Goal: Task Accomplishment & Management: Use online tool/utility

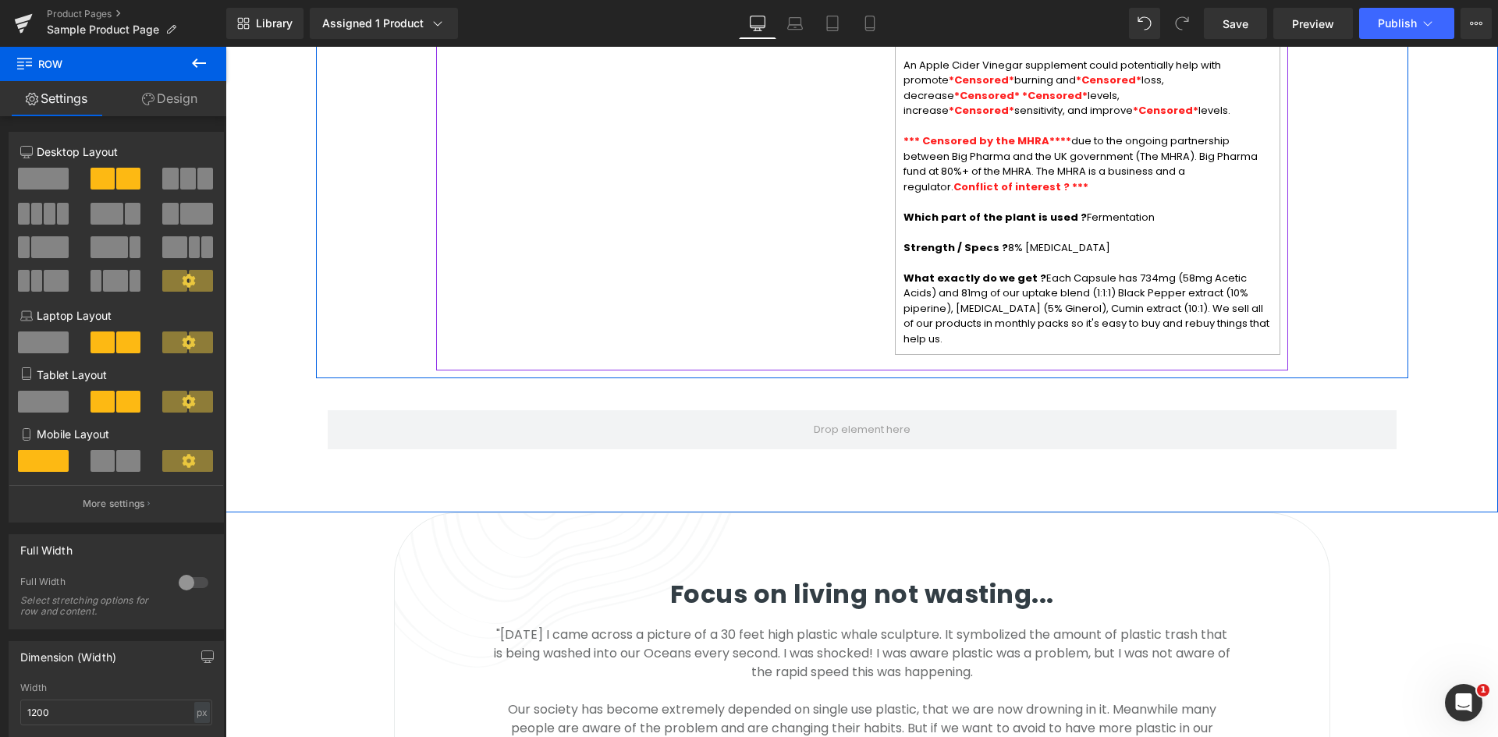
scroll to position [1891, 0]
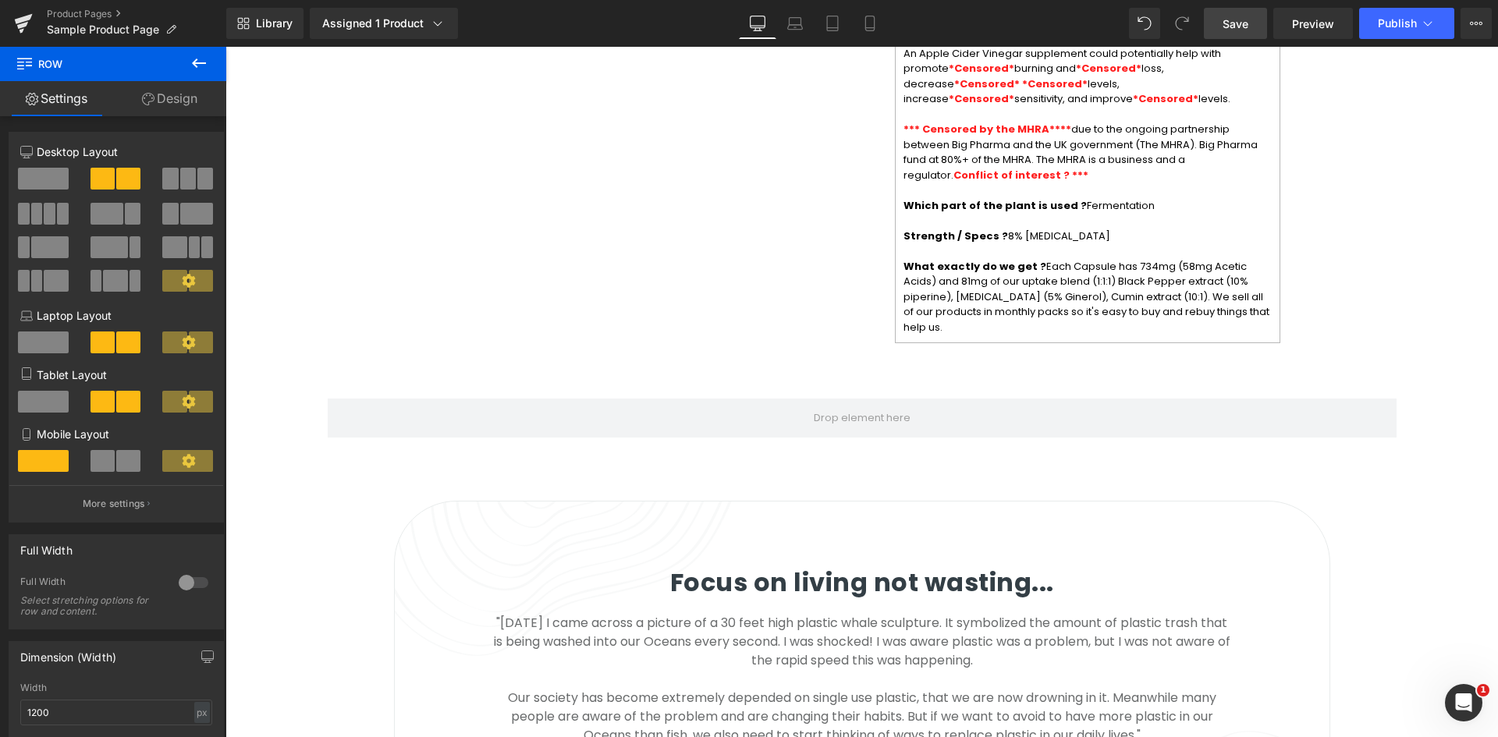
click at [1229, 24] on span "Save" at bounding box center [1235, 24] width 26 height 16
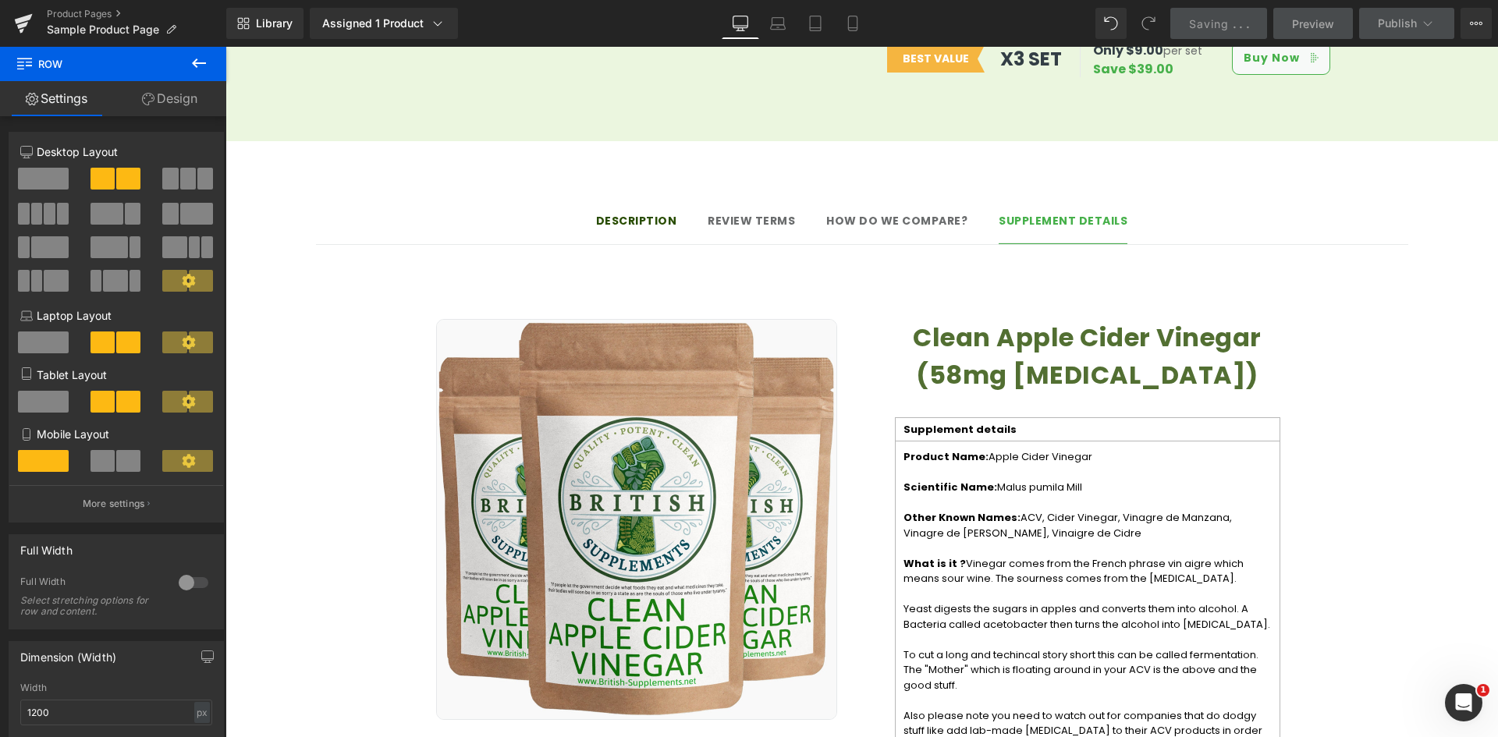
scroll to position [1111, 0]
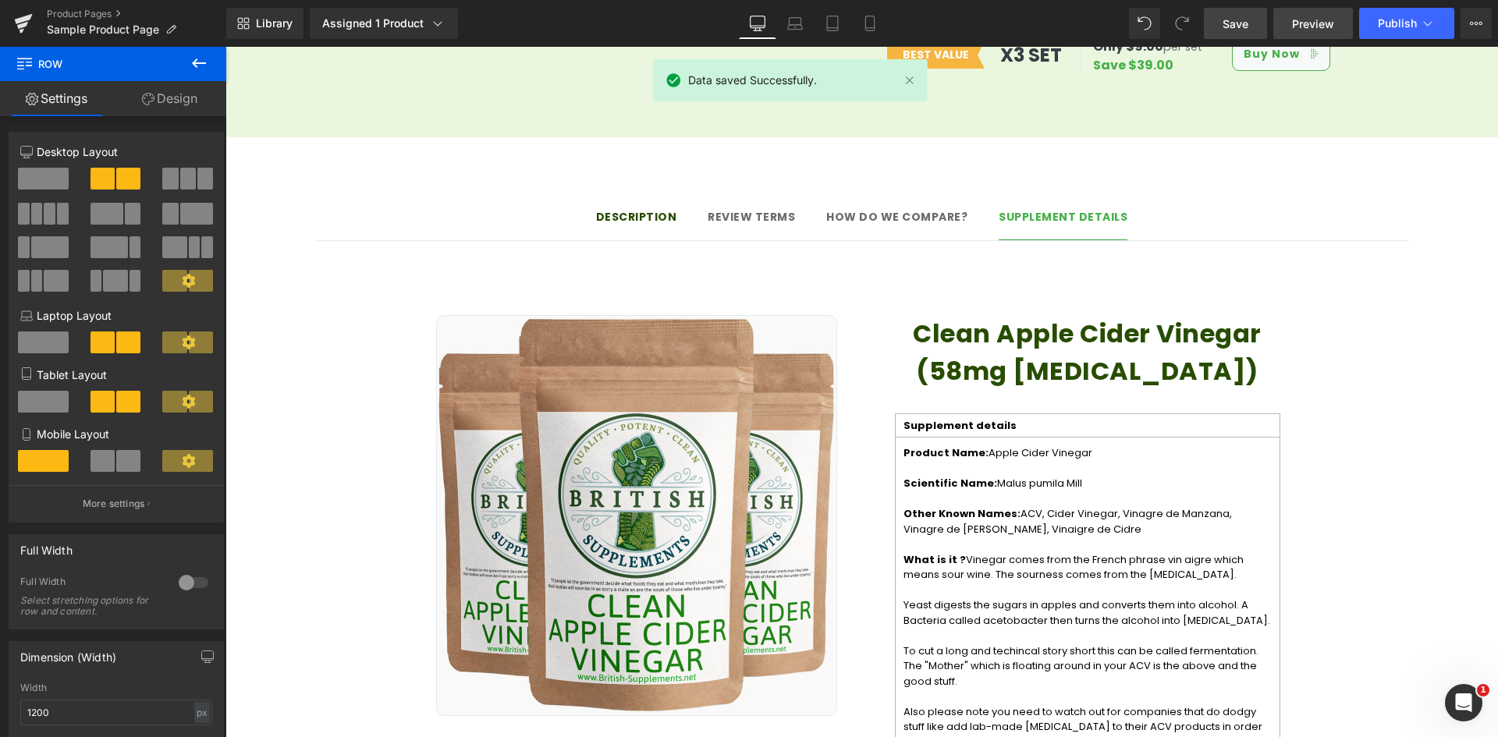
click at [1324, 28] on span "Preview" at bounding box center [1313, 24] width 42 height 16
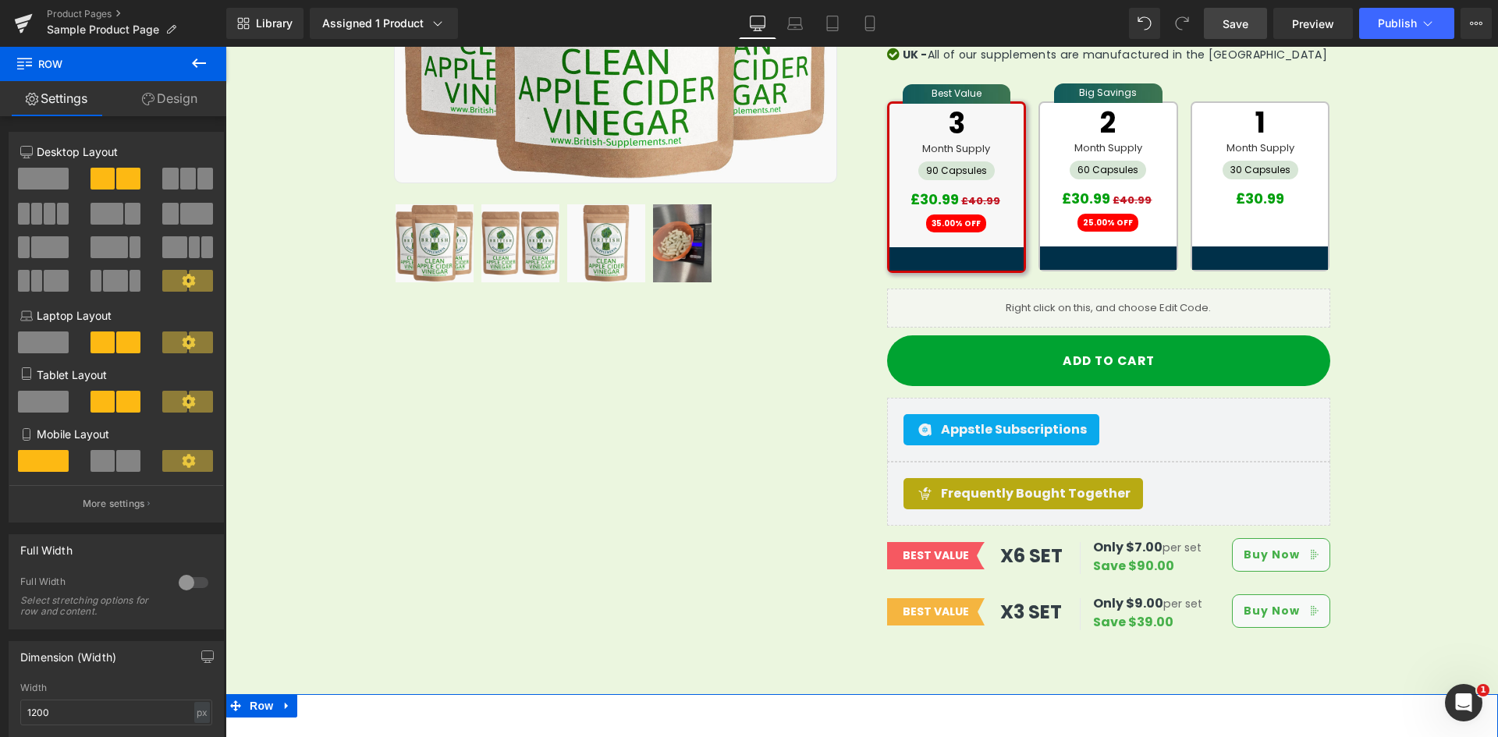
scroll to position [409, 0]
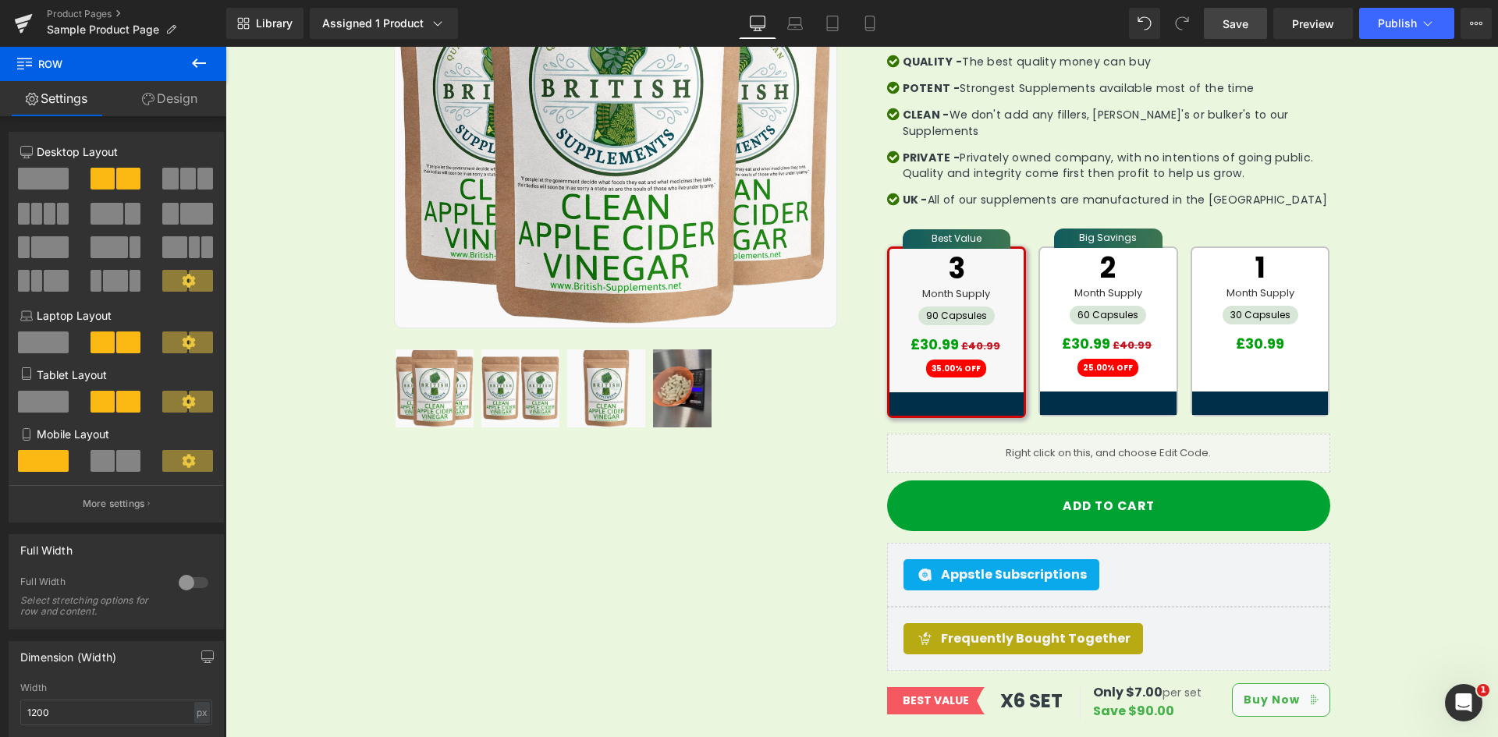
click at [201, 65] on icon at bounding box center [199, 63] width 19 height 19
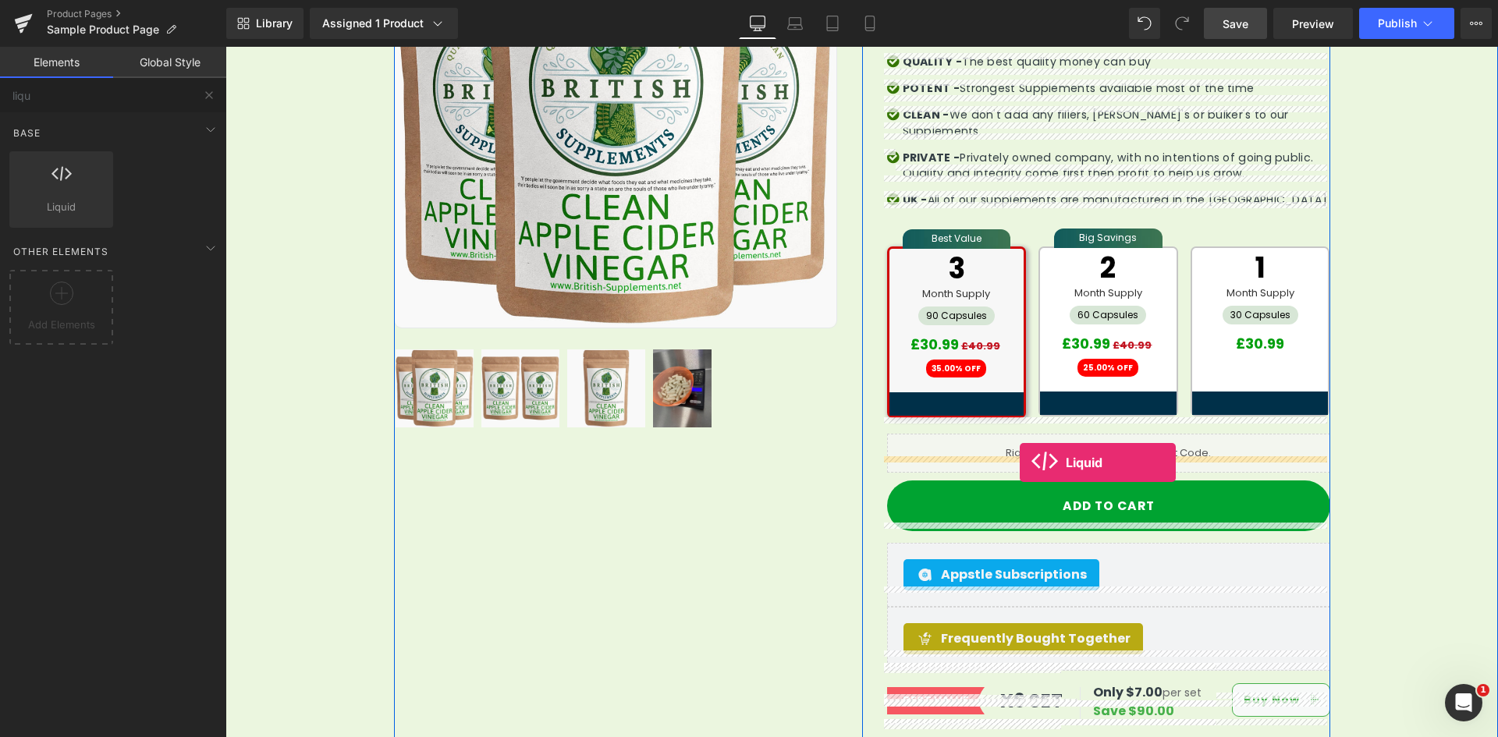
drag, startPoint x: 271, startPoint y: 254, endPoint x: 1020, endPoint y: 463, distance: 777.5
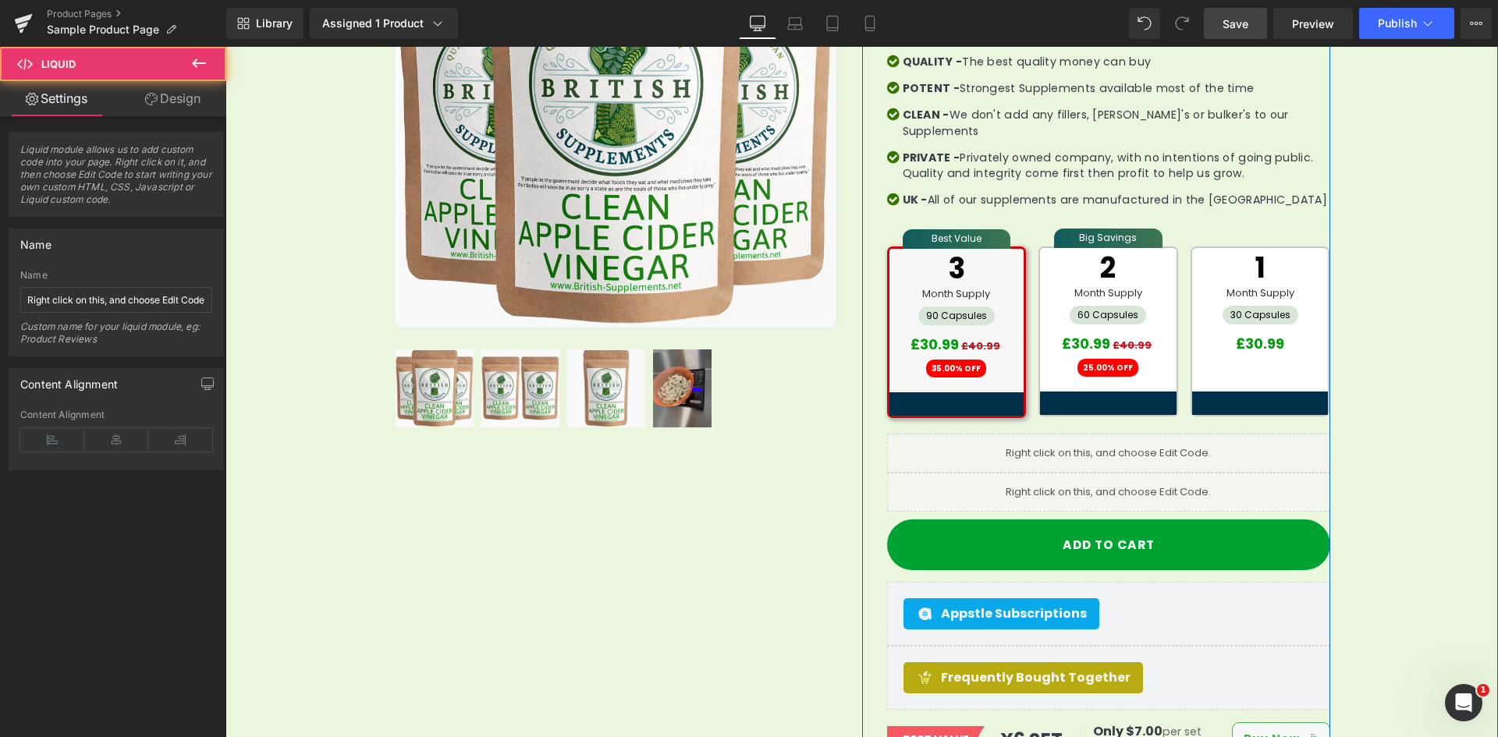
click at [1118, 476] on link at bounding box center [1126, 485] width 16 height 19
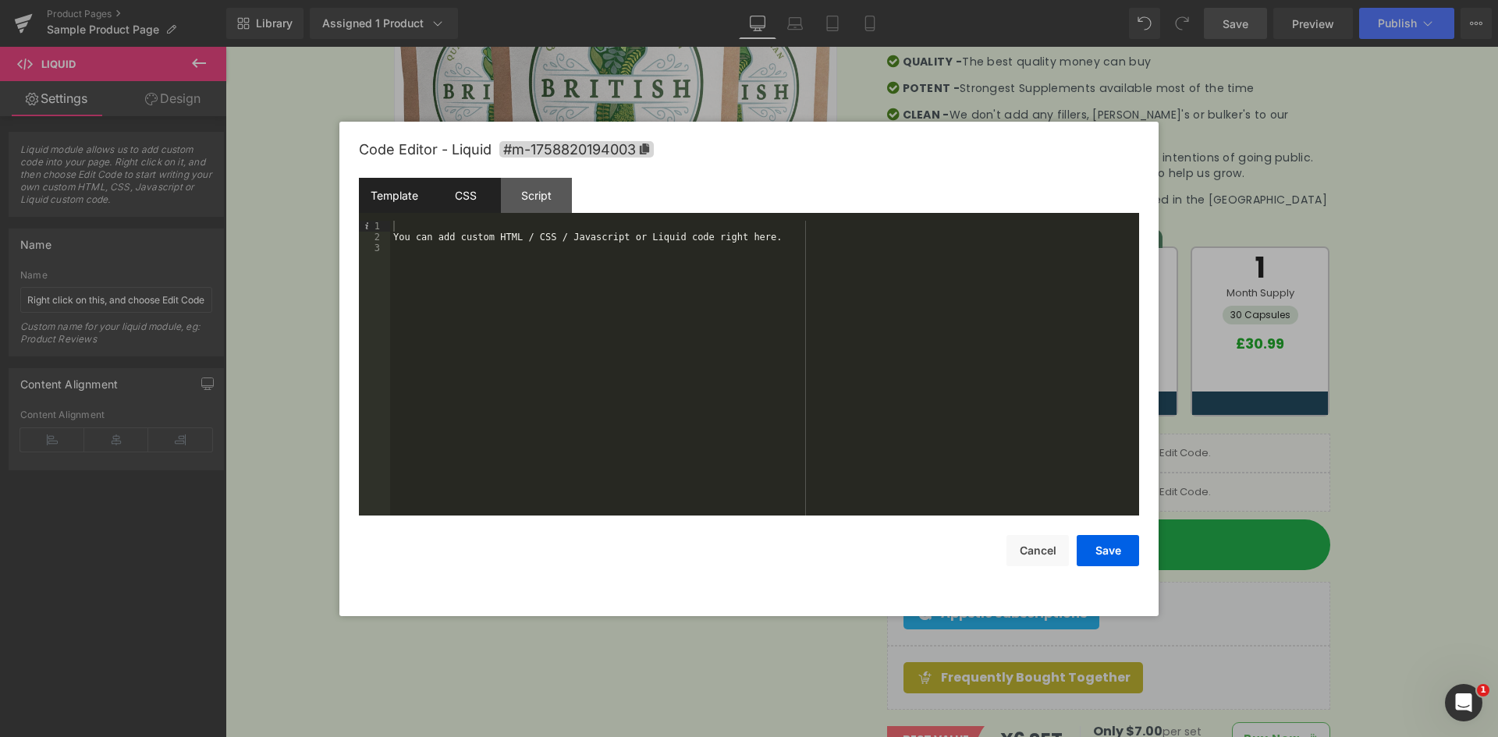
click at [439, 196] on div "CSS" at bounding box center [465, 195] width 71 height 35
click at [408, 191] on div "Template" at bounding box center [394, 195] width 71 height 35
drag, startPoint x: 529, startPoint y: 253, endPoint x: 516, endPoint y: 246, distance: 15.0
click at [528, 253] on div "You can add custom HTML / CSS / Javascript or Liquid code right here." at bounding box center [764, 379] width 749 height 317
click at [478, 194] on div "CSS" at bounding box center [465, 195] width 71 height 35
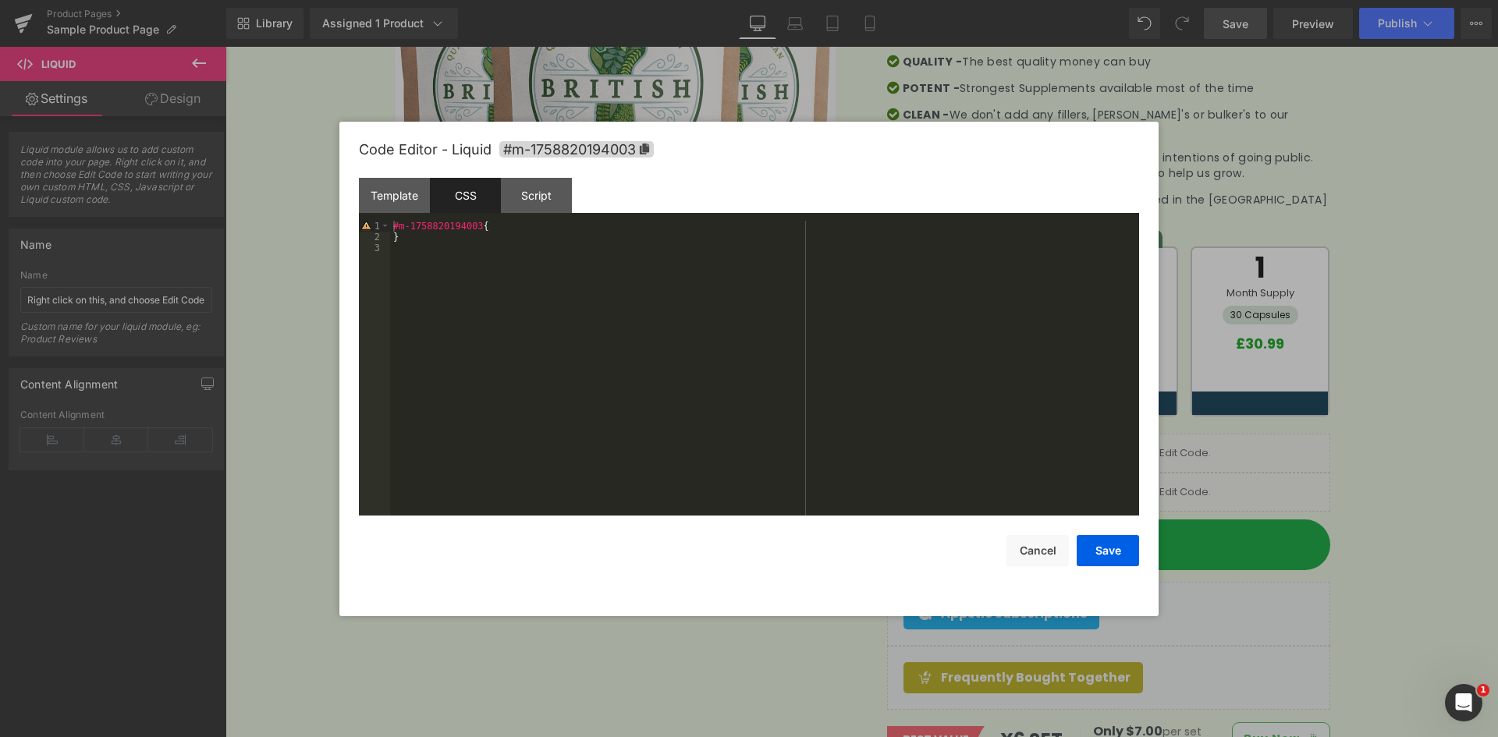
click at [509, 248] on div "#m-1758820194003 { }" at bounding box center [764, 379] width 749 height 317
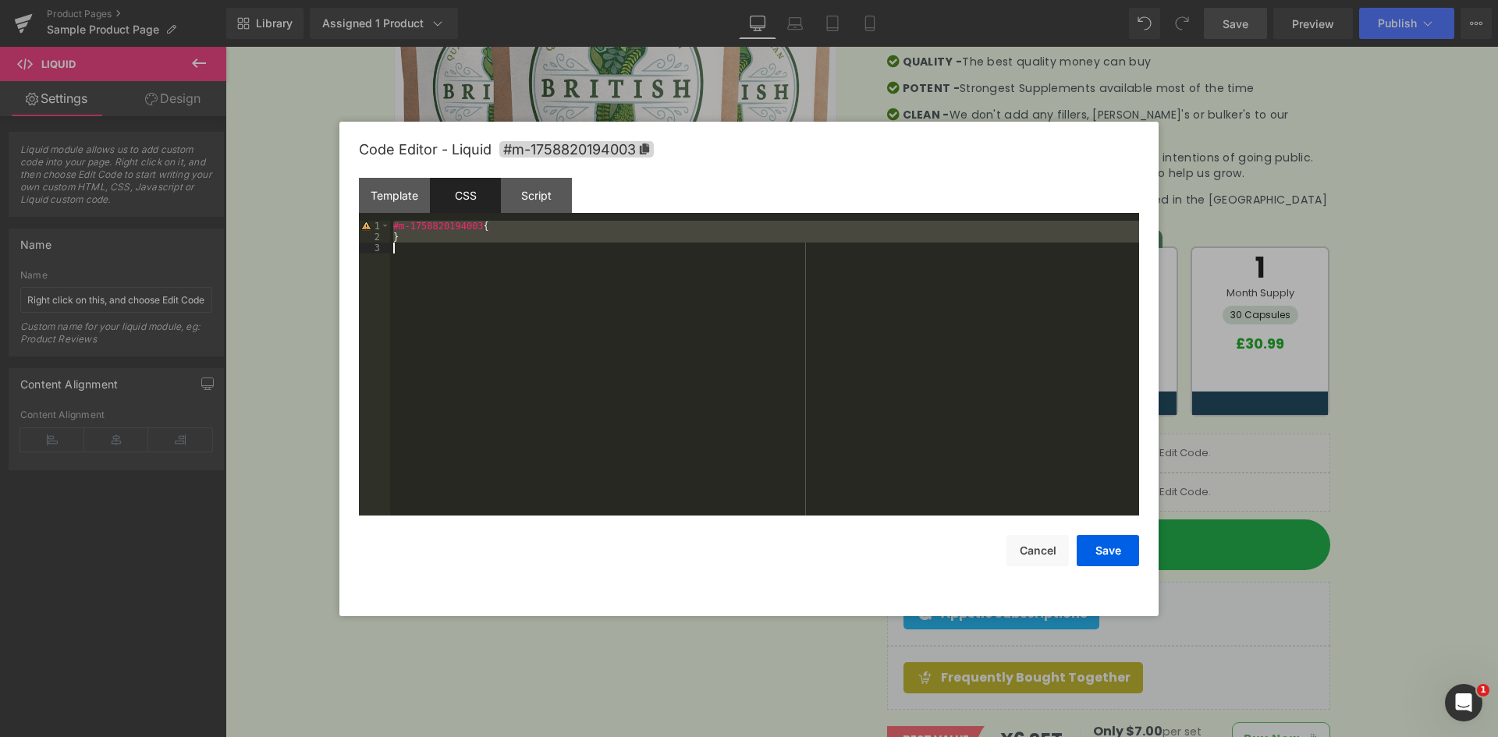
scroll to position [1507, 0]
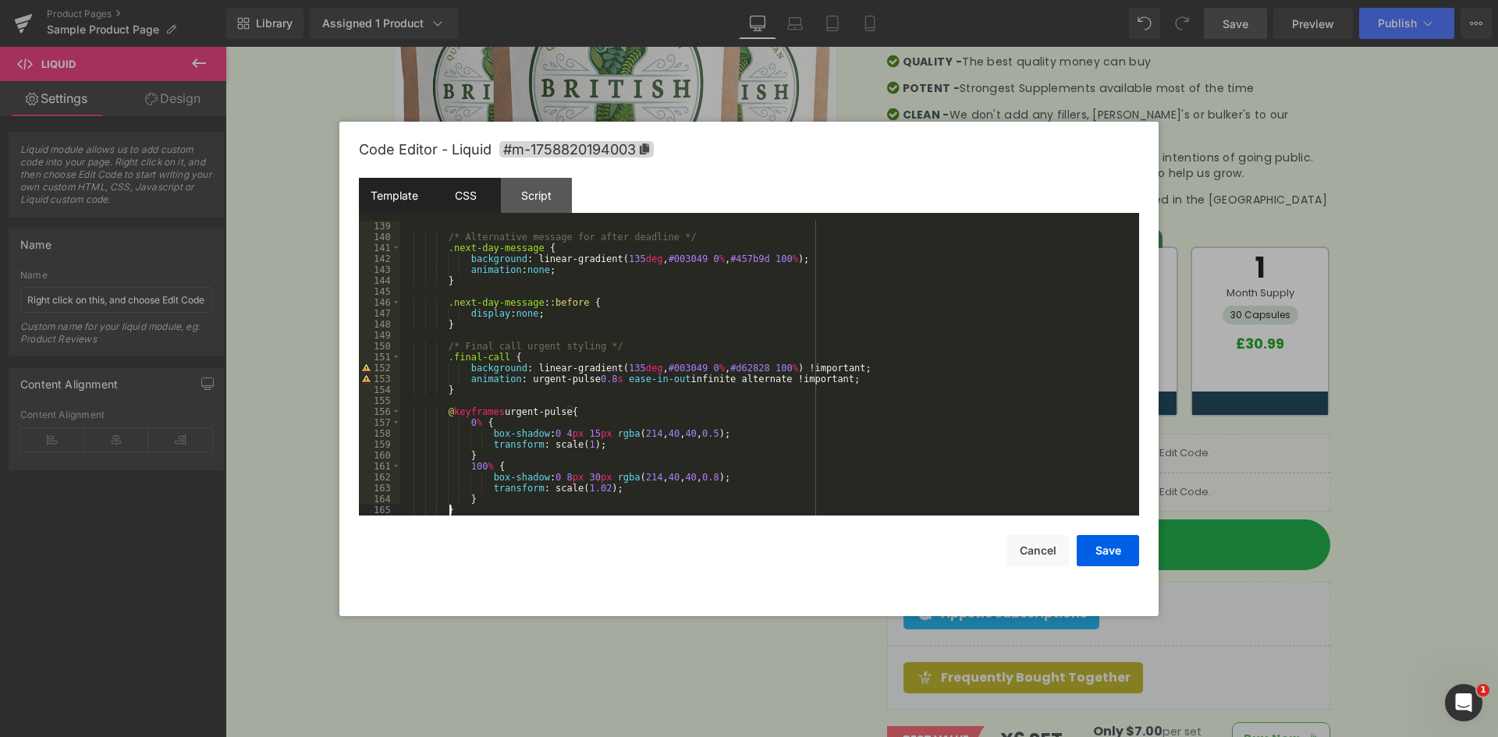
click at [414, 186] on div "Template" at bounding box center [394, 195] width 71 height 35
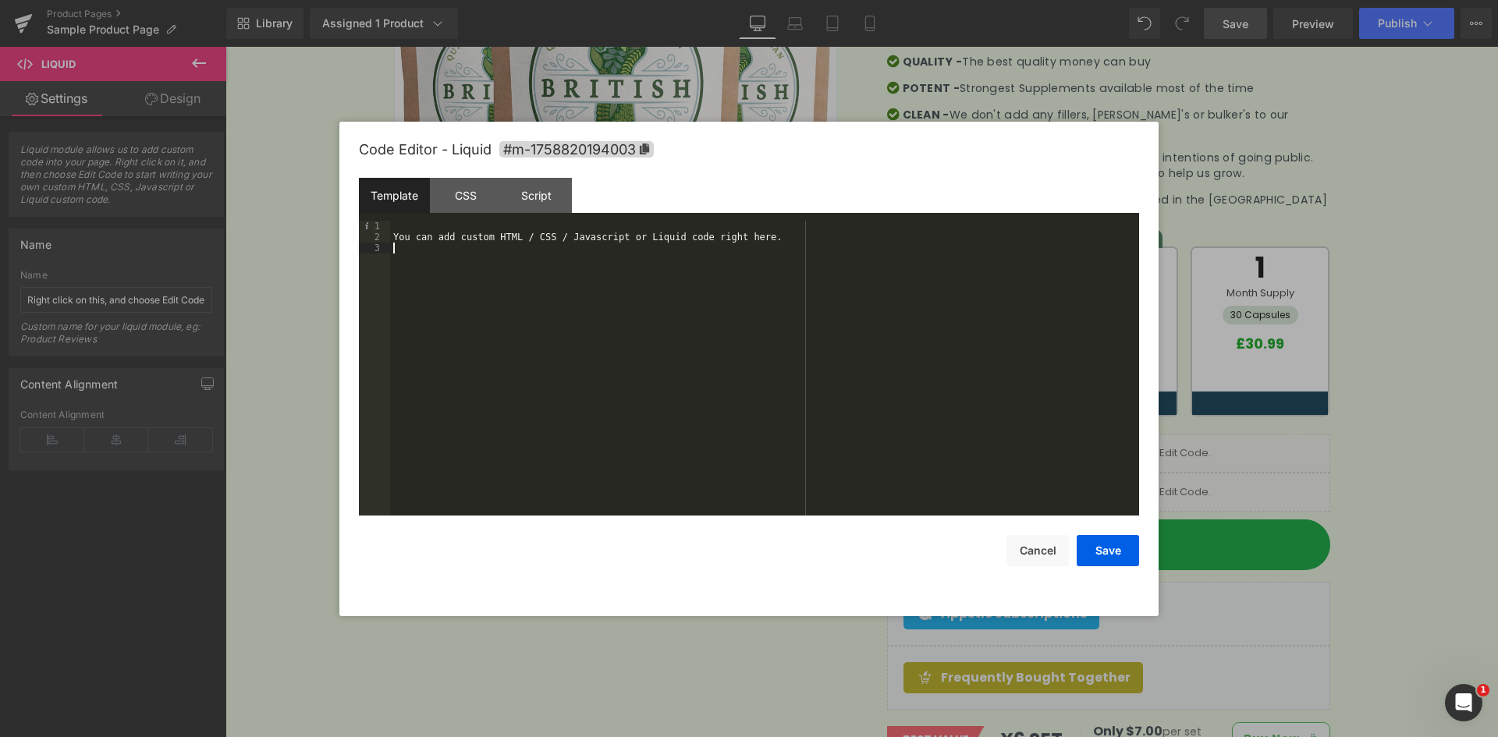
click at [559, 283] on div "You can add custom HTML / CSS / Javascript or Liquid code right here." at bounding box center [764, 379] width 749 height 317
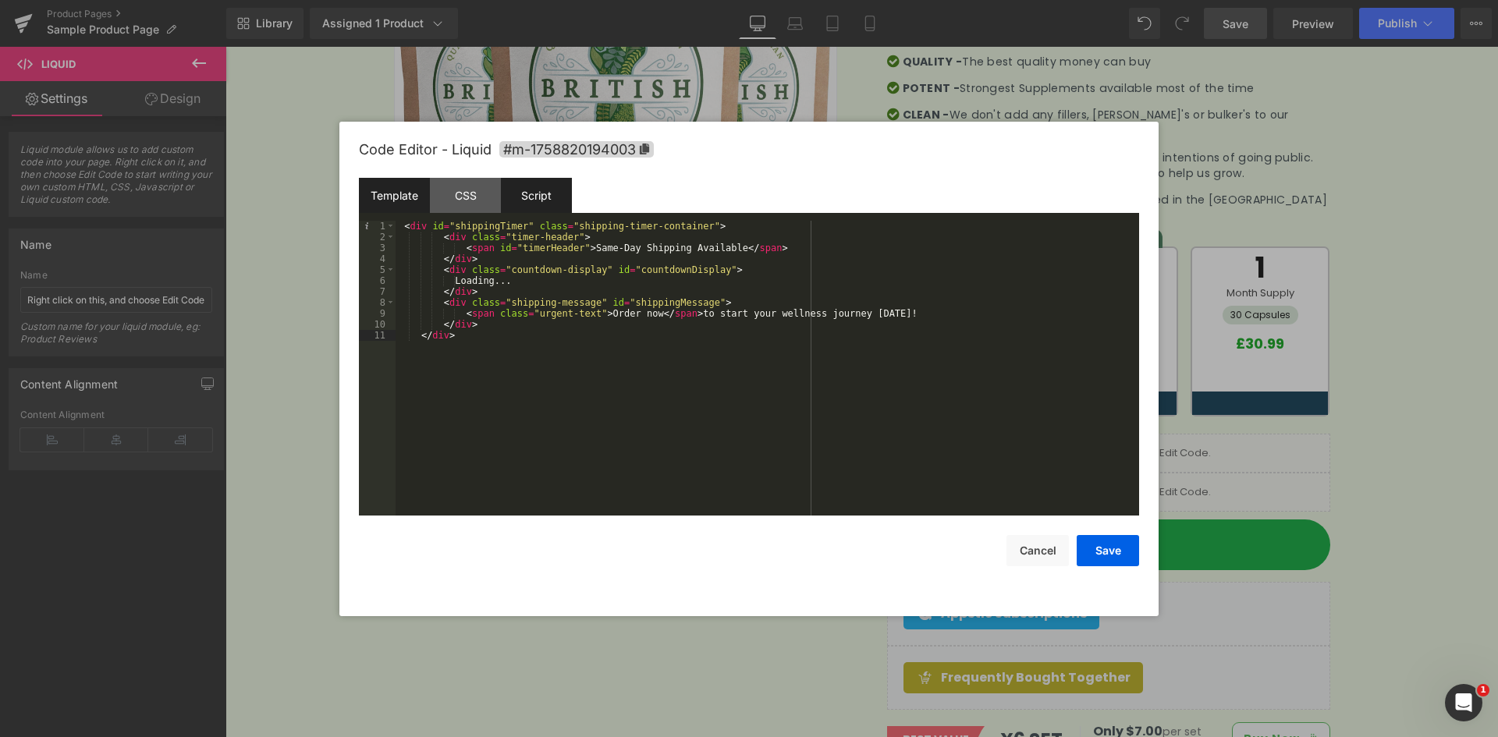
click at [518, 204] on div "Script" at bounding box center [536, 195] width 71 height 35
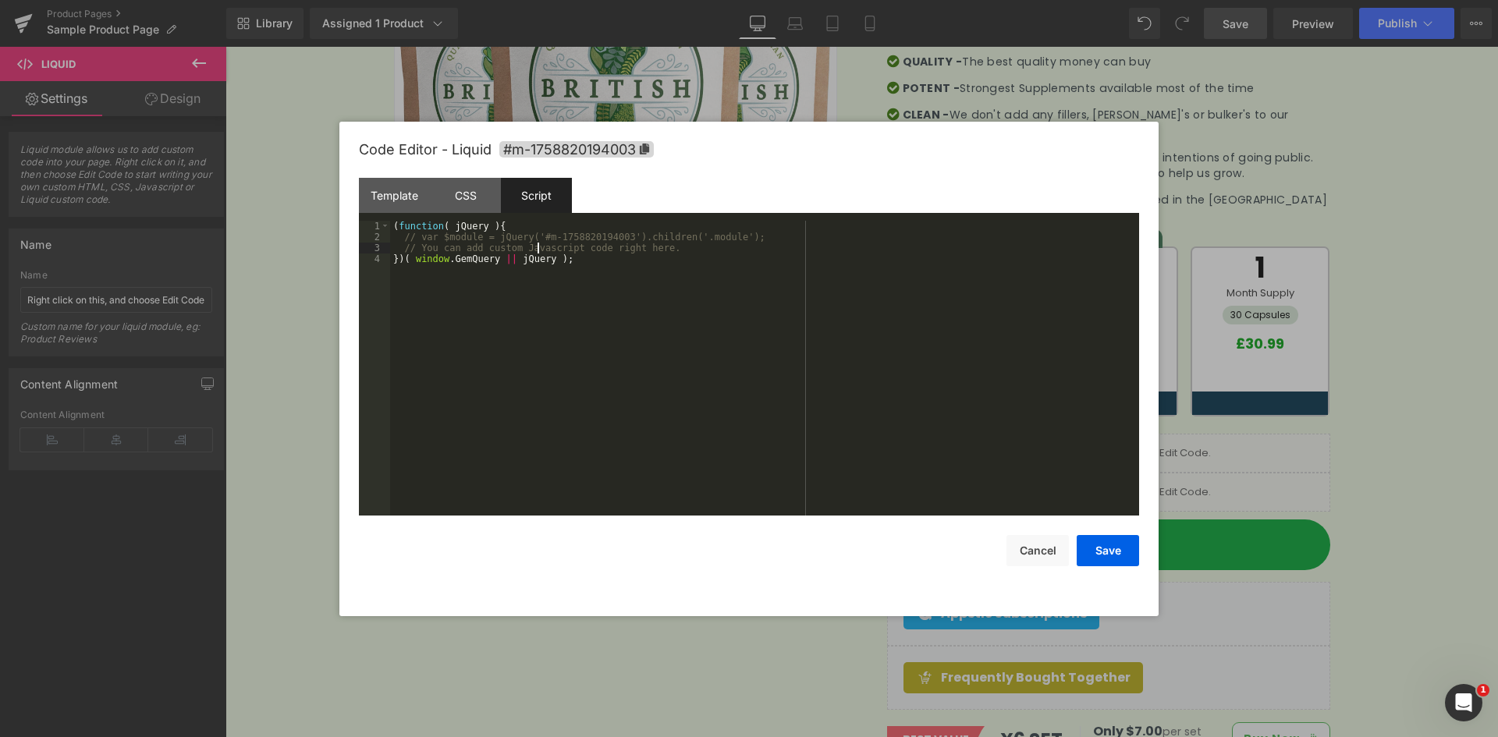
click at [538, 245] on div "( function ( jQuery ) { // var $module = jQuery('#m-1758820194003').children('.…" at bounding box center [764, 379] width 749 height 317
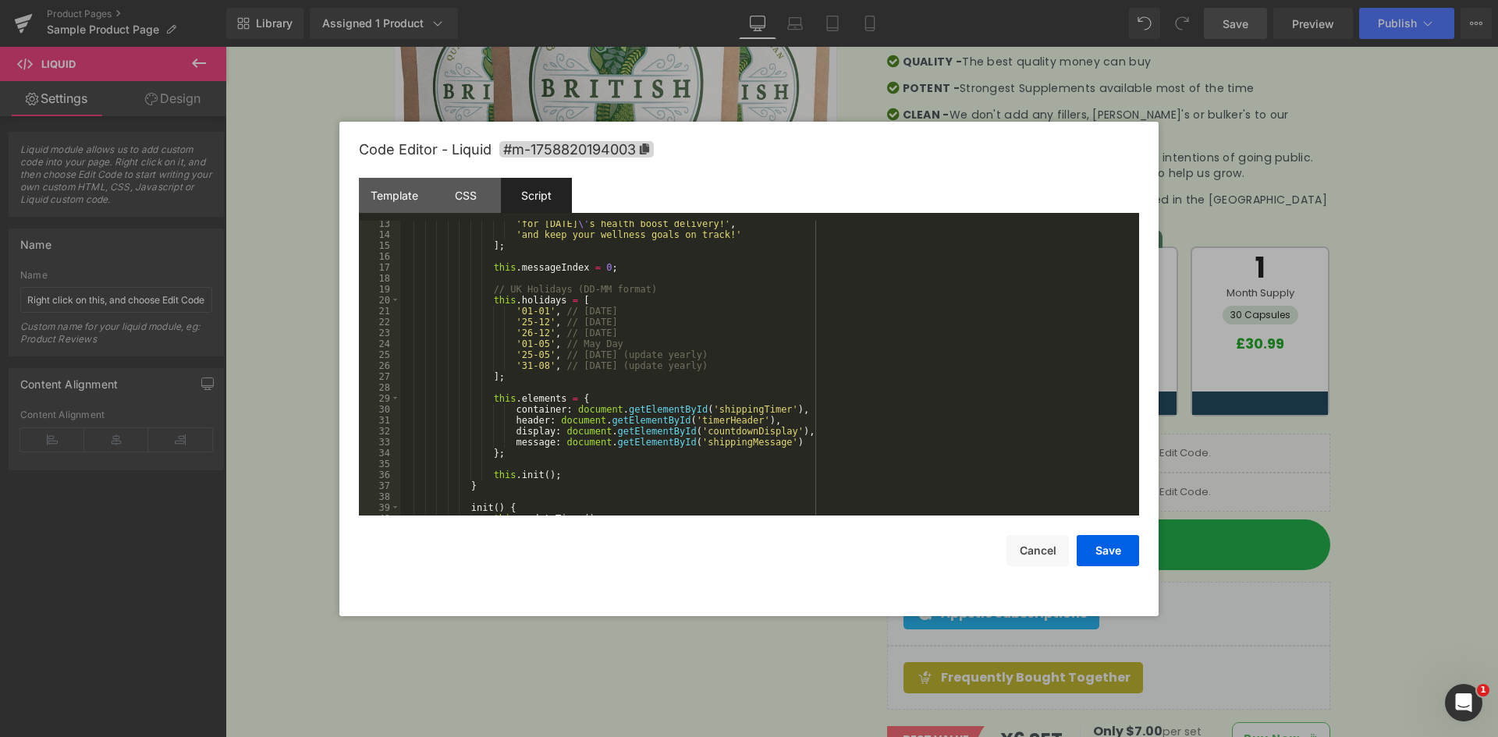
scroll to position [0, 0]
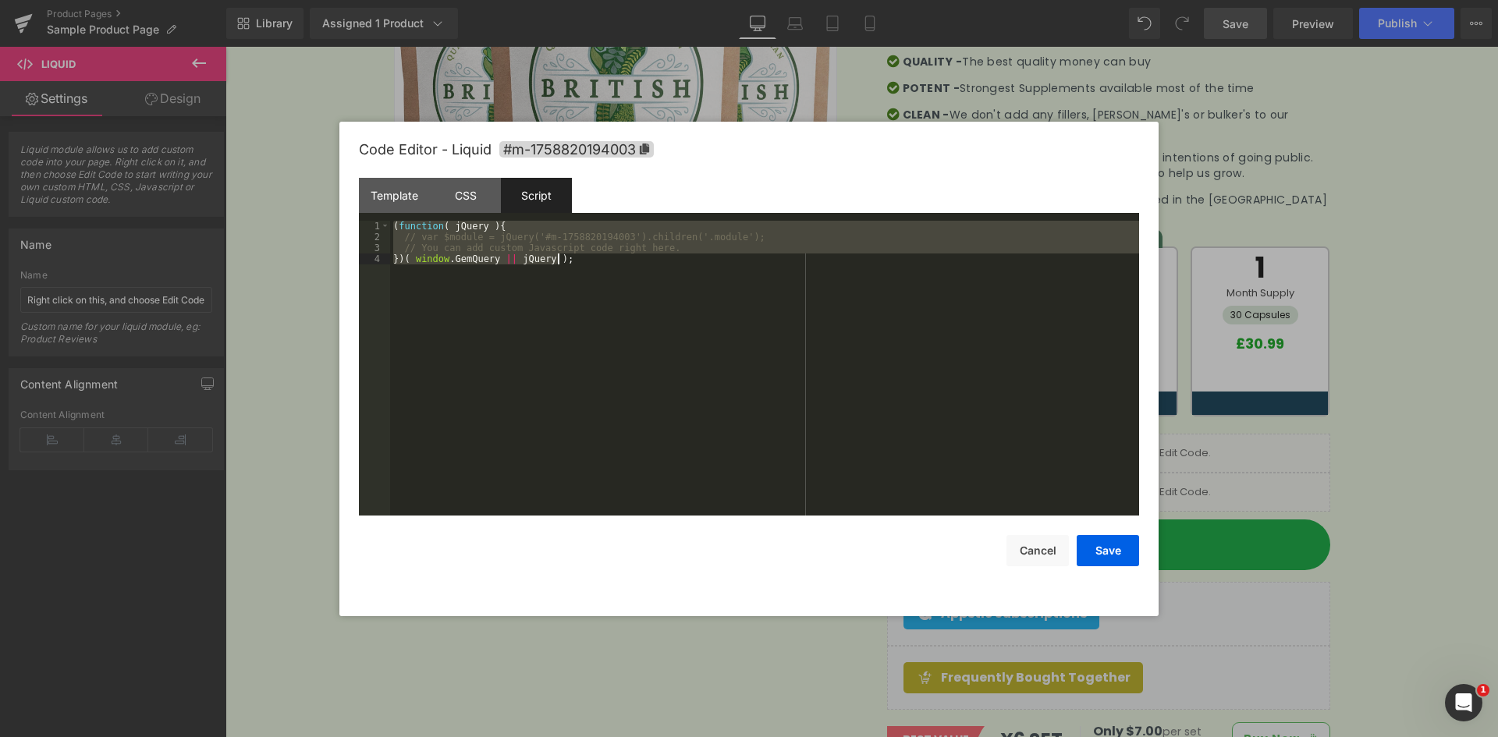
click at [421, 238] on div "( function ( jQuery ) { // var $module = jQuery('#m-1758820194003').children('.…" at bounding box center [764, 368] width 749 height 295
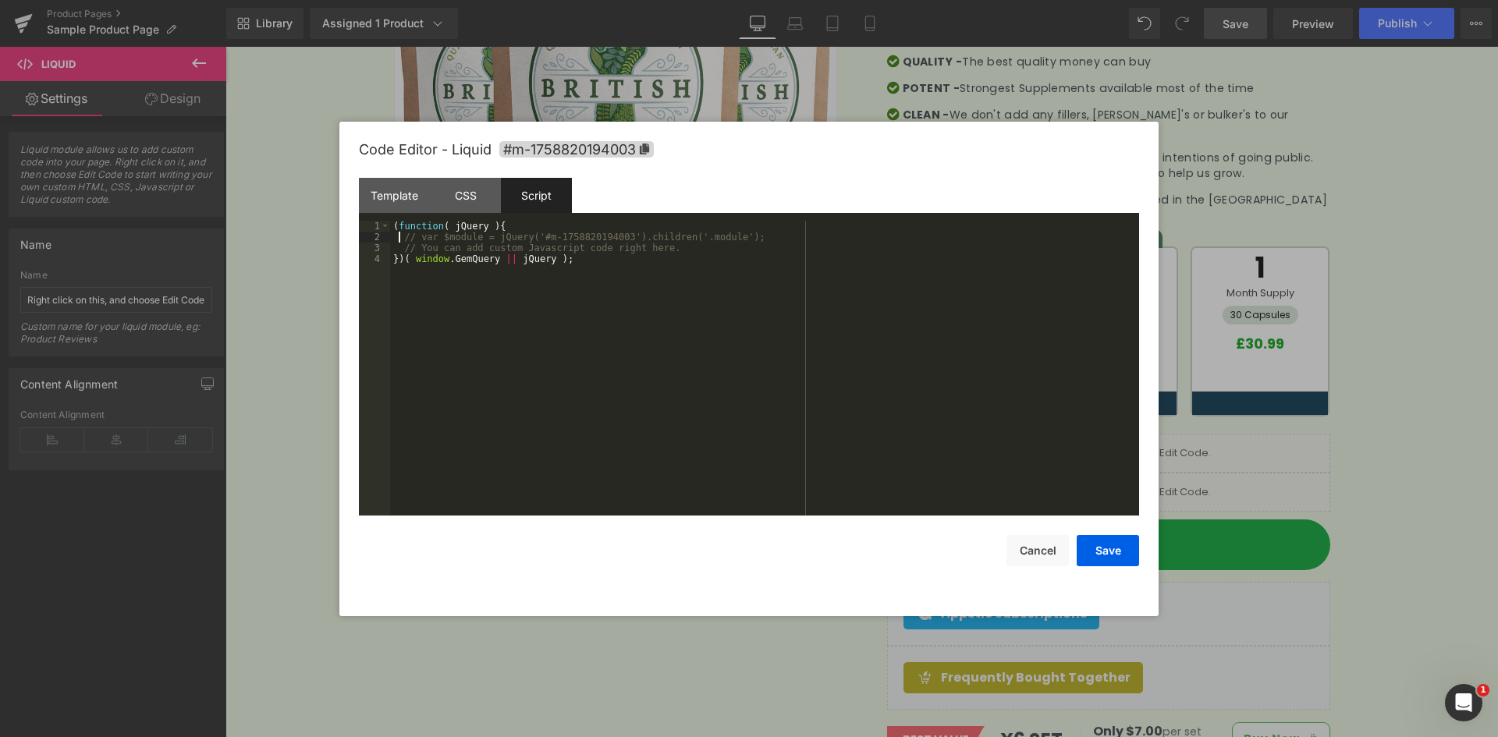
click at [399, 239] on div "( function ( jQuery ) { // var $module = jQuery('#m-1758820194003').children('.…" at bounding box center [764, 379] width 749 height 317
click at [432, 244] on div "( function ( jQuery ) { // var $module = jQuery('#m-1758820194003').children('.…" at bounding box center [764, 379] width 749 height 317
click at [405, 237] on div "( function ( jQuery ) { // var $module = jQuery('#m-1758820194003').children('.…" at bounding box center [764, 379] width 749 height 317
click at [679, 247] on div "( function ( jQuery ) { // var $module = jQuery('#m-1758820194003').children('.…" at bounding box center [764, 379] width 749 height 317
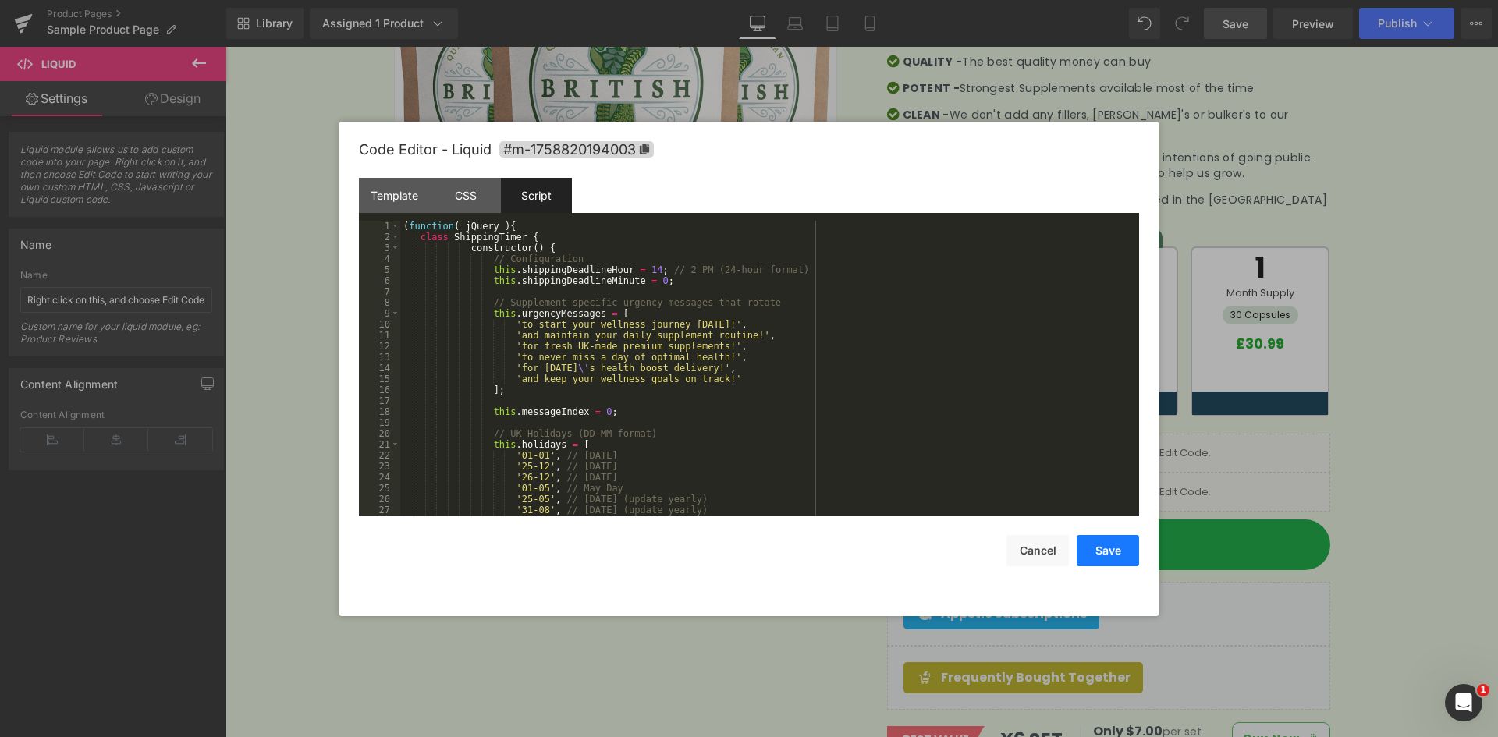
click at [1119, 549] on button "Save" at bounding box center [1107, 550] width 62 height 31
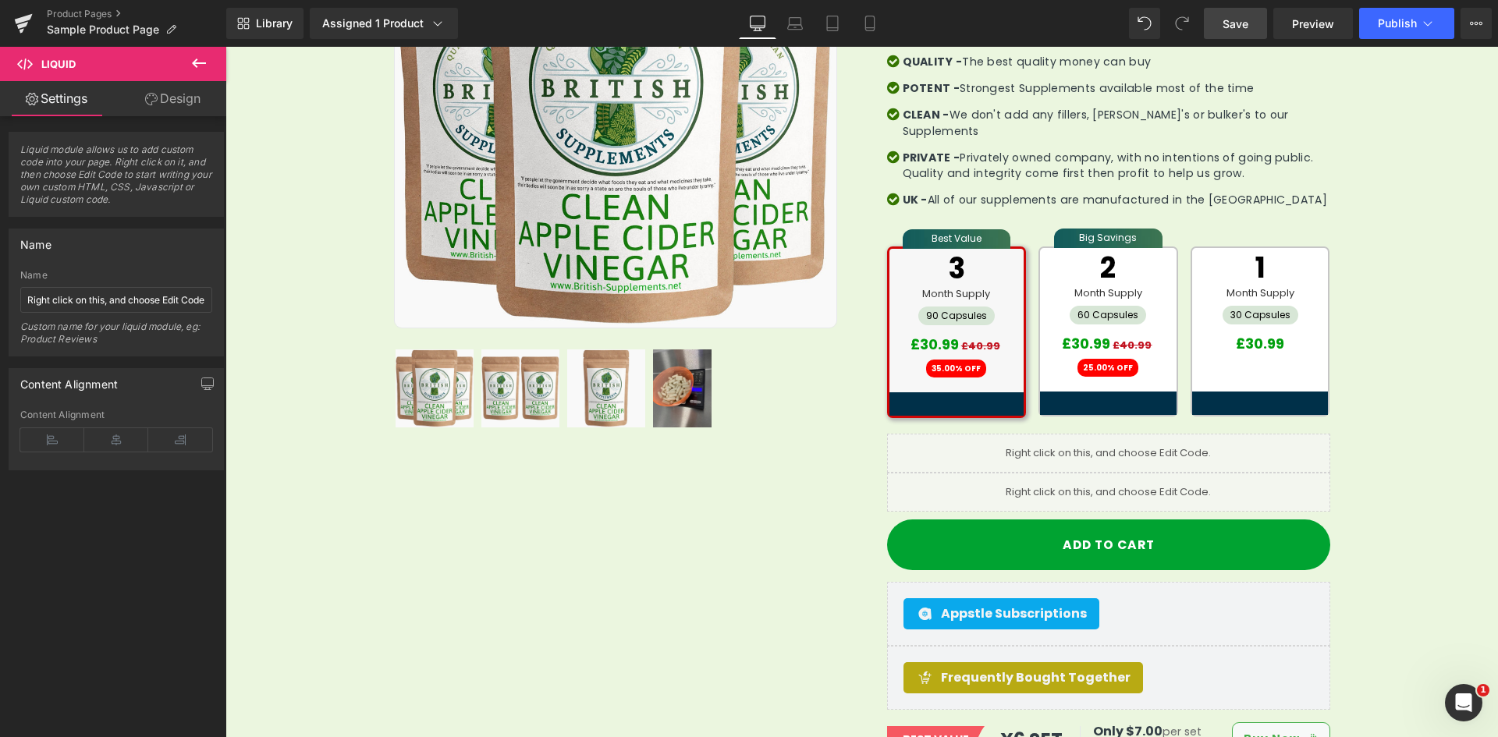
click at [1248, 19] on span "Save" at bounding box center [1235, 24] width 26 height 16
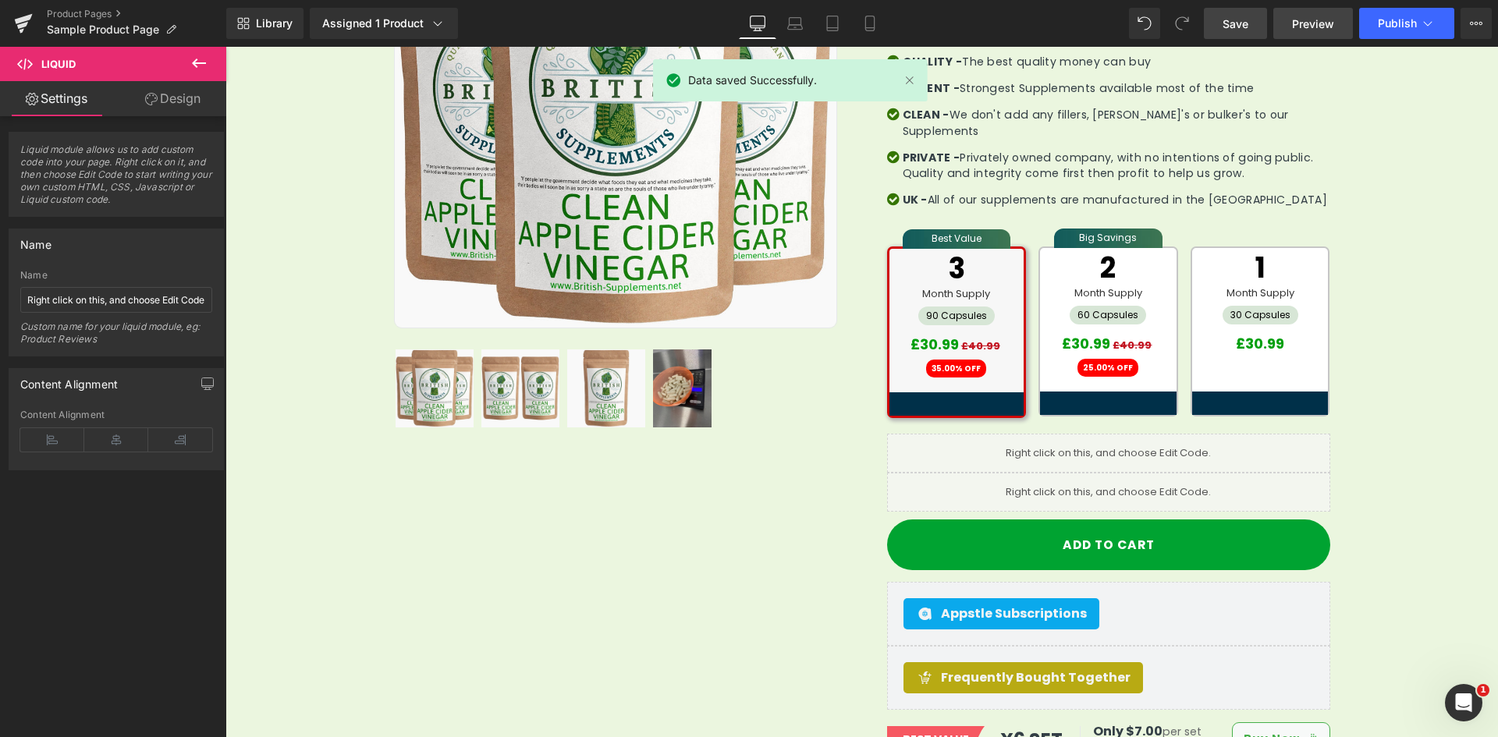
click at [1340, 27] on link "Preview" at bounding box center [1313, 23] width 80 height 31
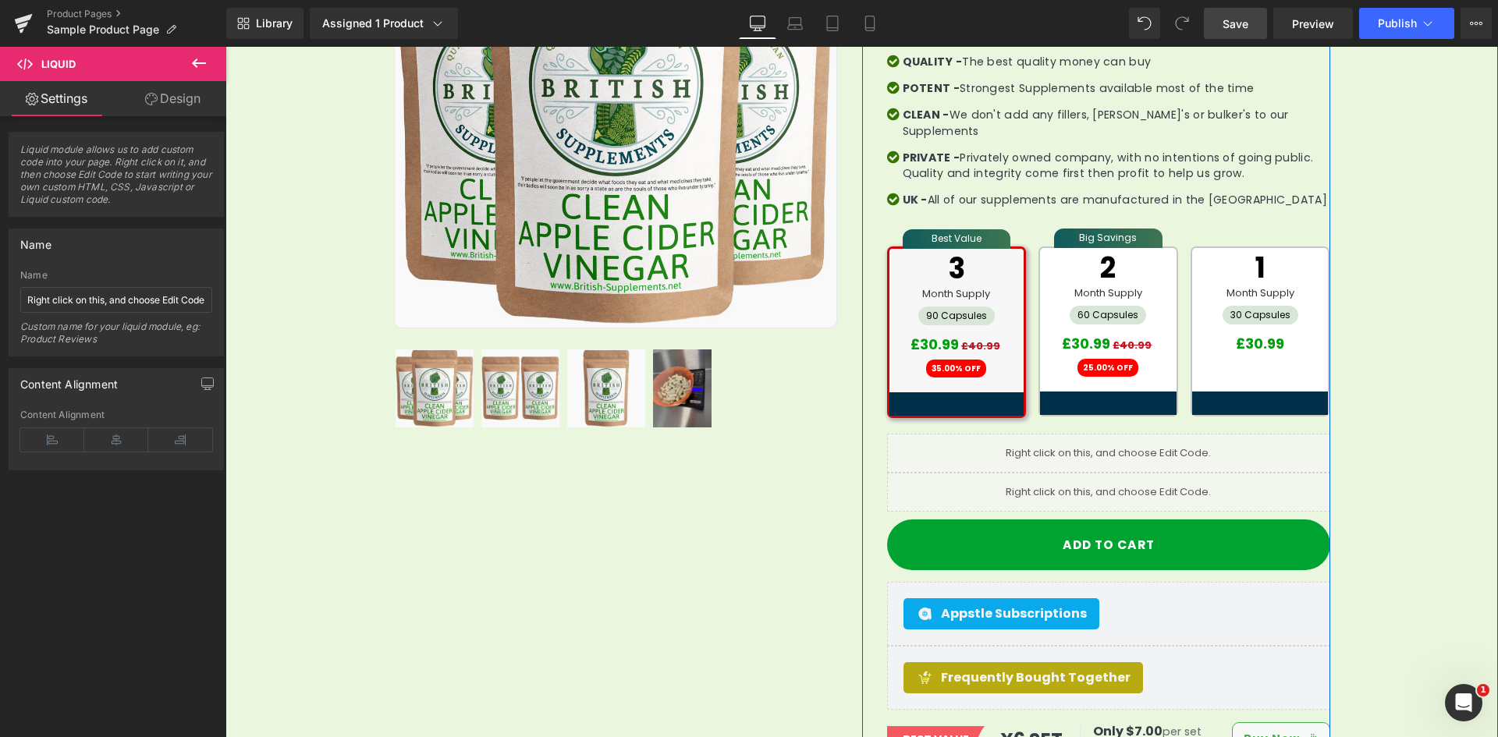
drag, startPoint x: 1127, startPoint y: 467, endPoint x: 1357, endPoint y: 516, distance: 235.3
click at [1127, 476] on ul "Liquid" at bounding box center [1109, 485] width 82 height 19
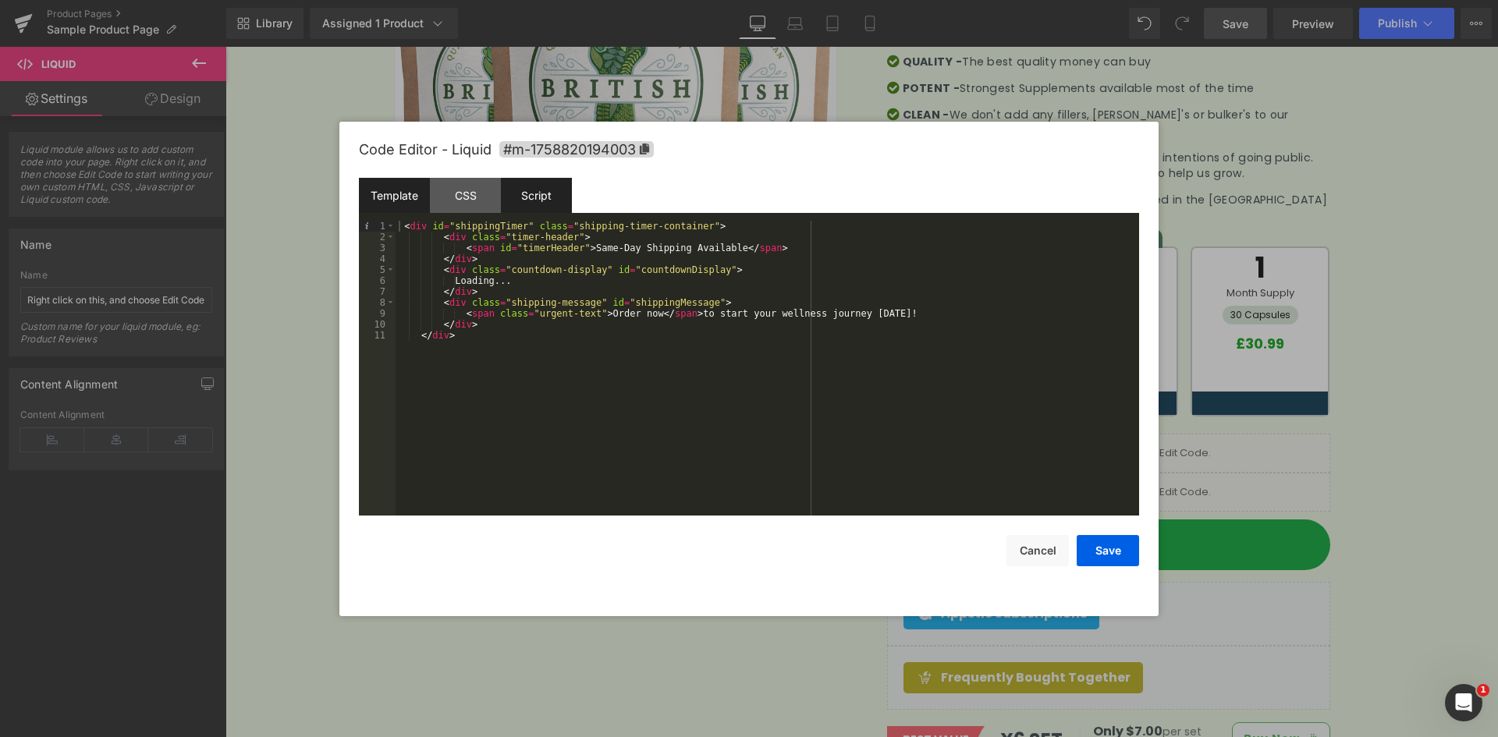
click at [552, 207] on div "Script" at bounding box center [536, 195] width 71 height 35
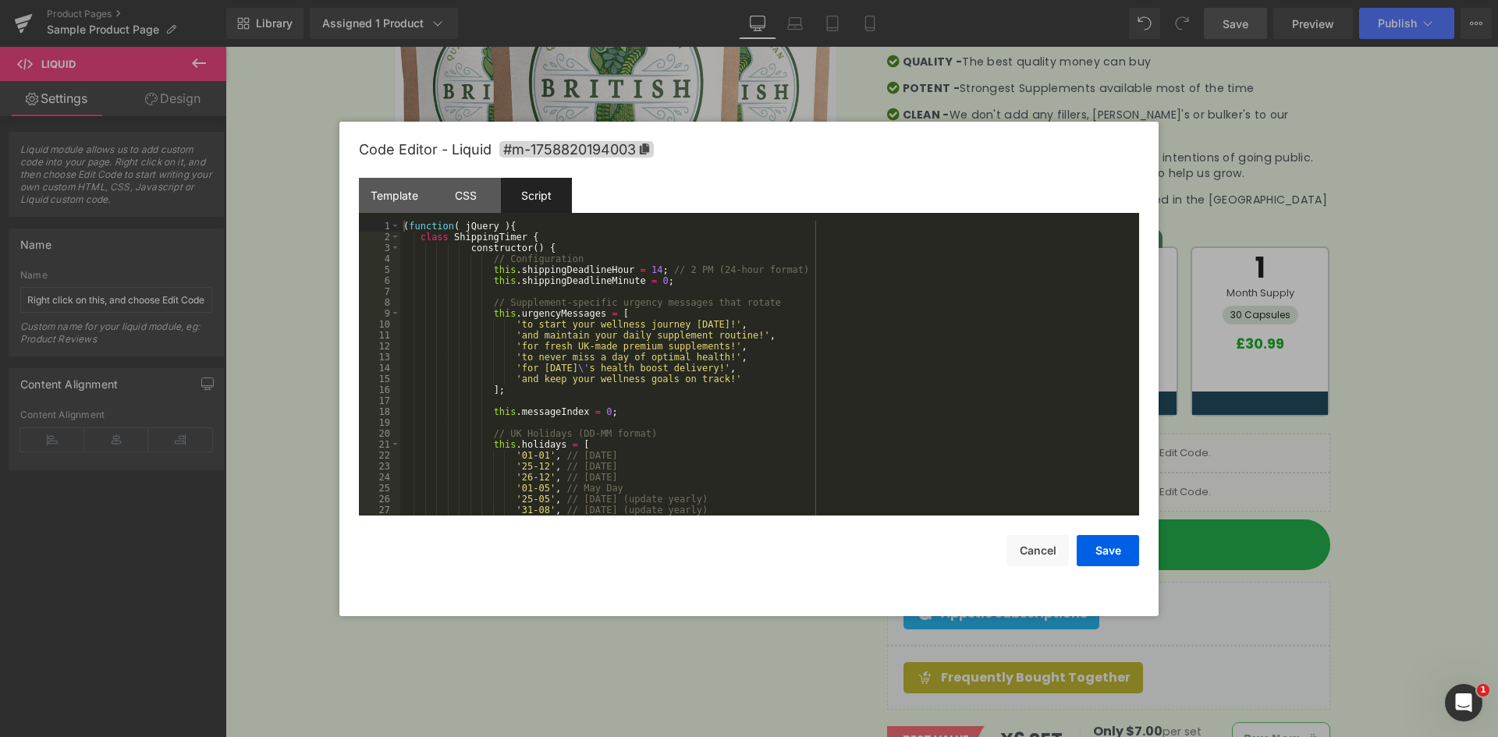
click at [415, 240] on div "( function ( jQuery ) { class ShippingTimer { constructor ( ) { // Configuratio…" at bounding box center [766, 379] width 732 height 317
drag, startPoint x: 417, startPoint y: 242, endPoint x: 432, endPoint y: 243, distance: 15.6
click at [418, 242] on div "( function ( jQuery ) { class ShippingTimer { constructor ( ) { // Configuratio…" at bounding box center [766, 379] width 732 height 317
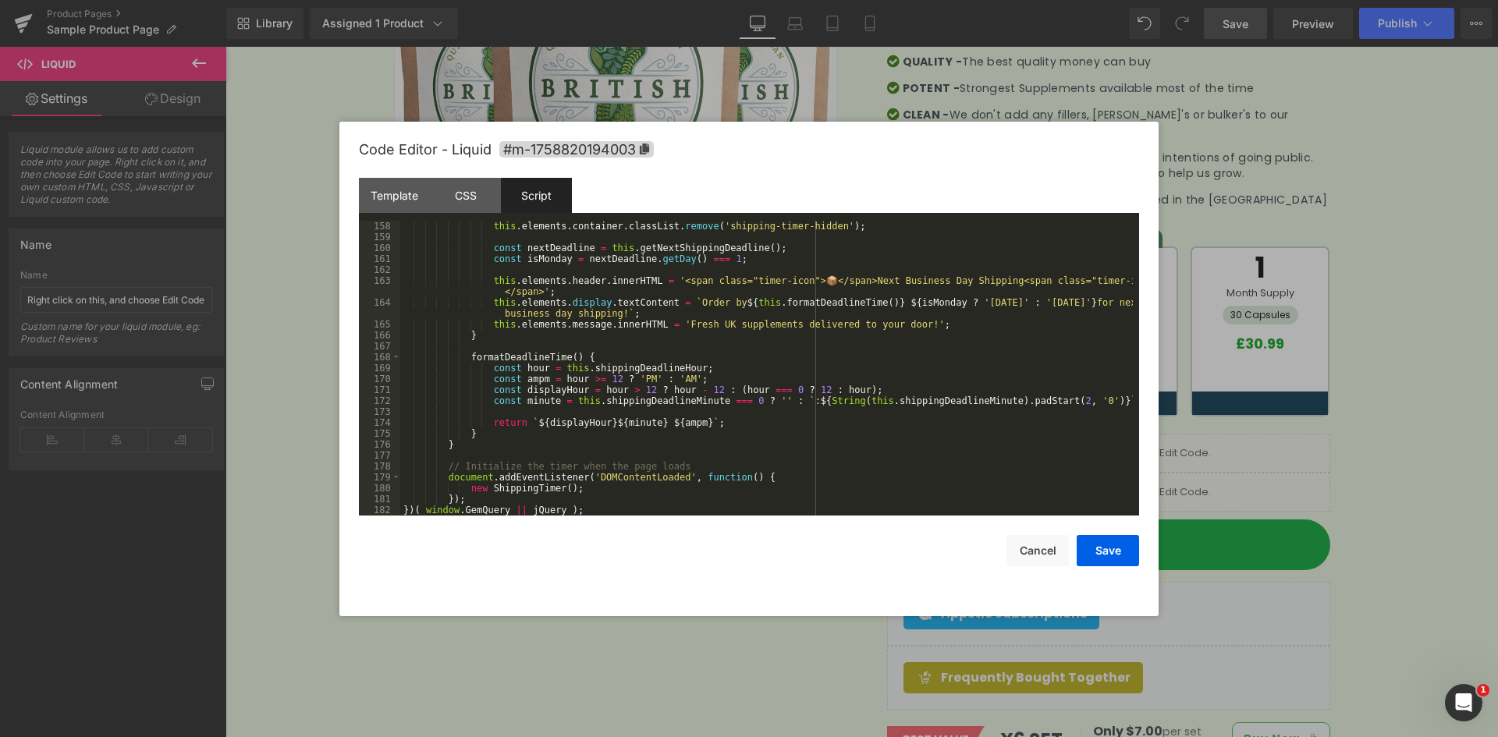
scroll to position [1747, 0]
click at [468, 500] on div "this . elements . container . classList . remove ( 'shipping-timer-hidden' ) ; …" at bounding box center [766, 379] width 732 height 317
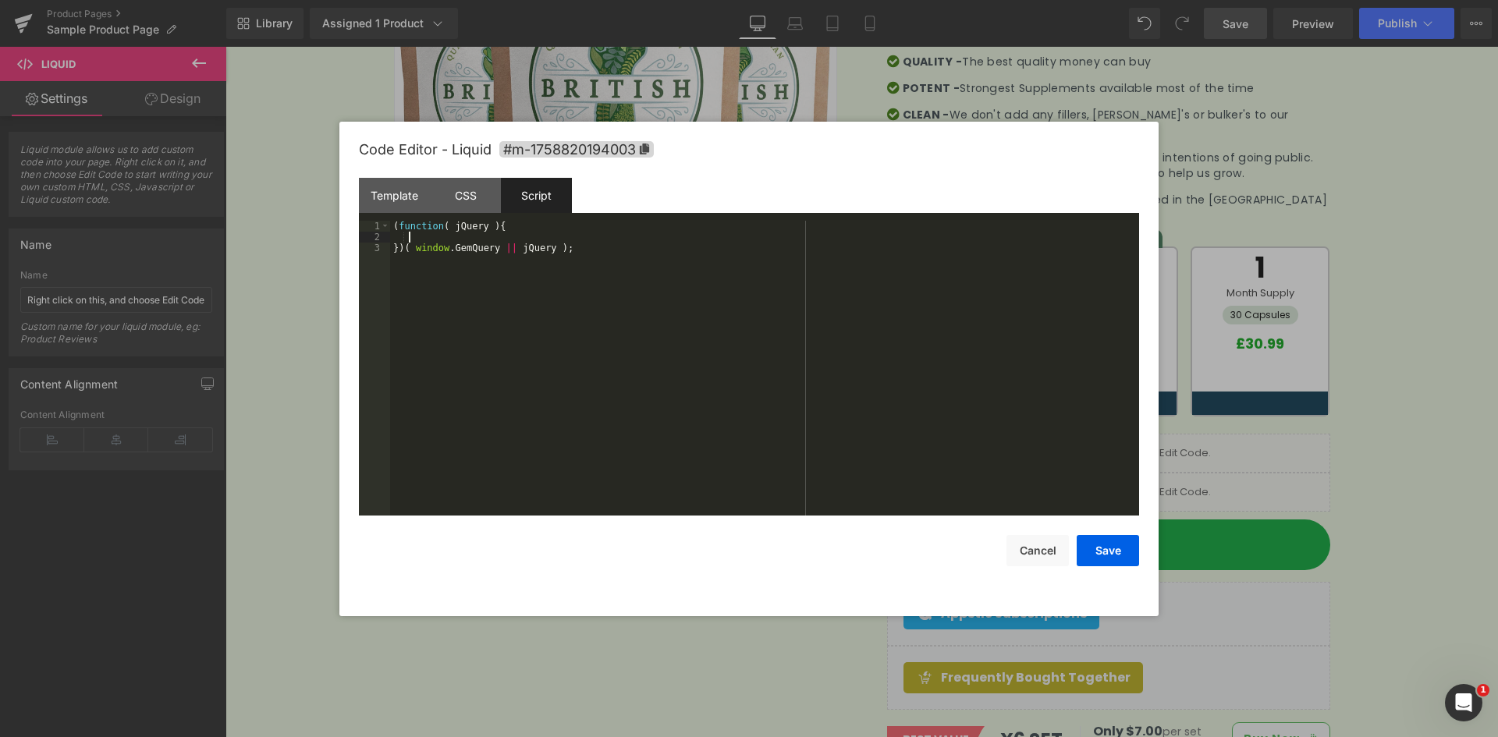
click at [611, 289] on div "( function ( jQuery ) { }) ( window . GemQuery || jQuery ) ;" at bounding box center [764, 379] width 749 height 317
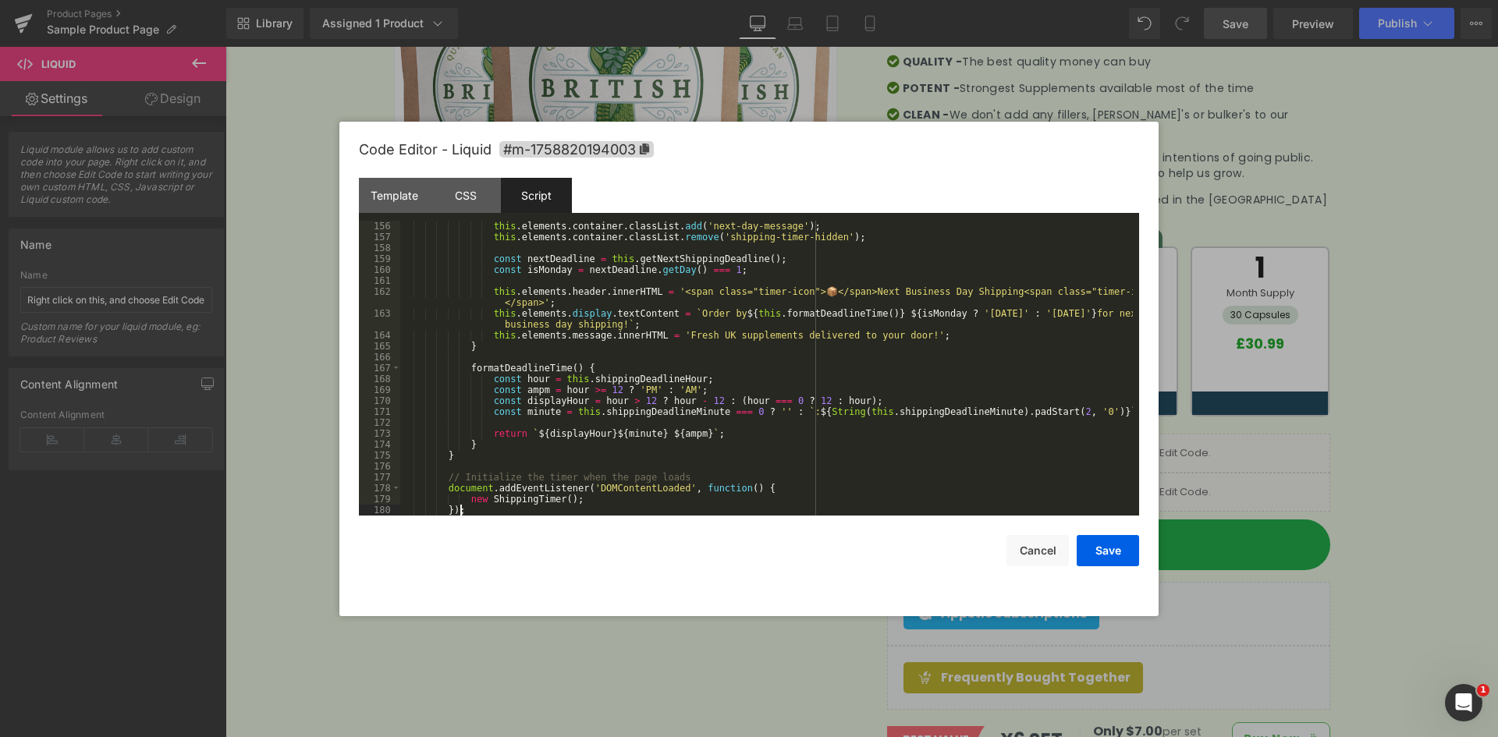
scroll to position [1726, 0]
drag, startPoint x: 1097, startPoint y: 559, endPoint x: 984, endPoint y: 509, distance: 123.6
click at [1097, 559] on button "Save" at bounding box center [1107, 550] width 62 height 31
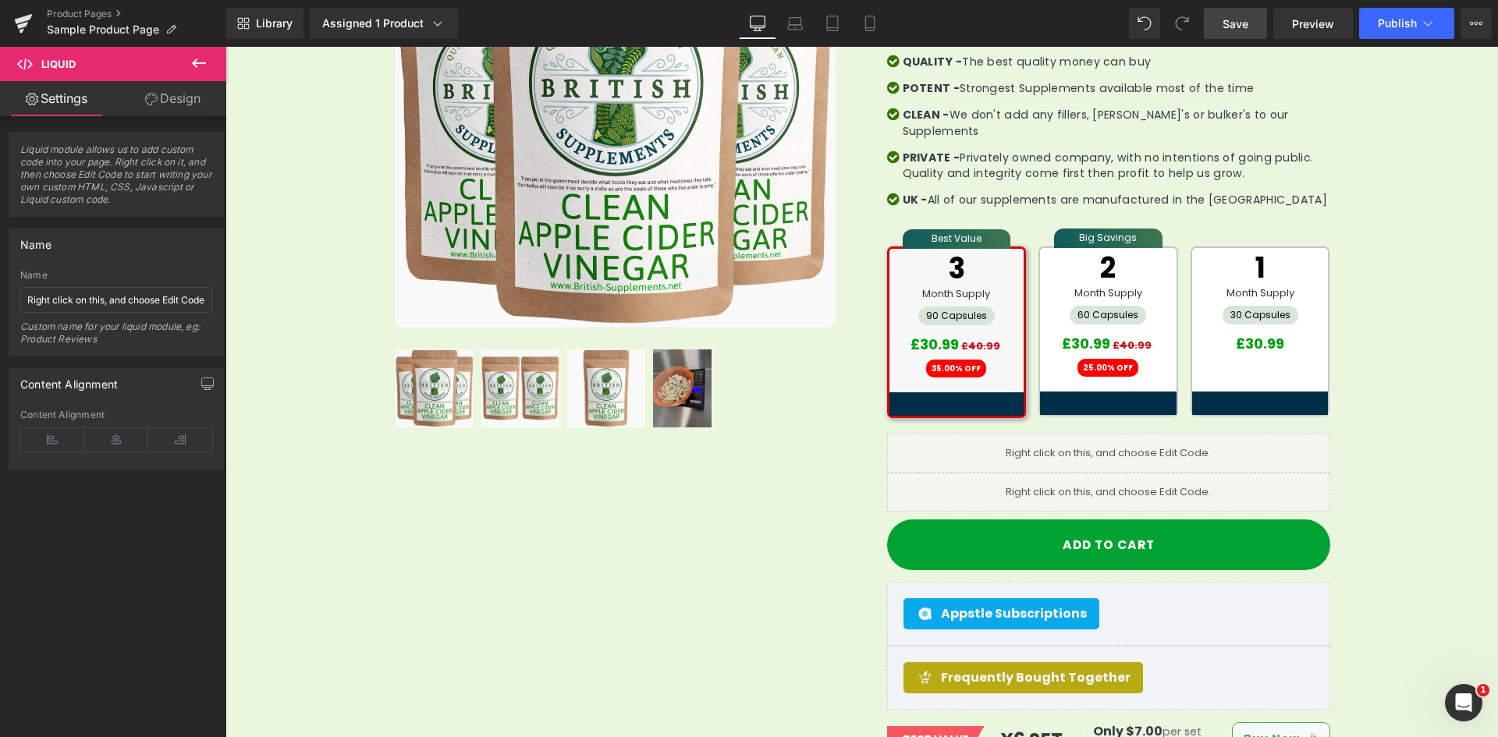
click at [1238, 20] on span "Save" at bounding box center [1235, 24] width 26 height 16
drag, startPoint x: 986, startPoint y: 35, endPoint x: 1243, endPoint y: 34, distance: 256.6
click at [985, 35] on div "Library Assigned 1 Product Product Preview Clean Apple Cider Vinegar (58mg acet…" at bounding box center [862, 23] width 1272 height 31
click at [990, 14] on div "Library Assigned 1 Product Product Preview Clean Apple Cider Vinegar (58mg acet…" at bounding box center [862, 23] width 1272 height 31
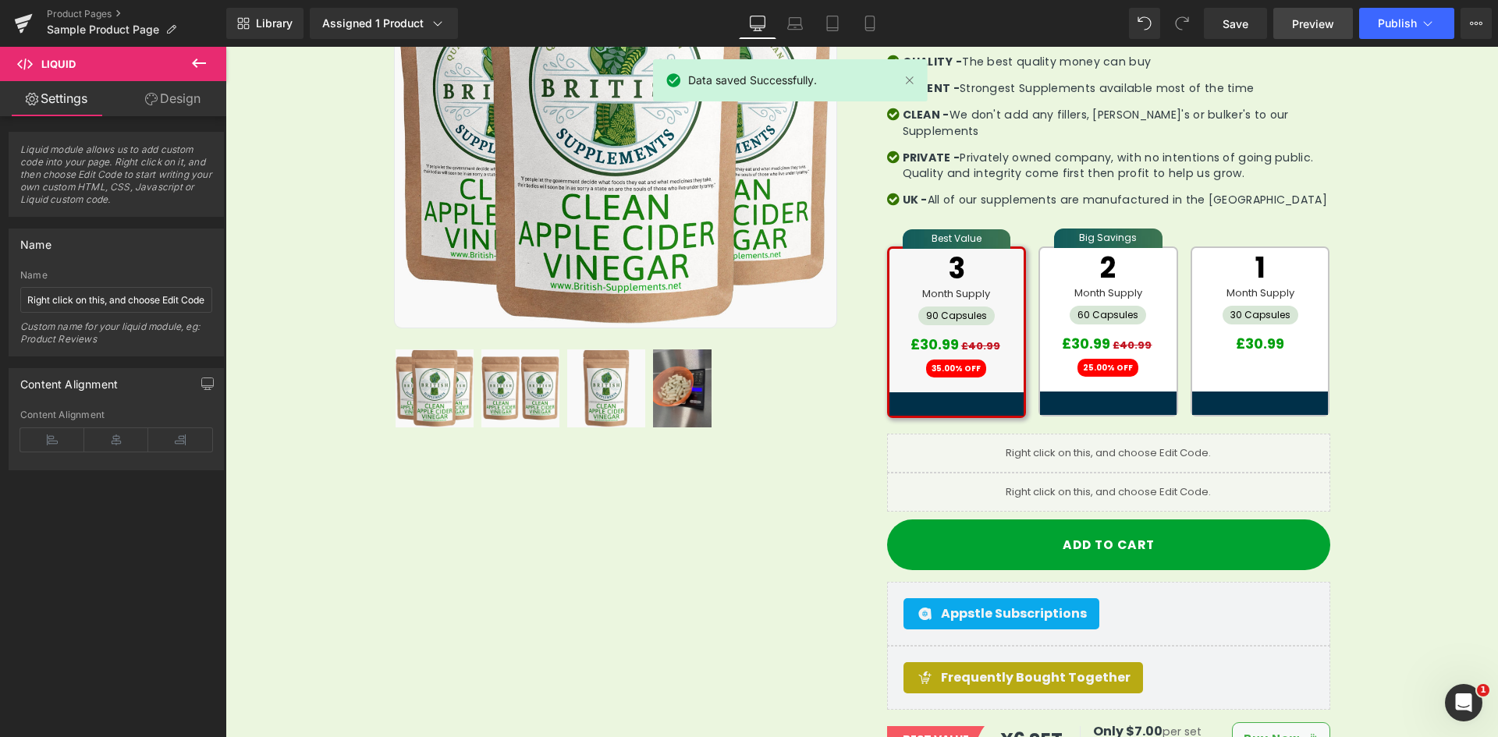
click at [1314, 16] on span "Preview" at bounding box center [1313, 24] width 42 height 16
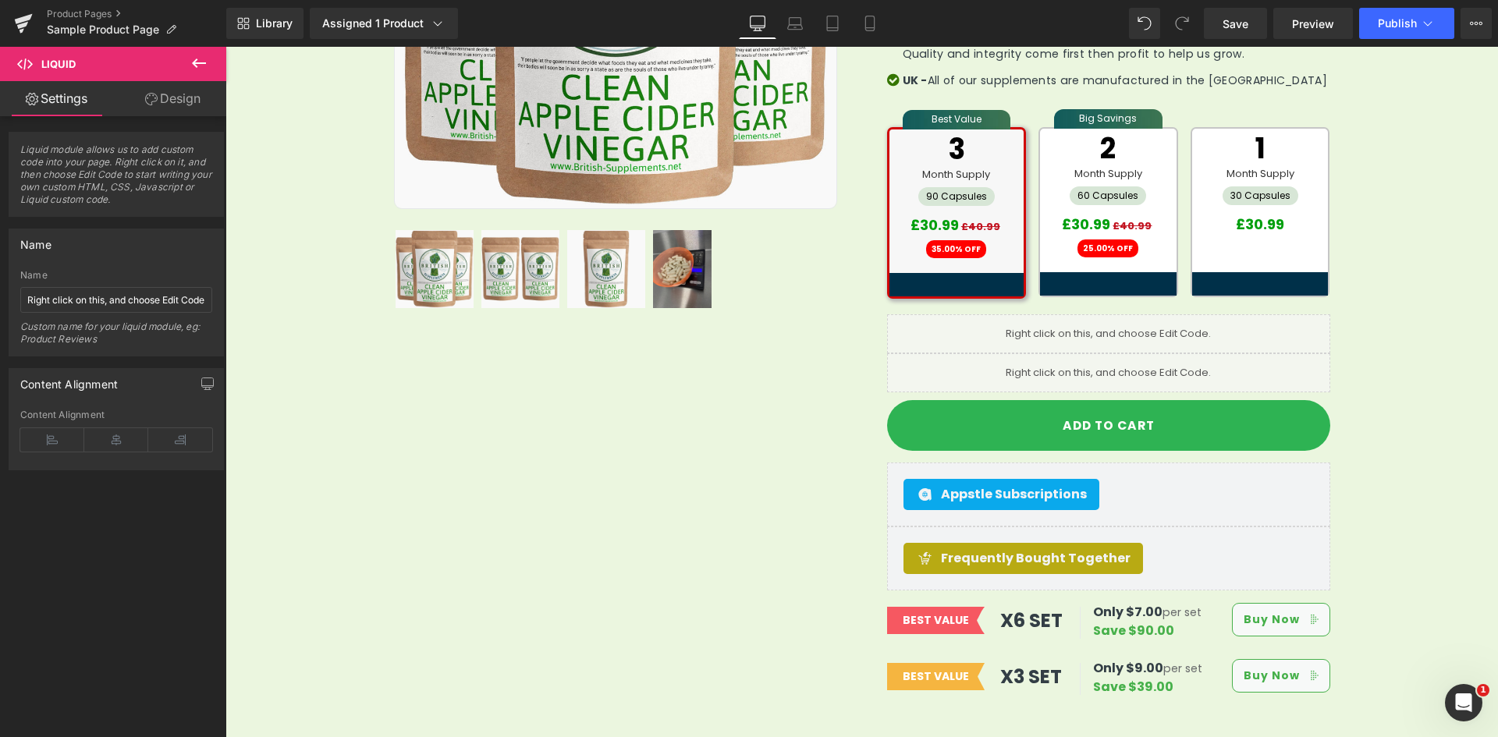
scroll to position [487, 0]
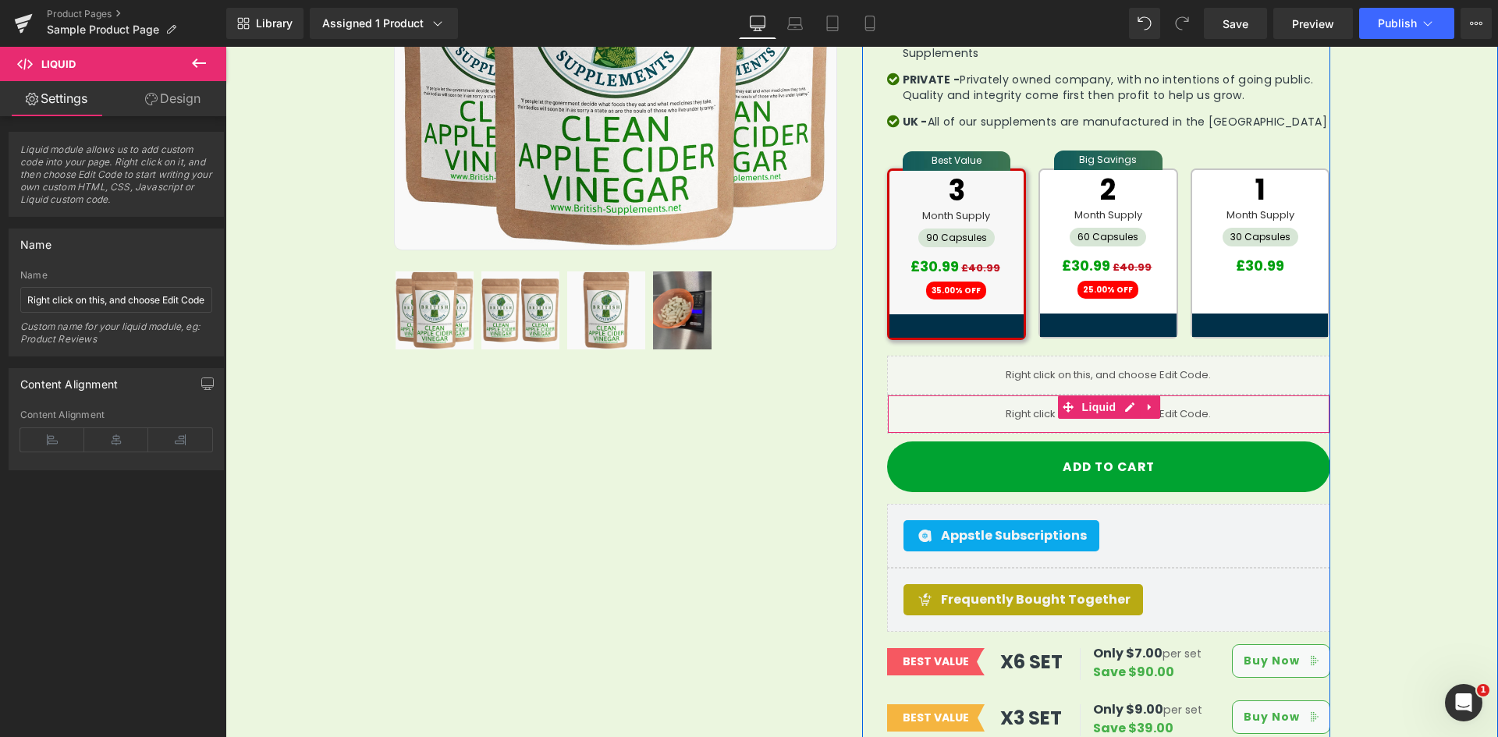
click at [1117, 407] on div "Liquid" at bounding box center [1108, 414] width 443 height 39
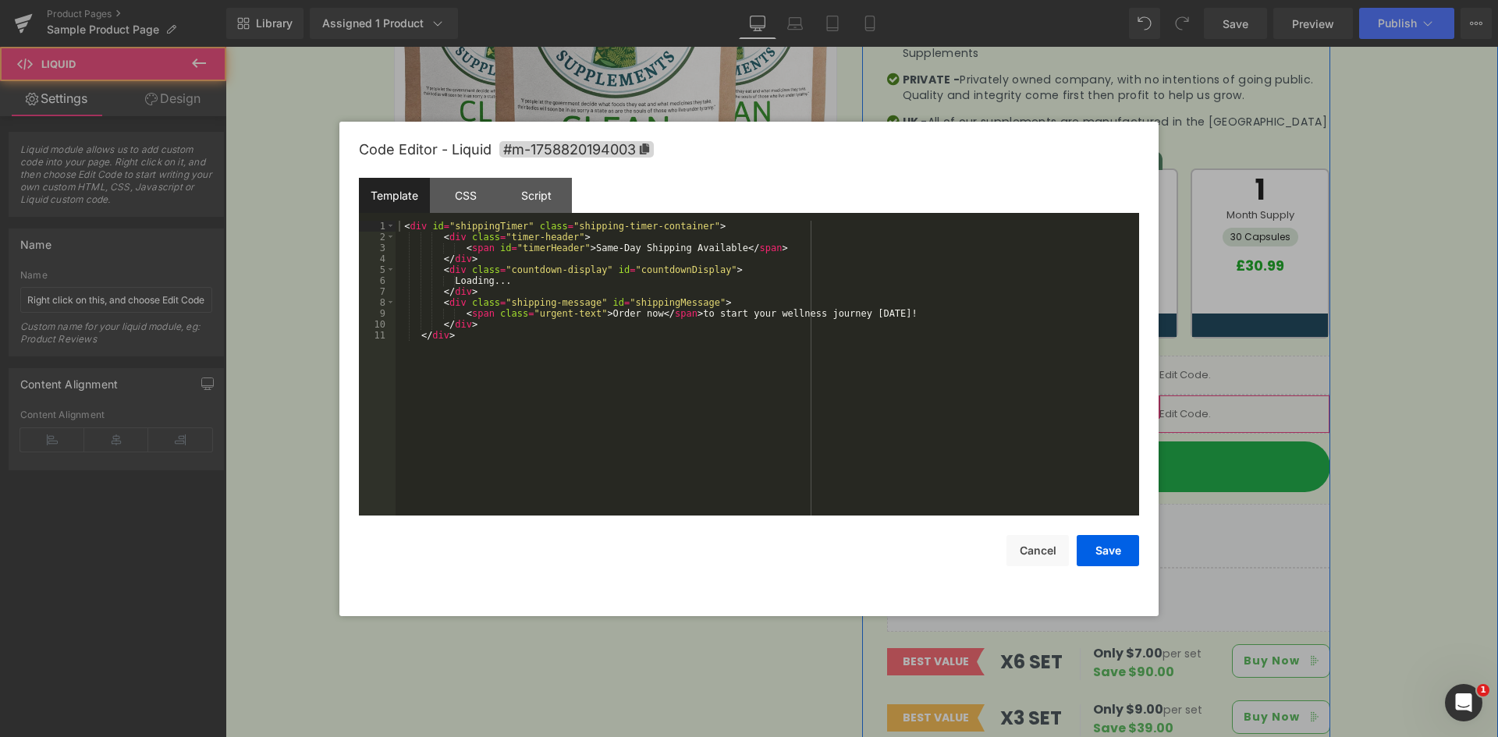
click at [1124, 401] on icon at bounding box center [1129, 407] width 11 height 12
click at [672, 360] on div "< div id = "shippingTimer" class = "shipping-timer-container" > < div class = "…" at bounding box center [766, 379] width 743 height 317
click at [551, 200] on div "Script" at bounding box center [536, 195] width 71 height 35
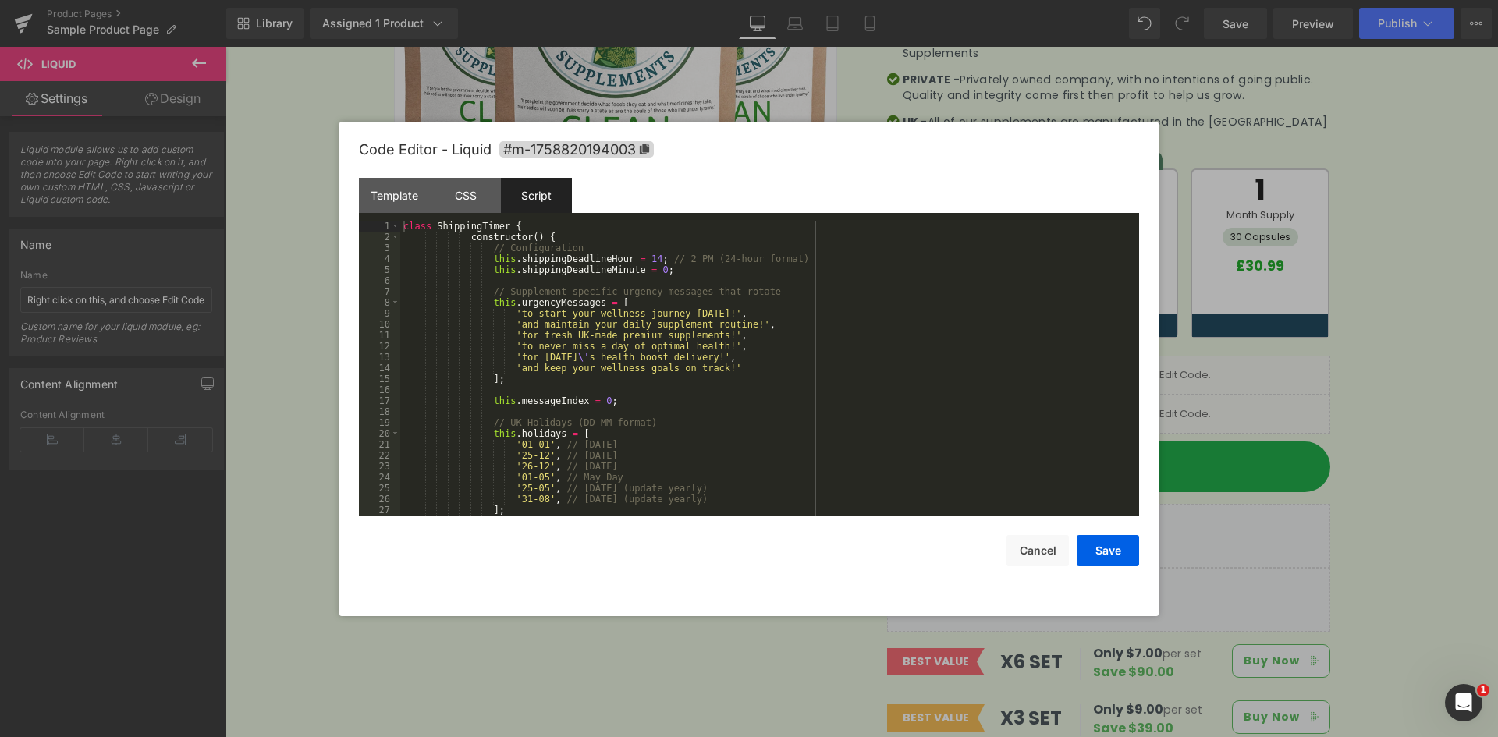
click at [581, 273] on div "class ShippingTimer { constructor ( ) { // Configuration this . shippingDeadlin…" at bounding box center [766, 379] width 732 height 317
click at [583, 278] on div "class ShippingTimer { constructor ( ) { // Configuration this . shippingDeadlin…" at bounding box center [766, 379] width 732 height 317
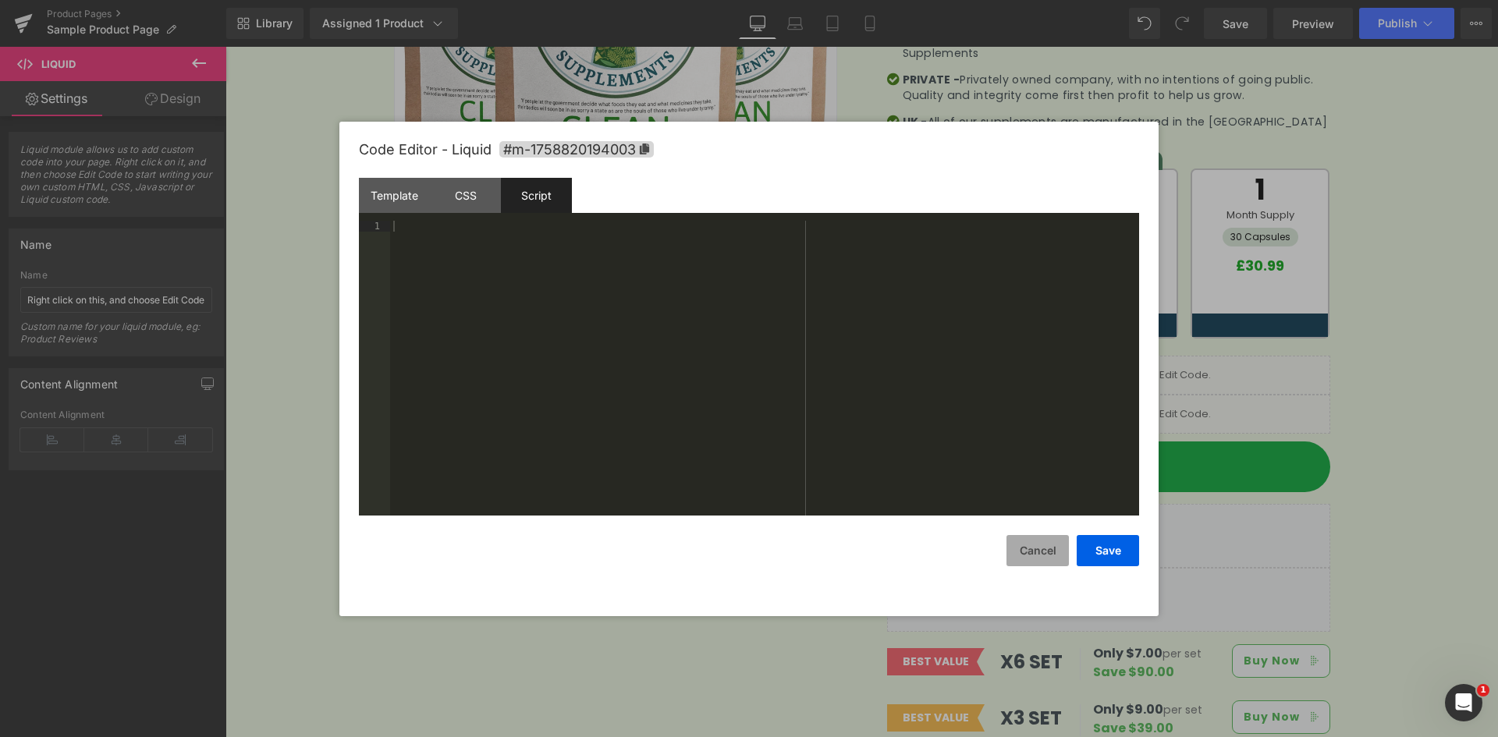
drag, startPoint x: 1041, startPoint y: 559, endPoint x: 1049, endPoint y: 549, distance: 12.7
click at [1041, 559] on button "Cancel" at bounding box center [1037, 550] width 62 height 31
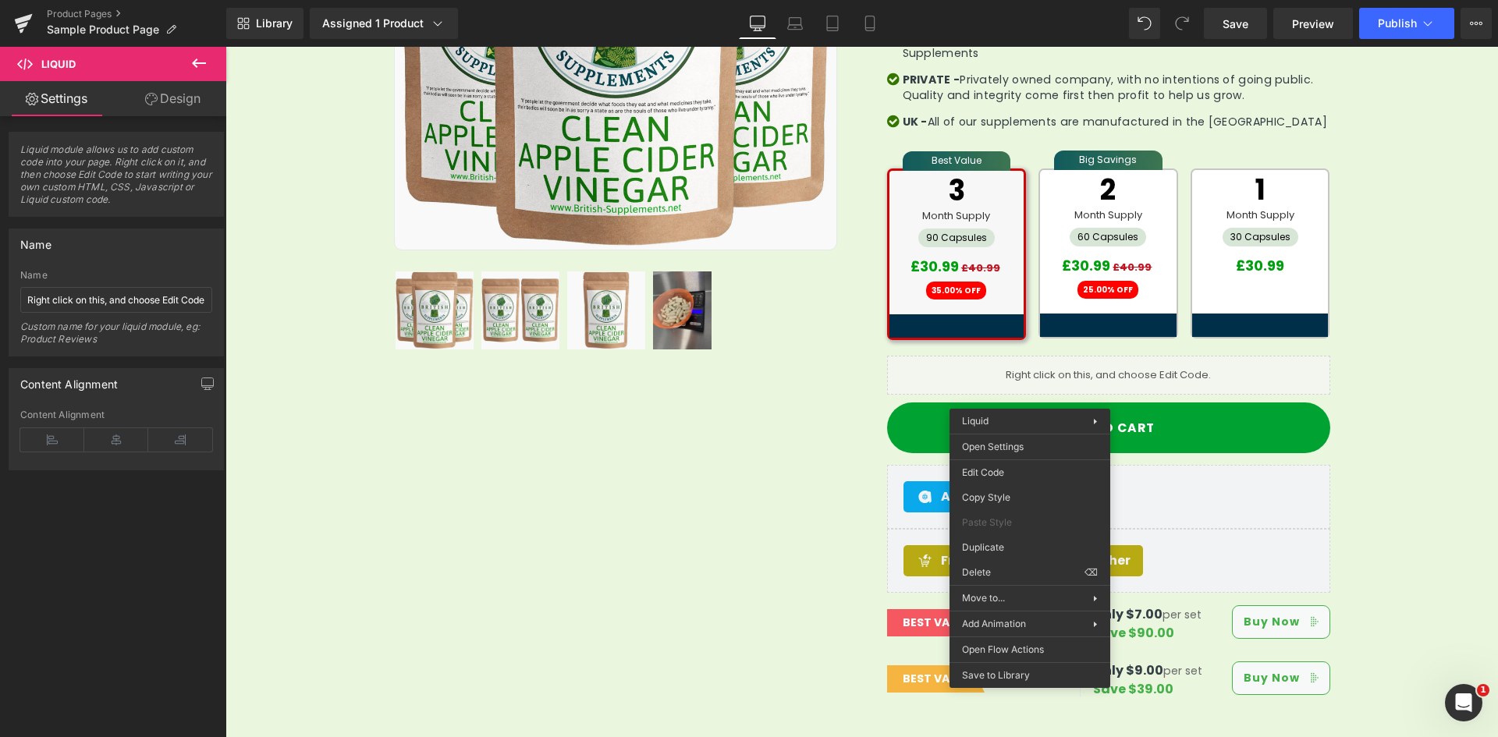
drag, startPoint x: 1205, startPoint y: 617, endPoint x: 1002, endPoint y: 552, distance: 213.9
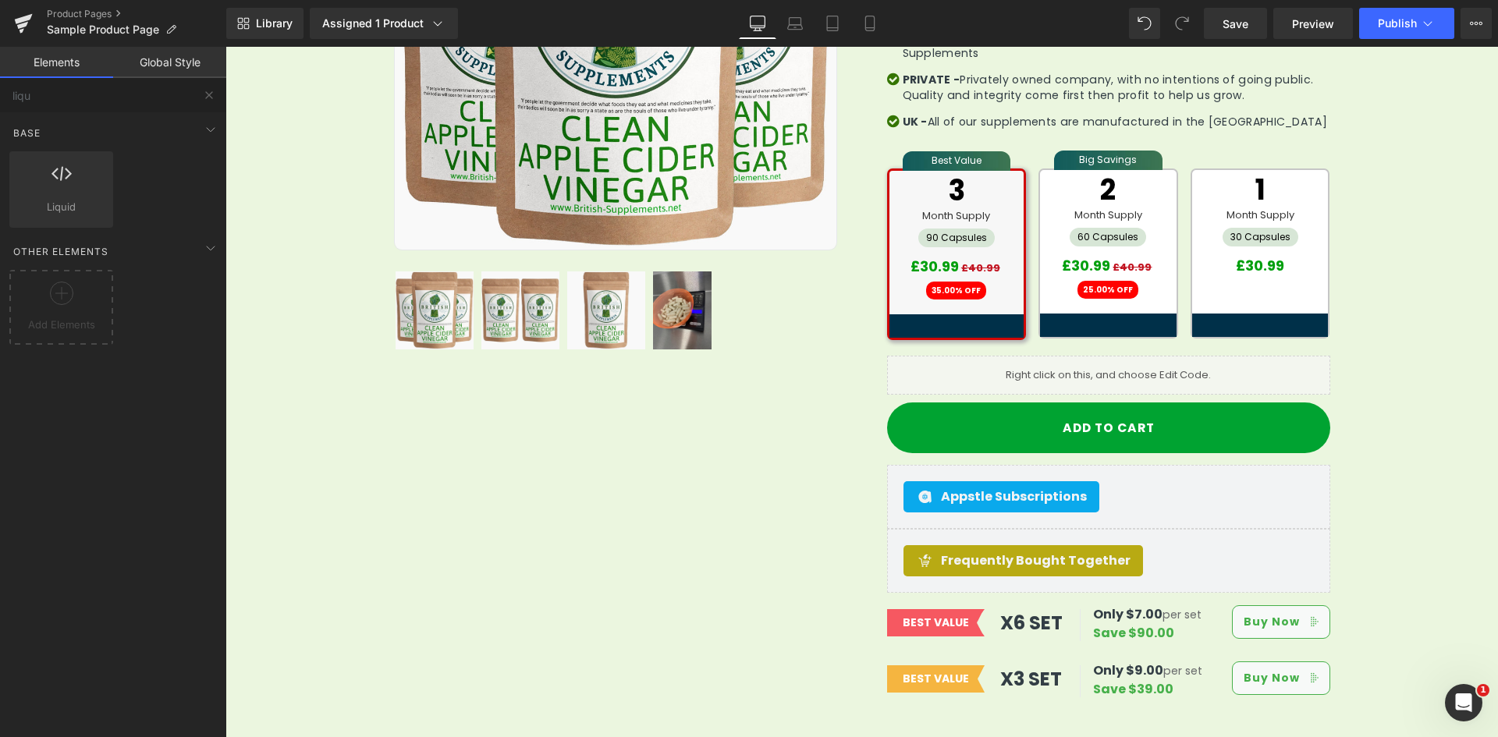
drag, startPoint x: 1249, startPoint y: 18, endPoint x: 1267, endPoint y: 44, distance: 32.0
click at [1248, 18] on span "Save" at bounding box center [1235, 24] width 26 height 16
click at [690, 473] on div "Sale Off (P) Image Row" at bounding box center [862, 242] width 936 height 945
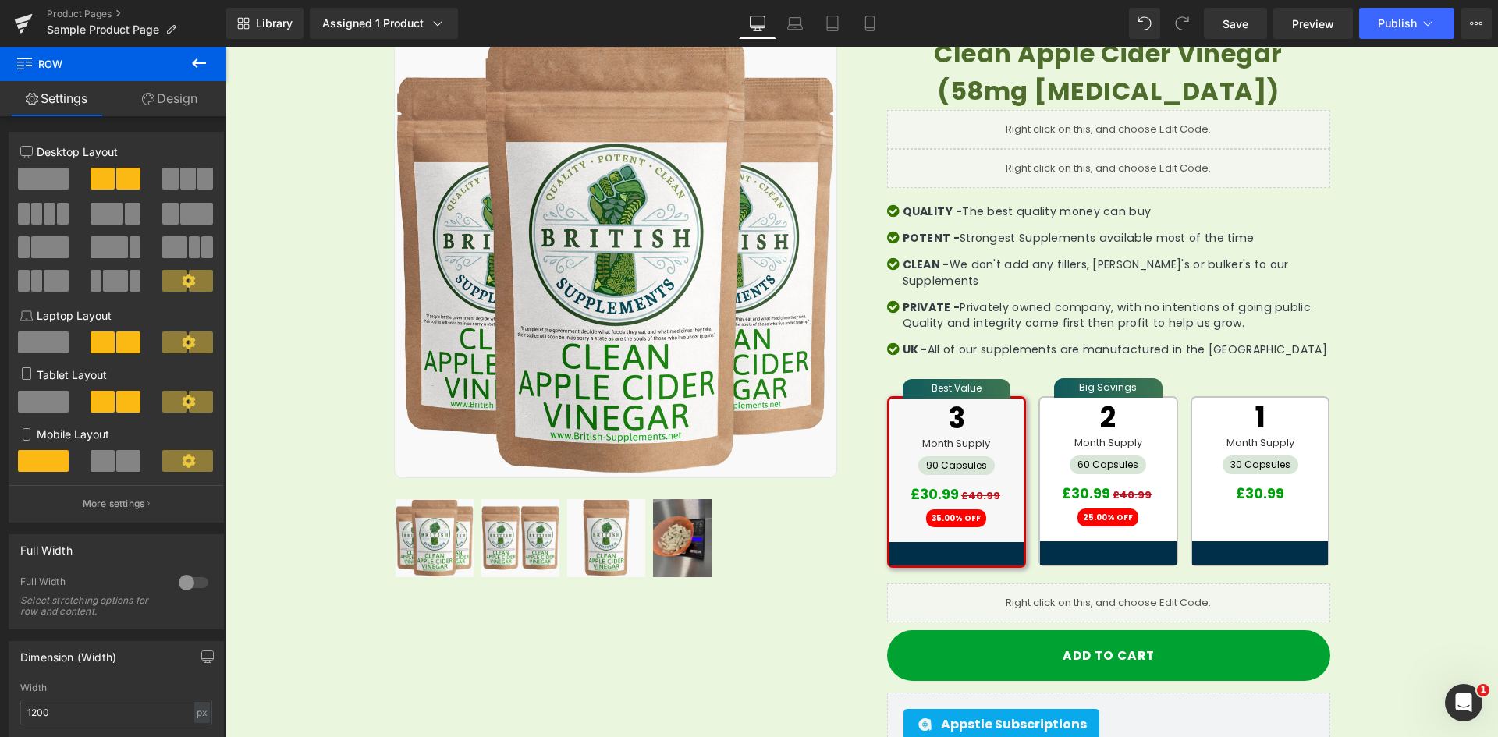
scroll to position [253, 0]
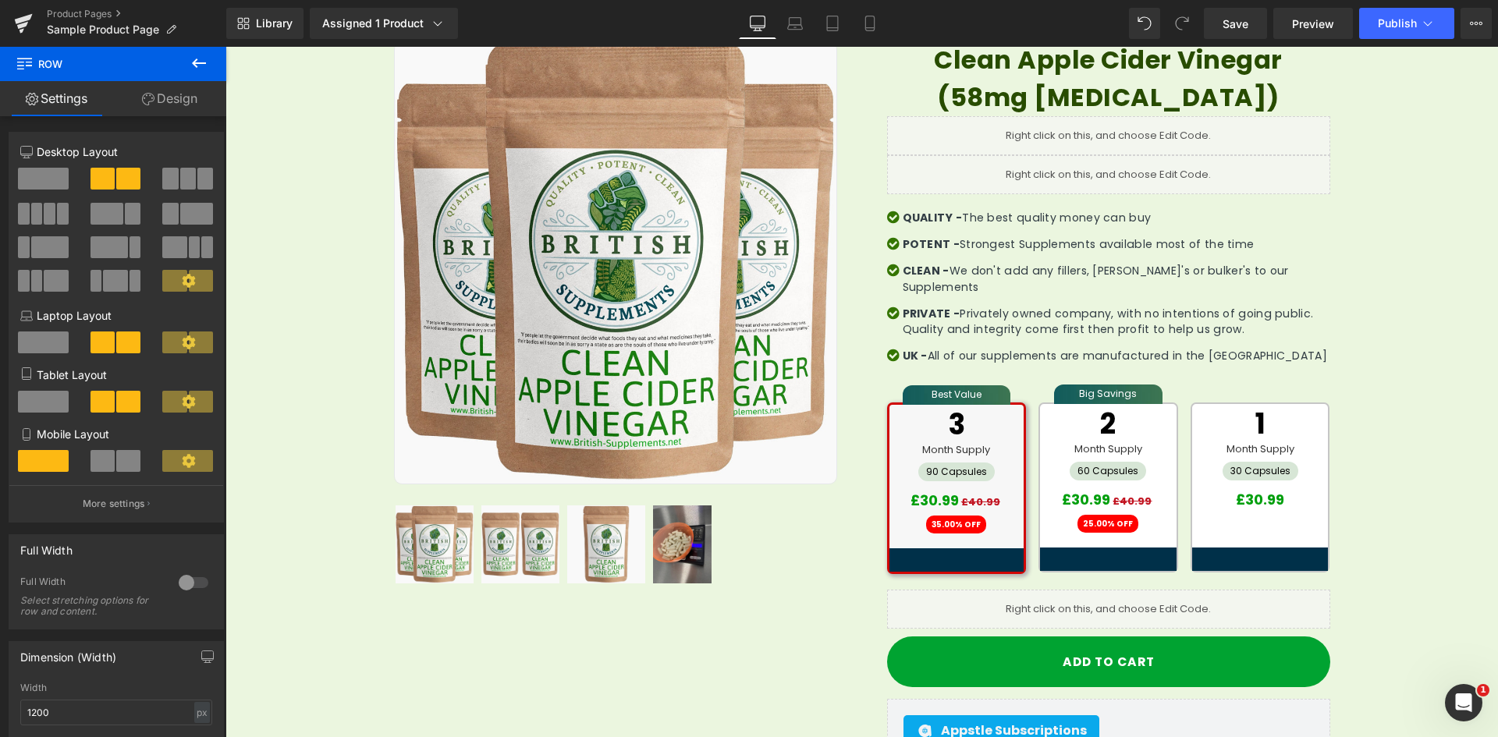
click at [1036, 15] on div "Library Assigned 1 Product Product Preview Clean Apple Cider Vinegar (58mg acet…" at bounding box center [862, 23] width 1272 height 31
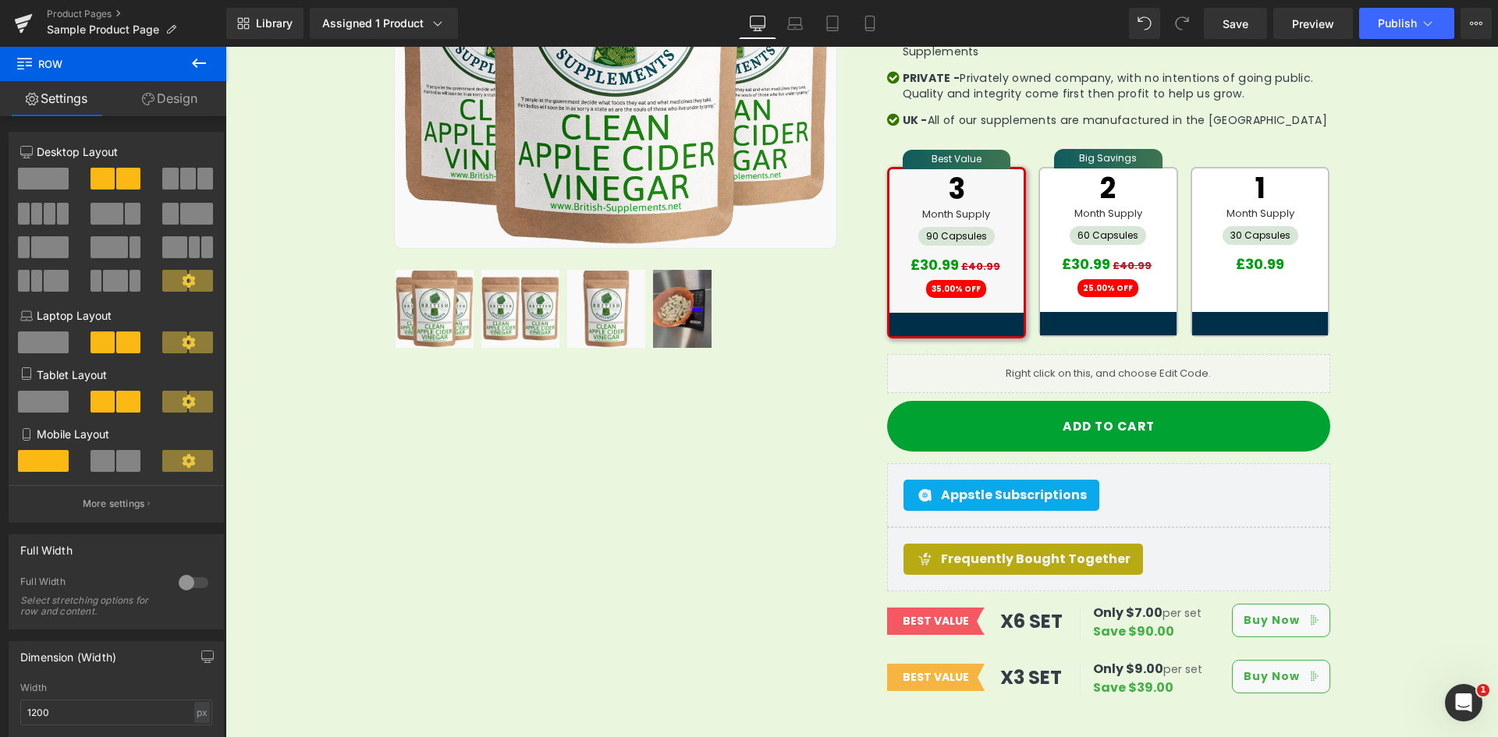
scroll to position [487, 0]
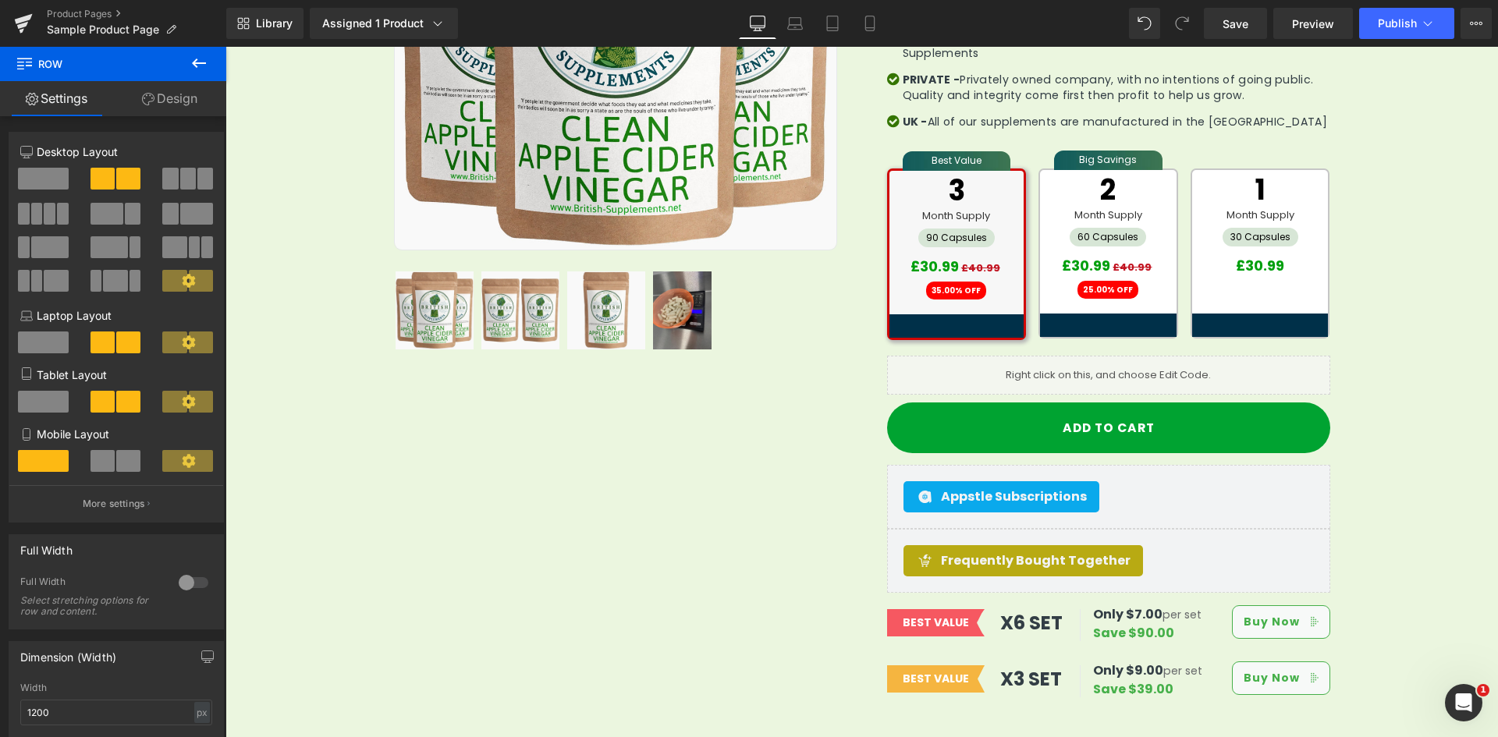
click at [208, 66] on button at bounding box center [199, 64] width 55 height 34
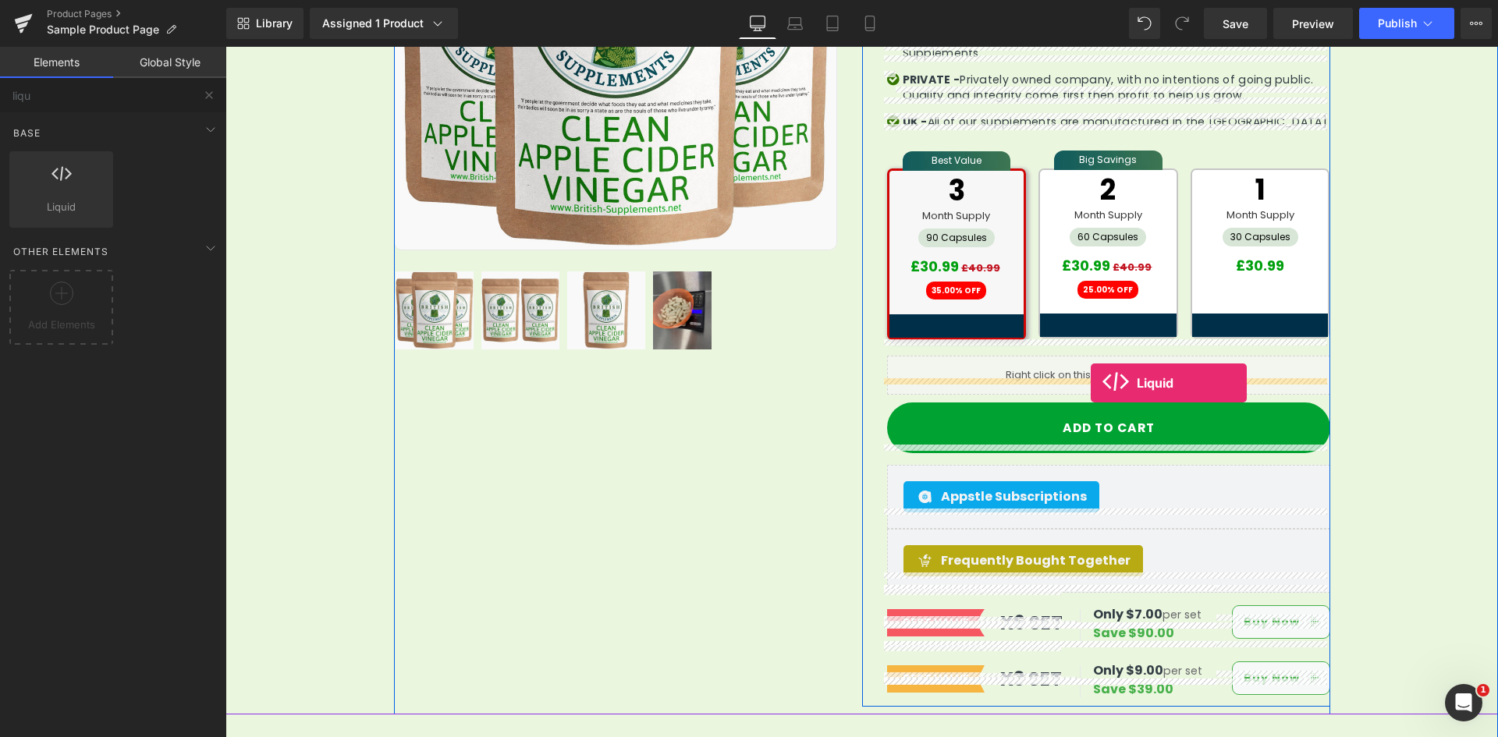
drag, startPoint x: 1090, startPoint y: 288, endPoint x: 1121, endPoint y: 368, distance: 86.2
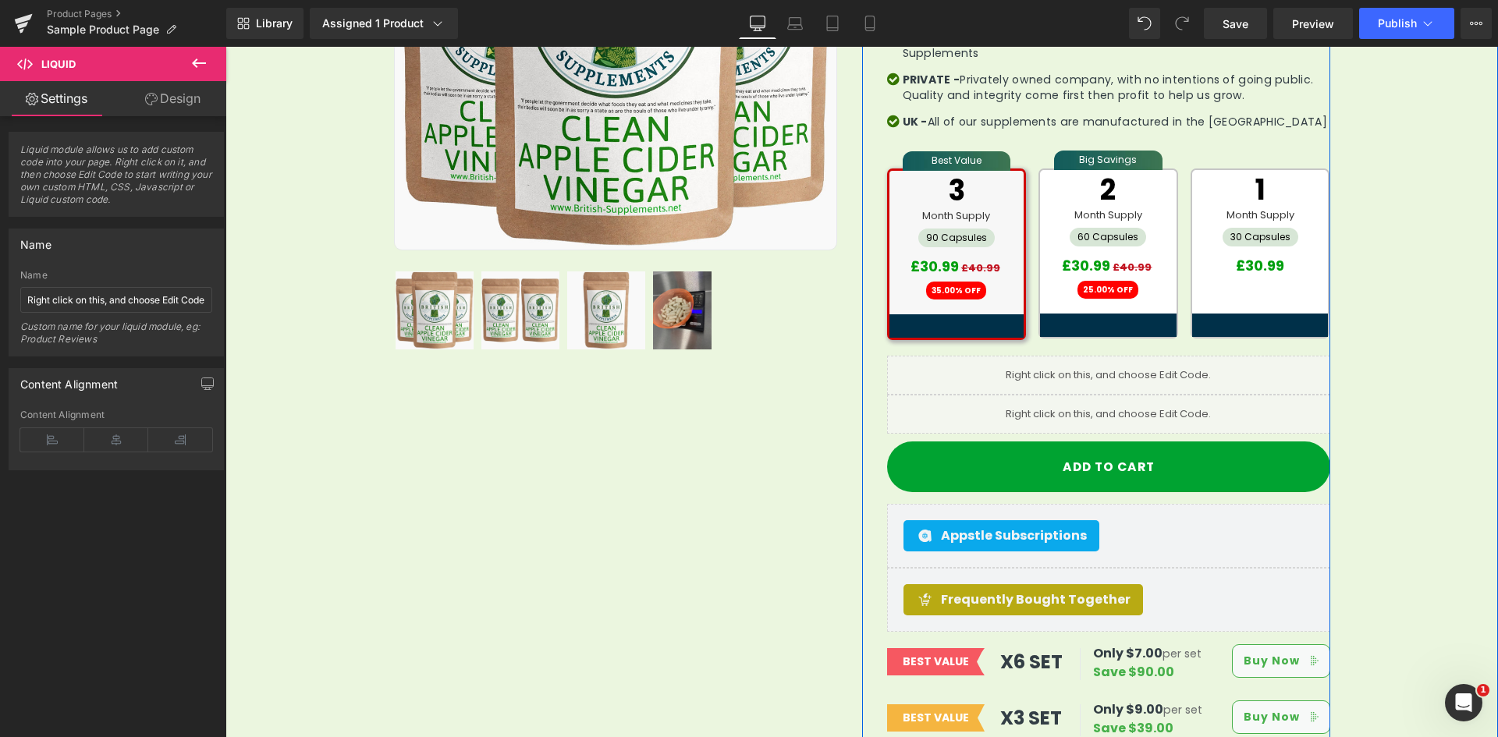
click at [1127, 398] on ul "Liquid" at bounding box center [1109, 407] width 82 height 19
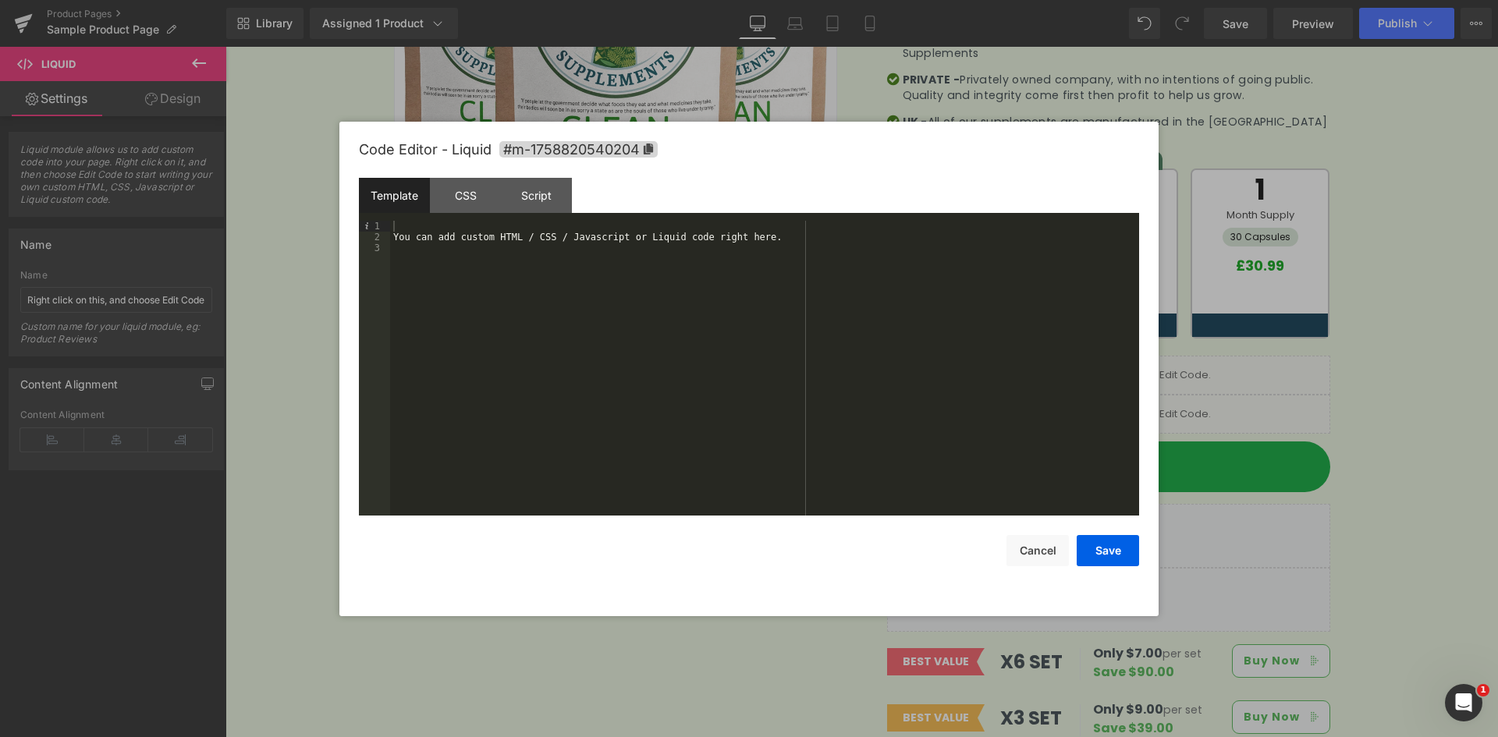
drag, startPoint x: 467, startPoint y: 208, endPoint x: 476, endPoint y: 219, distance: 13.9
click at [469, 211] on div "CSS" at bounding box center [465, 195] width 71 height 35
click at [537, 267] on div "#m-1758820540204 { }" at bounding box center [764, 379] width 749 height 317
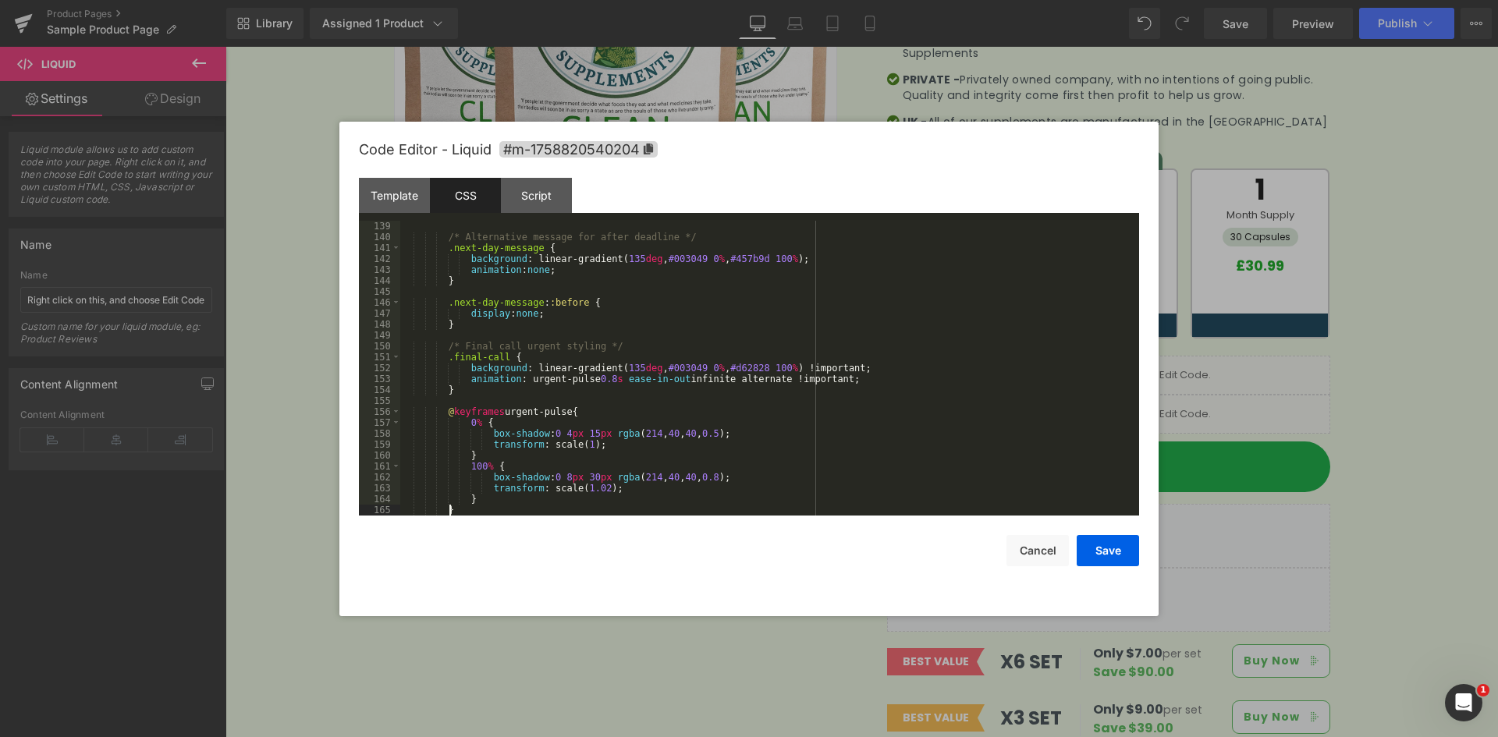
scroll to position [1507, 0]
click at [541, 309] on div "/* Alternative message for after deadline */ .next-day-message { background : l…" at bounding box center [766, 379] width 732 height 317
click at [424, 200] on div "Template" at bounding box center [394, 195] width 71 height 35
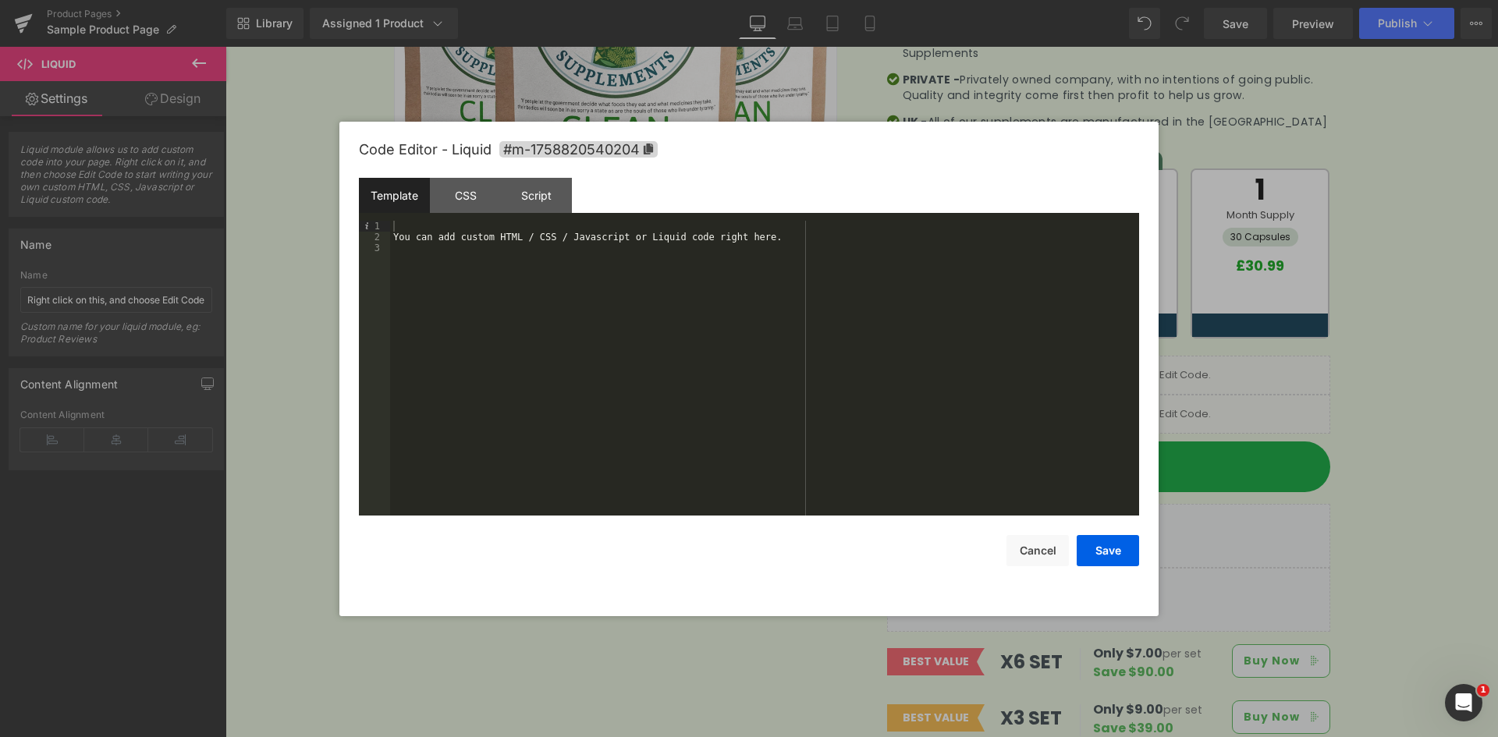
click at [569, 282] on div "You can add custom HTML / CSS / Javascript or Liquid code right here." at bounding box center [764, 379] width 749 height 317
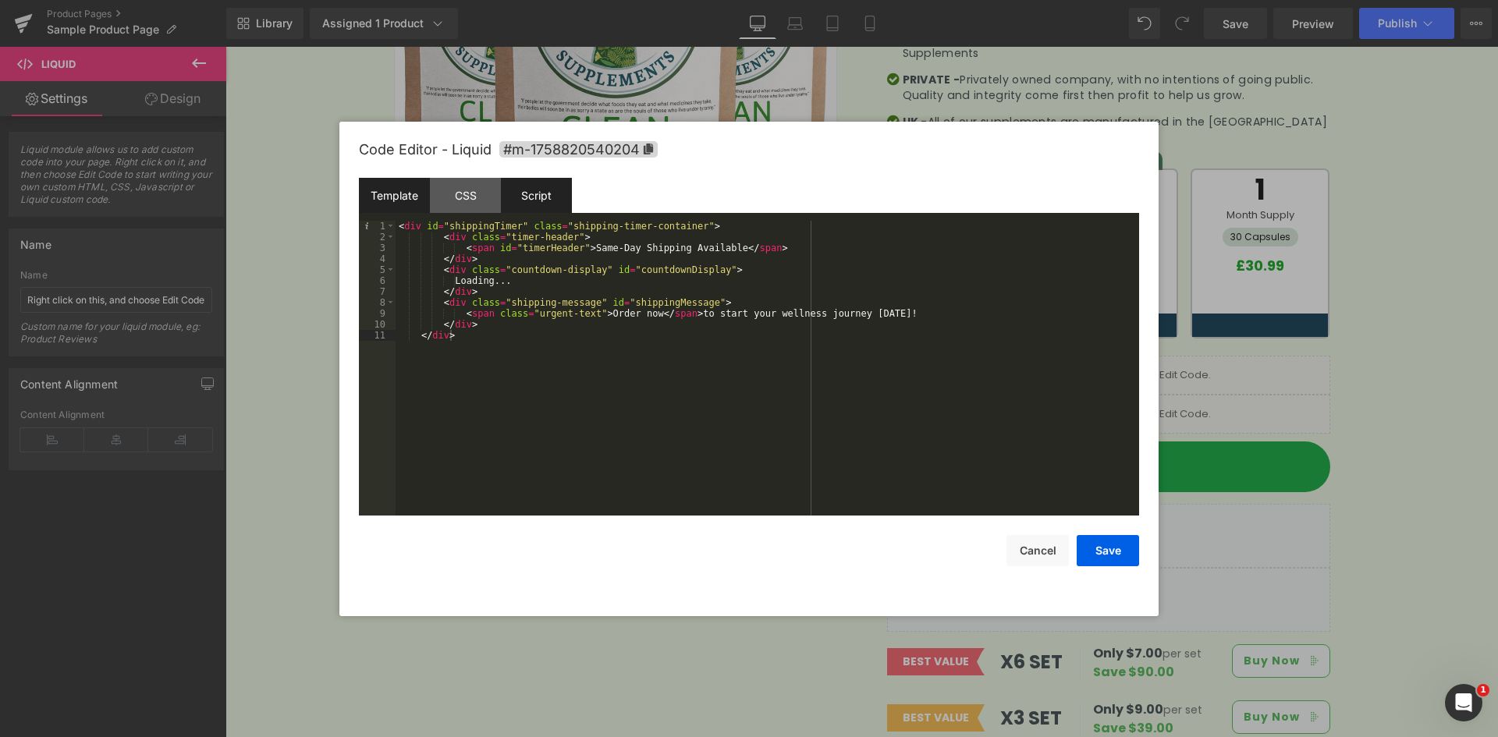
click at [559, 207] on div "Script" at bounding box center [536, 195] width 71 height 35
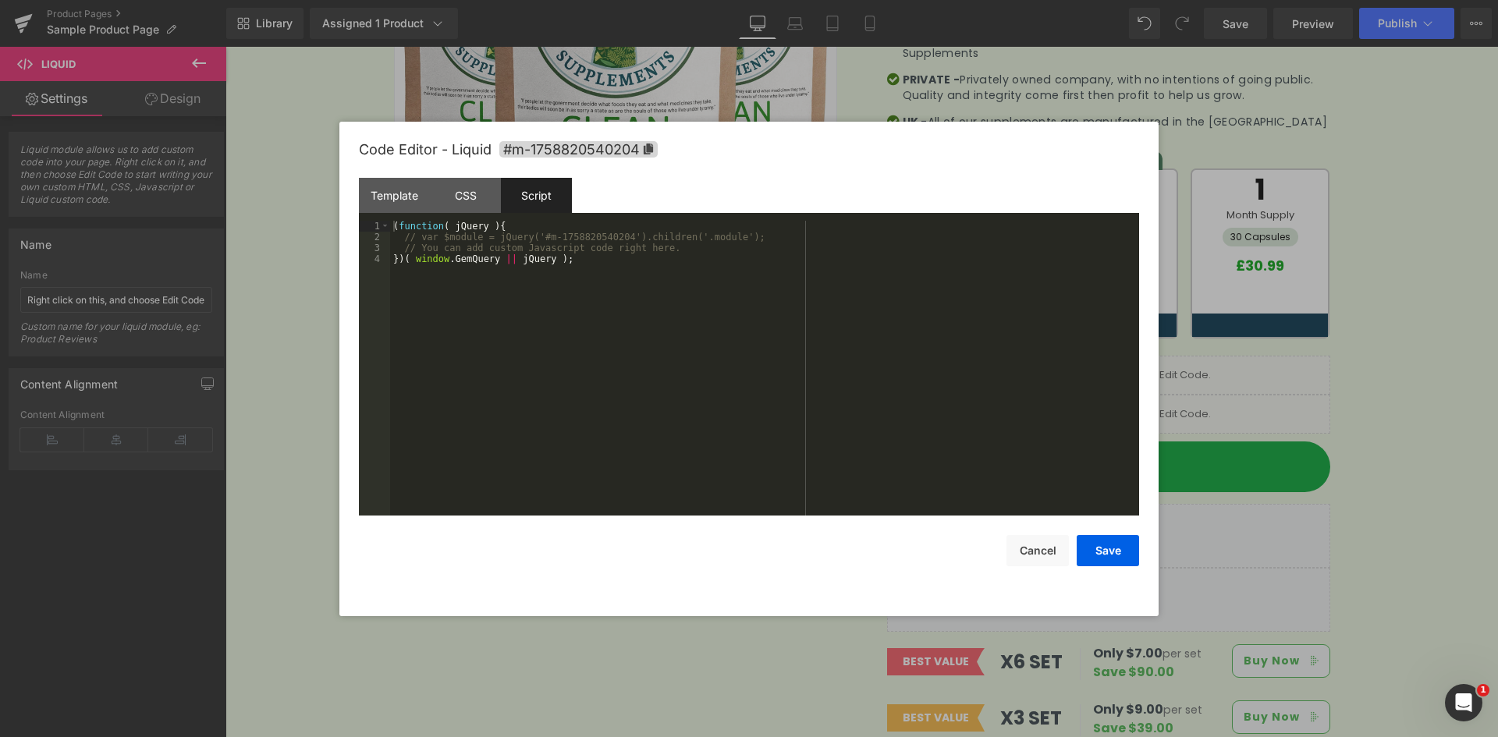
click at [403, 236] on div "( function ( jQuery ) { // var $module = jQuery('#m-1758820540204').children('.…" at bounding box center [764, 379] width 749 height 317
click at [657, 248] on div "( function ( jQuery ) { // var $module = jQuery('#m-1758820540204').children('.…" at bounding box center [764, 379] width 749 height 317
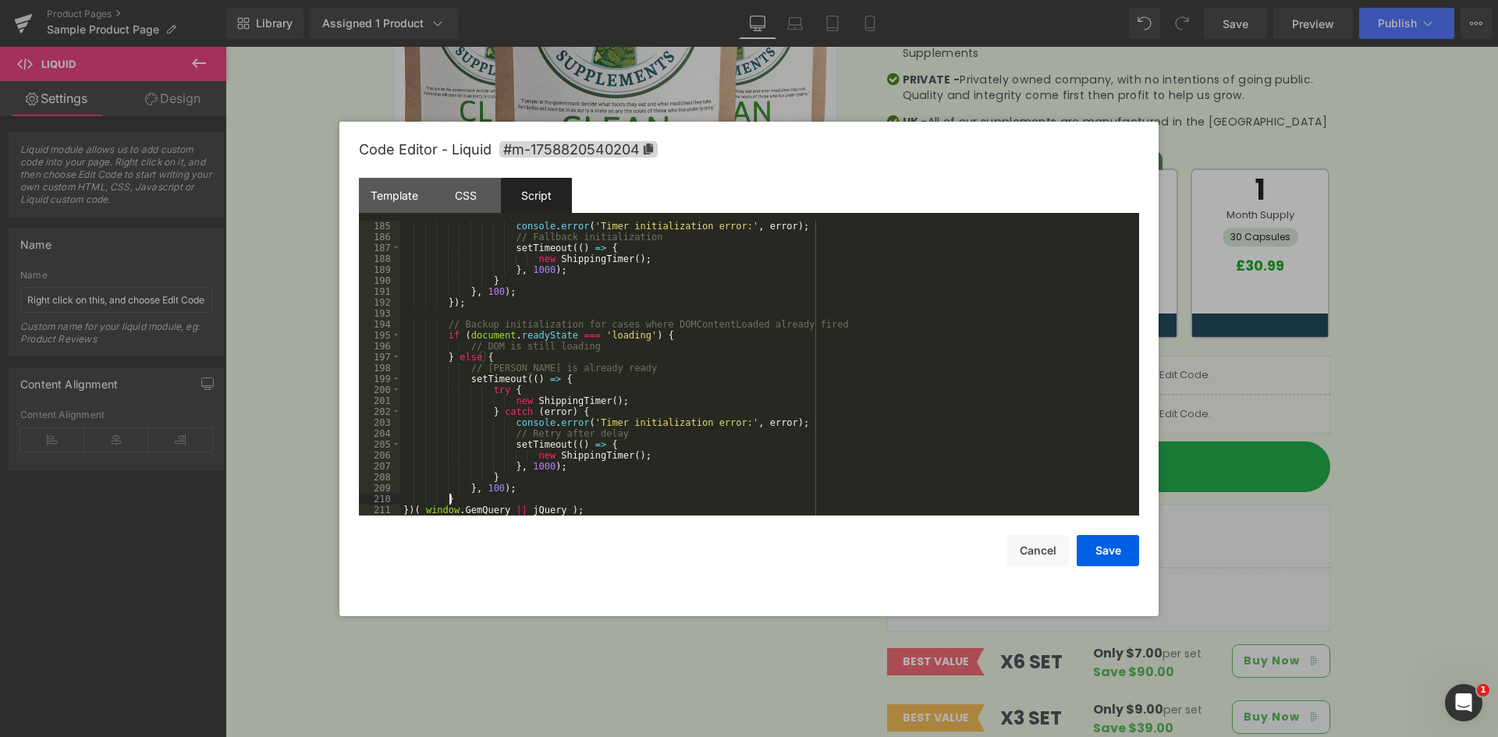
scroll to position [2064, 0]
click at [1105, 548] on button "Save" at bounding box center [1107, 550] width 62 height 31
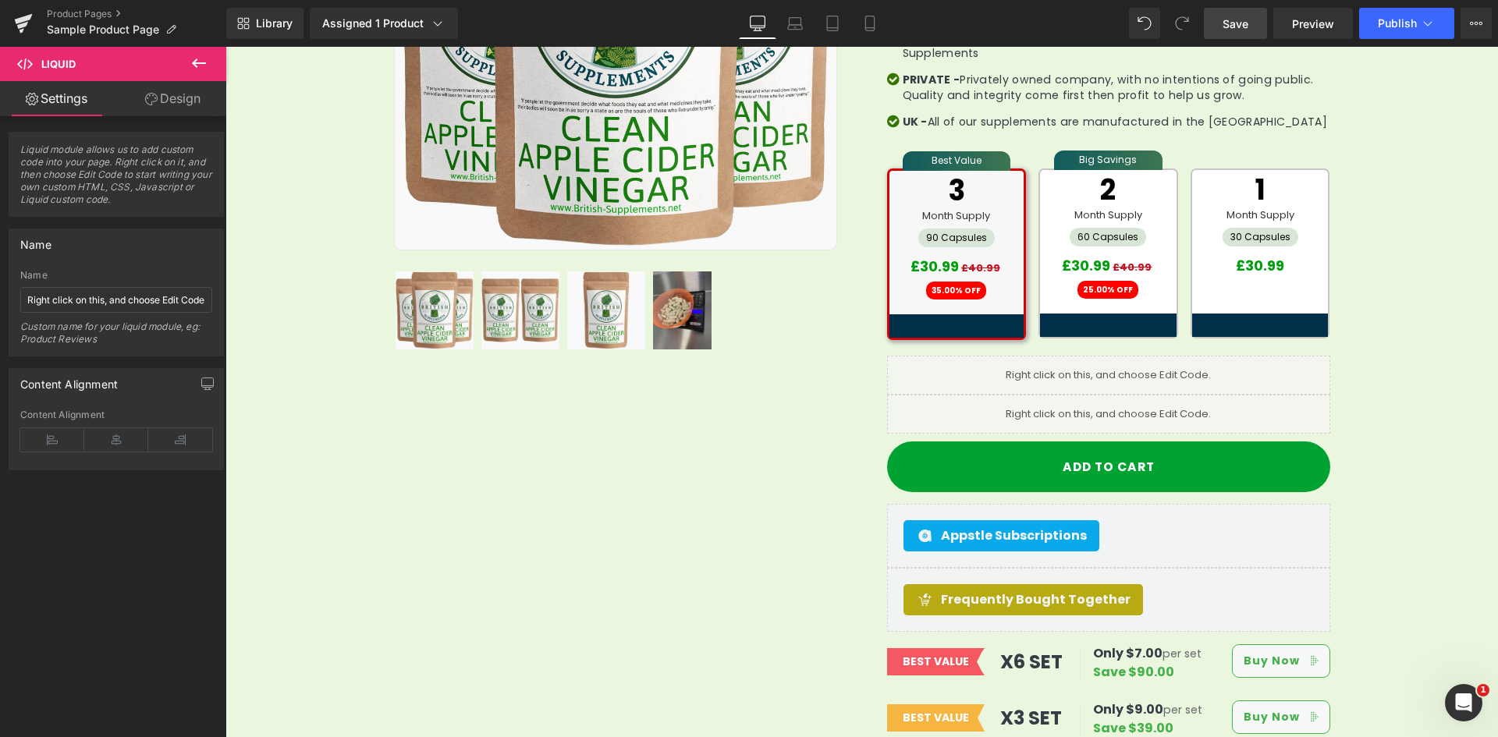
click at [1252, 30] on link "Save" at bounding box center [1235, 23] width 63 height 31
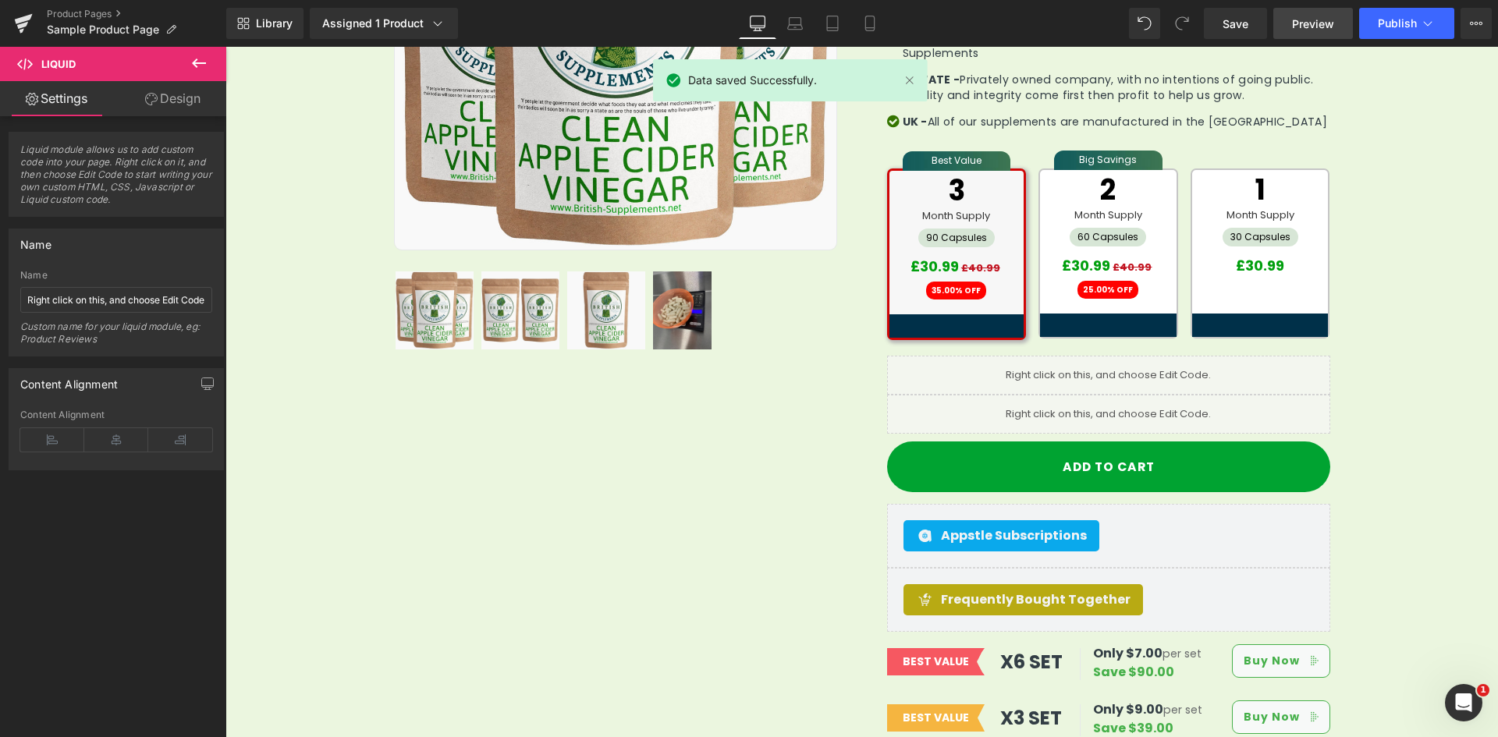
click at [1328, 34] on link "Preview" at bounding box center [1313, 23] width 80 height 31
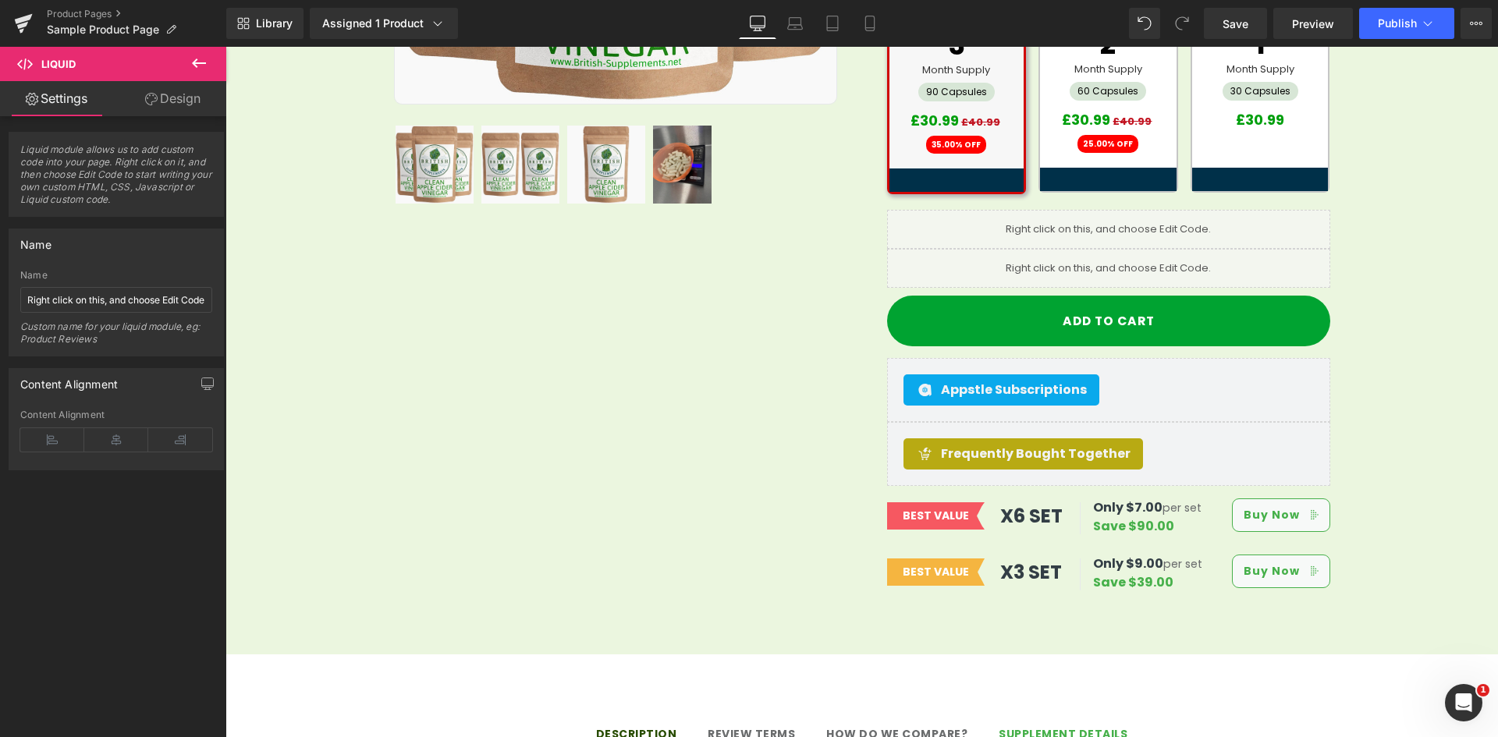
scroll to position [643, 0]
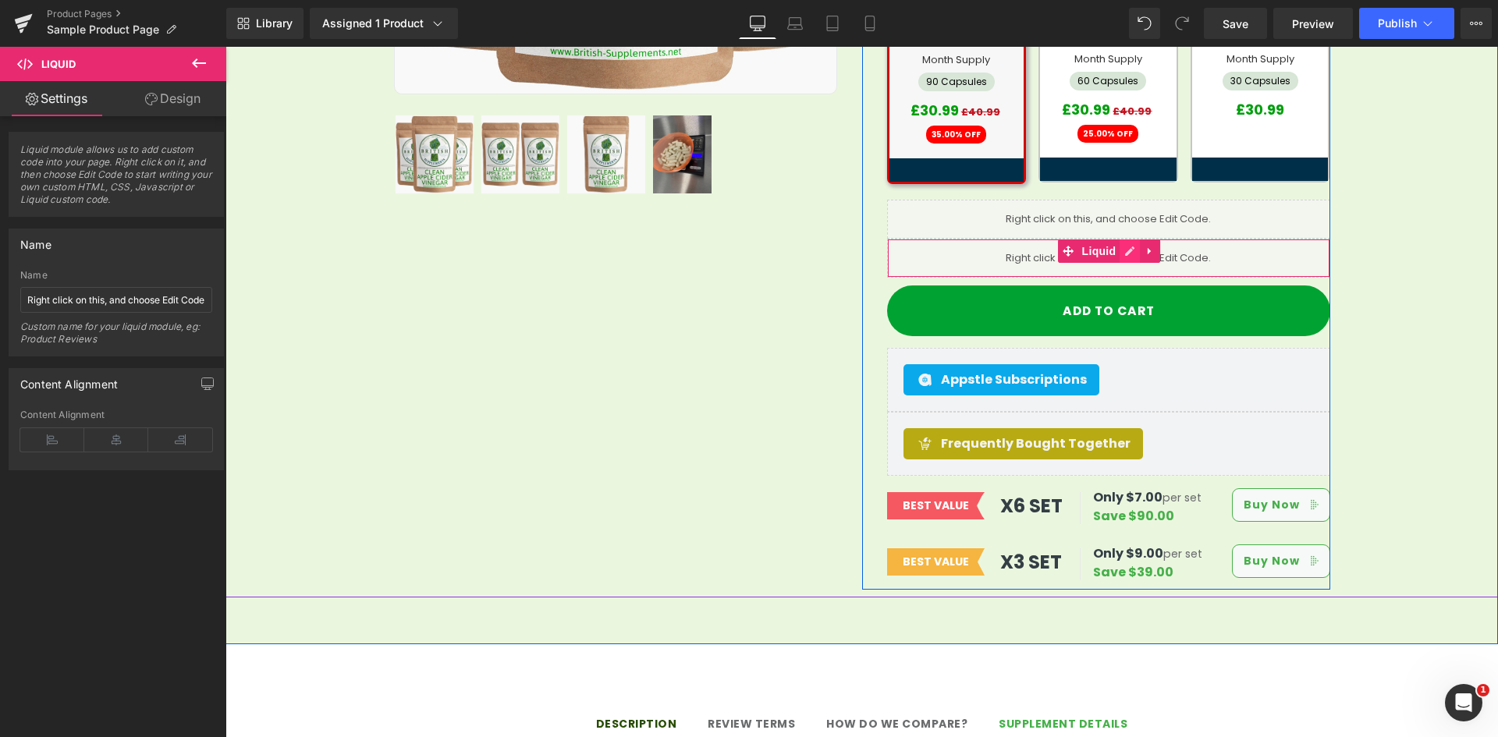
click at [1126, 240] on link at bounding box center [1129, 250] width 20 height 23
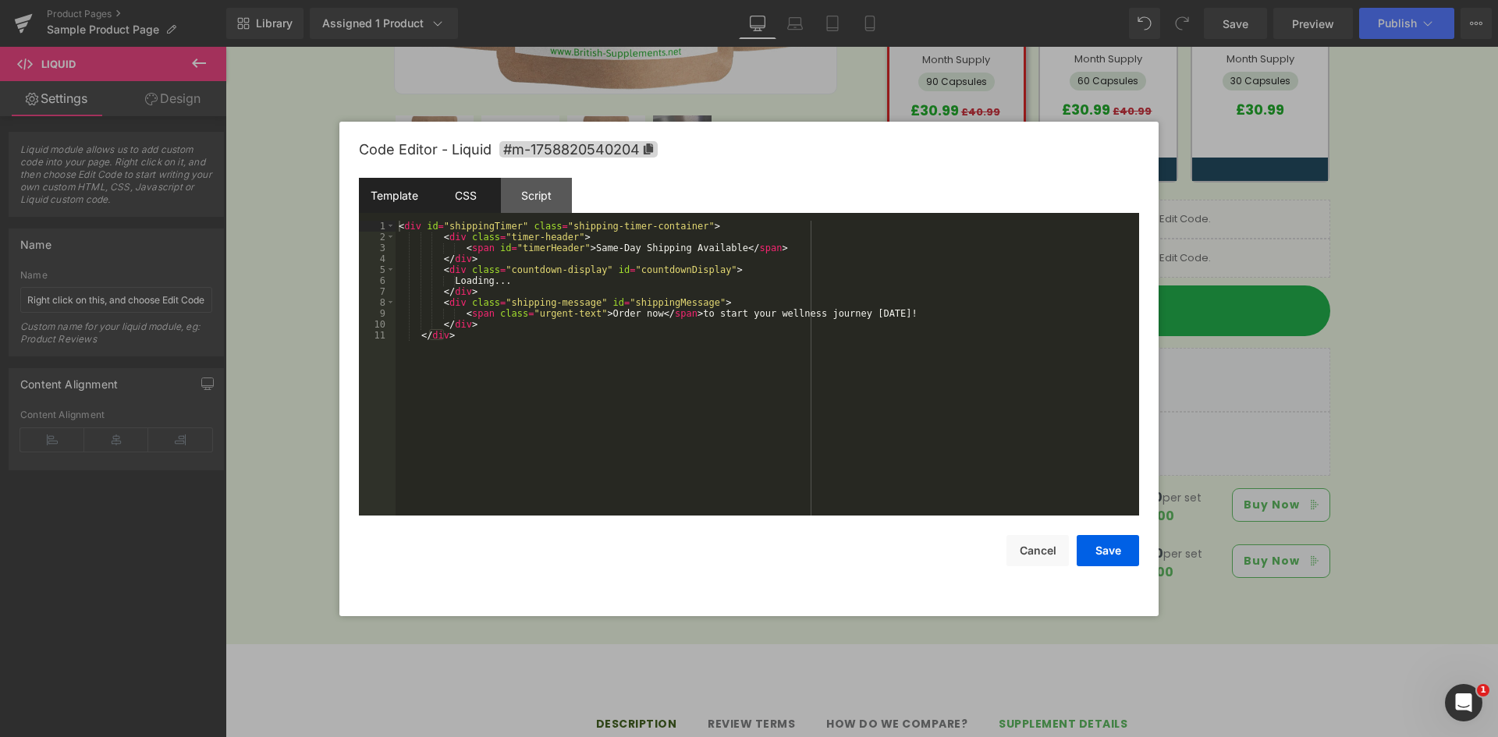
click at [486, 204] on div "CSS" at bounding box center [465, 195] width 71 height 35
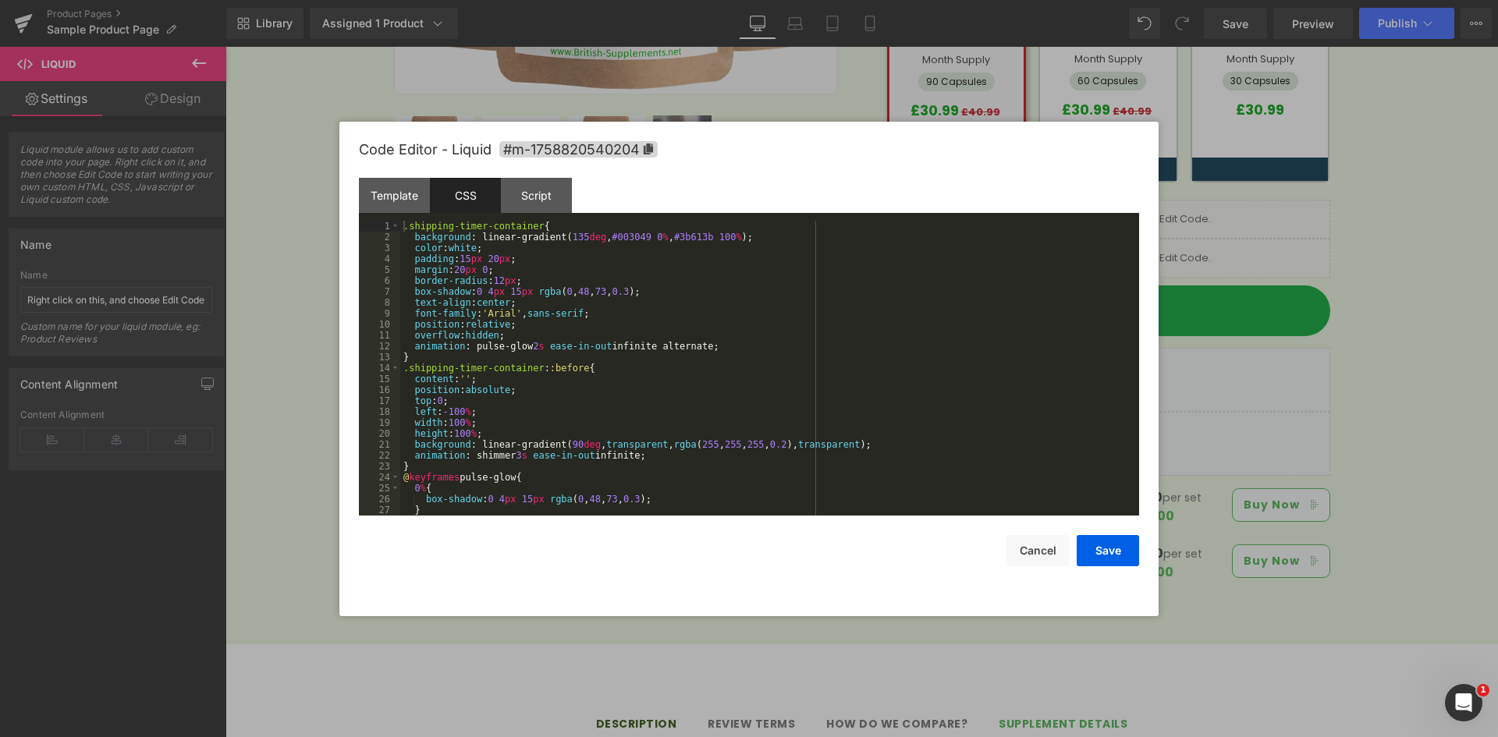
click at [561, 251] on div ".shipping-timer-container { background : linear-gradient( 135 deg , #003049 0 %…" at bounding box center [766, 379] width 732 height 317
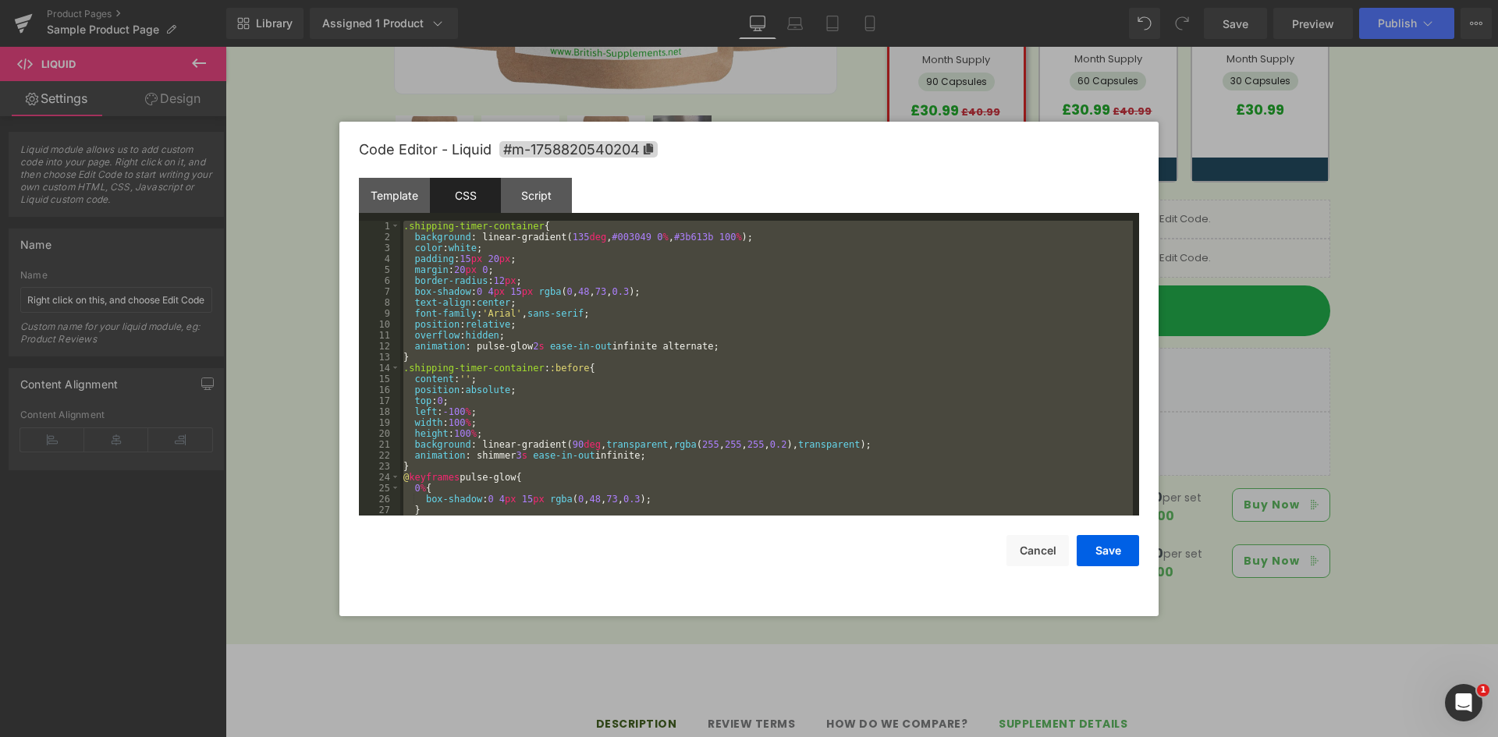
scroll to position [1507, 0]
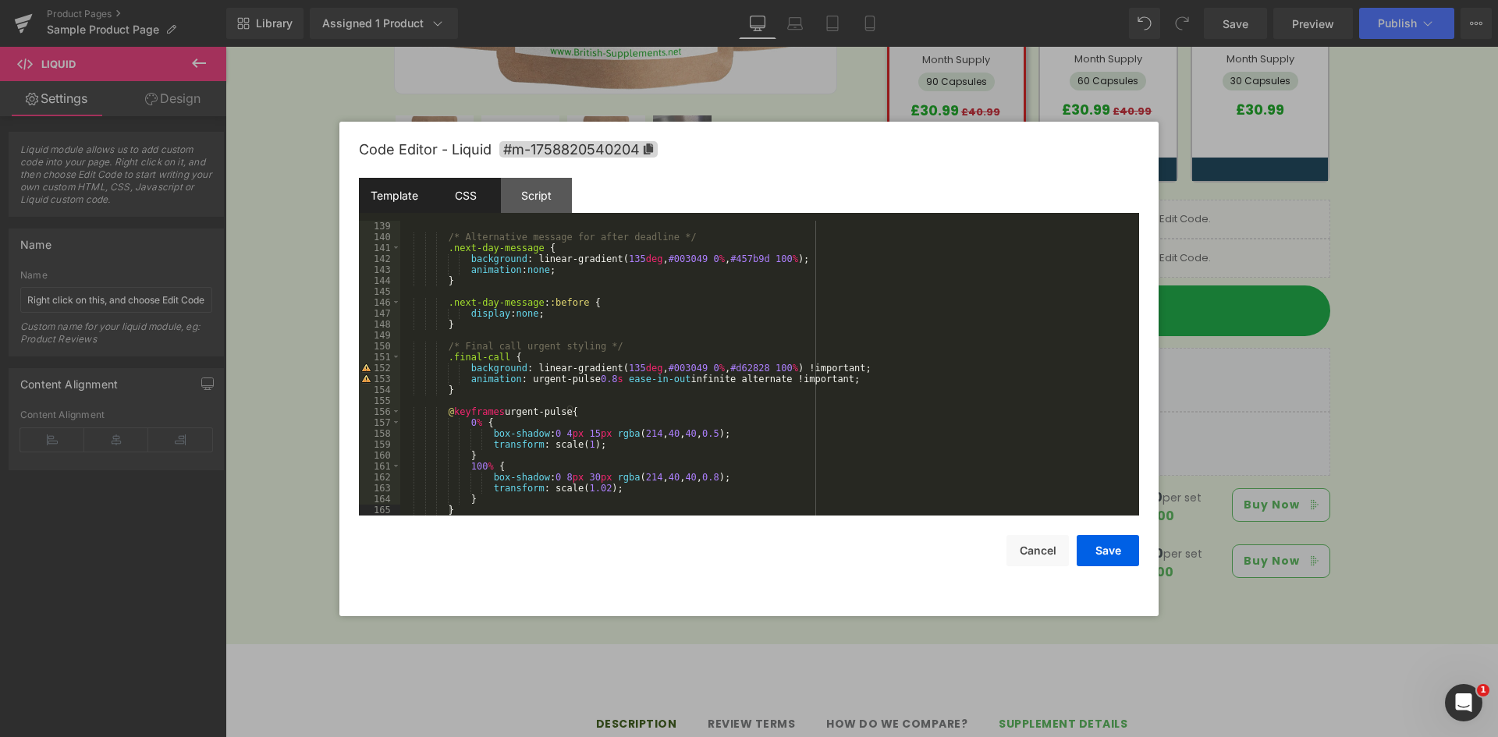
click at [405, 198] on div "Template" at bounding box center [394, 195] width 71 height 35
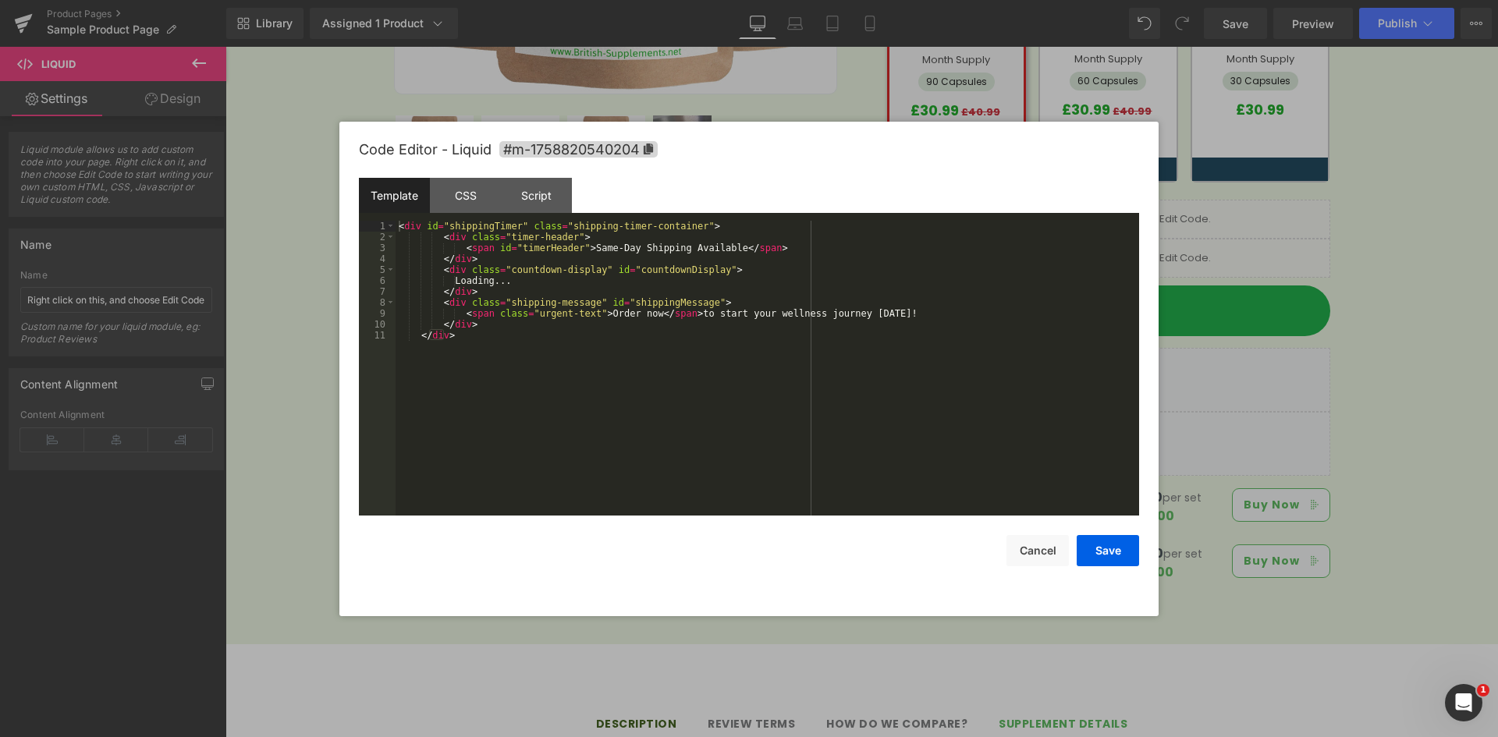
click at [607, 277] on div "< div id = "shippingTimer" class = "shipping-timer-container" > < div class = "…" at bounding box center [766, 379] width 743 height 317
click at [530, 202] on div "Script" at bounding box center [536, 195] width 71 height 35
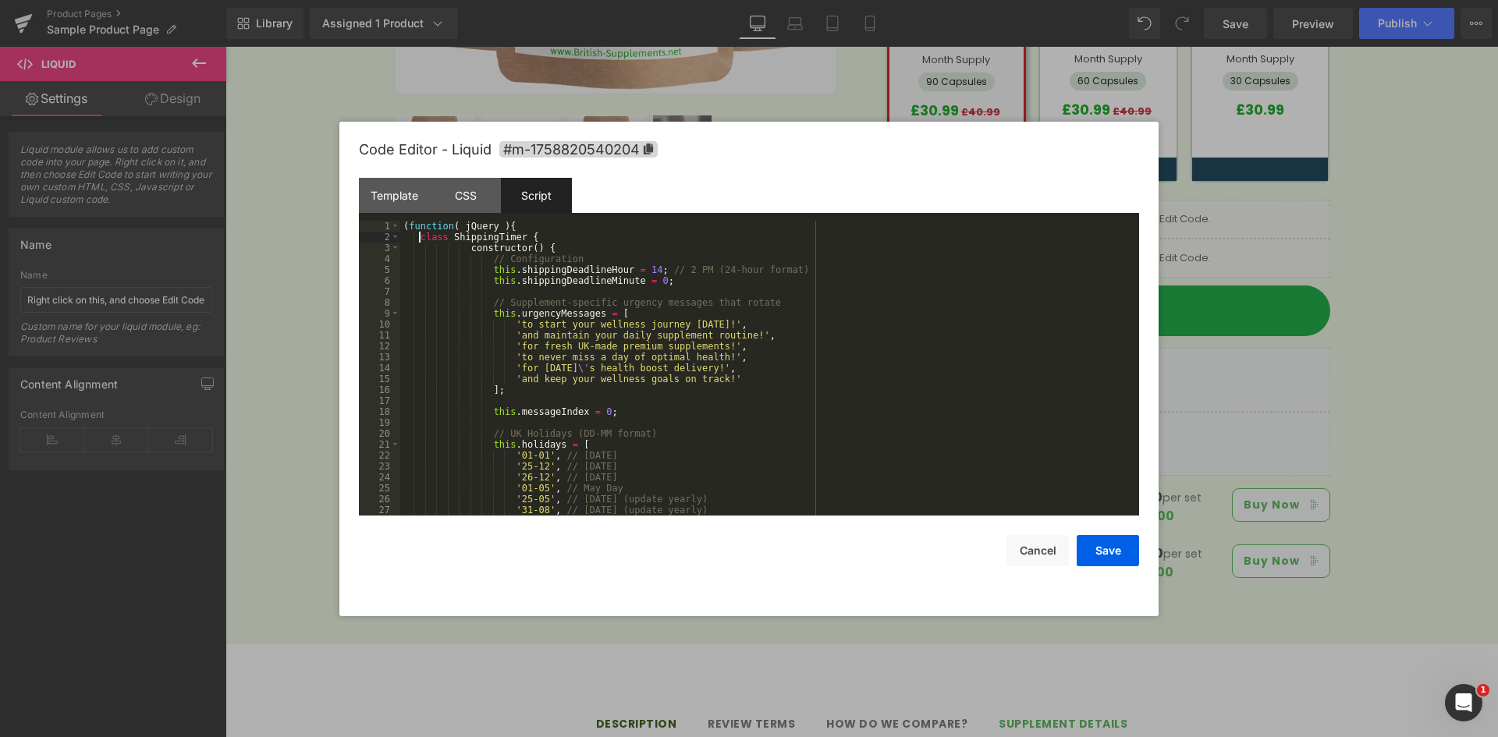
click at [420, 237] on div "( function ( jQuery ) { class ShippingTimer { constructor ( ) { // Configuratio…" at bounding box center [766, 379] width 732 height 317
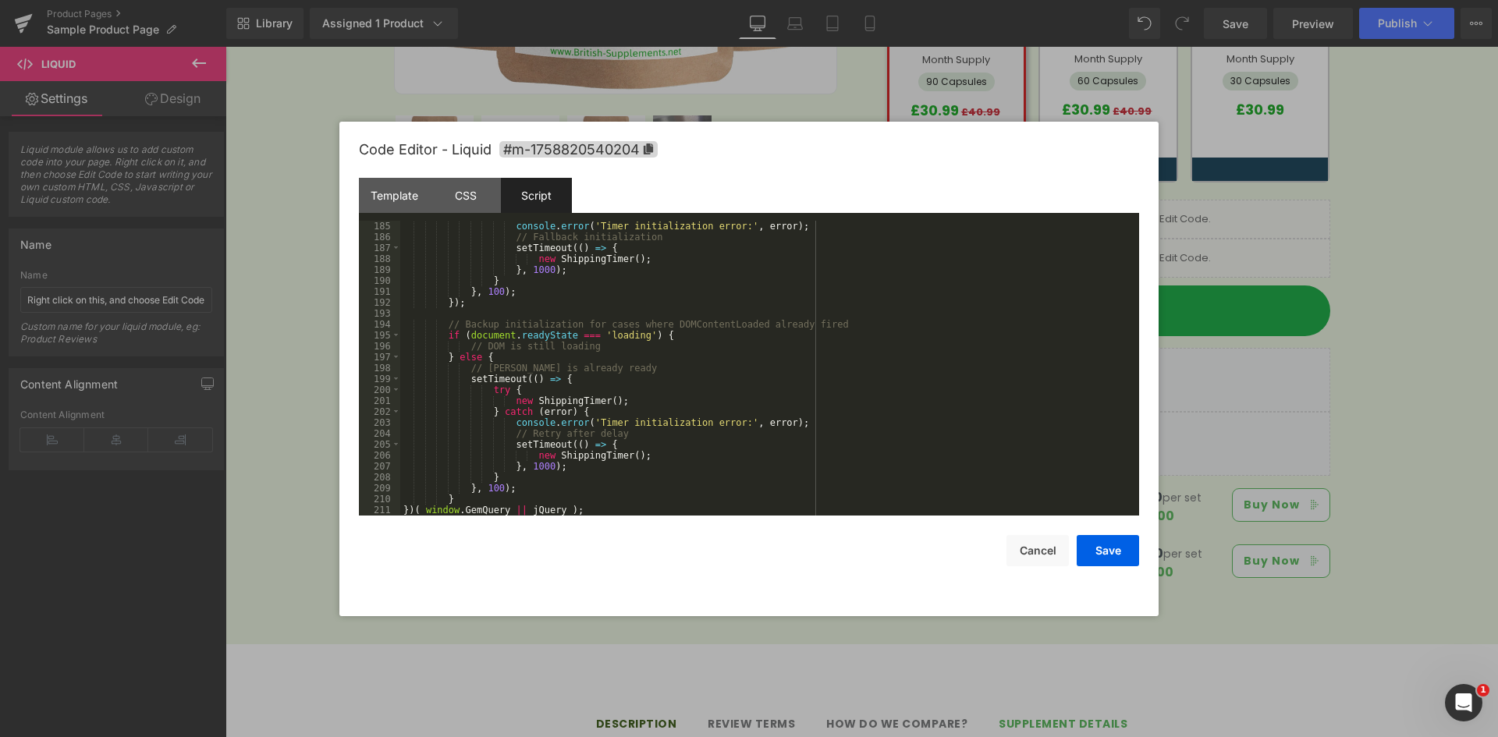
scroll to position [2064, 0]
click at [459, 498] on div "console . error ( 'Timer initialization error:' , error ) ; // Fallback initial…" at bounding box center [766, 379] width 732 height 317
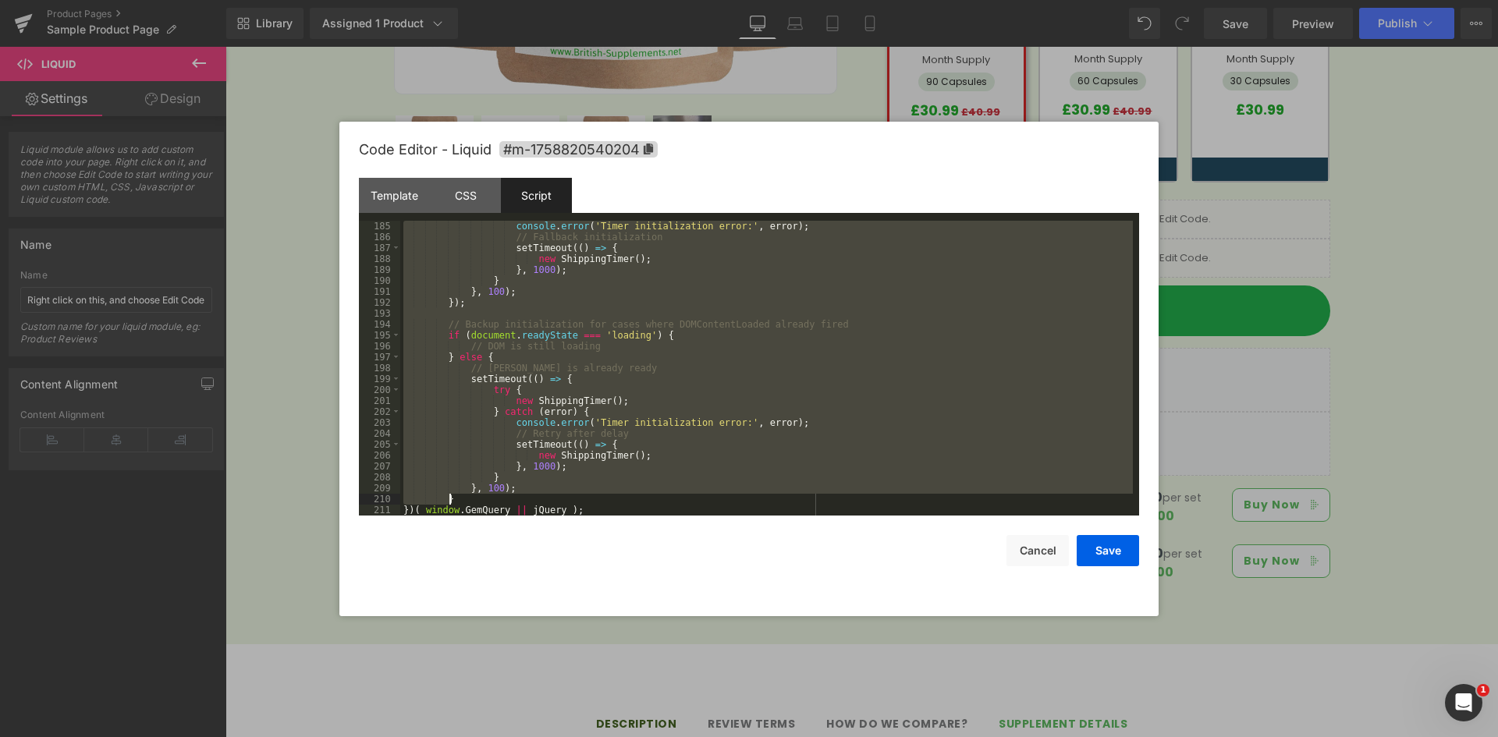
scroll to position [2523, 0]
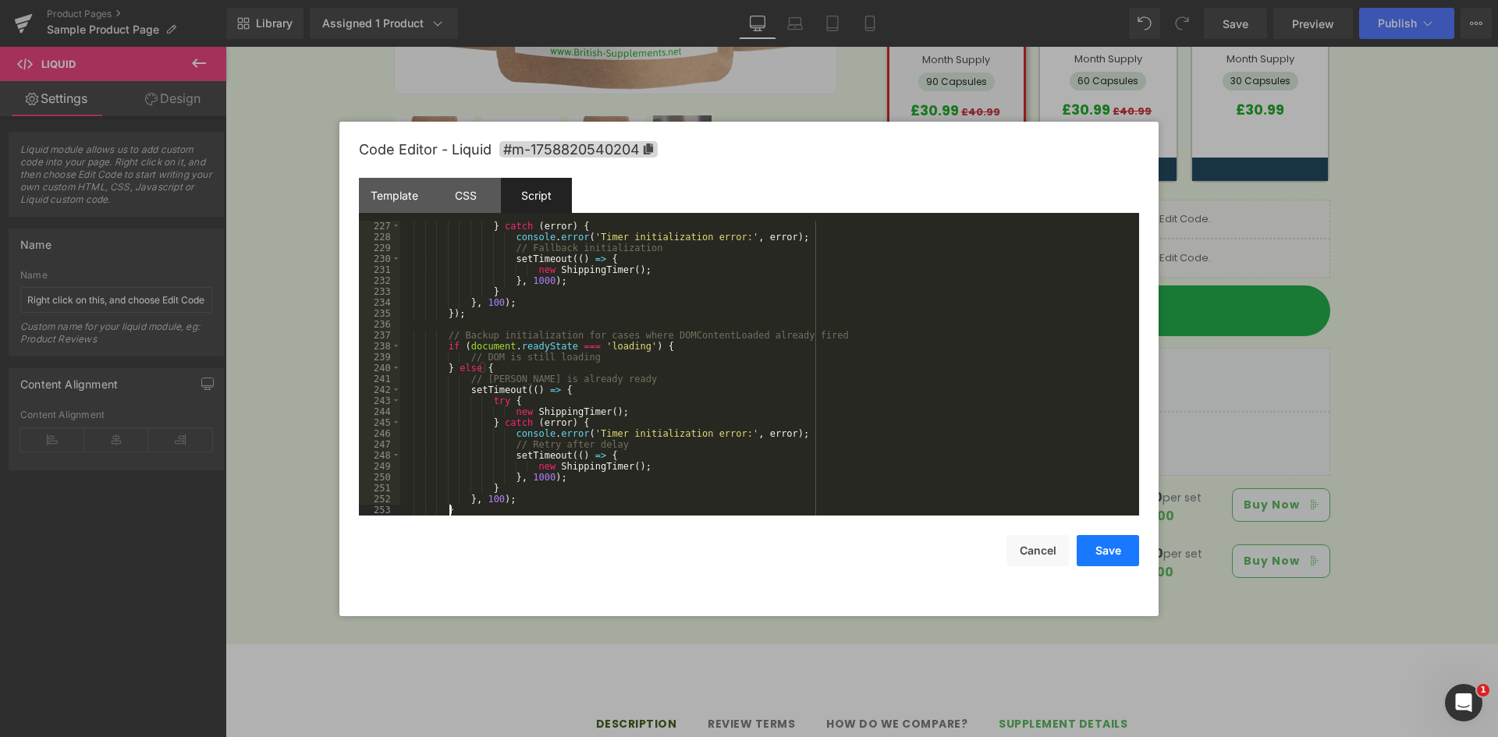
click at [1108, 544] on button "Save" at bounding box center [1107, 550] width 62 height 31
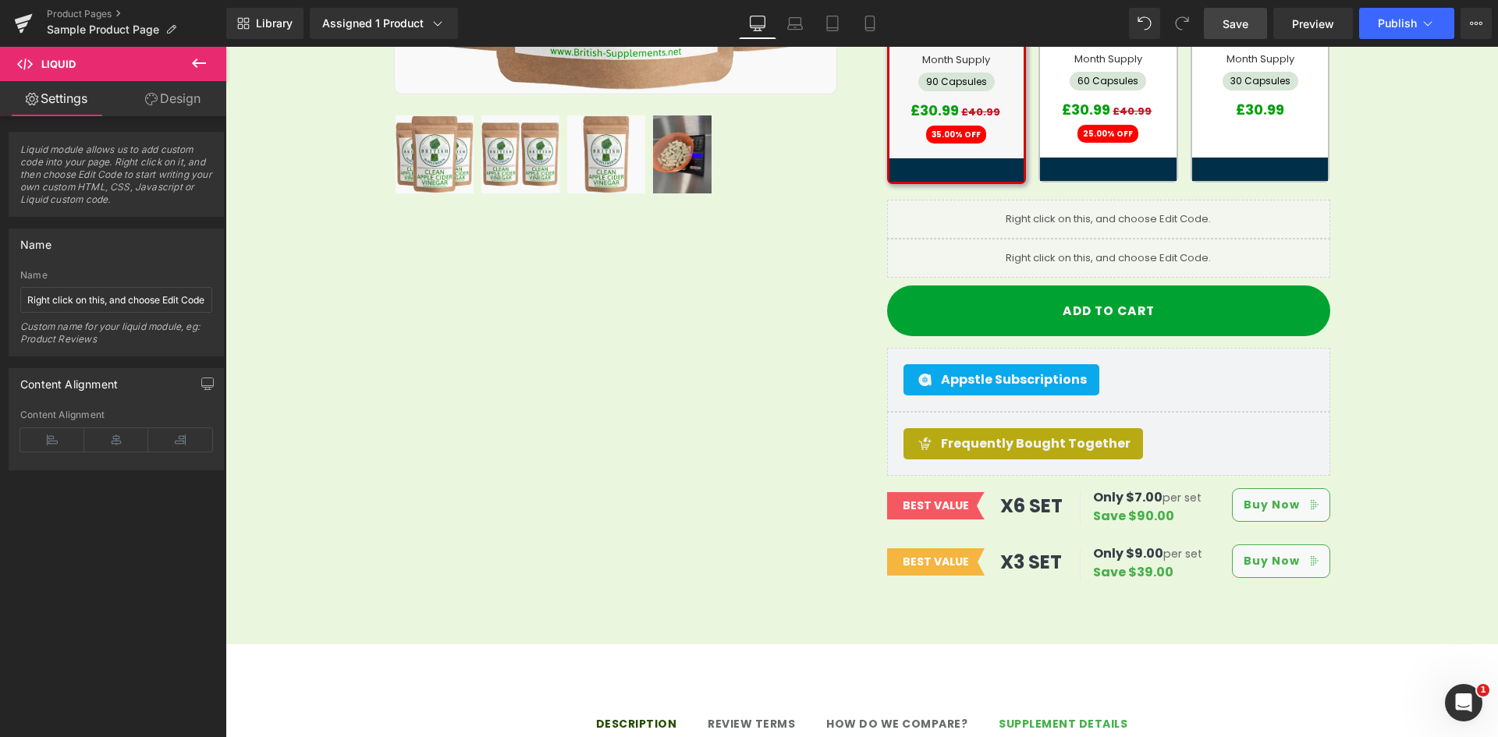
click at [1236, 26] on span "Save" at bounding box center [1235, 24] width 26 height 16
click at [679, 453] on div "Sale Off (P) Image Row 32px" at bounding box center [862, 106] width 936 height 984
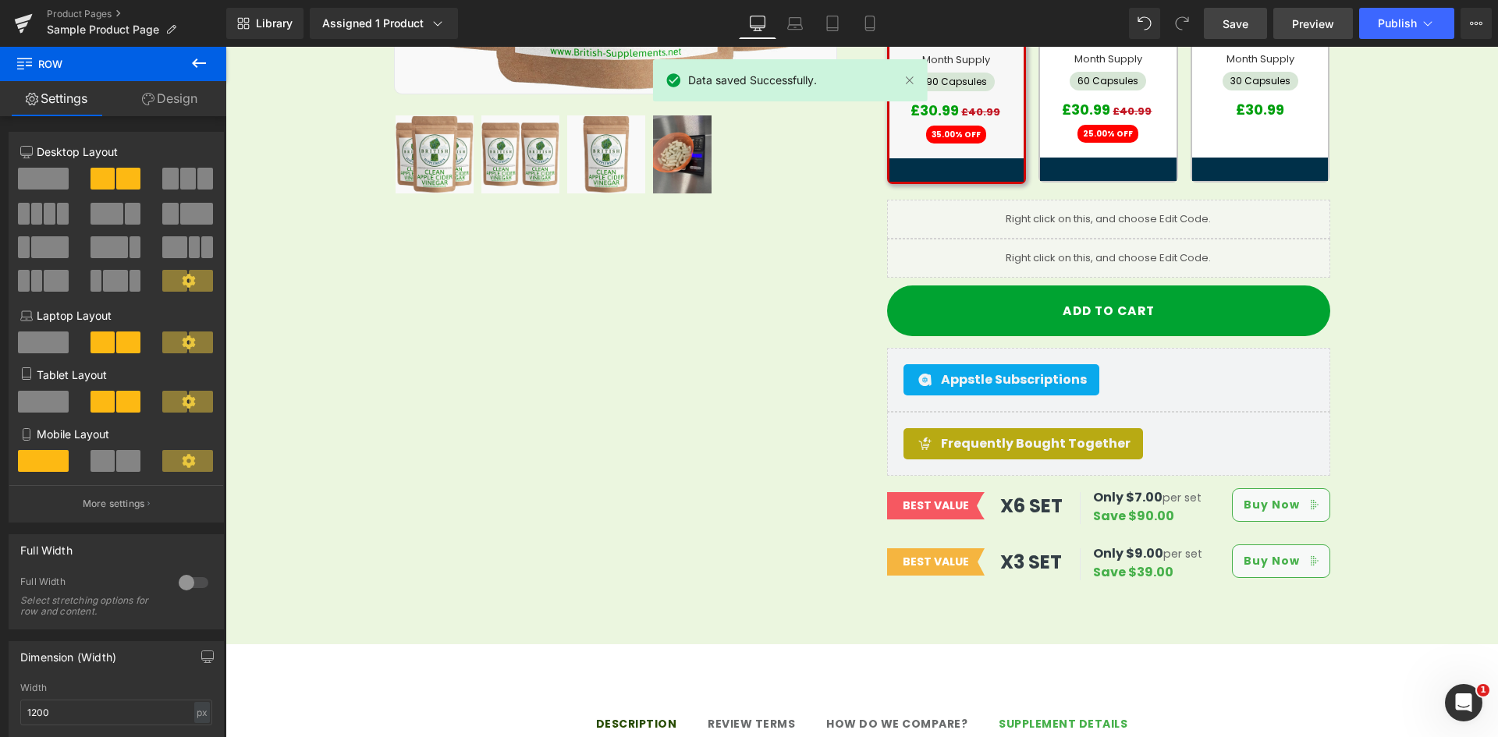
click at [1324, 16] on span "Preview" at bounding box center [1313, 24] width 42 height 16
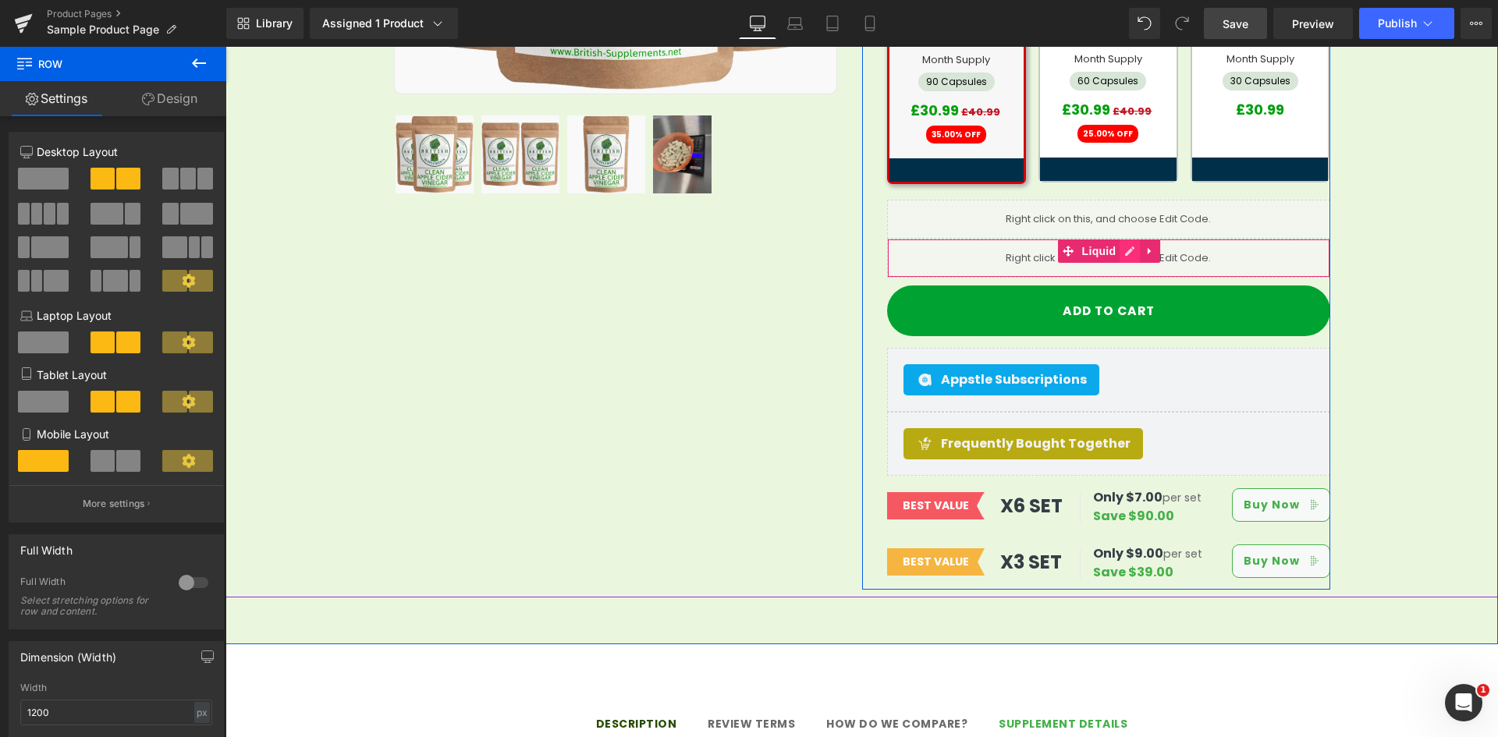
click at [1125, 239] on link at bounding box center [1129, 250] width 20 height 23
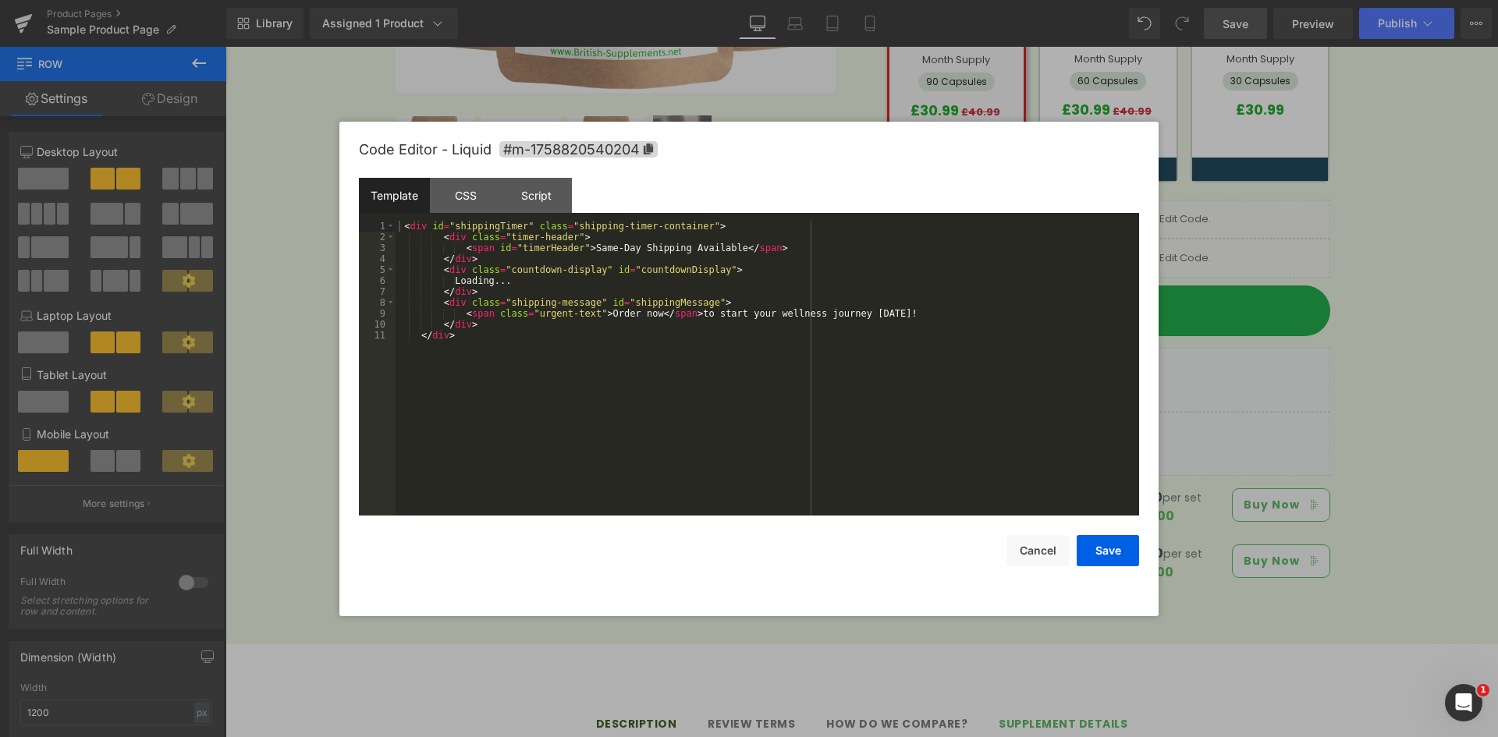
click at [570, 399] on div "< div id = "shippingTimer" class = "shipping-timer-container" > < div class = "…" at bounding box center [766, 379] width 743 height 317
drag, startPoint x: 677, startPoint y: 340, endPoint x: 678, endPoint y: 331, distance: 9.4
click at [677, 335] on div "< div id = "shippingTimer" class = "shipping-timer-container" > < div class = "…" at bounding box center [766, 379] width 743 height 317
click at [556, 279] on div "< div id = "shippingTimer" class = "shipping-timer-container" > < div class = "…" at bounding box center [766, 379] width 743 height 317
drag, startPoint x: 600, startPoint y: 257, endPoint x: 636, endPoint y: 250, distance: 36.6
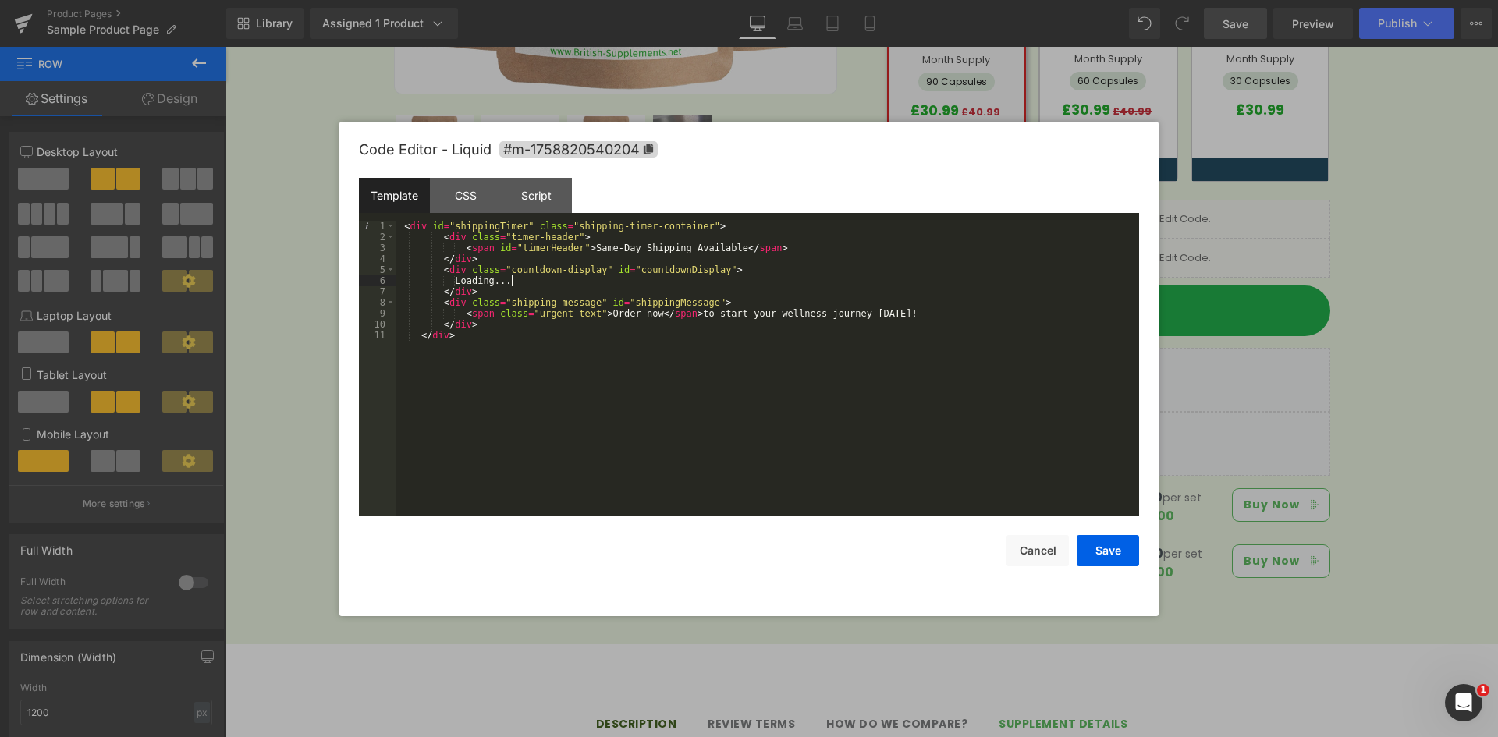
click at [600, 256] on div "< div id = "shippingTimer" class = "shipping-timer-container" > < div class = "…" at bounding box center [766, 379] width 743 height 317
click at [679, 243] on div "< div id = "shippingTimer" class = "shipping-timer-container" > < div class = "…" at bounding box center [766, 379] width 743 height 317
click at [654, 262] on div "< div id = "shippingTimer" class = "shipping-timer-container" > < div class = "…" at bounding box center [766, 379] width 743 height 317
click at [700, 252] on div "< div id = "shippingTimer" class = "shipping-timer-container" > < div class = "…" at bounding box center [766, 379] width 743 height 317
click at [595, 311] on div "< div id = "shippingTimer" class = "shipping-timer-container" > < div class = "…" at bounding box center [766, 379] width 743 height 317
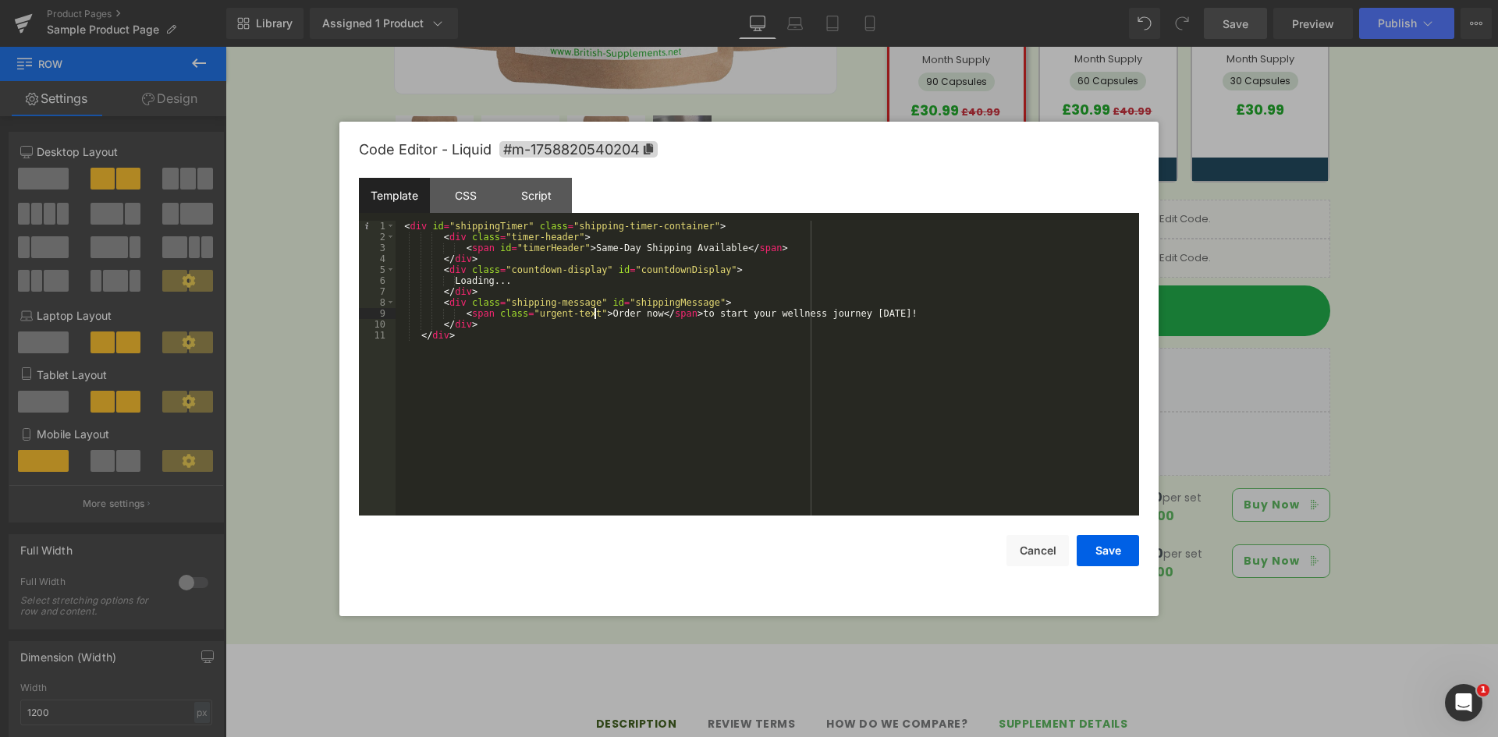
click at [708, 313] on div "< div id = "shippingTimer" class = "shipping-timer-container" > < div class = "…" at bounding box center [766, 379] width 743 height 317
click at [544, 205] on div "Script" at bounding box center [536, 195] width 71 height 35
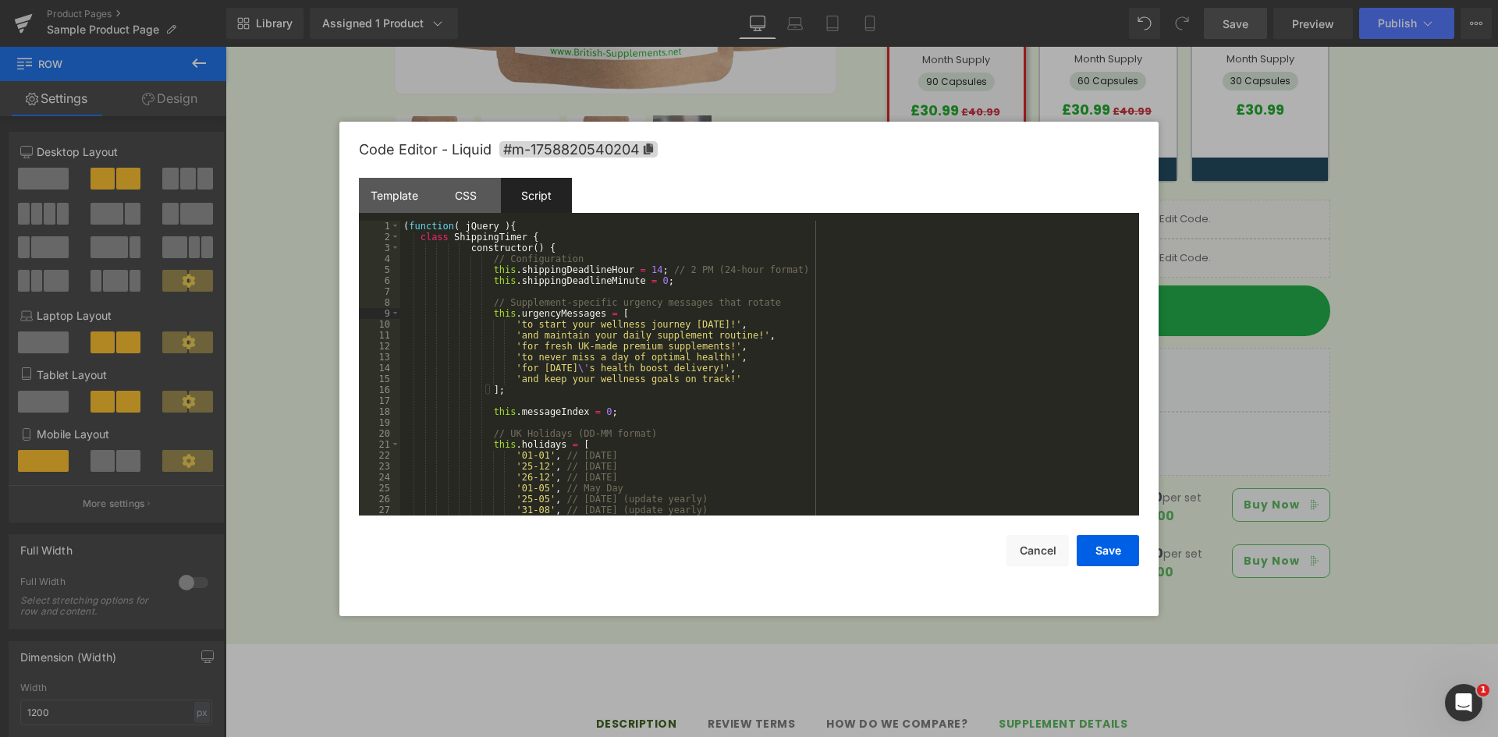
drag, startPoint x: 1054, startPoint y: 290, endPoint x: 786, endPoint y: 494, distance: 336.2
click at [791, 494] on div "( function ( jQuery ) { class ShippingTimer { constructor ( ) { // Configuratio…" at bounding box center [766, 379] width 732 height 317
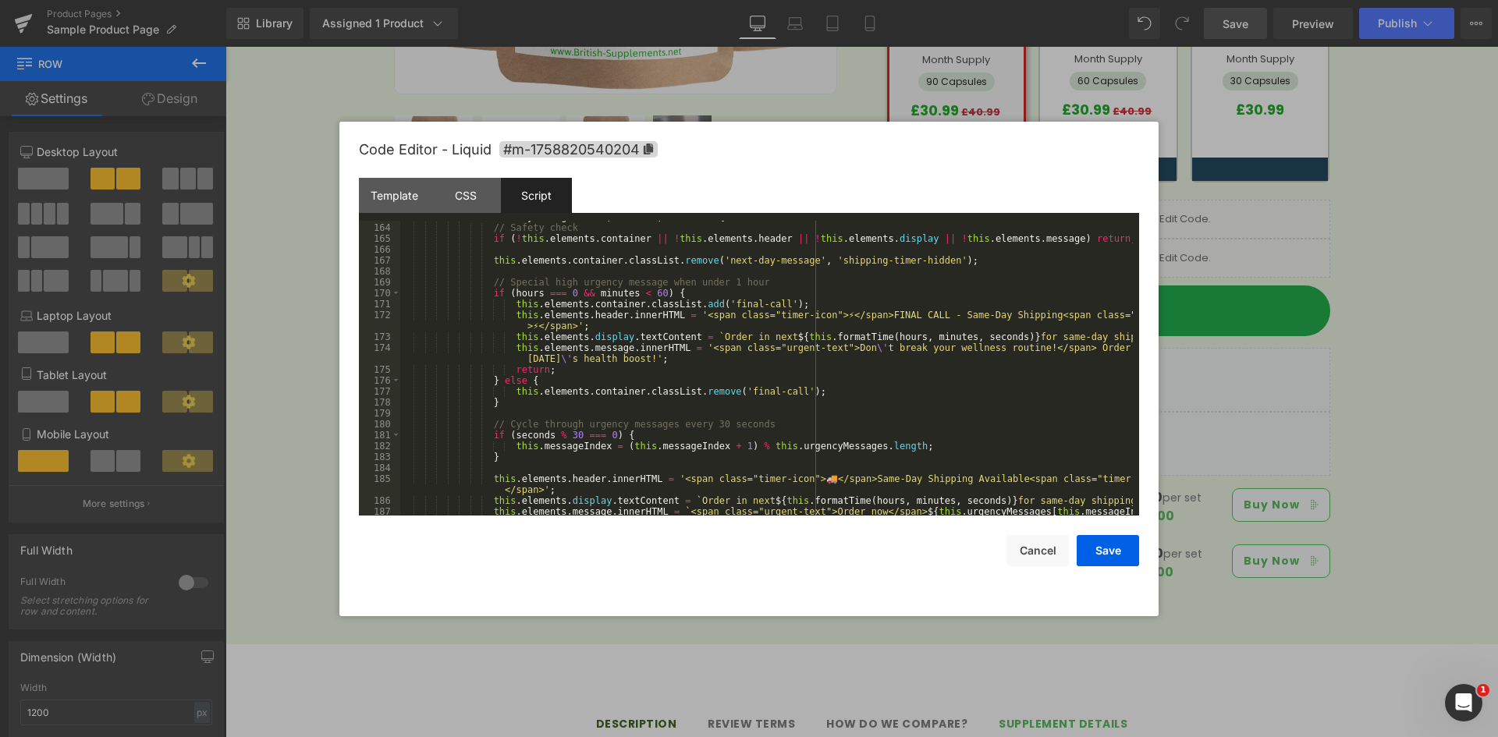
scroll to position [1919, 0]
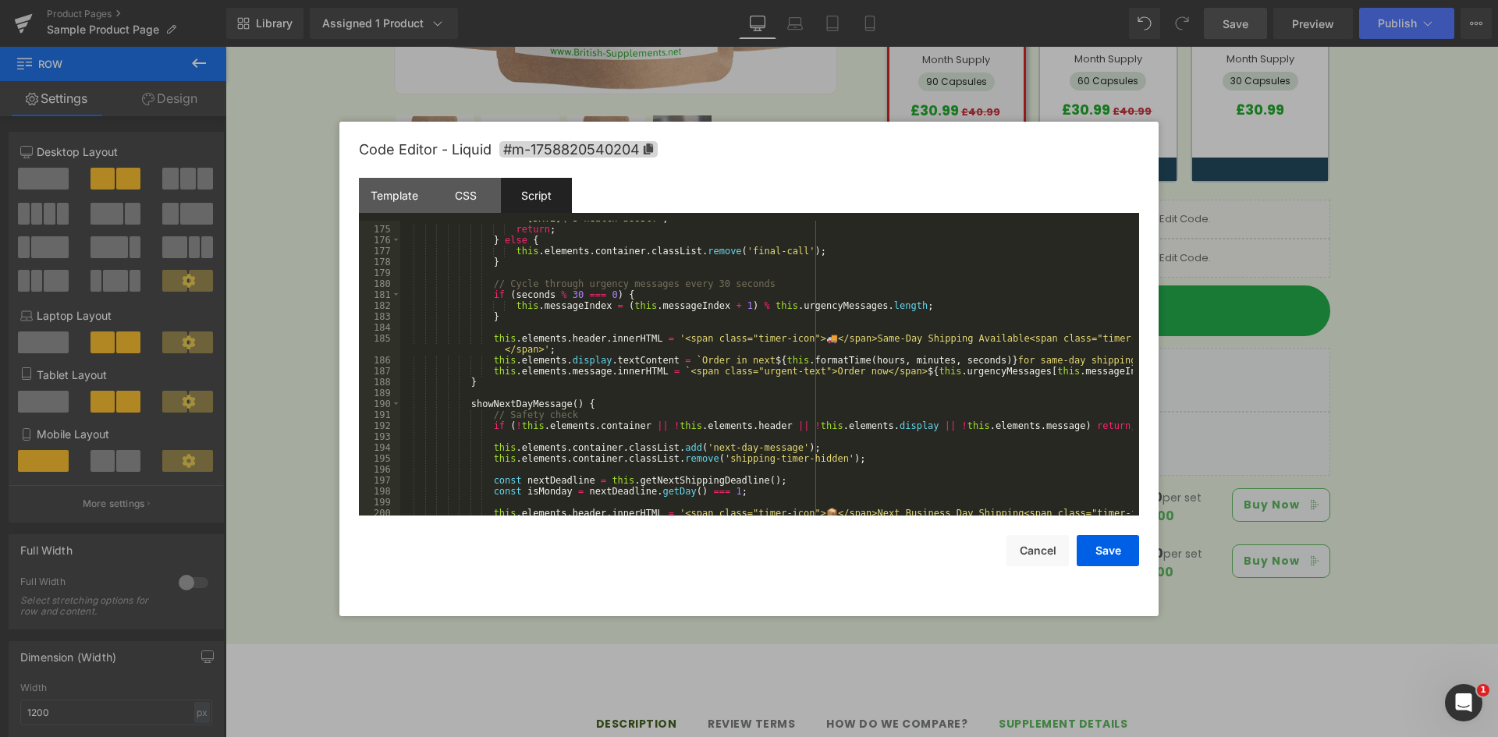
click at [869, 400] on div "this . elements . message . innerHTML = '<span class="urgent-text">Don \' t bre…" at bounding box center [766, 371] width 732 height 339
click at [908, 378] on div "this . elements . message . innerHTML = '<span class="urgent-text">Don \' t bre…" at bounding box center [766, 371] width 732 height 339
click at [943, 378] on div "this . elements . message . innerHTML = '<span class="urgent-text">Don \' t bre…" at bounding box center [766, 371] width 732 height 339
click at [813, 372] on div "this . elements . message . innerHTML = '<span class="urgent-text">Don \' t bre…" at bounding box center [766, 371] width 732 height 339
click at [764, 379] on div "this . elements . message . innerHTML = '<span class="urgent-text">Don \' t bre…" at bounding box center [766, 371] width 732 height 339
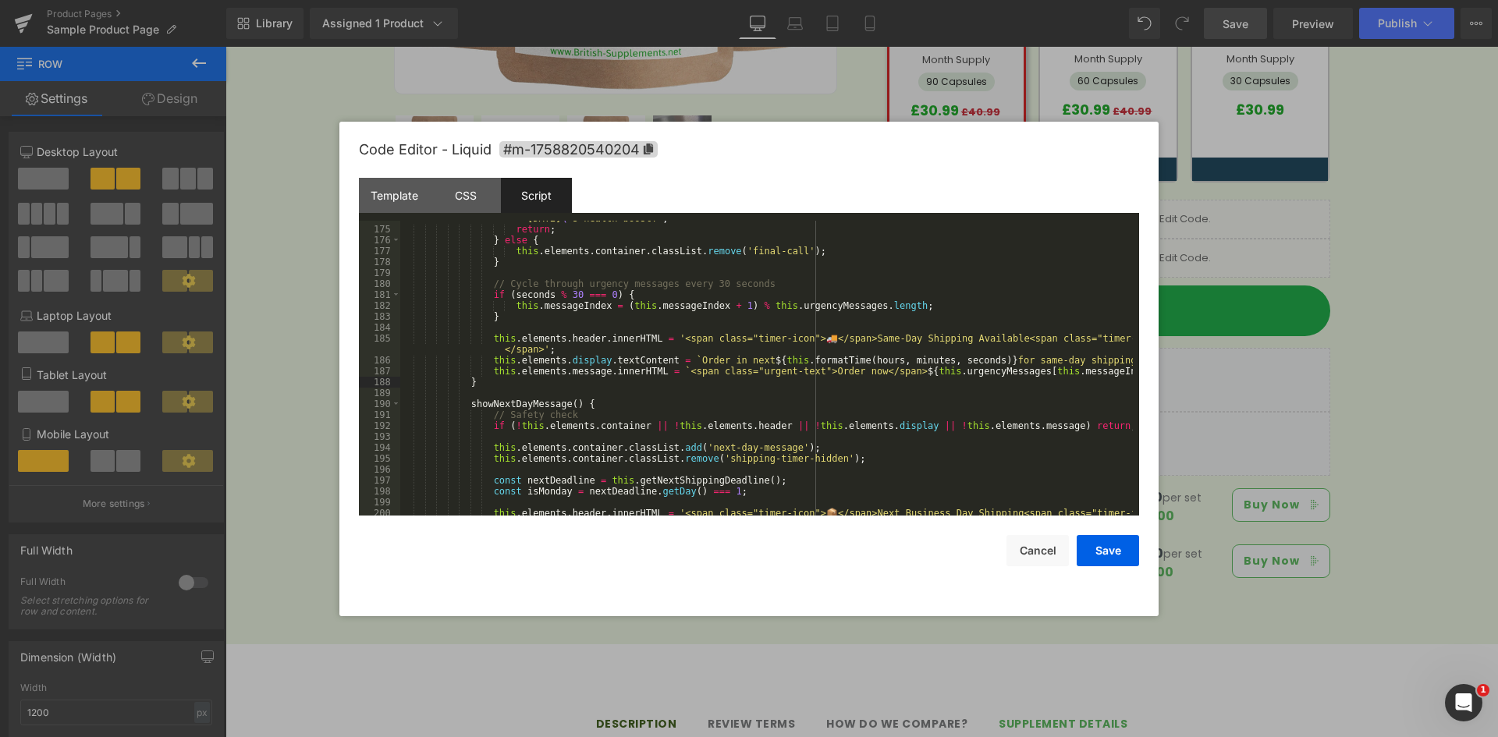
click at [977, 363] on div "this . elements . message . innerHTML = '<span class="urgent-text">Don \' t bre…" at bounding box center [766, 371] width 732 height 339
drag, startPoint x: 1095, startPoint y: 552, endPoint x: 870, endPoint y: 461, distance: 243.2
click at [1095, 552] on button "Save" at bounding box center [1107, 550] width 62 height 31
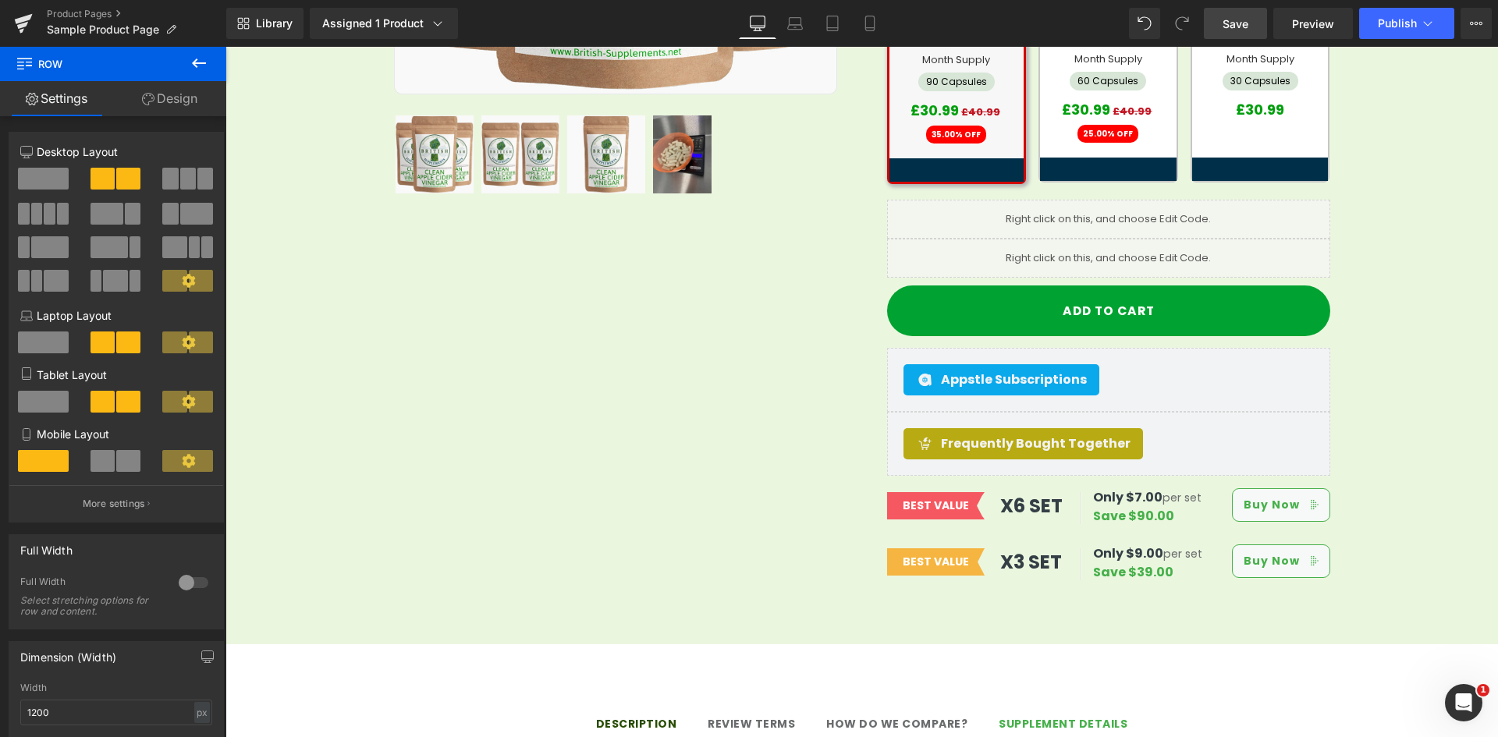
click at [1257, 25] on link "Save" at bounding box center [1235, 23] width 63 height 31
click at [1007, 37] on div "Library Assigned 1 Product Product Preview Clean Apple Cider Vinegar (58mg acet…" at bounding box center [862, 23] width 1272 height 31
click at [1403, 250] on div "Sale Off (P) Image Row 32px" at bounding box center [861, 106] width 1272 height 984
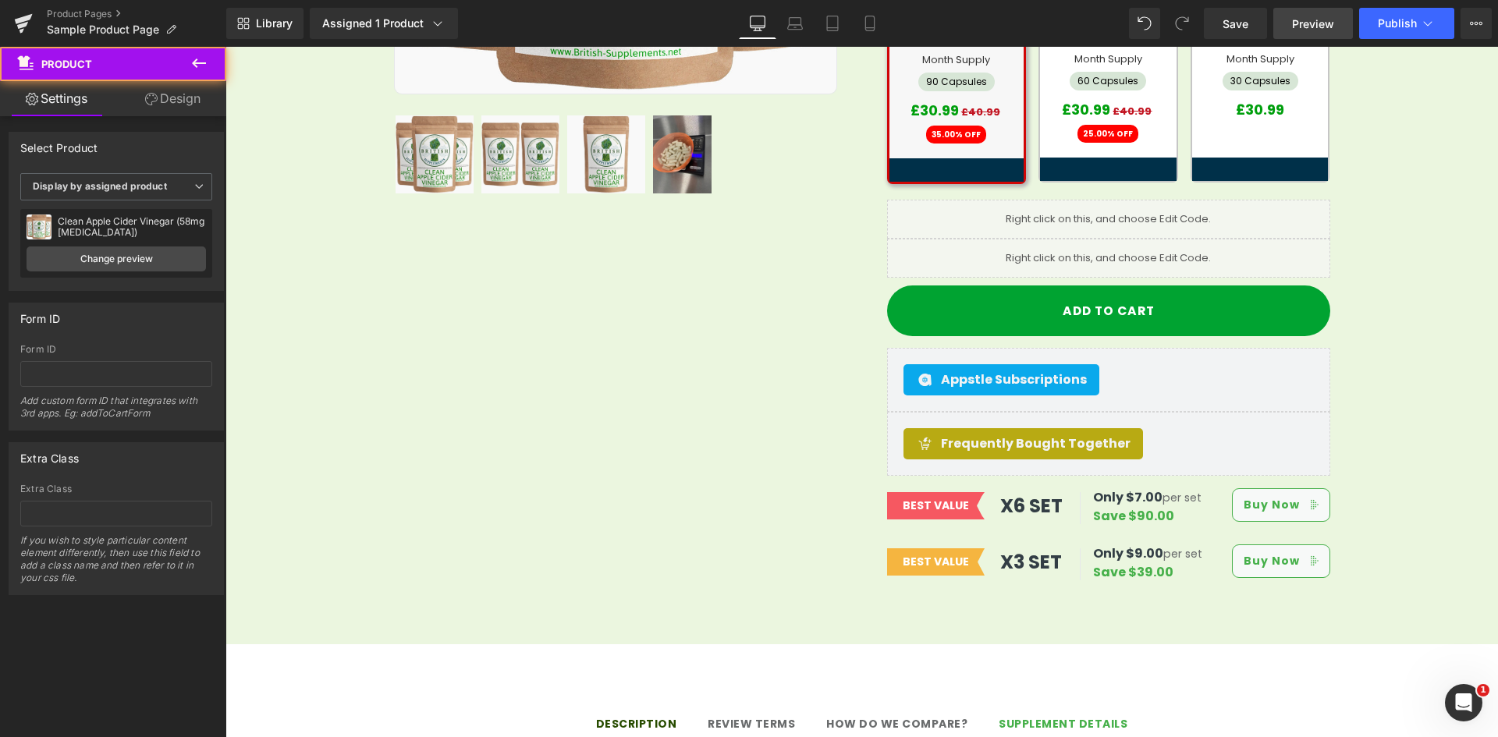
click at [1306, 16] on span "Preview" at bounding box center [1313, 24] width 42 height 16
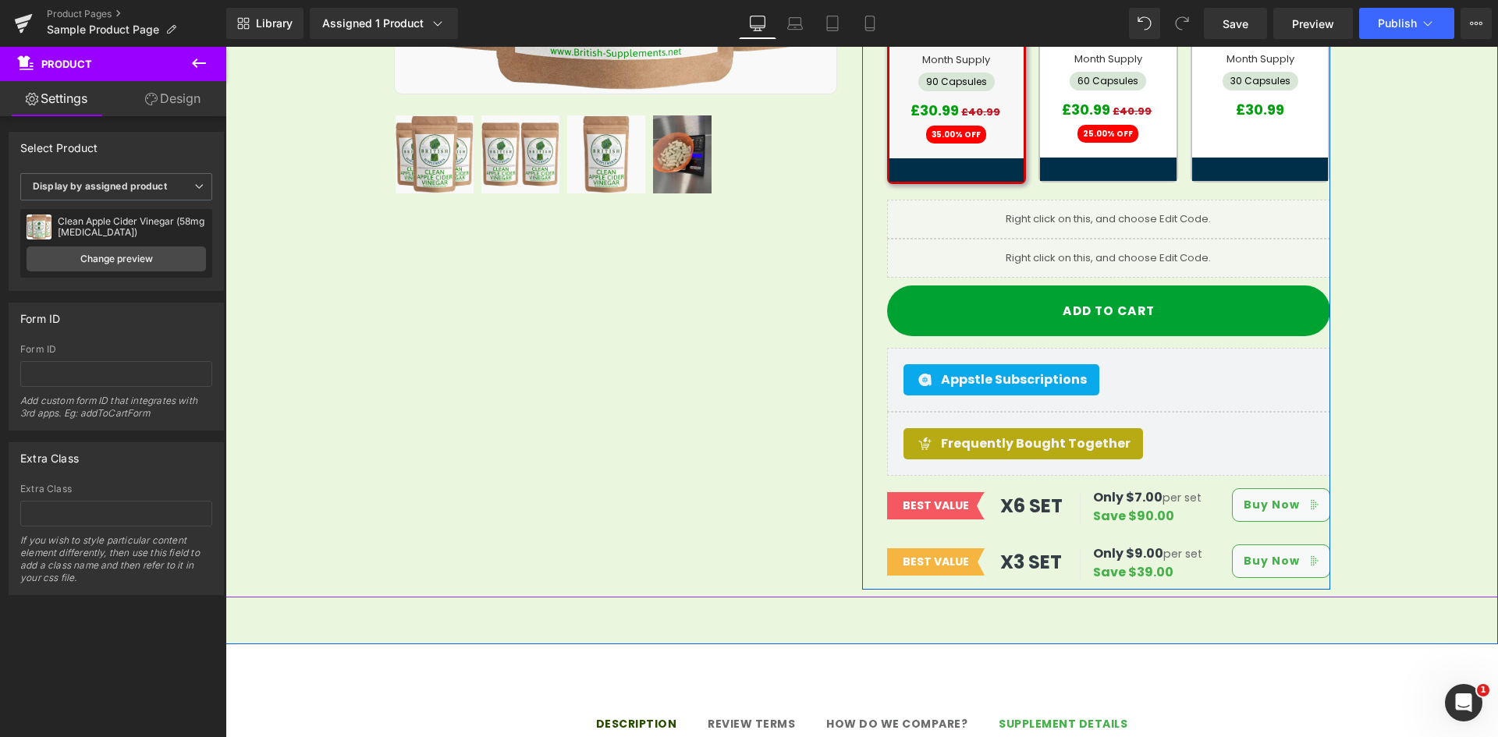
click at [1123, 242] on link at bounding box center [1126, 251] width 16 height 19
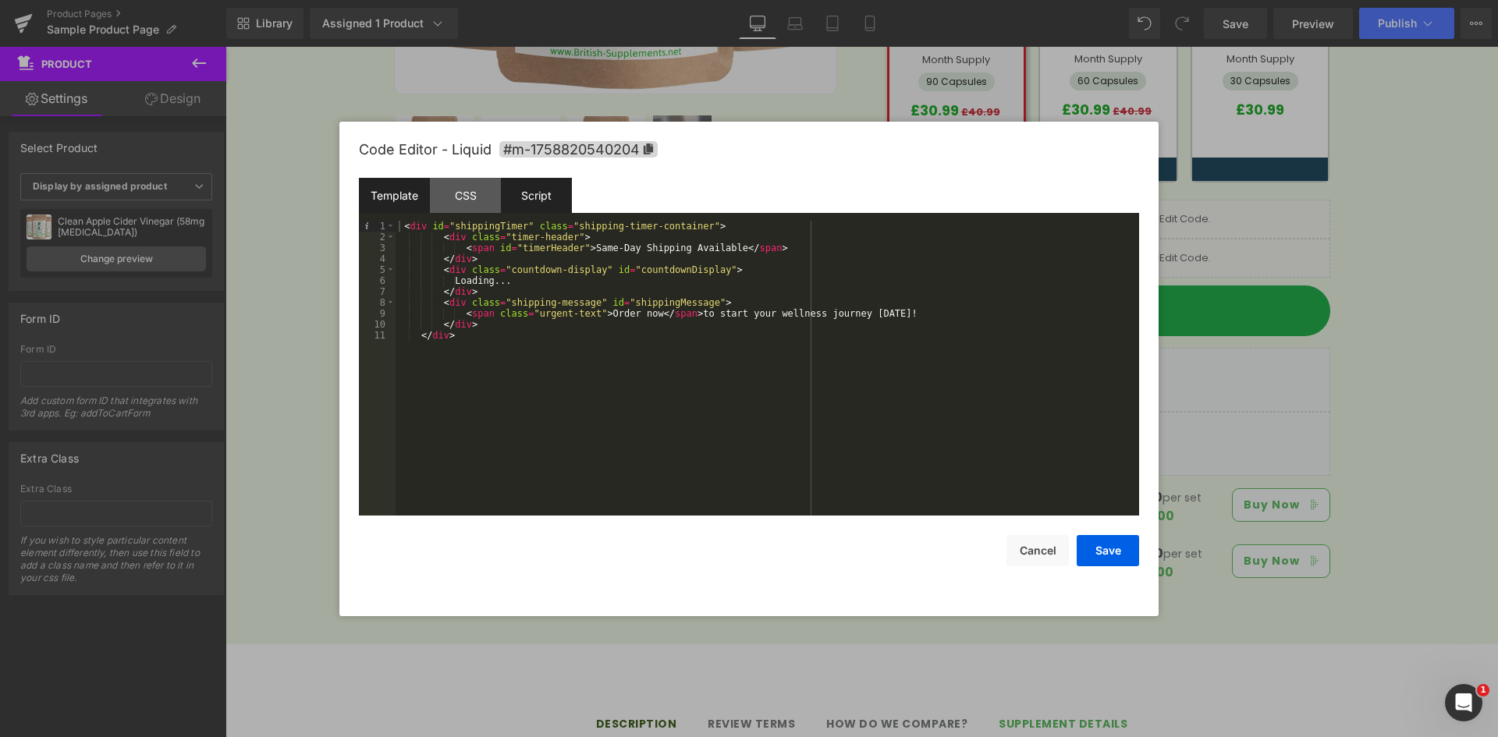
click at [546, 204] on div "Script" at bounding box center [536, 195] width 71 height 35
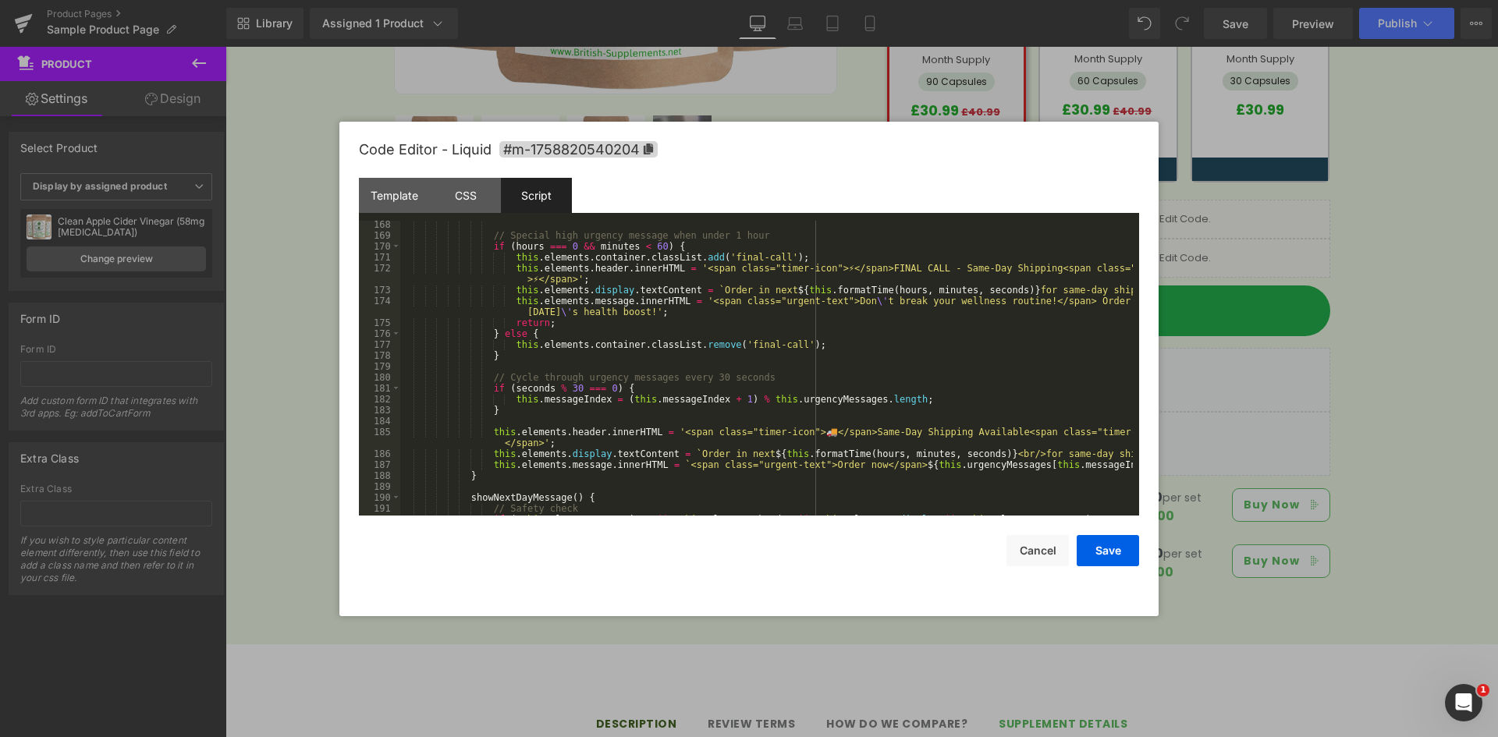
scroll to position [2013, 0]
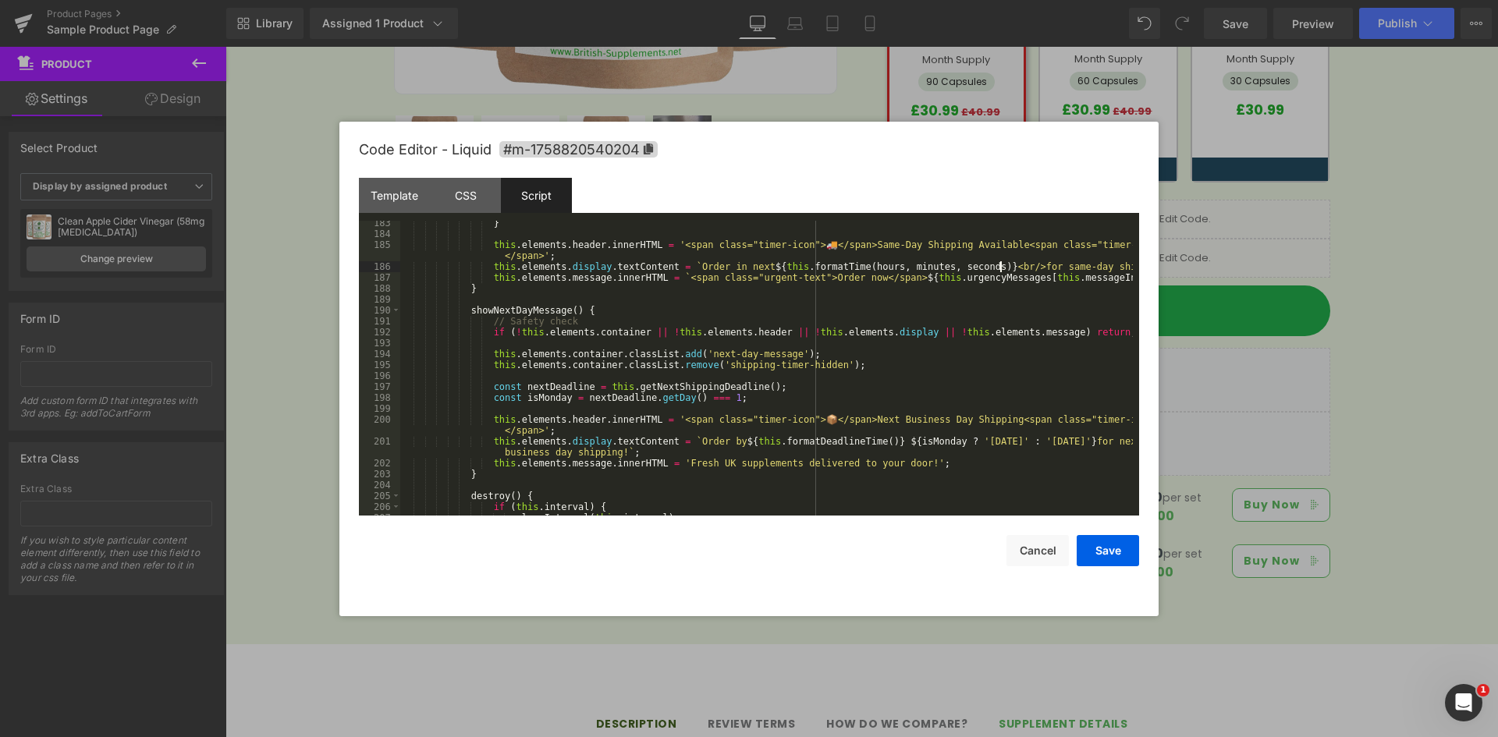
click at [1001, 264] on div "} this . elements . header . innerHTML = '<span class="timer-icon">🚚</span>Same…" at bounding box center [766, 376] width 732 height 317
click at [974, 268] on div "} this . elements . header . innerHTML = '<span class="timer-icon">🚚</span>Same…" at bounding box center [766, 376] width 732 height 317
click at [1000, 268] on div "} this . elements . header . innerHTML = '<span class="timer-icon">🚚</span>Same…" at bounding box center [766, 376] width 732 height 317
click at [975, 268] on div "} this . elements . header . innerHTML = '<span class="timer-icon">🚚</span>Same…" at bounding box center [766, 376] width 732 height 317
drag, startPoint x: 1099, startPoint y: 559, endPoint x: 931, endPoint y: 451, distance: 199.3
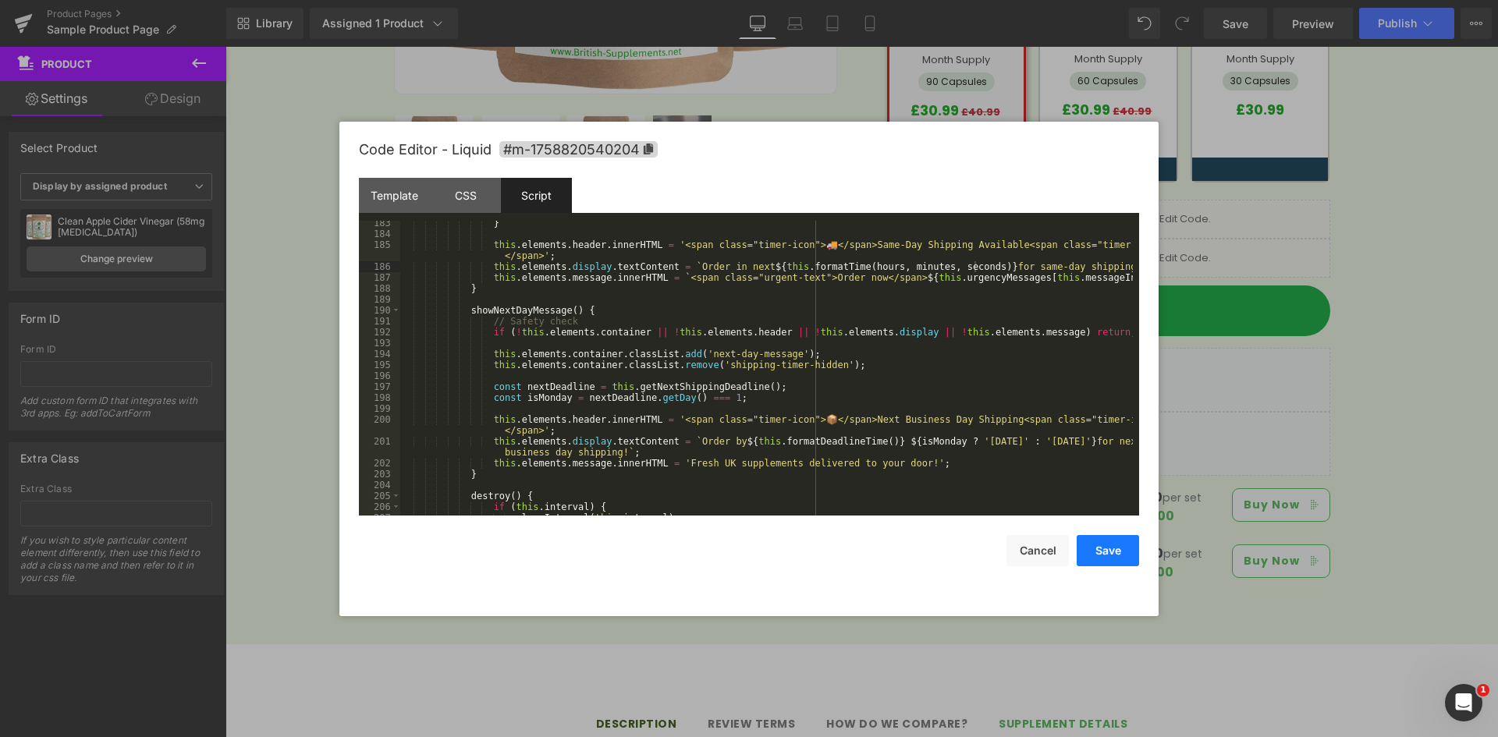
click at [1099, 559] on button "Save" at bounding box center [1107, 550] width 62 height 31
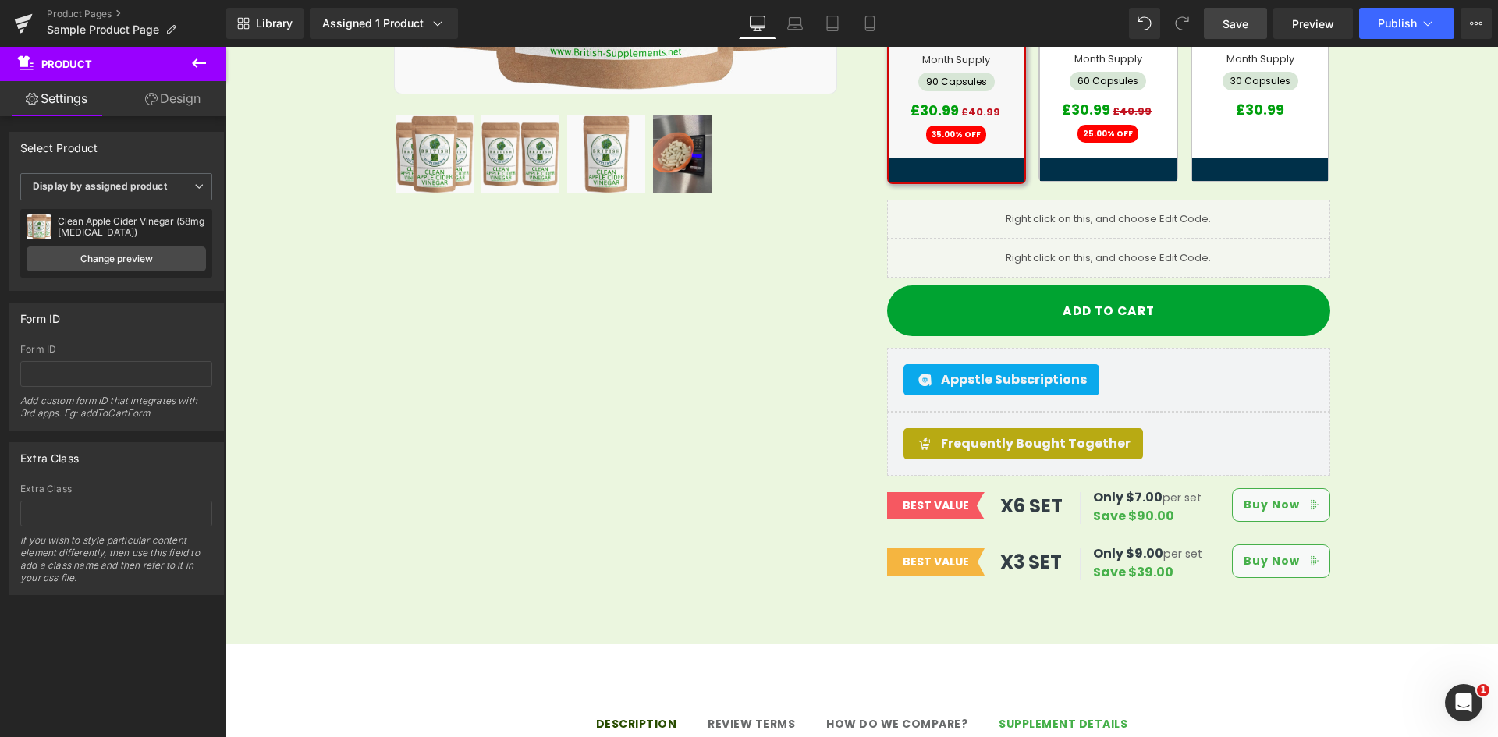
click at [1229, 32] on link "Save" at bounding box center [1235, 23] width 63 height 31
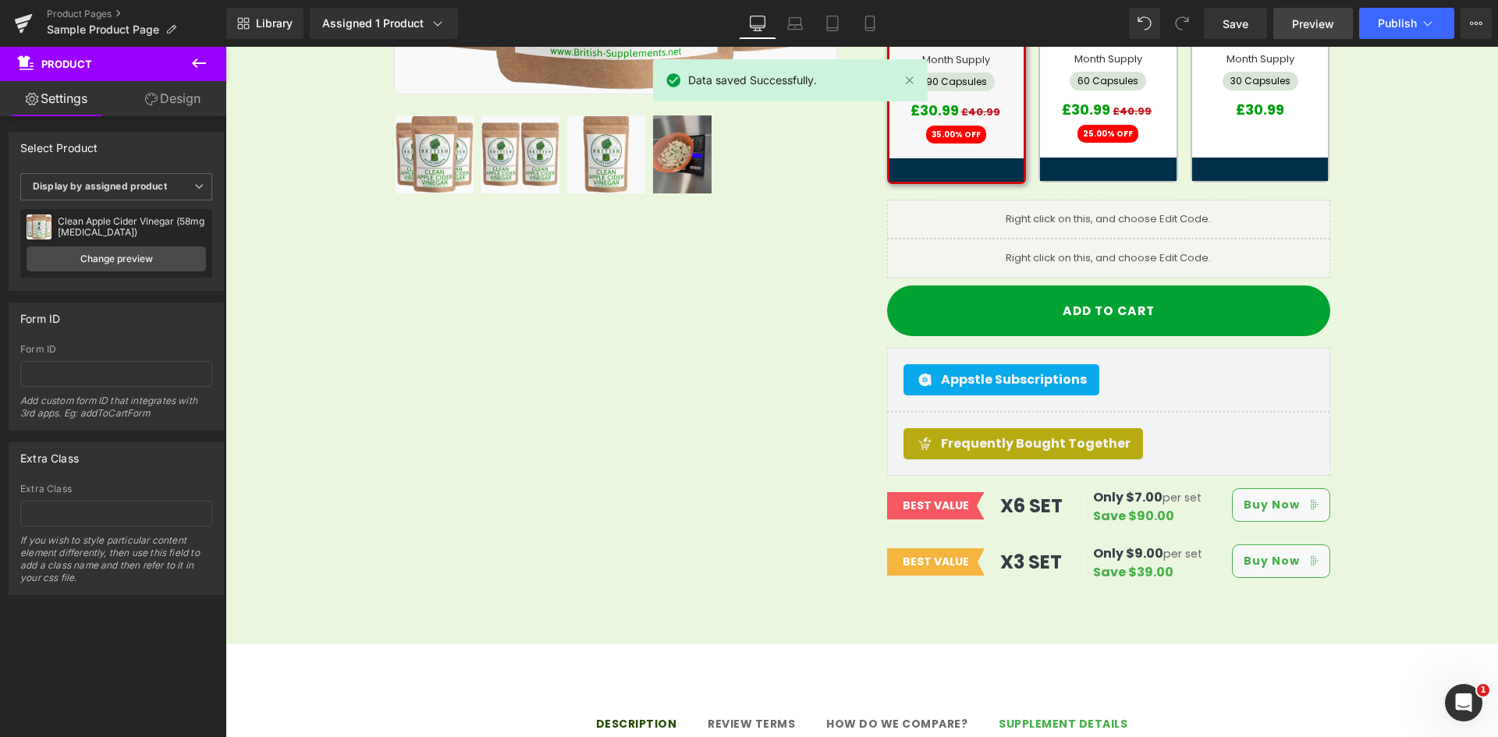
click at [1315, 34] on link "Preview" at bounding box center [1313, 23] width 80 height 31
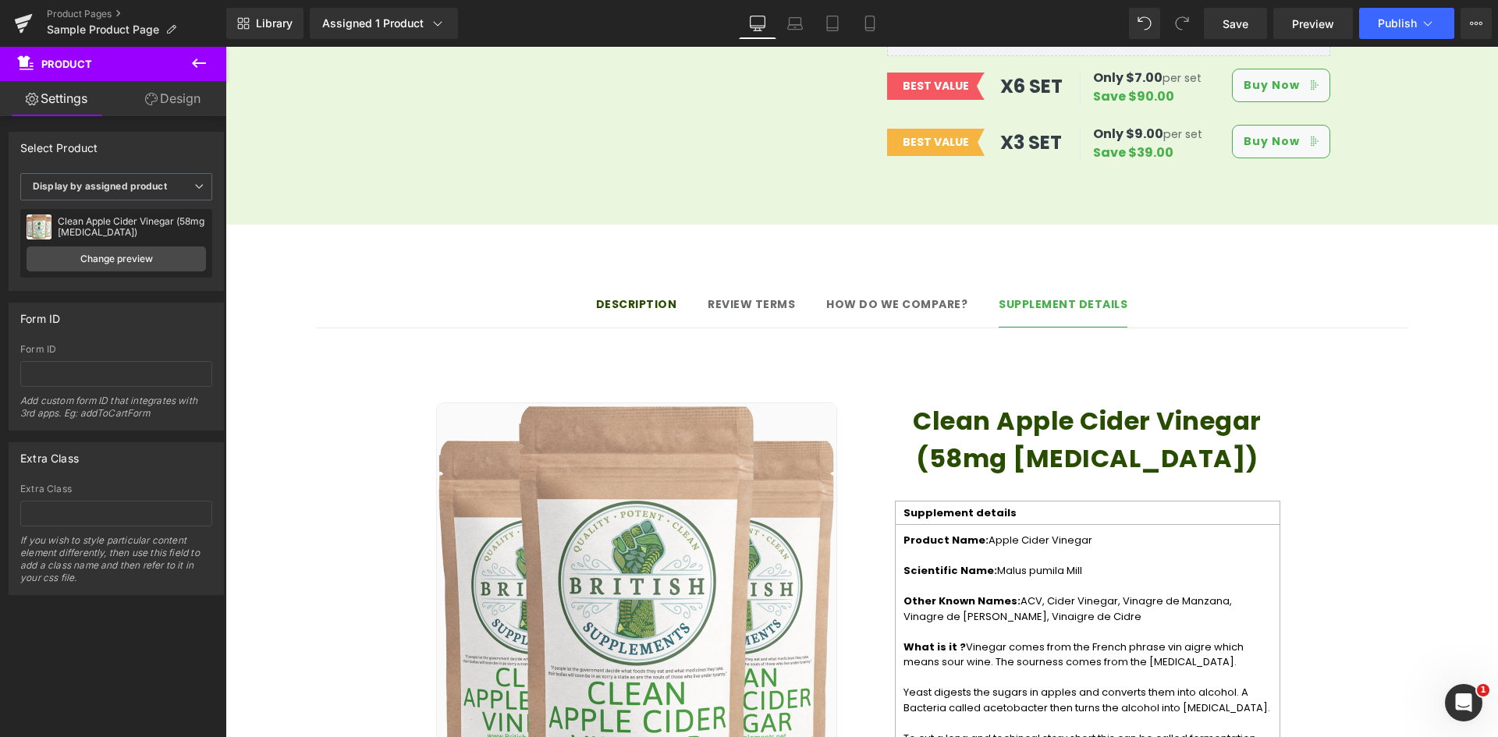
scroll to position [1111, 0]
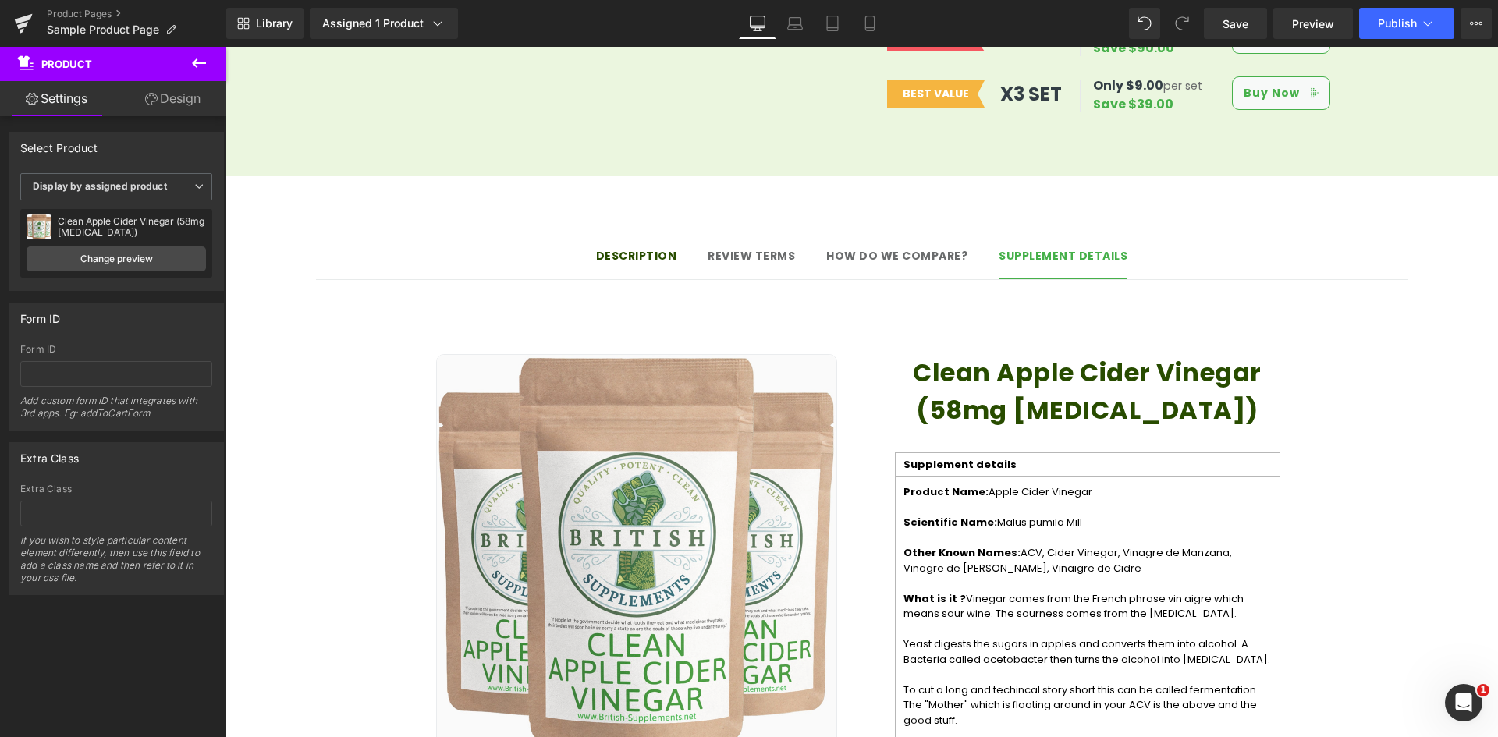
click at [522, 354] on img at bounding box center [636, 554] width 401 height 401
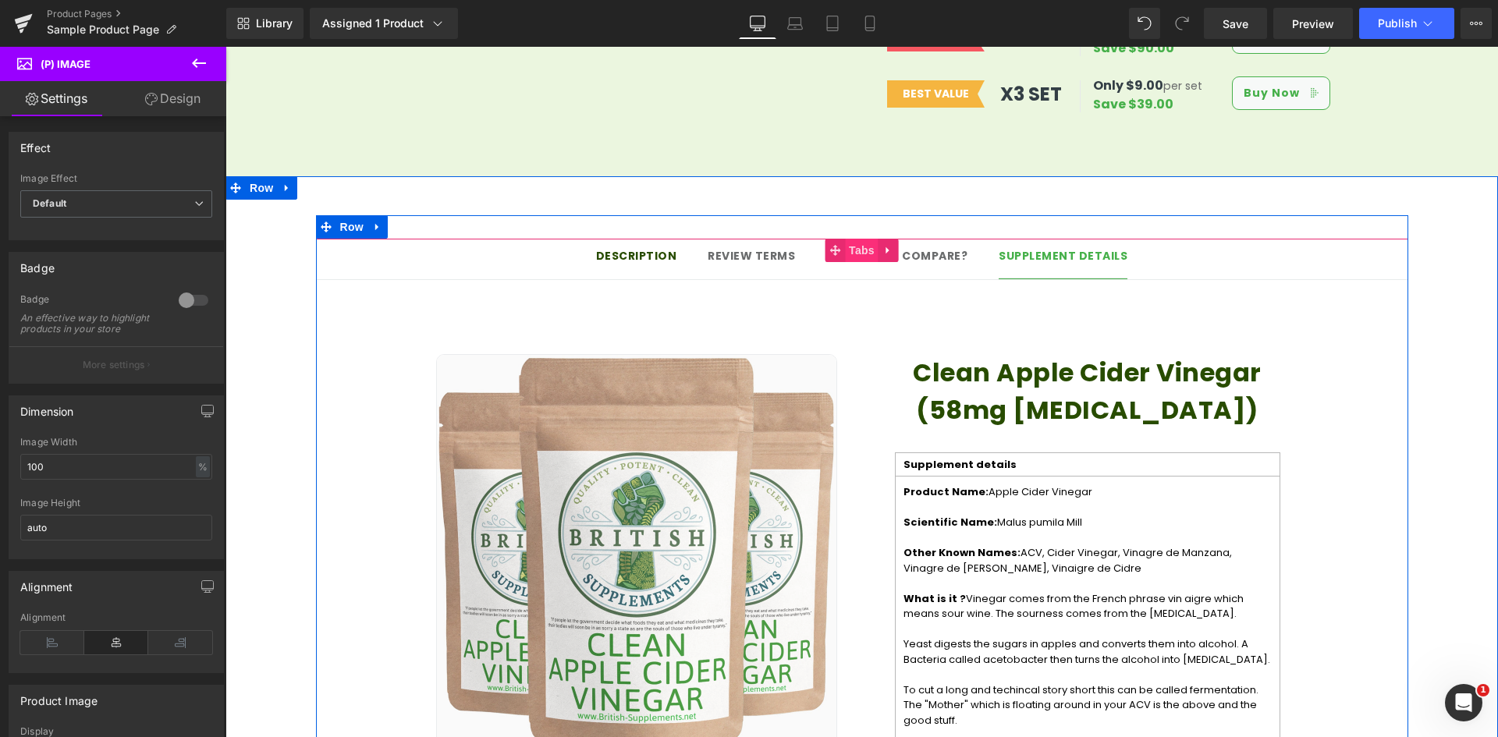
click at [851, 239] on span "Tabs" at bounding box center [862, 250] width 34 height 23
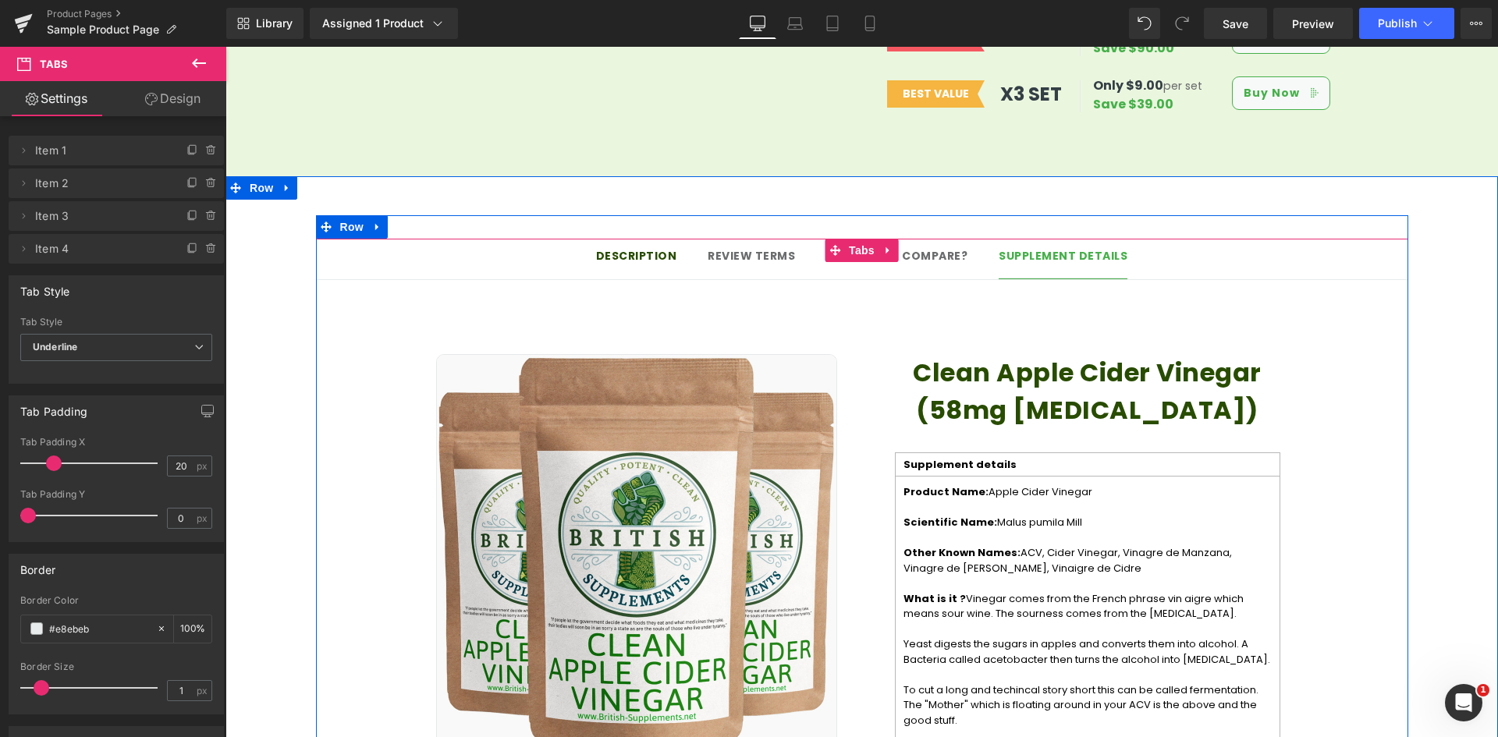
click at [225, 47] on div at bounding box center [225, 47] width 0 height 0
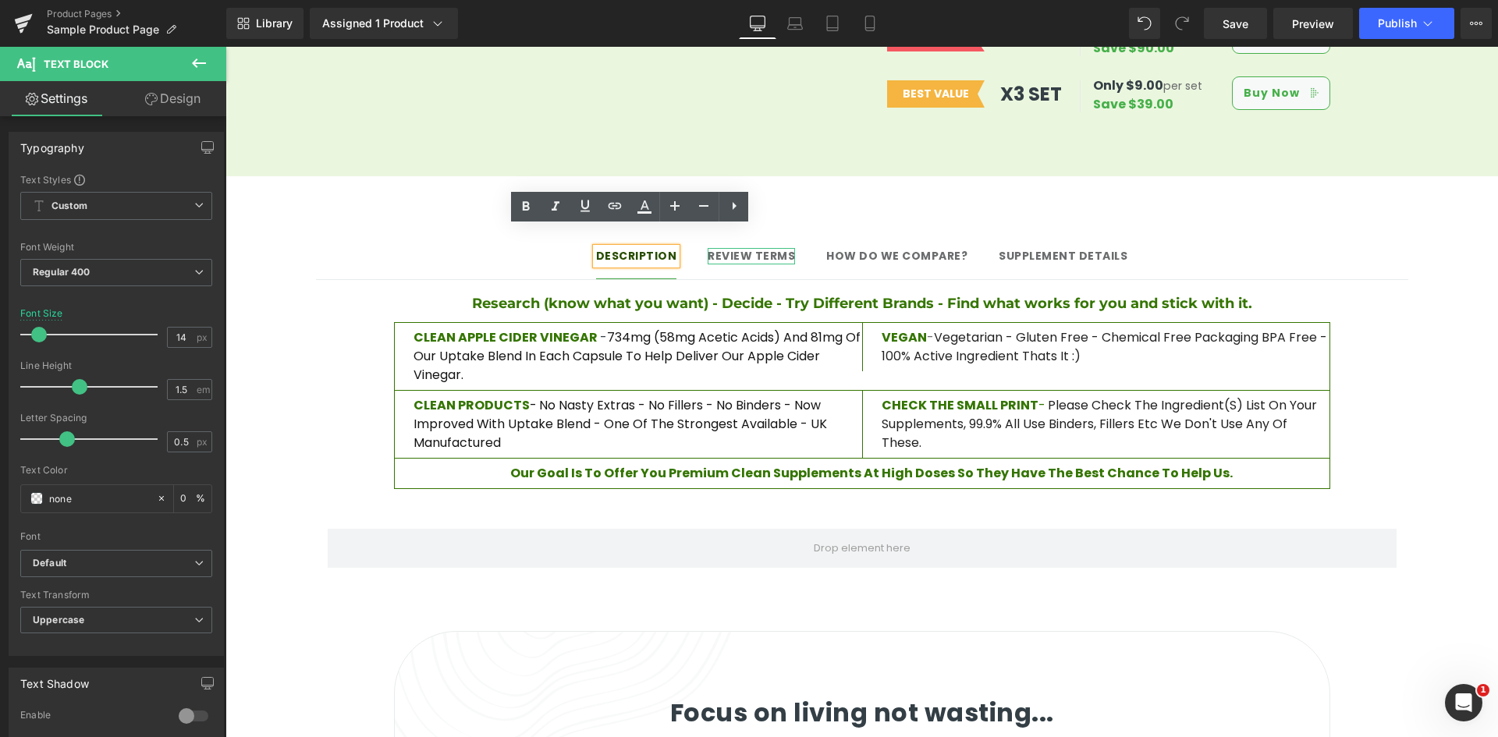
click at [741, 248] on span "Review terms" at bounding box center [751, 256] width 87 height 16
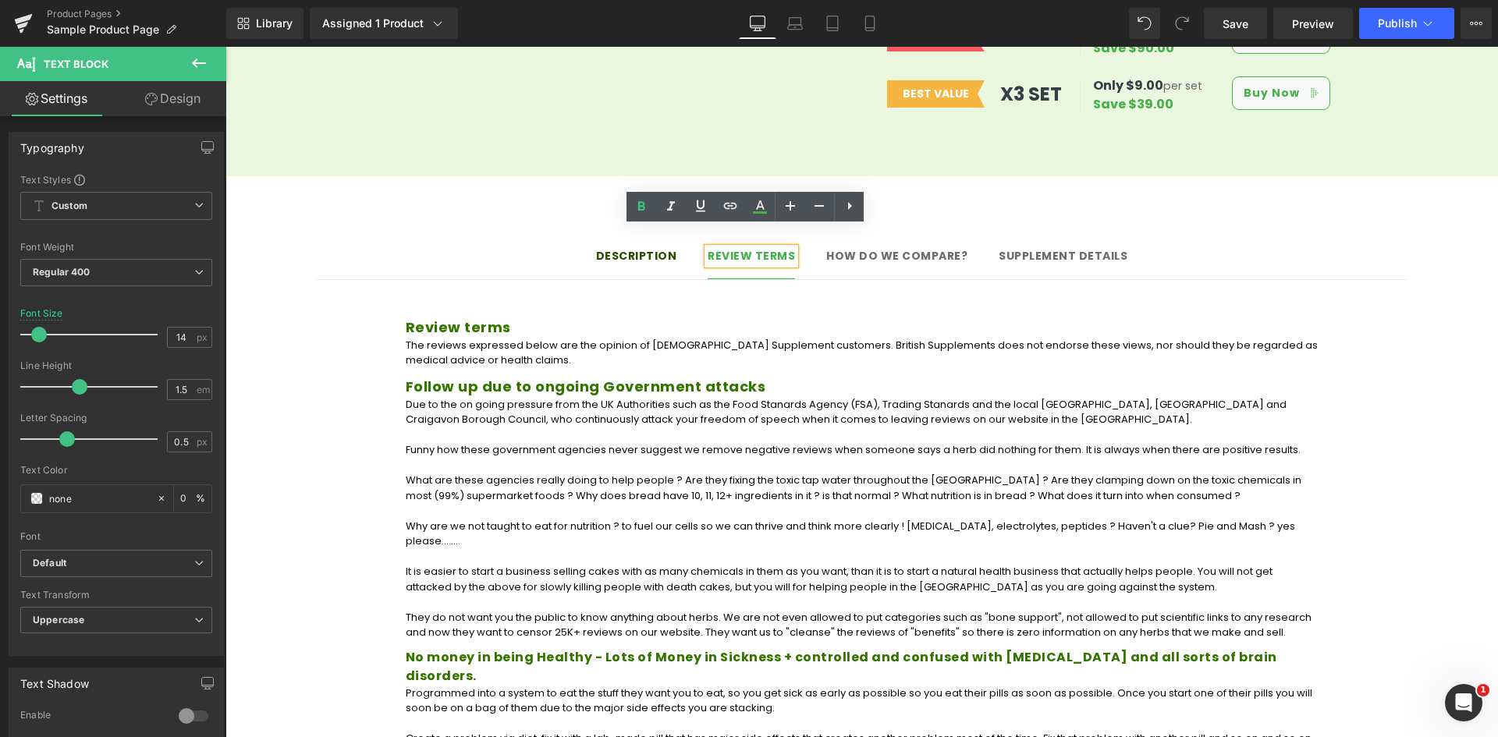
click at [225, 47] on div at bounding box center [225, 47] width 0 height 0
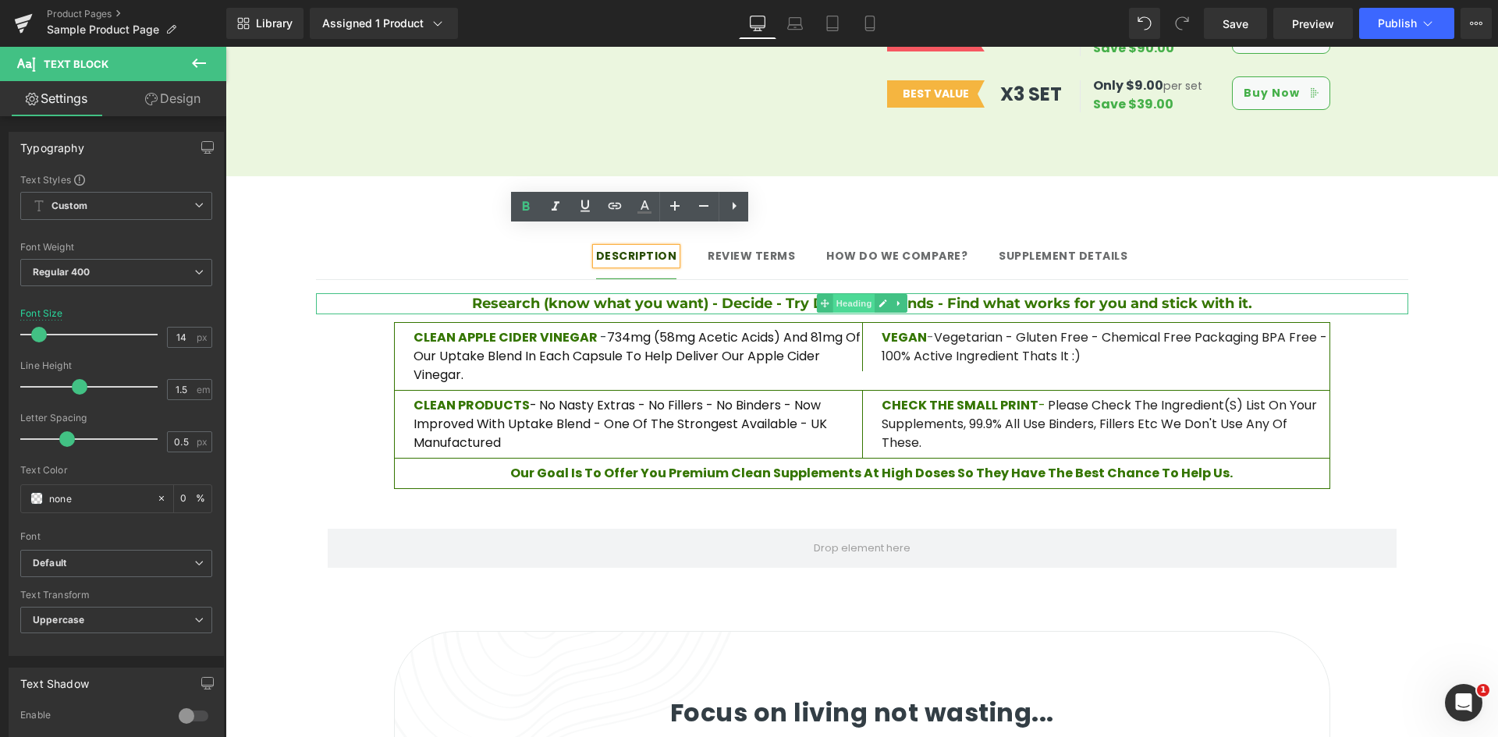
click at [854, 294] on span "Heading" at bounding box center [853, 303] width 42 height 19
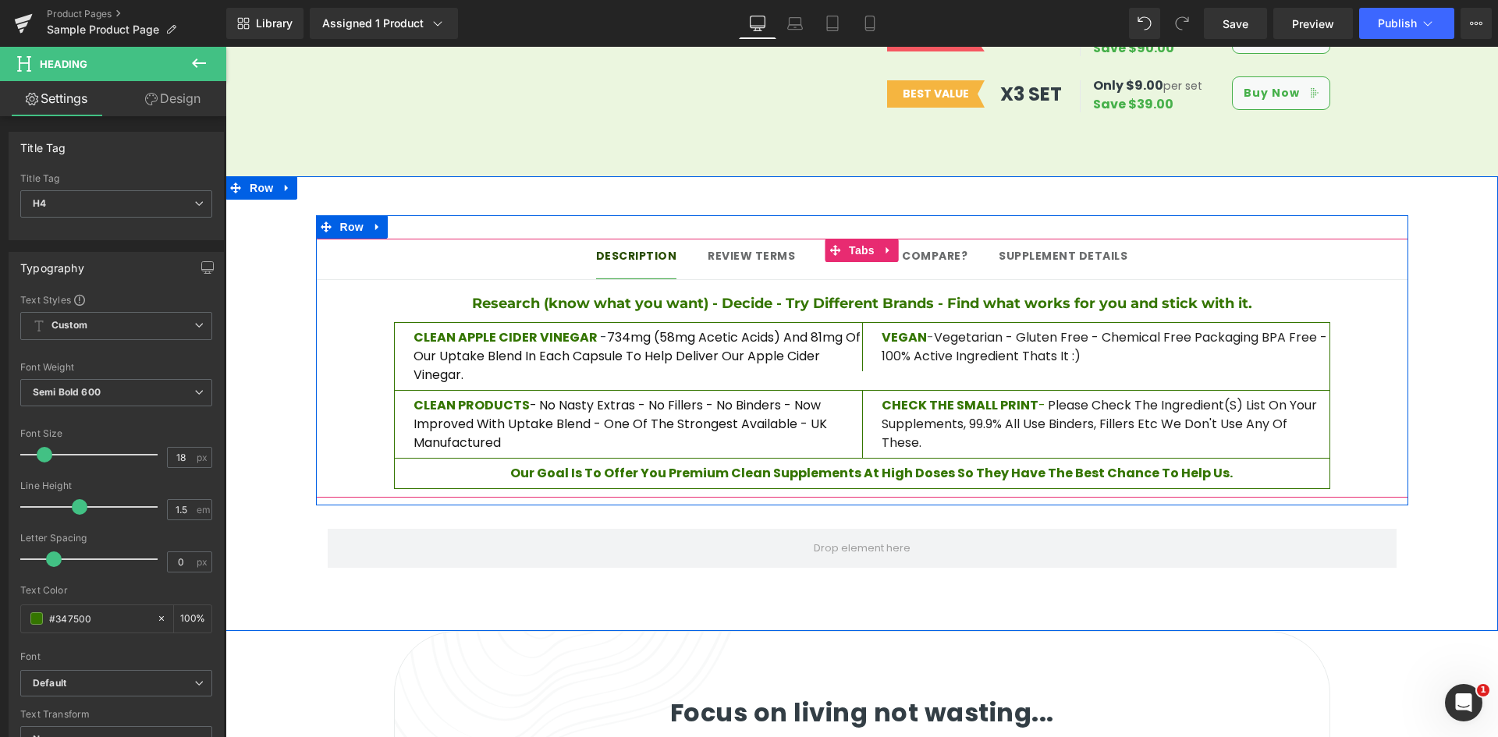
click at [732, 247] on span "Review terms Text Block" at bounding box center [751, 258] width 87 height 39
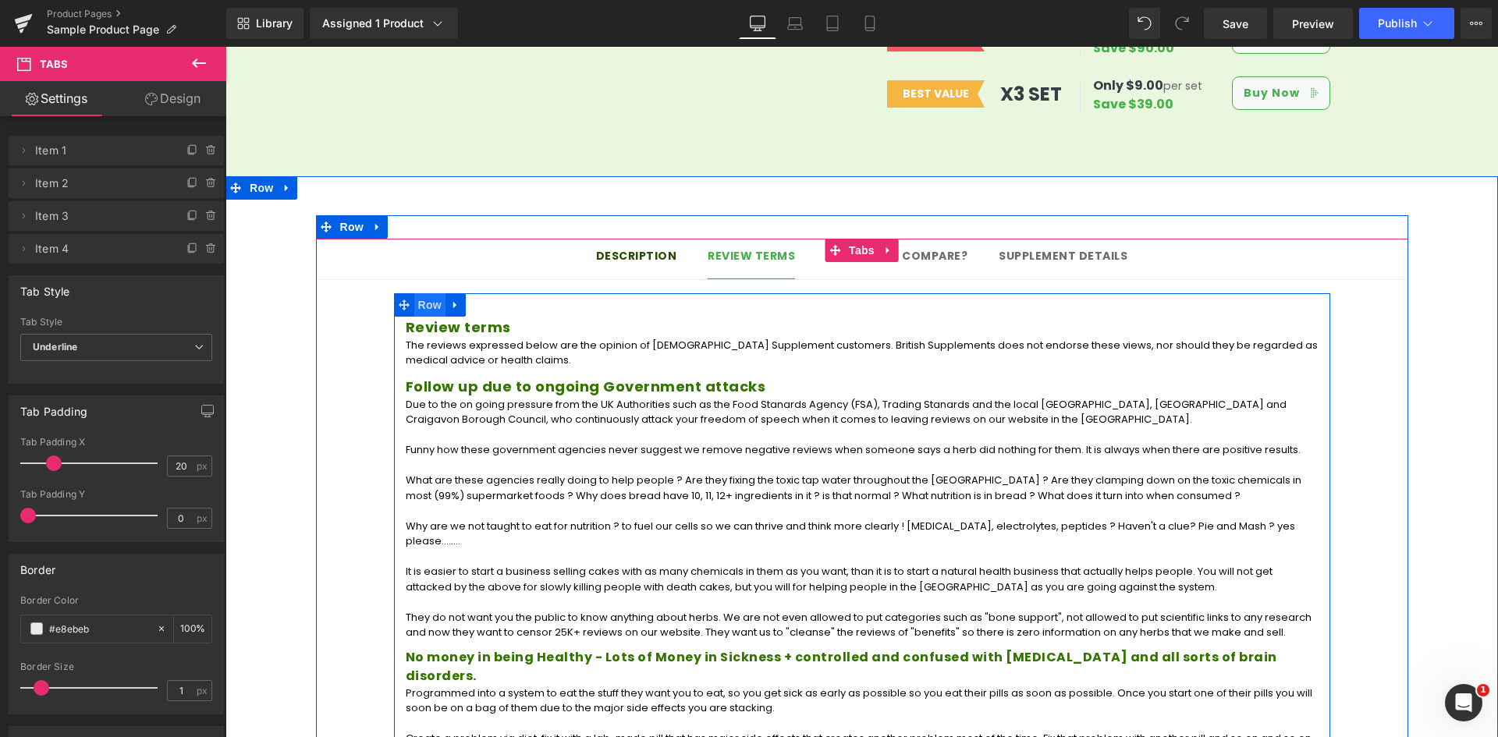
click at [417, 293] on span "Row" at bounding box center [429, 304] width 31 height 23
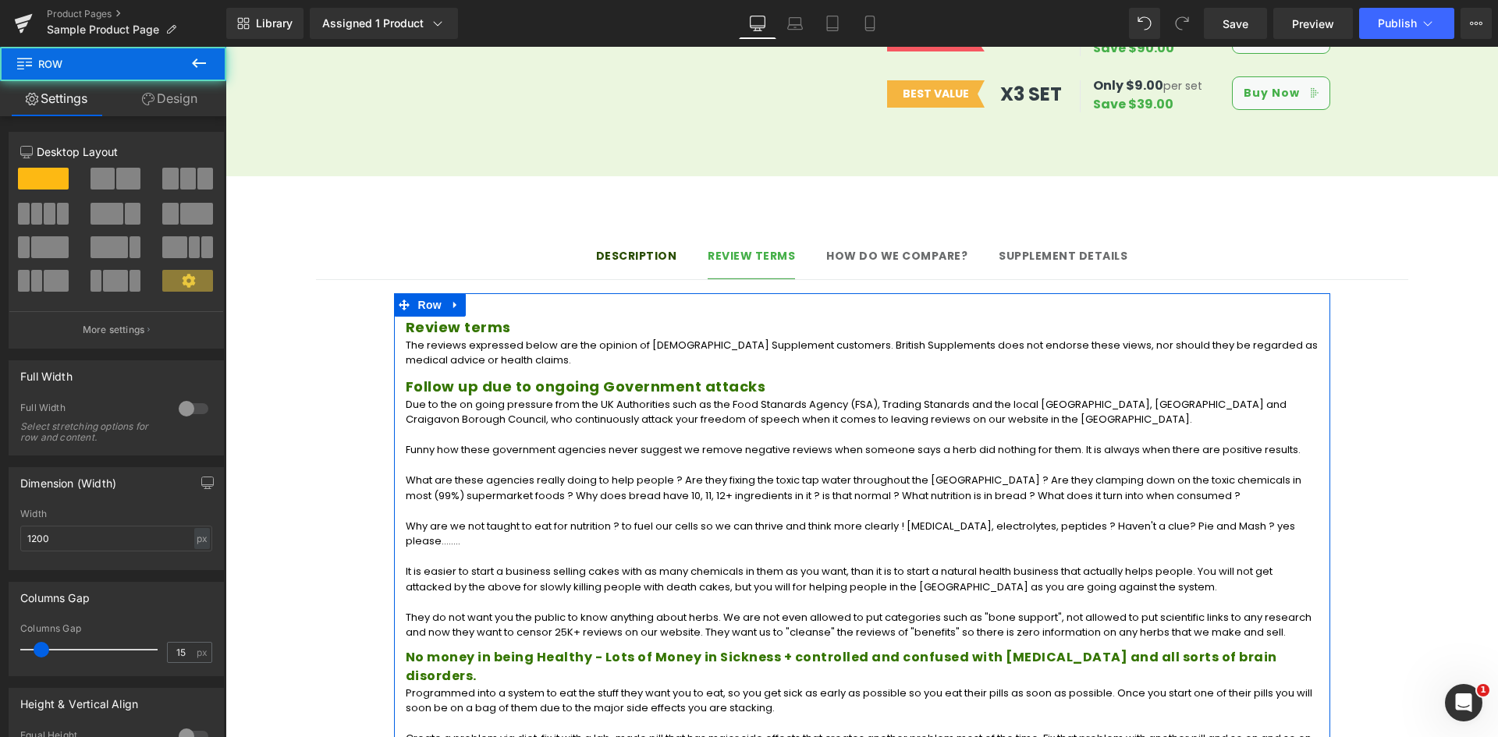
click at [159, 105] on link "Design" at bounding box center [169, 98] width 113 height 35
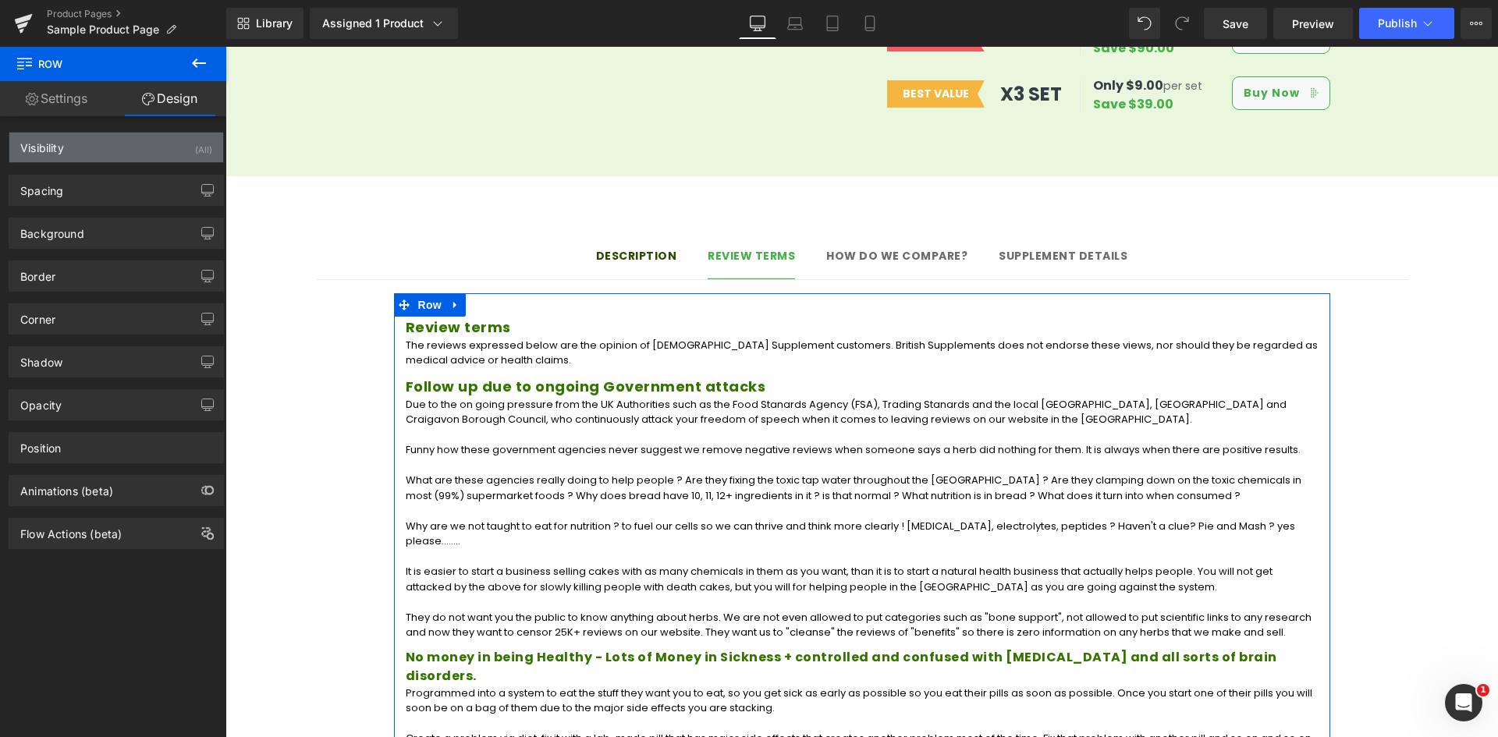
click at [140, 152] on div "Visibility (All)" at bounding box center [116, 148] width 214 height 30
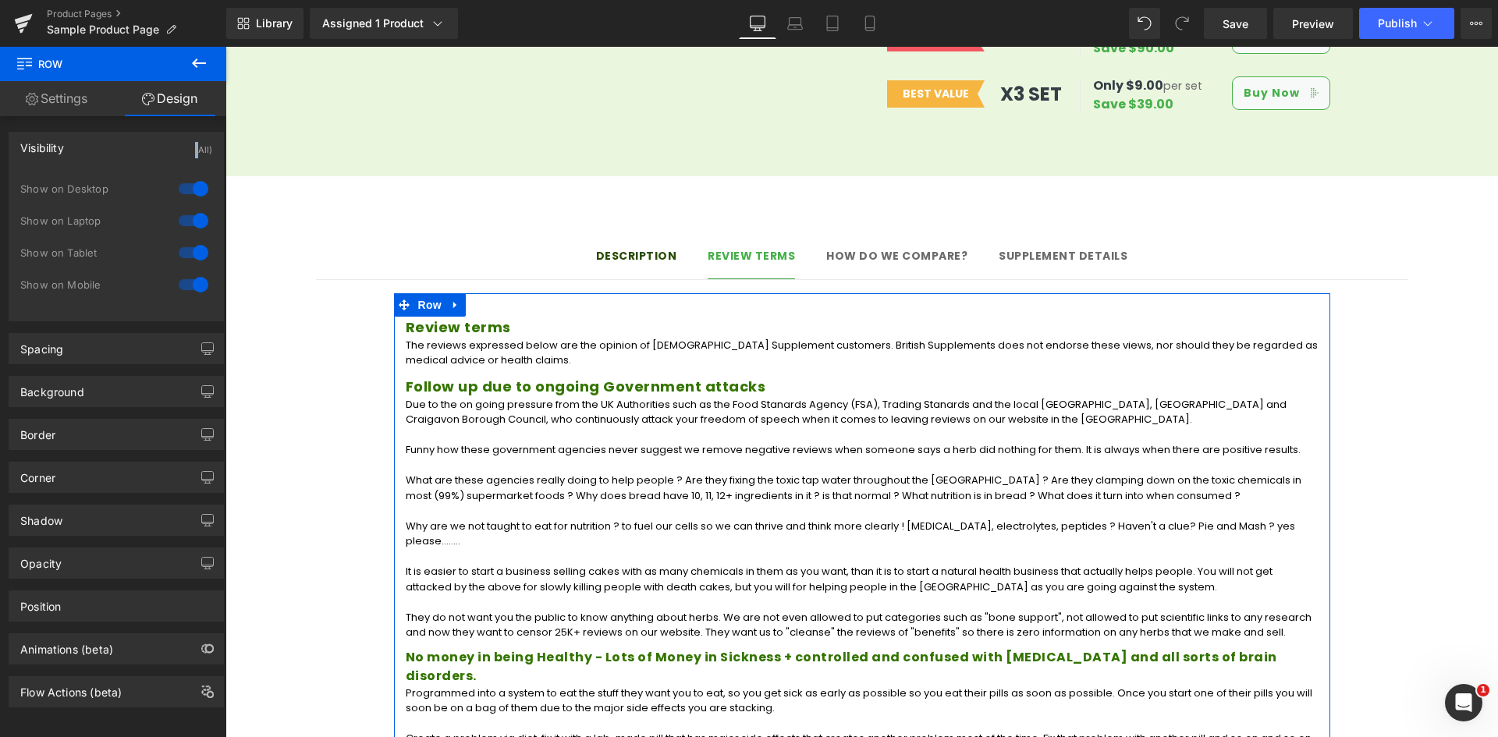
click at [140, 152] on div "Visibility (All)" at bounding box center [116, 148] width 214 height 30
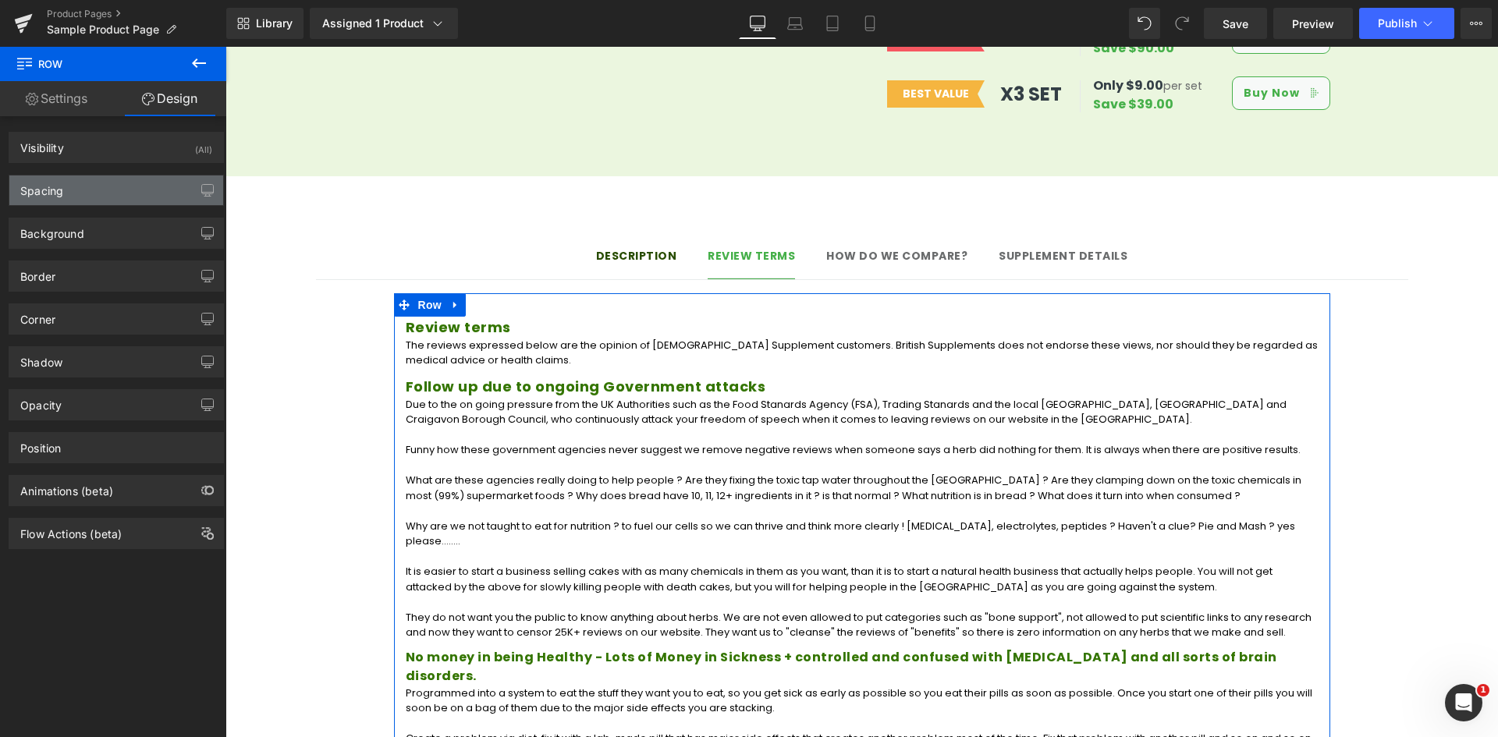
click at [137, 188] on div "Spacing" at bounding box center [116, 191] width 214 height 30
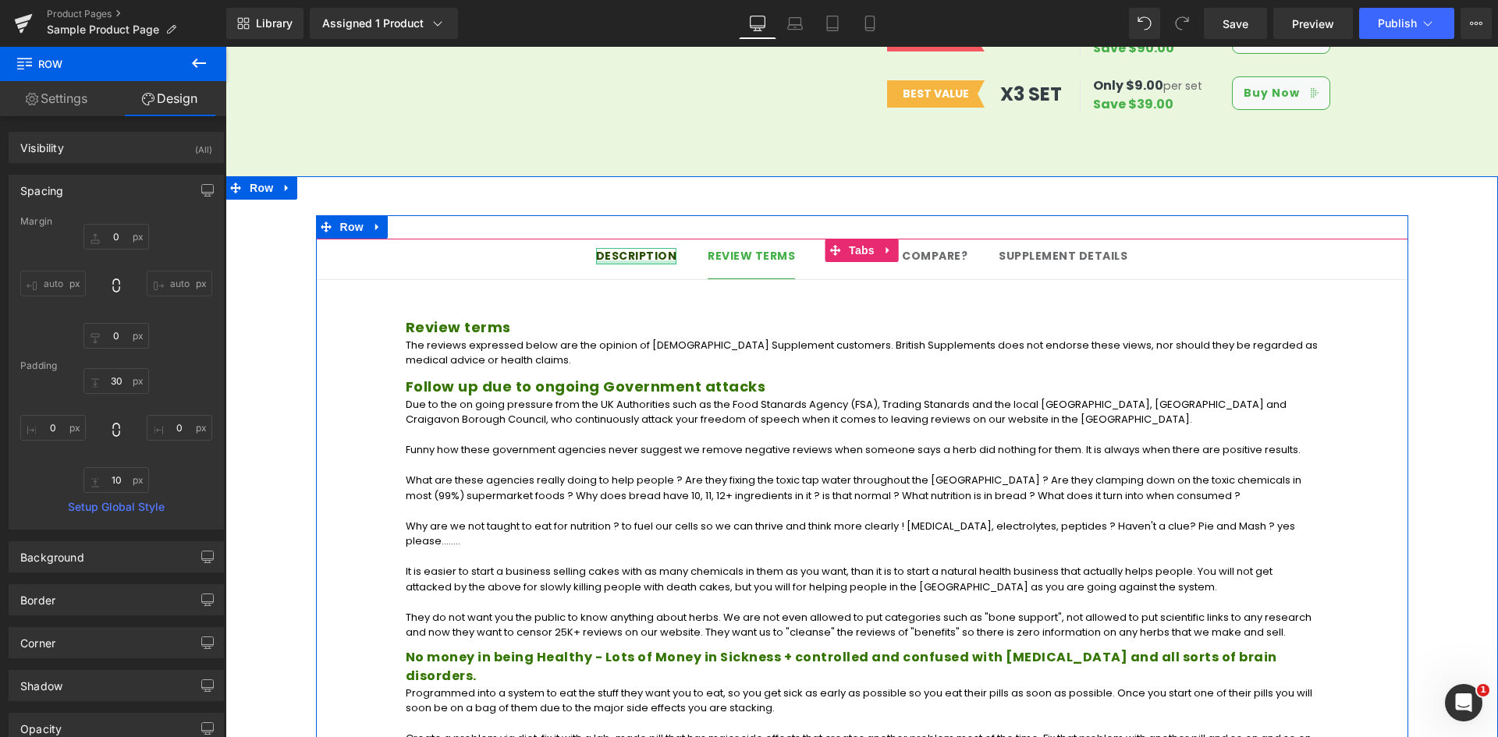
click at [631, 261] on div at bounding box center [636, 263] width 81 height 4
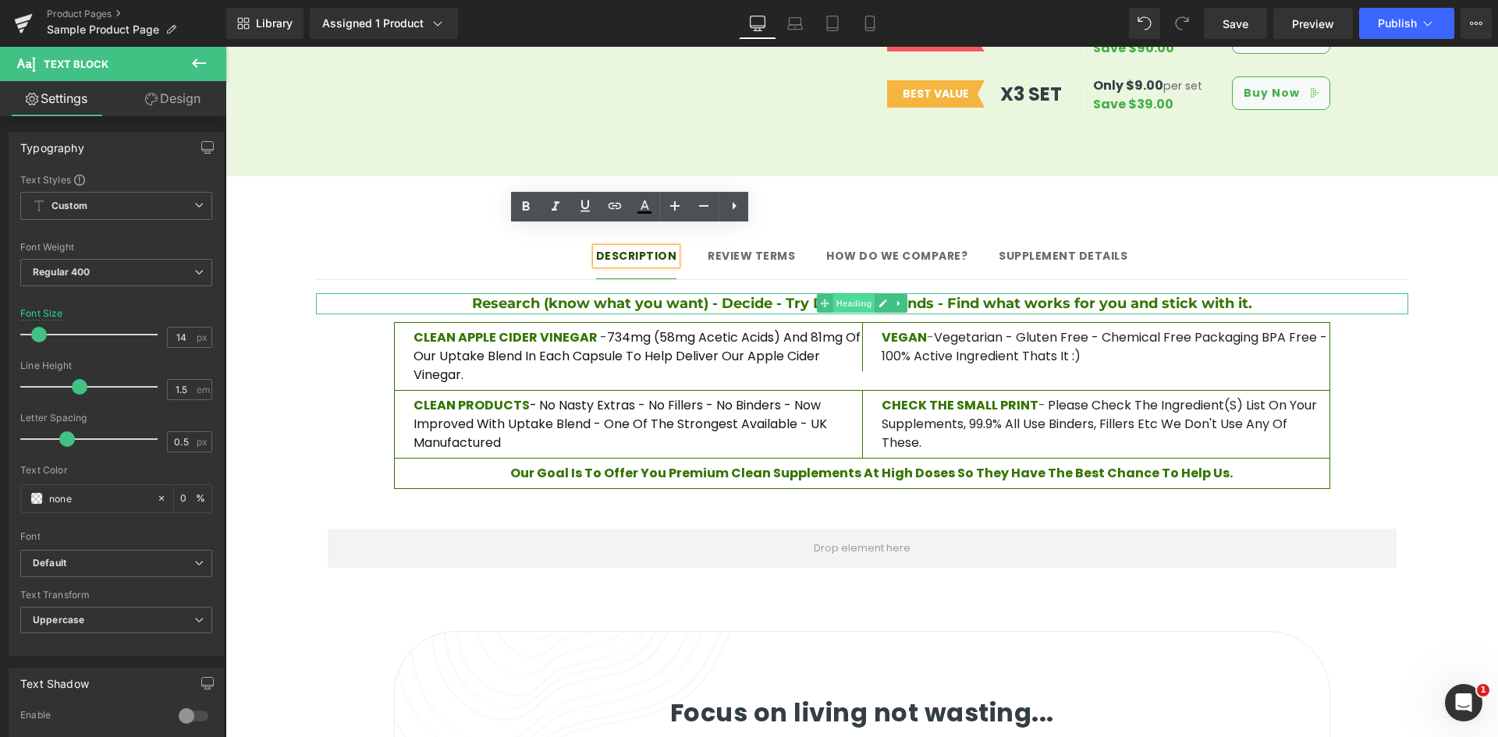
click at [846, 294] on span "Heading" at bounding box center [853, 303] width 42 height 19
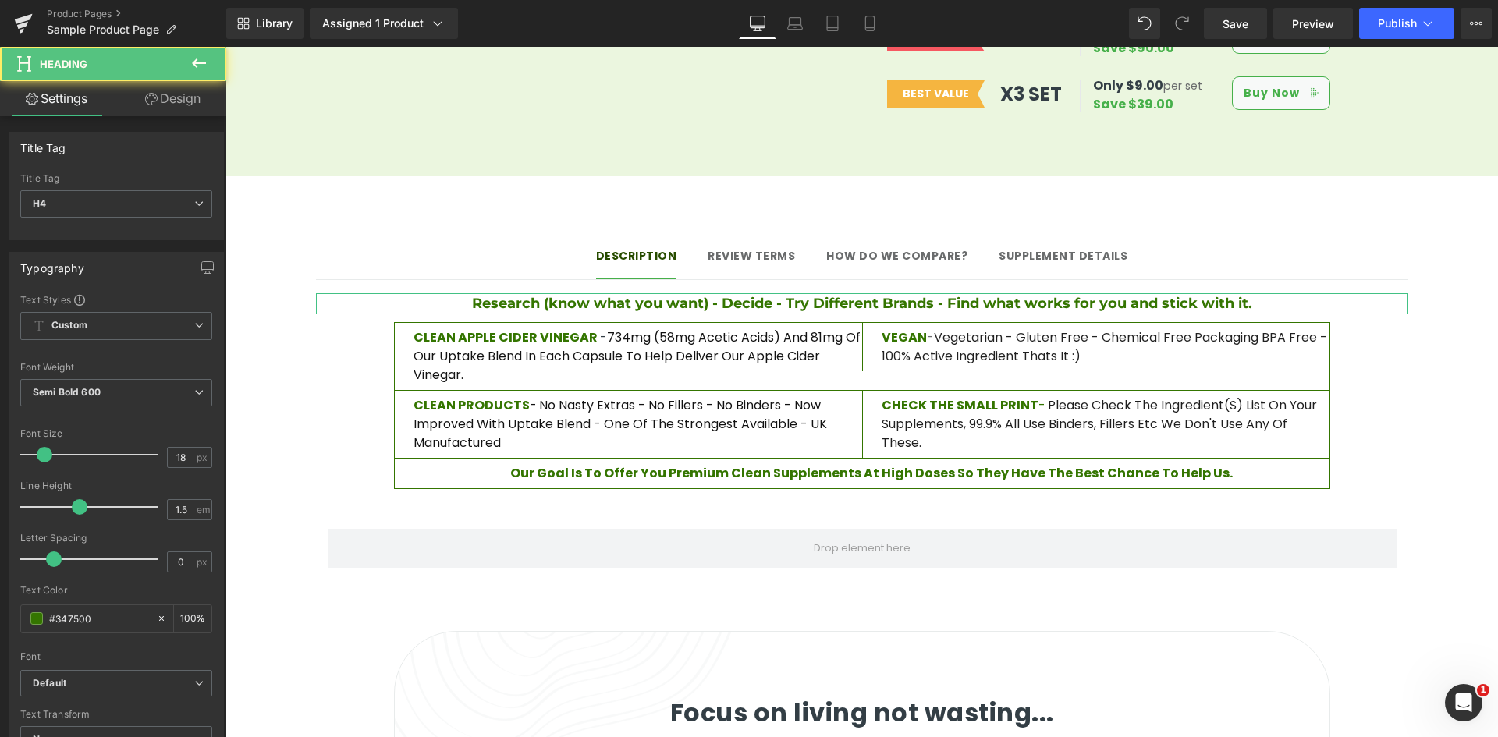
click at [166, 99] on link "Design" at bounding box center [172, 98] width 113 height 35
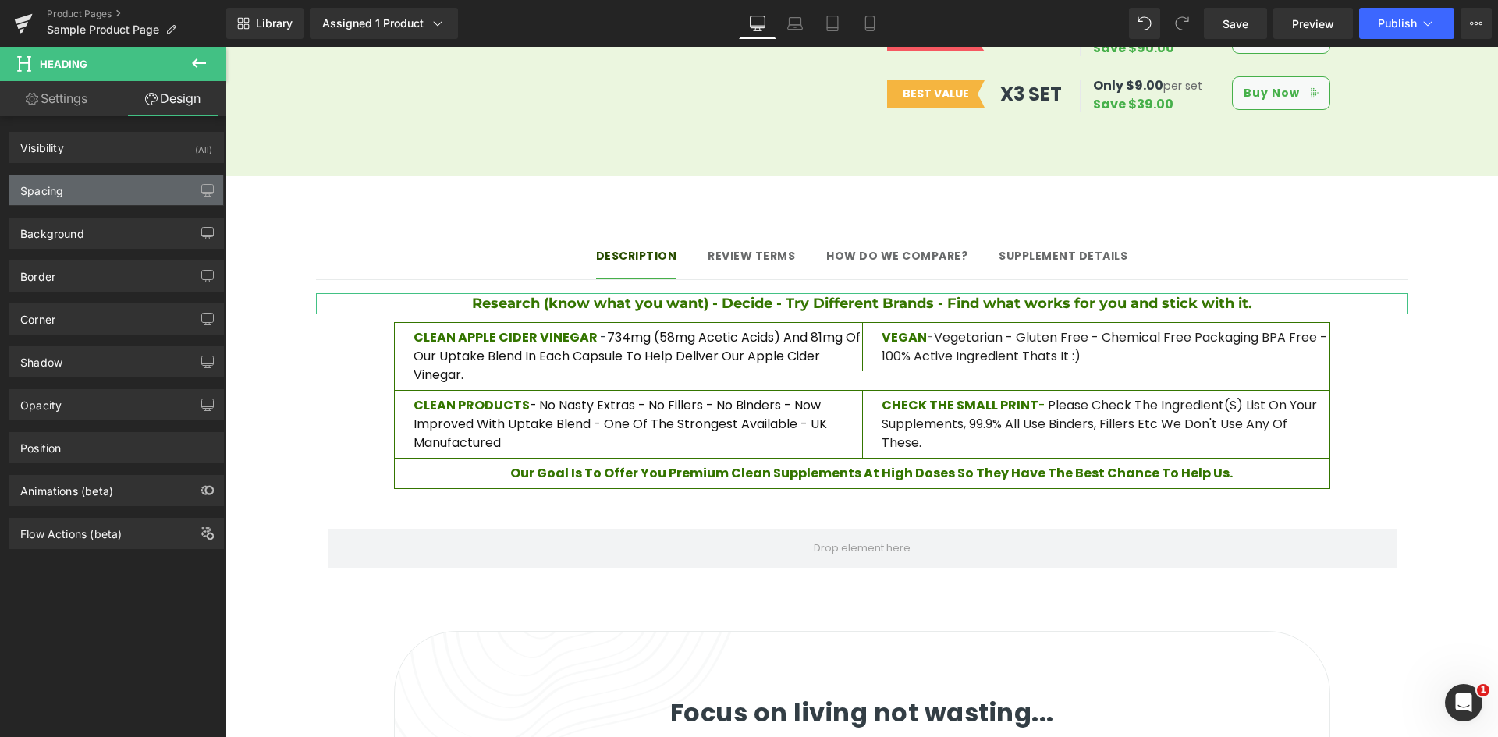
type input "0"
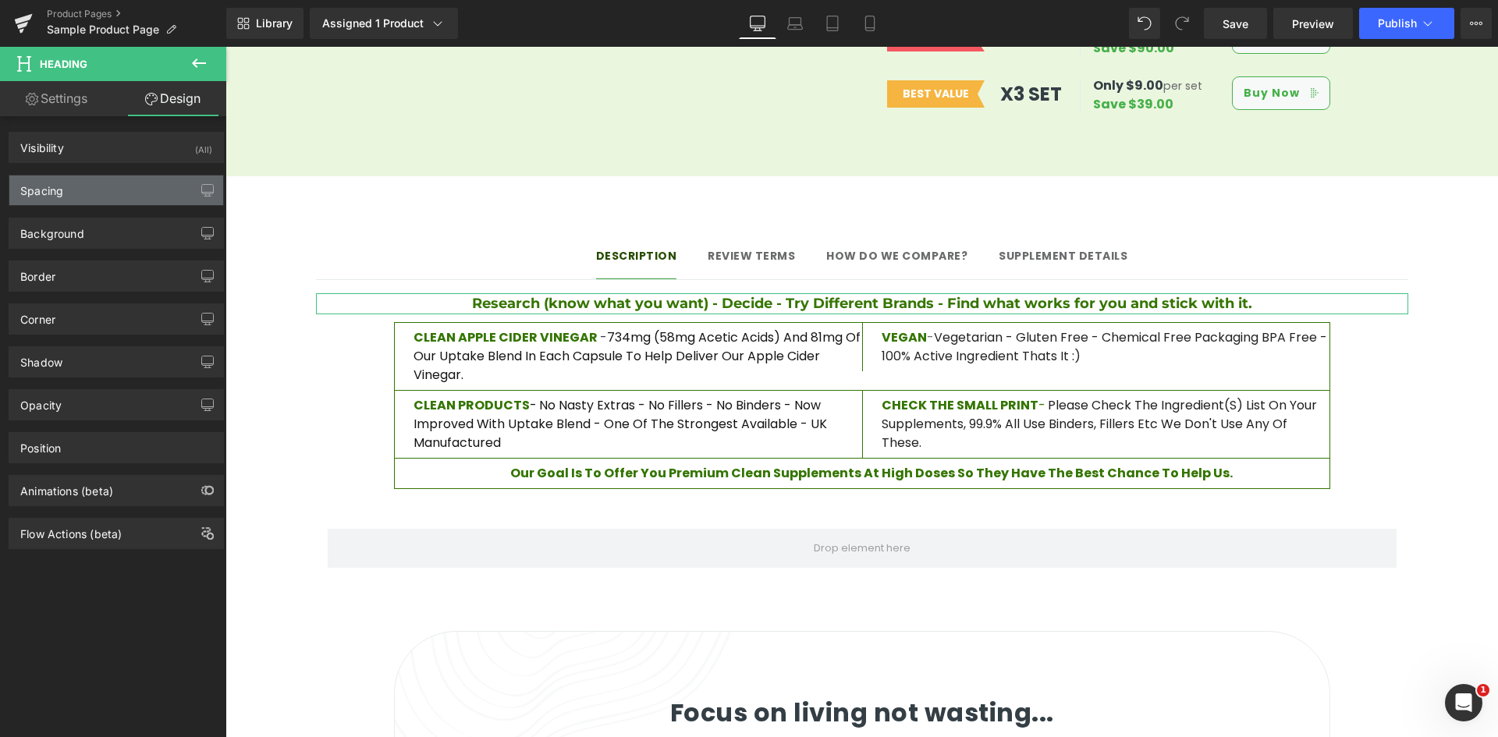
type input "0"
click at [113, 192] on div "Spacing" at bounding box center [116, 191] width 214 height 30
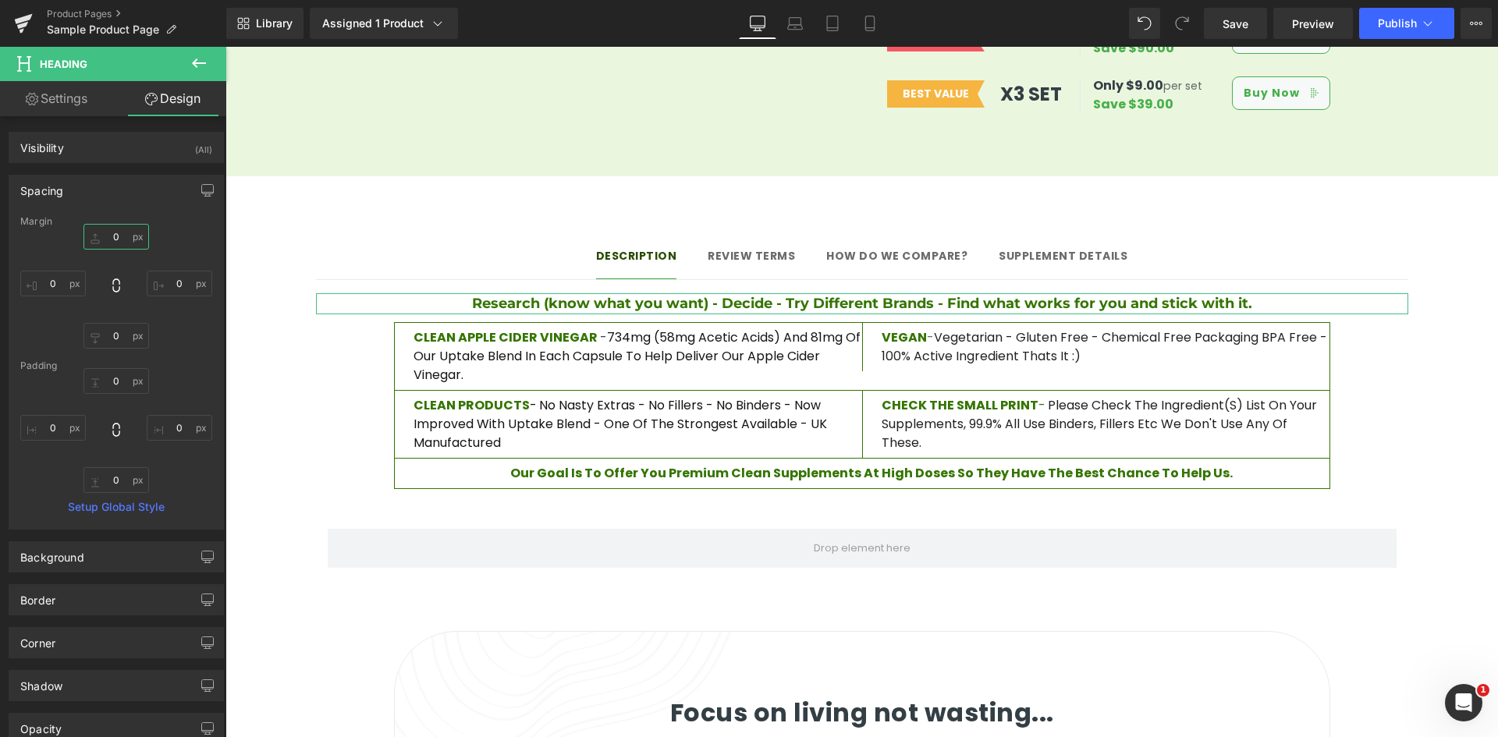
click at [103, 239] on input "0" at bounding box center [116, 237] width 66 height 26
drag, startPoint x: 112, startPoint y: 238, endPoint x: 154, endPoint y: 240, distance: 41.4
click at [113, 238] on input "0" at bounding box center [116, 237] width 66 height 26
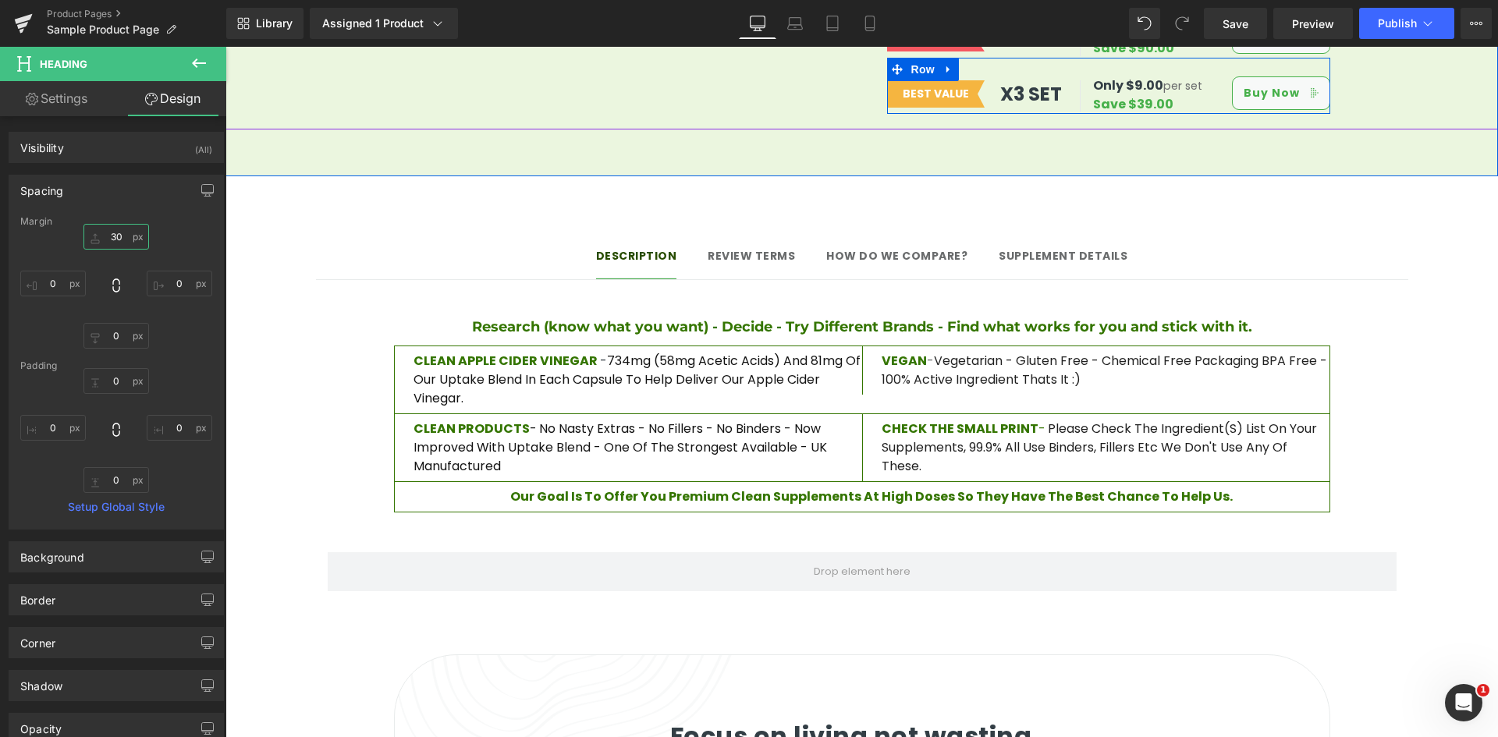
type input "30"
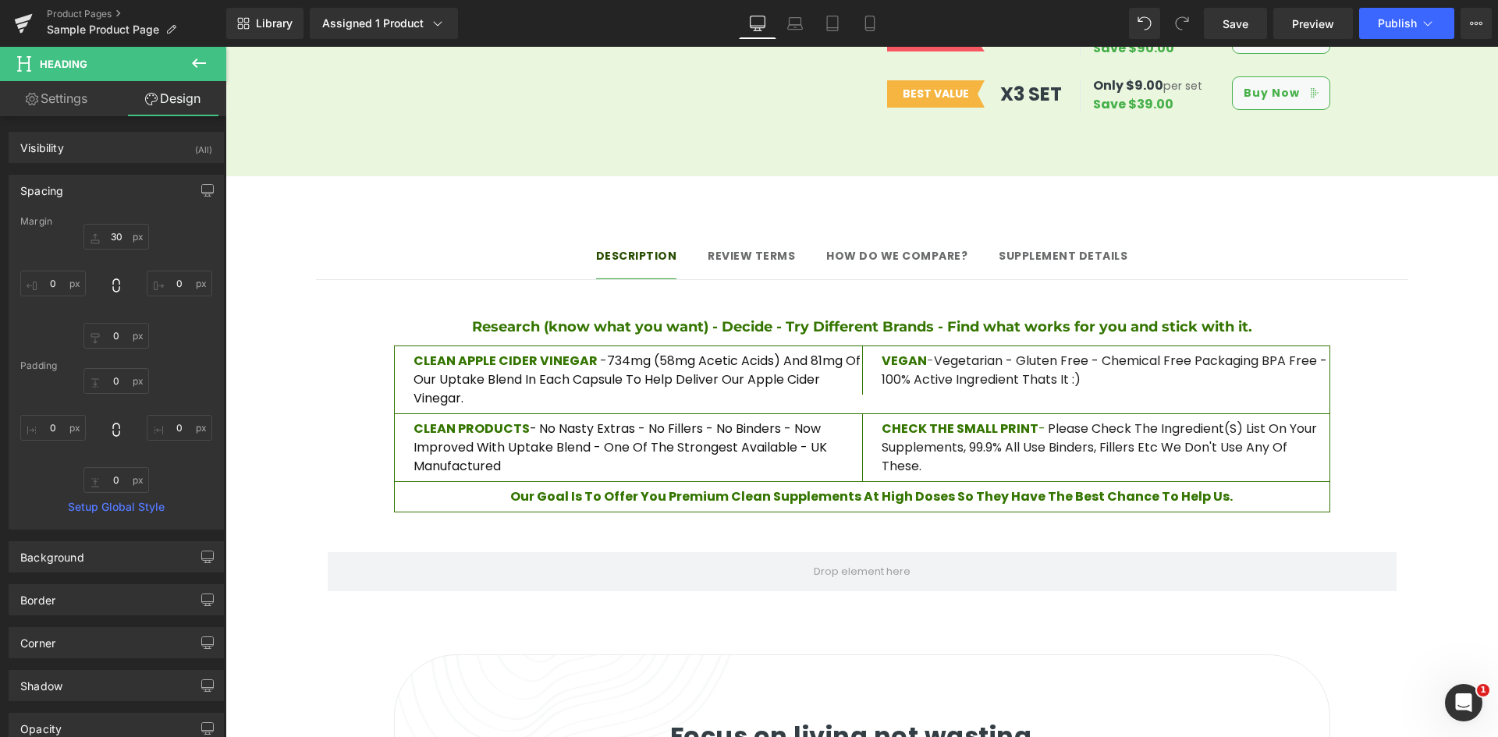
click at [1225, 29] on span "Save" at bounding box center [1235, 24] width 26 height 16
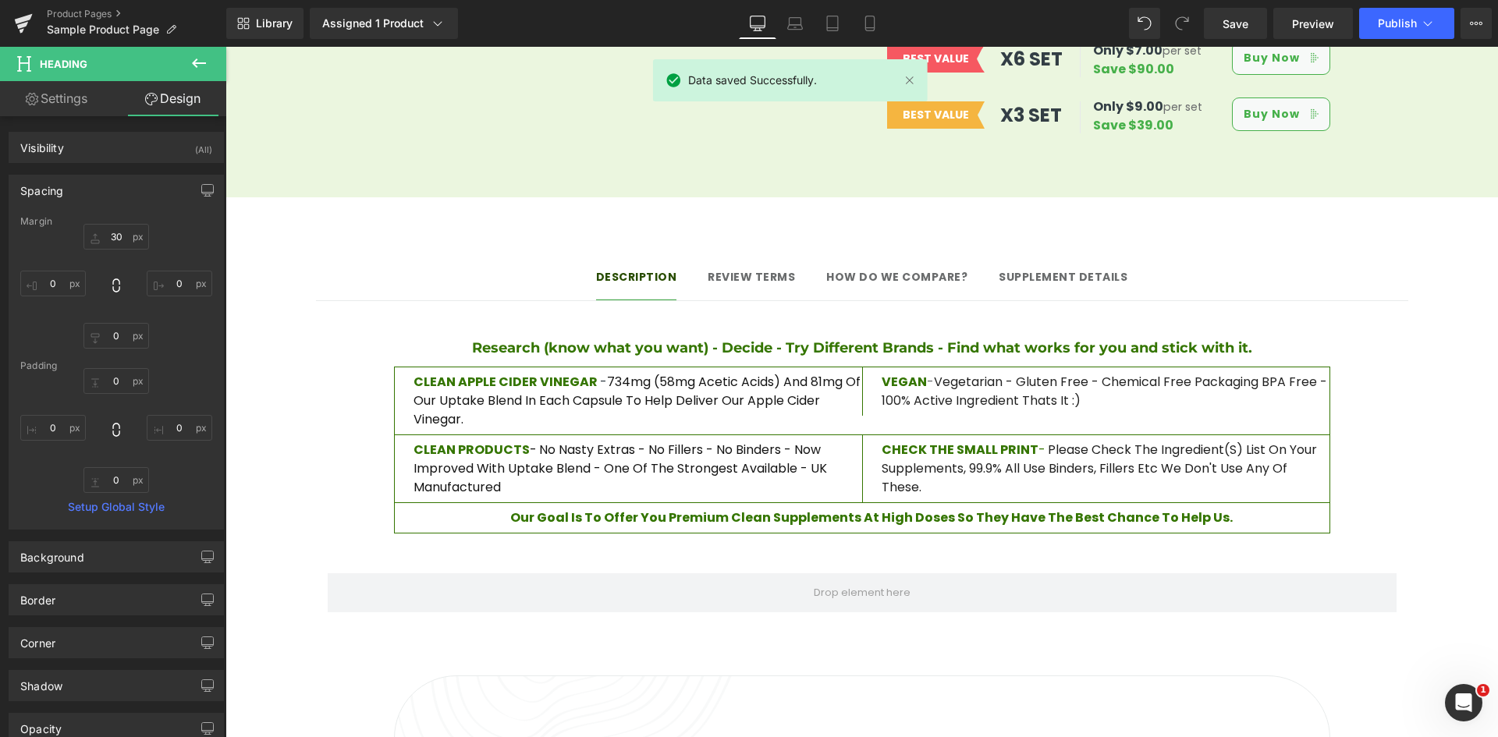
scroll to position [1092, 0]
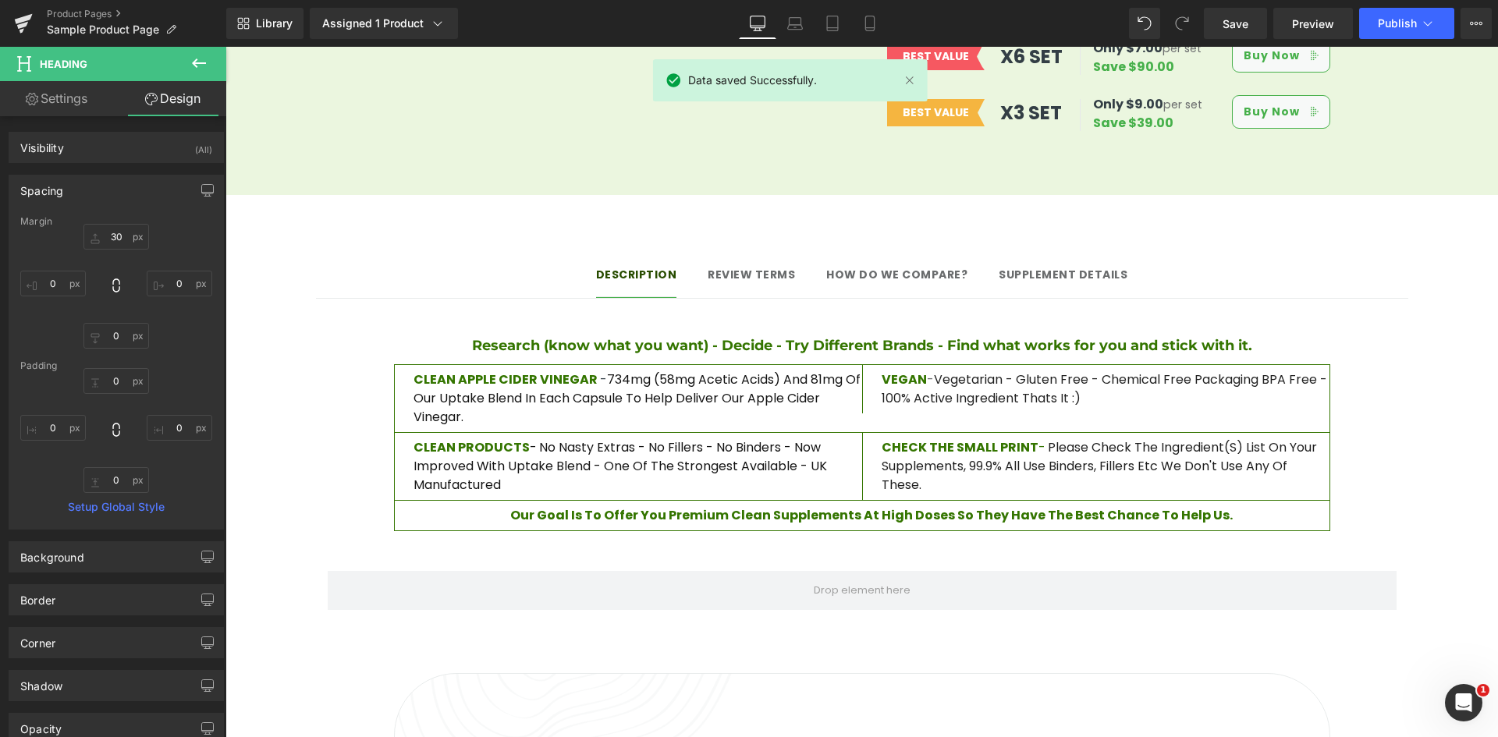
click at [225, 47] on div at bounding box center [225, 47] width 0 height 0
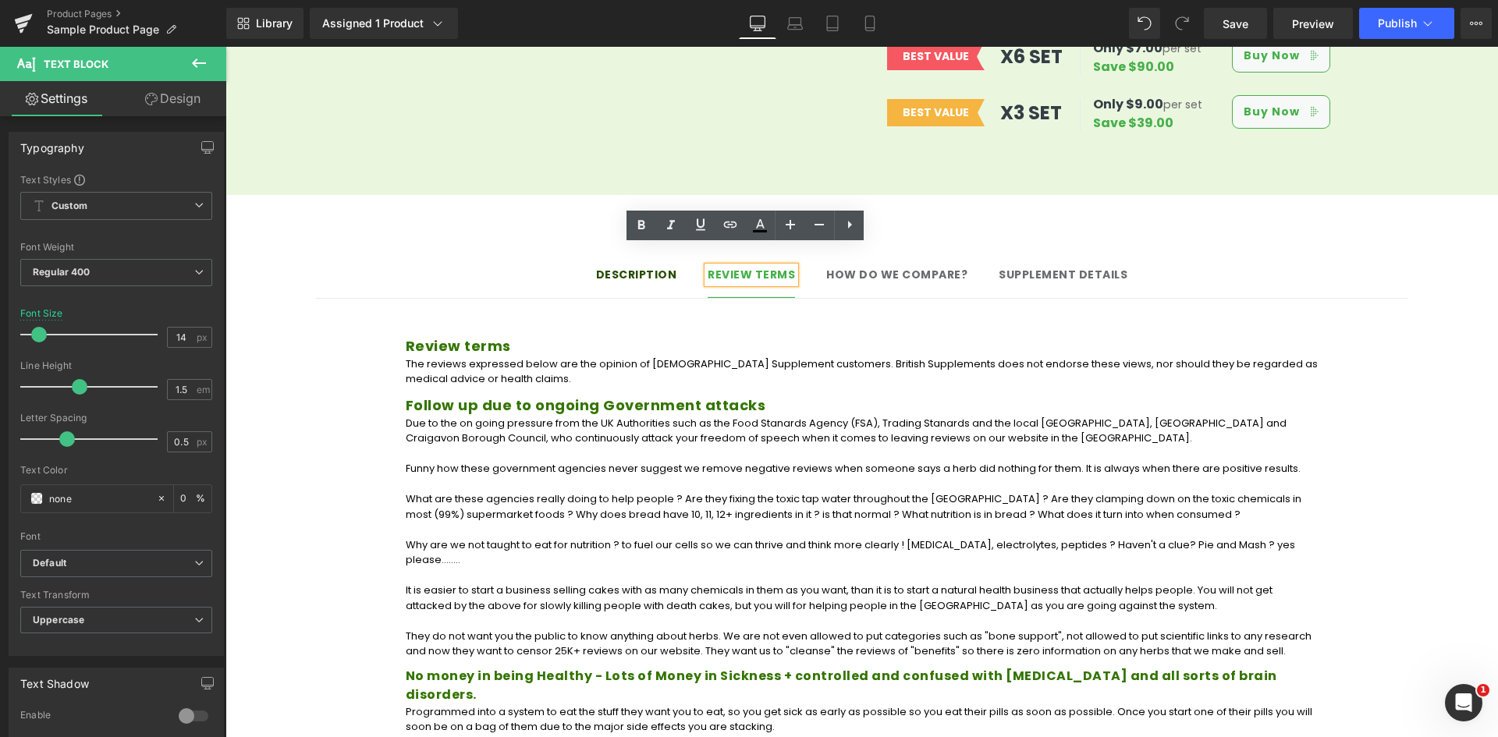
click at [911, 265] on span "How do we compare? Text Block" at bounding box center [896, 276] width 141 height 39
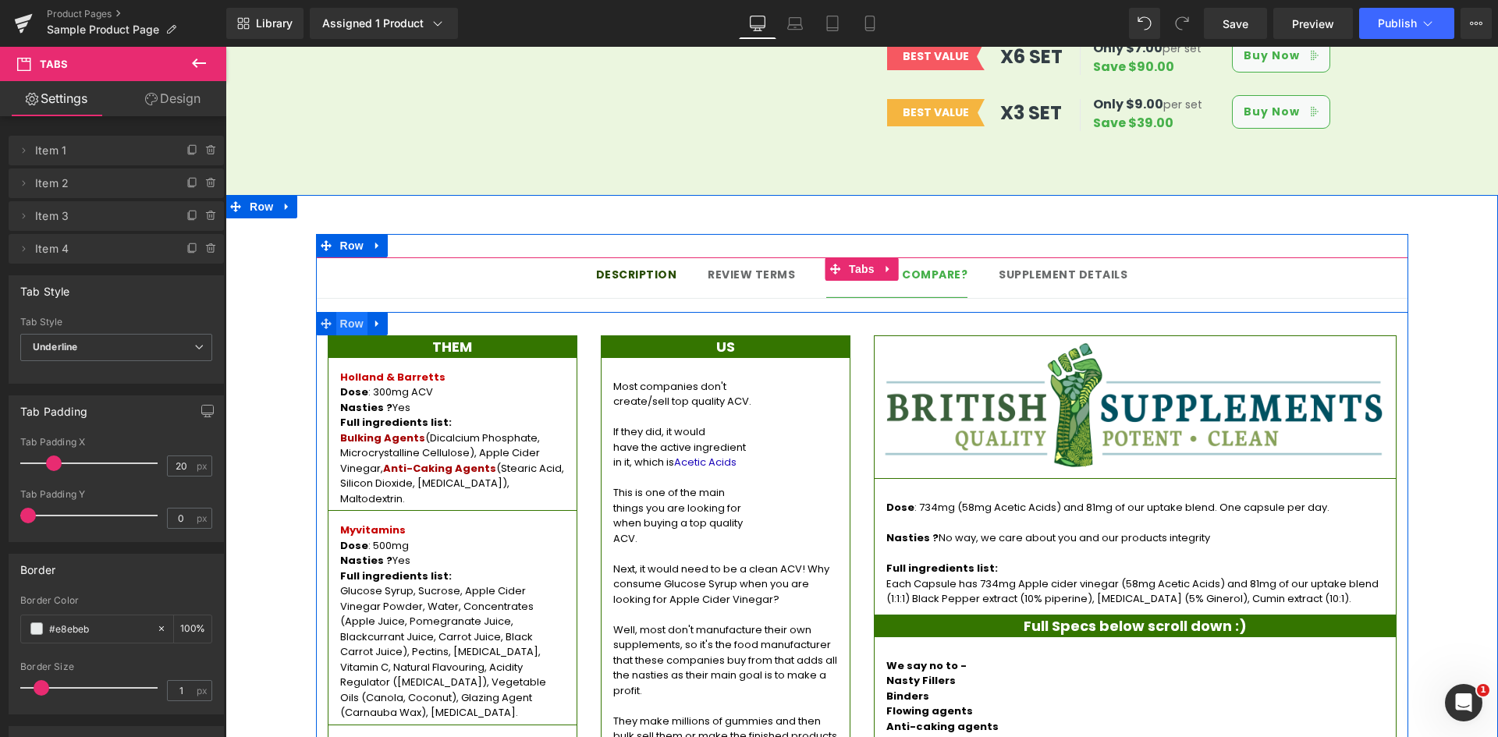
click at [349, 312] on span "Row" at bounding box center [351, 323] width 31 height 23
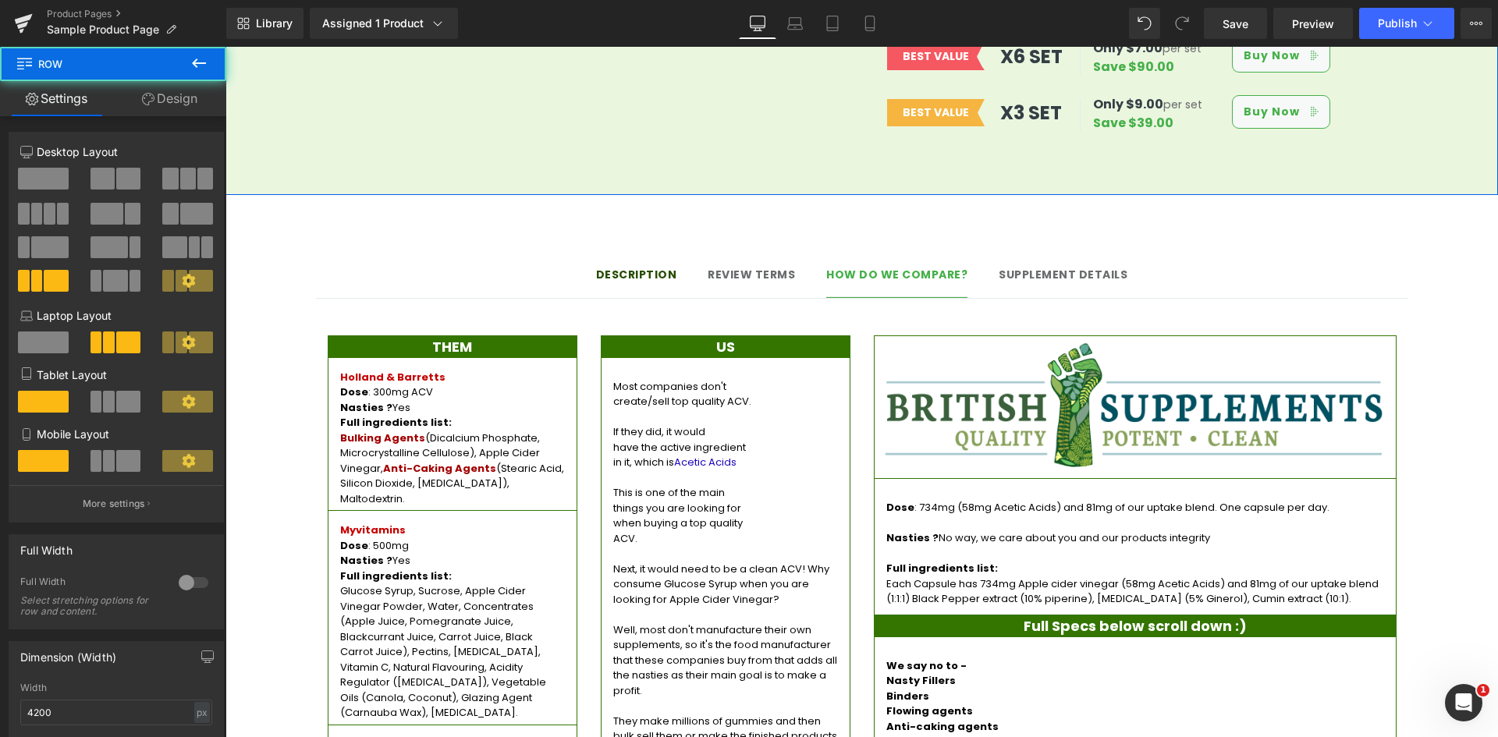
click at [211, 96] on link "Design" at bounding box center [169, 98] width 113 height 35
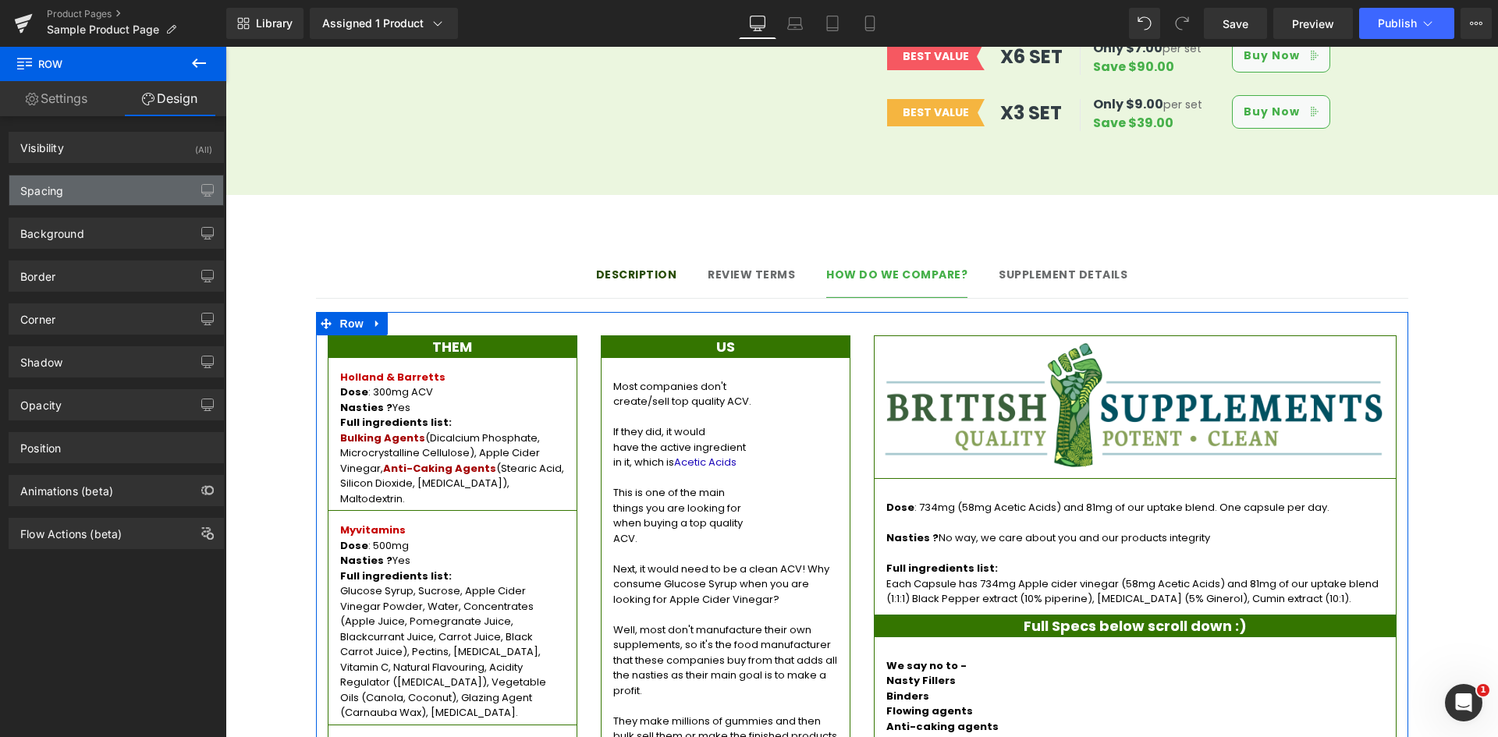
click at [115, 191] on div "Spacing" at bounding box center [116, 191] width 214 height 30
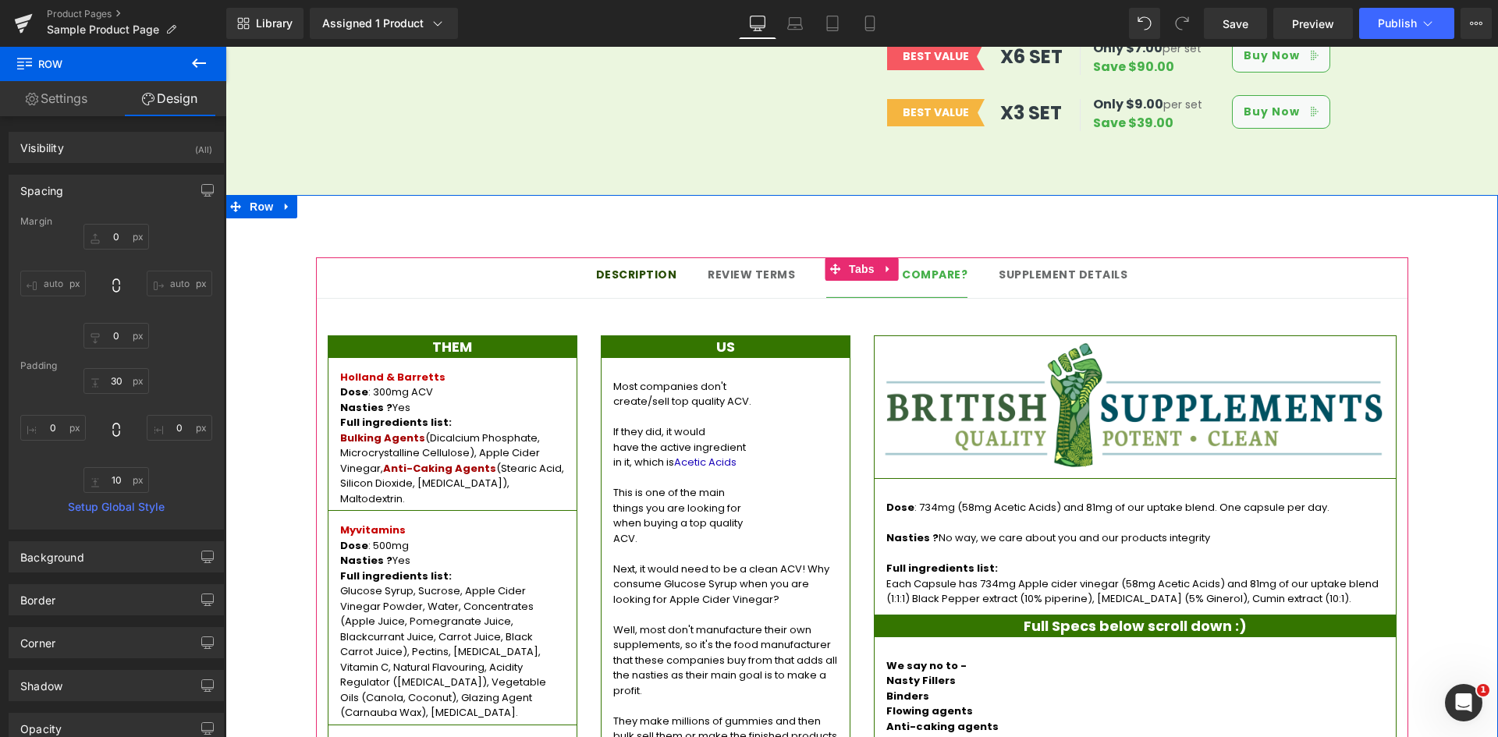
click at [1017, 268] on span "Supplement details Text Block" at bounding box center [1062, 276] width 129 height 39
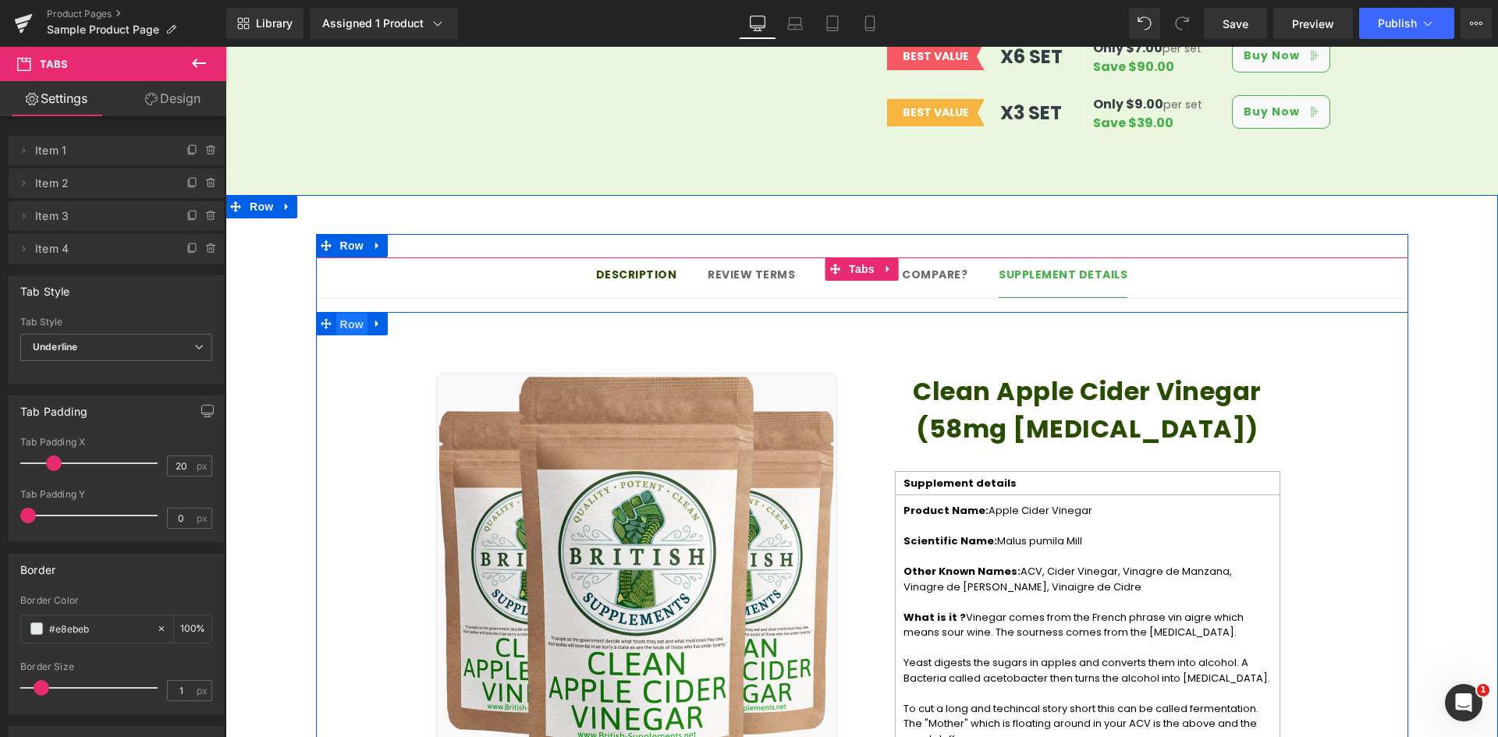
click at [342, 313] on span "Row" at bounding box center [351, 324] width 31 height 23
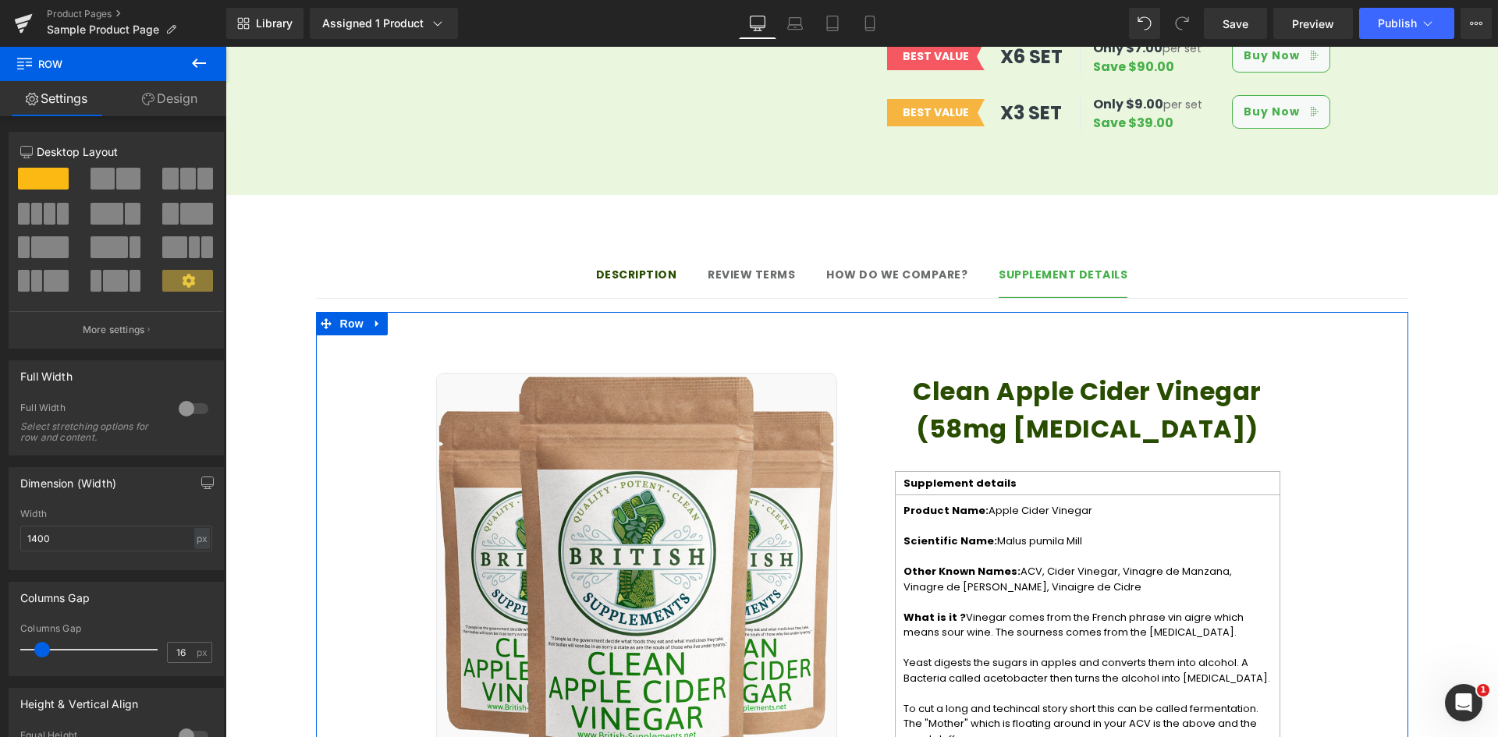
click at [176, 102] on link "Design" at bounding box center [169, 98] width 113 height 35
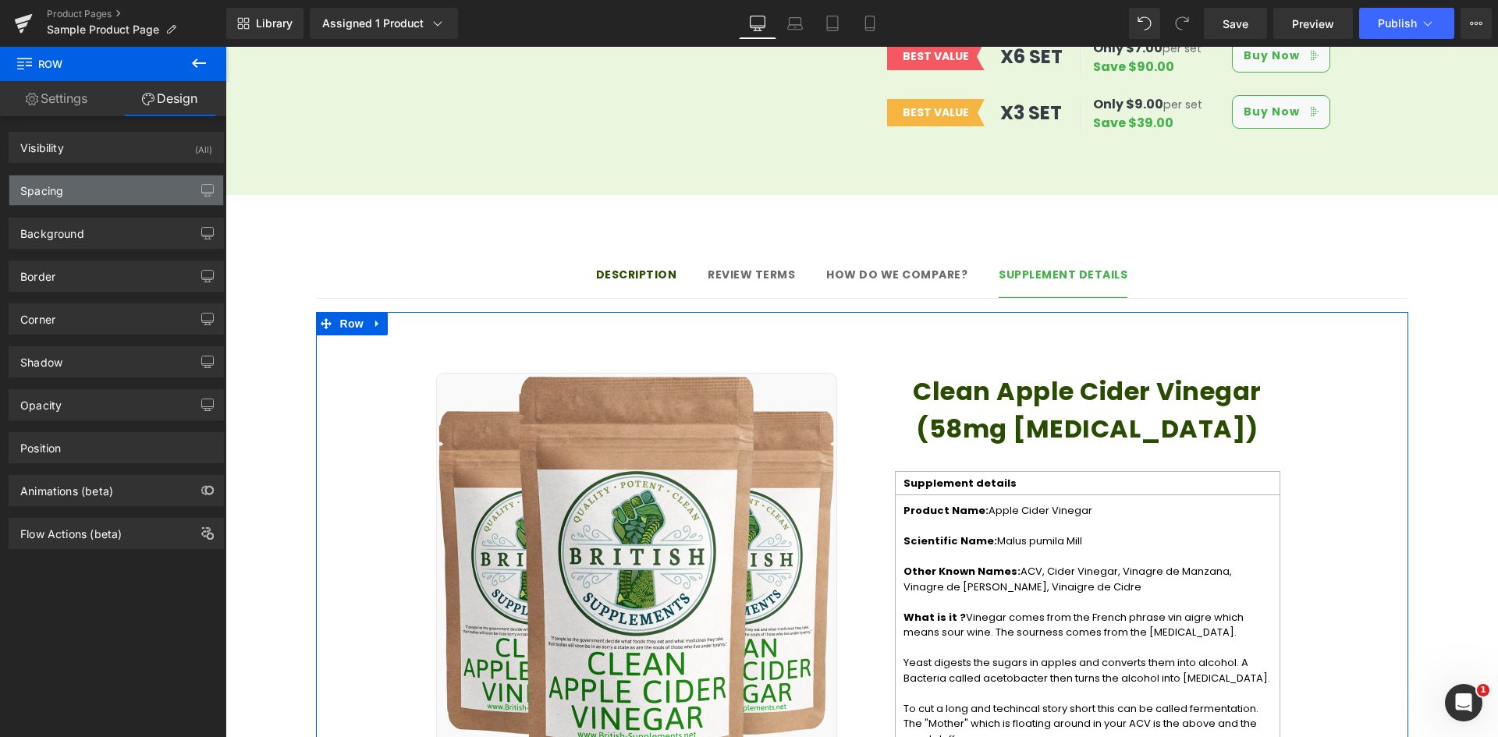
type input "0"
type input "30"
type input "138"
type input "10"
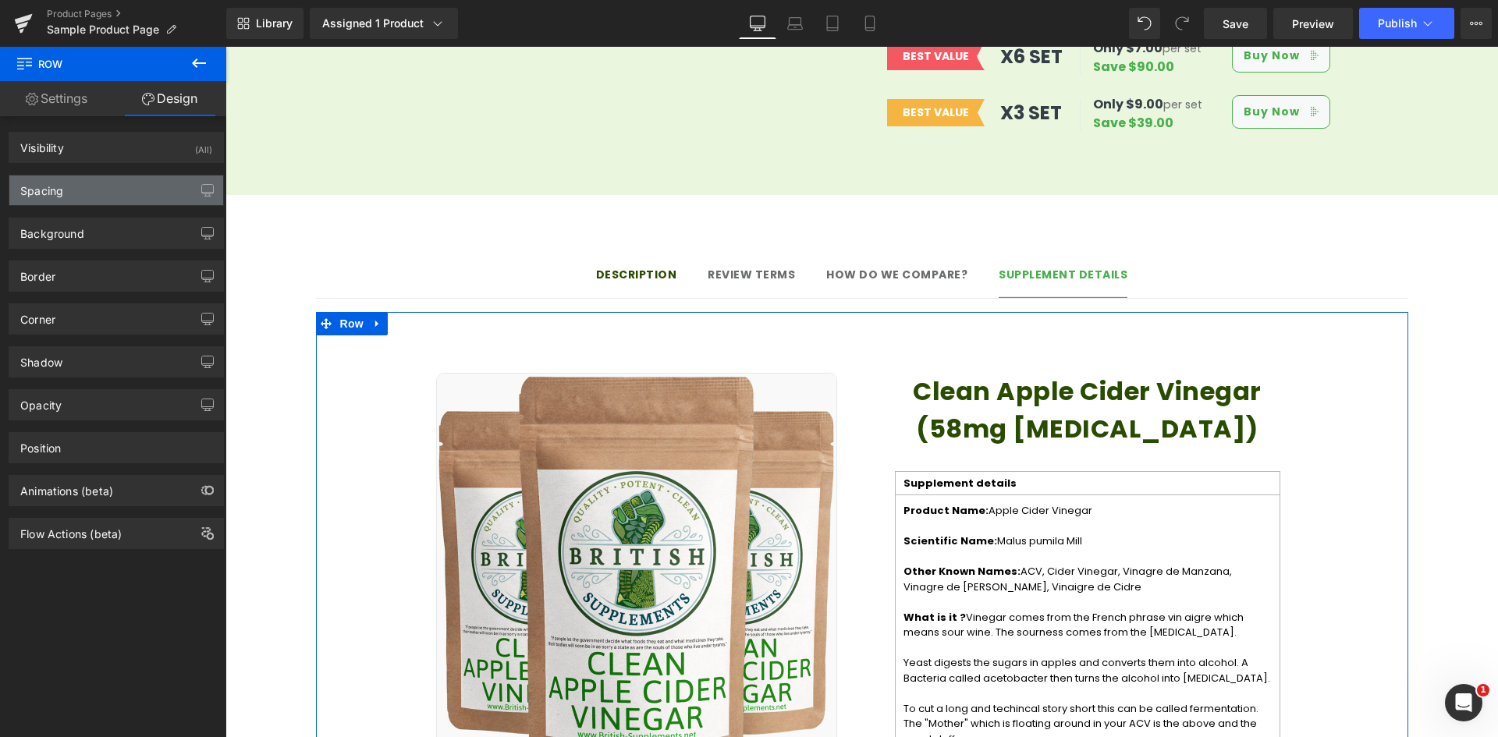
type input "138"
click at [147, 181] on div "Spacing" at bounding box center [116, 191] width 214 height 30
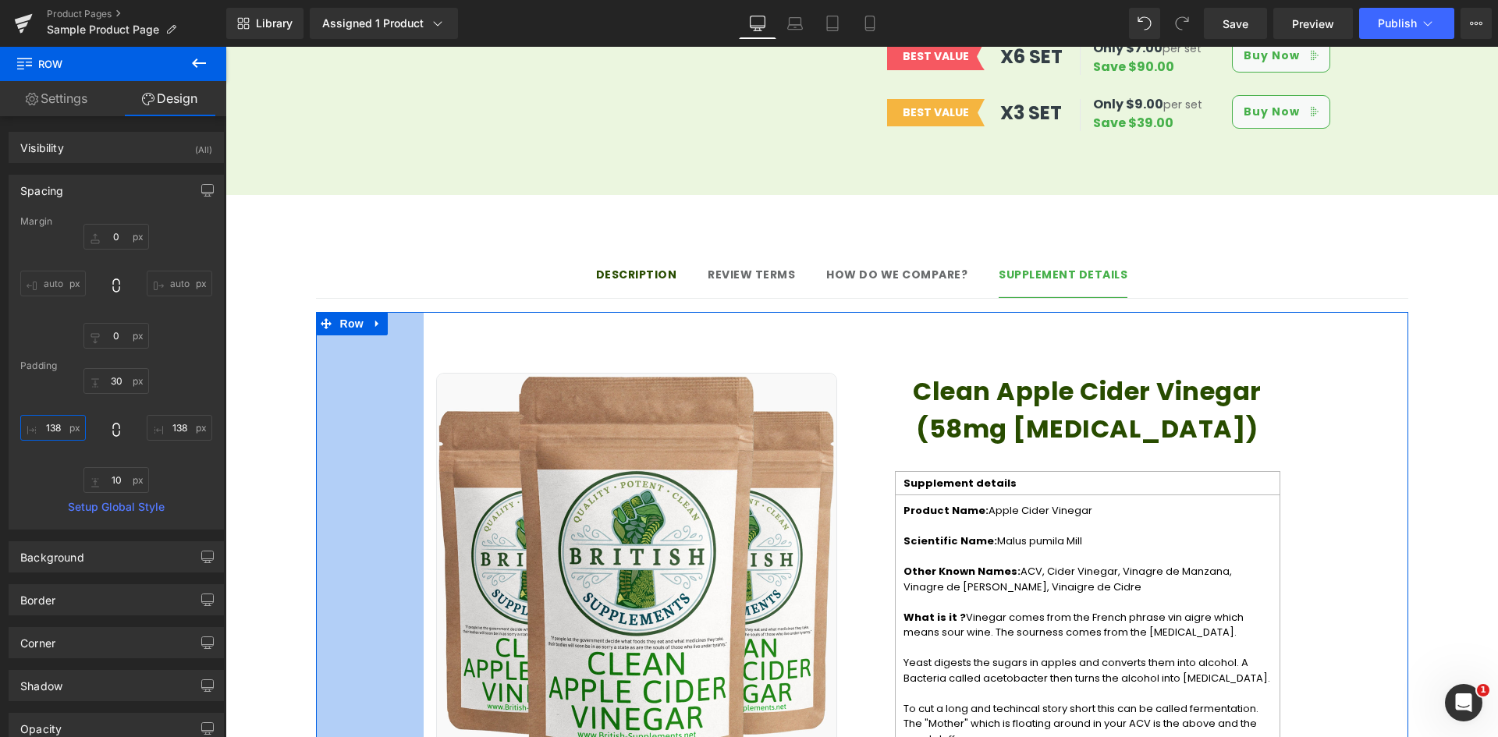
click at [44, 431] on input "138" at bounding box center [53, 428] width 66 height 26
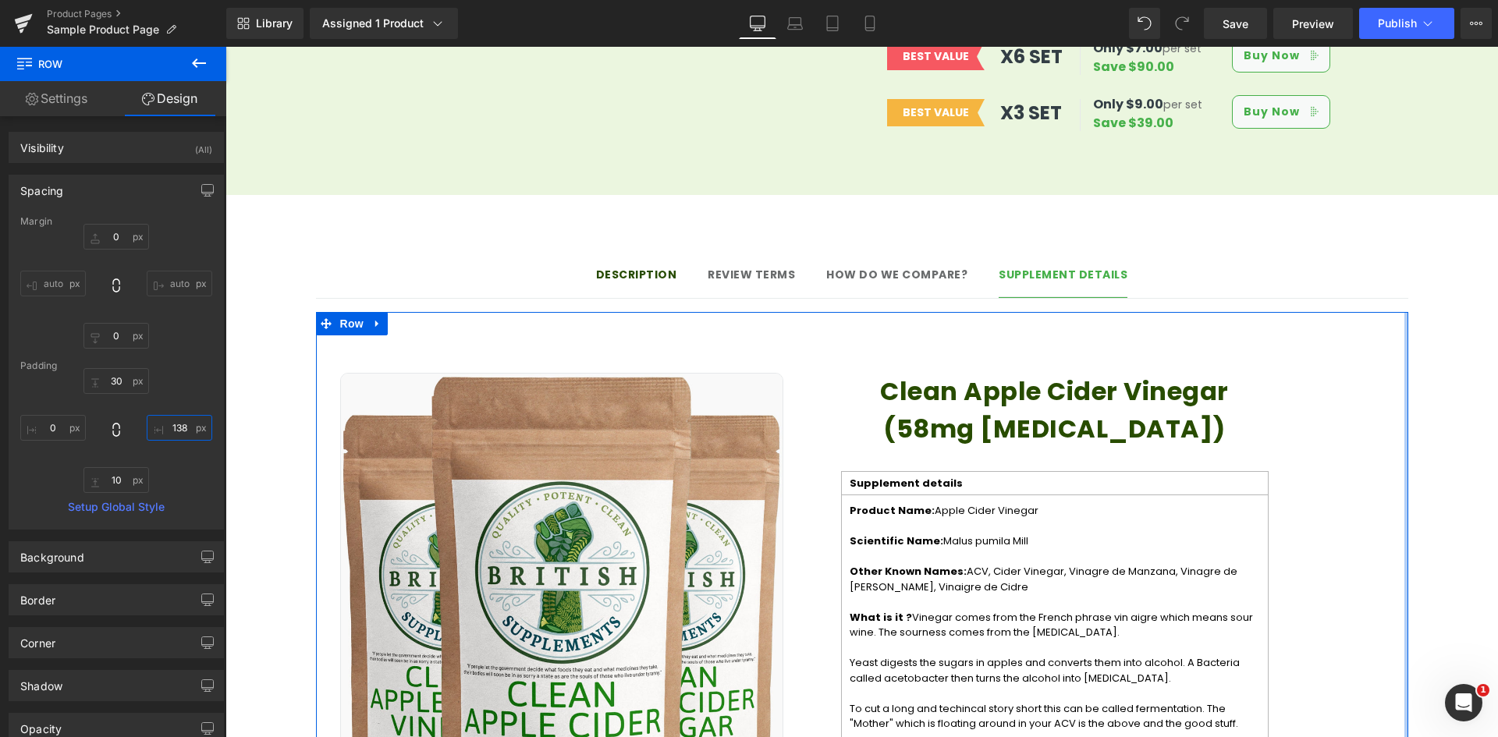
click at [168, 423] on input "138" at bounding box center [180, 428] width 66 height 26
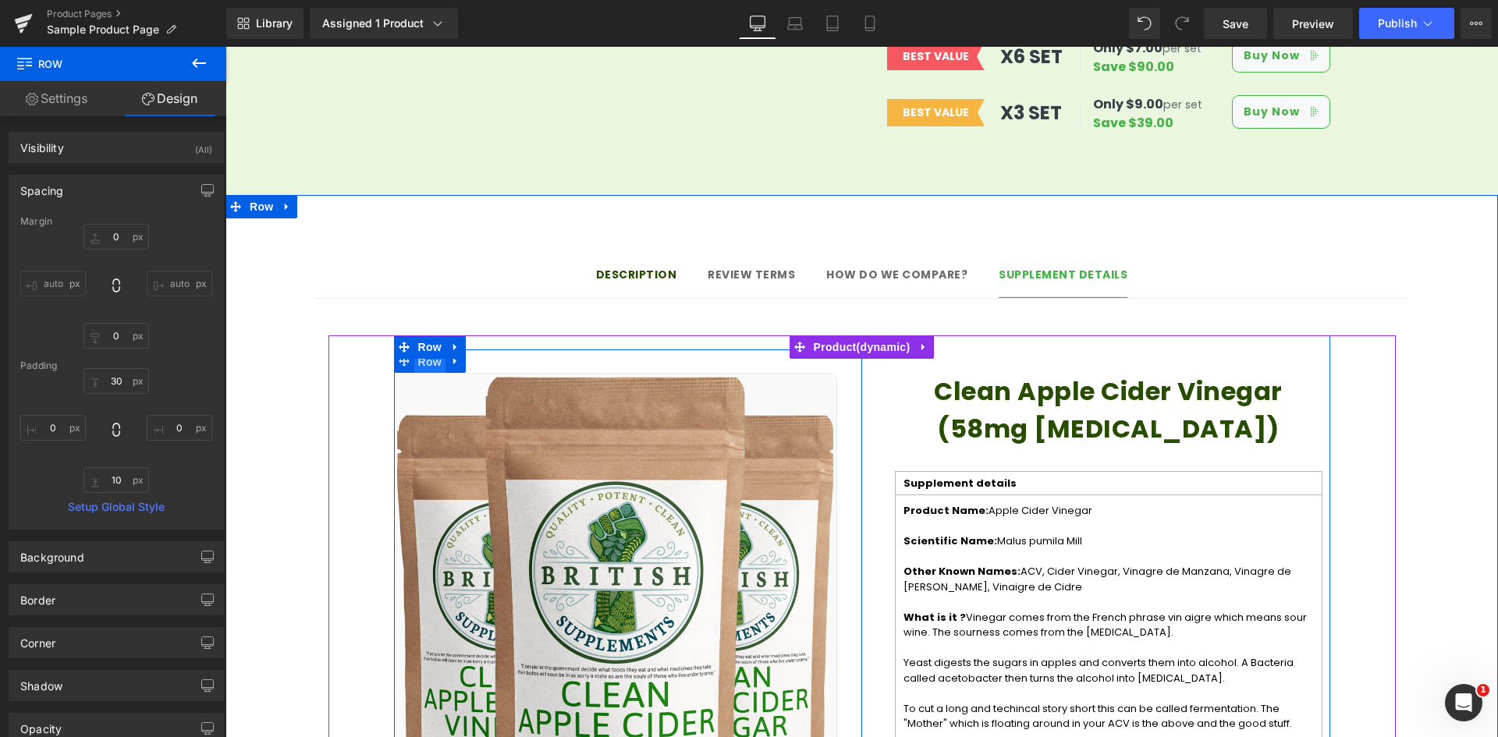
click at [433, 350] on span "Row" at bounding box center [429, 361] width 31 height 23
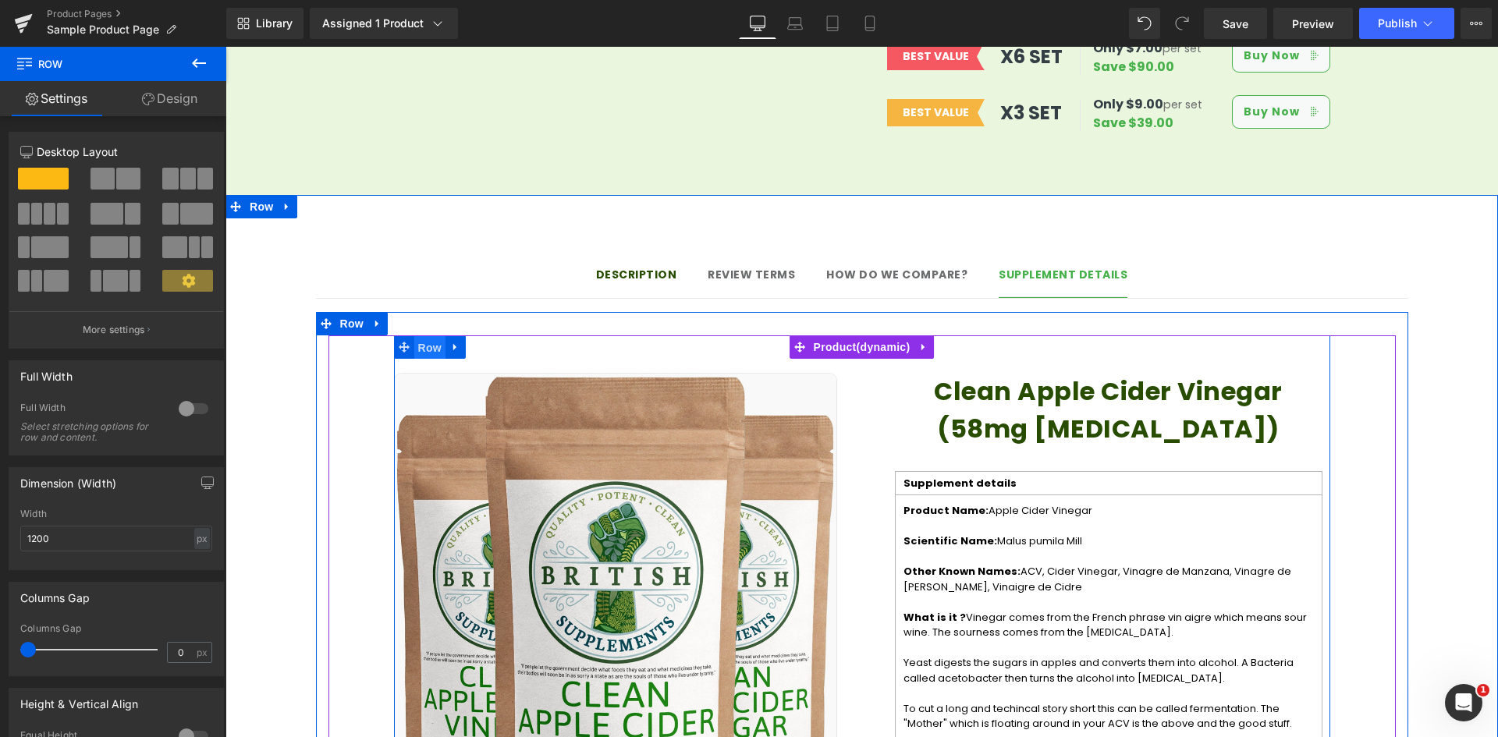
click at [429, 336] on span "Row" at bounding box center [429, 347] width 31 height 23
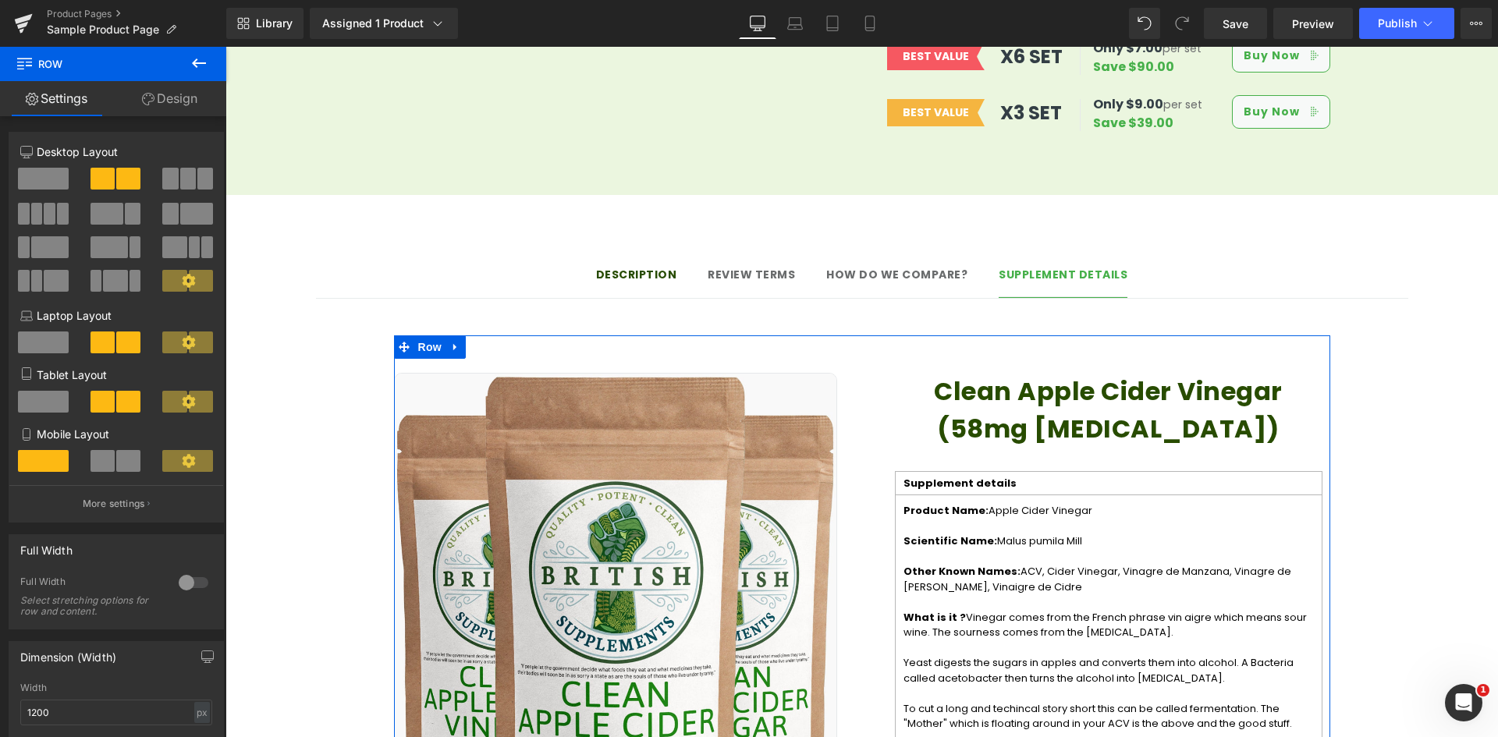
click at [169, 98] on link "Design" at bounding box center [169, 98] width 113 height 35
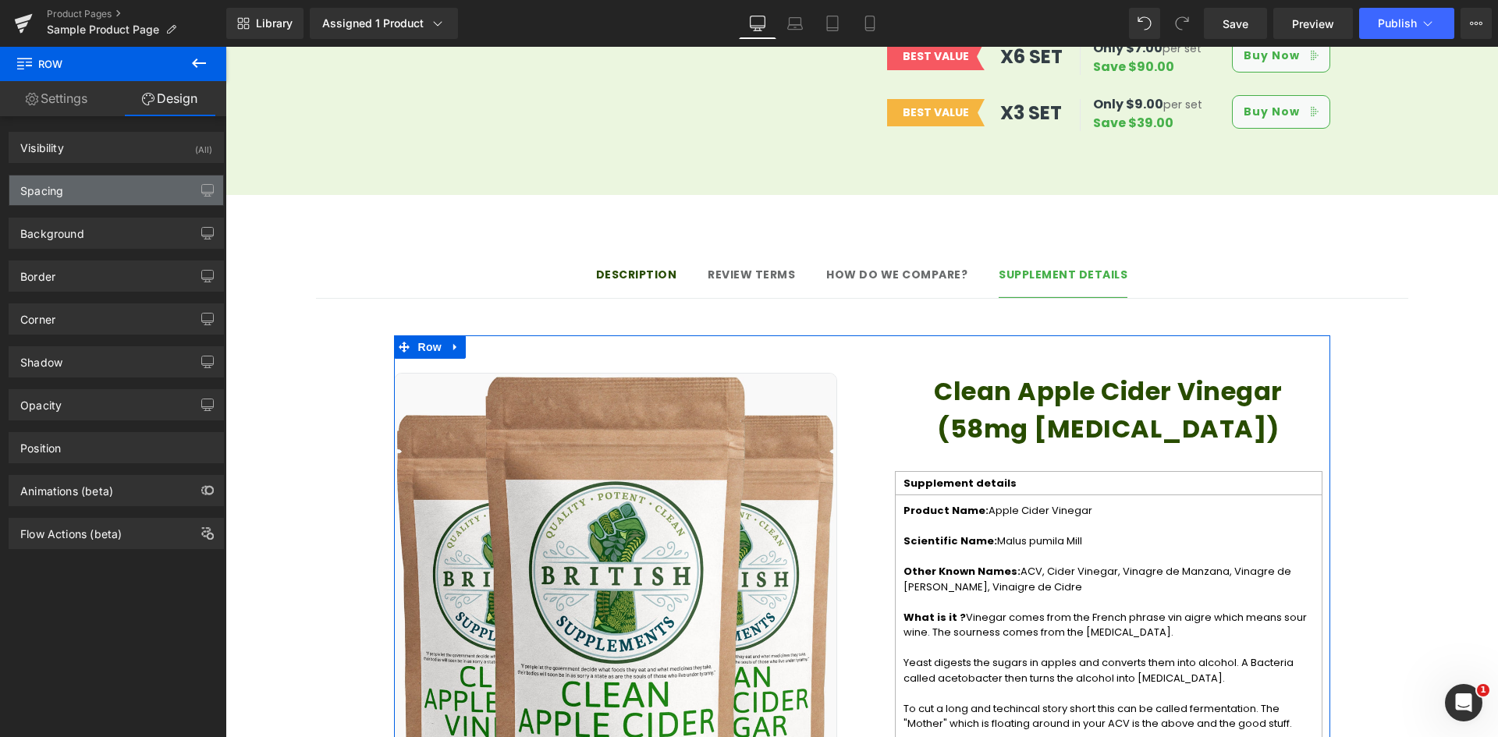
type input "0"
type input "18"
type input "0"
type input "10"
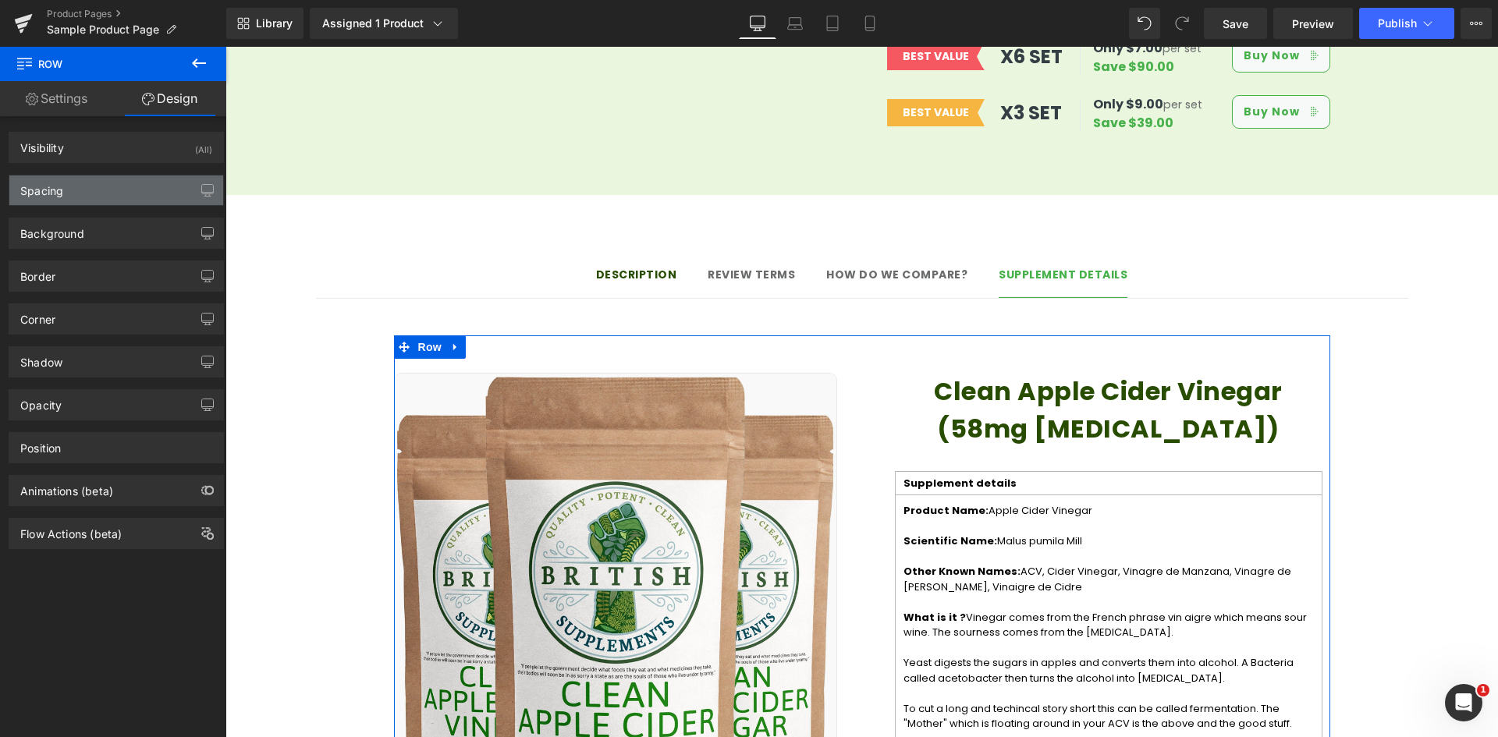
type input "0"
click at [137, 179] on div "Spacing" at bounding box center [116, 191] width 214 height 30
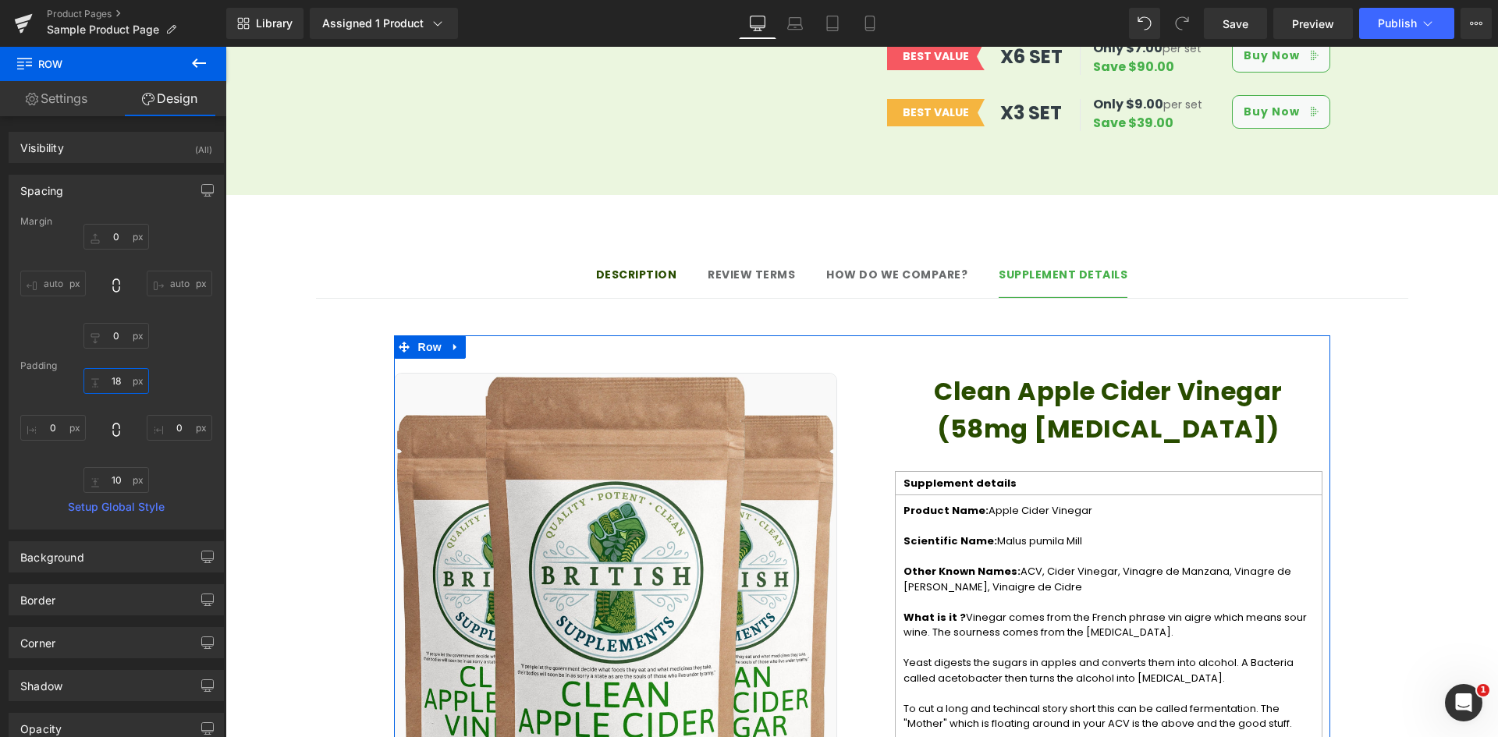
click at [116, 382] on input "18" at bounding box center [116, 381] width 66 height 26
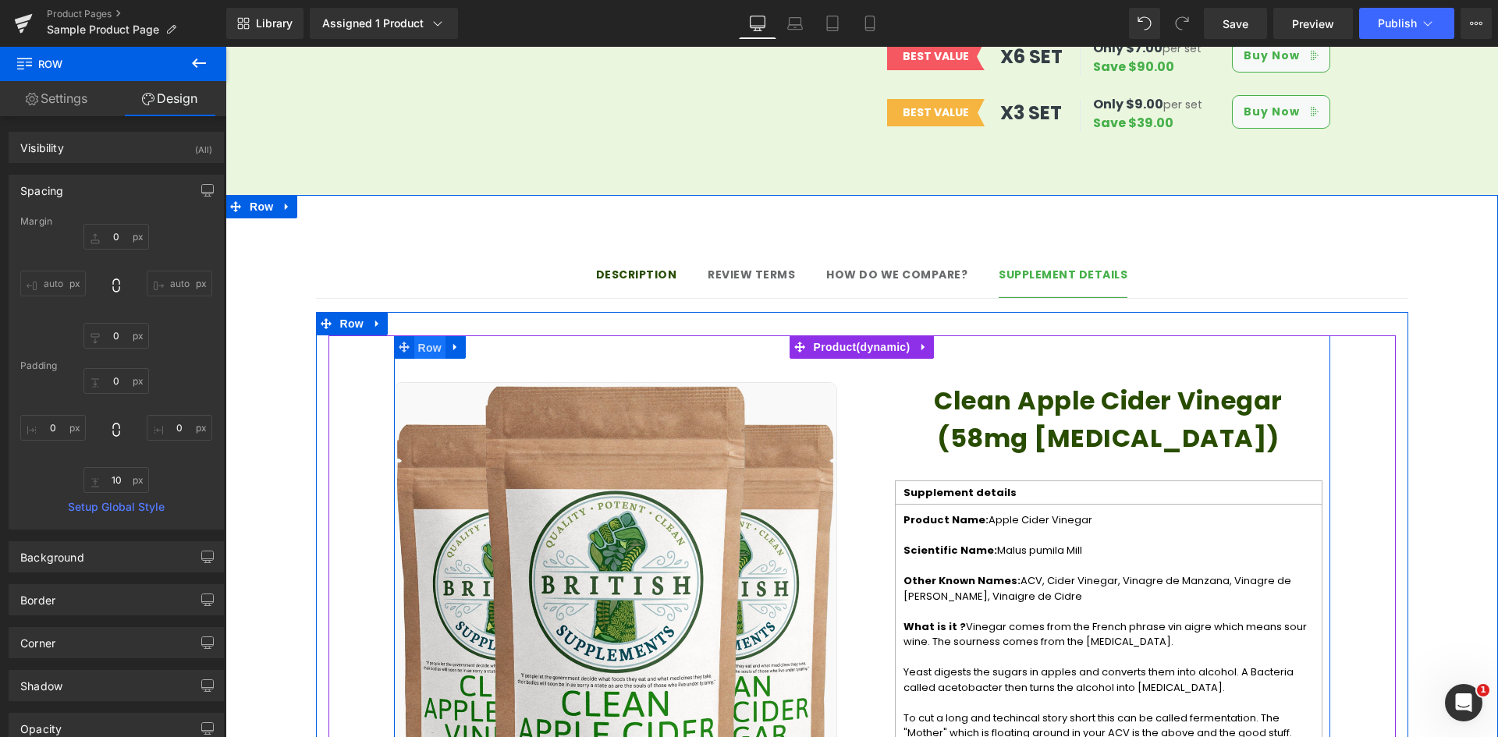
click at [424, 336] on span "Row" at bounding box center [429, 347] width 31 height 23
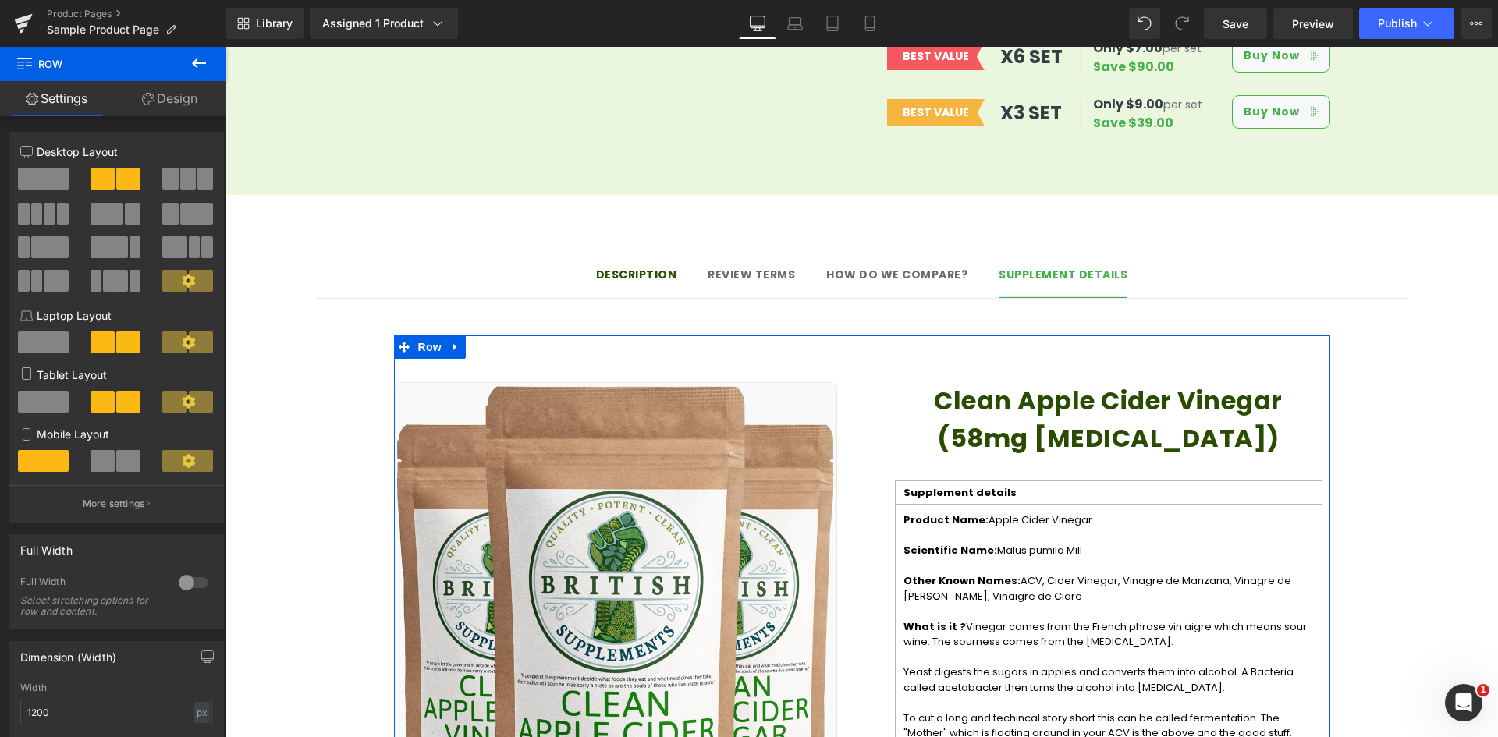
click at [188, 101] on link "Design" at bounding box center [169, 98] width 113 height 35
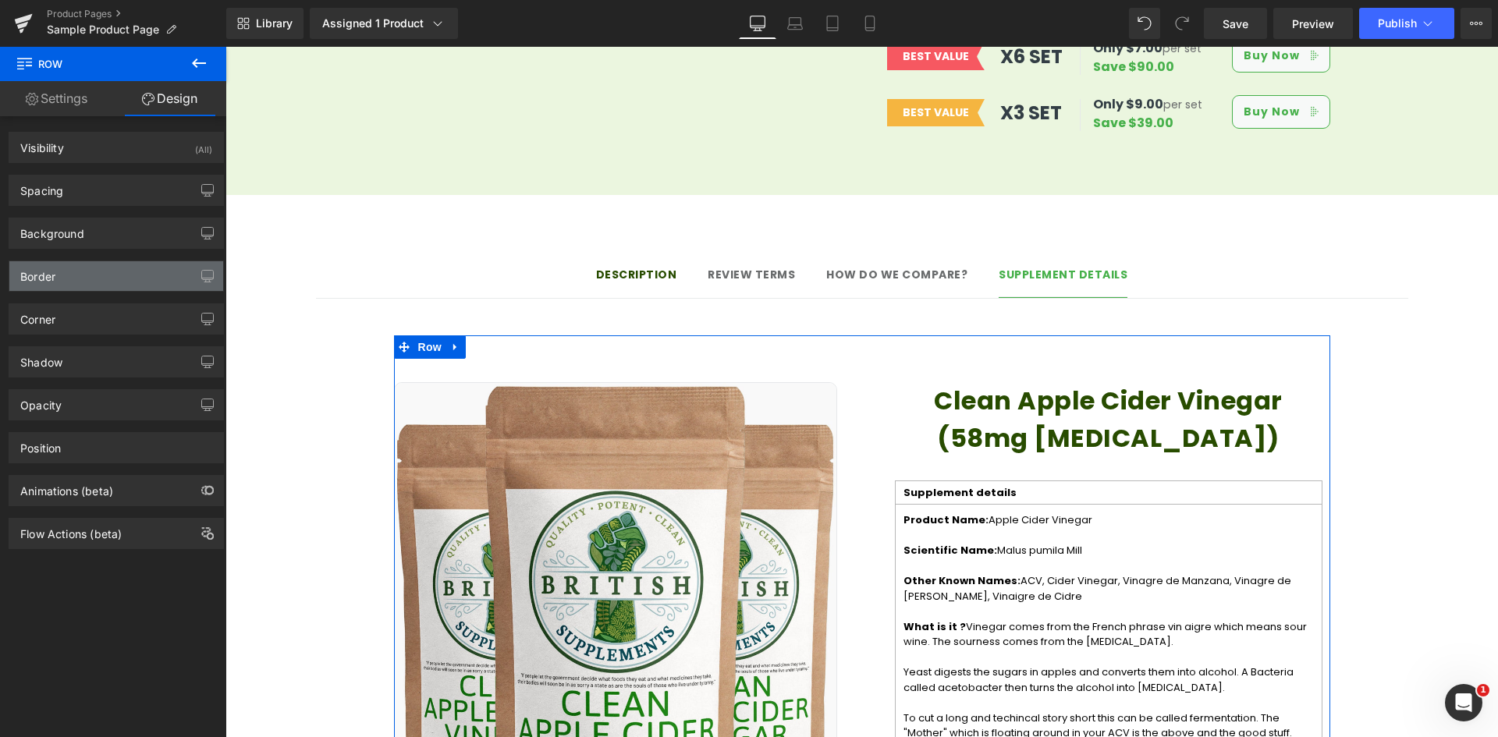
type input "0"
type input "30"
type input "0"
type input "10"
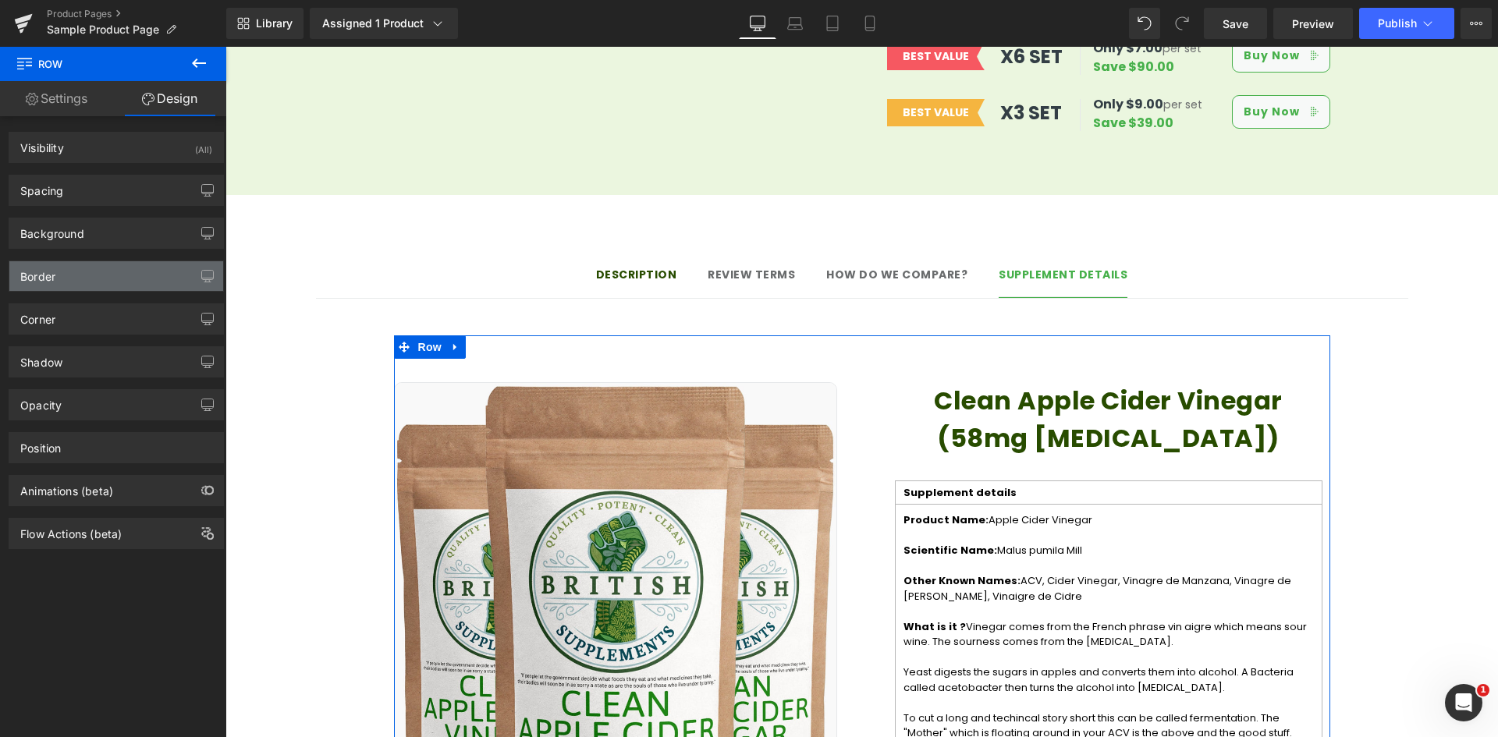
type input "0"
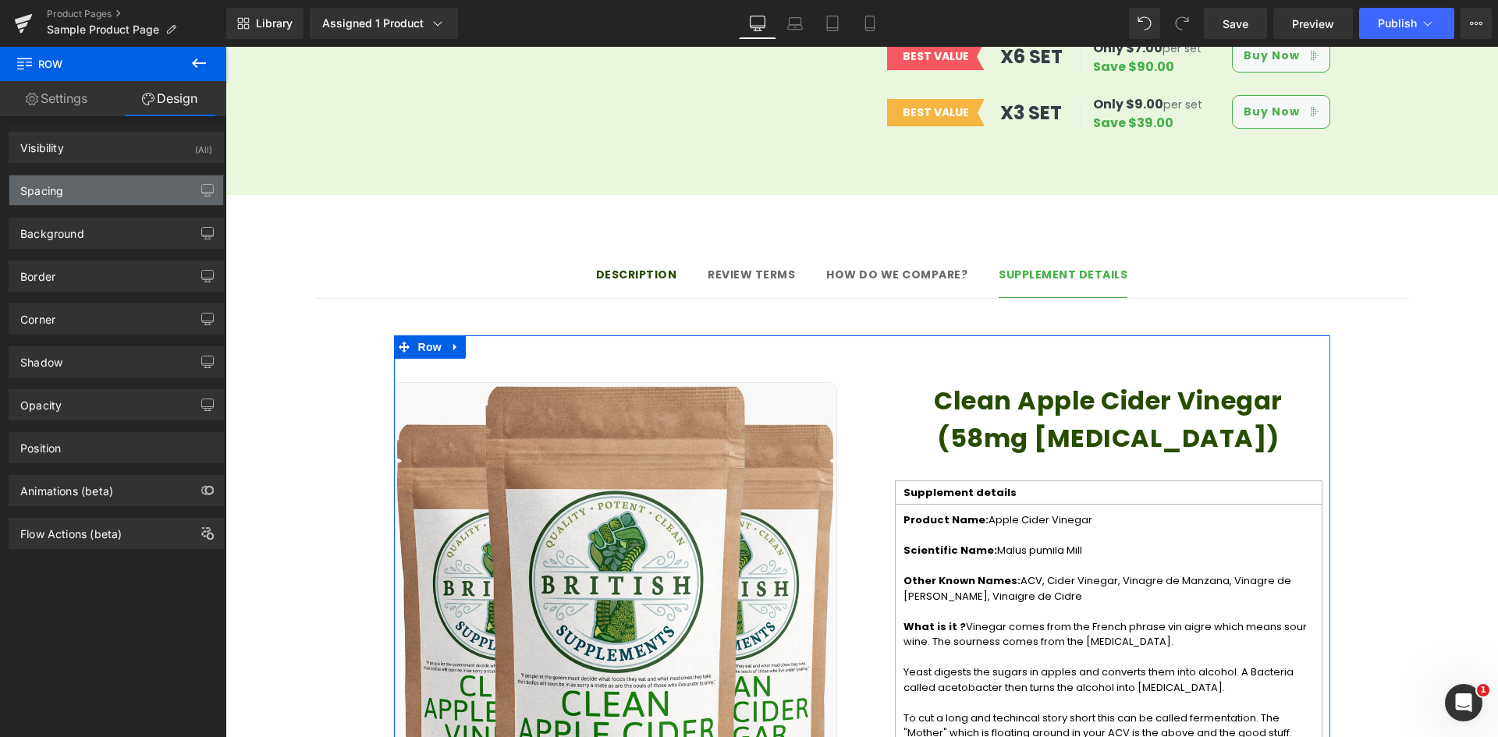
click at [124, 187] on div "Spacing" at bounding box center [116, 191] width 214 height 30
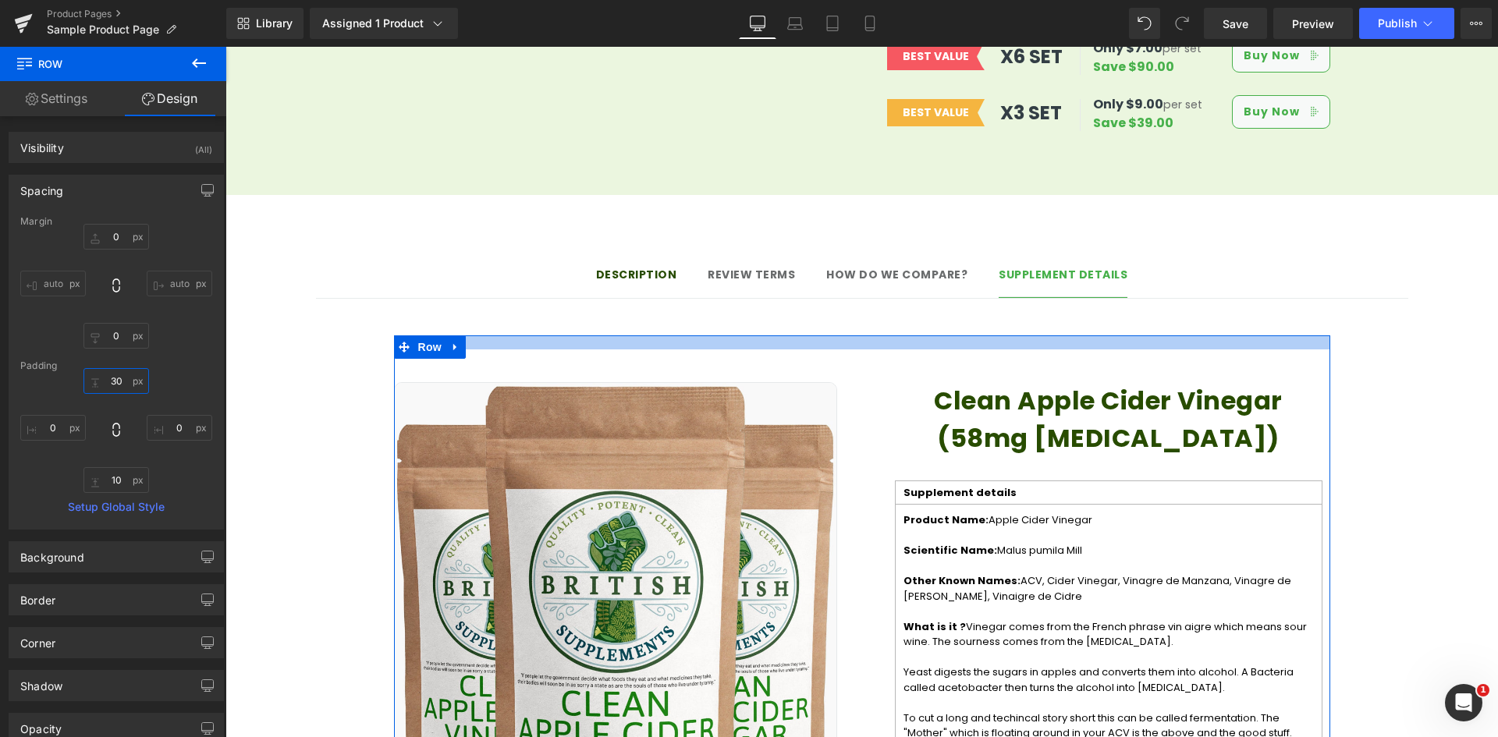
click at [113, 384] on input "30" at bounding box center [116, 381] width 66 height 26
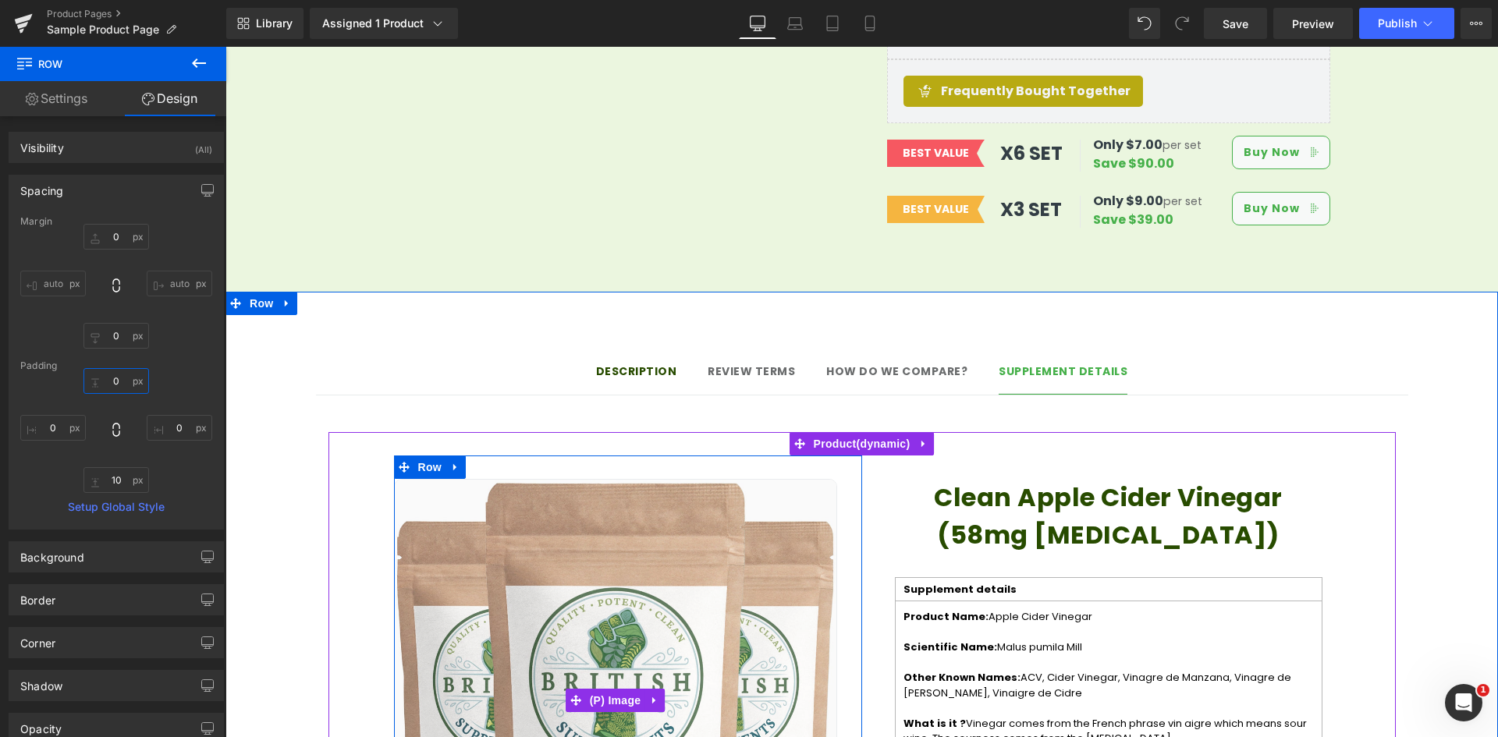
scroll to position [936, 0]
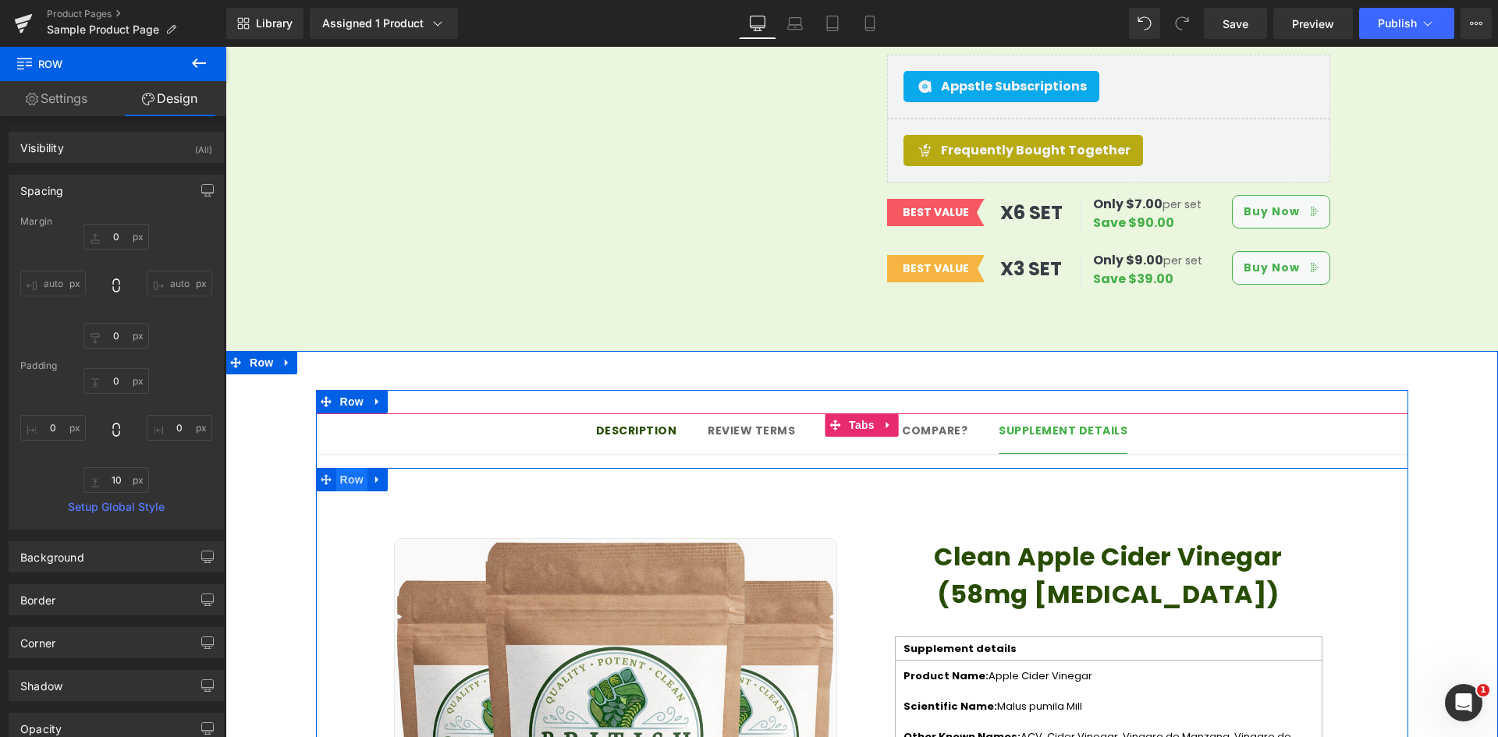
click at [342, 468] on span "Row" at bounding box center [351, 479] width 31 height 23
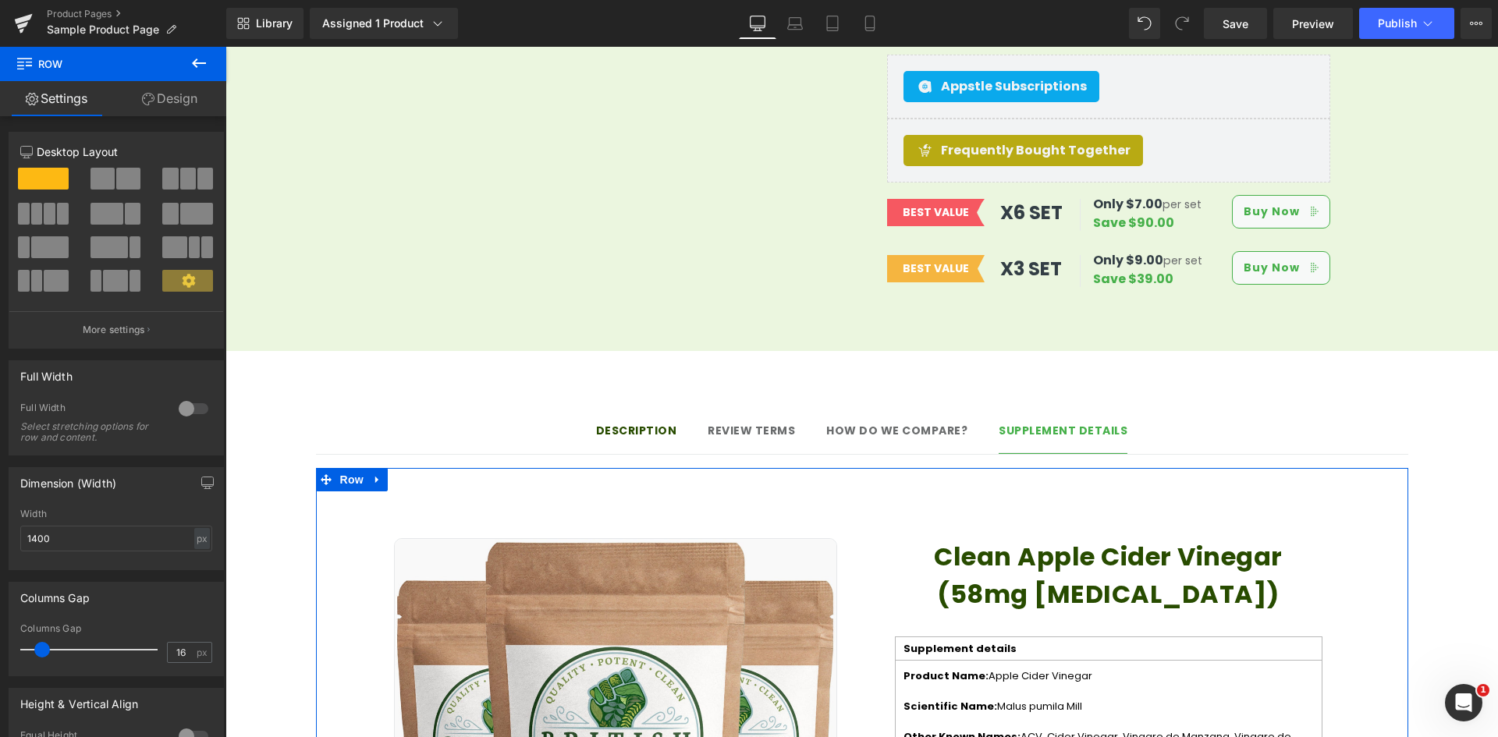
click at [176, 101] on link "Design" at bounding box center [169, 98] width 113 height 35
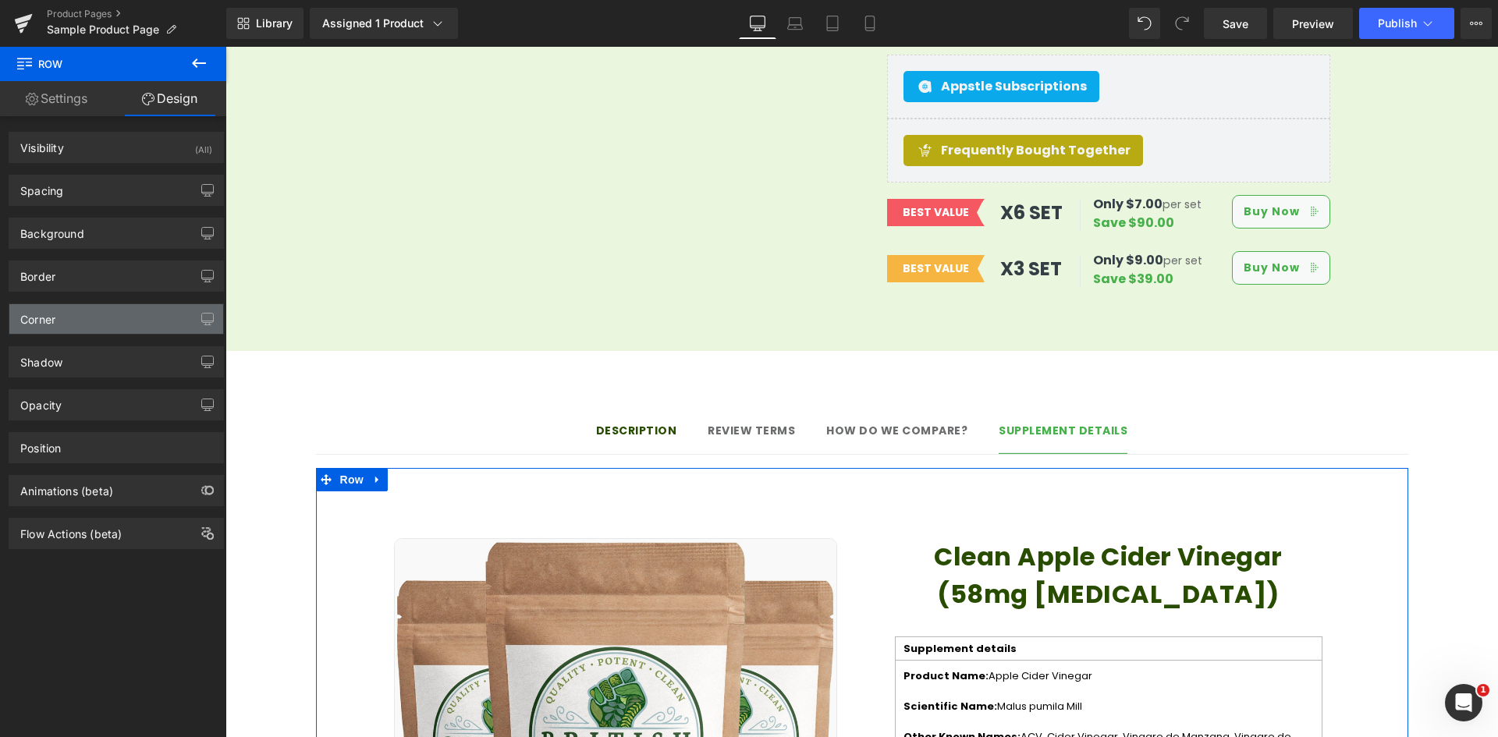
type input "0"
type input "30"
type input "0"
type input "10"
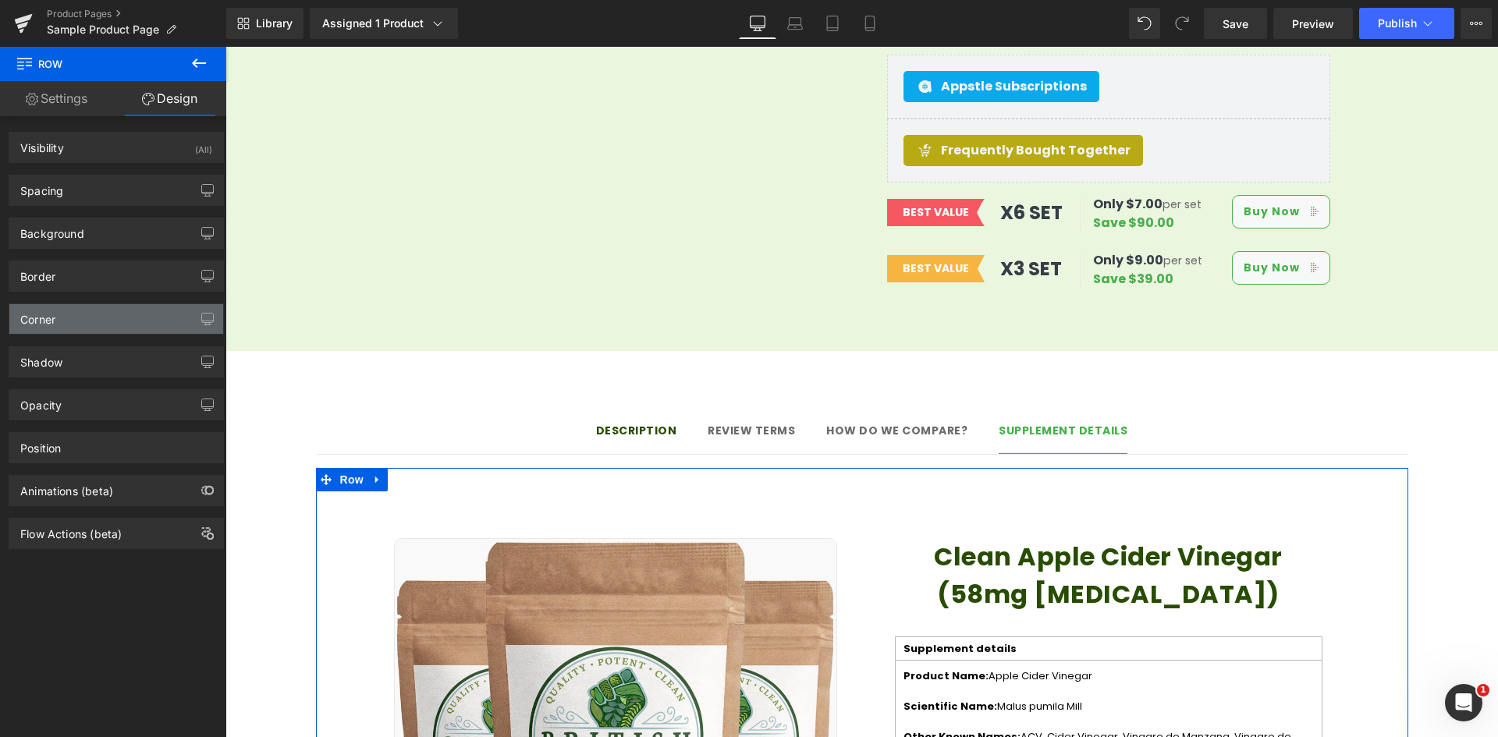
type input "0"
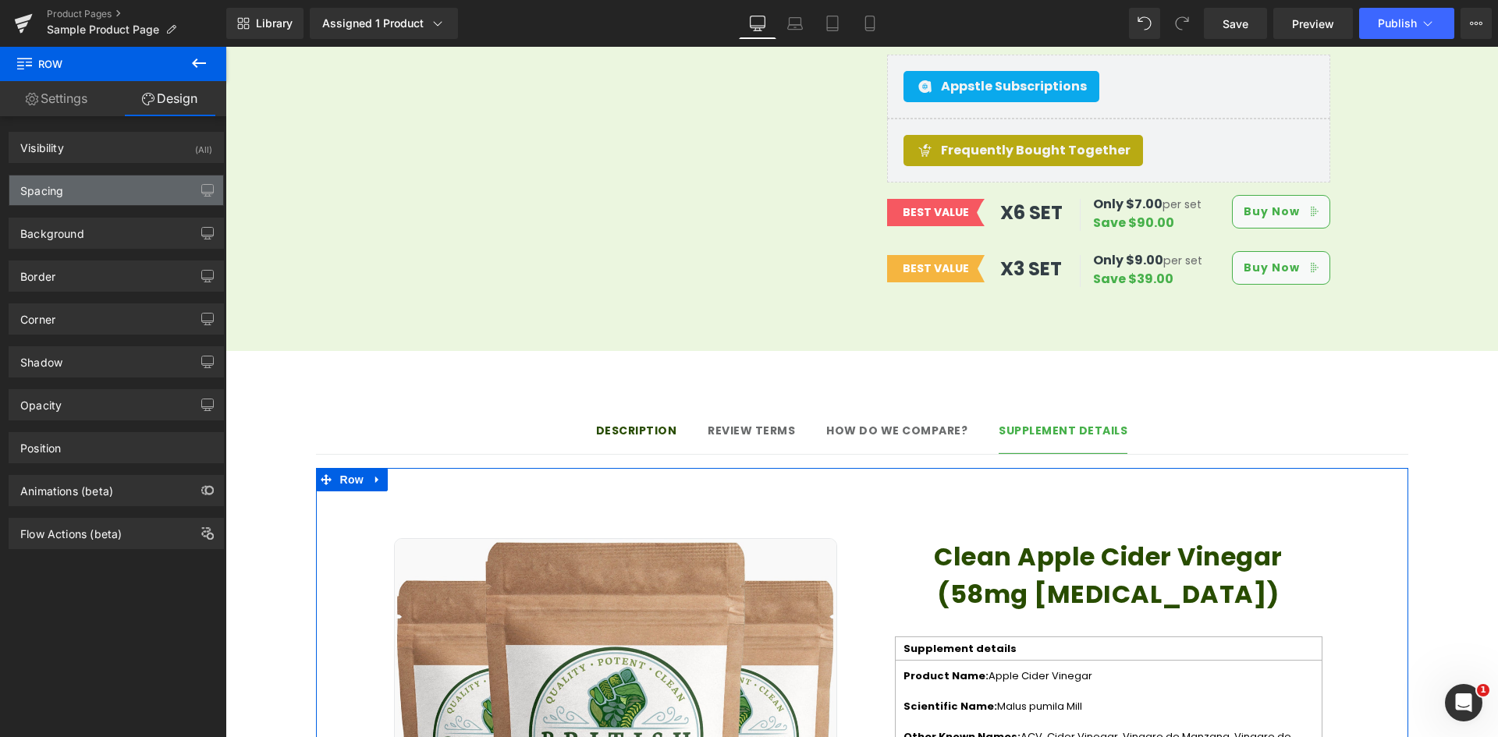
click at [96, 200] on div "Spacing" at bounding box center [116, 191] width 214 height 30
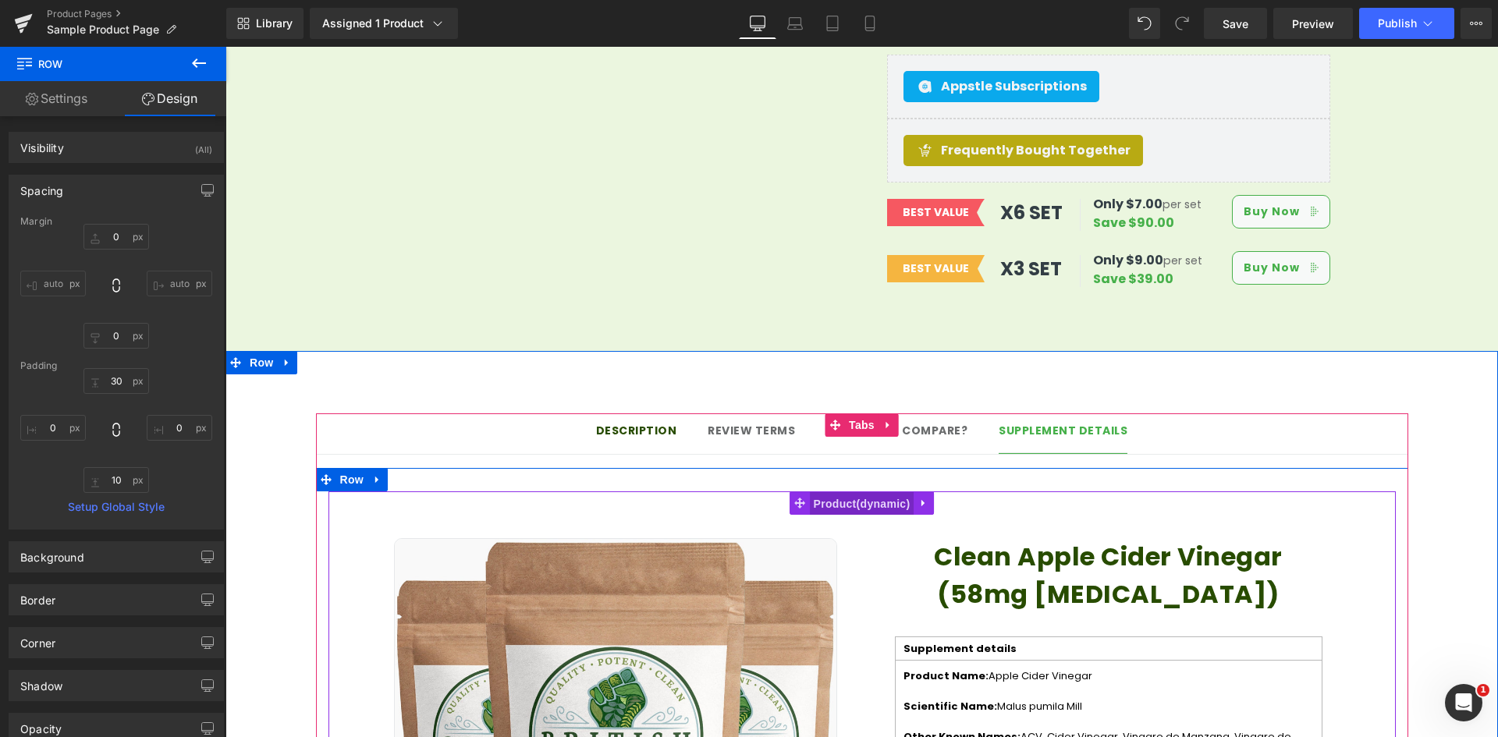
click at [841, 492] on span "Product" at bounding box center [862, 503] width 105 height 23
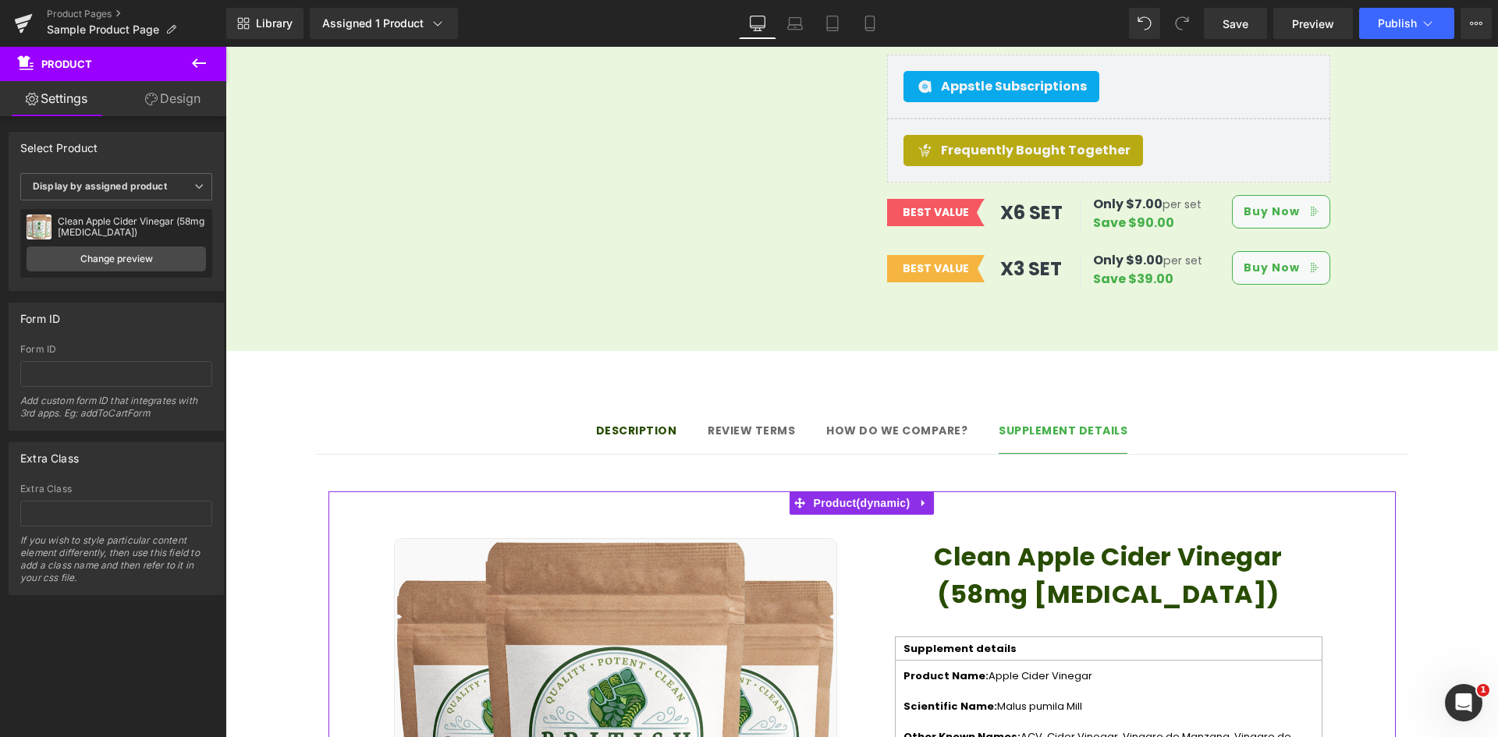
click at [181, 110] on link "Design" at bounding box center [172, 98] width 113 height 35
click at [0, 0] on div "Spacing" at bounding box center [0, 0] width 0 height 0
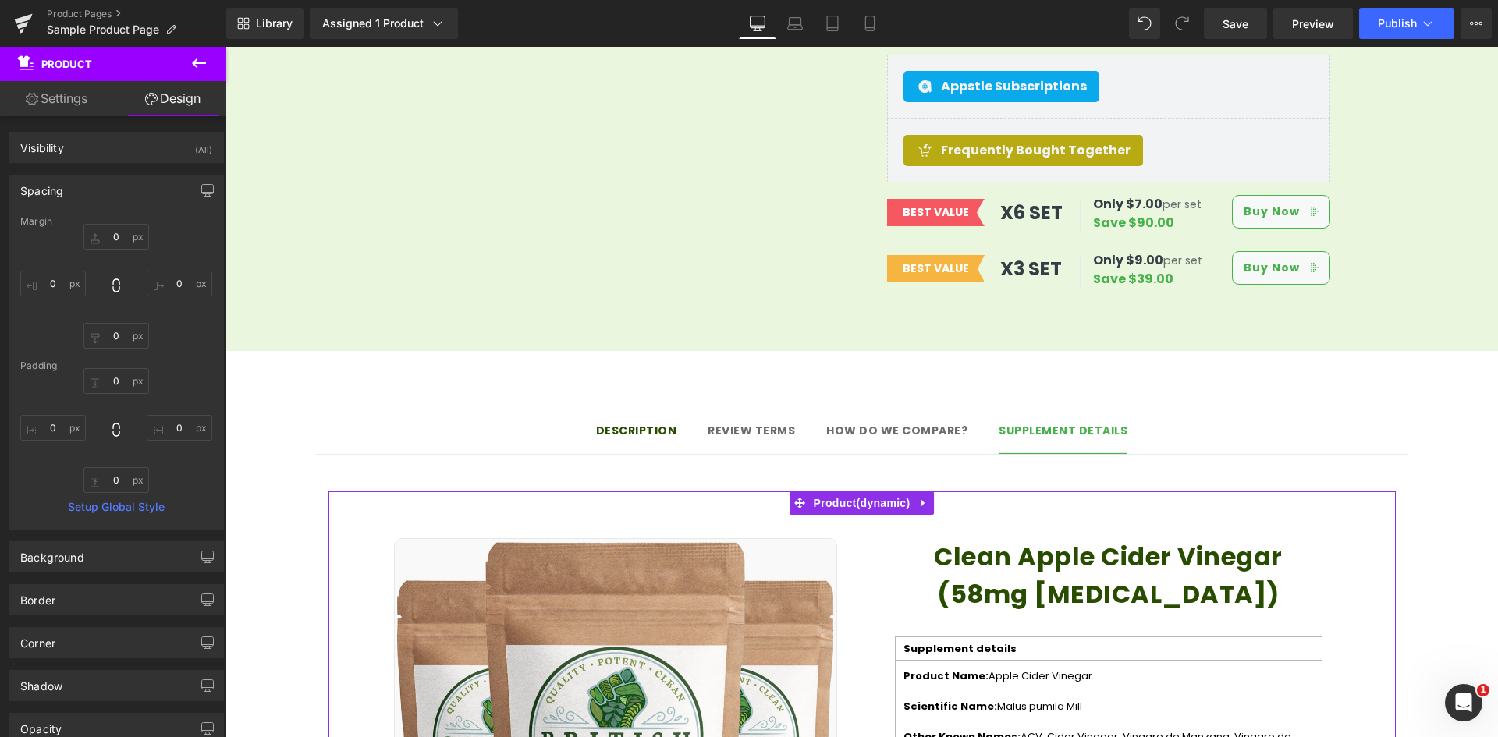
type input "0"
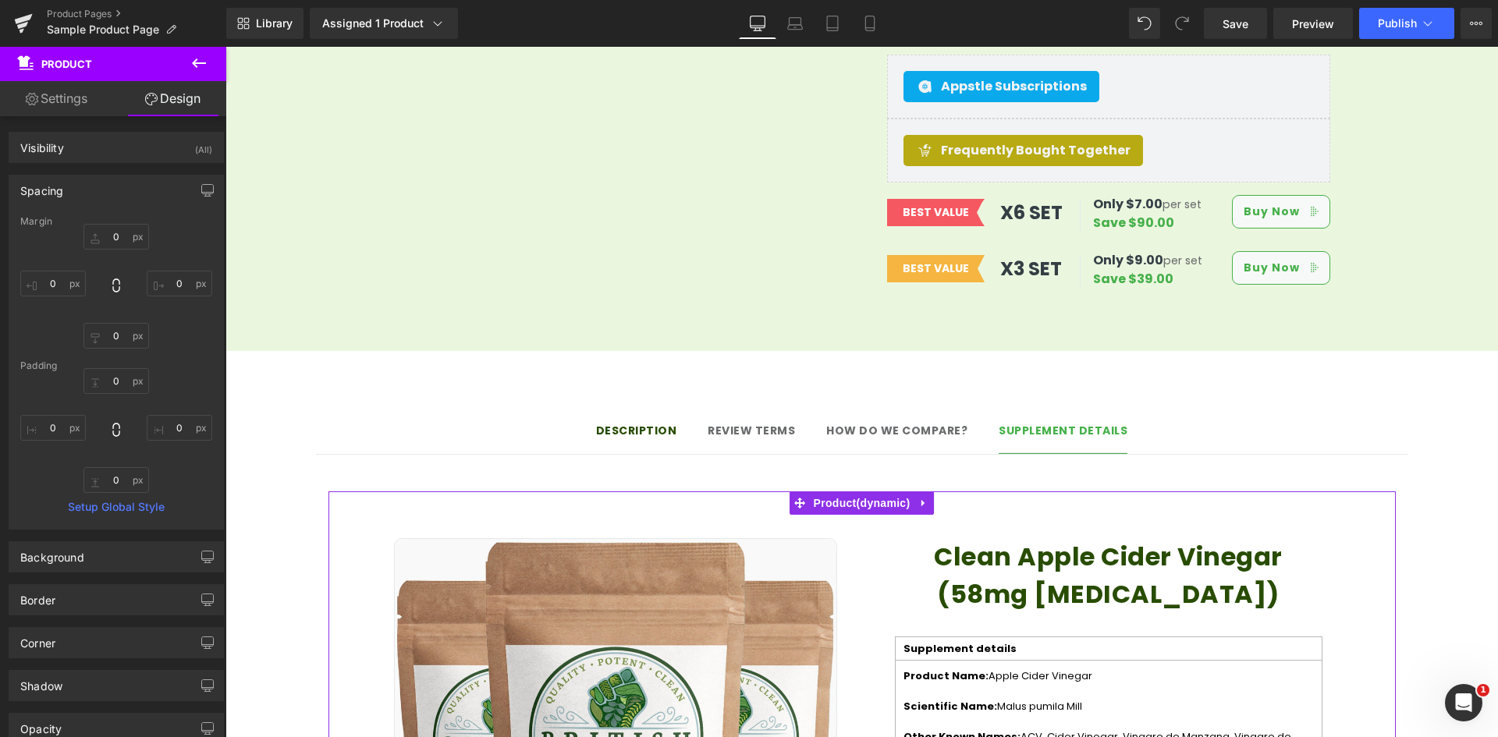
type input "0"
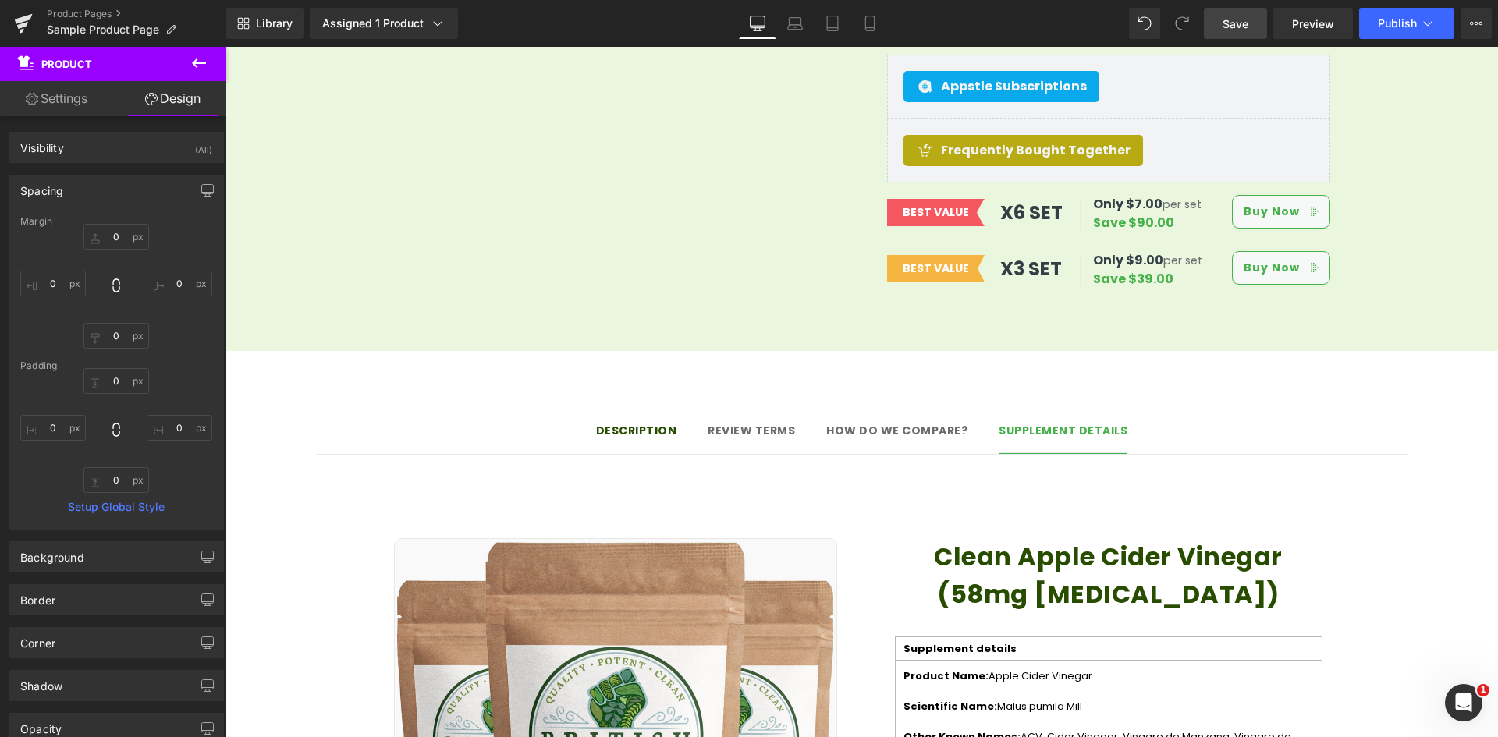
click at [1213, 29] on link "Save" at bounding box center [1235, 23] width 63 height 31
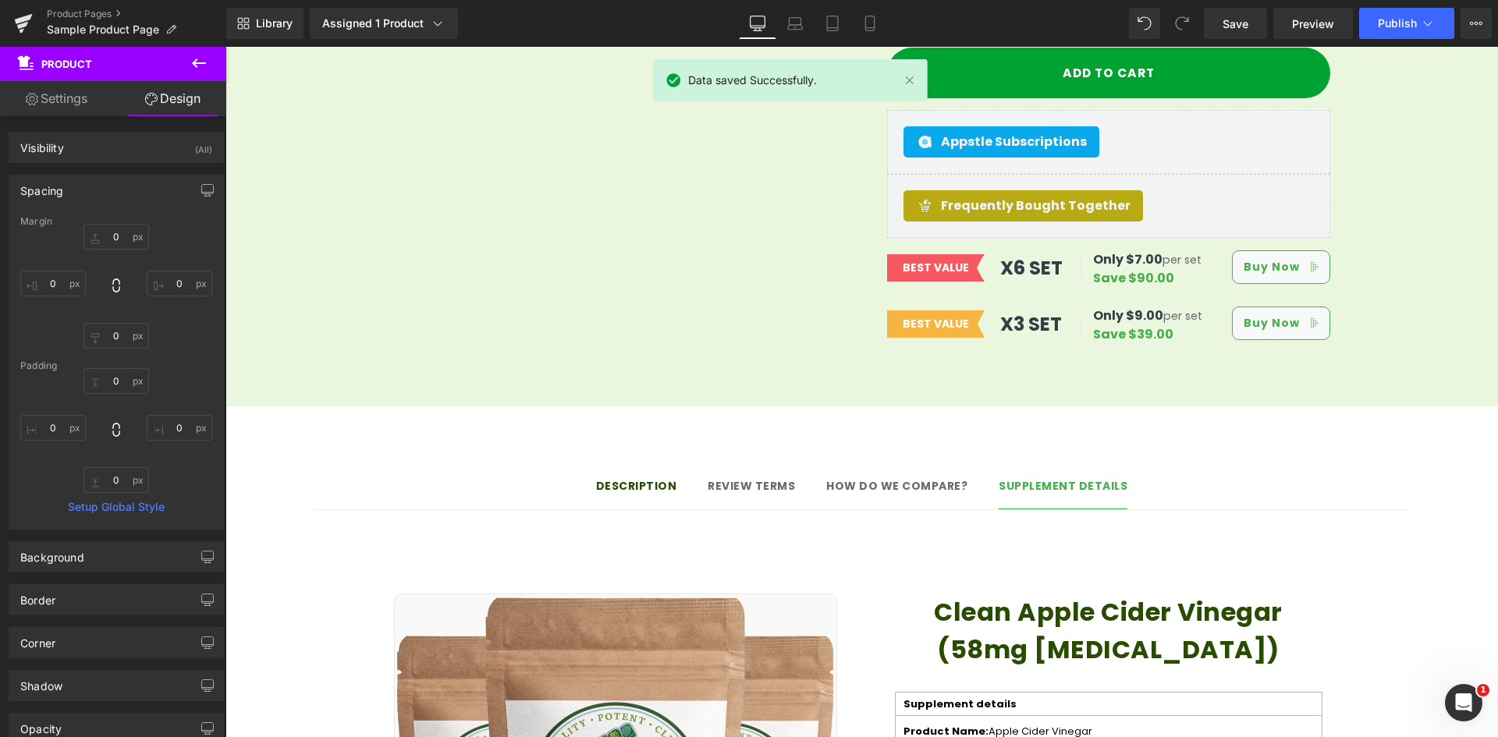
scroll to position [858, 0]
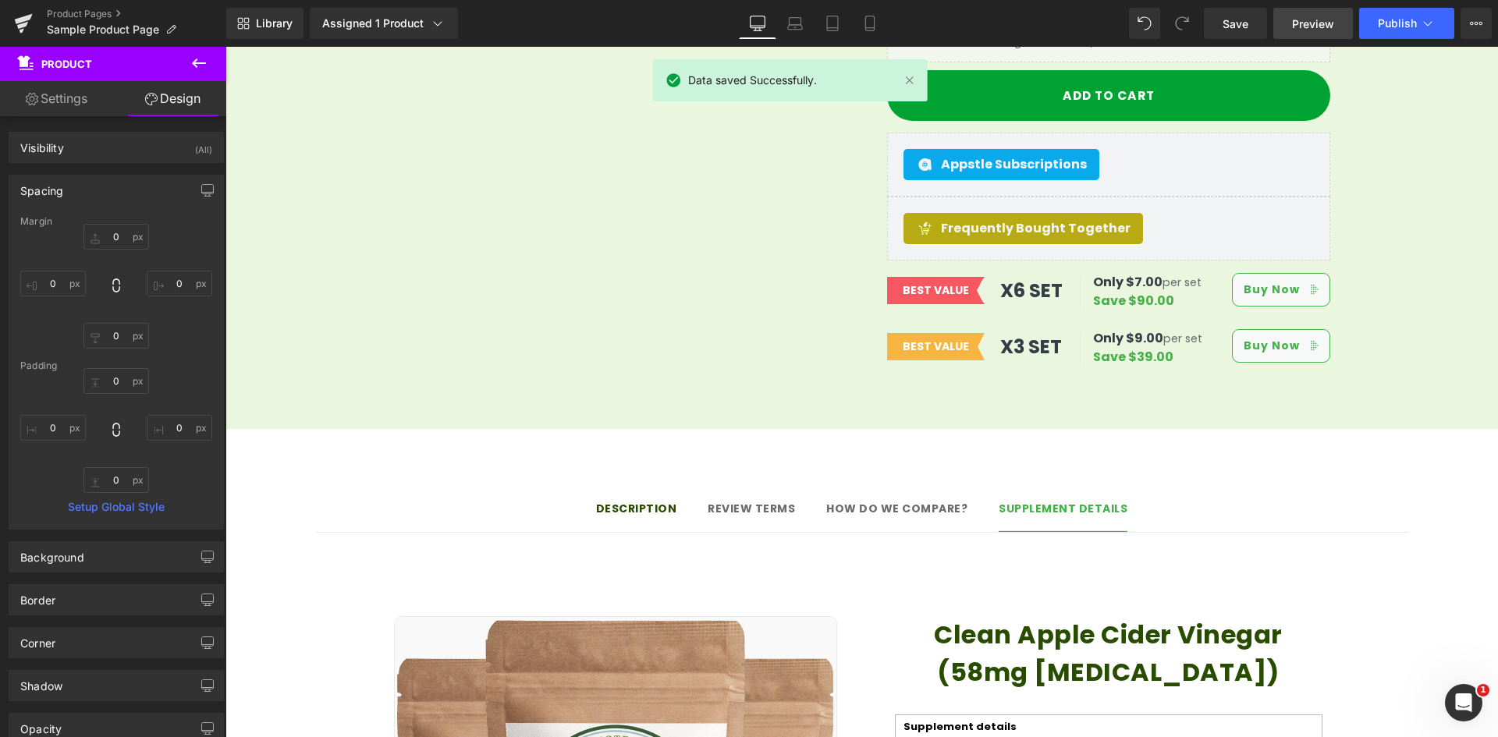
click at [1294, 16] on span "Preview" at bounding box center [1313, 24] width 42 height 16
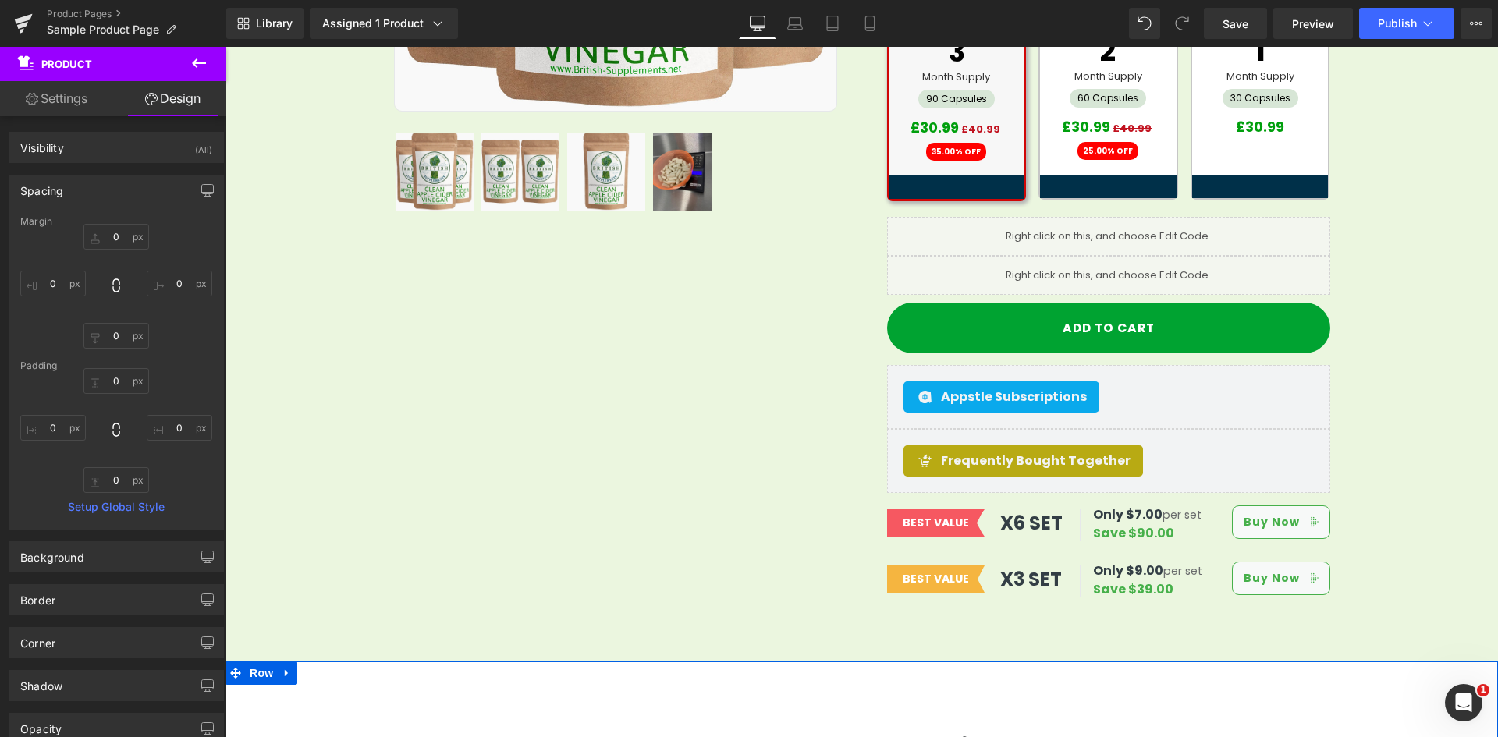
scroll to position [624, 0]
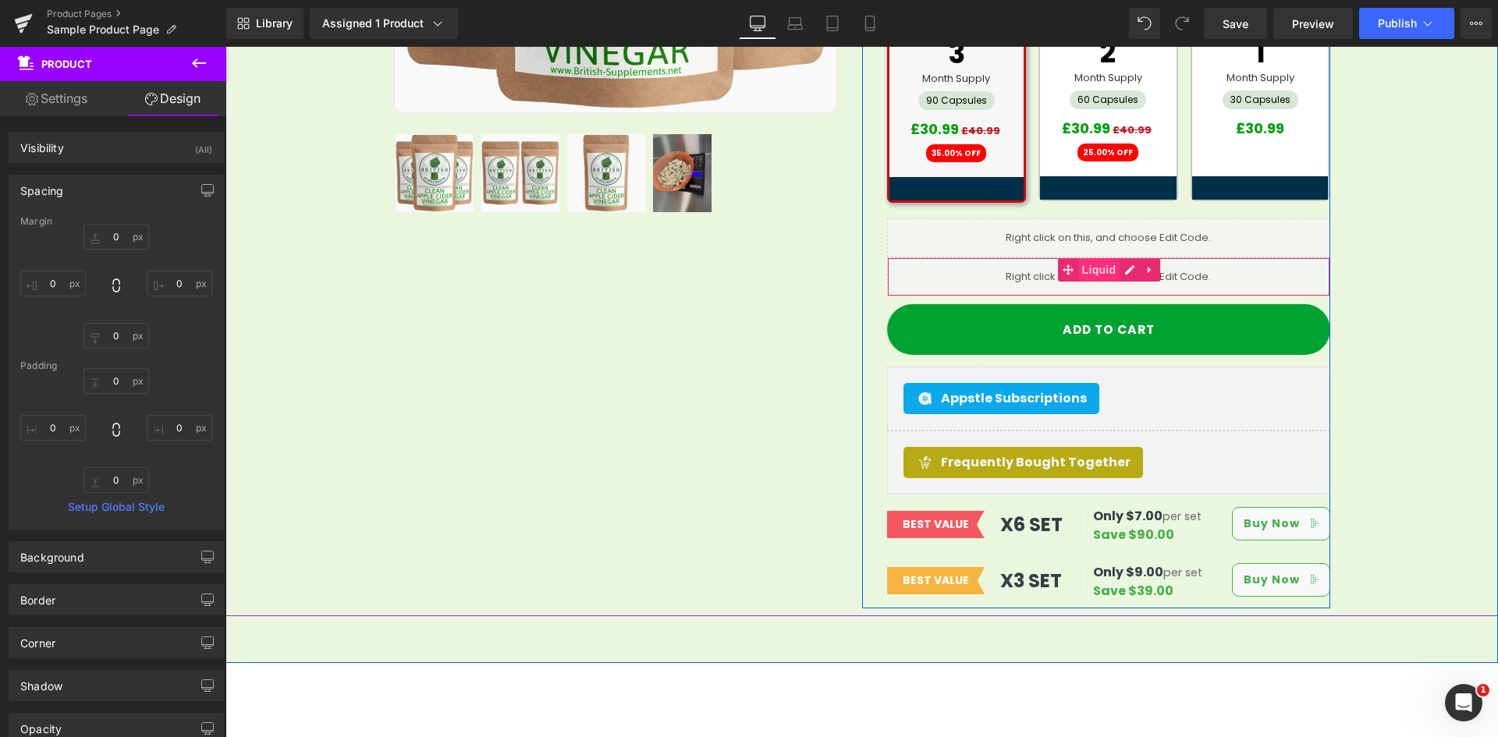
click at [1091, 261] on span "Liquid" at bounding box center [1099, 269] width 42 height 23
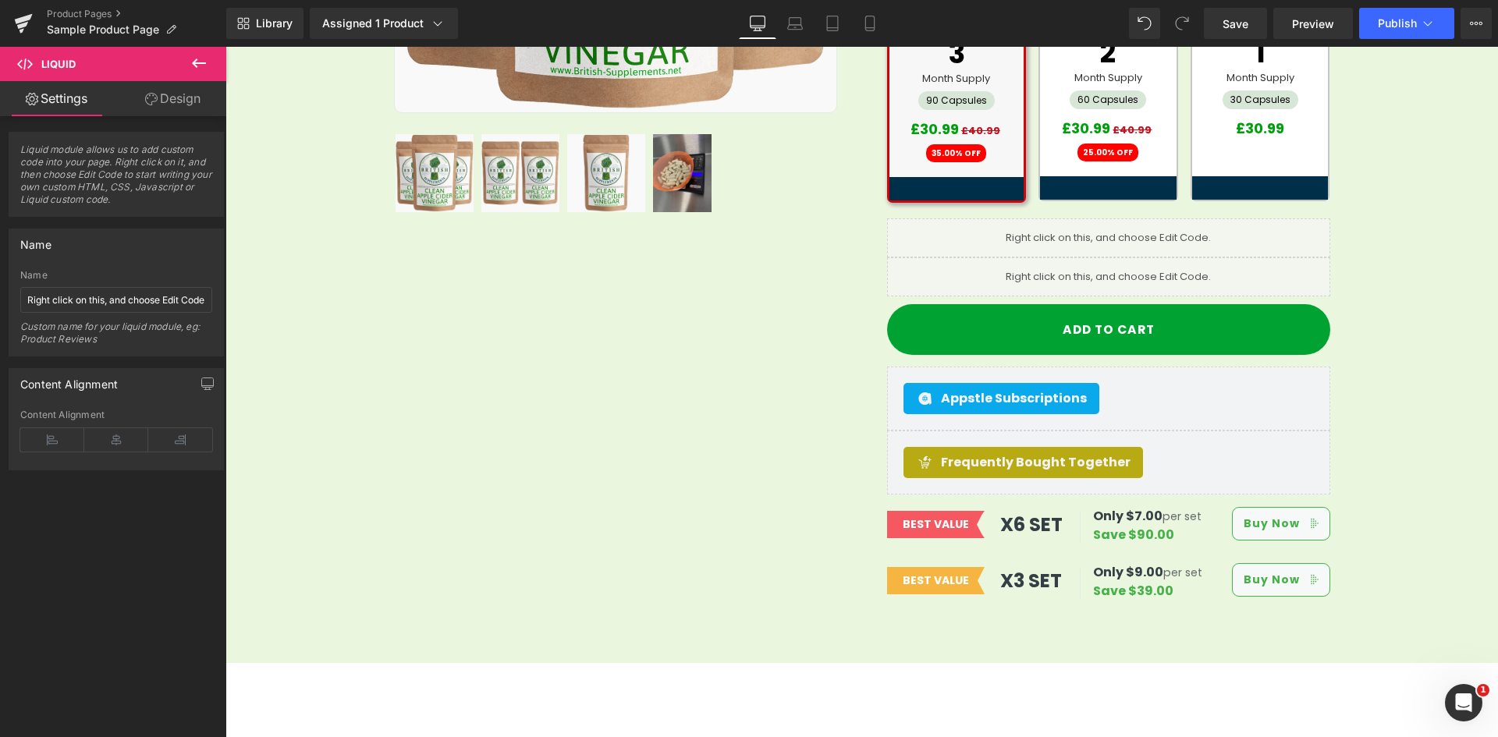
click at [204, 60] on icon at bounding box center [199, 63] width 19 height 19
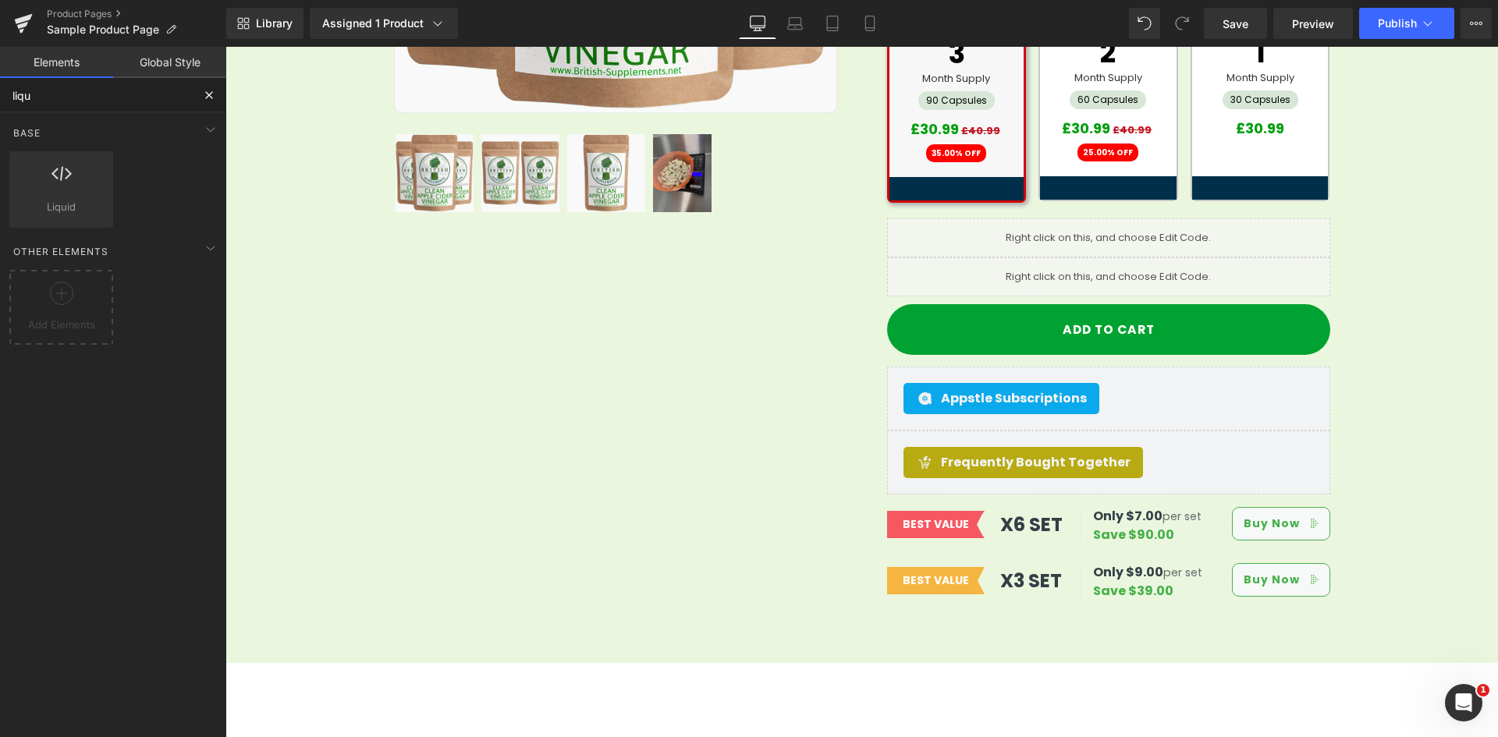
click at [94, 102] on input "liqu" at bounding box center [96, 95] width 192 height 34
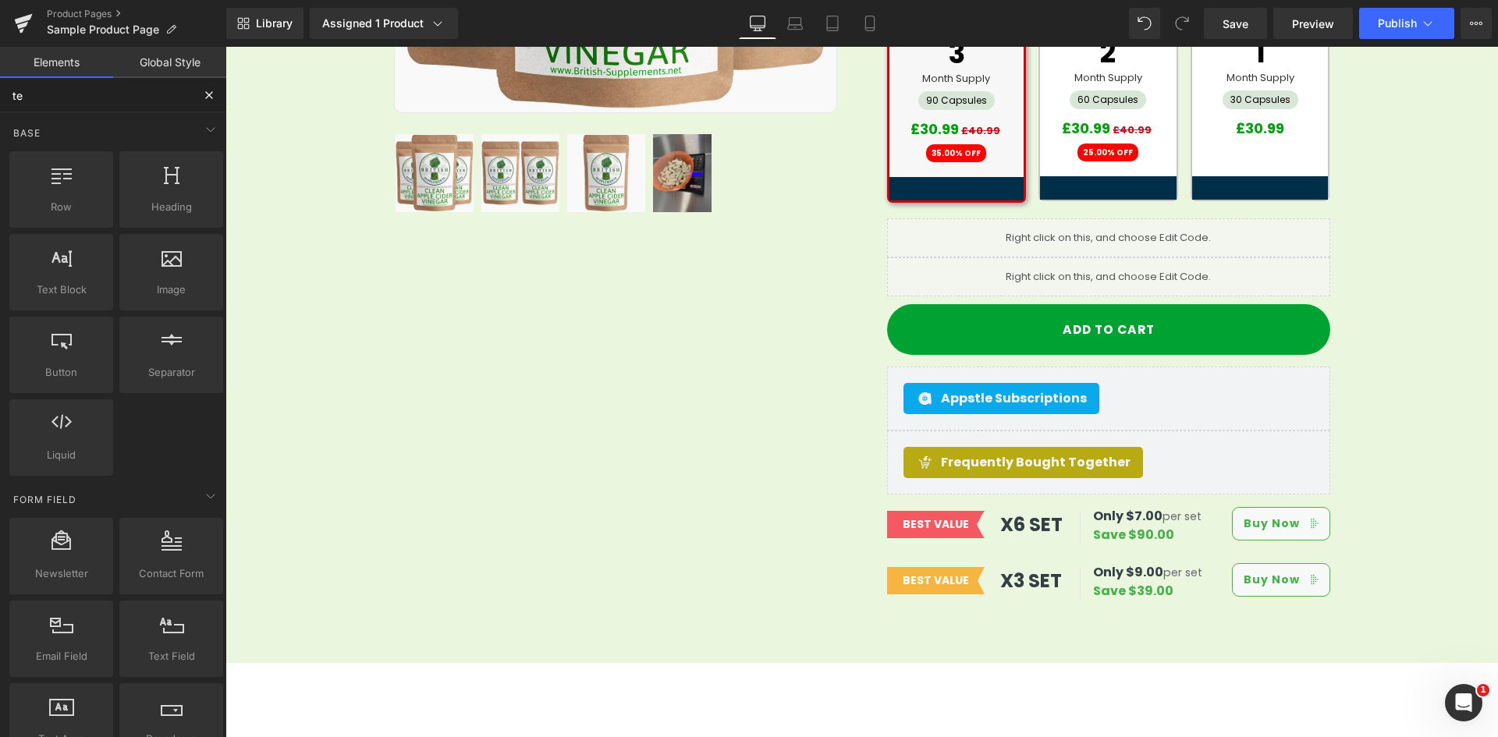
type input "tex"
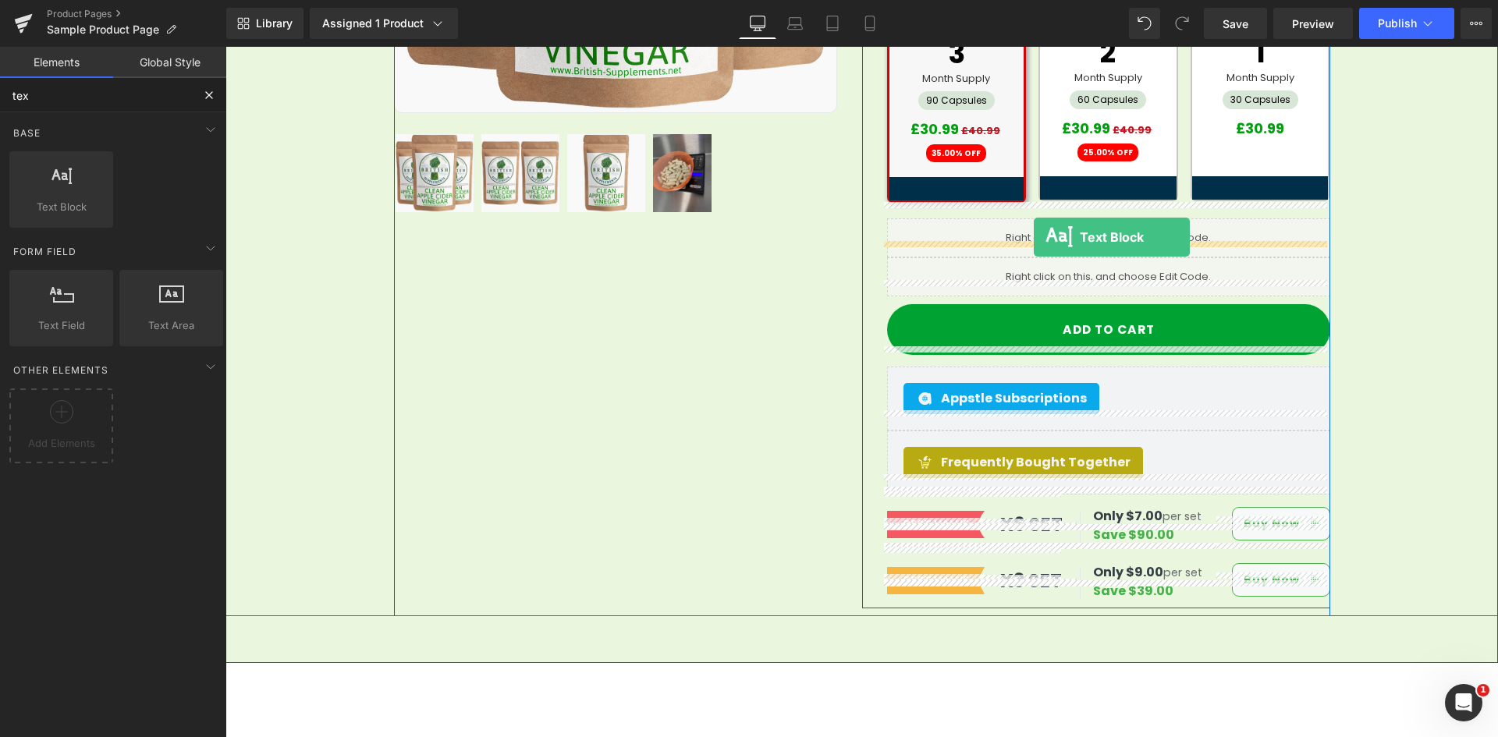
drag, startPoint x: 294, startPoint y: 254, endPoint x: 1034, endPoint y: 237, distance: 739.7
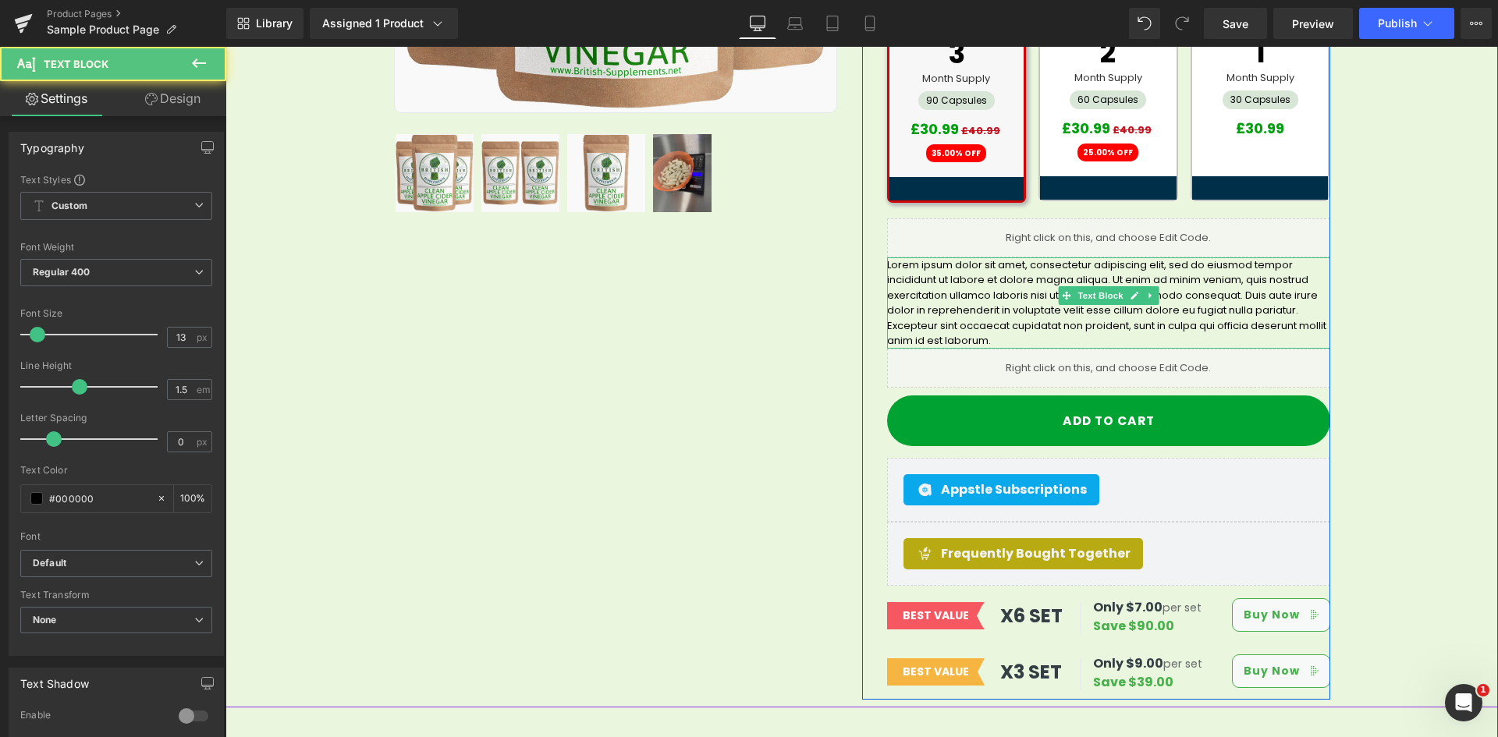
click at [982, 275] on p "Lorem ipsum dolor sit amet, consectetur adipiscing elit, sed do eiusmod tempor …" at bounding box center [1108, 302] width 443 height 91
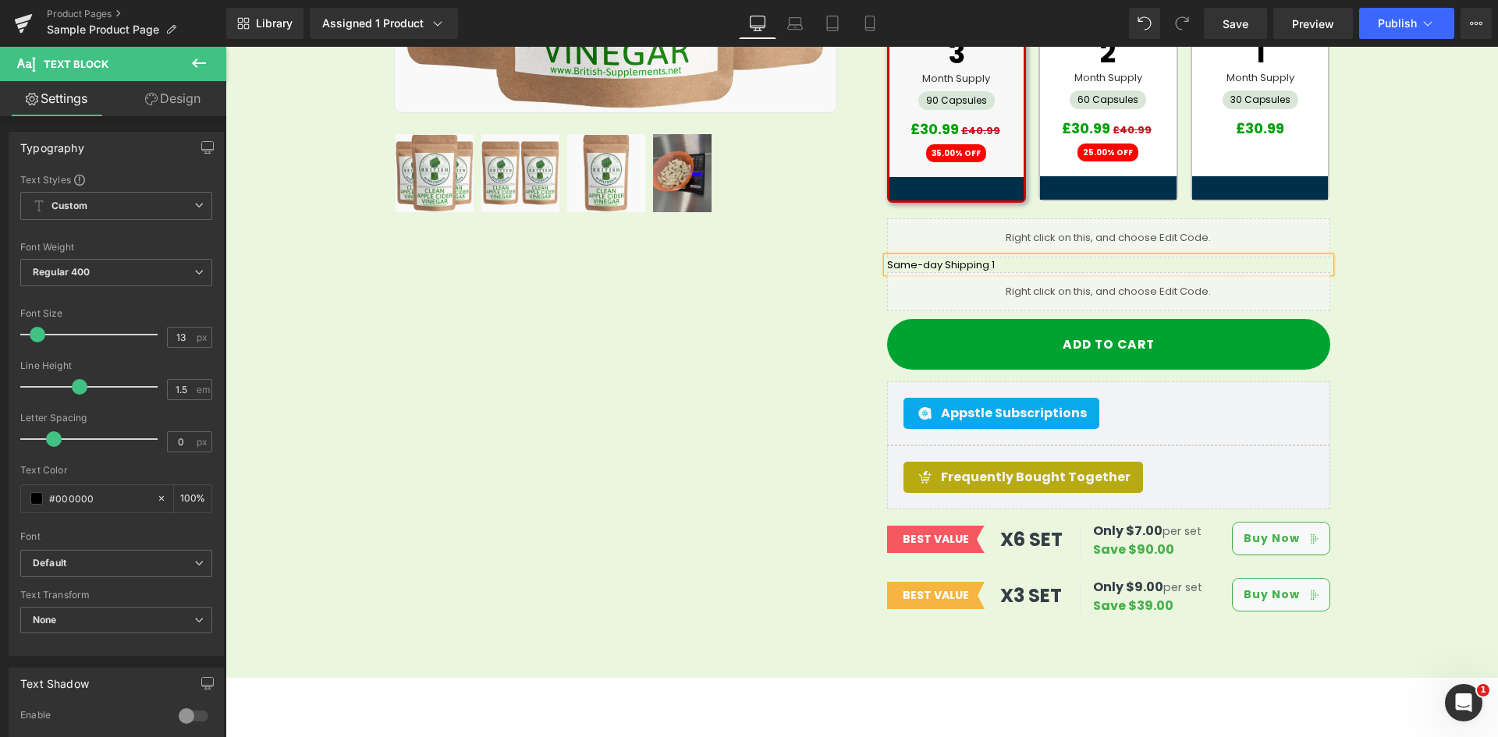
click at [1455, 250] on div "Sale Off (P) Image Row 32px" at bounding box center [861, 132] width 1272 height 998
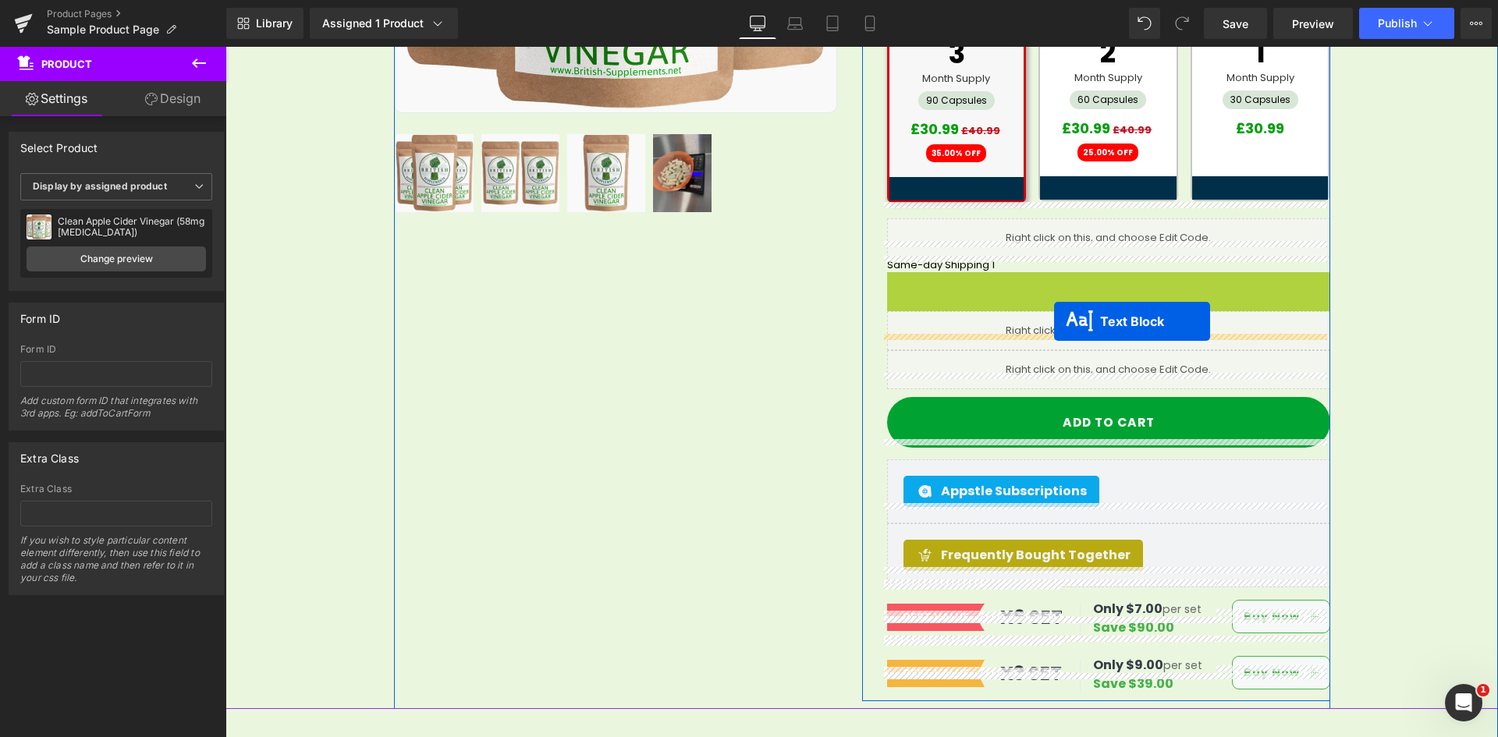
drag, startPoint x: 1062, startPoint y: 258, endPoint x: 1054, endPoint y: 321, distance: 63.7
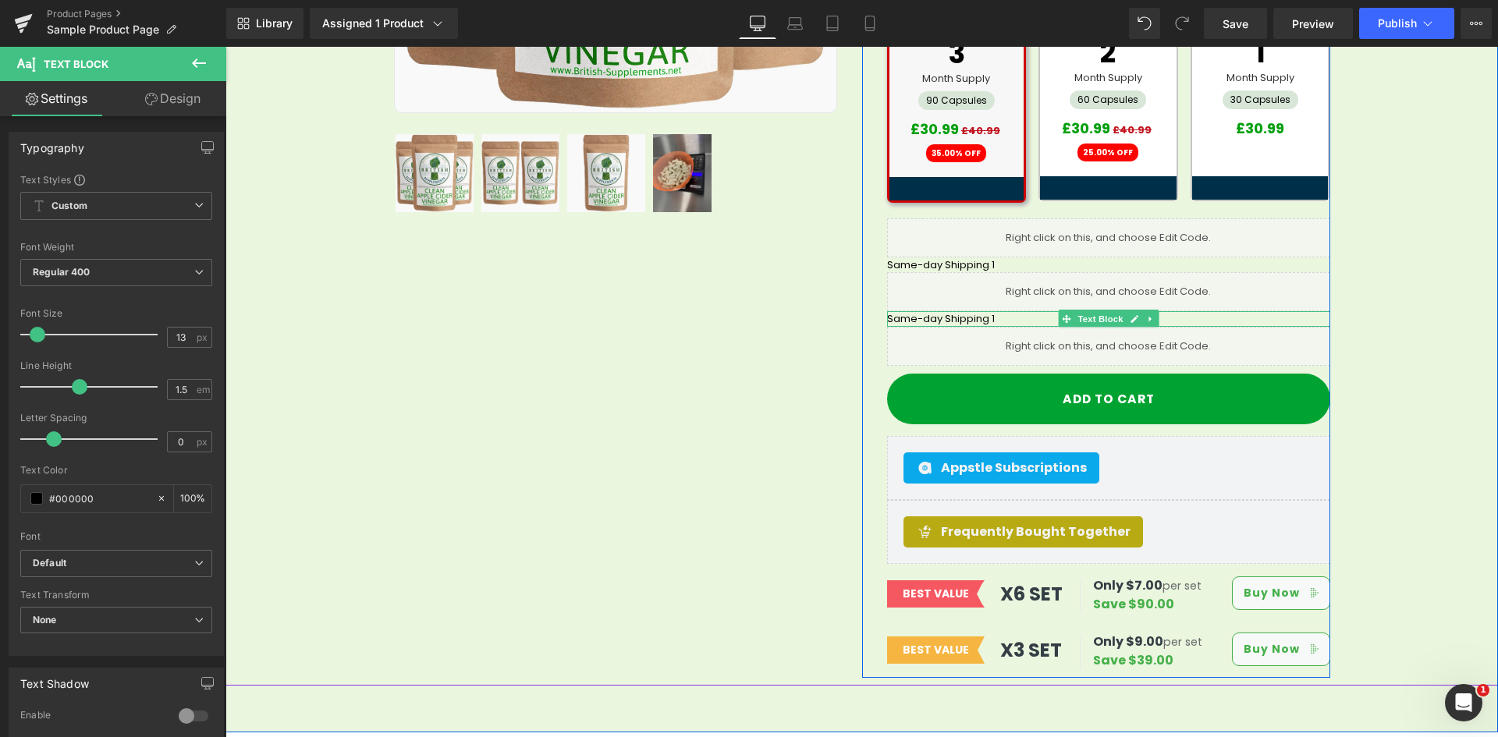
click at [1006, 311] on p "Same-day Shipping 1" at bounding box center [1108, 319] width 443 height 16
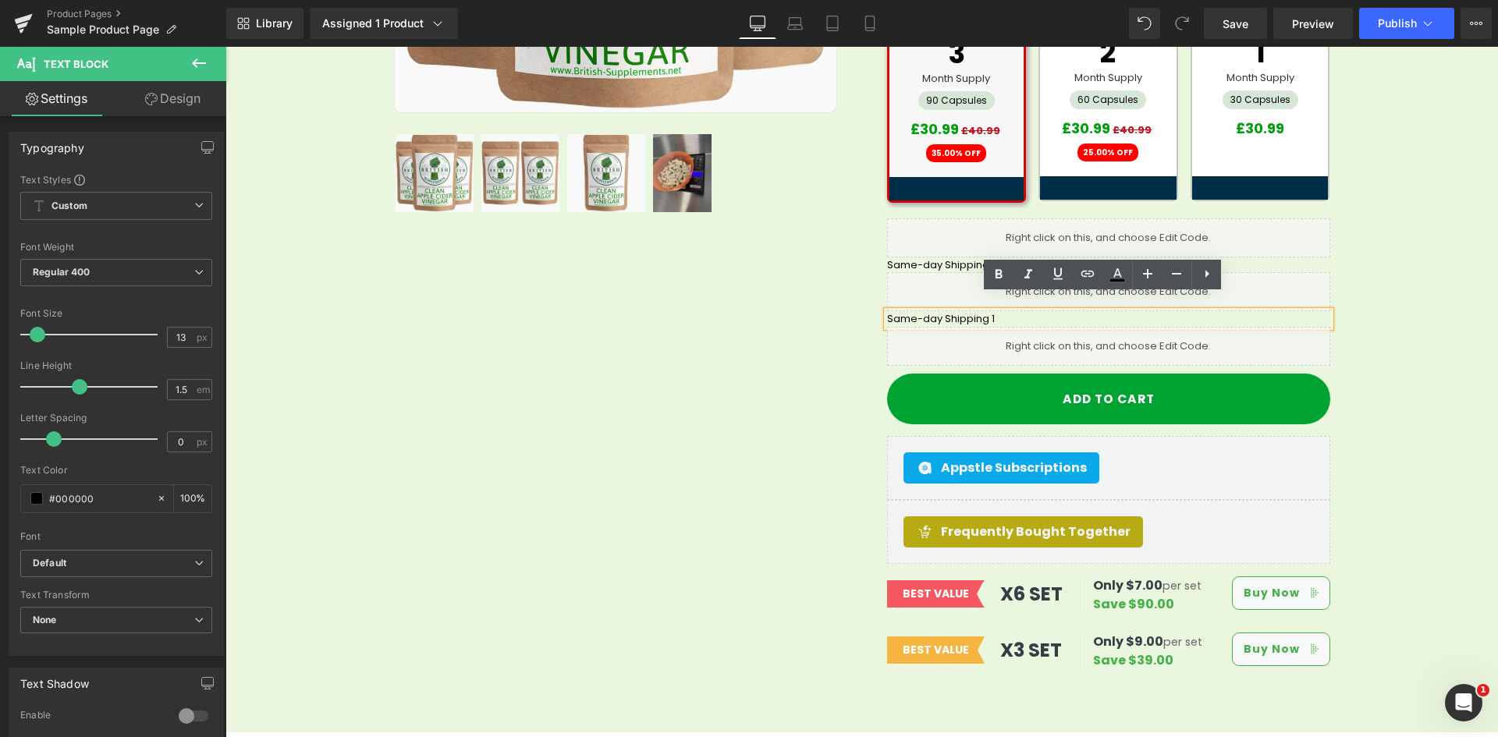
click at [1002, 311] on p "Same-day Shipping 1" at bounding box center [1108, 319] width 443 height 16
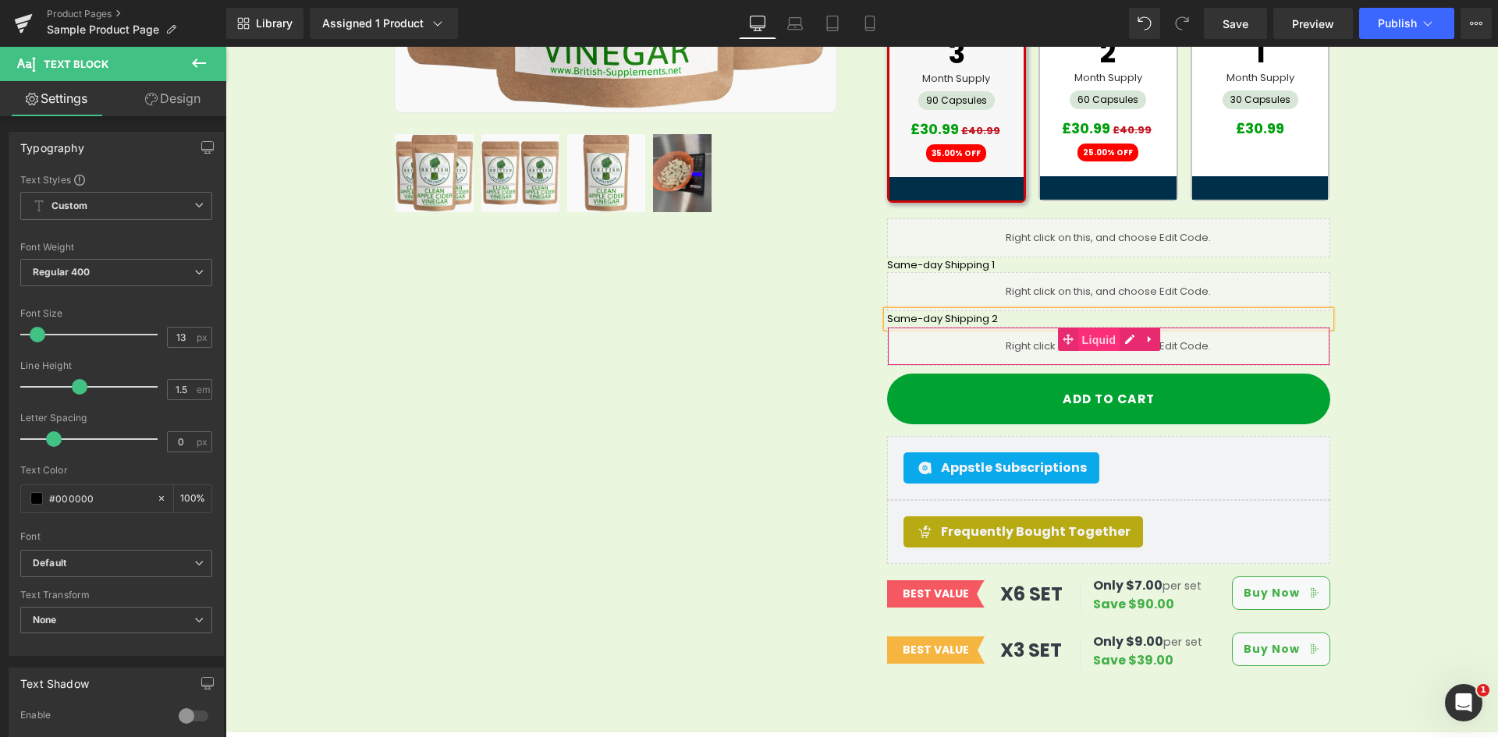
click at [1112, 328] on span "Liquid" at bounding box center [1099, 339] width 42 height 23
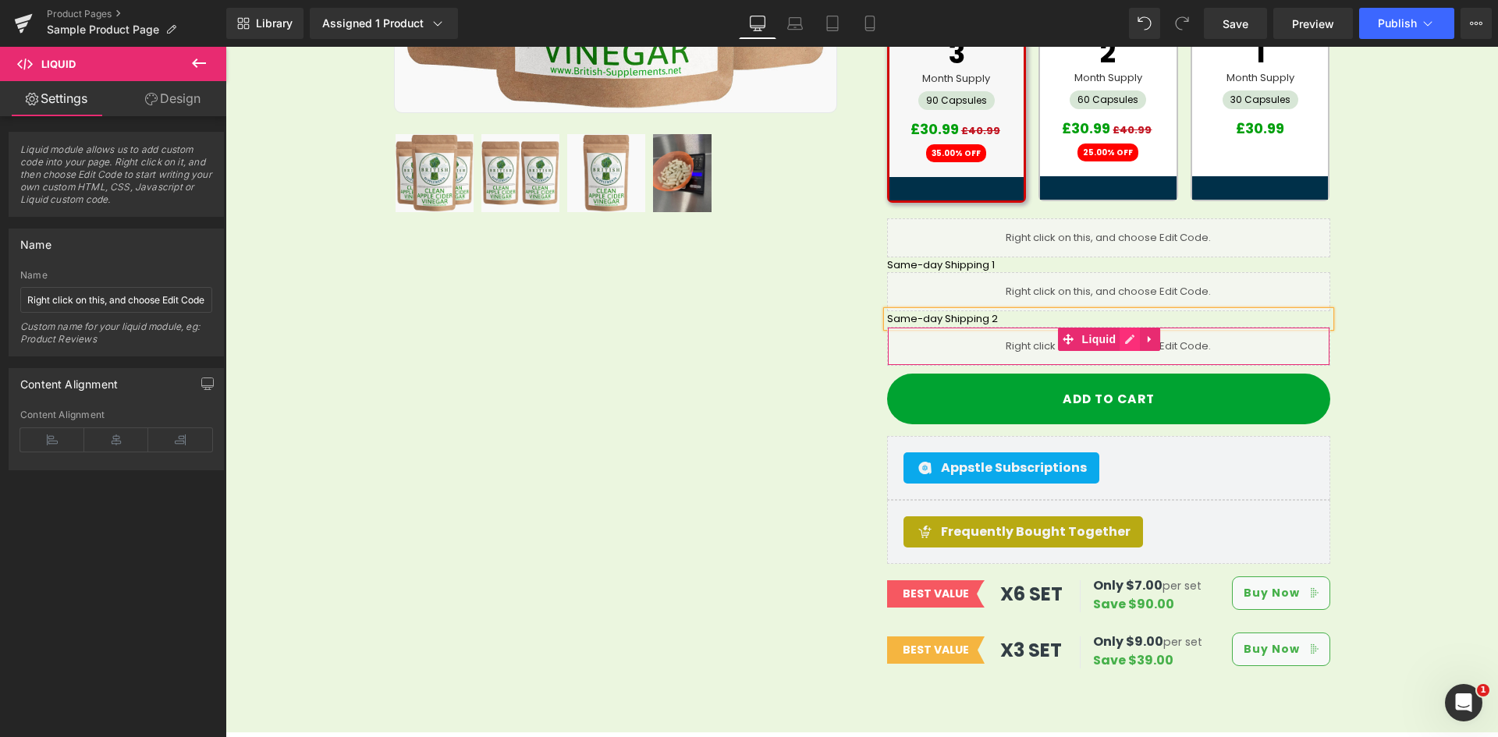
click at [1124, 333] on icon at bounding box center [1129, 339] width 11 height 12
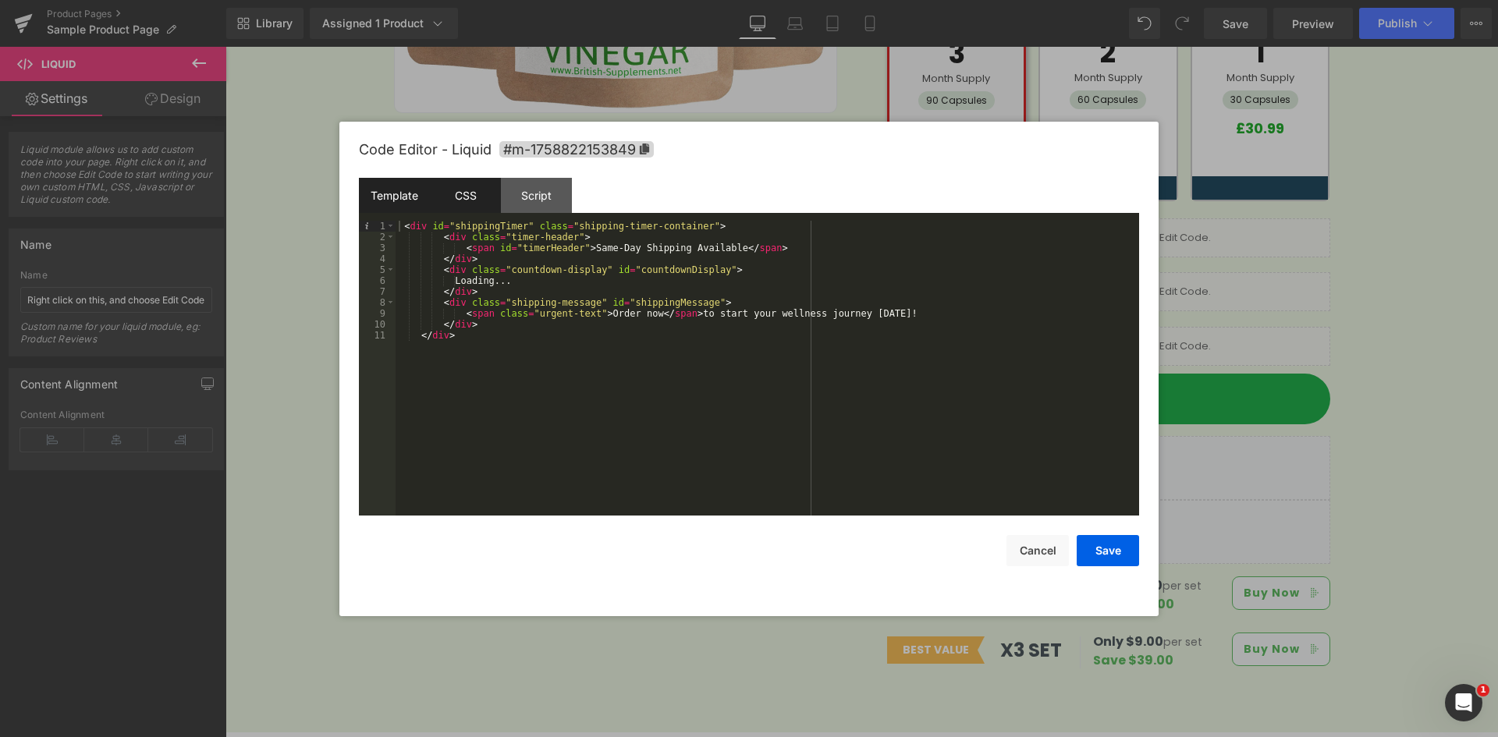
click at [483, 196] on div "CSS" at bounding box center [465, 195] width 71 height 35
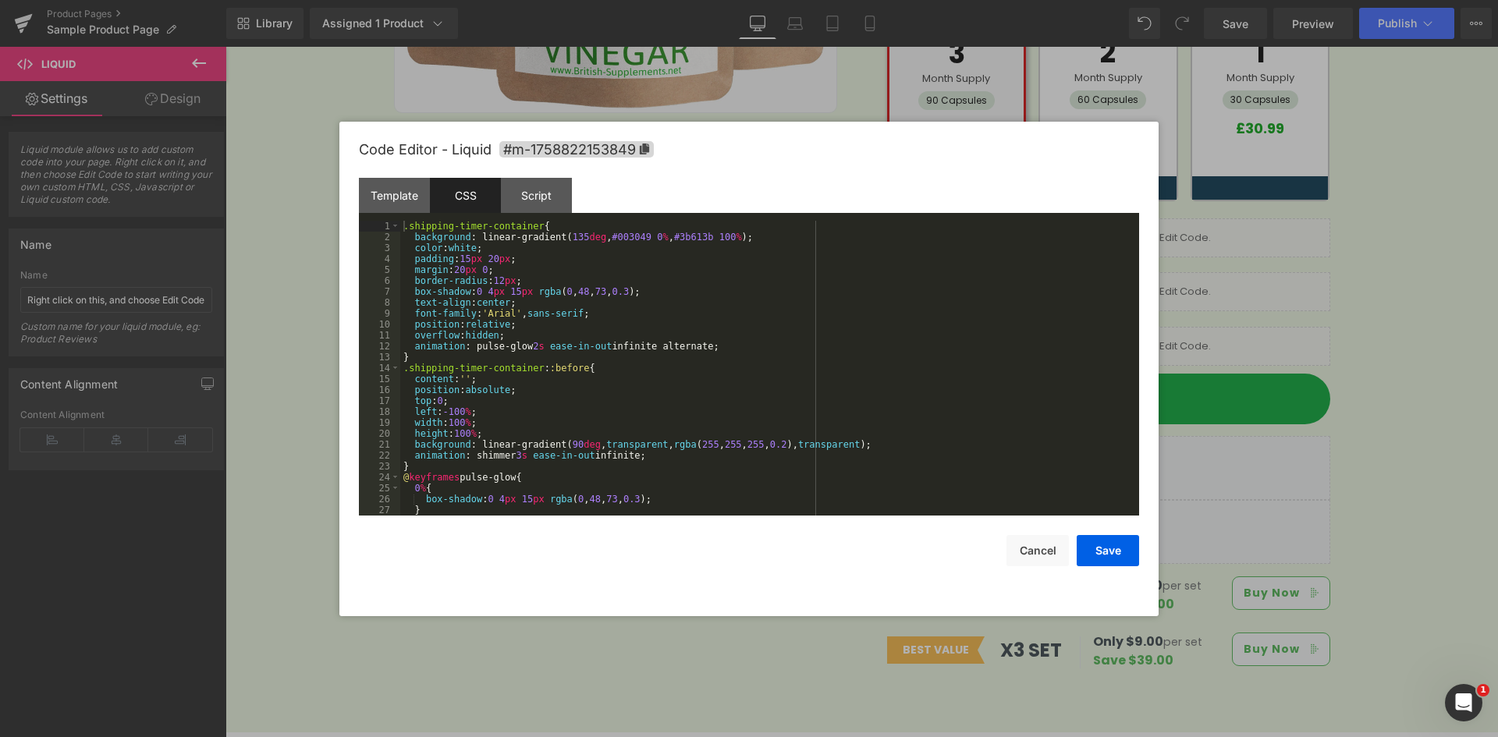
click at [596, 309] on div ".shipping-timer-container { background : linear-gradient( 135 deg , #003049 0 %…" at bounding box center [766, 379] width 732 height 317
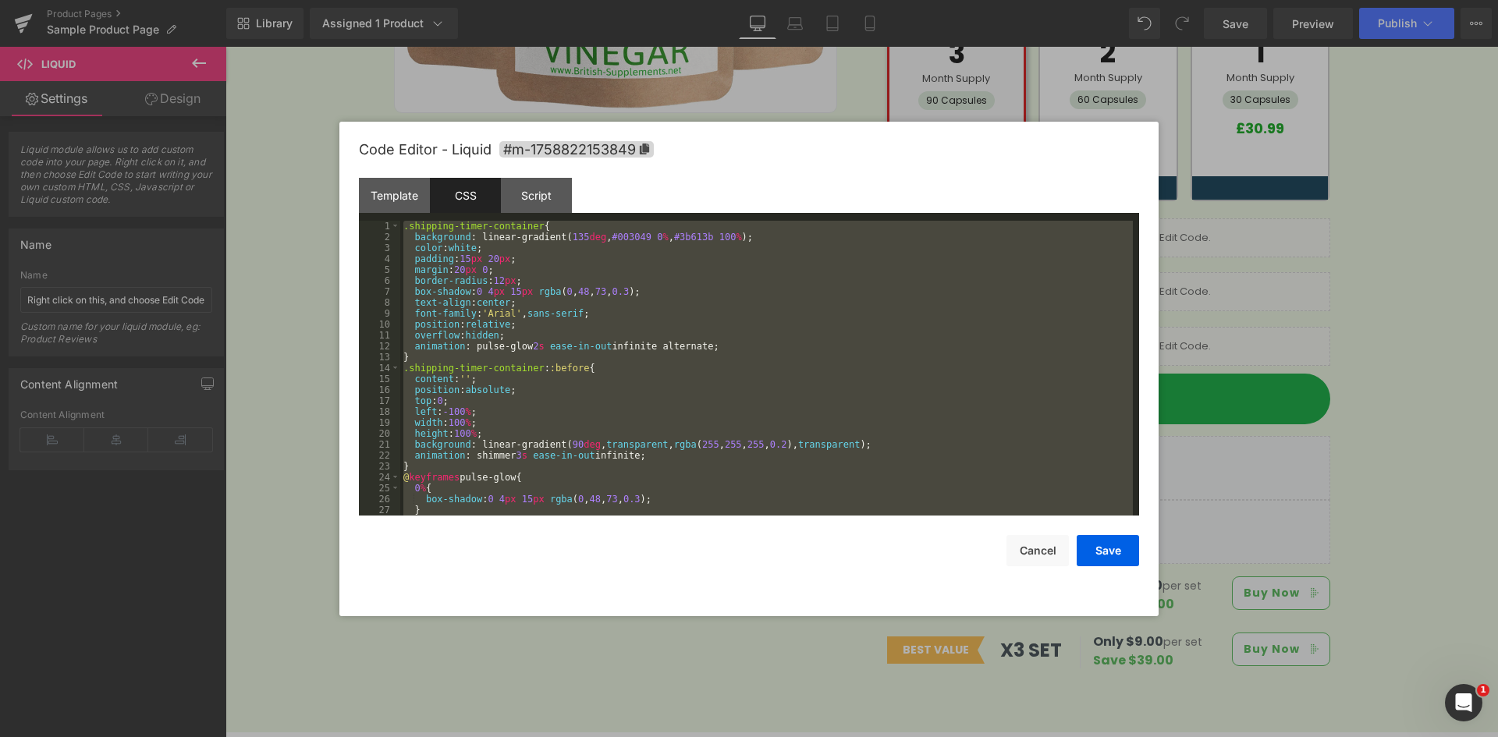
scroll to position [1616, 0]
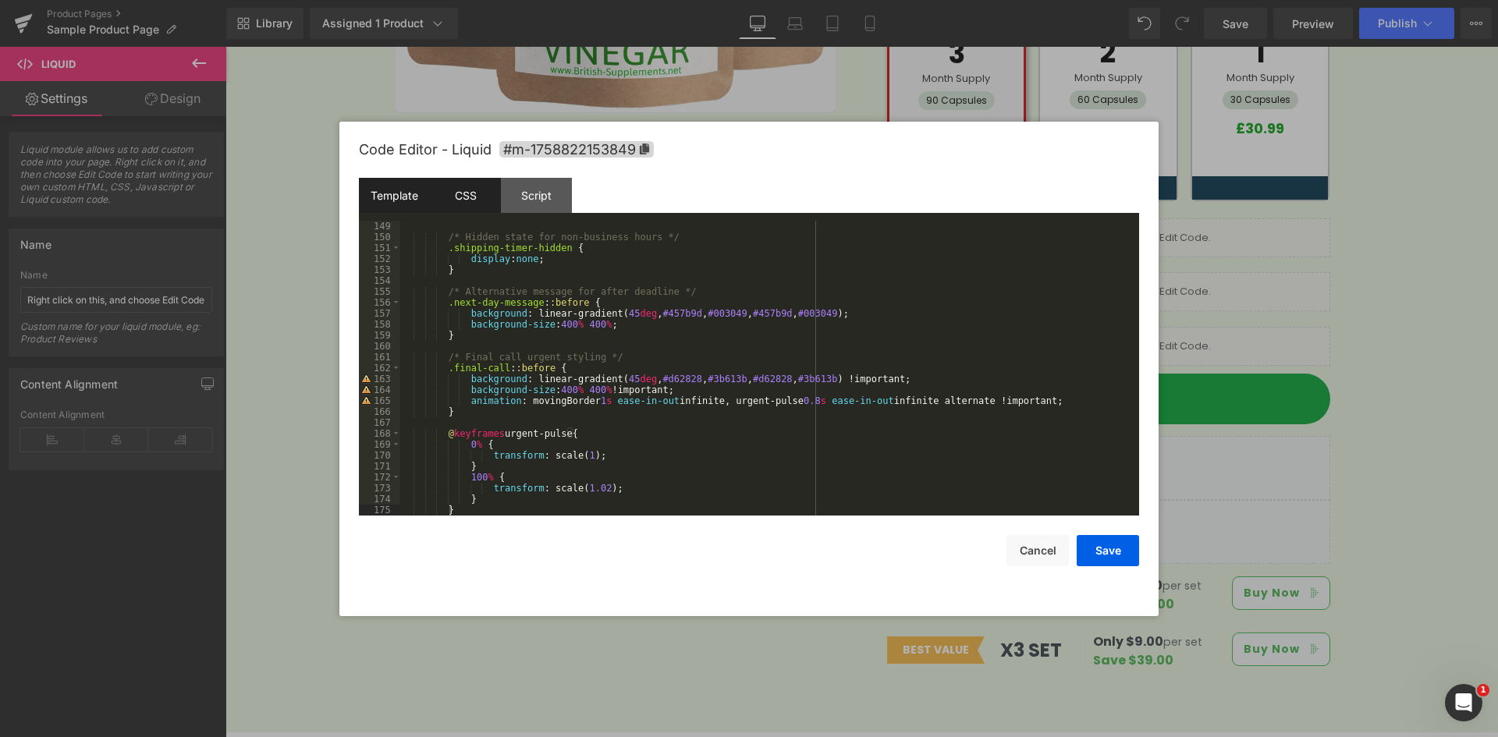
click at [391, 205] on div "Template" at bounding box center [394, 195] width 71 height 35
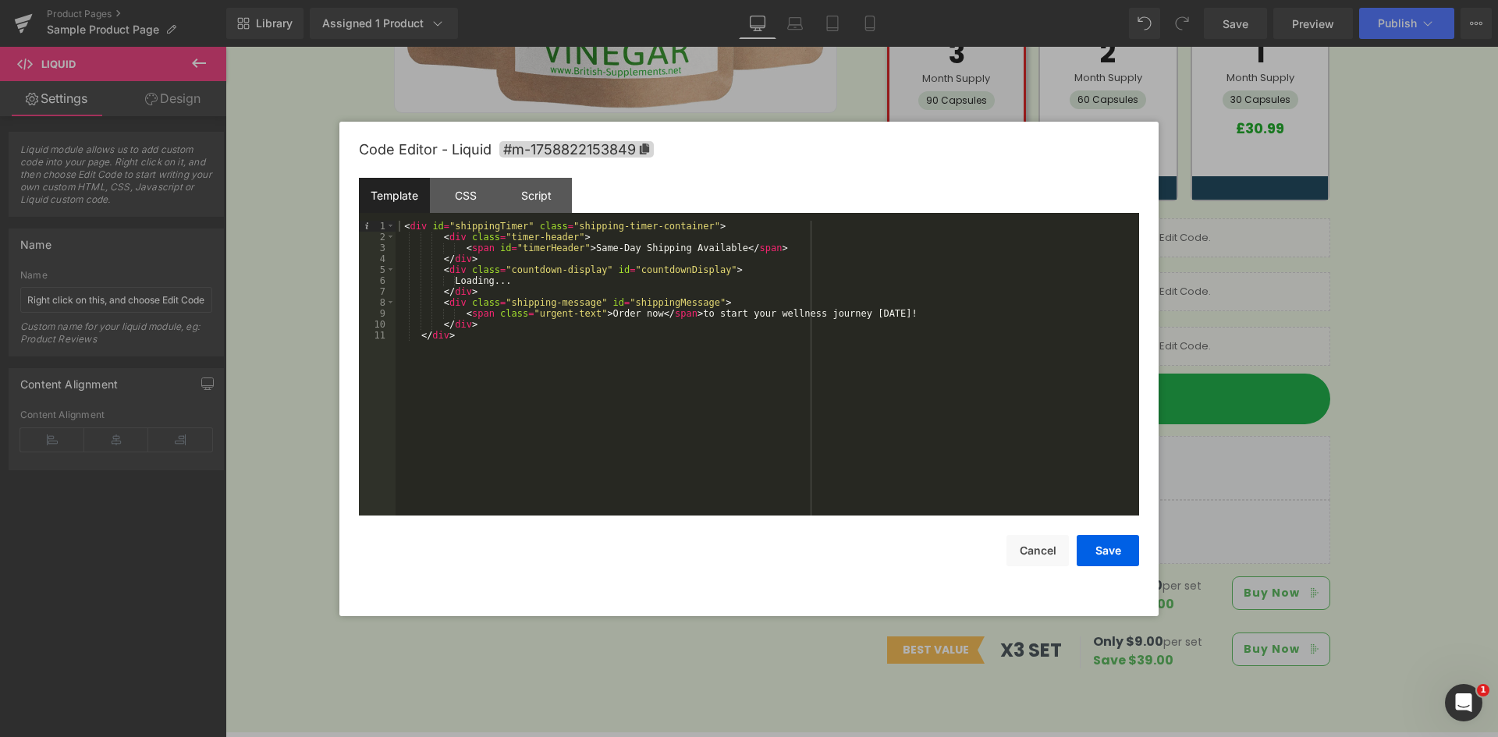
click at [638, 281] on div "< div id = "shippingTimer" class = "shipping-timer-container" > < div class = "…" at bounding box center [766, 379] width 743 height 317
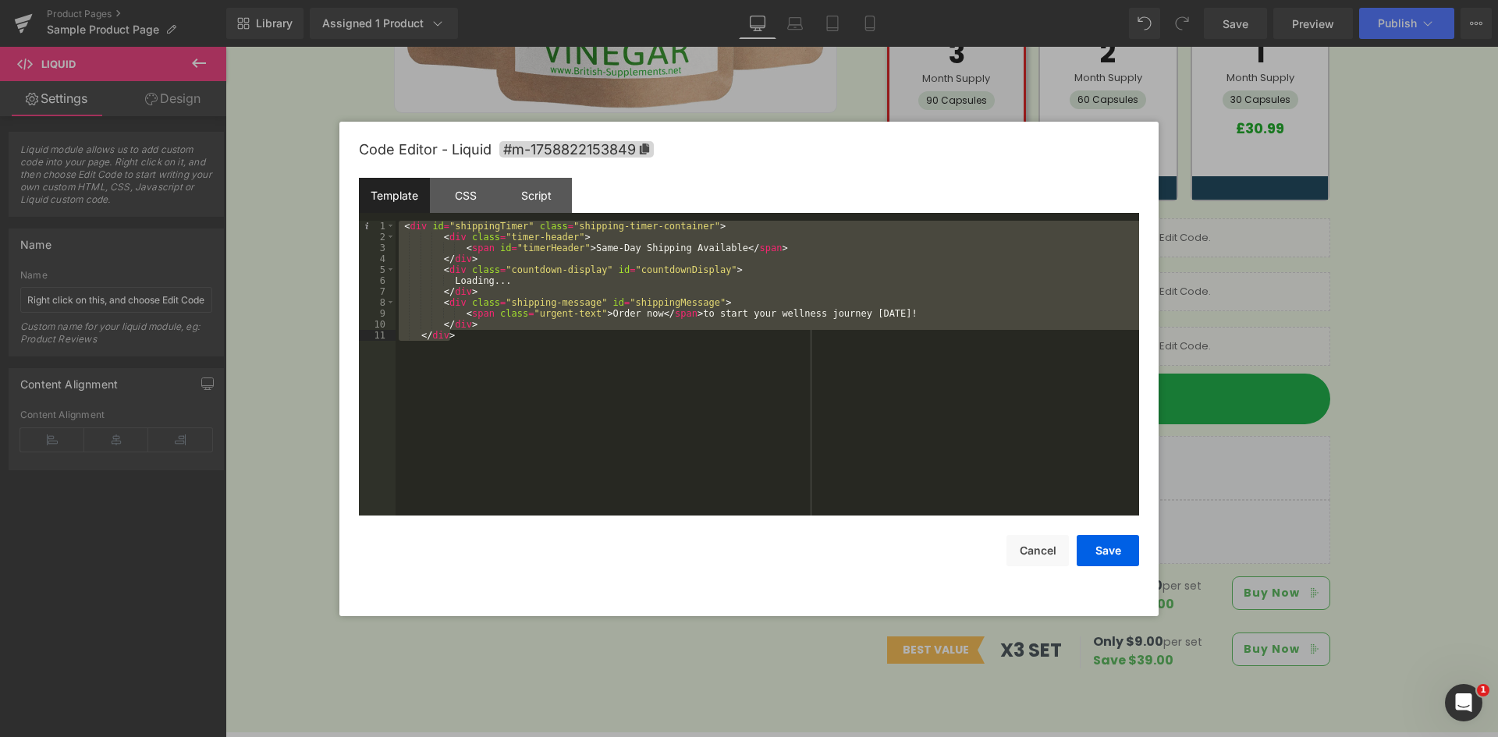
click at [527, 259] on div "< div id = "shippingTimer" class = "shipping-timer-container" > < div class = "…" at bounding box center [766, 368] width 743 height 295
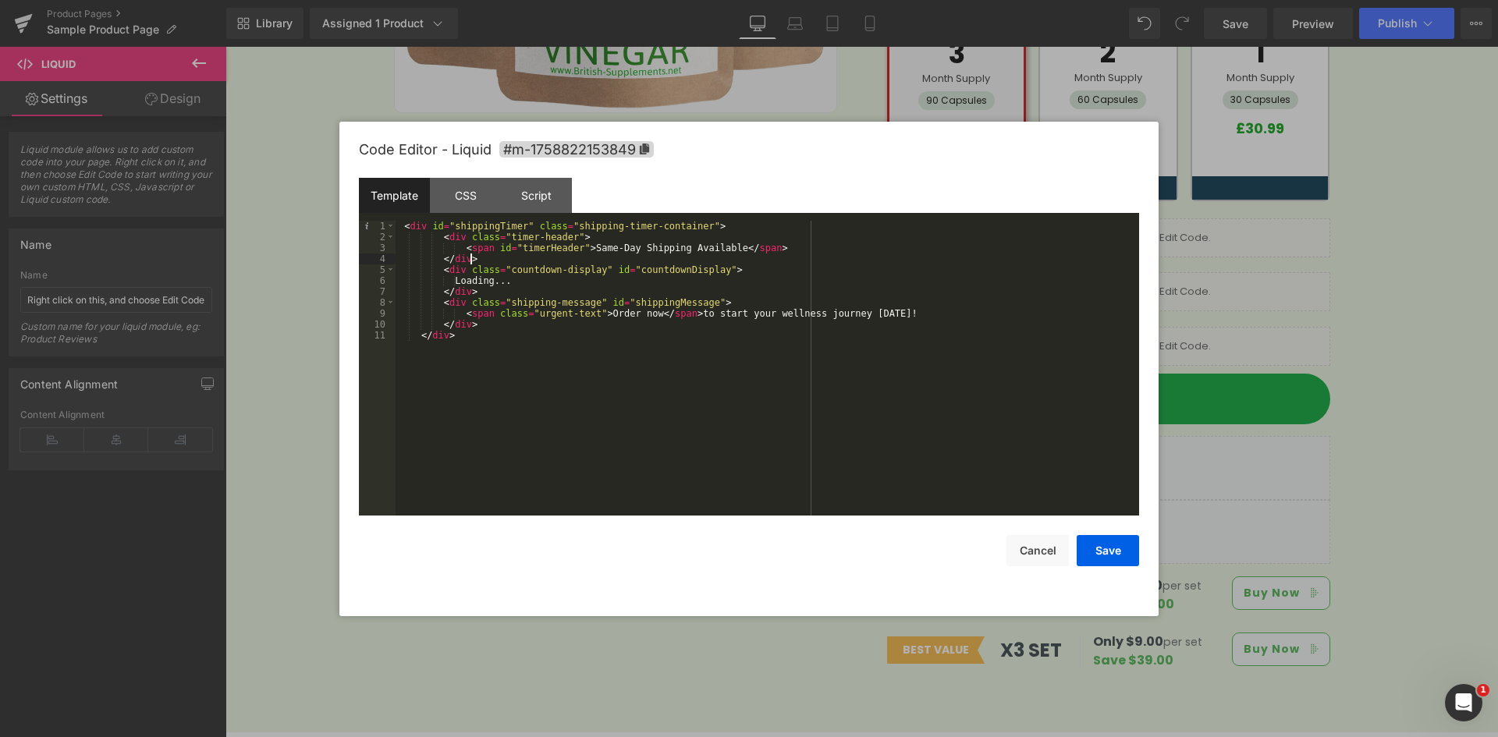
click at [573, 257] on div "< div id = "shippingTimer" class = "shipping-timer-container" > < div class = "…" at bounding box center [766, 379] width 743 height 317
click at [557, 186] on div "Script" at bounding box center [536, 195] width 71 height 35
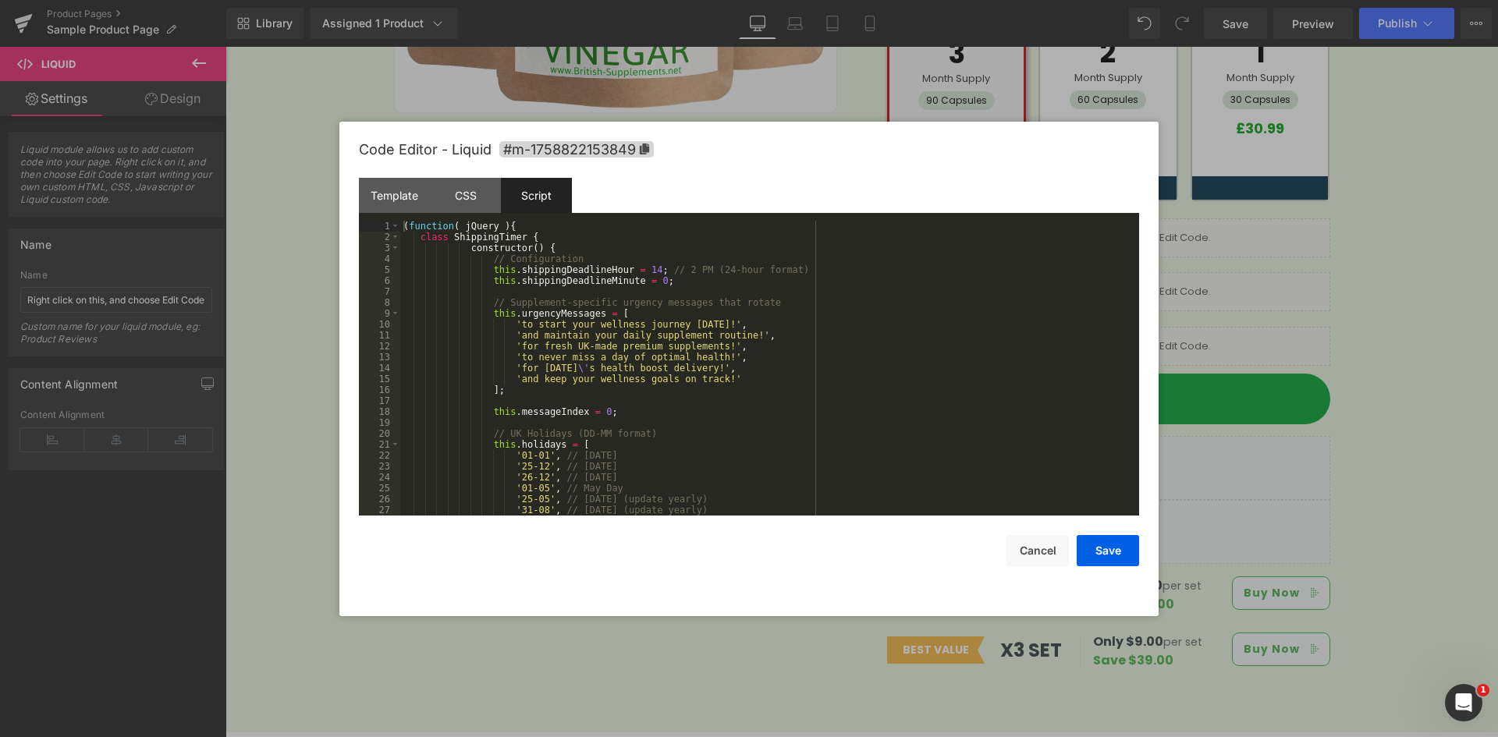
click at [420, 242] on div "( function ( jQuery ) { class ShippingTimer { constructor ( ) { // Configuratio…" at bounding box center [766, 379] width 732 height 317
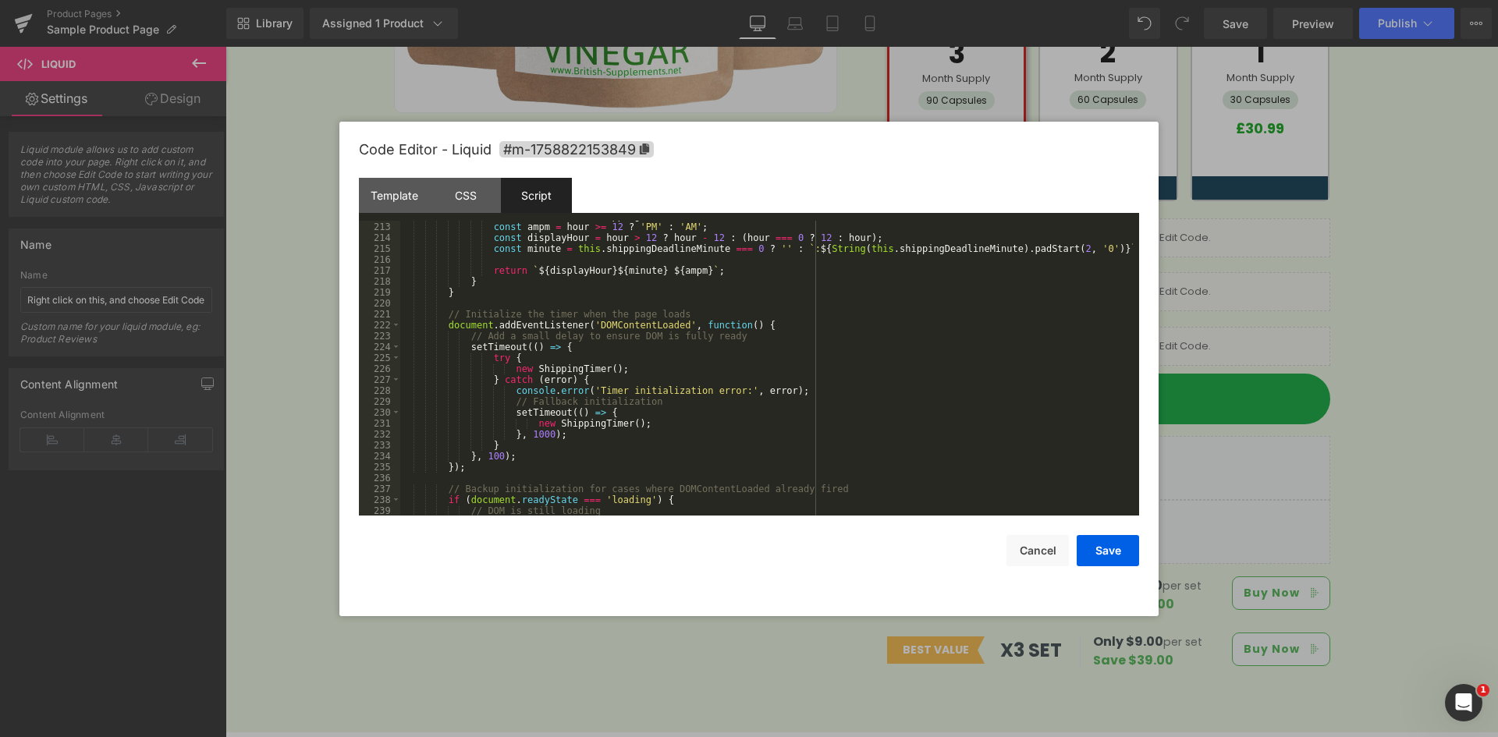
scroll to position [2534, 0]
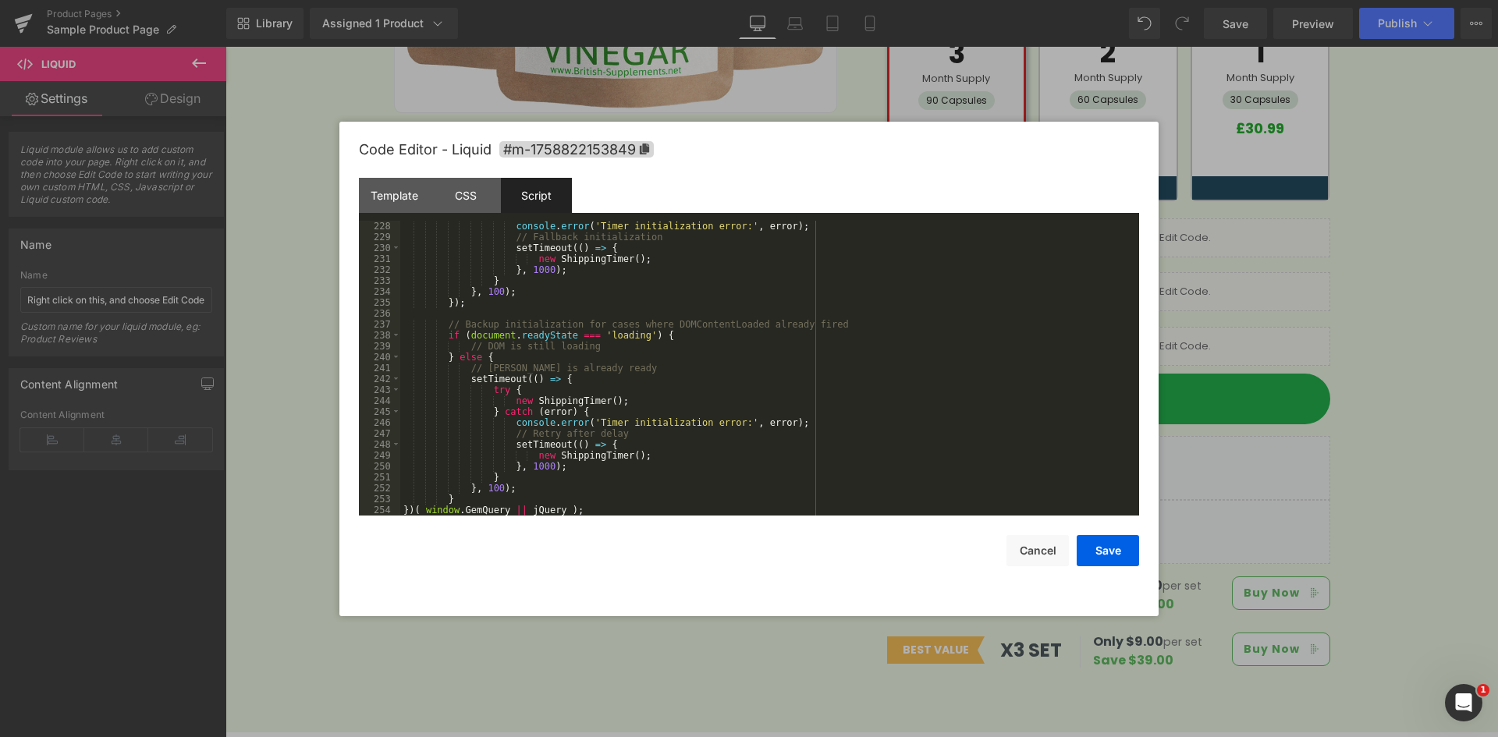
click at [470, 497] on div "console . error ( 'Timer initialization error:' , error ) ; // Fallback initial…" at bounding box center [766, 379] width 732 height 317
click at [1101, 540] on button "Save" at bounding box center [1107, 550] width 62 height 31
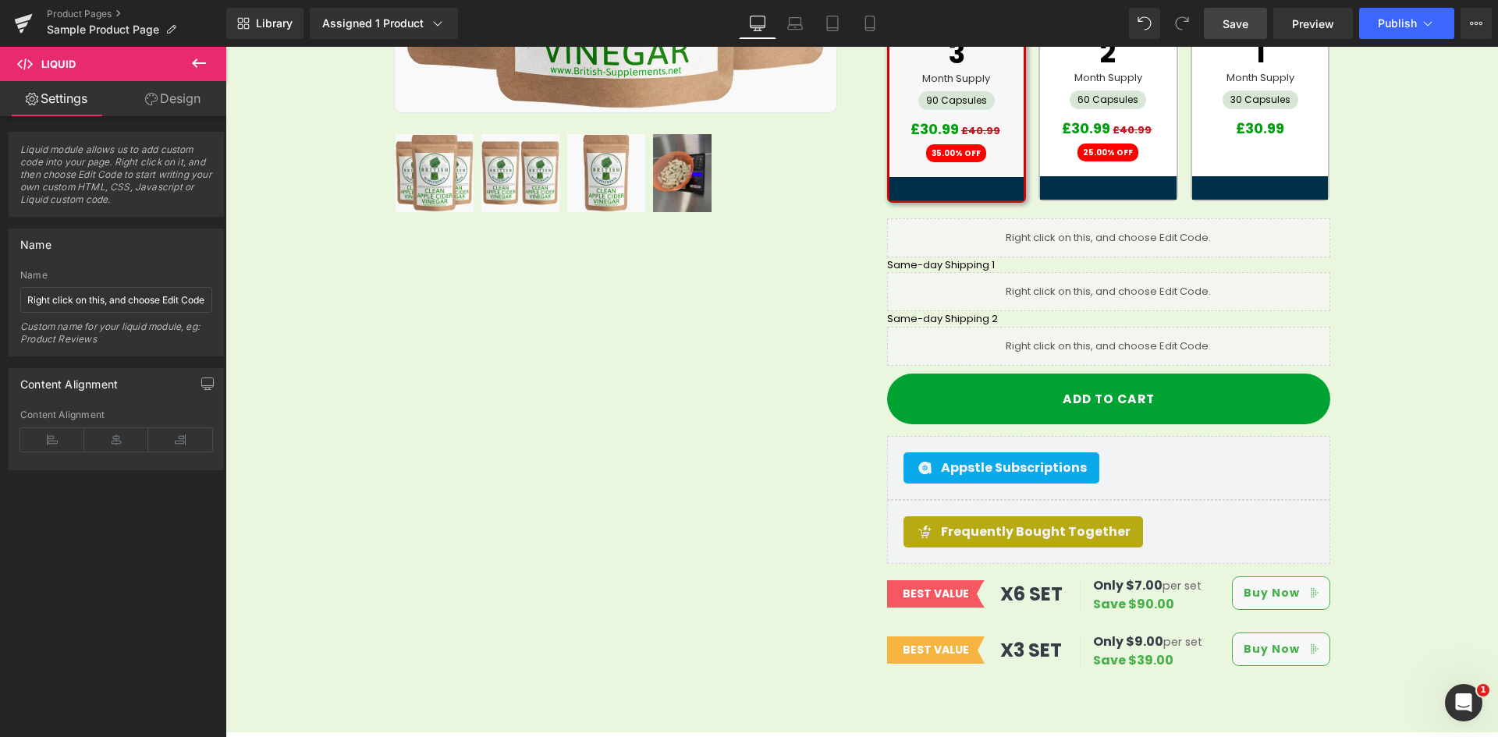
click at [1247, 27] on span "Save" at bounding box center [1235, 24] width 26 height 16
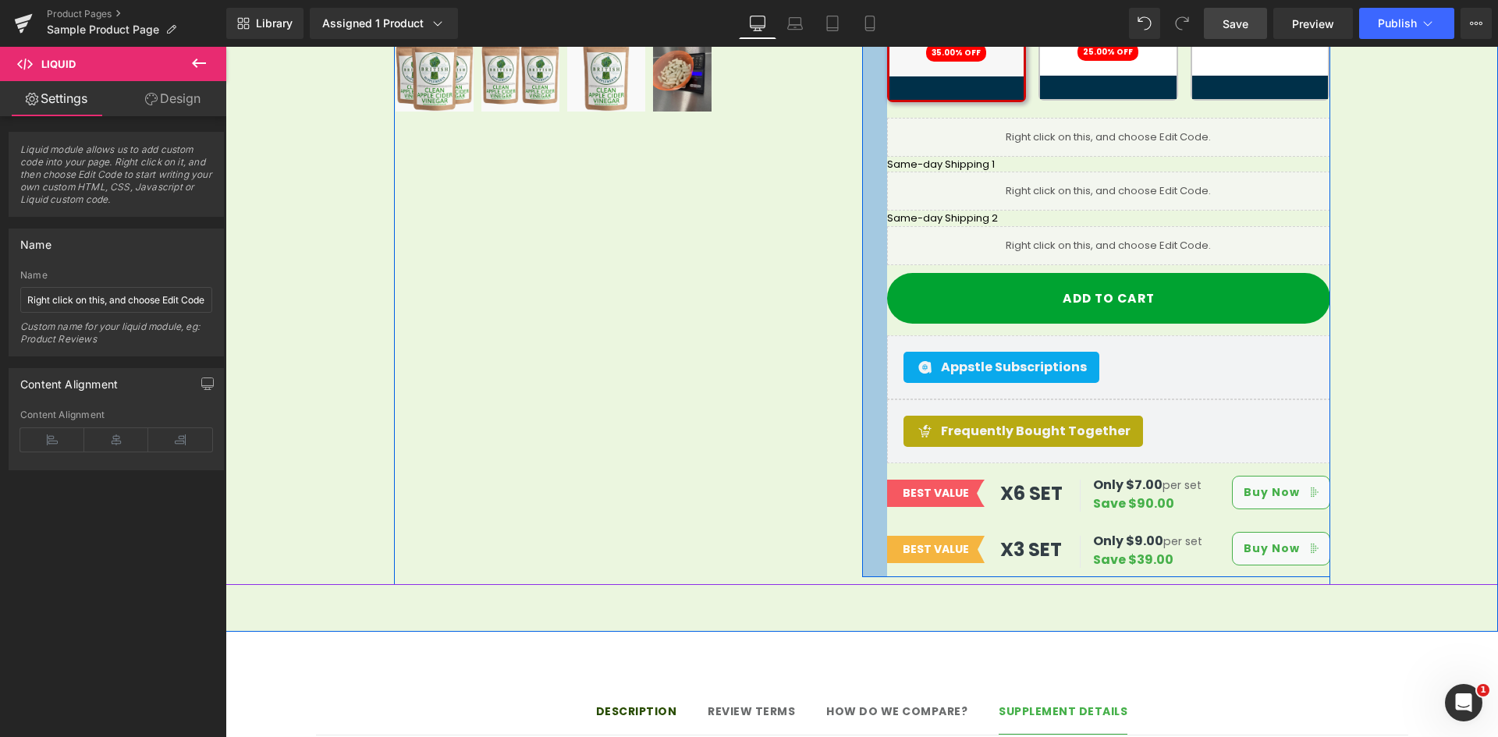
scroll to position [624, 0]
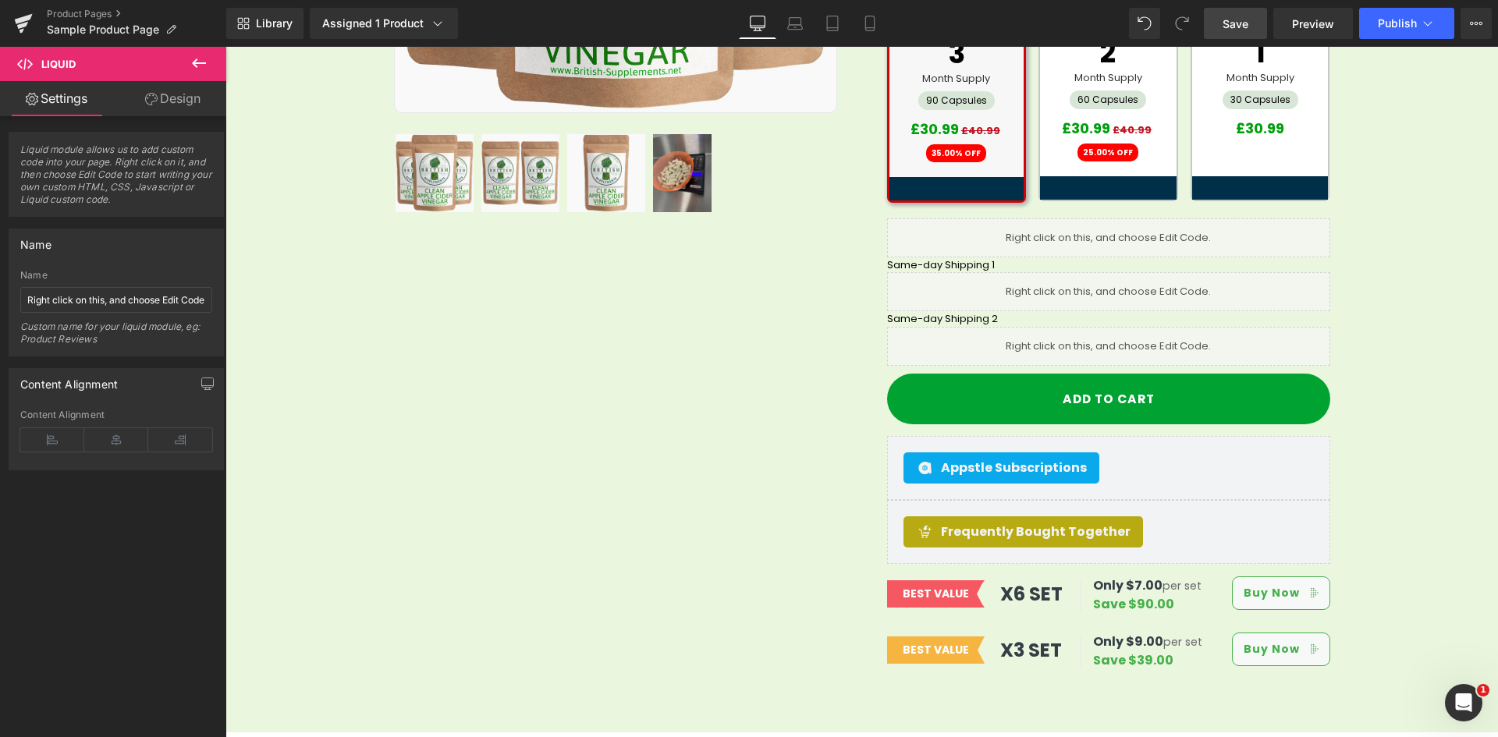
click at [1233, 27] on span "Save" at bounding box center [1235, 24] width 26 height 16
click at [1280, 28] on link "Preview" at bounding box center [1313, 23] width 80 height 31
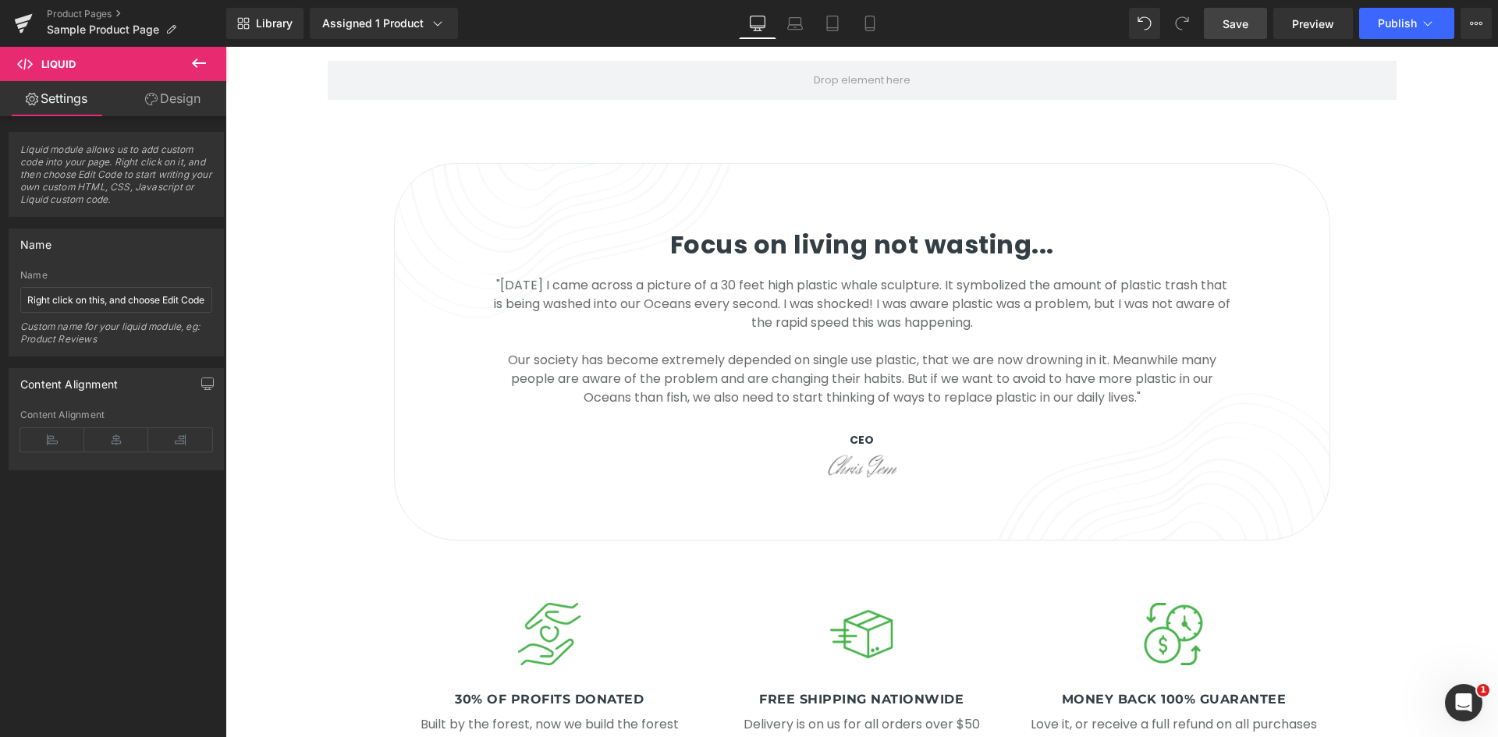
scroll to position [2262, 0]
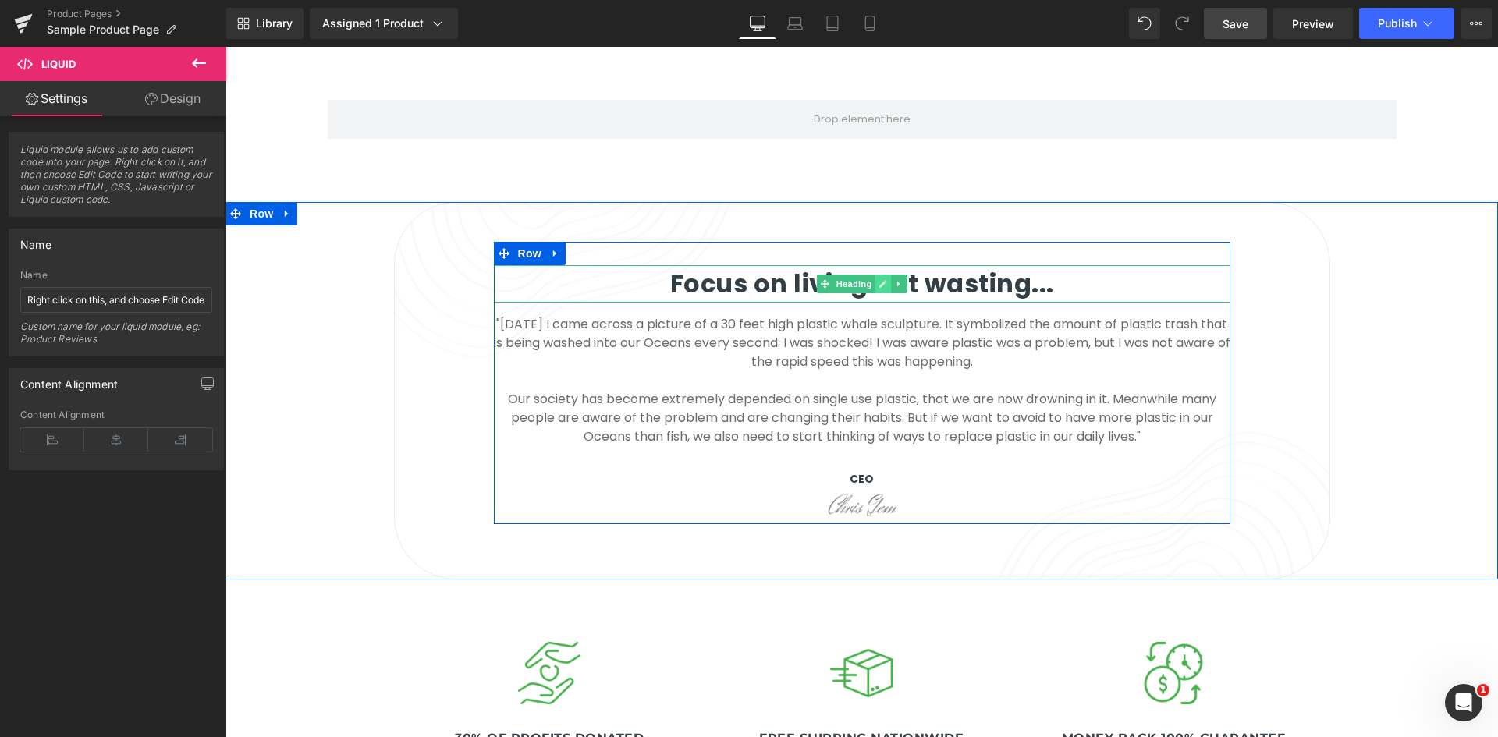
click at [878, 279] on icon at bounding box center [882, 283] width 9 height 9
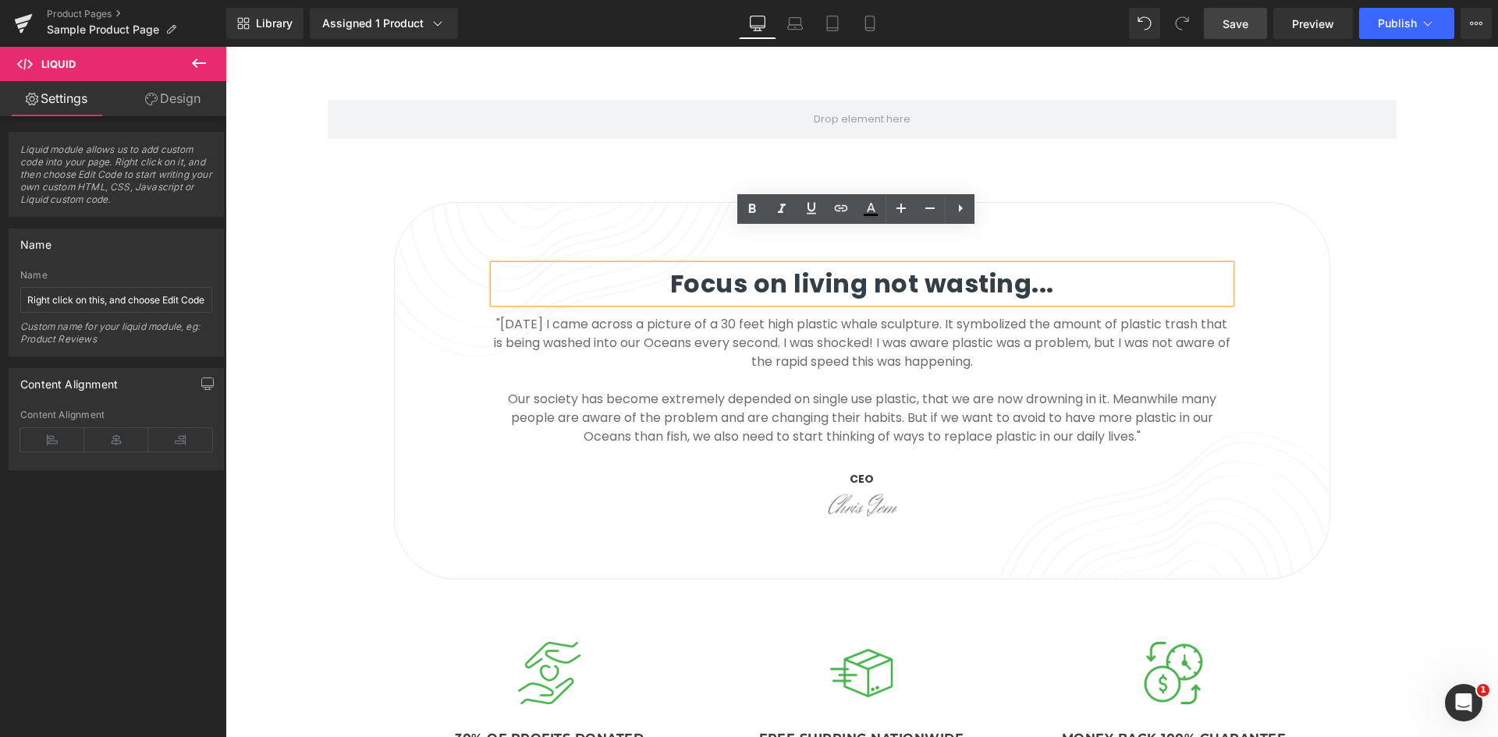
click at [704, 265] on h3 "Focus on living not wasting..." at bounding box center [862, 283] width 736 height 37
click at [778, 265] on h3 "Focus on living not wasting..." at bounding box center [862, 283] width 736 height 37
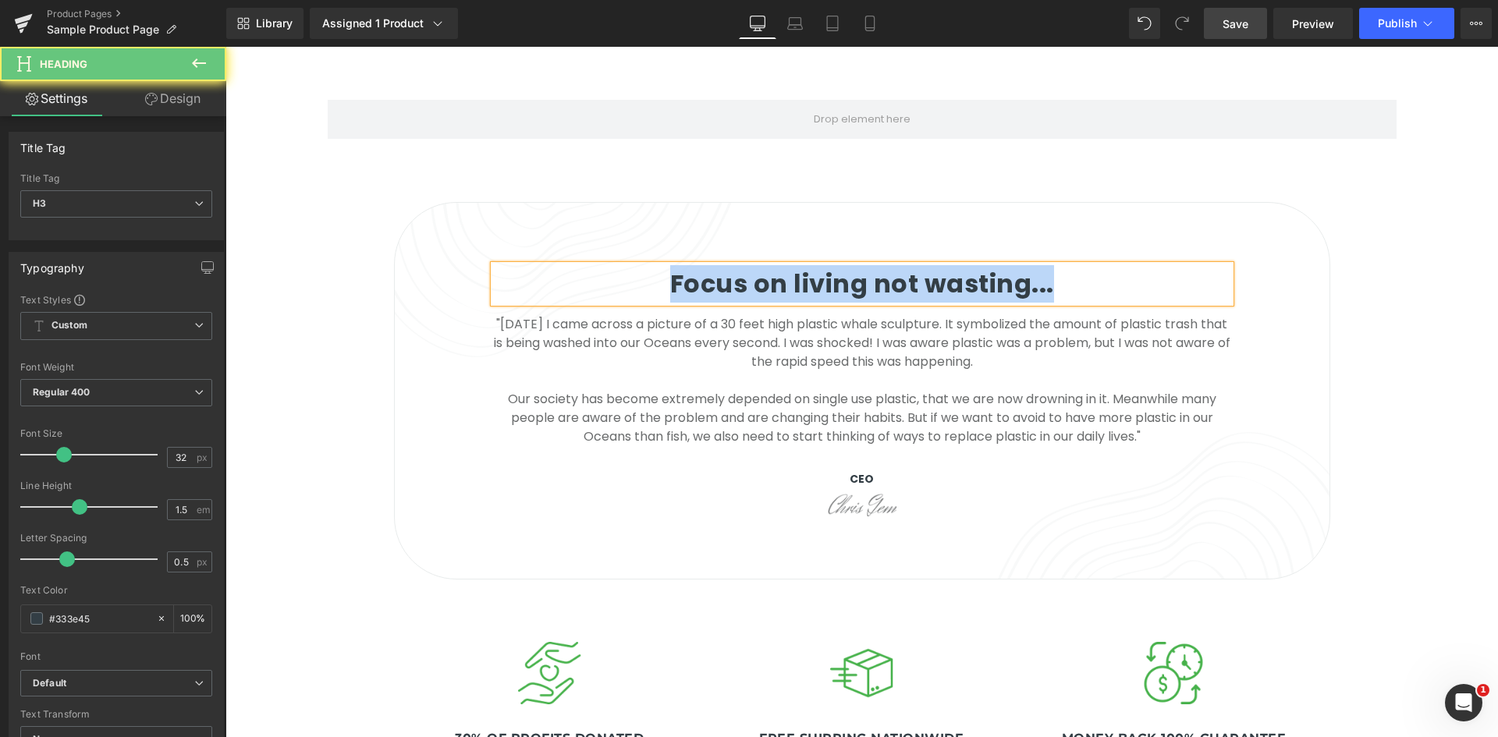
paste div
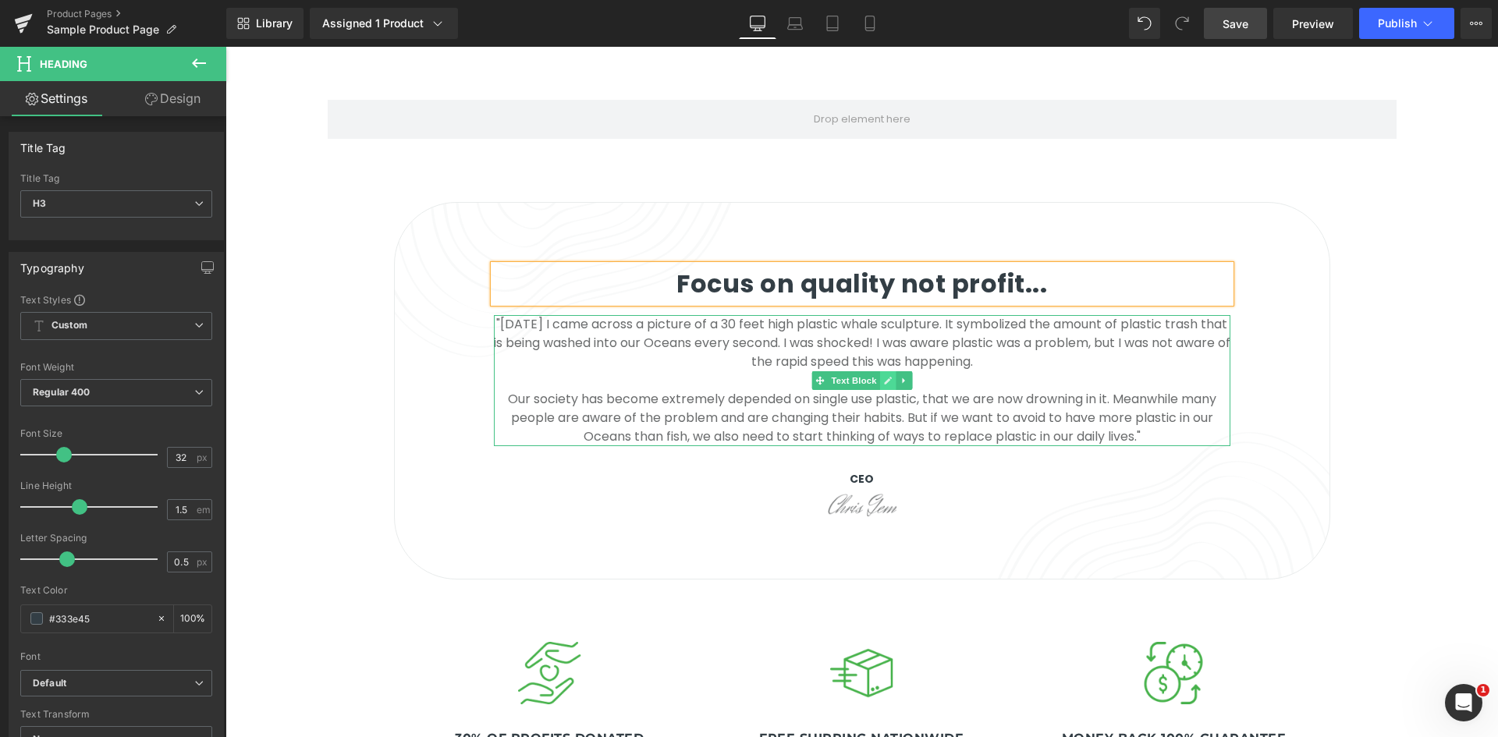
click at [883, 376] on icon at bounding box center [887, 380] width 9 height 9
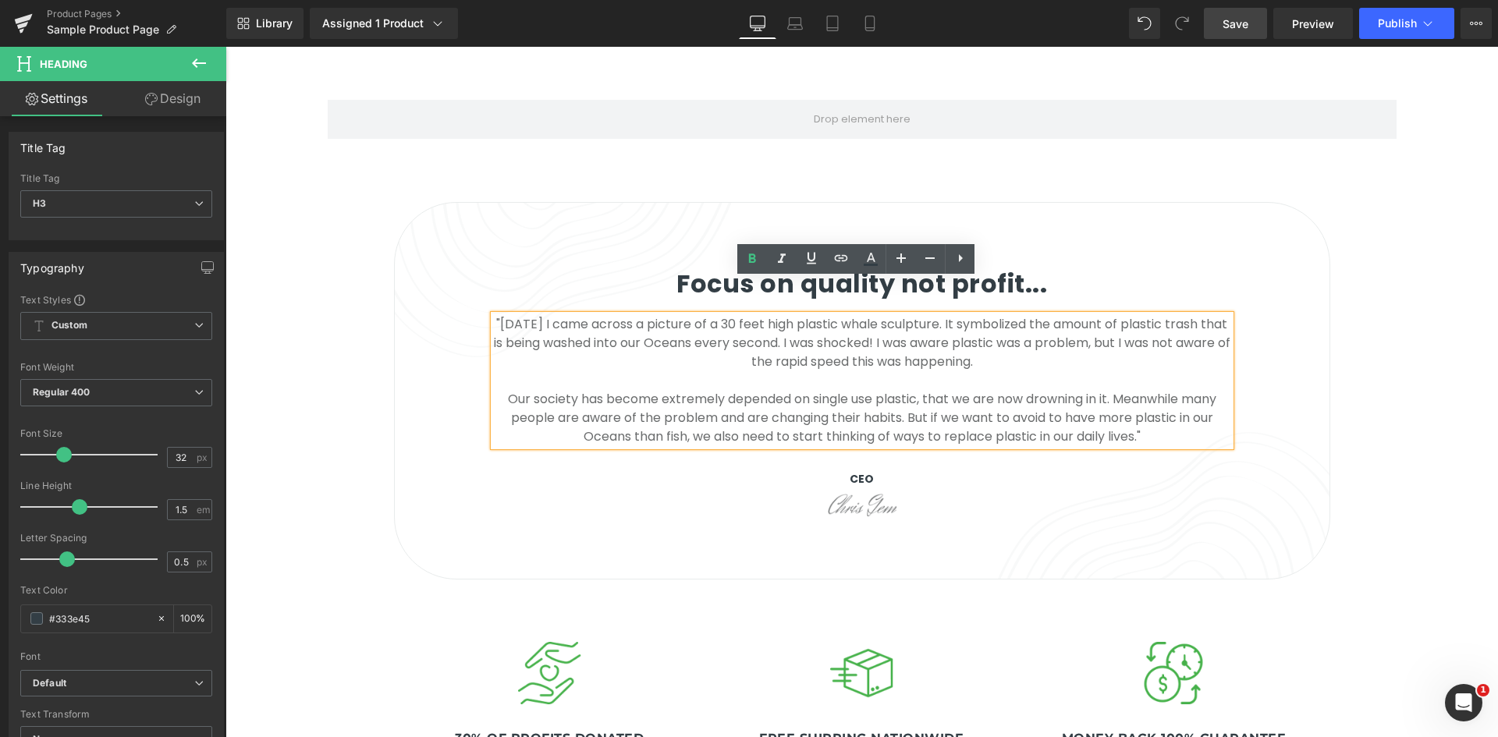
click at [763, 321] on p ""3 years ago I came across a picture of a 30 feet high plastic whale sculpture.…" at bounding box center [862, 380] width 736 height 131
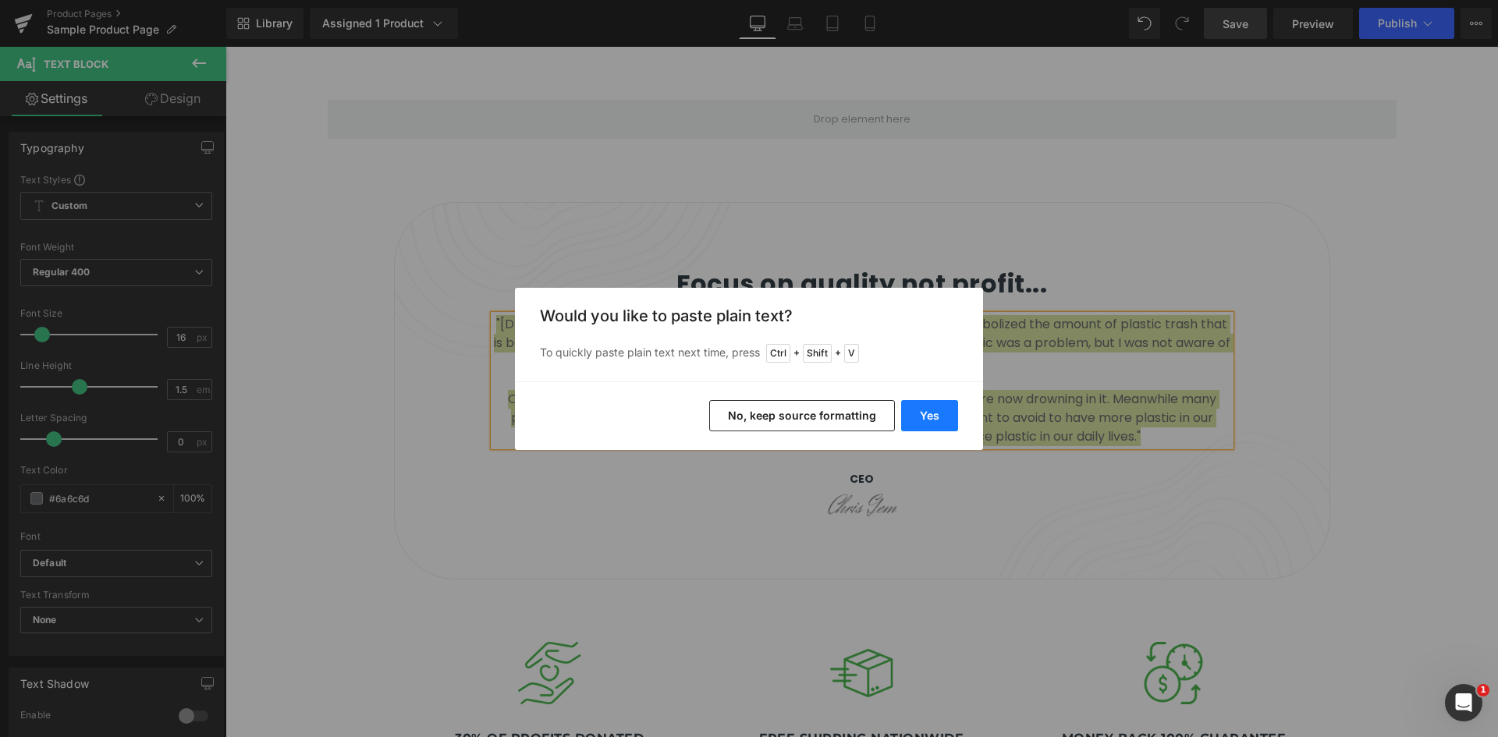
click at [912, 406] on button "Yes" at bounding box center [929, 415] width 57 height 31
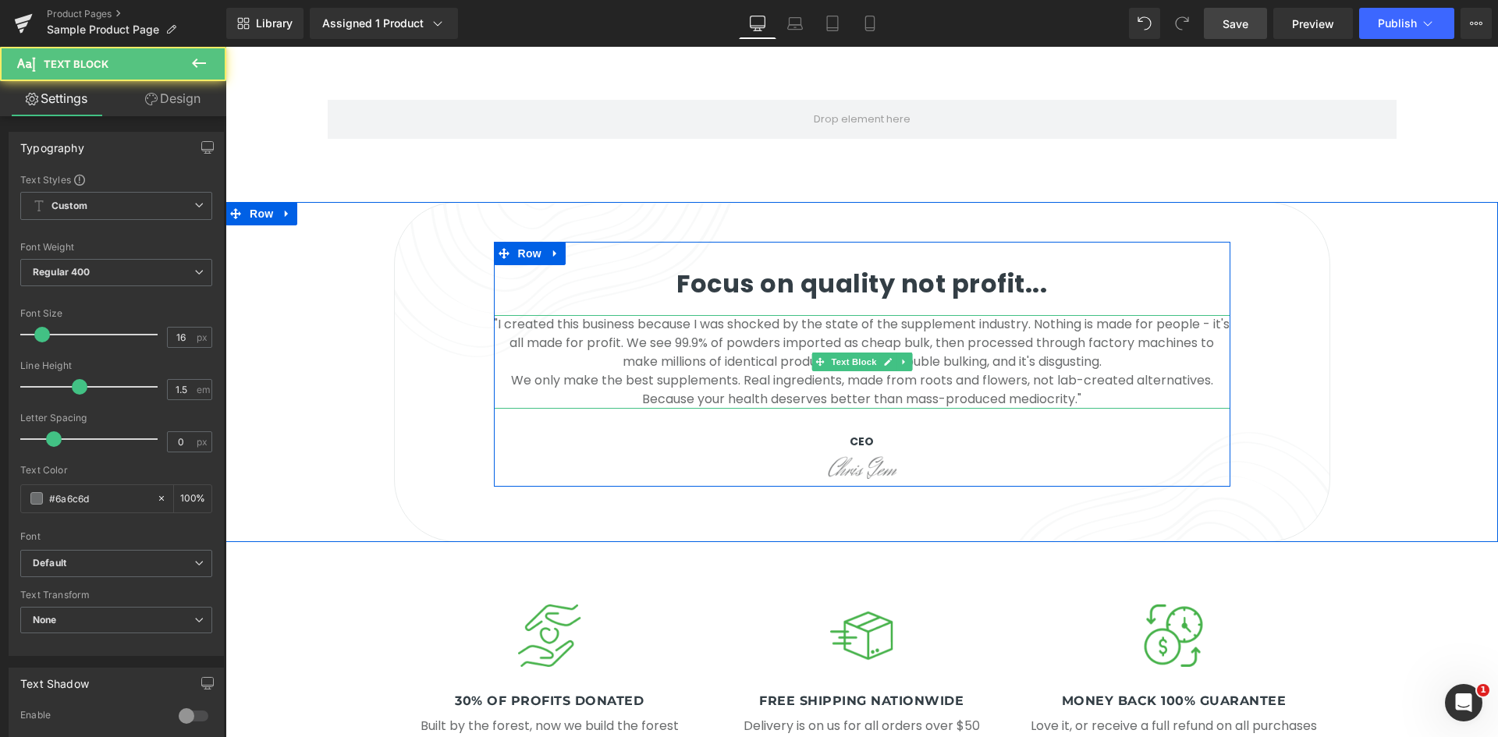
click at [1055, 331] on p ""I created this business because I was shocked by the state of the supplement i…" at bounding box center [862, 343] width 736 height 56
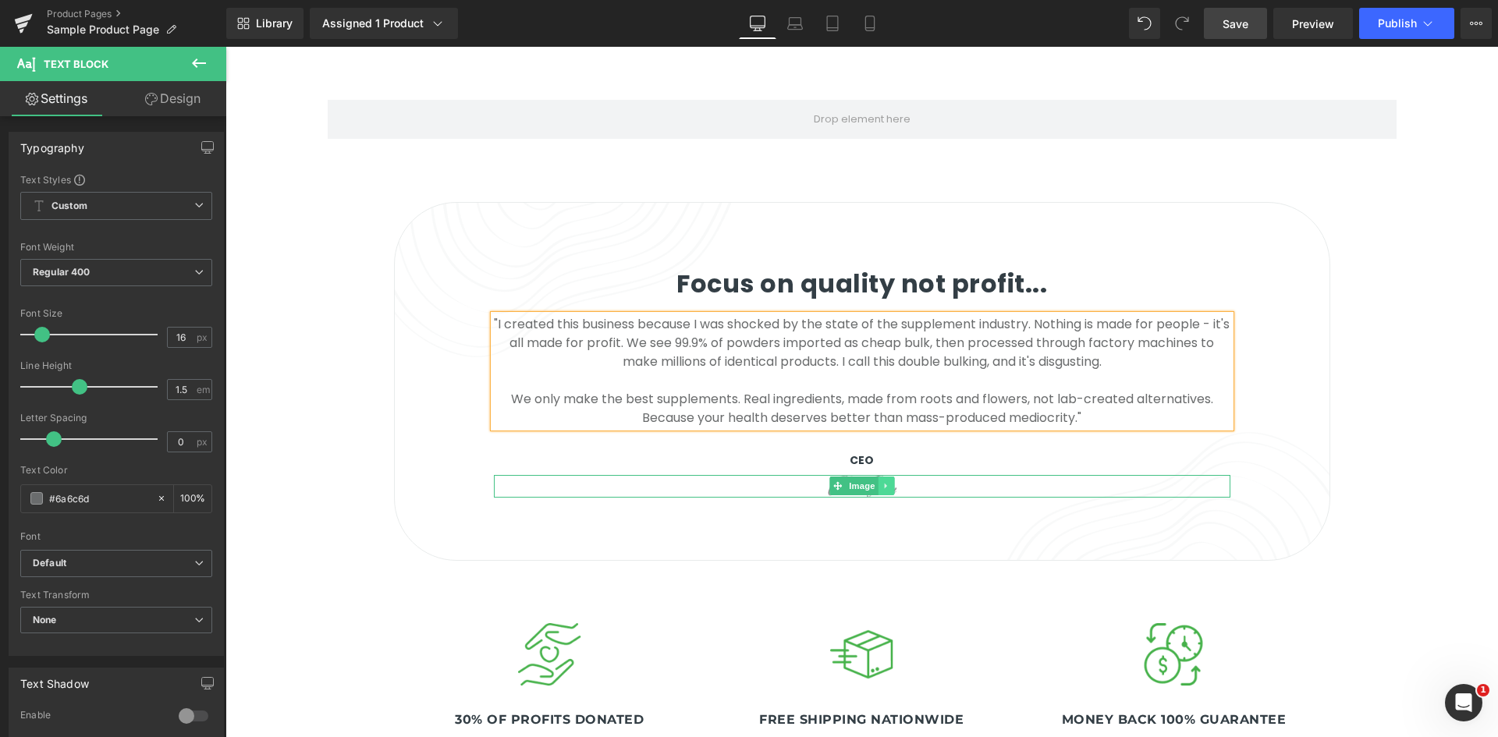
click at [881, 481] on icon at bounding box center [885, 485] width 9 height 9
click at [225, 47] on link at bounding box center [225, 47] width 0 height 0
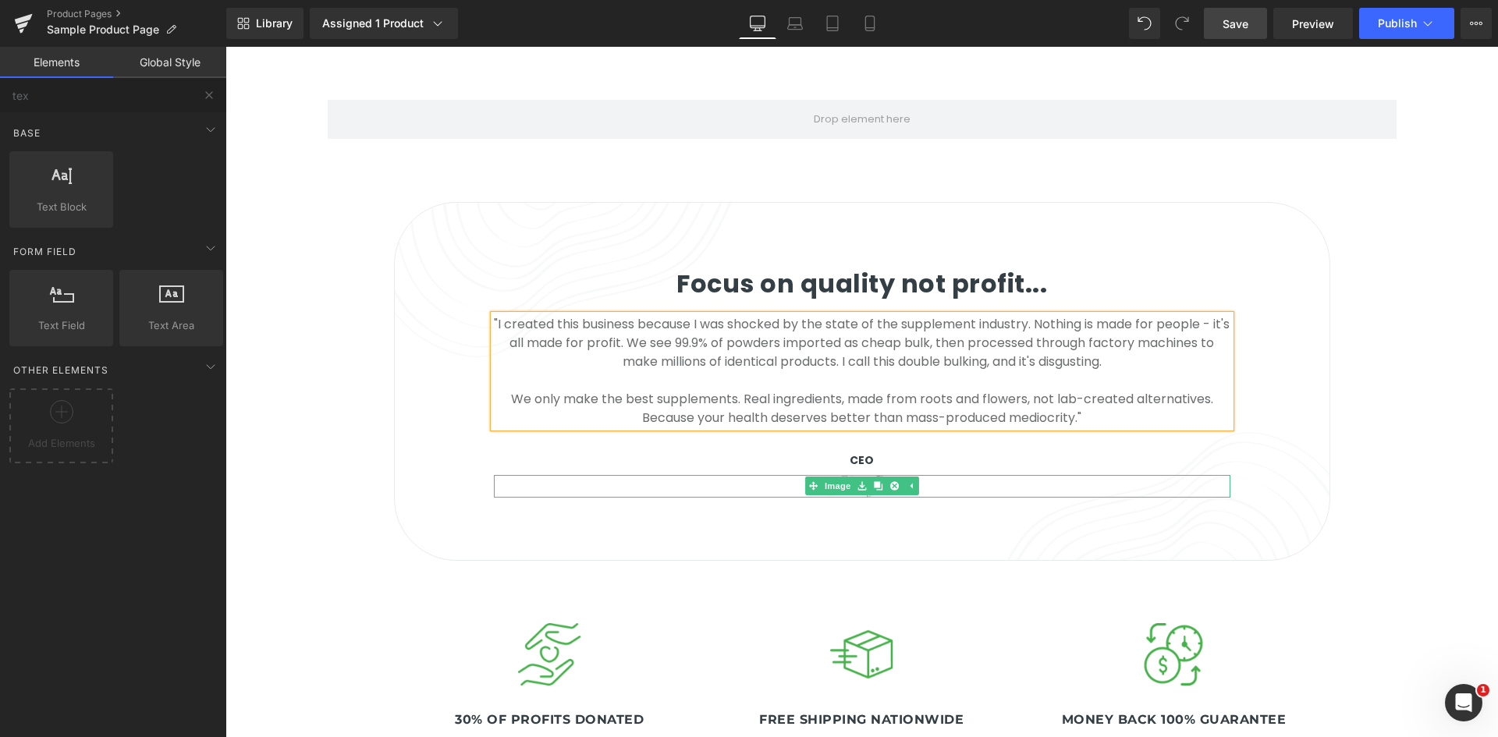
click at [955, 475] on div at bounding box center [862, 486] width 736 height 23
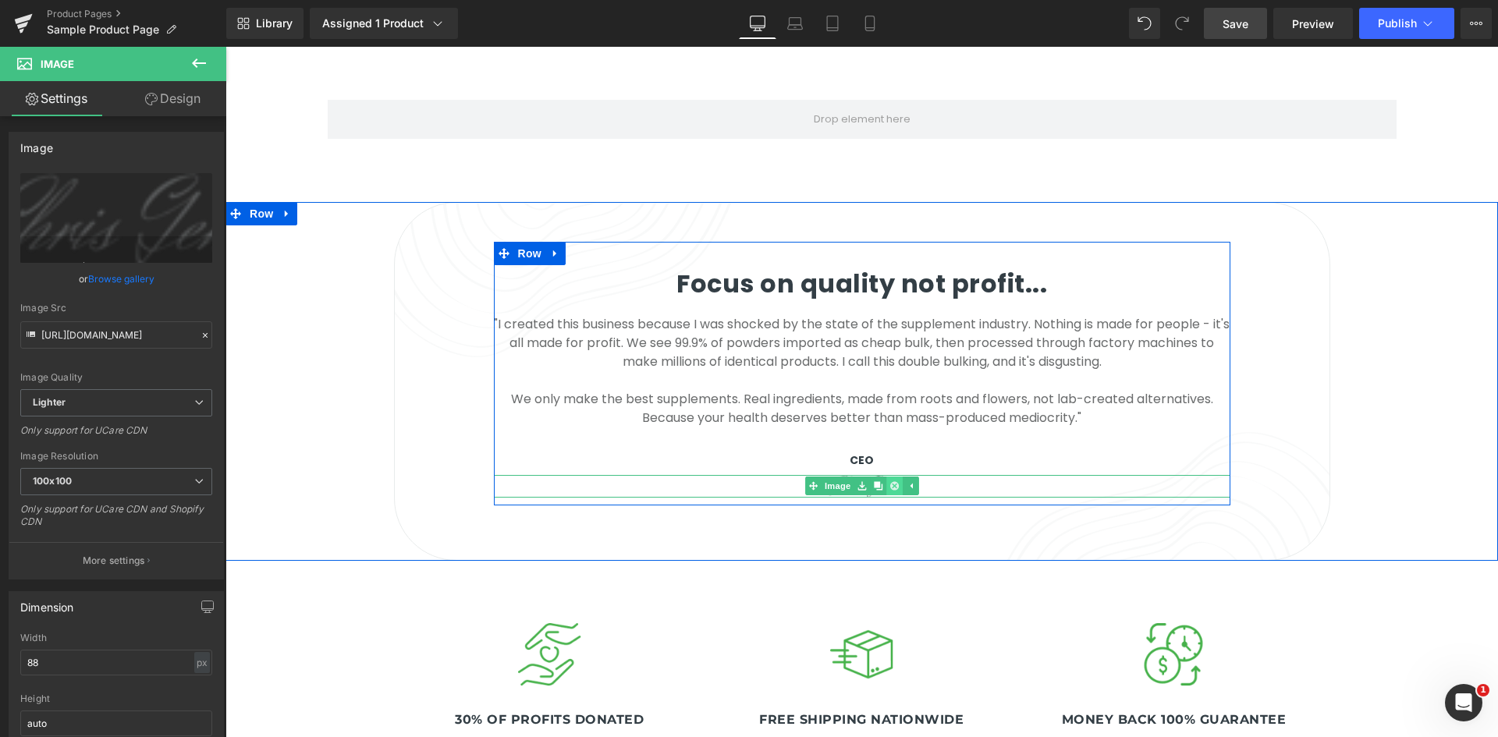
click at [889, 482] on icon at bounding box center [893, 486] width 9 height 9
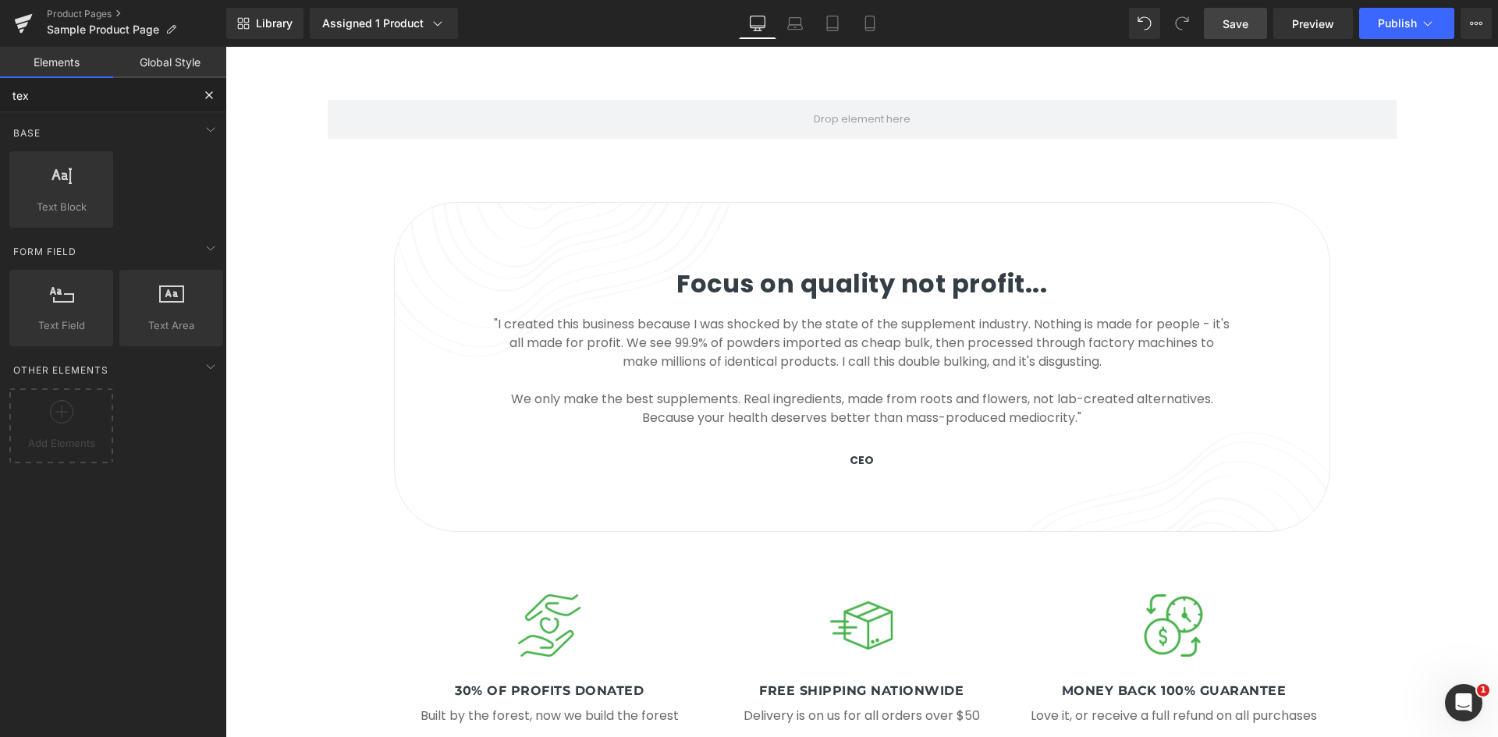
click at [144, 101] on input "tex" at bounding box center [96, 95] width 192 height 34
type input "liquiu"
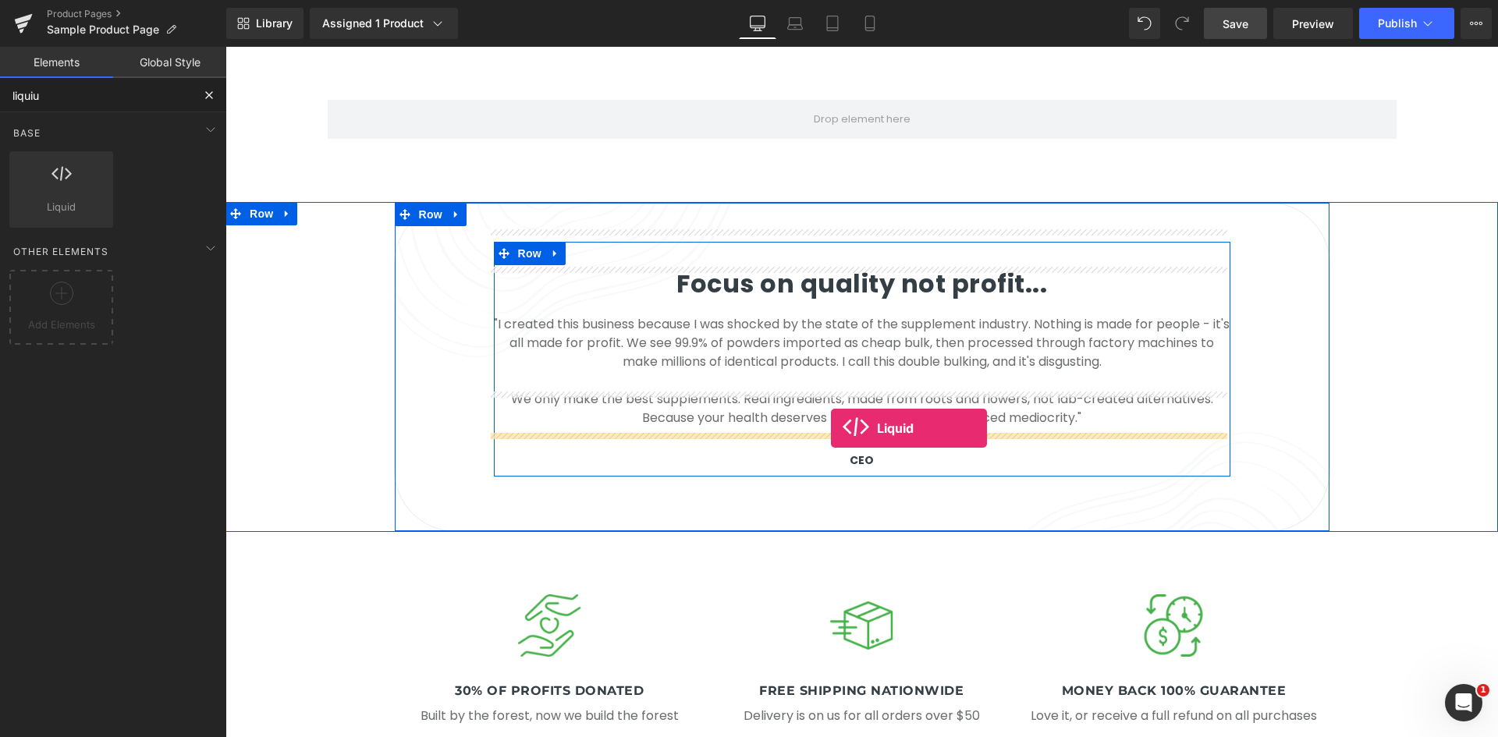
drag, startPoint x: 581, startPoint y: 327, endPoint x: 831, endPoint y: 428, distance: 269.4
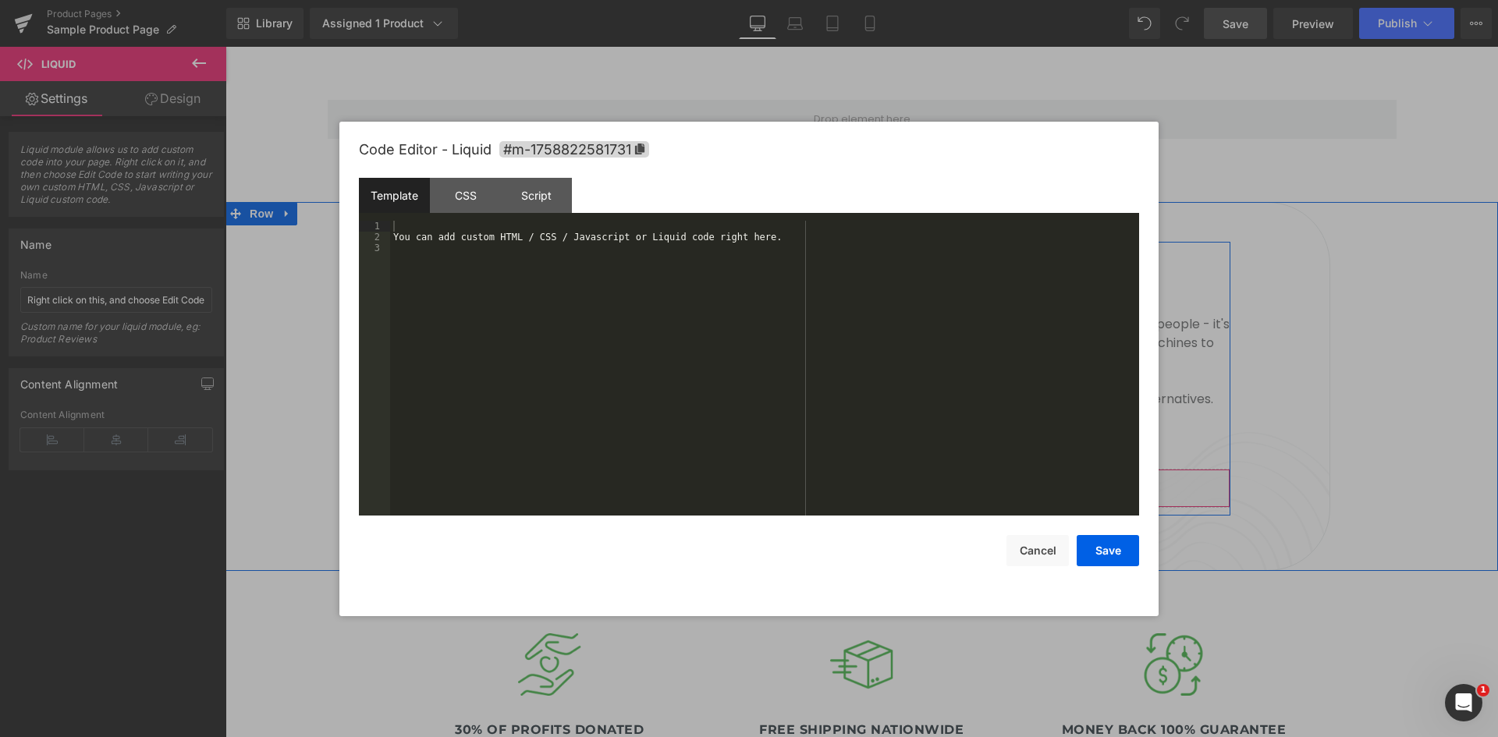
click at [875, 469] on div "Liquid" at bounding box center [862, 488] width 736 height 39
click at [455, 255] on div "You can add custom HTML / CSS / Javascript or Liquid code right here." at bounding box center [764, 379] width 749 height 317
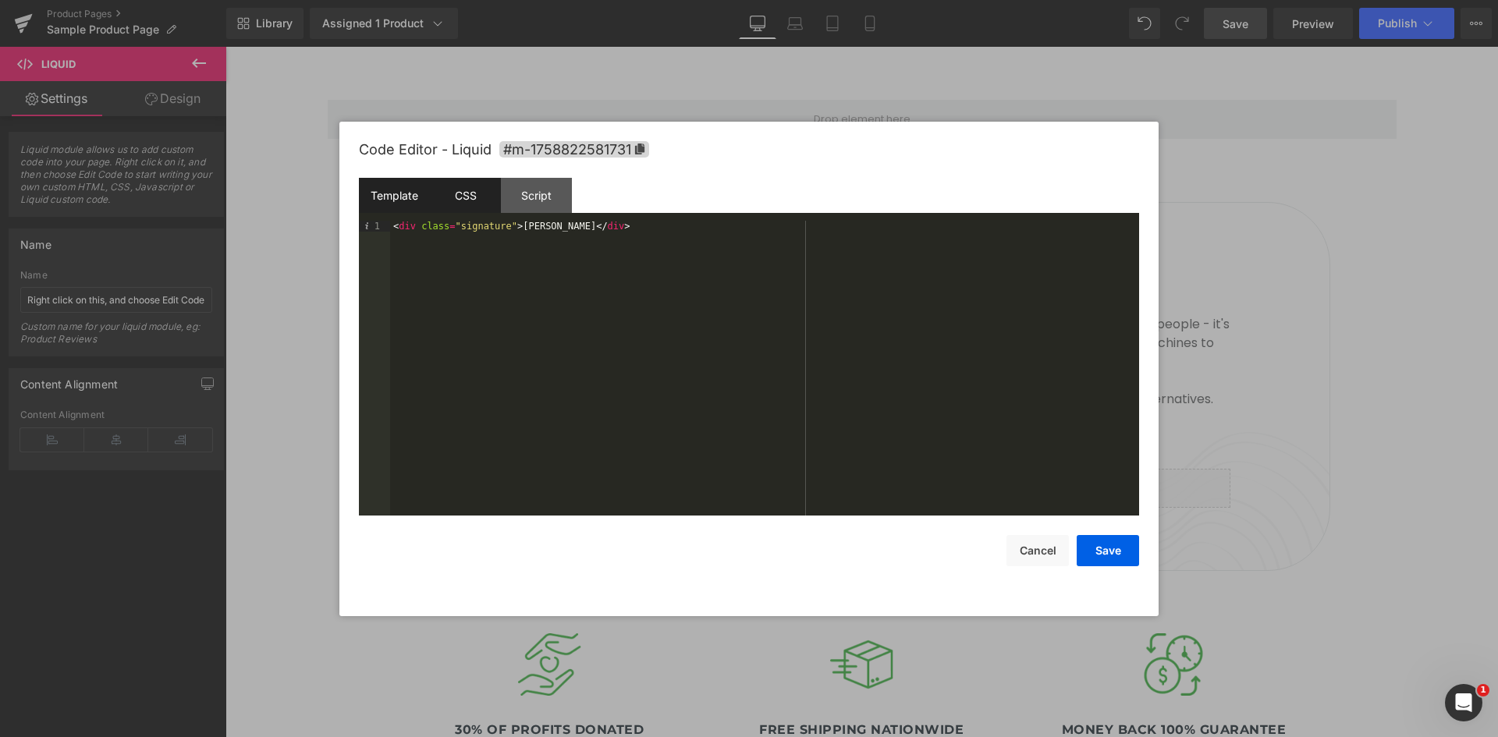
click at [486, 190] on div "CSS" at bounding box center [465, 195] width 71 height 35
click at [513, 239] on div "#m-1758822581731 { }" at bounding box center [764, 379] width 749 height 317
click at [771, 453] on div ".signature { font-family : ' Brush Script MT ' , cursive ; font-size : 2.2 em ;…" at bounding box center [764, 379] width 749 height 317
click at [1091, 561] on button "Save" at bounding box center [1107, 550] width 62 height 31
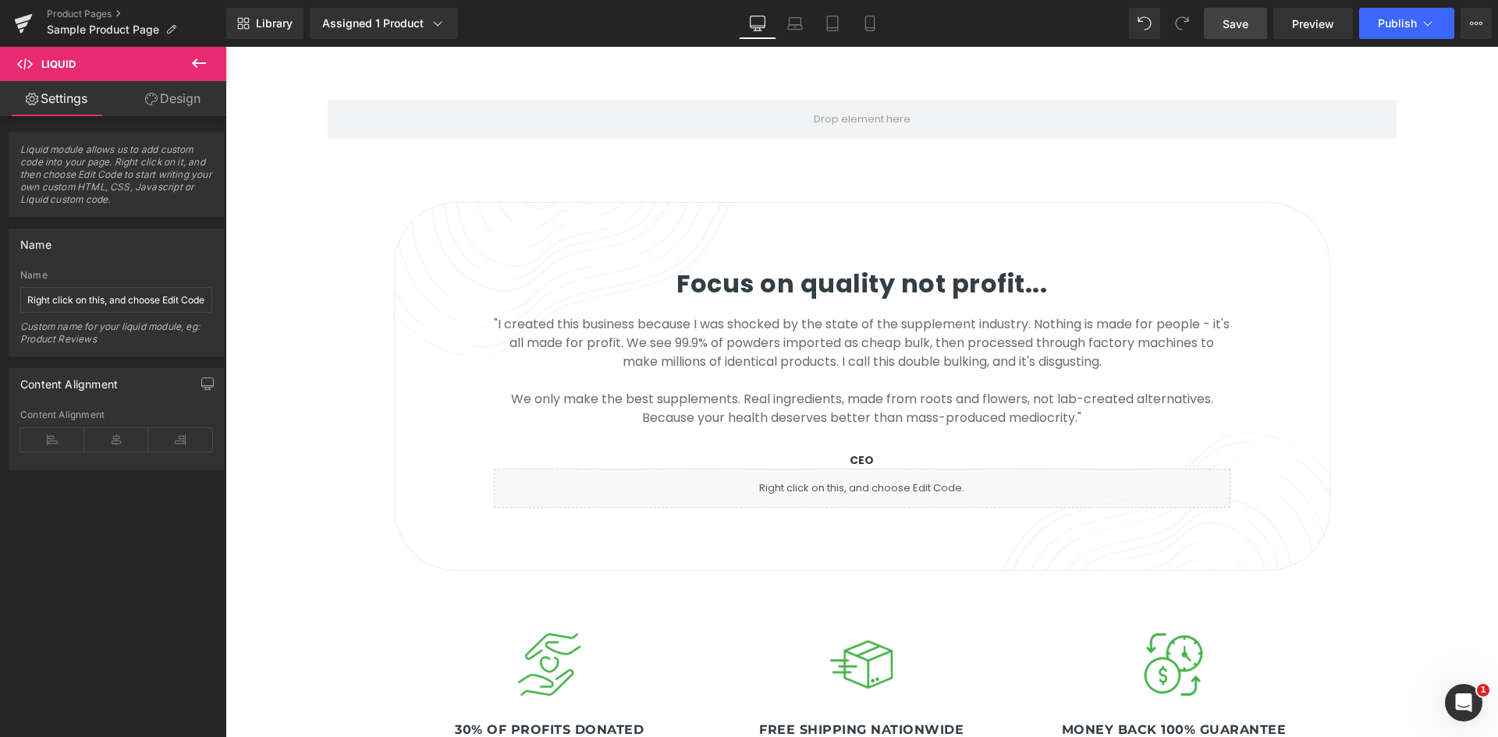
drag, startPoint x: 1243, startPoint y: 15, endPoint x: 606, endPoint y: 191, distance: 661.2
click at [1243, 16] on span "Save" at bounding box center [1235, 24] width 26 height 16
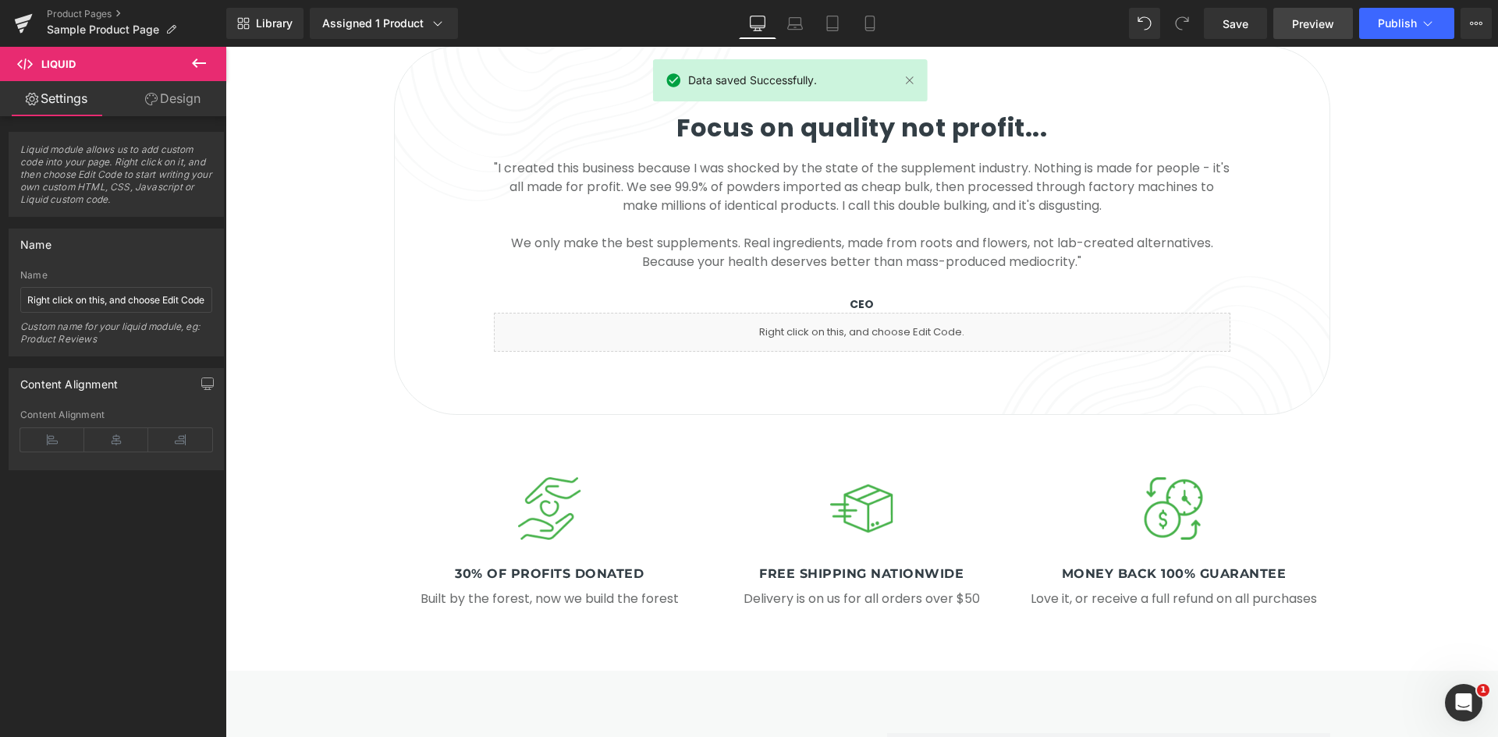
click at [1315, 30] on span "Preview" at bounding box center [1313, 24] width 42 height 16
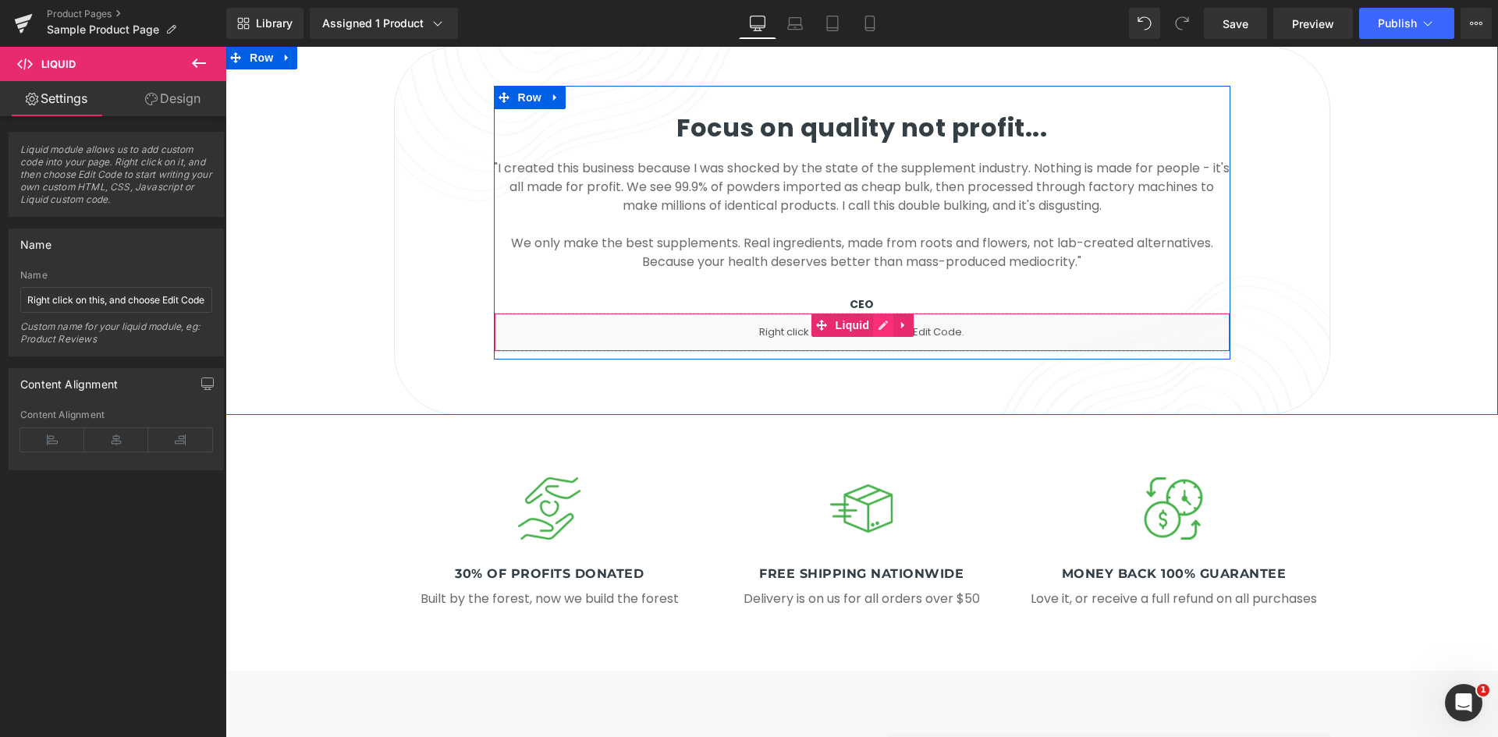
click at [877, 314] on link at bounding box center [883, 325] width 20 height 23
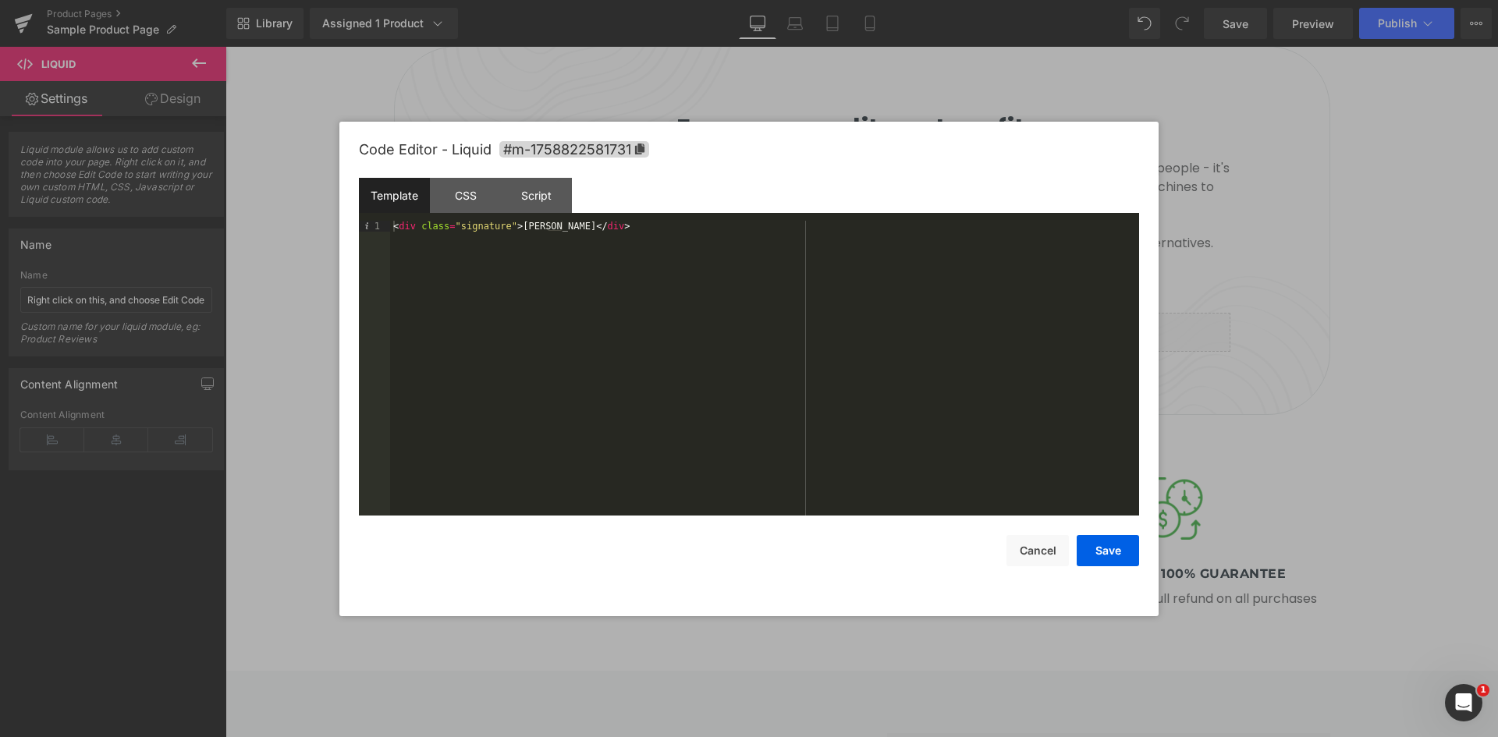
click at [428, 256] on div "< div class = "signature" > Chris </ div >" at bounding box center [764, 379] width 749 height 317
click at [470, 206] on div "CSS" at bounding box center [465, 195] width 71 height 35
click at [537, 259] on div ".signature { font-family : ' Brush Script MT ' , cursive ; font-size : 2.2 em ;…" at bounding box center [764, 379] width 749 height 317
drag, startPoint x: 522, startPoint y: 277, endPoint x: 683, endPoint y: 283, distance: 160.8
click at [523, 277] on div ".signature { font-family : ' Brush Script MT ' , cursive ; font-size : 2.2 em ;…" at bounding box center [764, 379] width 749 height 317
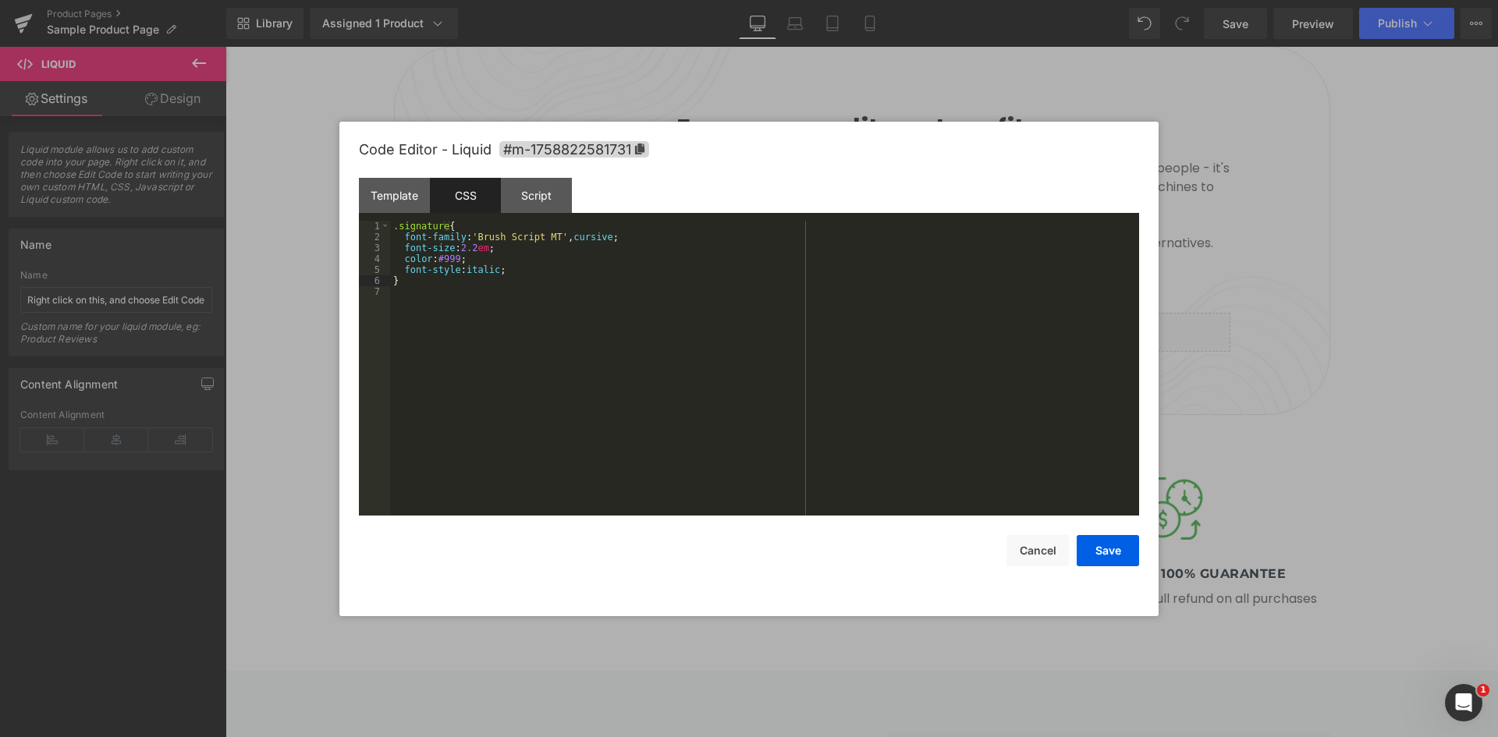
click at [526, 275] on div ".signature { font-family : ' Brush Script MT ' , cursive ; font-size : 2.2 em ;…" at bounding box center [764, 379] width 749 height 317
click at [598, 273] on div ".signature { font-family : ' Brush Script MT ' , cursive ; font-size : 2.2 em ;…" at bounding box center [764, 368] width 749 height 295
drag, startPoint x: 612, startPoint y: 303, endPoint x: 868, endPoint y: 382, distance: 267.7
click at [613, 303] on div ".signature { font-family : ' Brush Script MT ' , cursive ; font-size : 2.2 em ;…" at bounding box center [764, 379] width 749 height 317
click at [1119, 555] on button "Save" at bounding box center [1107, 550] width 62 height 31
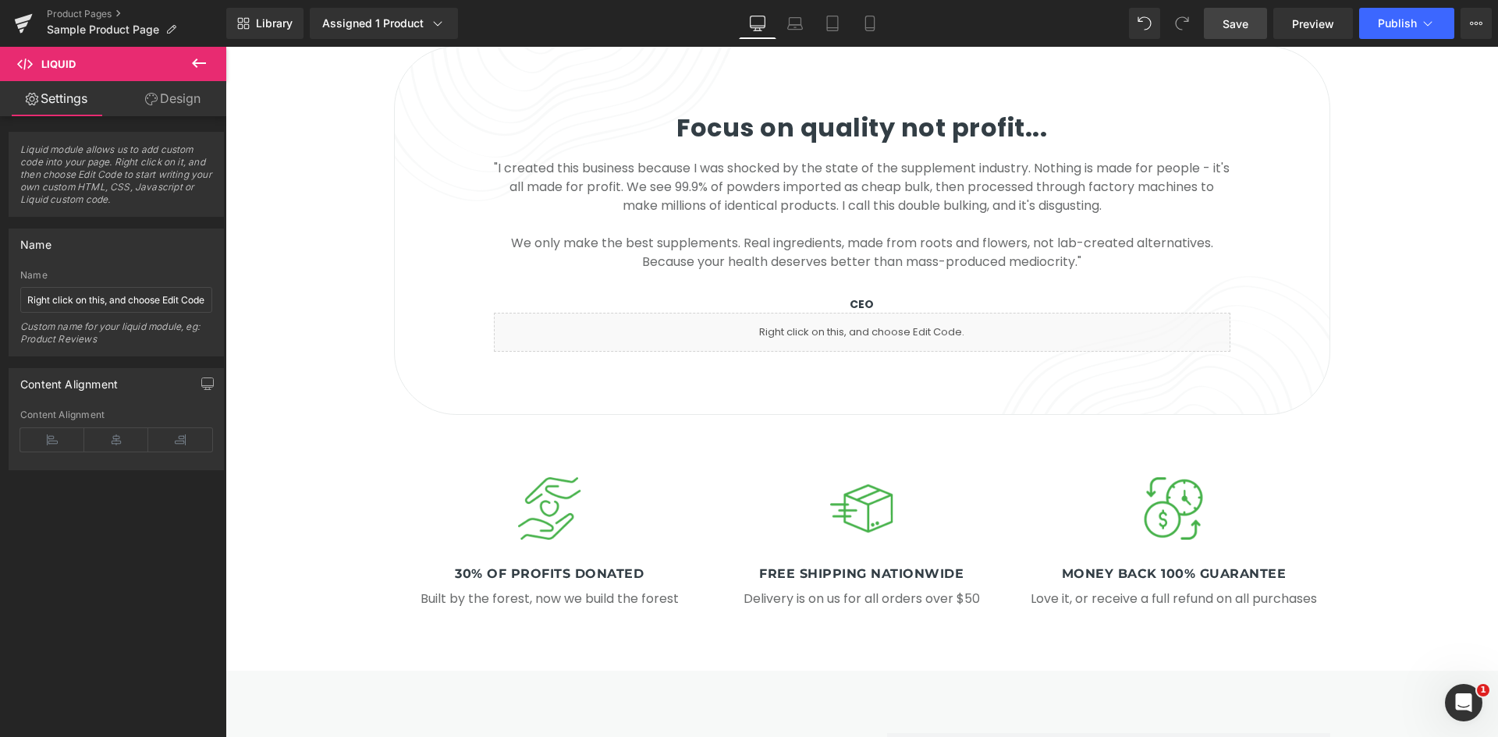
drag, startPoint x: 1247, startPoint y: 20, endPoint x: 1255, endPoint y: 21, distance: 8.7
click at [1250, 20] on link "Save" at bounding box center [1235, 23] width 63 height 31
click at [1321, 29] on span "Preview" at bounding box center [1313, 24] width 42 height 16
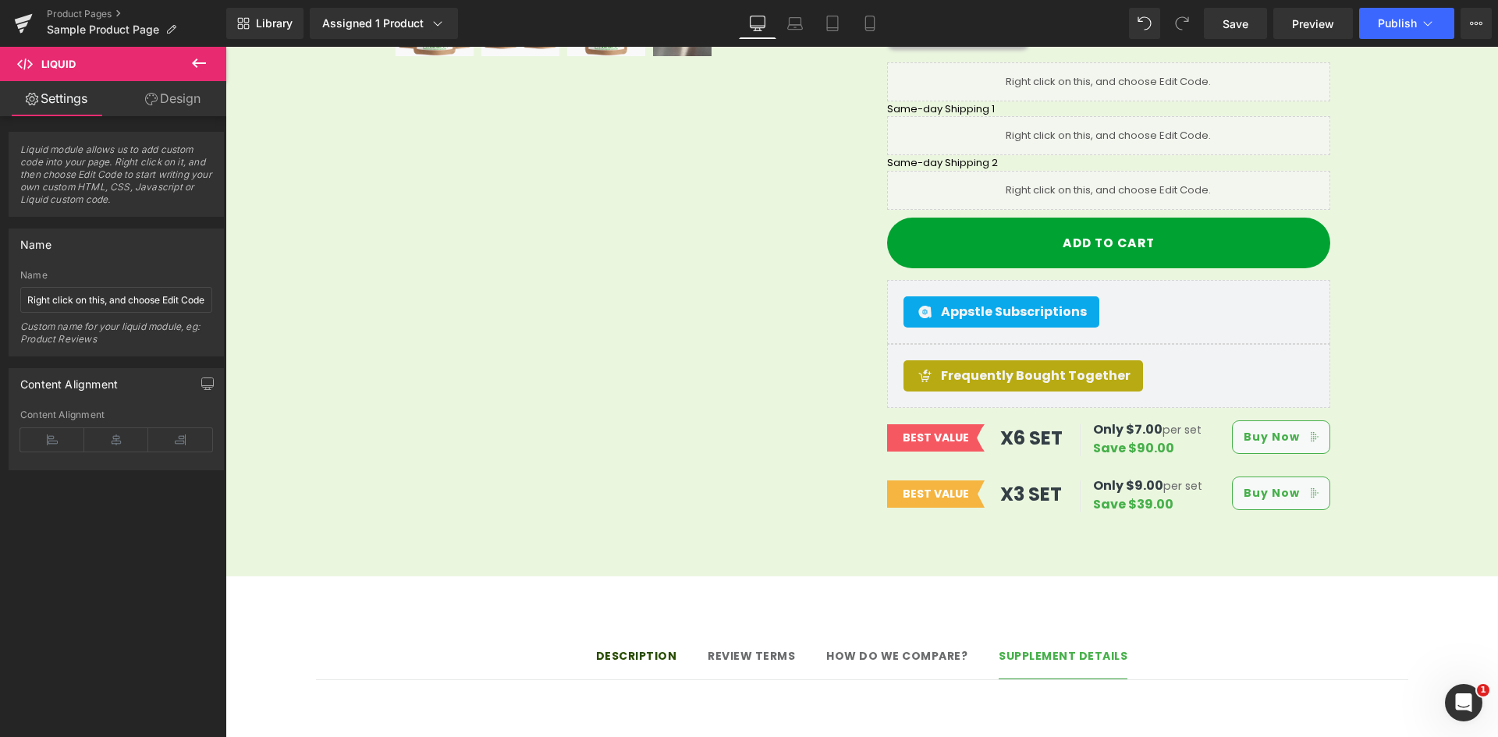
scroll to position [1170, 0]
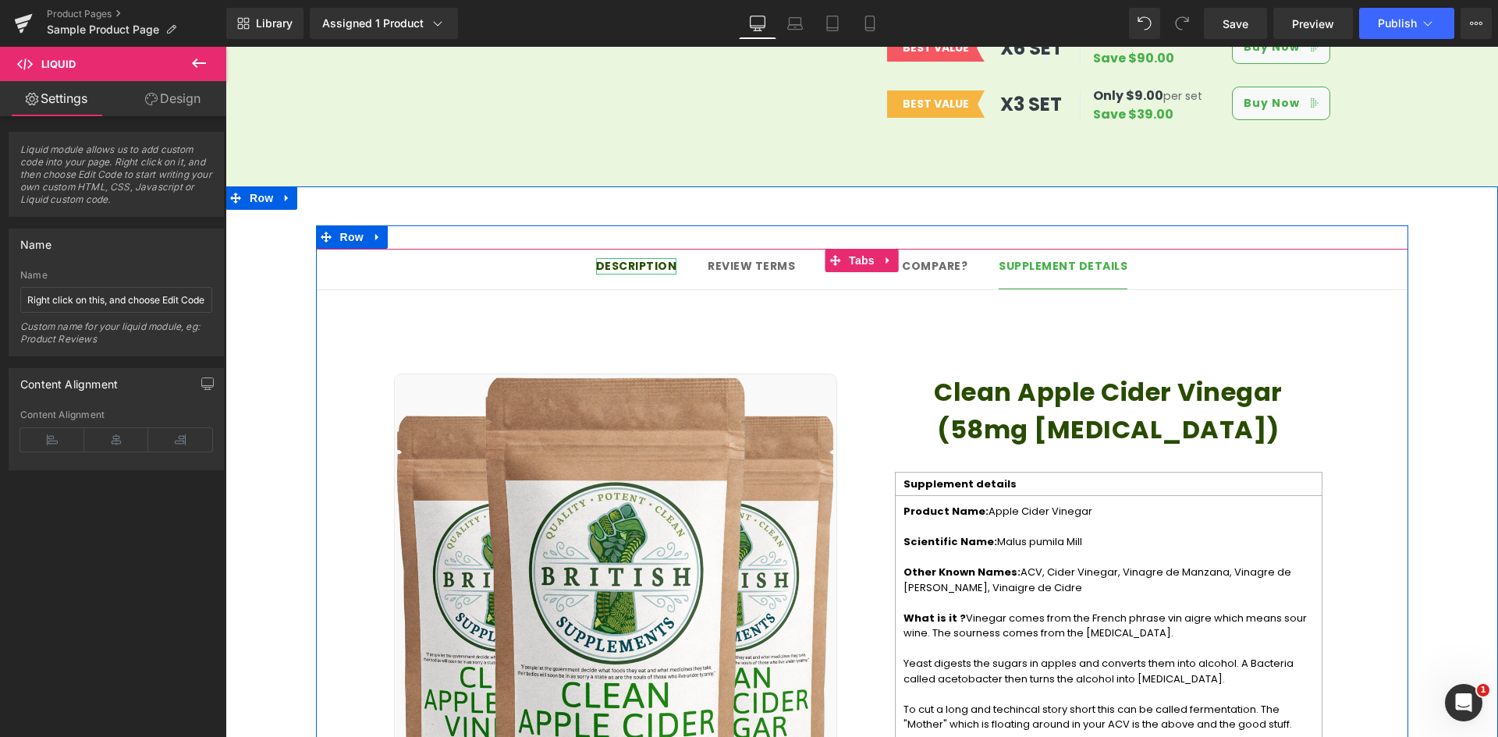
click at [626, 258] on strong "Description" at bounding box center [636, 266] width 81 height 16
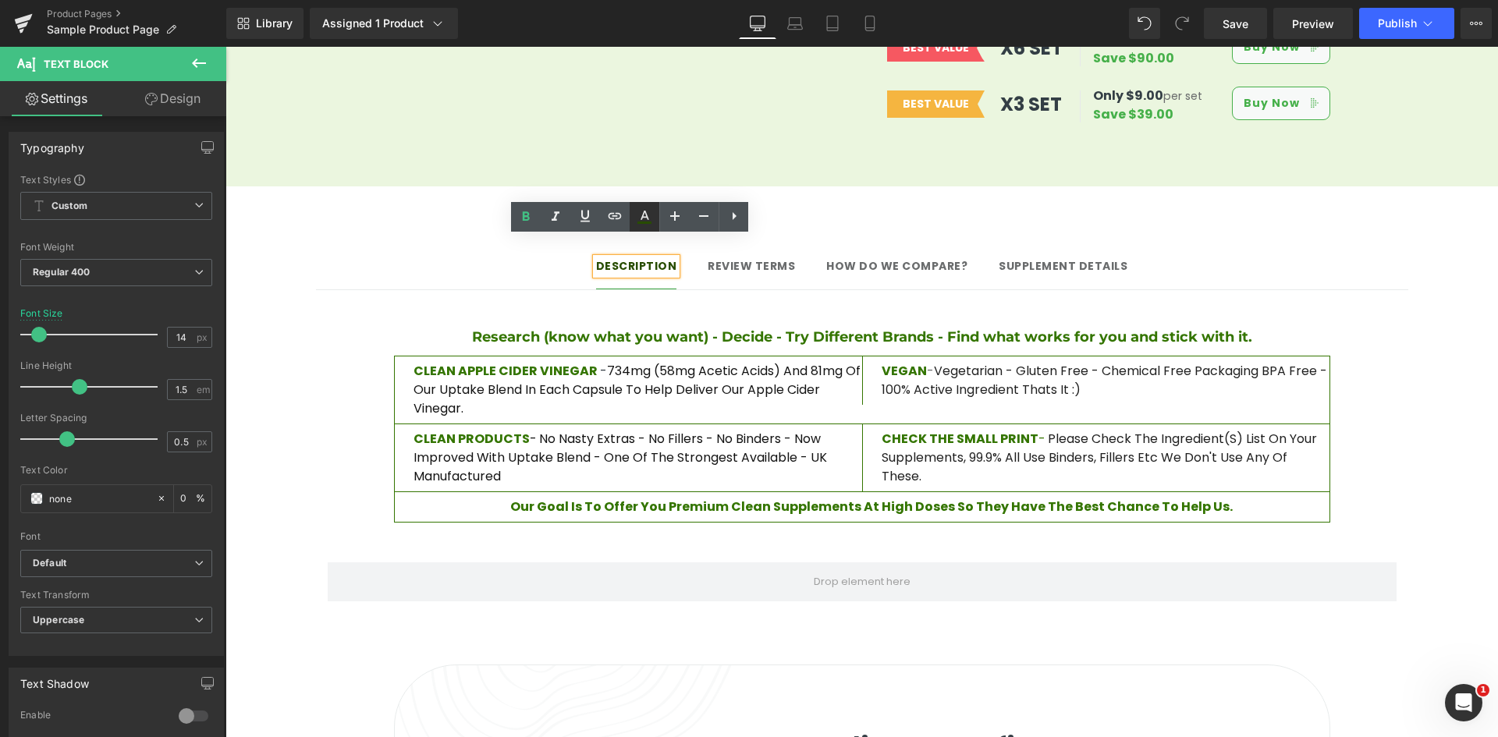
click at [640, 223] on icon at bounding box center [644, 223] width 14 height 2
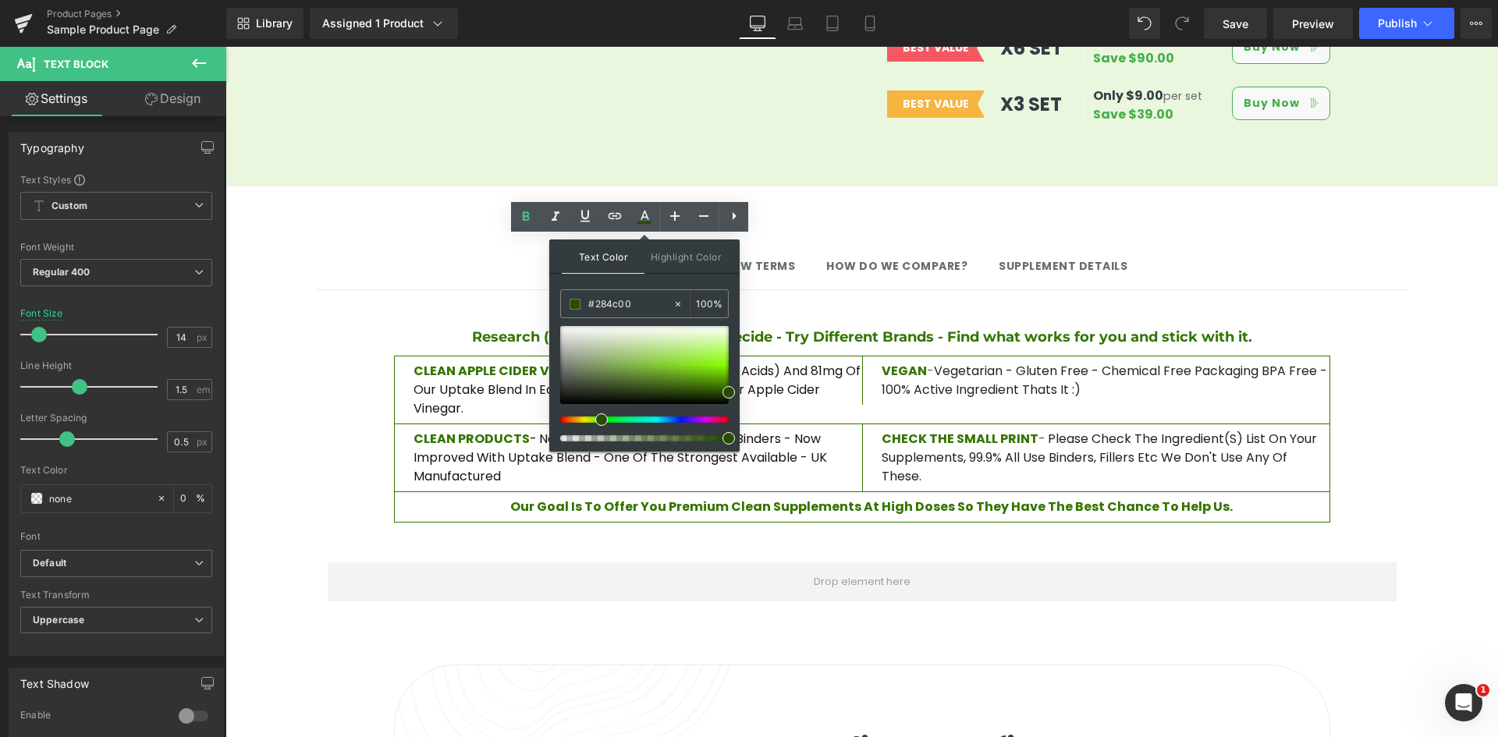
click at [471, 362] on p "CLEAN APPLE CIDER VINEGAR - 734mg (58mg Acetic Acids) and 81mg of our uptake bl…" at bounding box center [637, 390] width 449 height 56
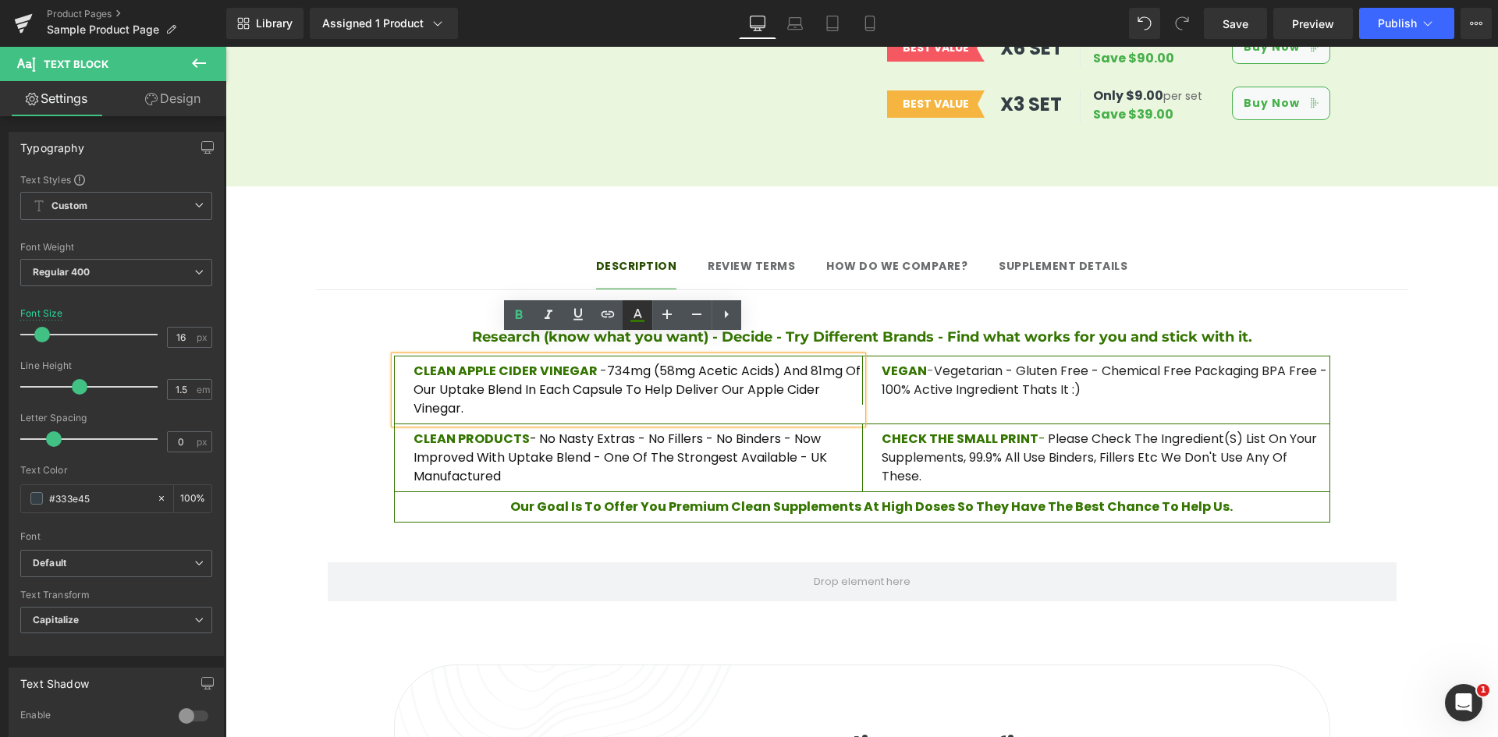
click at [632, 317] on icon at bounding box center [637, 315] width 19 height 19
type input "#347500"
type input "100"
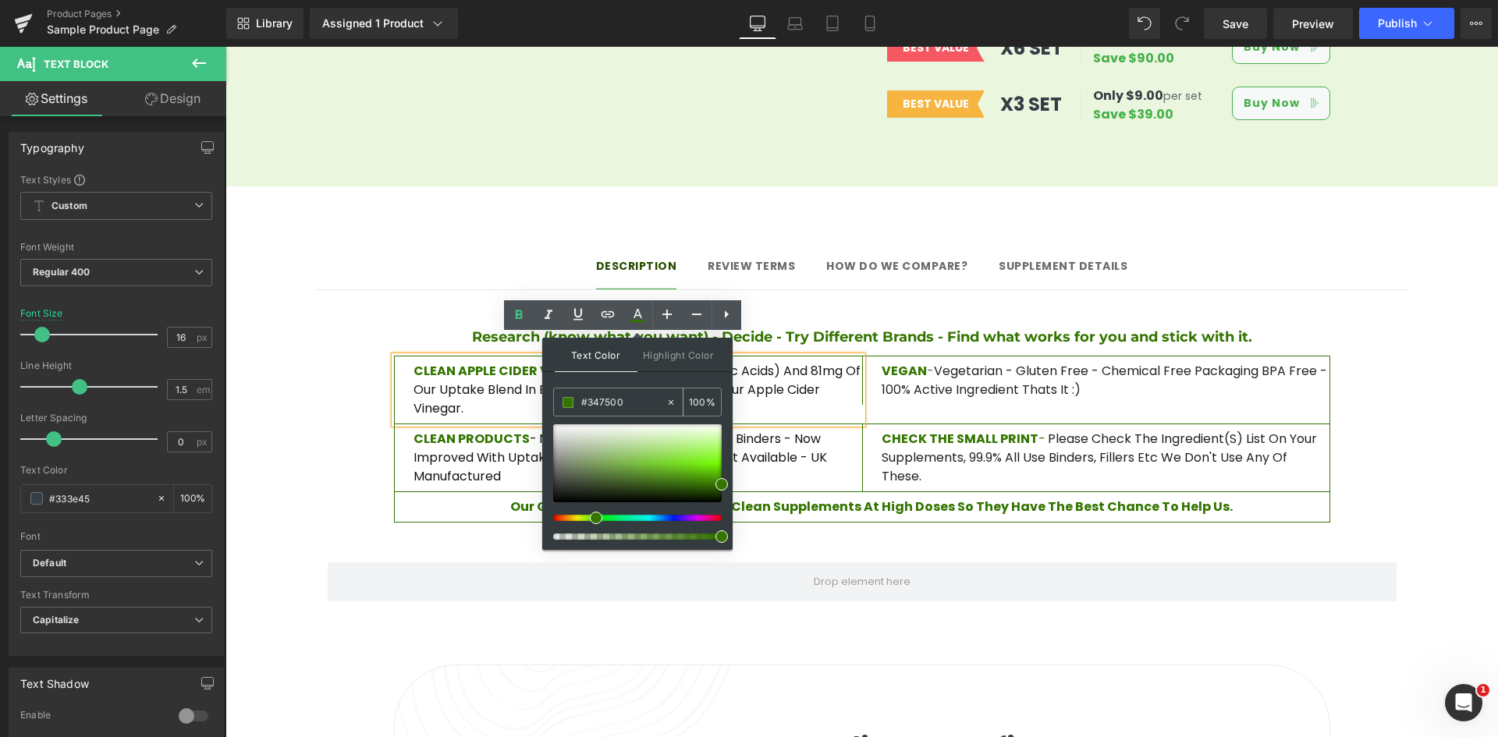
click at [610, 394] on input "#347500" at bounding box center [623, 402] width 84 height 17
click at [800, 327] on h4 "Research (know what you want) - Decide - Try Different Brands - Find what works…" at bounding box center [862, 337] width 1092 height 21
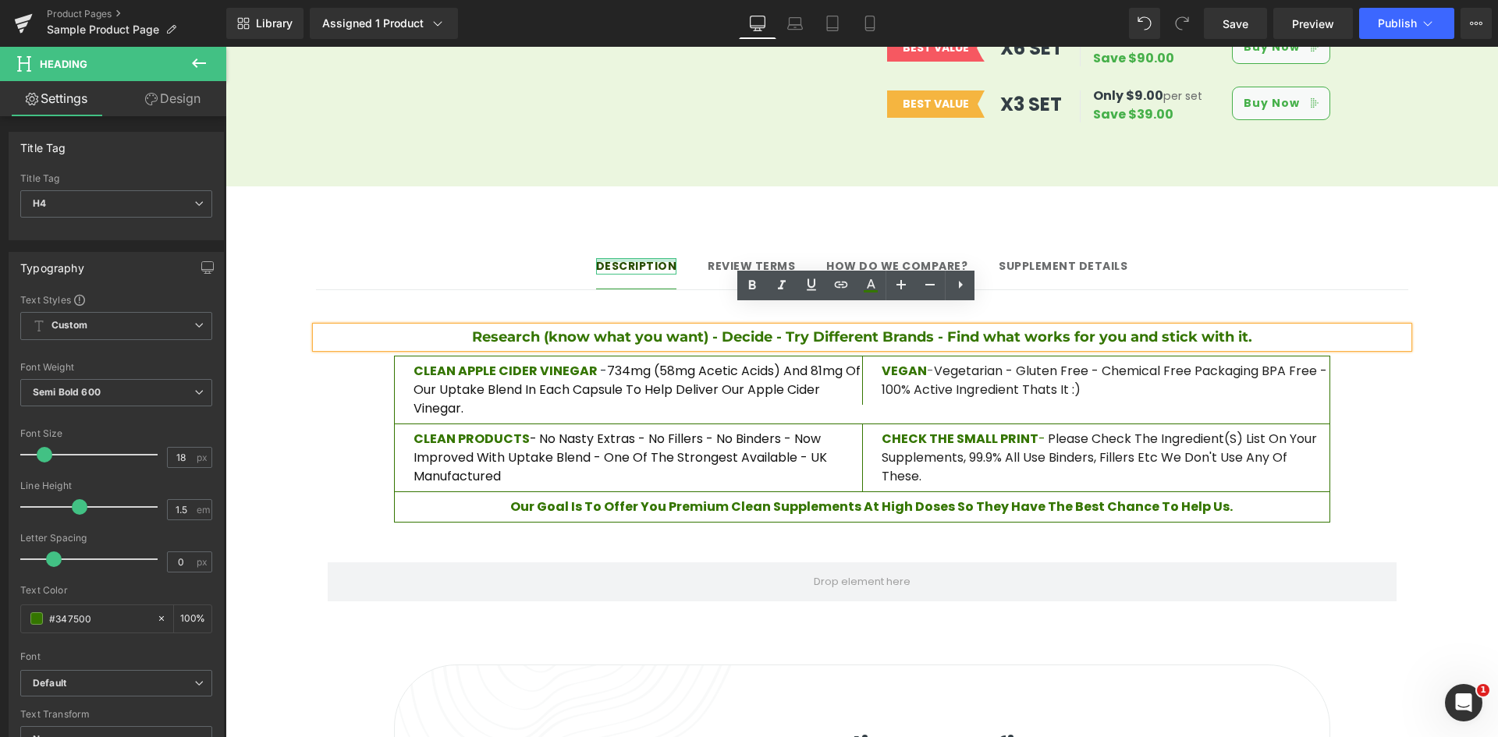
click at [634, 258] on div at bounding box center [636, 260] width 81 height 4
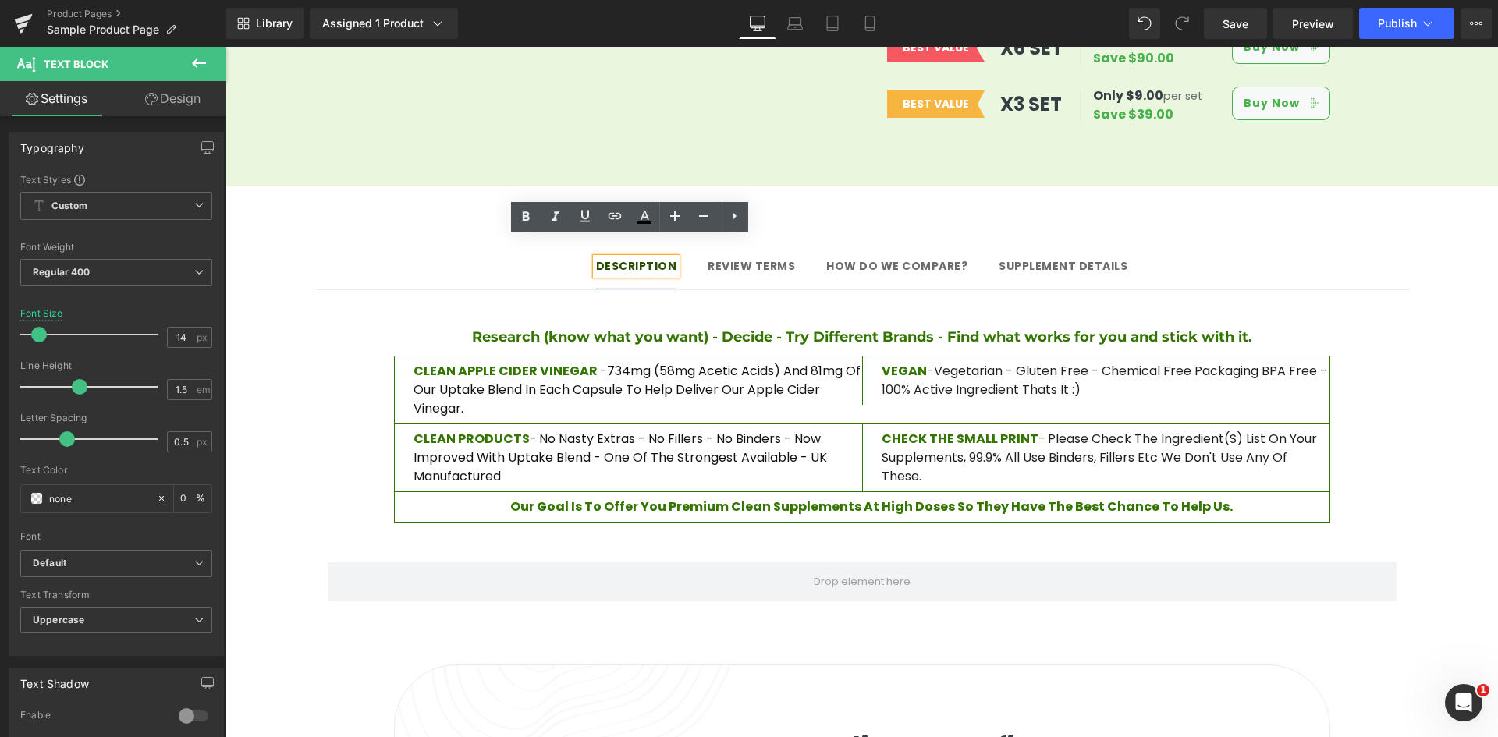
click at [649, 258] on strong "Description" at bounding box center [636, 266] width 81 height 16
click at [645, 220] on icon at bounding box center [644, 216] width 19 height 19
type input "#284c00"
type input "100"
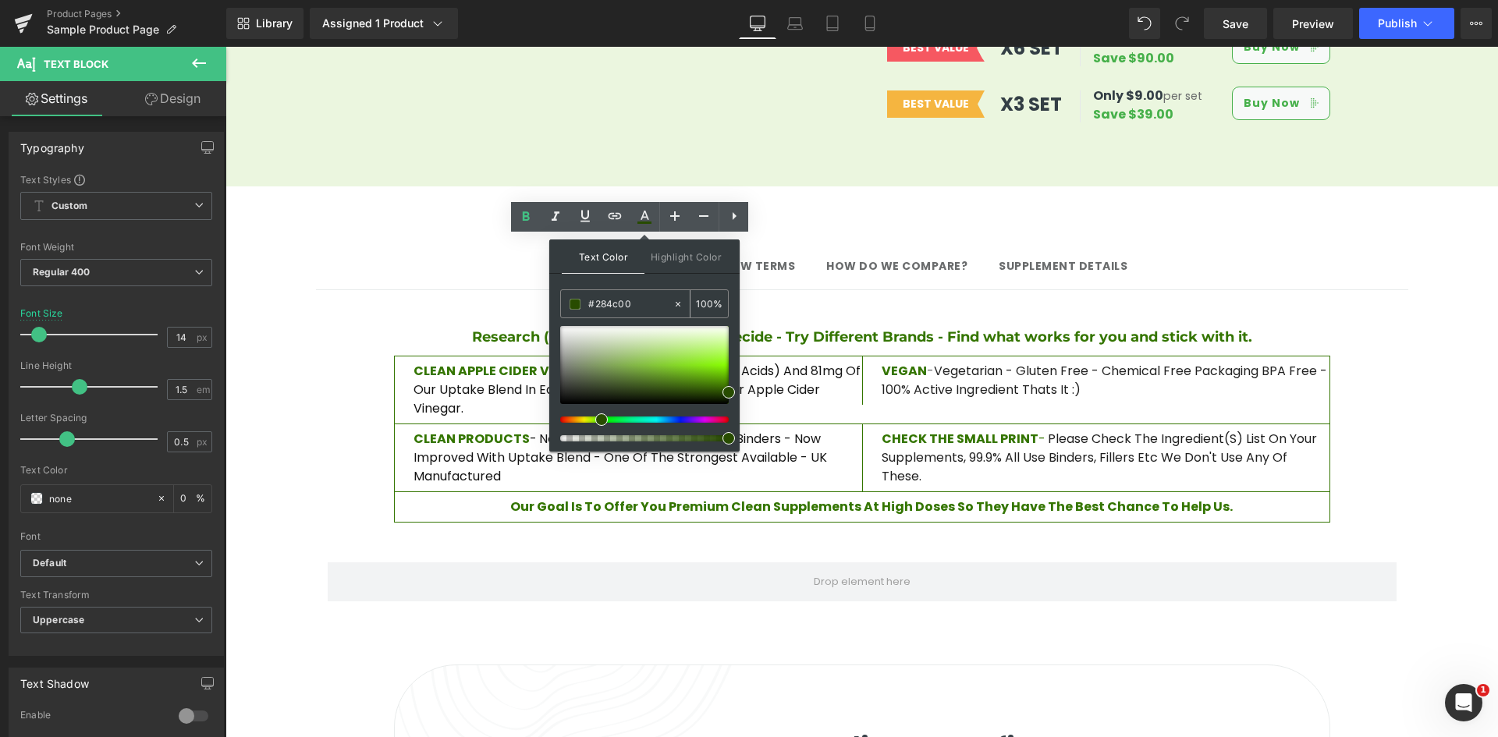
click at [608, 303] on input "#284c00" at bounding box center [630, 304] width 84 height 17
click at [518, 327] on h4 "Research (know what you want) - Decide - Try Different Brands - Find what works…" at bounding box center [862, 337] width 1092 height 21
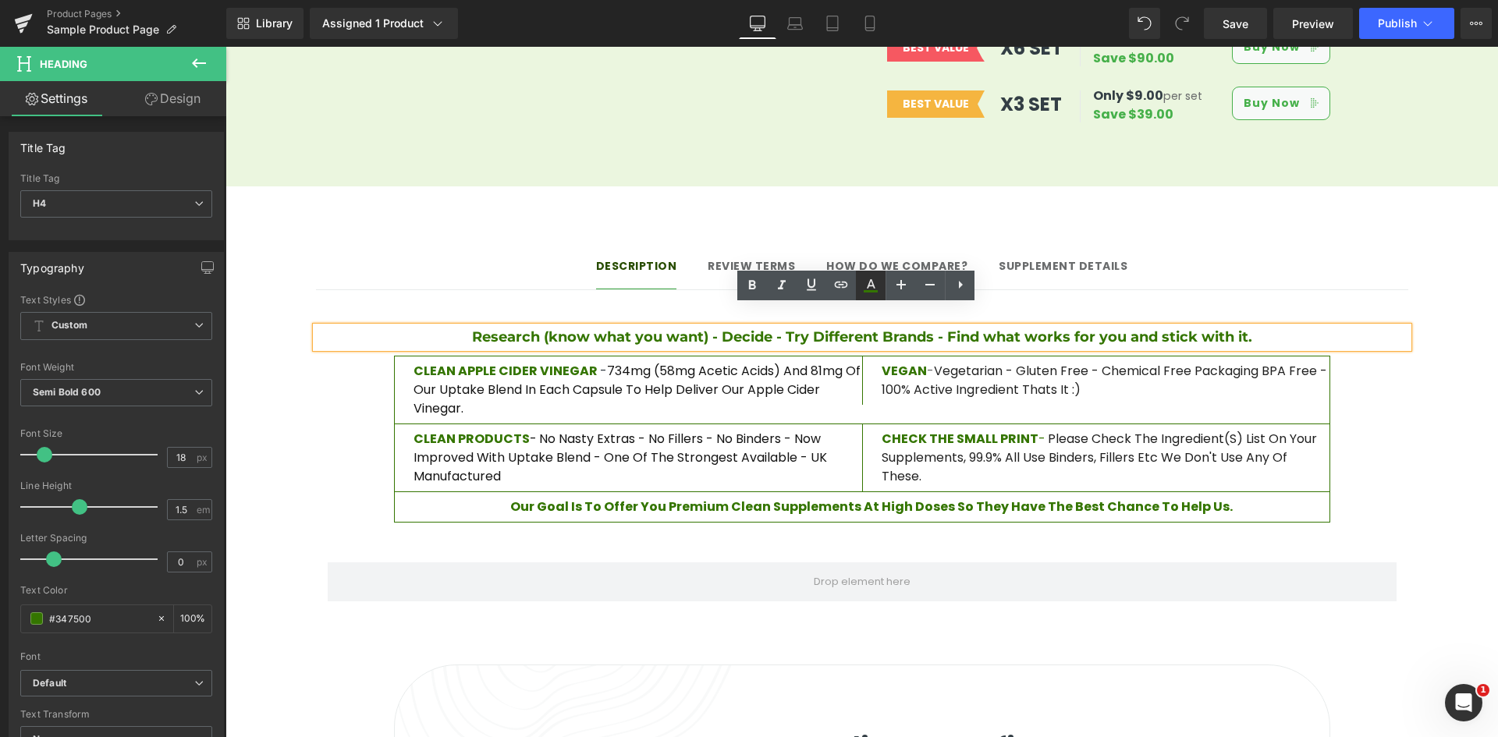
click at [869, 290] on icon at bounding box center [870, 285] width 19 height 19
type input "#347500"
type input "100"
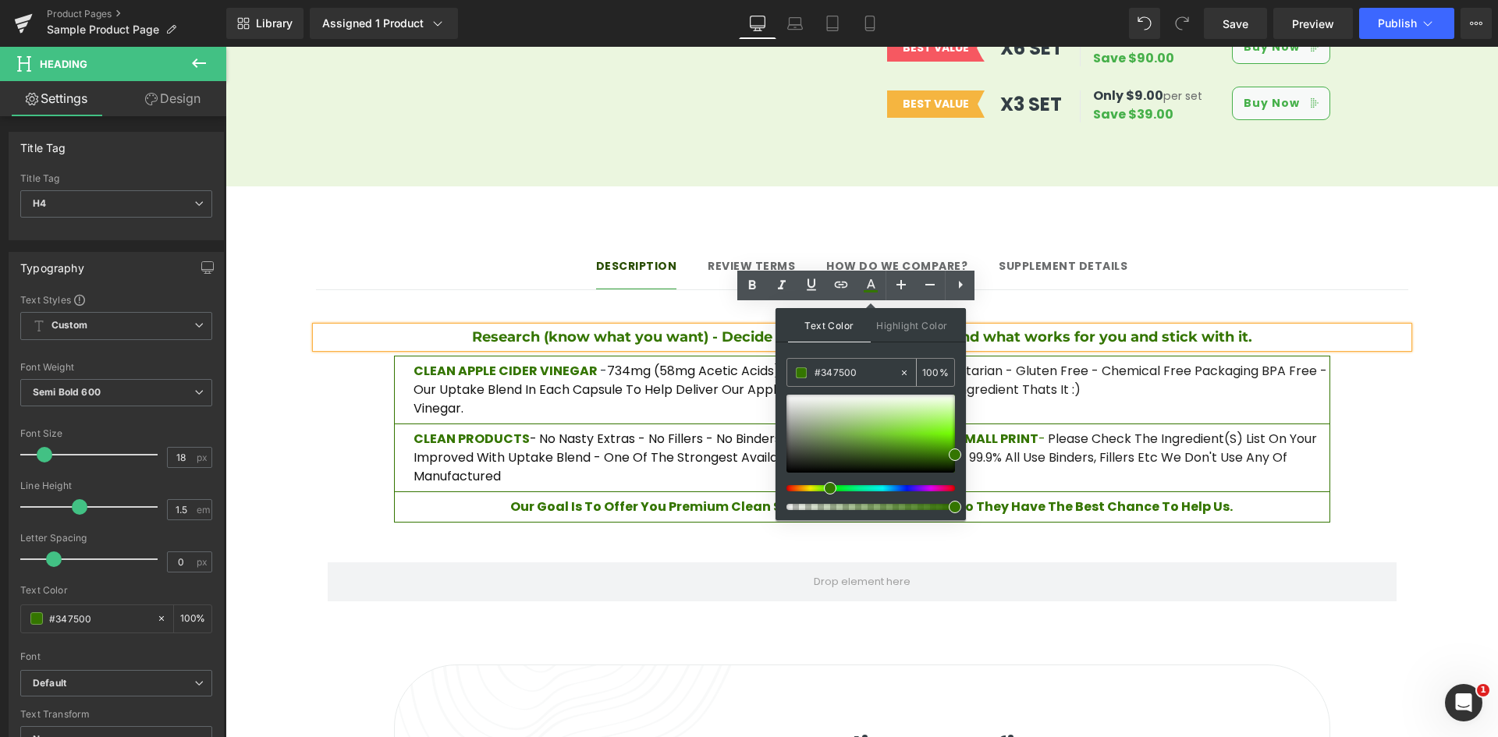
click at [834, 371] on input "#347500" at bounding box center [856, 372] width 84 height 17
paste input "284c"
click at [857, 351] on div "Text Color Highlight Color rgba(40, 76, 0, 1) #284c00 100 % transparent transpa…" at bounding box center [870, 414] width 190 height 212
click at [646, 371] on li at bounding box center [654, 380] width 16 height 19
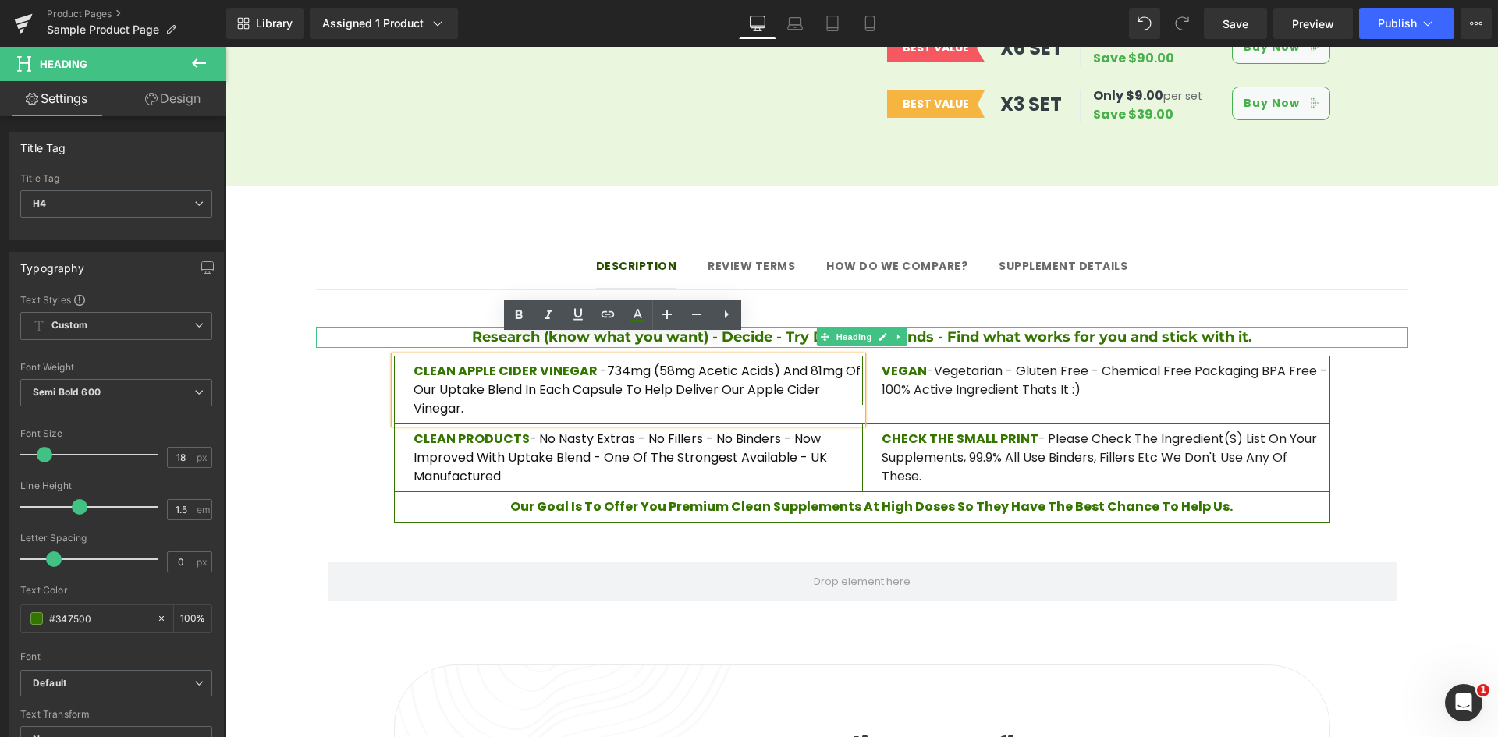
click at [799, 327] on h4 "Research (know what you want) - Decide - Try Different Brands - Find what works…" at bounding box center [862, 337] width 1092 height 21
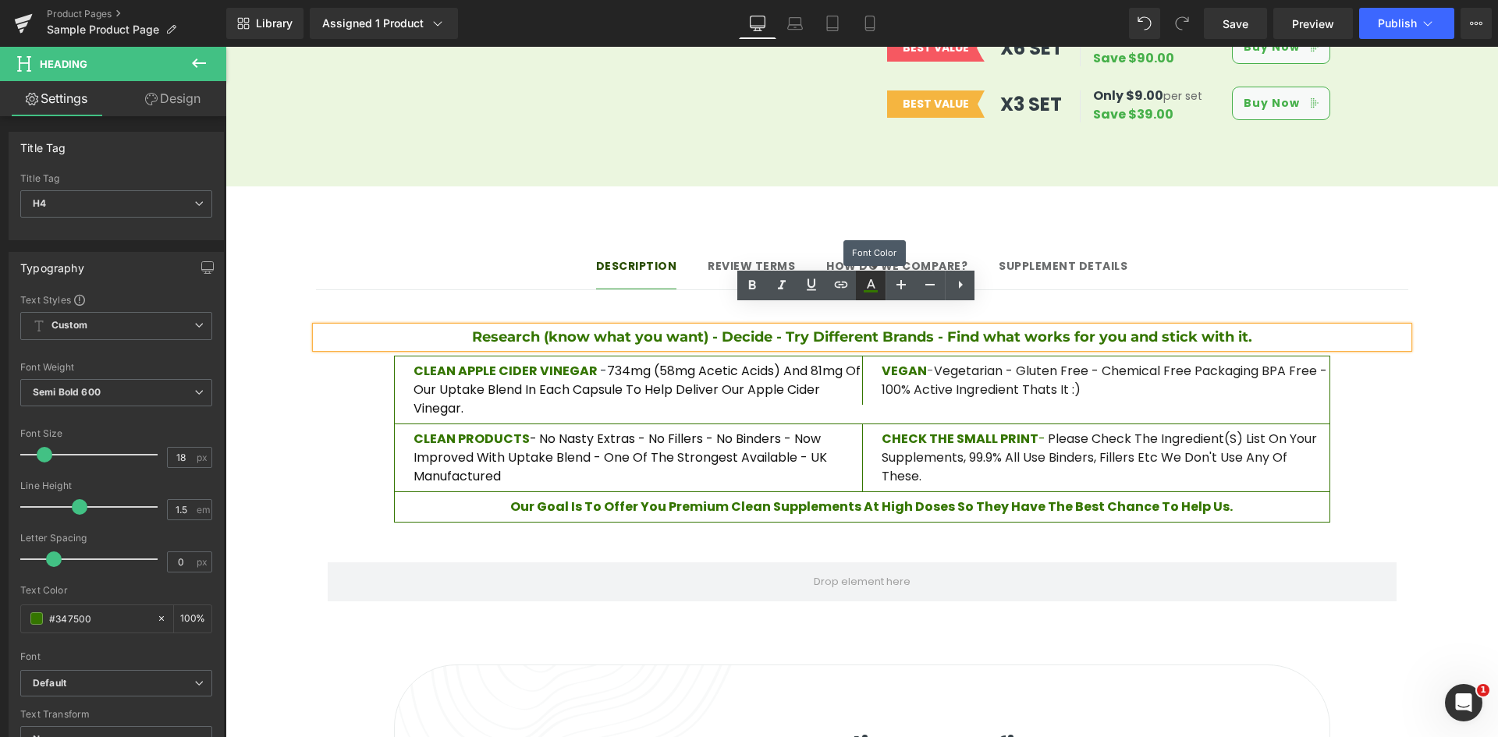
click at [865, 298] on link at bounding box center [871, 286] width 30 height 30
type input "#347500"
type input "100"
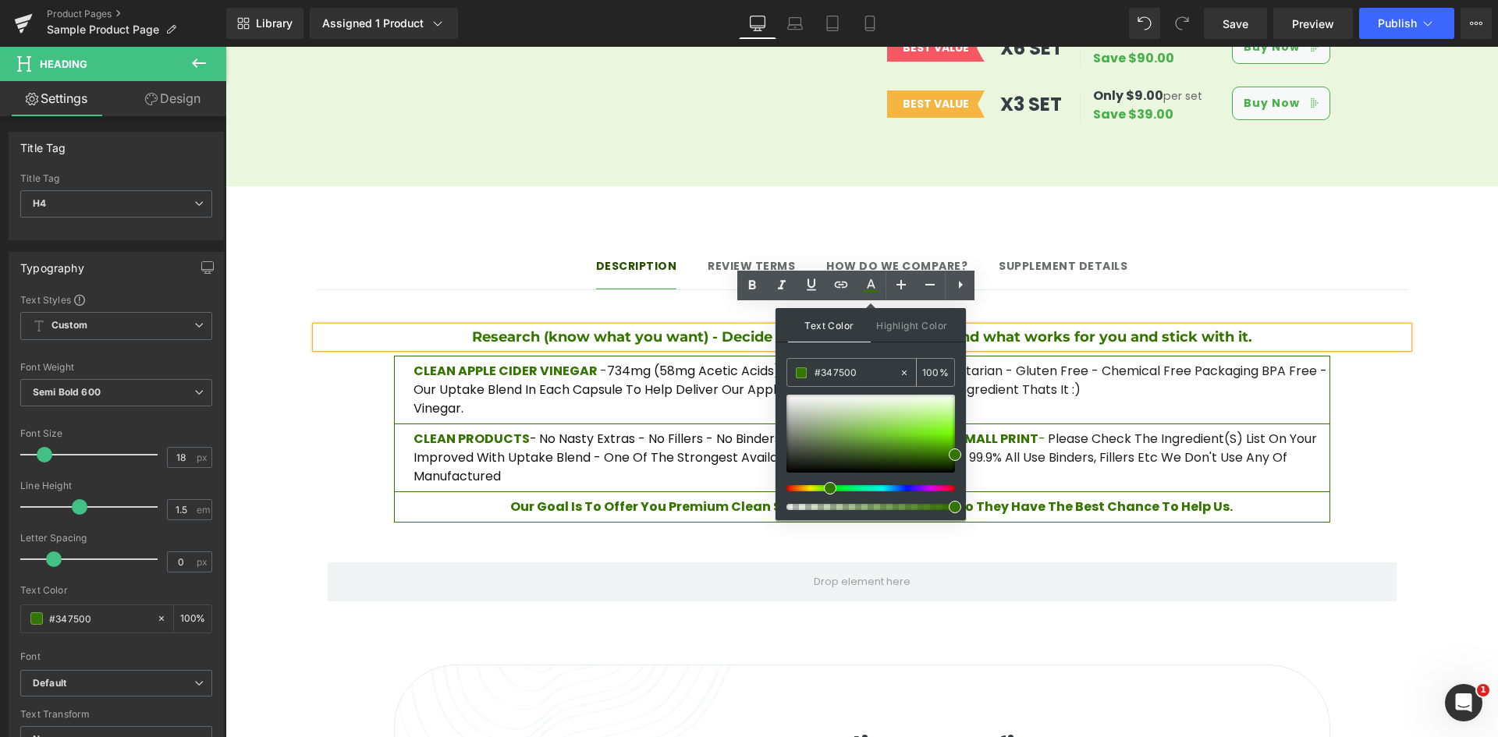
click at [827, 370] on input "#347500" at bounding box center [856, 372] width 84 height 17
paste input "284c"
type input "#284c00"
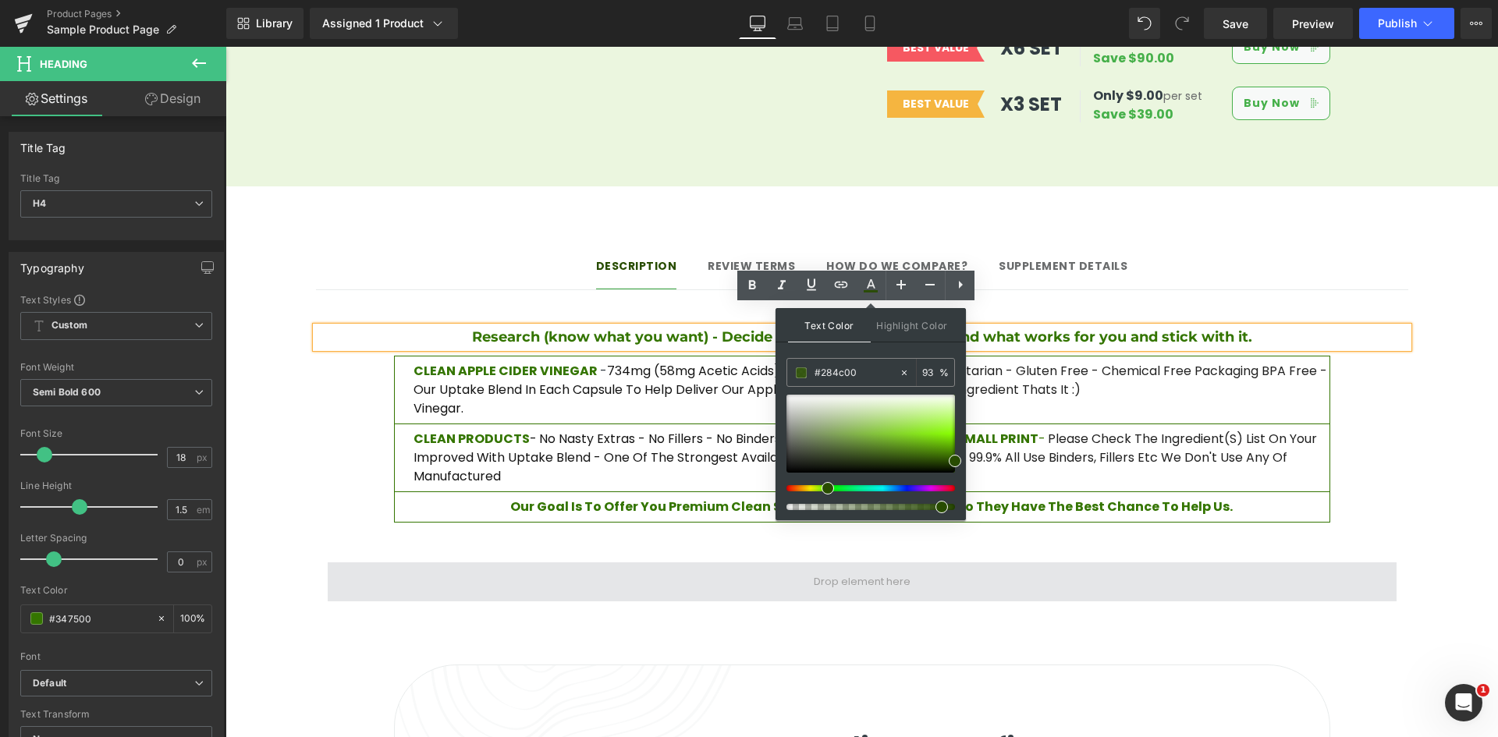
type input "100"
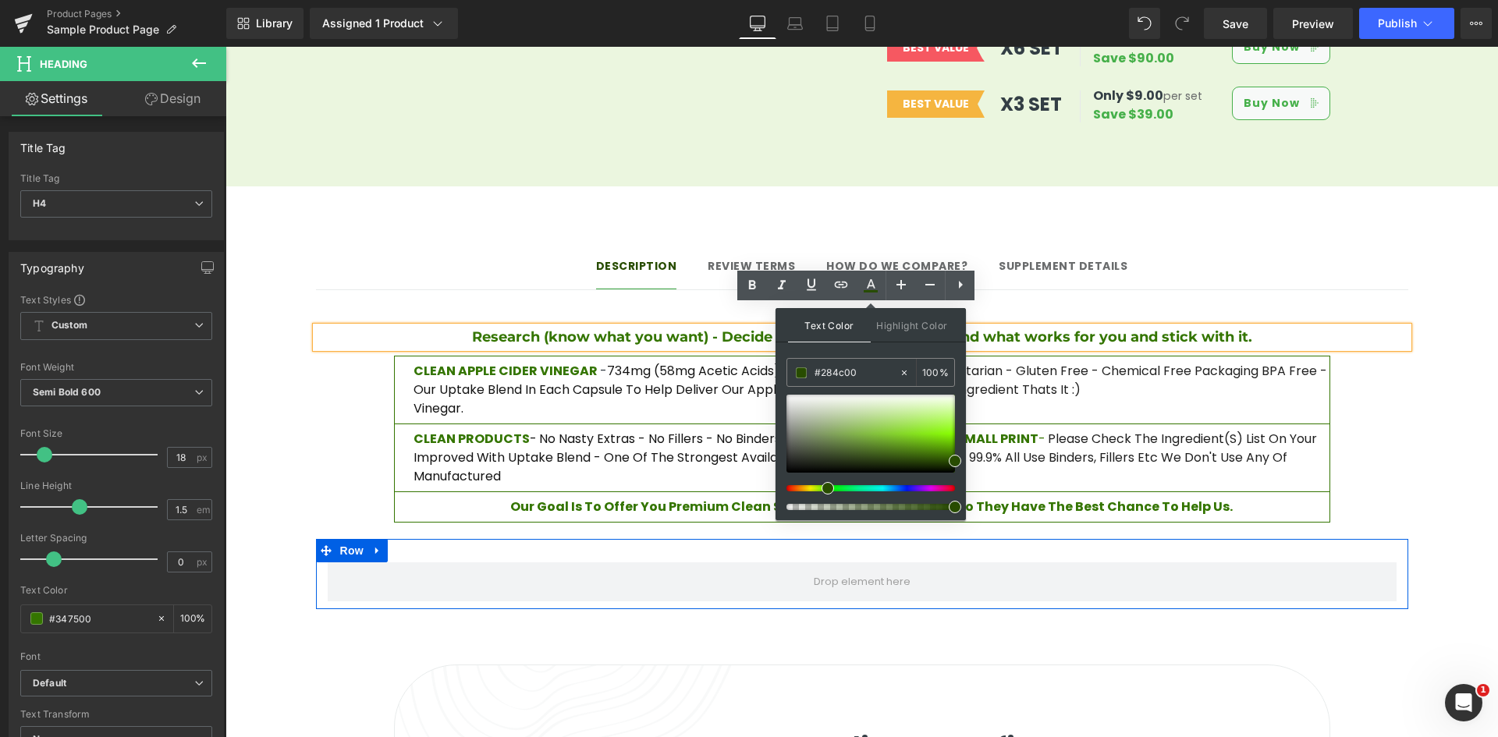
drag, startPoint x: 1180, startPoint y: 558, endPoint x: 1002, endPoint y: 412, distance: 230.6
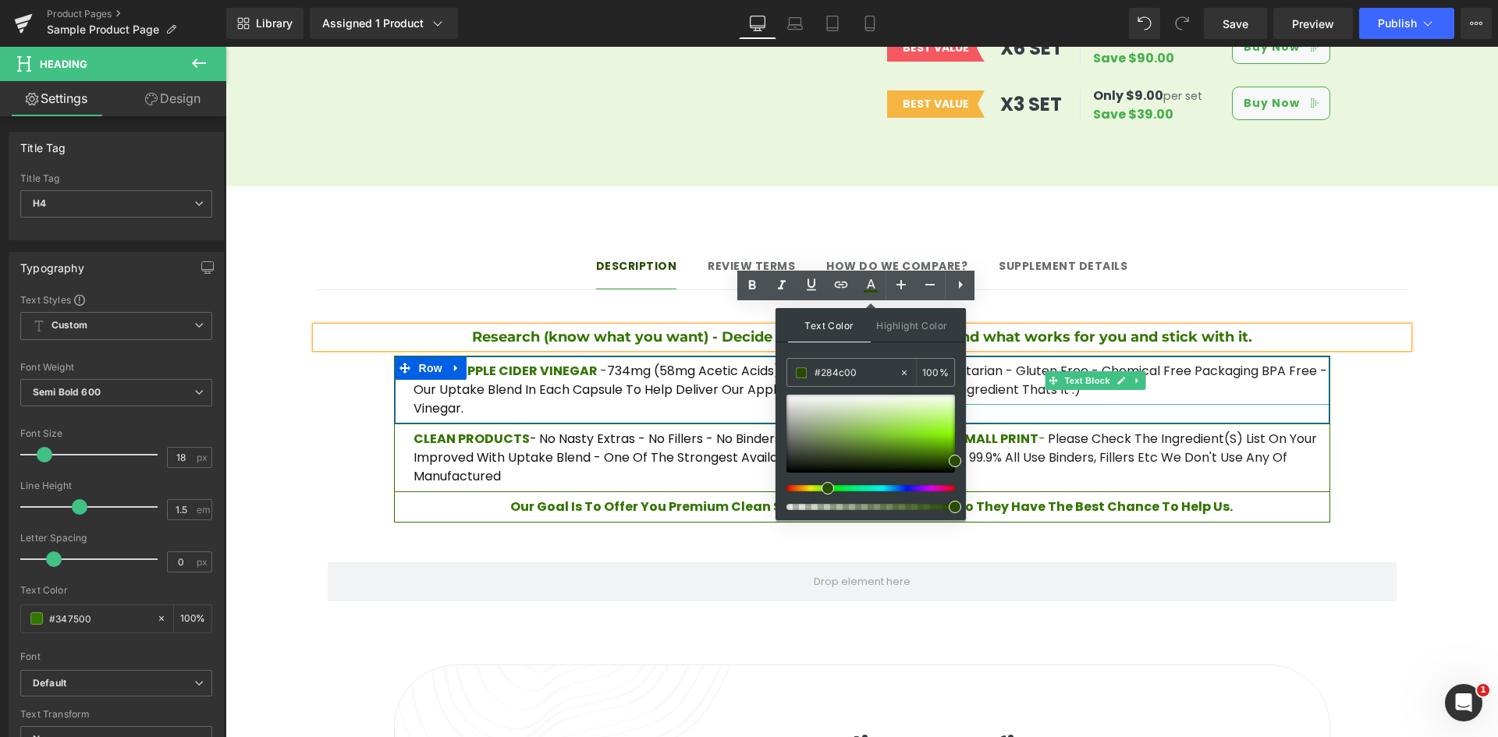
click at [1030, 362] on p "VEGAN - Vegetarian - Gluten Free - Chemical Free Packaging BPA free - 100% Acti…" at bounding box center [1105, 380] width 448 height 37
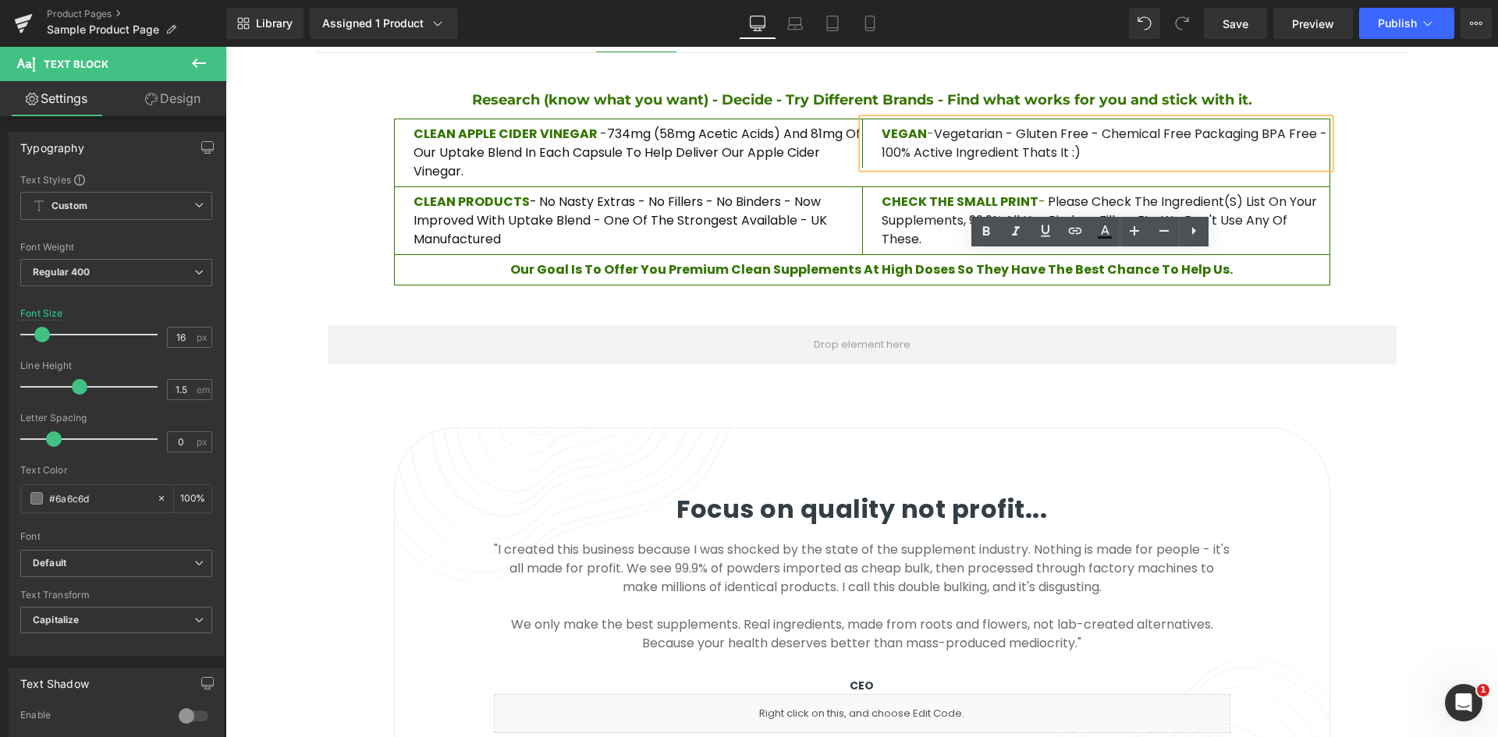
scroll to position [1560, 0]
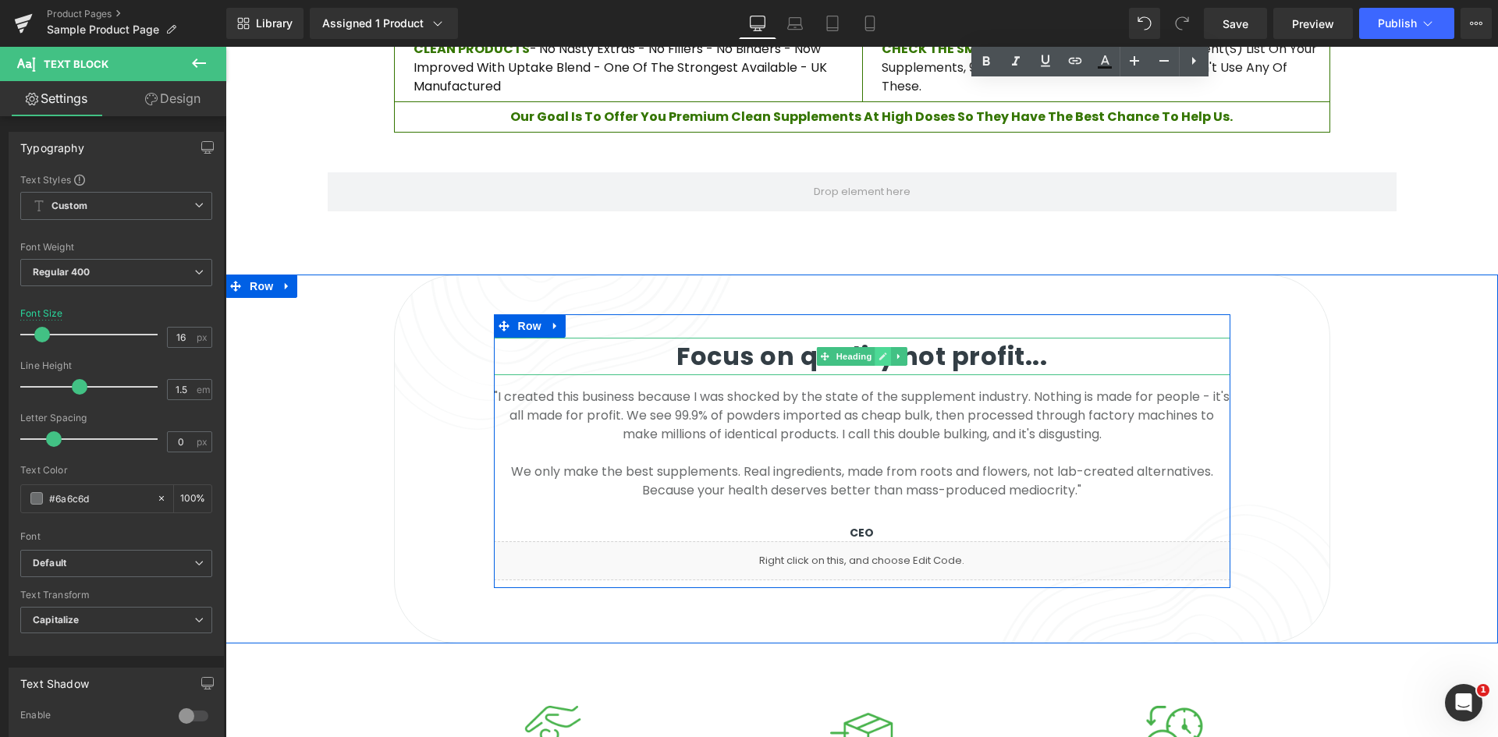
click at [874, 347] on link at bounding box center [882, 356] width 16 height 19
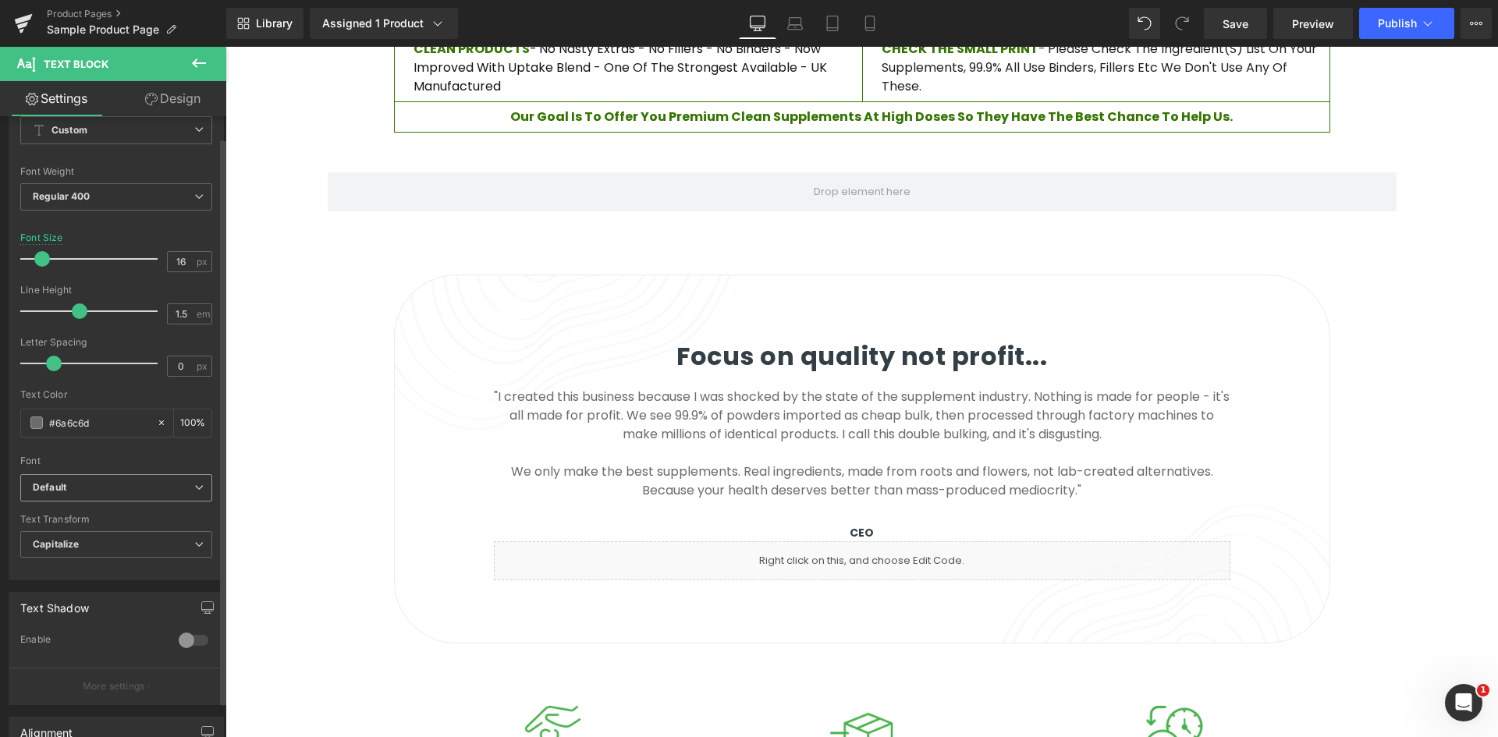
scroll to position [78, 0]
click at [86, 417] on input "#6a6c6d" at bounding box center [99, 420] width 100 height 17
paste input "284c00"
type input "#284c00"
click at [116, 389] on div "Text Color" at bounding box center [116, 392] width 192 height 11
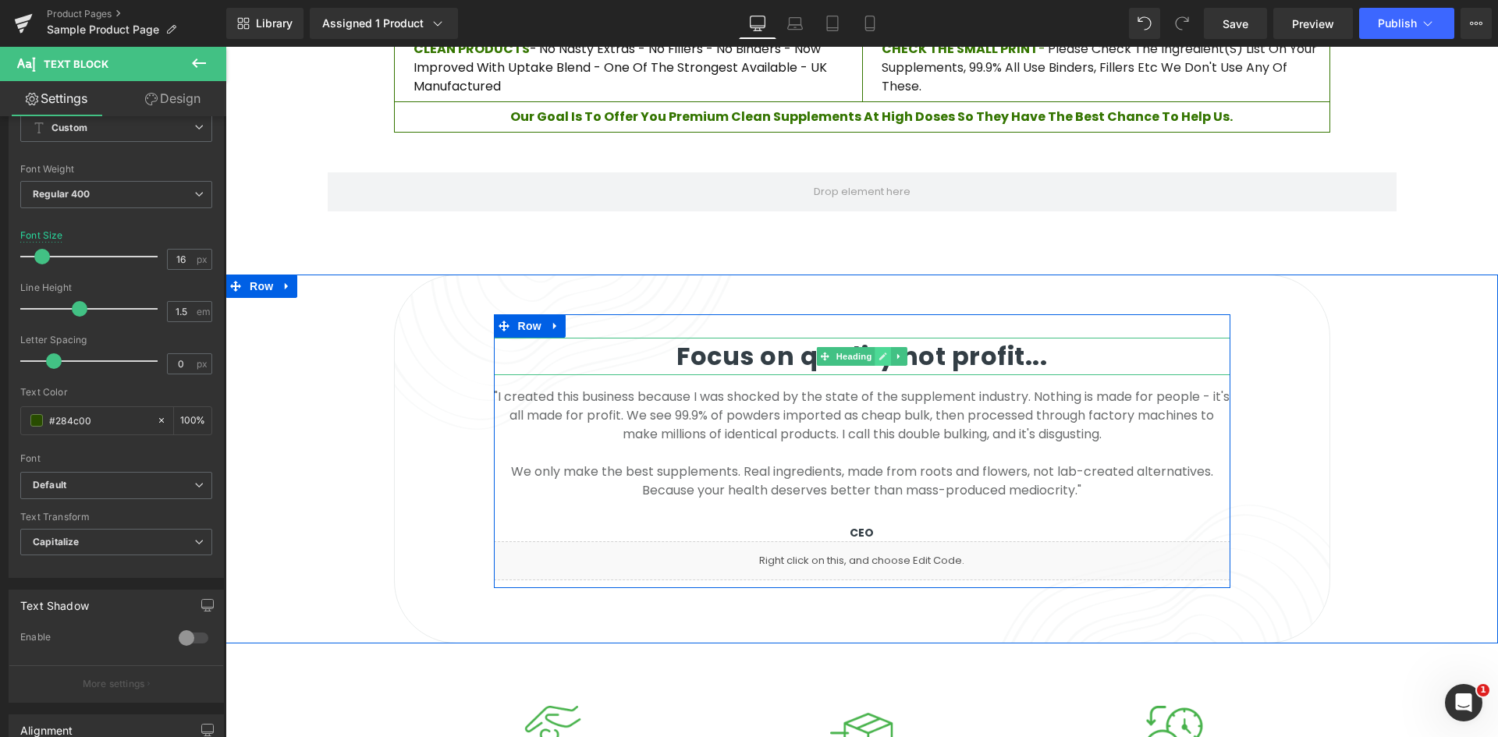
click at [879, 353] on icon at bounding box center [883, 357] width 8 height 8
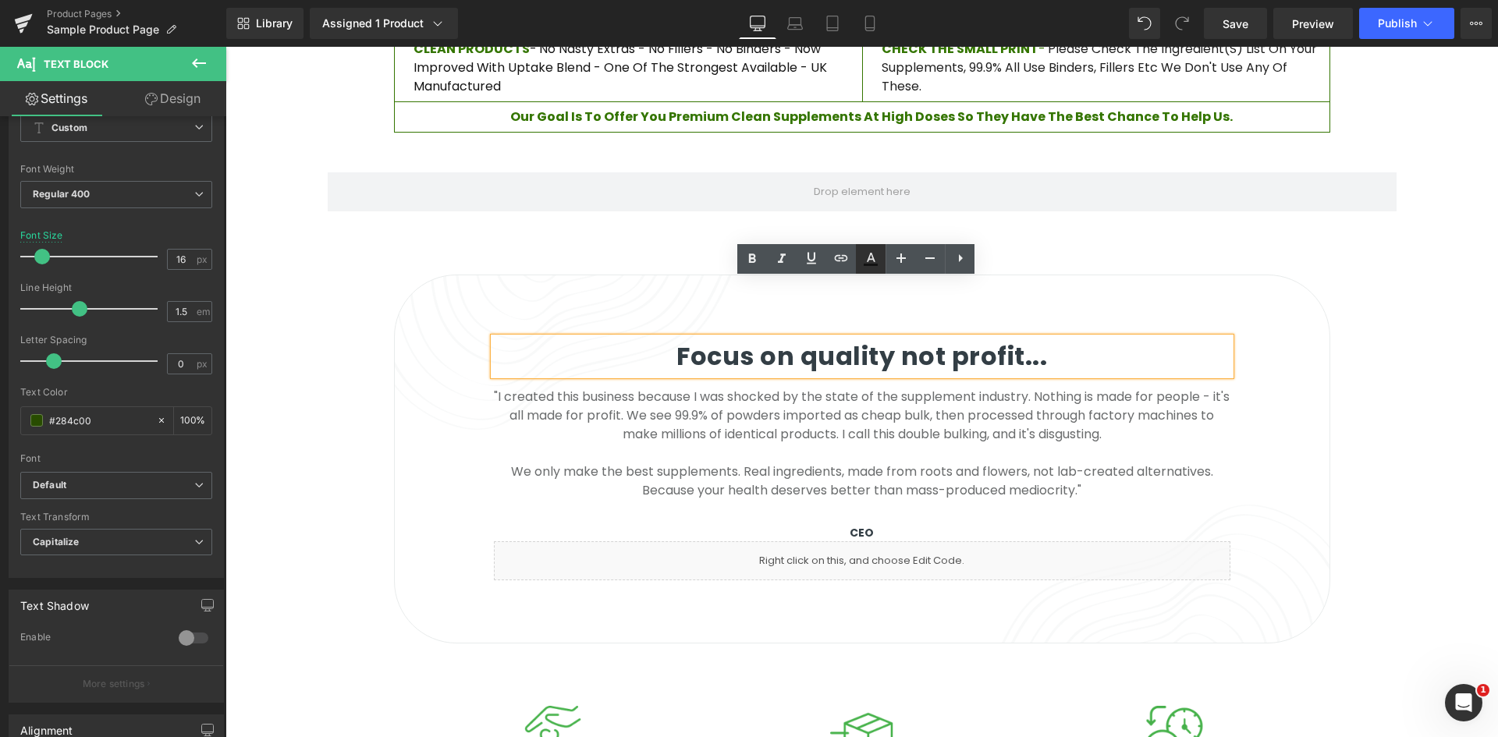
click at [862, 268] on icon at bounding box center [870, 259] width 19 height 19
type input "#121212"
type input "94"
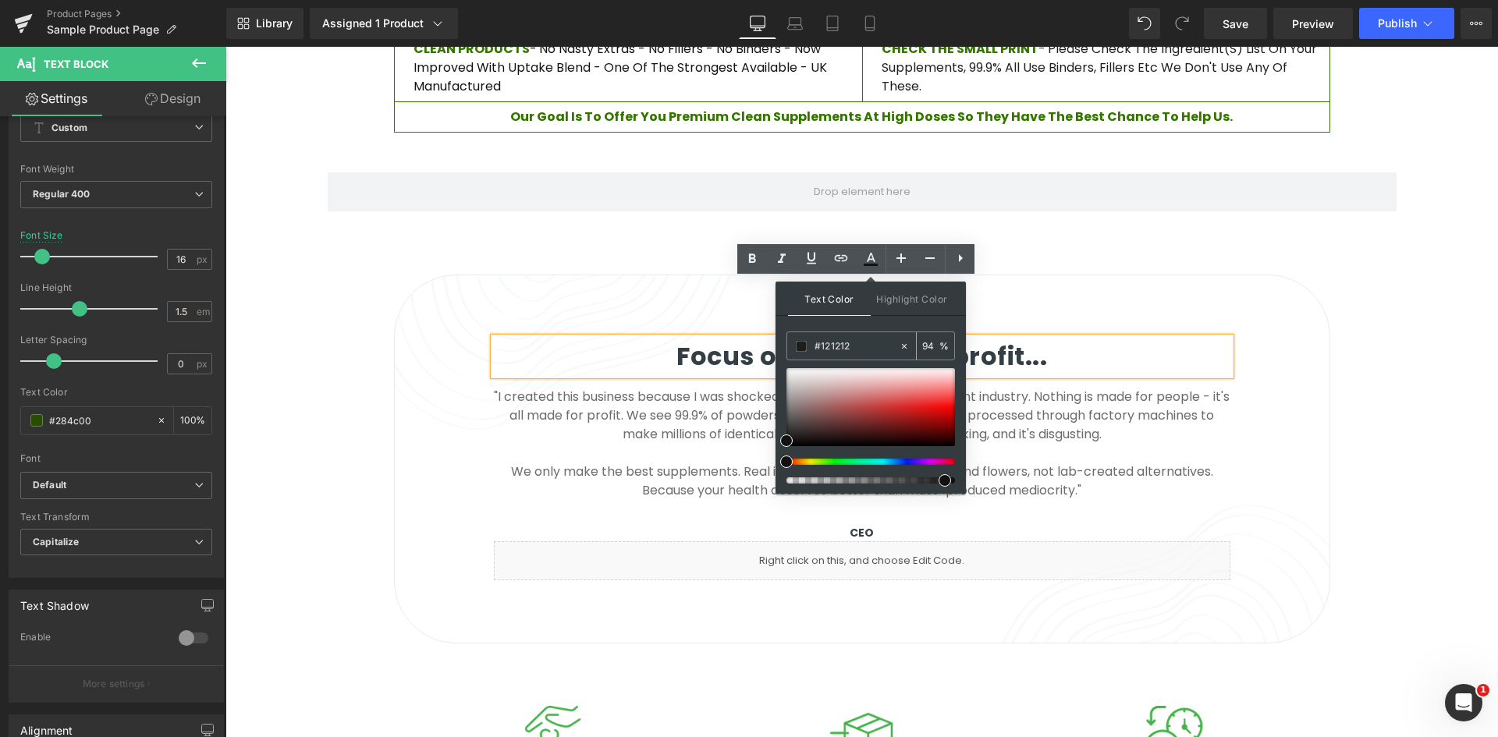
click at [848, 347] on input "#121212" at bounding box center [856, 346] width 84 height 17
paste input "284c00"
type input "#284c00"
type input "100"
type input "#284c00"
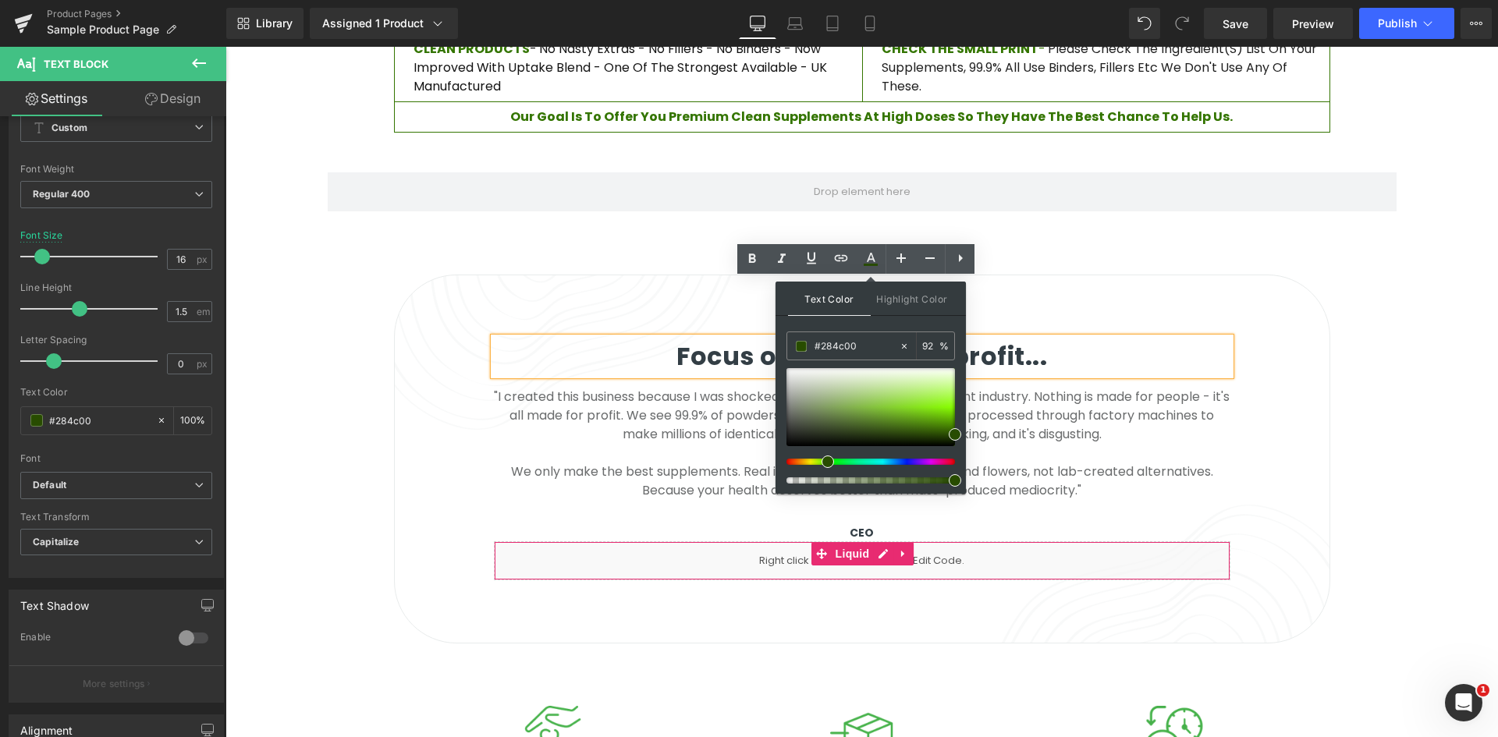
drag, startPoint x: 1178, startPoint y: 527, endPoint x: 1004, endPoint y: 484, distance: 179.4
click at [937, 346] on input "92" at bounding box center [930, 345] width 17 height 17
type input "100"
click at [933, 317] on div "Text Color Highlight Color rgba(40, 76, 0, 1) #284c00 100 % transparent transpa…" at bounding box center [870, 388] width 190 height 212
click at [1052, 314] on div "Focus on quality not profit... Heading "I created this business because I was s…" at bounding box center [862, 451] width 736 height 274
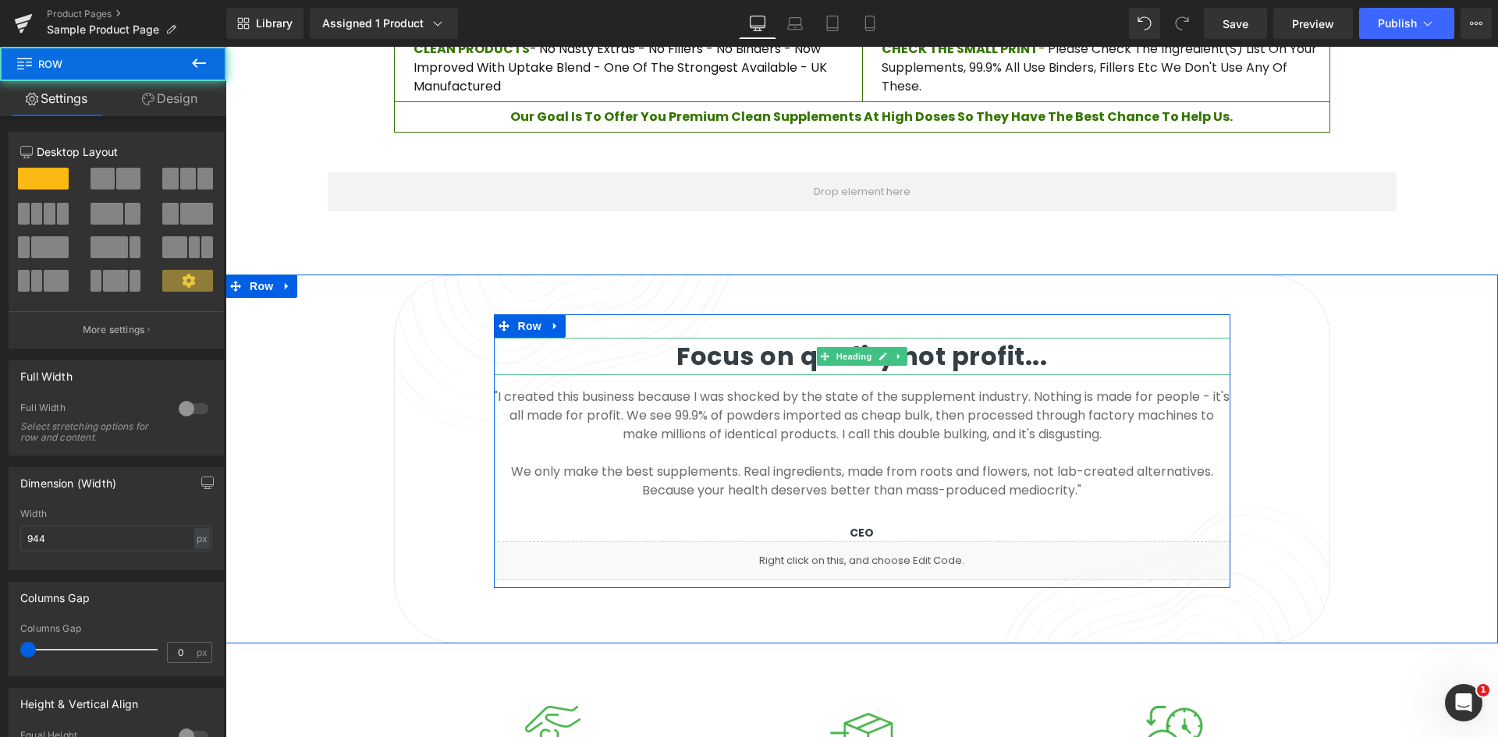
click at [966, 338] on h3 "Focus on quality not profit..." at bounding box center [862, 356] width 736 height 37
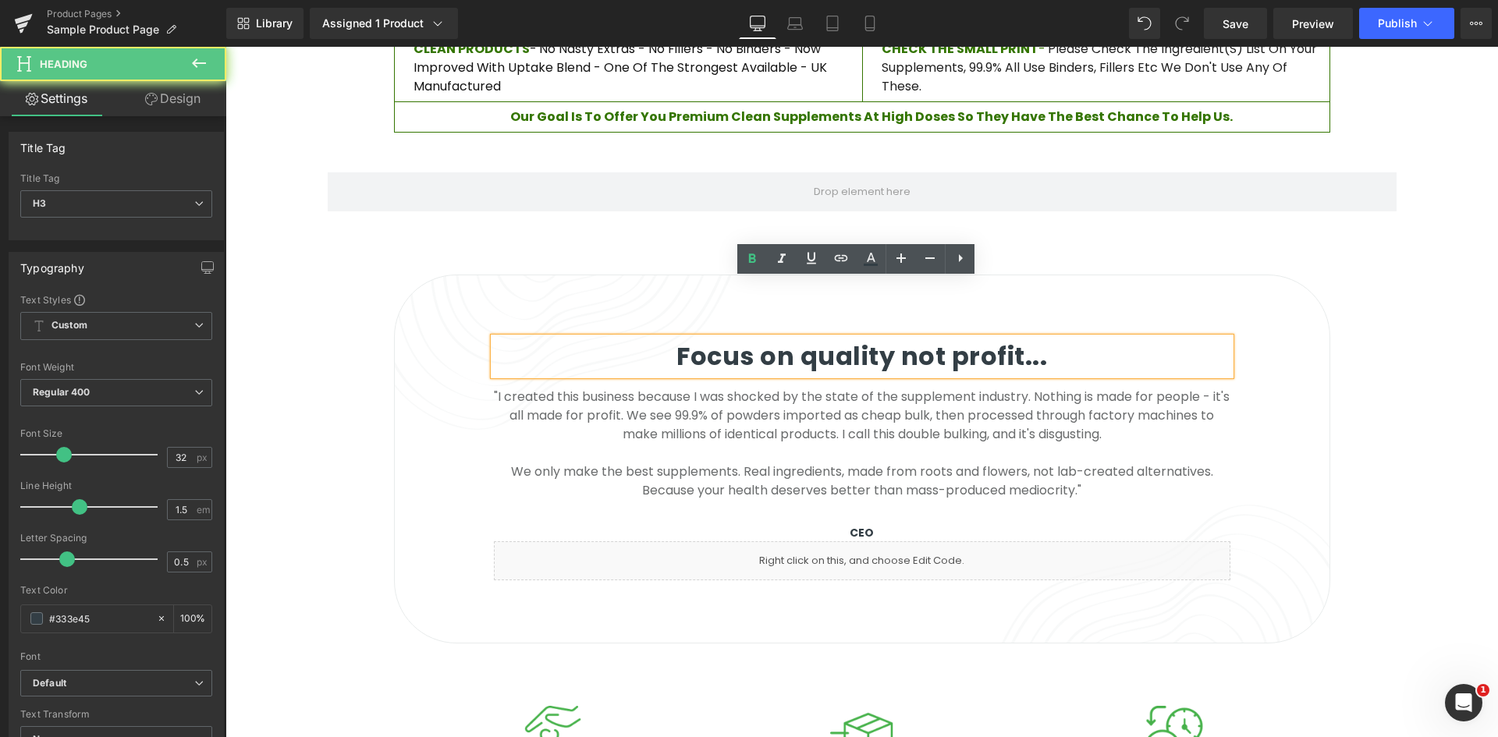
click at [1012, 338] on h3 "Focus on quality not profit..." at bounding box center [862, 356] width 736 height 37
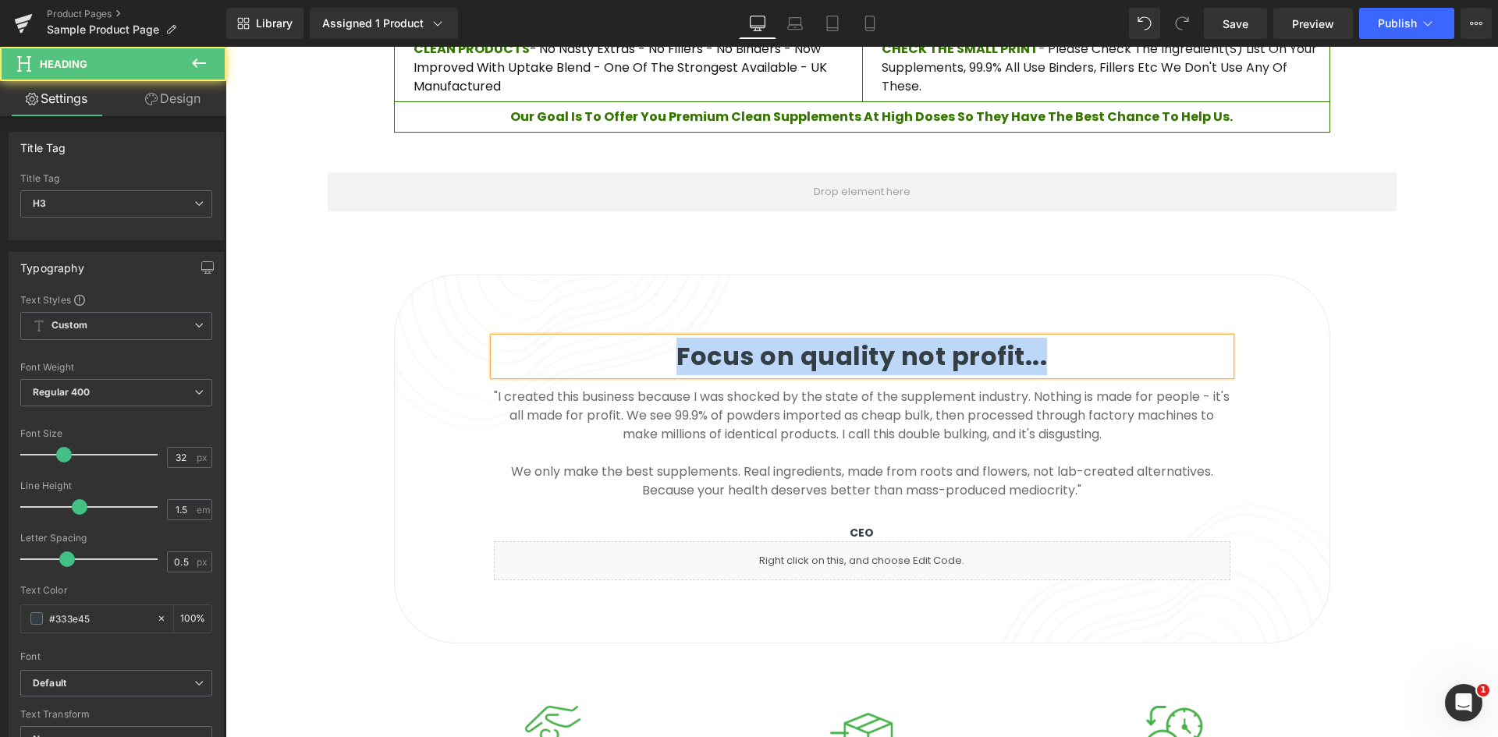
click at [849, 338] on h3 "Focus on quality not profit..." at bounding box center [862, 356] width 736 height 37
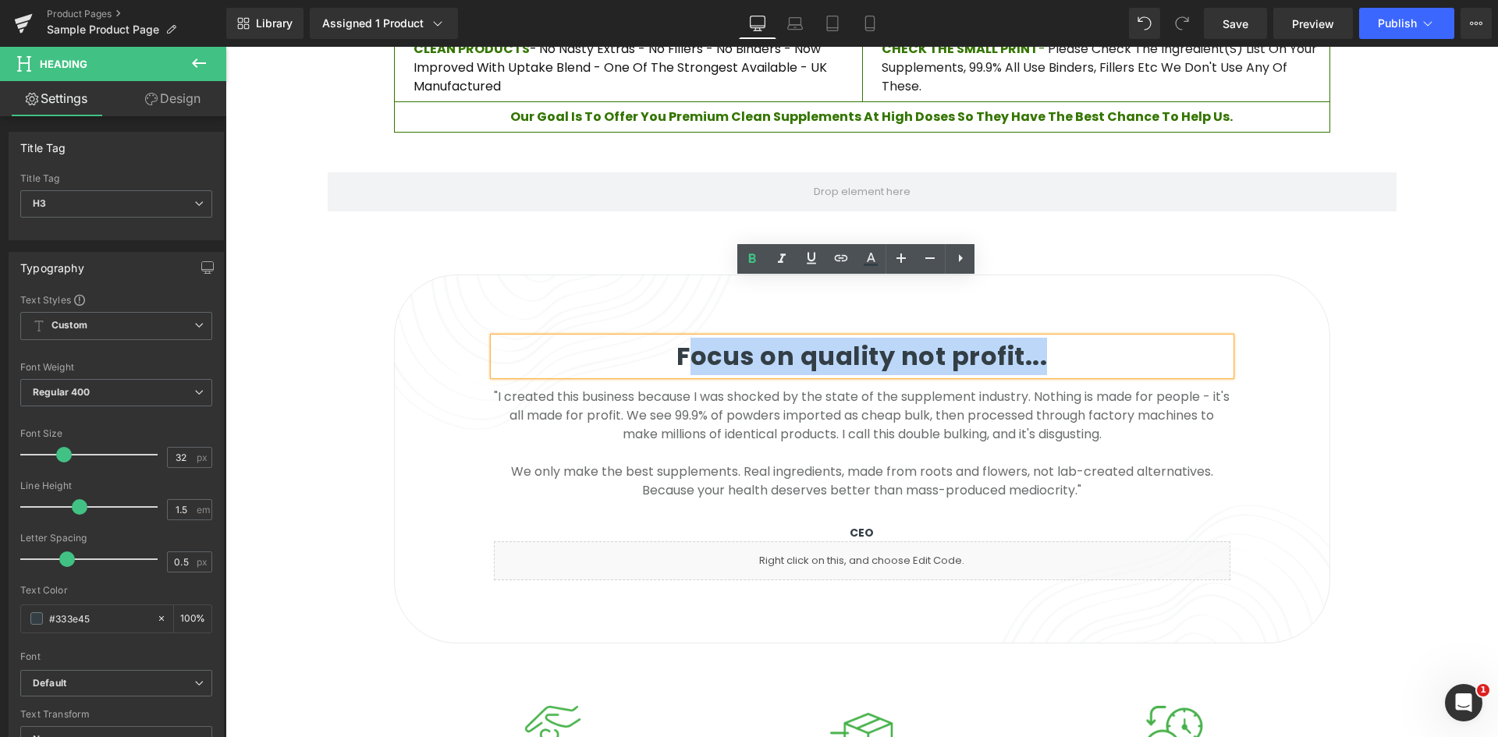
drag, startPoint x: 1041, startPoint y: 306, endPoint x: 693, endPoint y: 308, distance: 347.9
click at [693, 338] on h3 "Focus on quality not profit..." at bounding box center [862, 356] width 736 height 37
click at [718, 338] on h3 "Focus on quality not profit..." at bounding box center [862, 356] width 736 height 37
drag, startPoint x: 683, startPoint y: 299, endPoint x: 1061, endPoint y: 311, distance: 378.5
click at [1063, 338] on h3 "Focus on quality not profit..." at bounding box center [862, 356] width 736 height 37
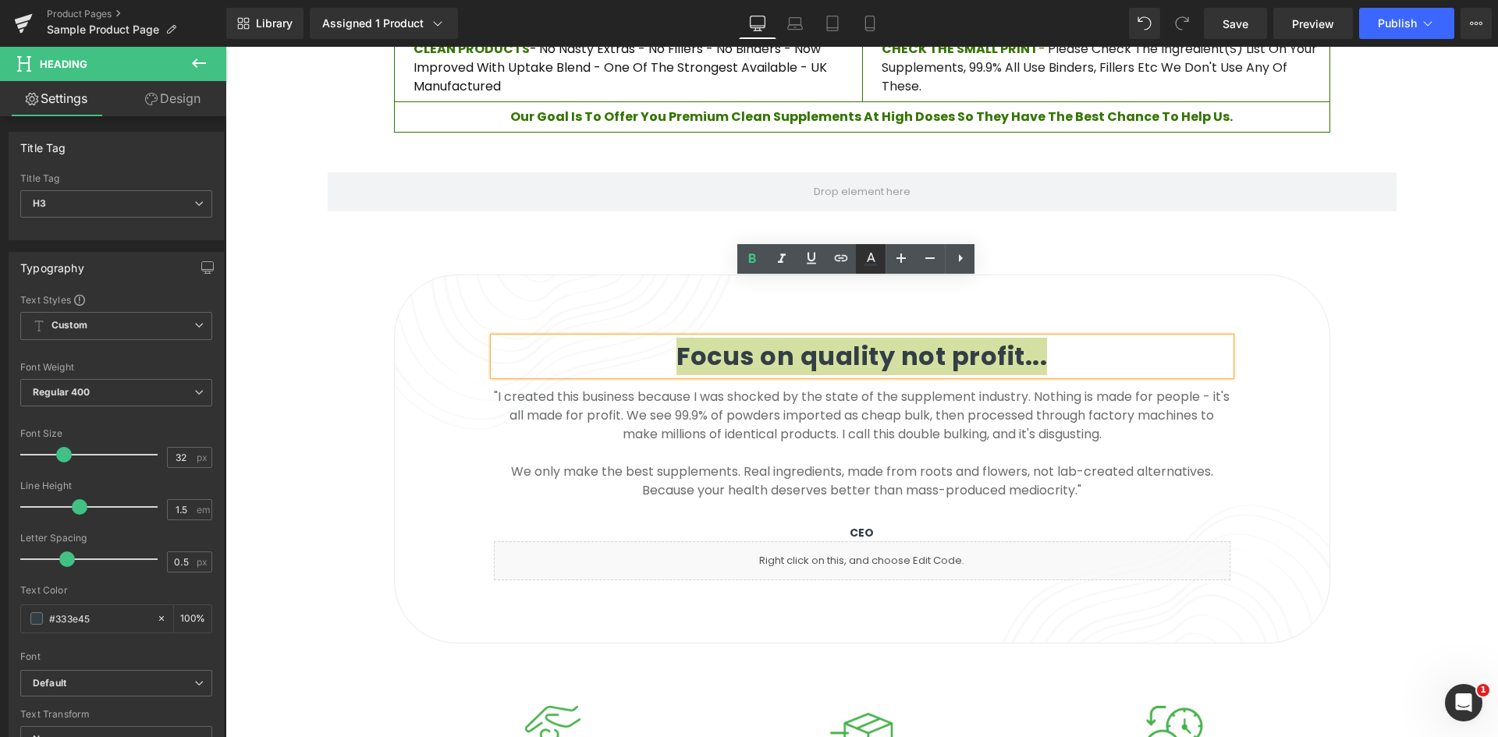
click at [871, 263] on icon at bounding box center [870, 259] width 19 height 19
type input "#333e45"
type input "100"
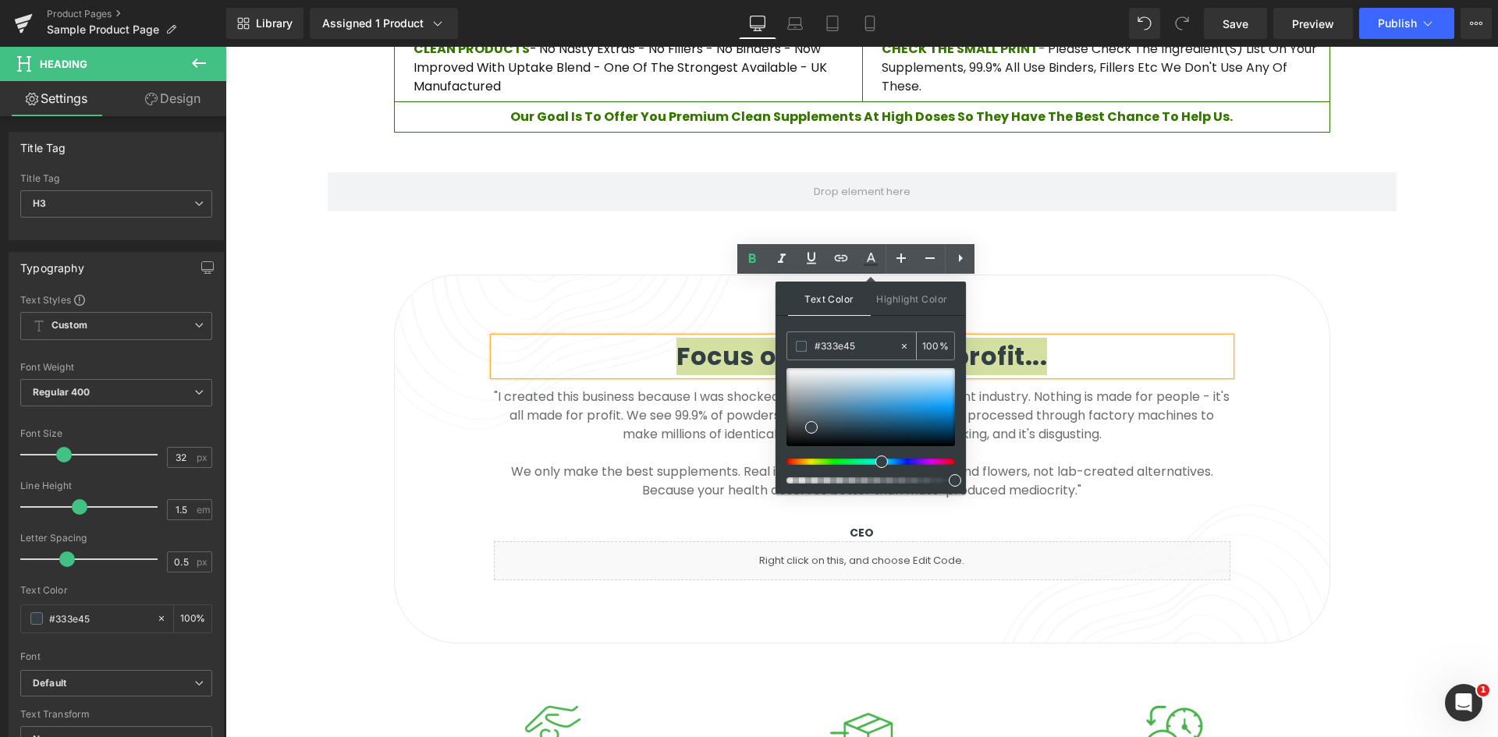
click at [864, 340] on input "#333e45" at bounding box center [856, 346] width 84 height 17
paste input "284c00"
type input "#284c00"
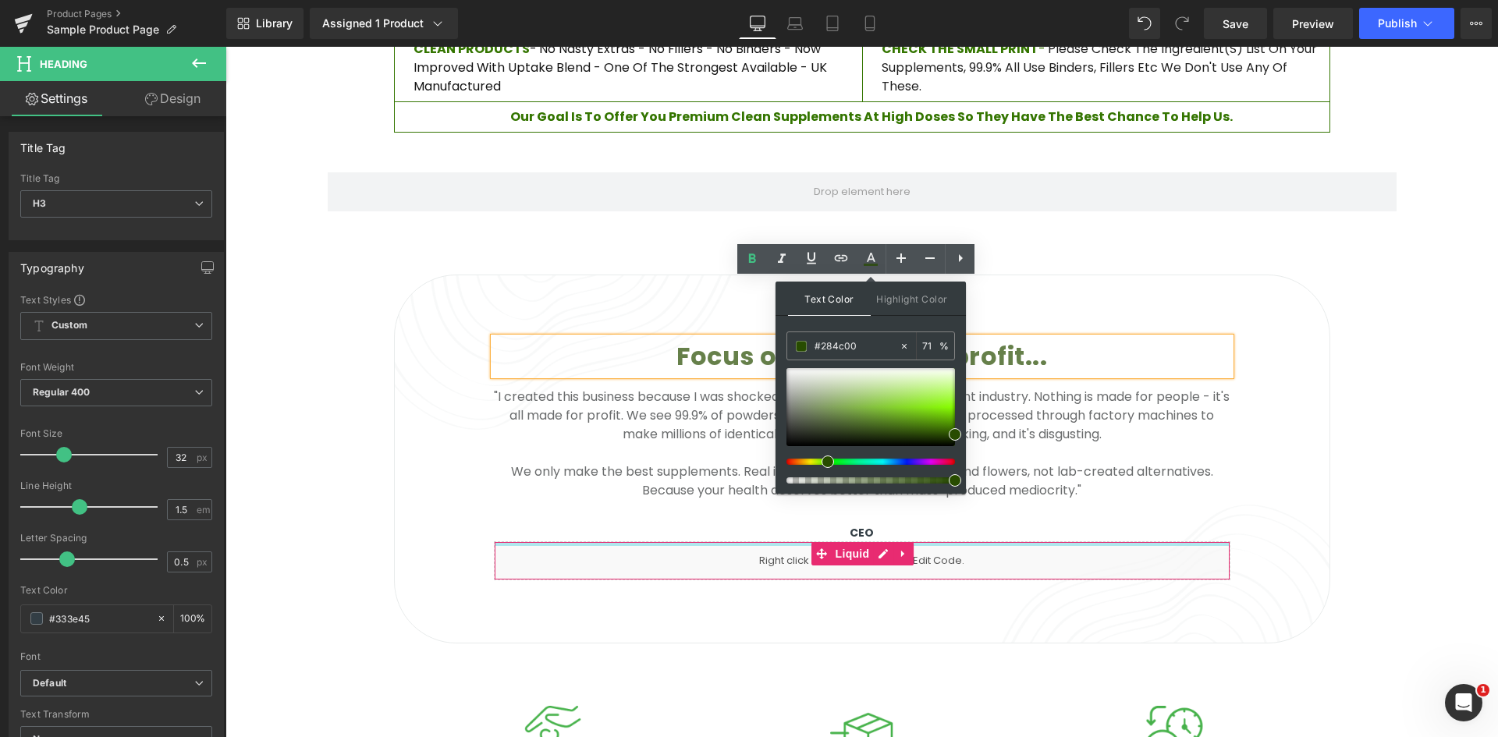
drag, startPoint x: 1179, startPoint y: 528, endPoint x: 1059, endPoint y: 455, distance: 141.4
click at [1119, 338] on h3 "Focus on quality not profit..." at bounding box center [862, 356] width 736 height 37
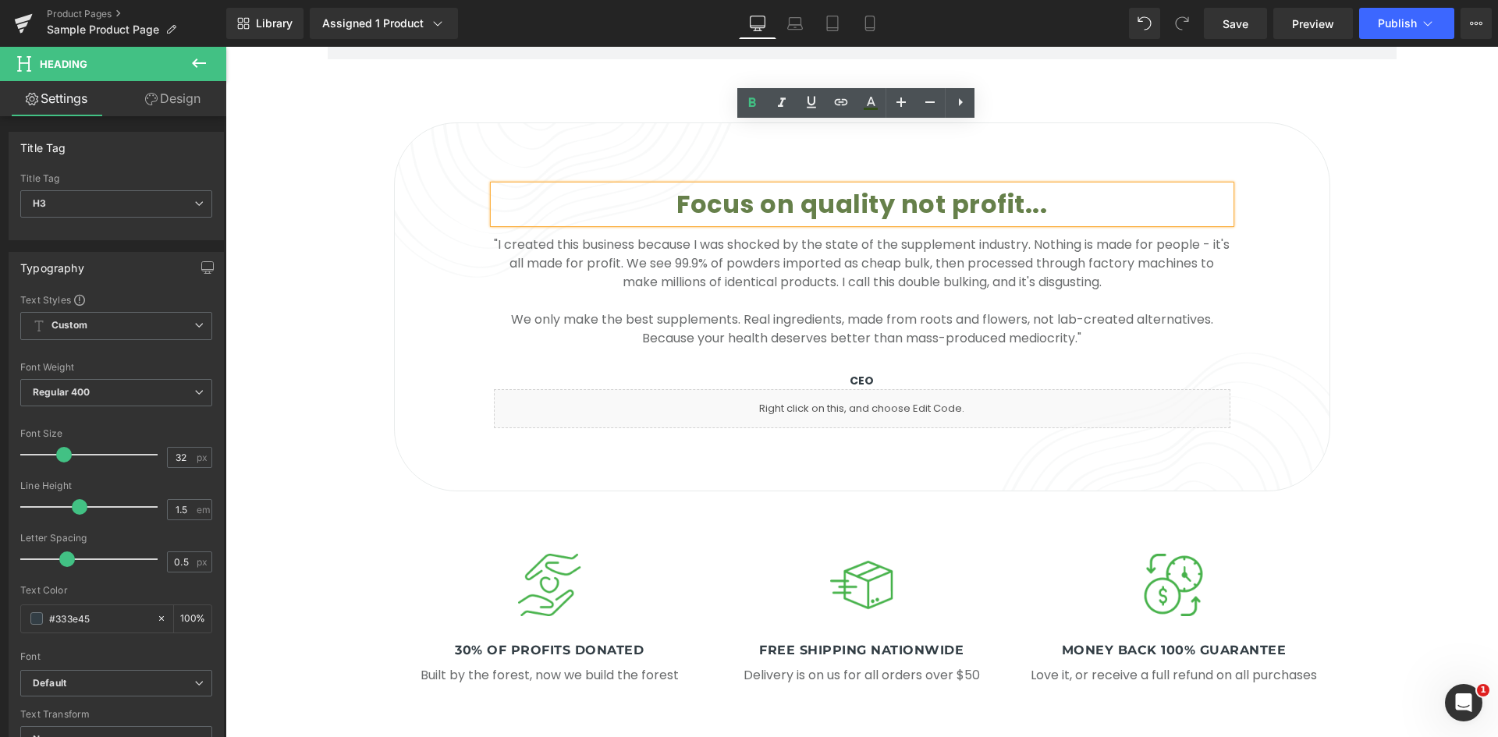
scroll to position [1716, 0]
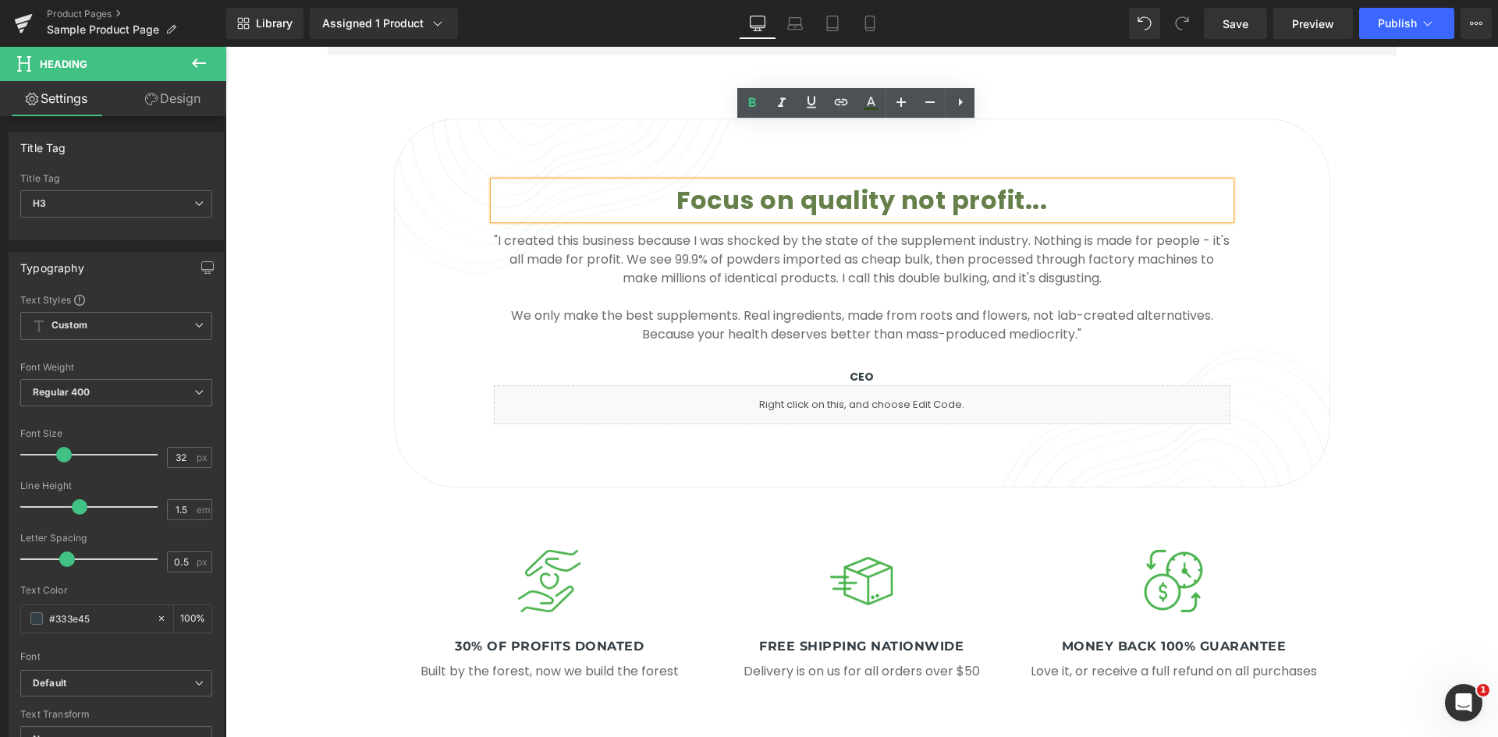
click at [836, 183] on span "Focus on quality not profit..." at bounding box center [861, 200] width 371 height 35
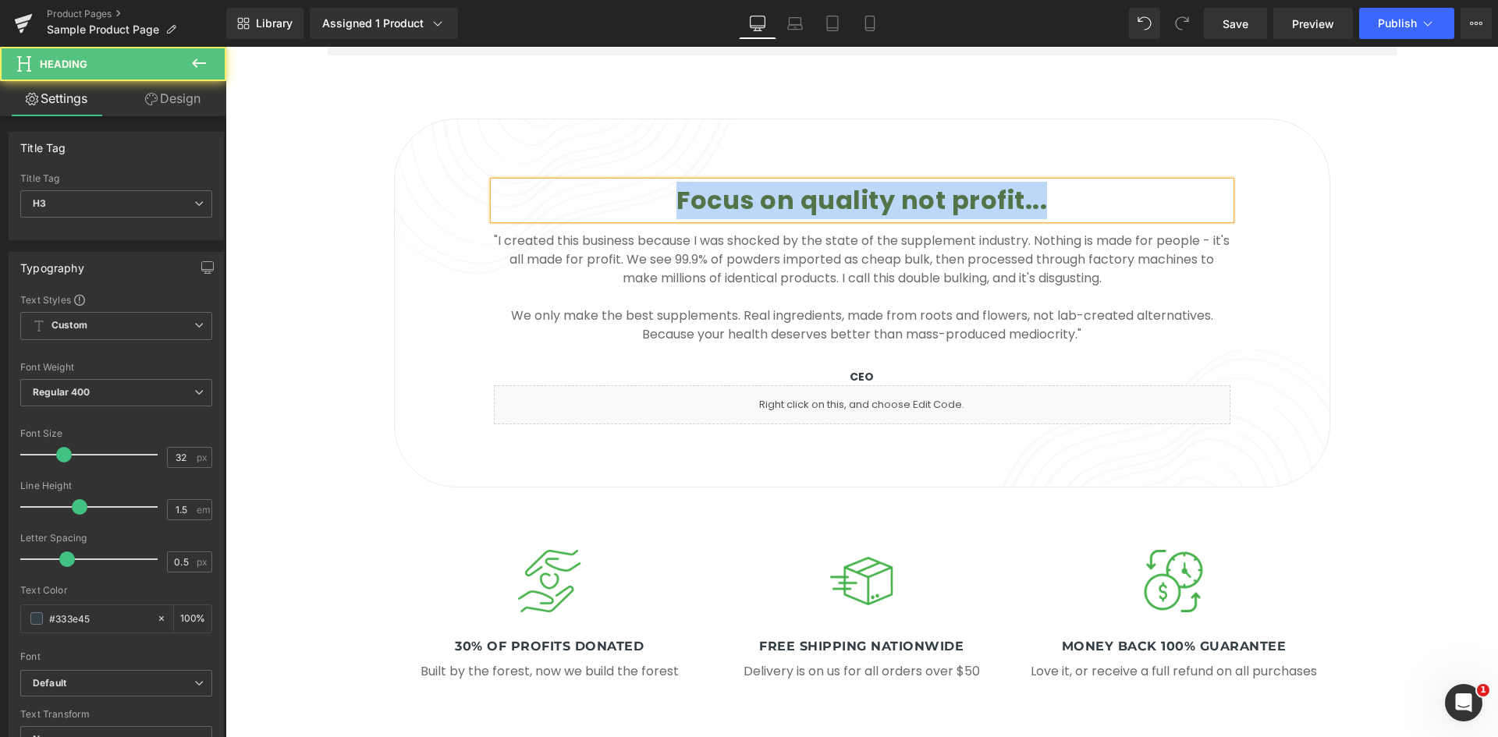
click at [824, 183] on span "Focus on quality not profit..." at bounding box center [861, 200] width 371 height 35
click at [874, 158] on div "Focus on quality not profit... Heading "I created this business because I was s…" at bounding box center [862, 295] width 736 height 274
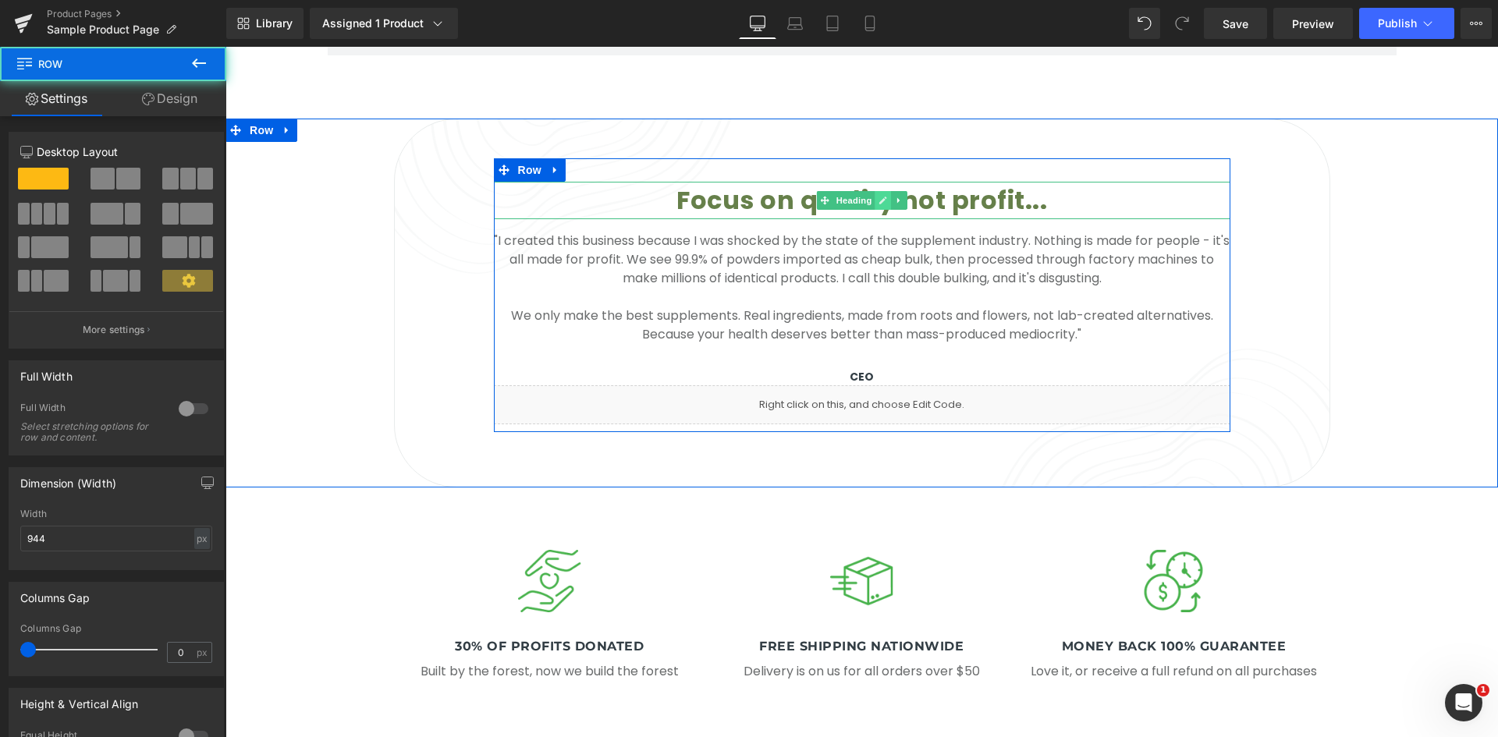
click at [874, 191] on link at bounding box center [882, 200] width 16 height 19
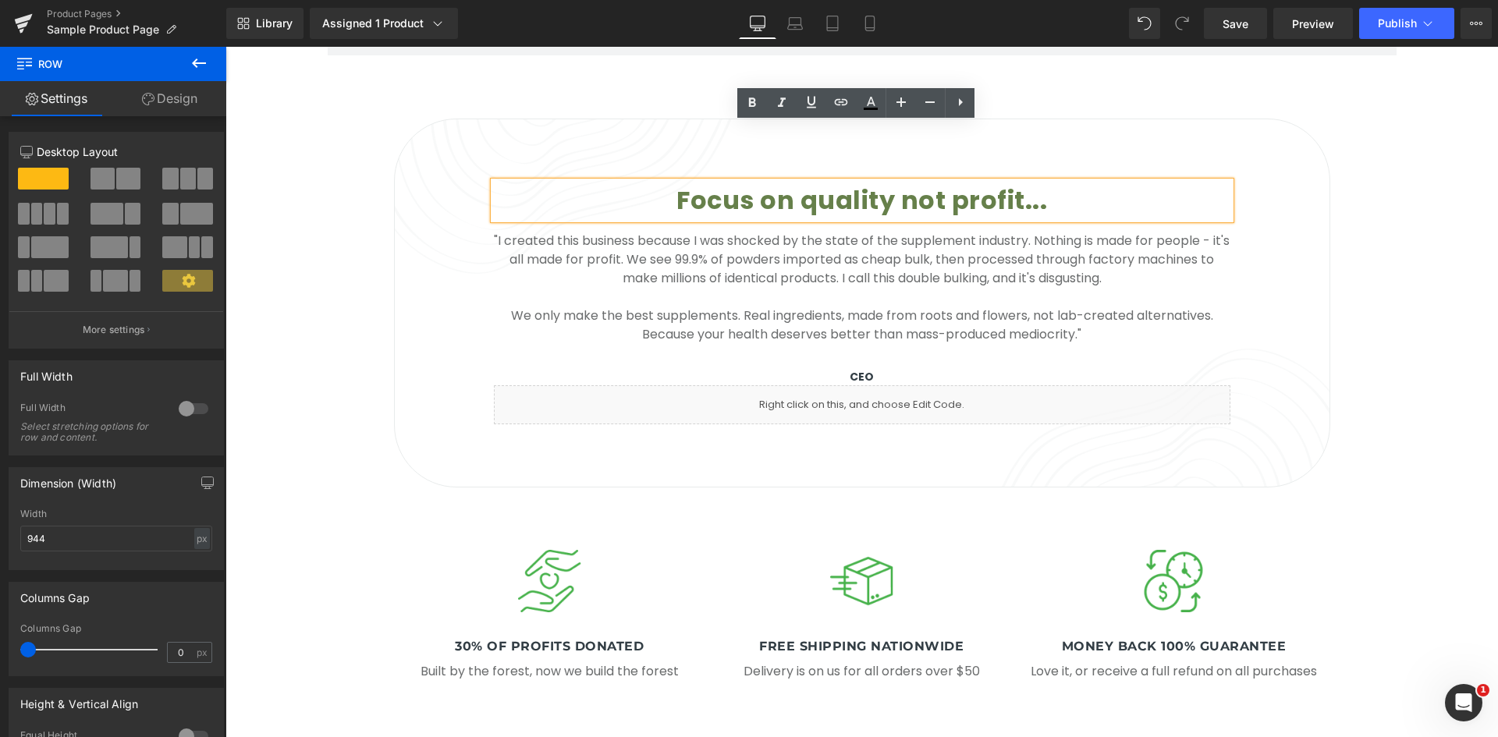
click at [851, 183] on span "Focus on quality not profit..." at bounding box center [861, 200] width 371 height 35
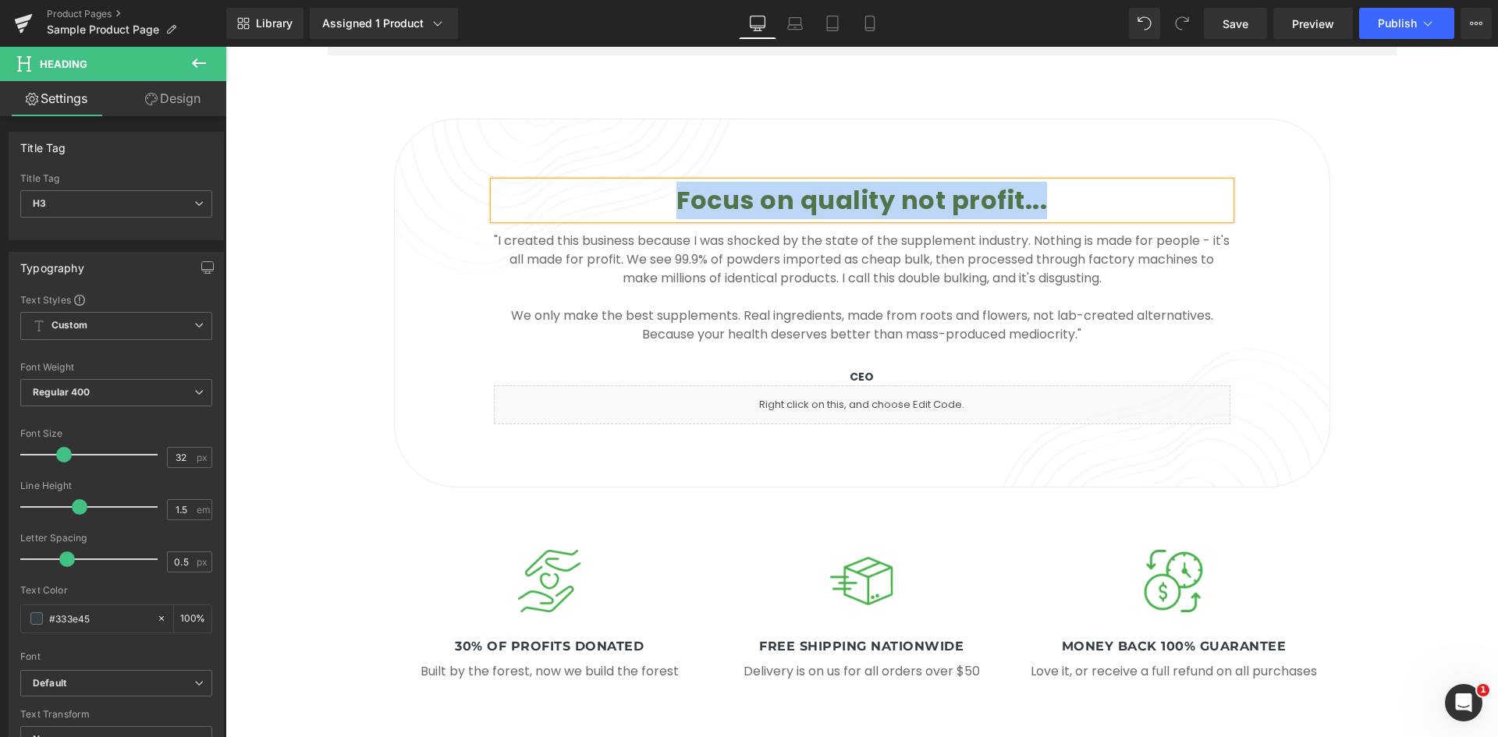
click at [1016, 183] on span "Focus on quality not profit..." at bounding box center [861, 200] width 371 height 35
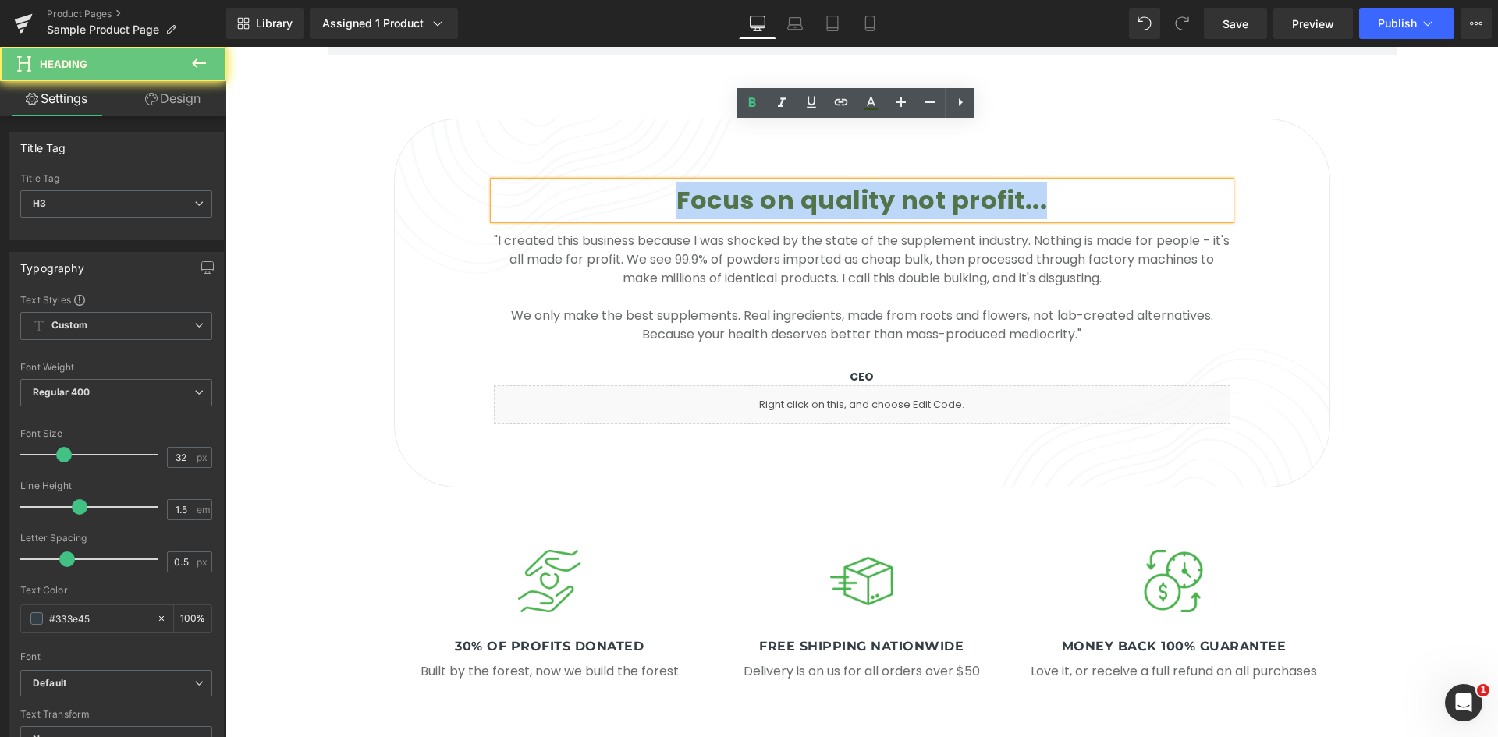
drag, startPoint x: 1038, startPoint y: 148, endPoint x: 675, endPoint y: 155, distance: 363.6
click at [671, 182] on h3 "Focus on quality not profit..." at bounding box center [862, 200] width 736 height 37
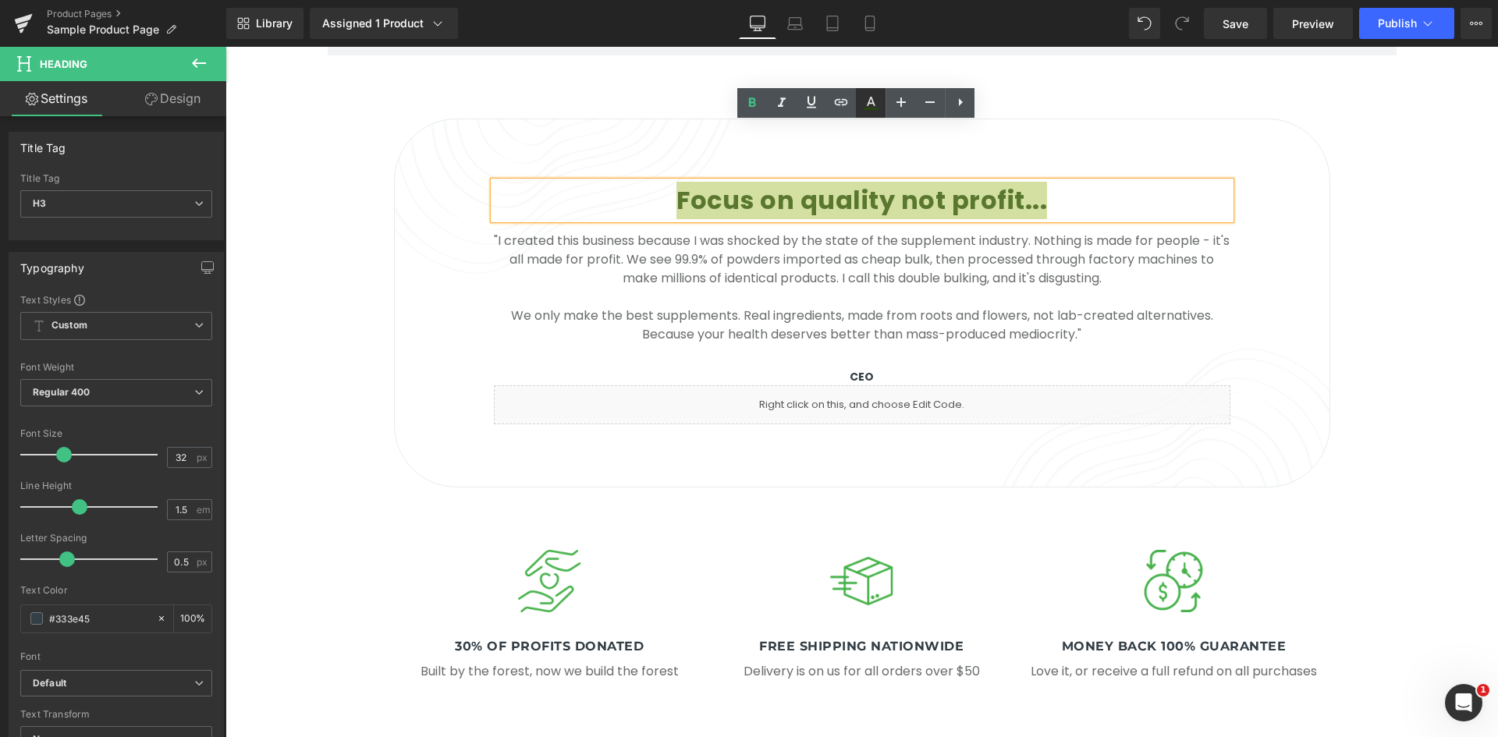
drag, startPoint x: 876, startPoint y: 112, endPoint x: 661, endPoint y: 76, distance: 217.5
click at [876, 112] on icon at bounding box center [870, 103] width 19 height 19
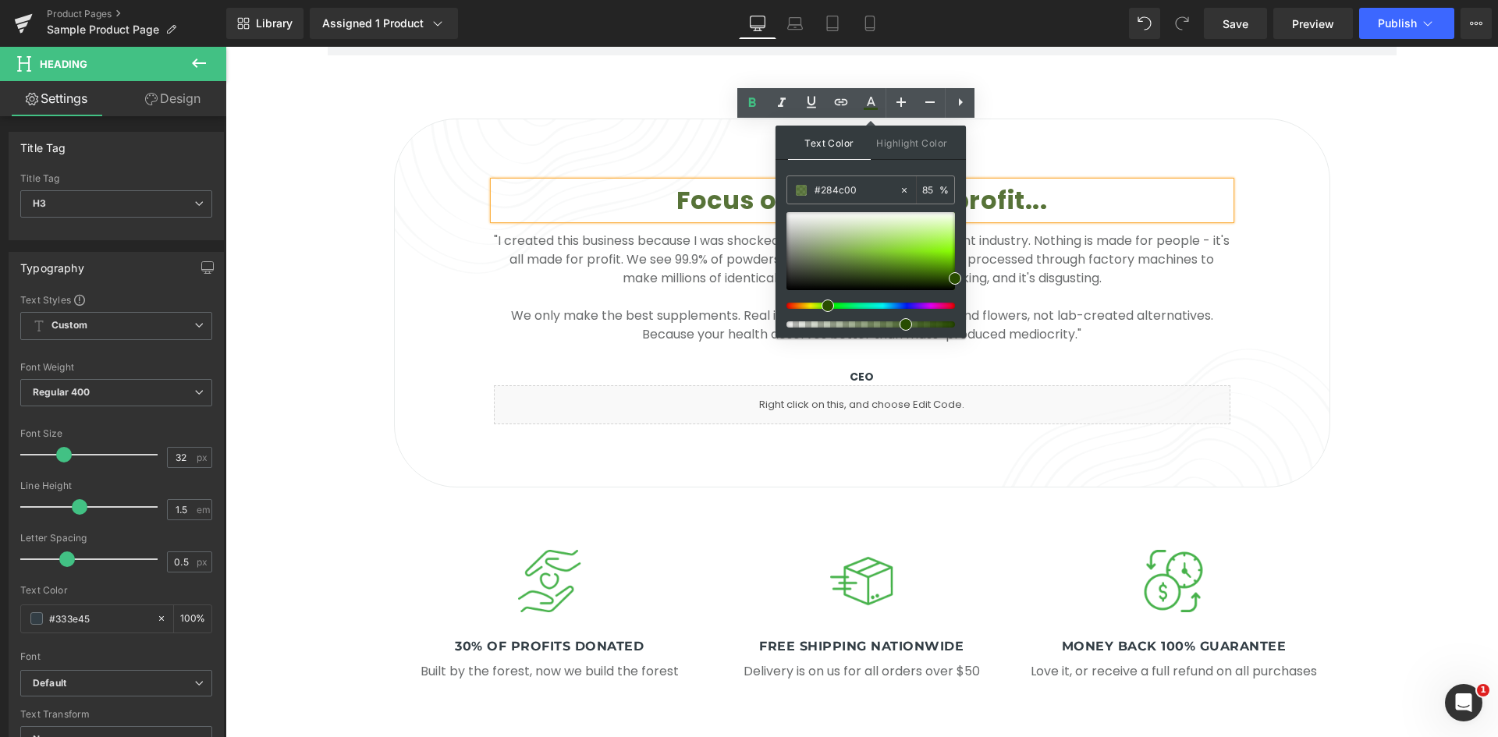
type input "96"
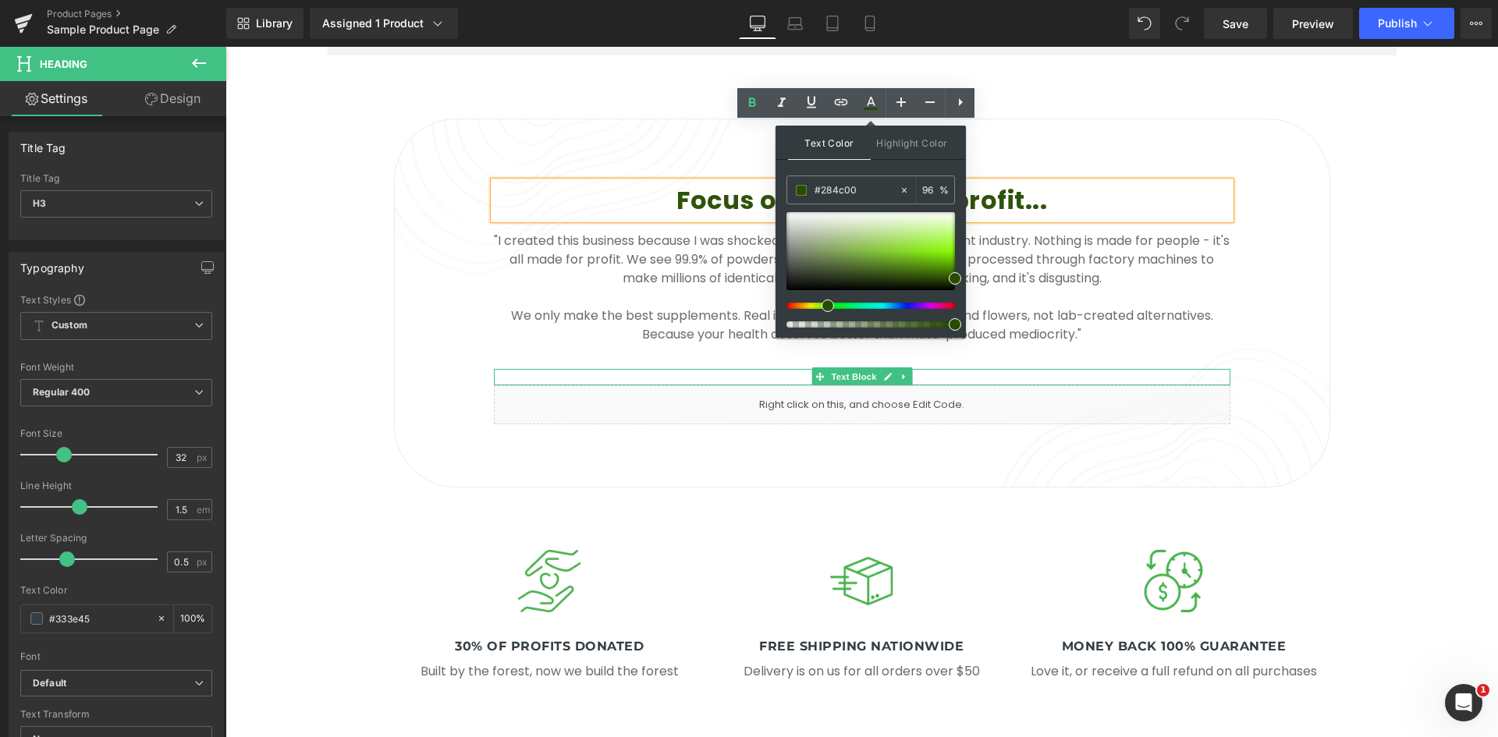
drag, startPoint x: 1189, startPoint y: 371, endPoint x: 1077, endPoint y: 271, distance: 149.2
click at [225, 47] on div at bounding box center [225, 47] width 0 height 0
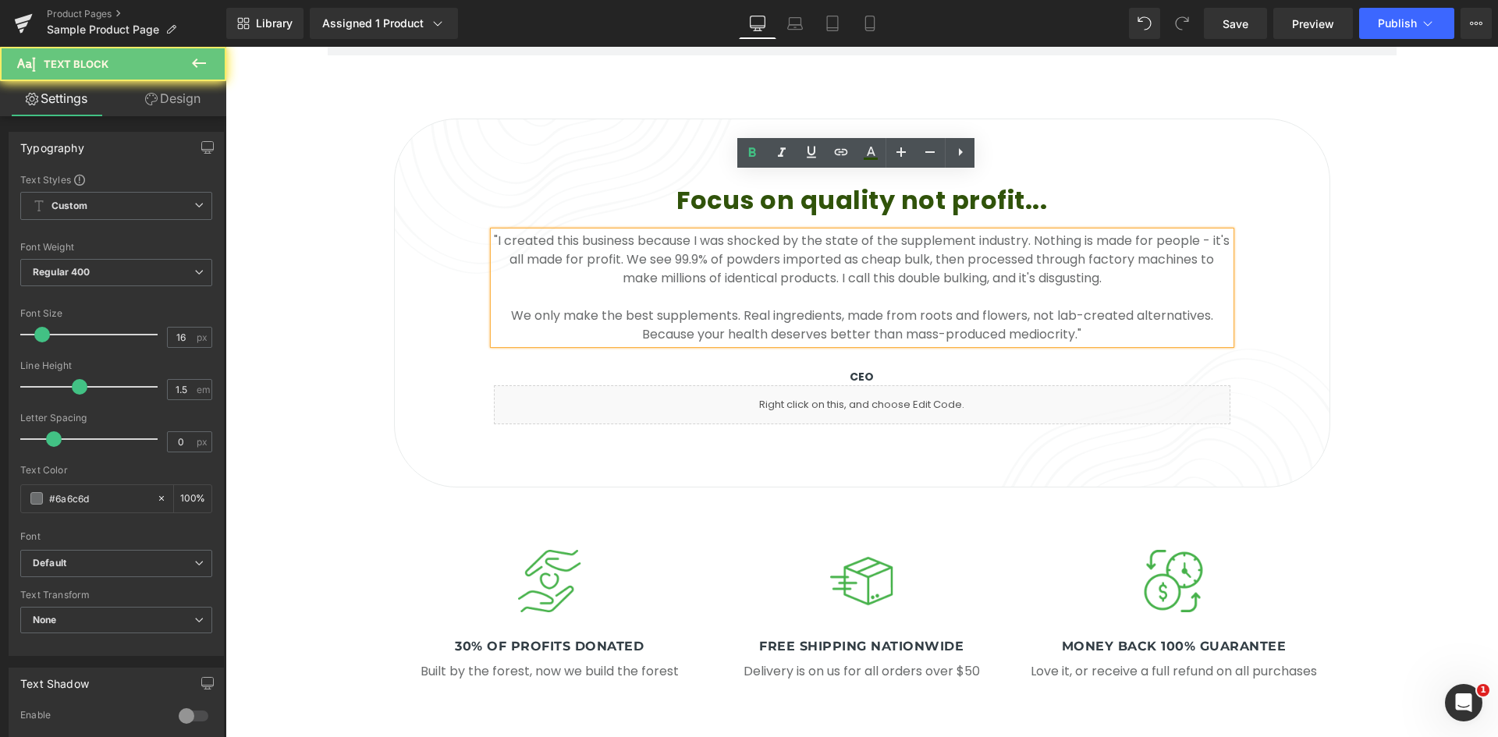
click at [1073, 232] on p ""I created this business because I was shocked by the state of the supplement i…" at bounding box center [862, 269] width 736 height 75
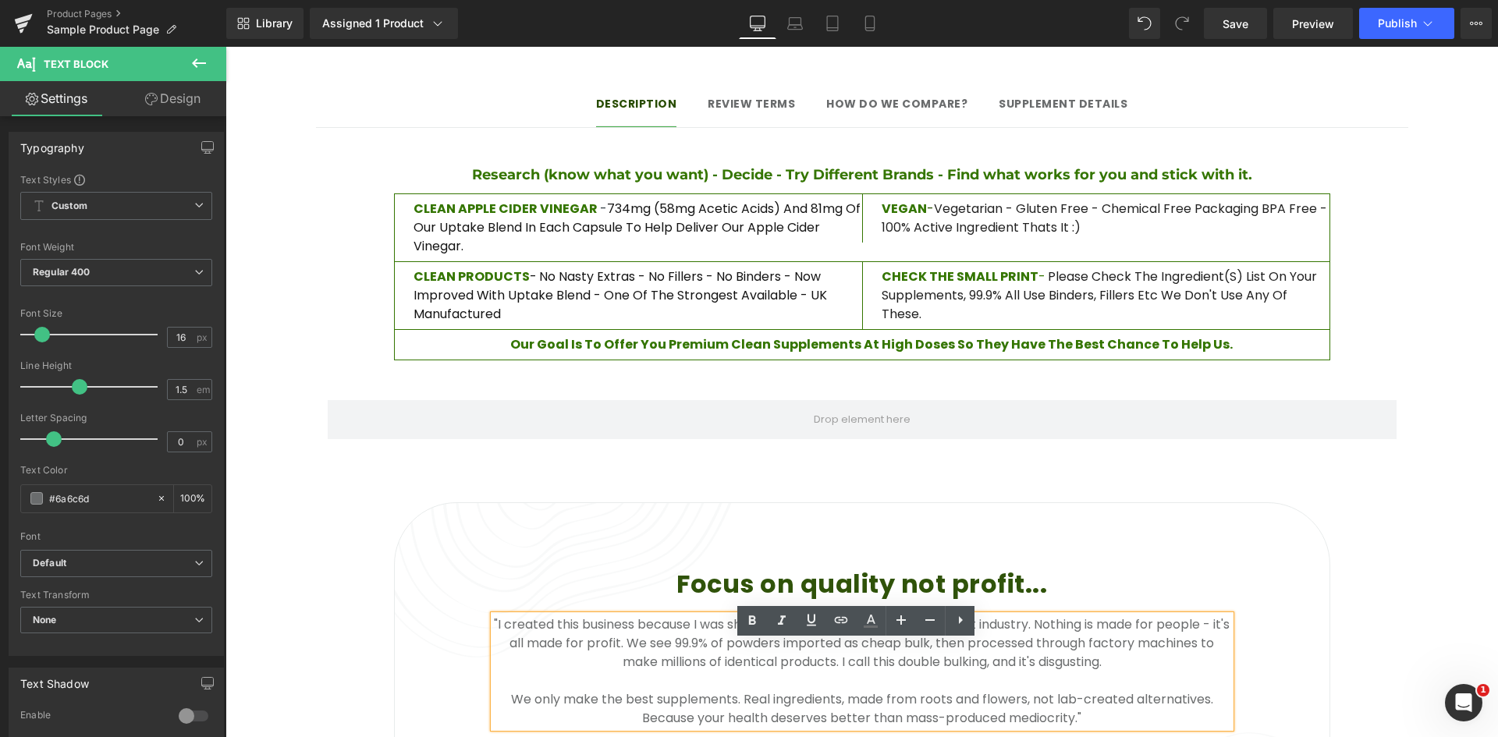
scroll to position [1560, 0]
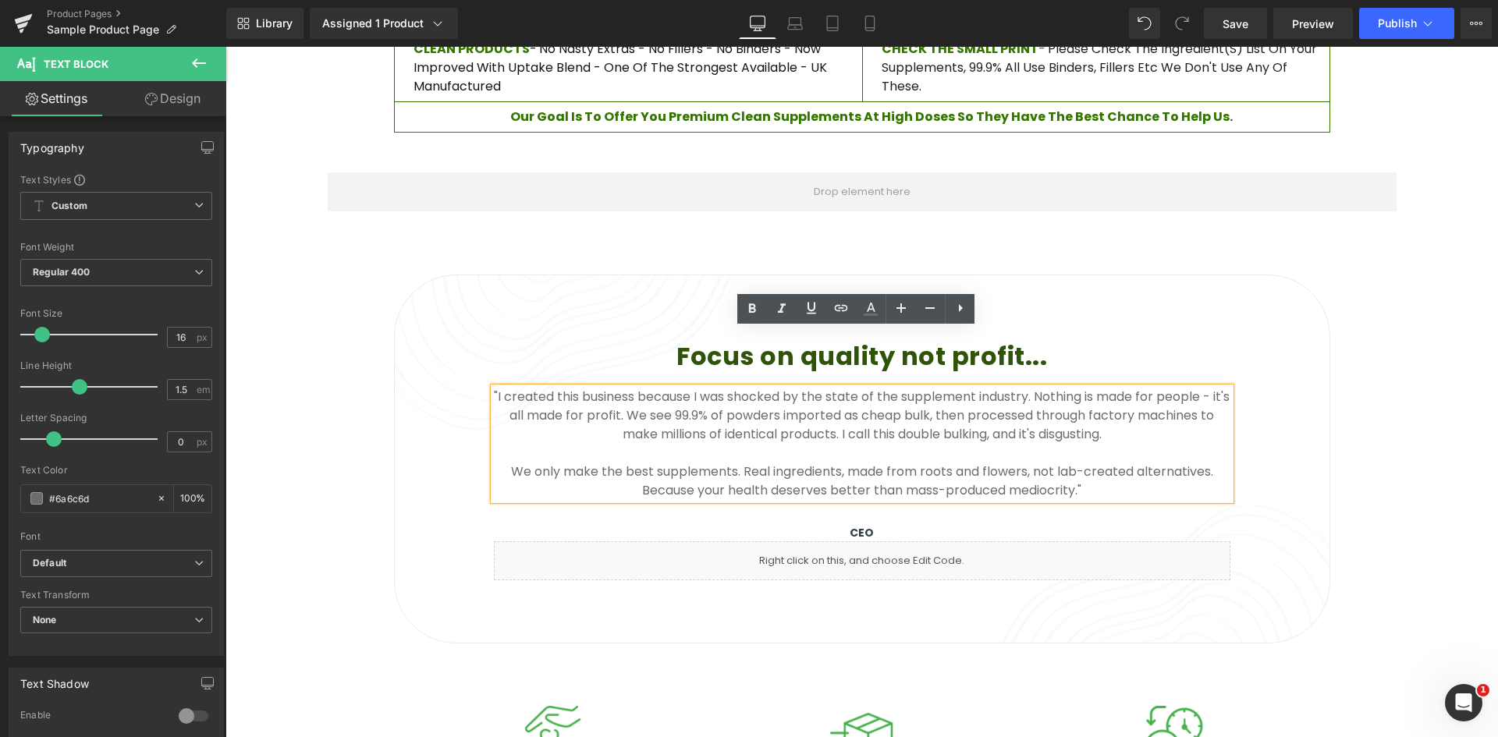
click at [873, 540] on div "Focus on quality not profit... Heading "I created this business because I was s…" at bounding box center [862, 459] width 936 height 369
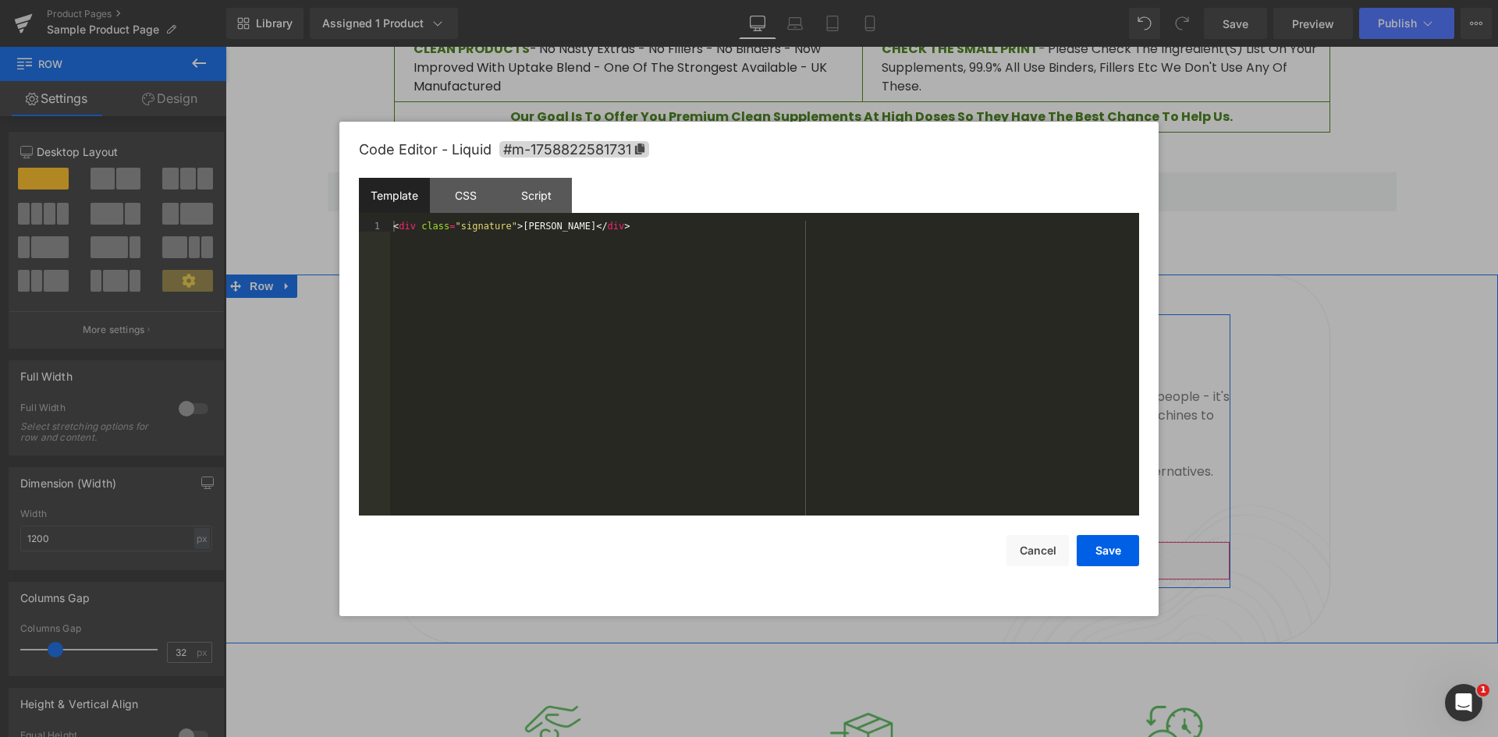
click at [880, 542] on link at bounding box center [883, 553] width 20 height 23
drag, startPoint x: 474, startPoint y: 204, endPoint x: 488, endPoint y: 211, distance: 15.4
click at [475, 204] on div "CSS" at bounding box center [465, 195] width 71 height 35
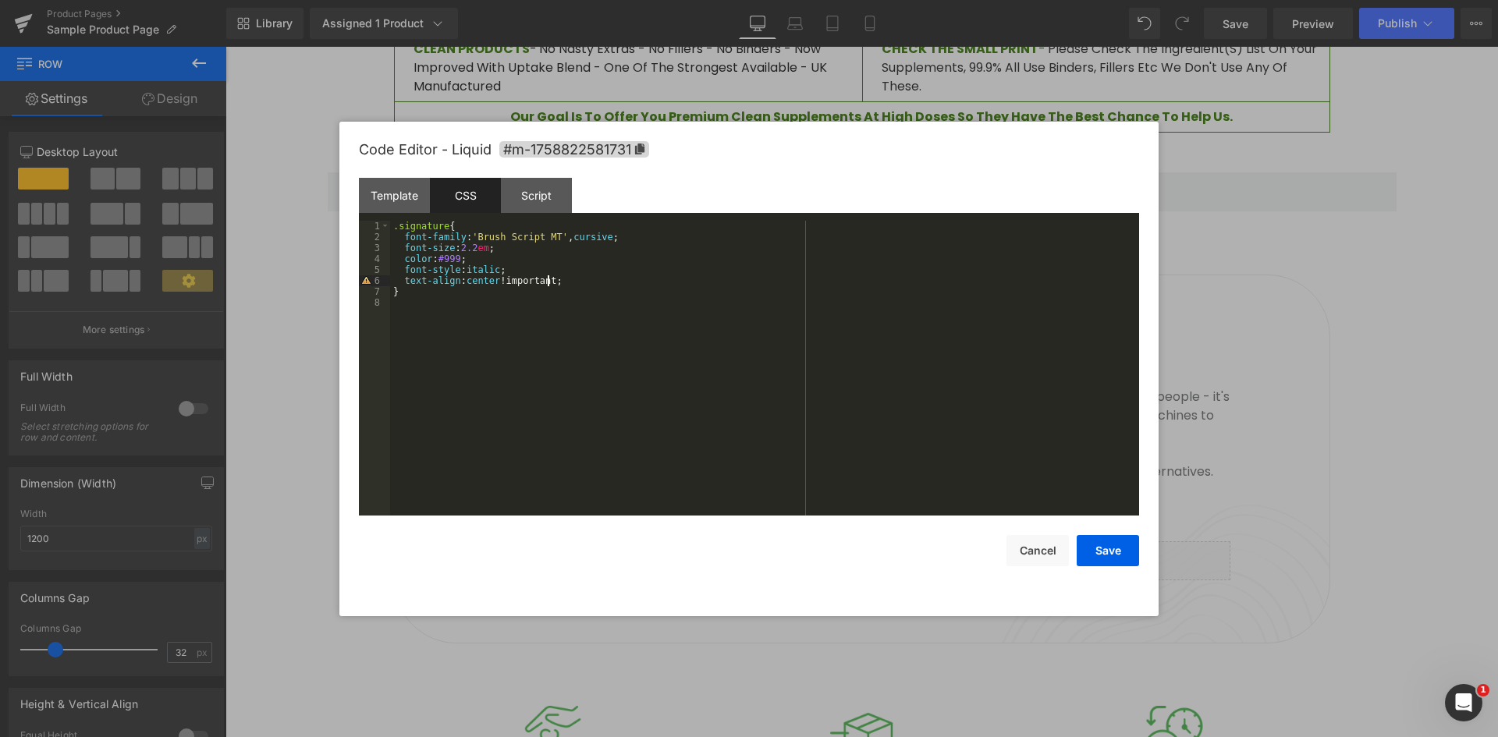
click at [564, 282] on div ".signature { font-family : ' Brush Script MT ' , cursive ; font-size : 2.2 em ;…" at bounding box center [764, 379] width 749 height 317
click at [457, 264] on div ".signature { font-family : ' Brush Script MT ' , cursive ; font-size : 2.2 em ;…" at bounding box center [764, 379] width 749 height 317
click at [456, 259] on div ".signature { font-family : ' Brush Script MT ' , cursive ; font-size : 2.2 em ;…" at bounding box center [764, 379] width 749 height 317
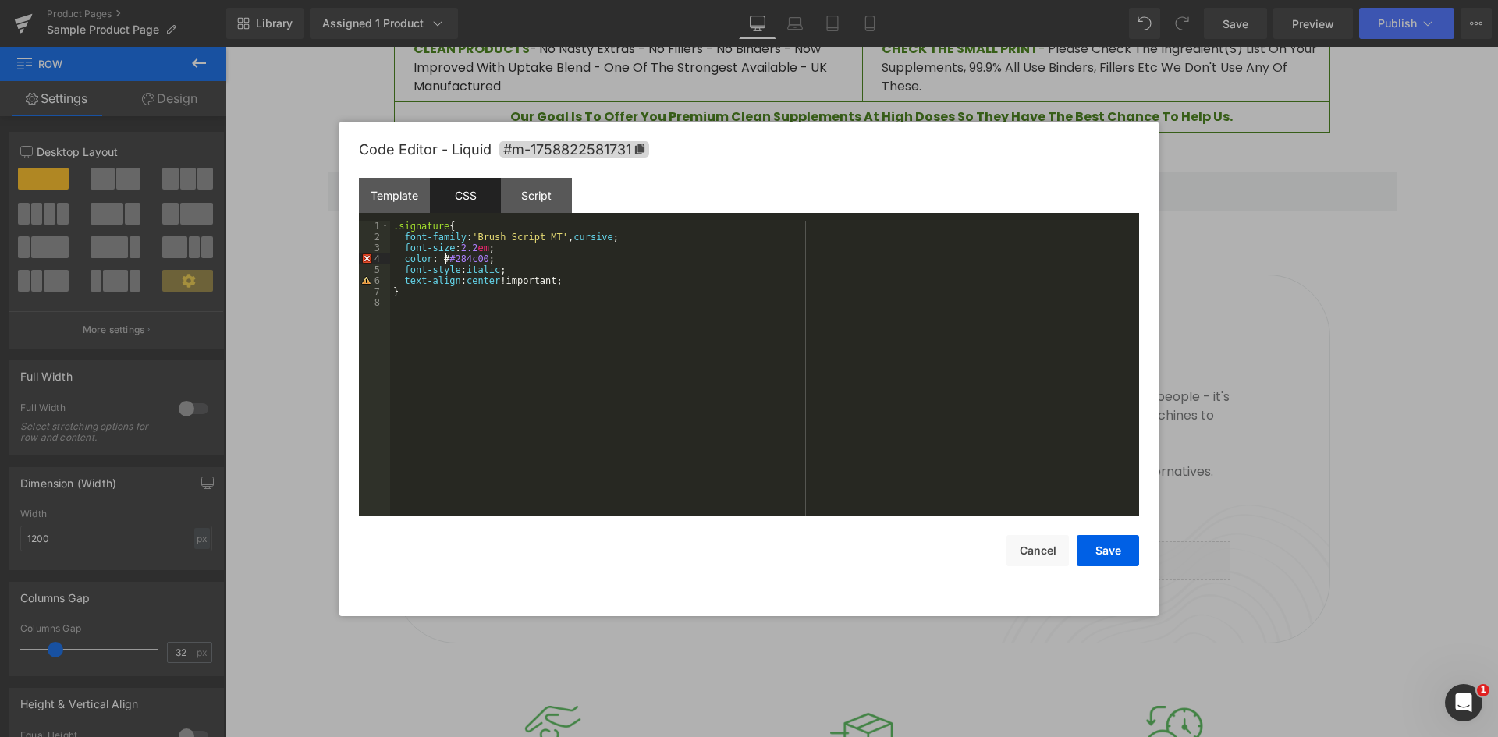
click at [447, 261] on div ".signature { font-family : ' Brush Script MT ' , cursive ; font-size : 2.2 em ;…" at bounding box center [764, 379] width 749 height 317
click at [1123, 552] on button "Save" at bounding box center [1107, 550] width 62 height 31
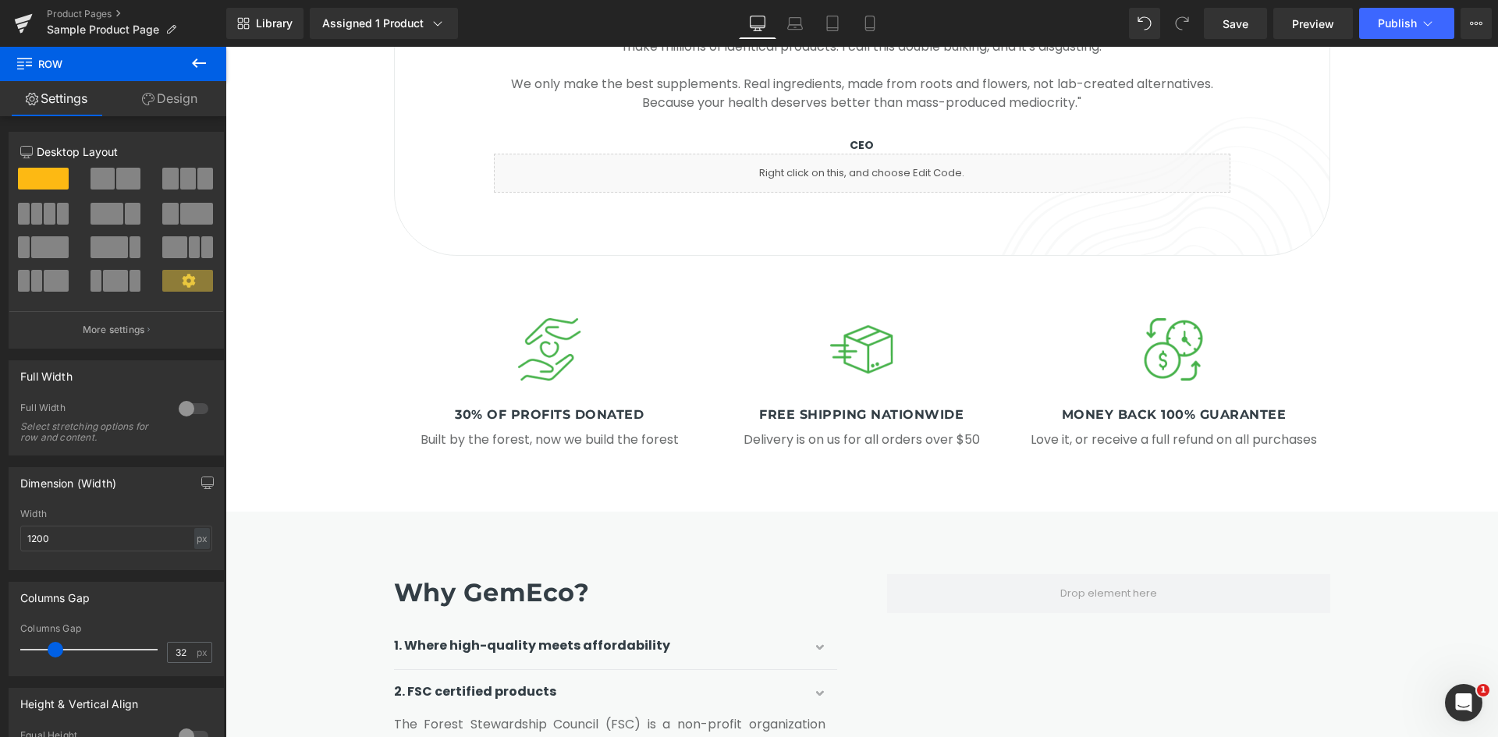
scroll to position [1950, 0]
click at [1260, 16] on link "Save" at bounding box center [1235, 23] width 63 height 31
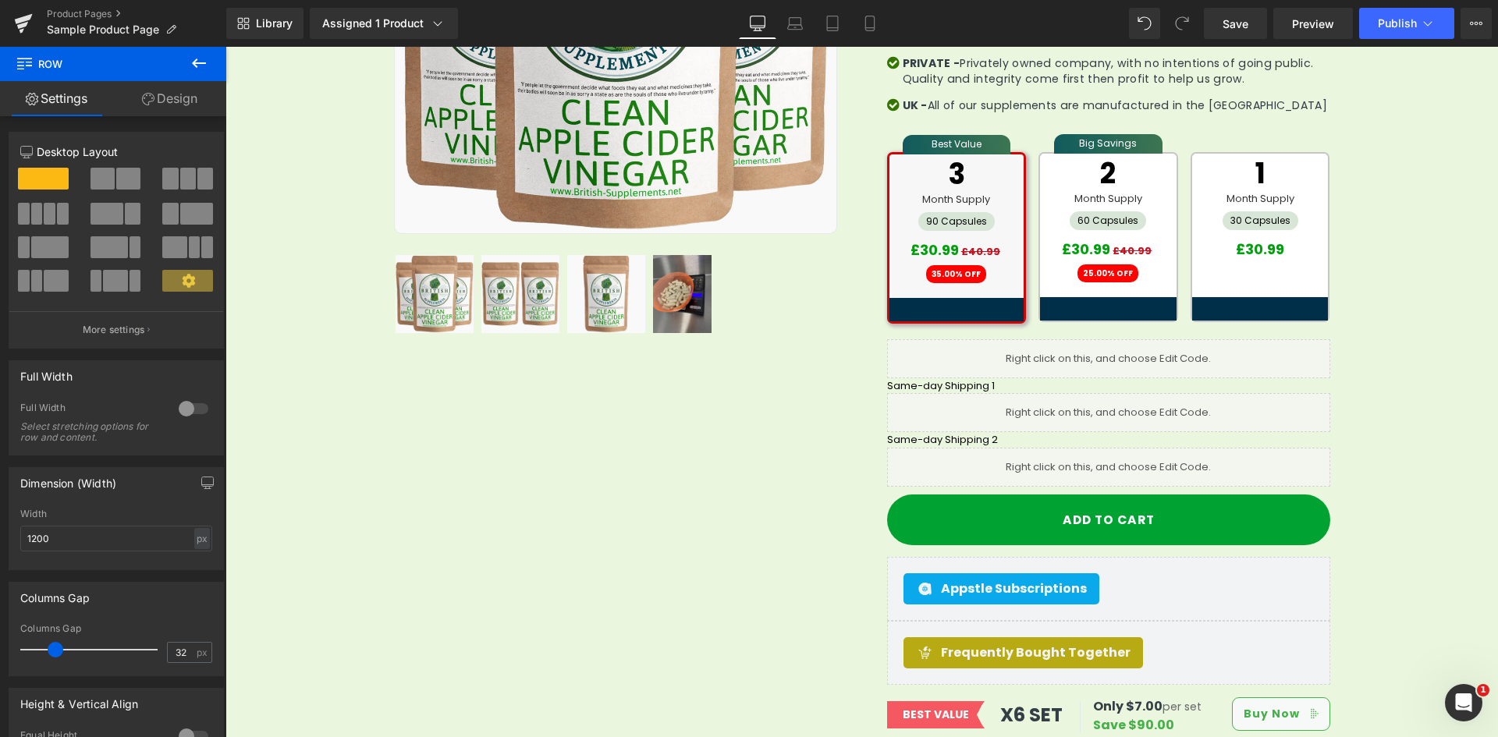
scroll to position [624, 0]
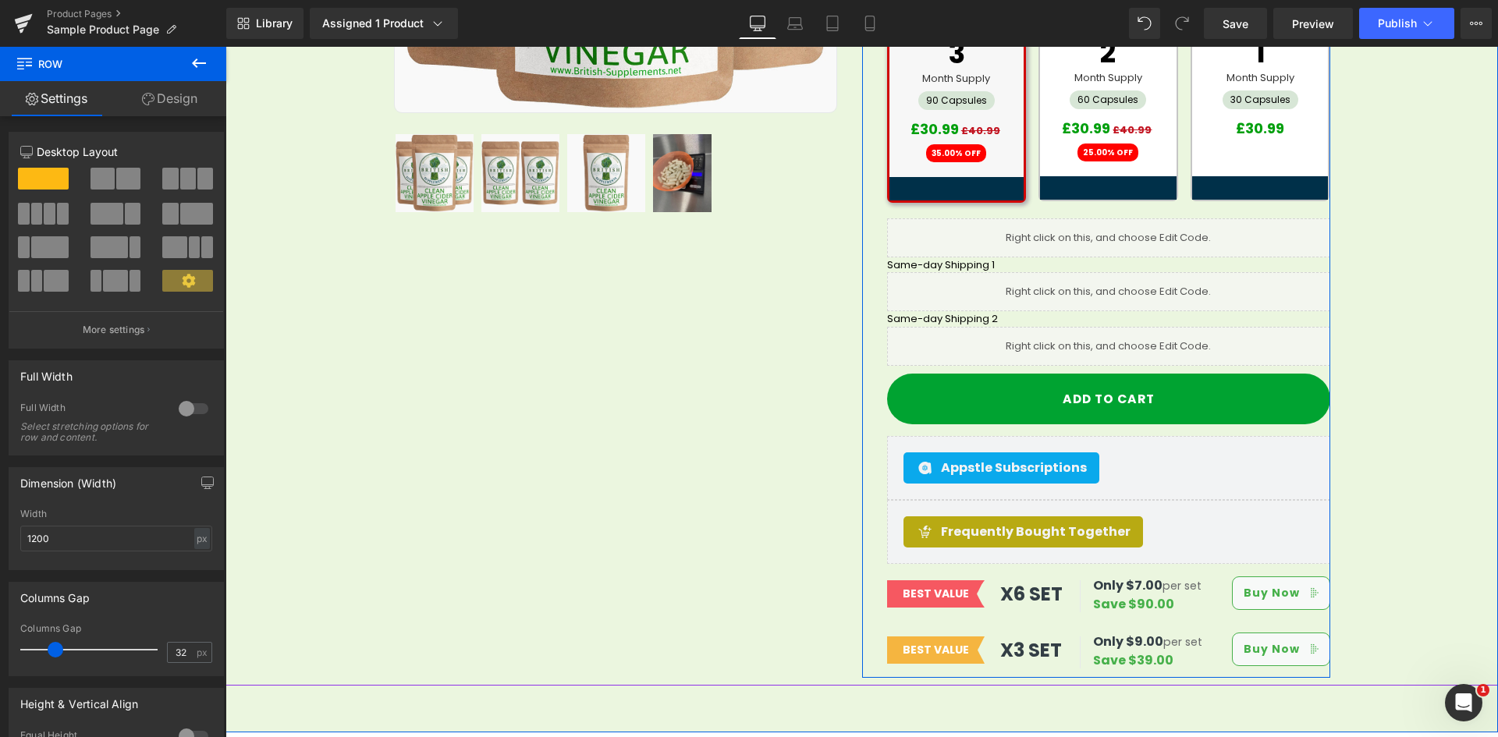
click at [1118, 275] on link at bounding box center [1126, 284] width 16 height 19
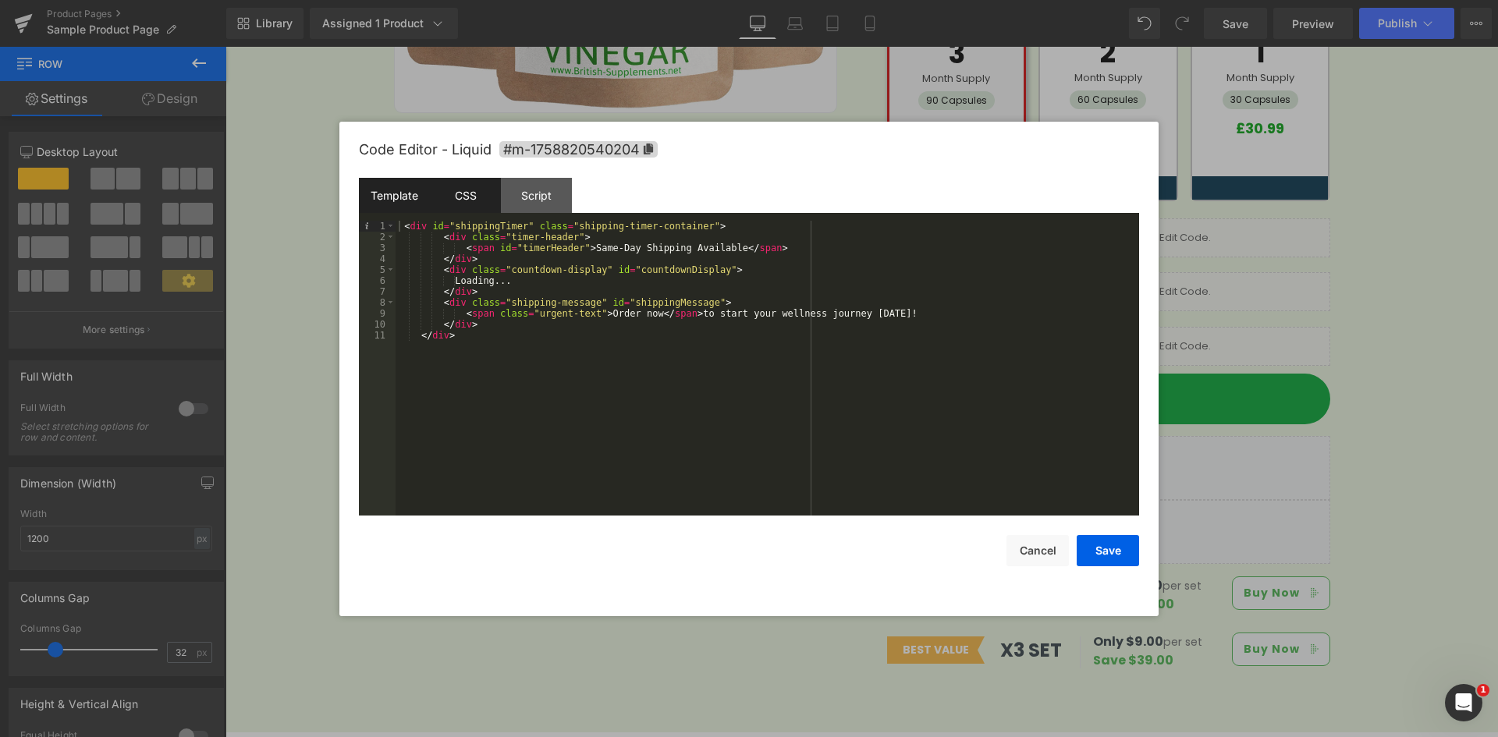
click at [463, 196] on div "CSS" at bounding box center [465, 195] width 71 height 35
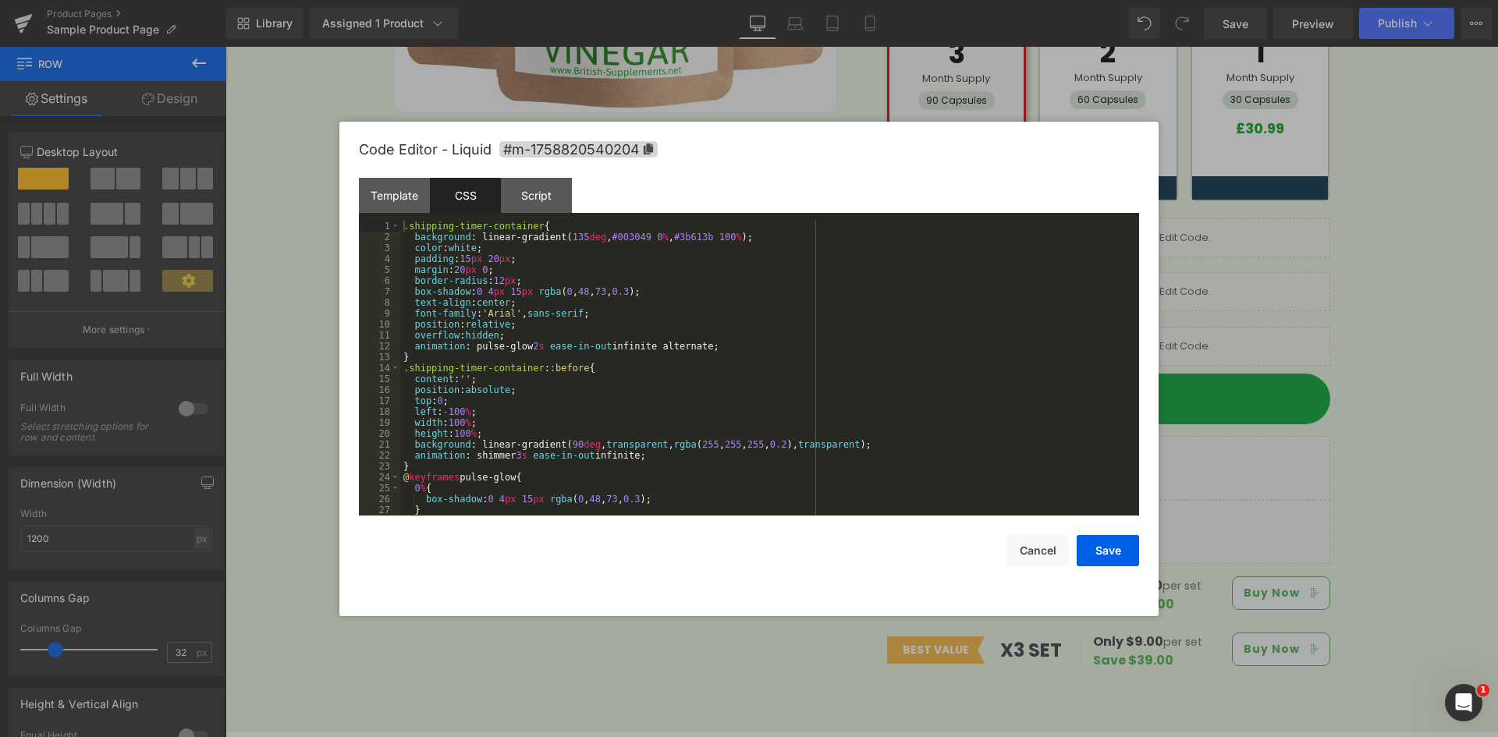
click at [562, 286] on div ".shipping-timer-container { background : linear-gradient( 135 deg , #003049 0 %…" at bounding box center [766, 379] width 732 height 317
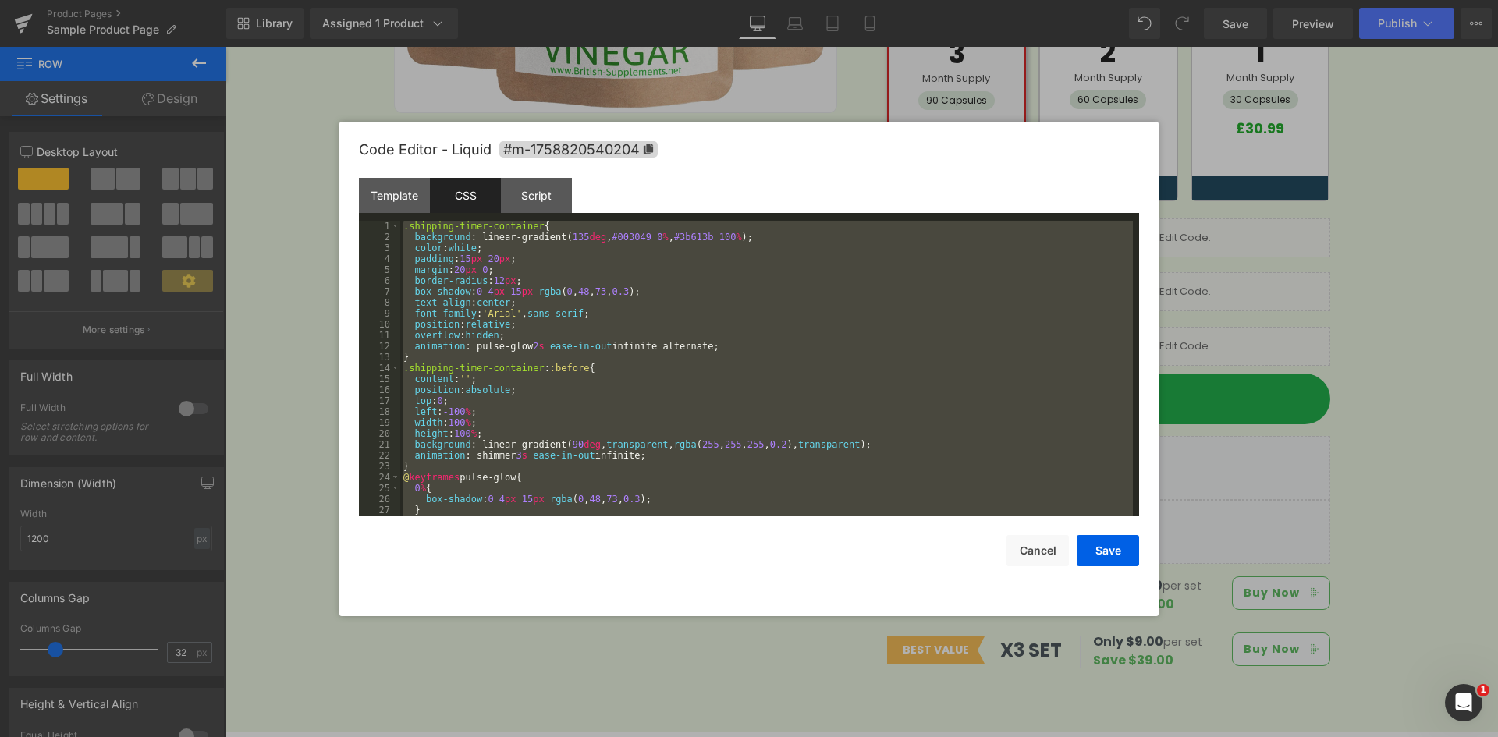
scroll to position [1223, 0]
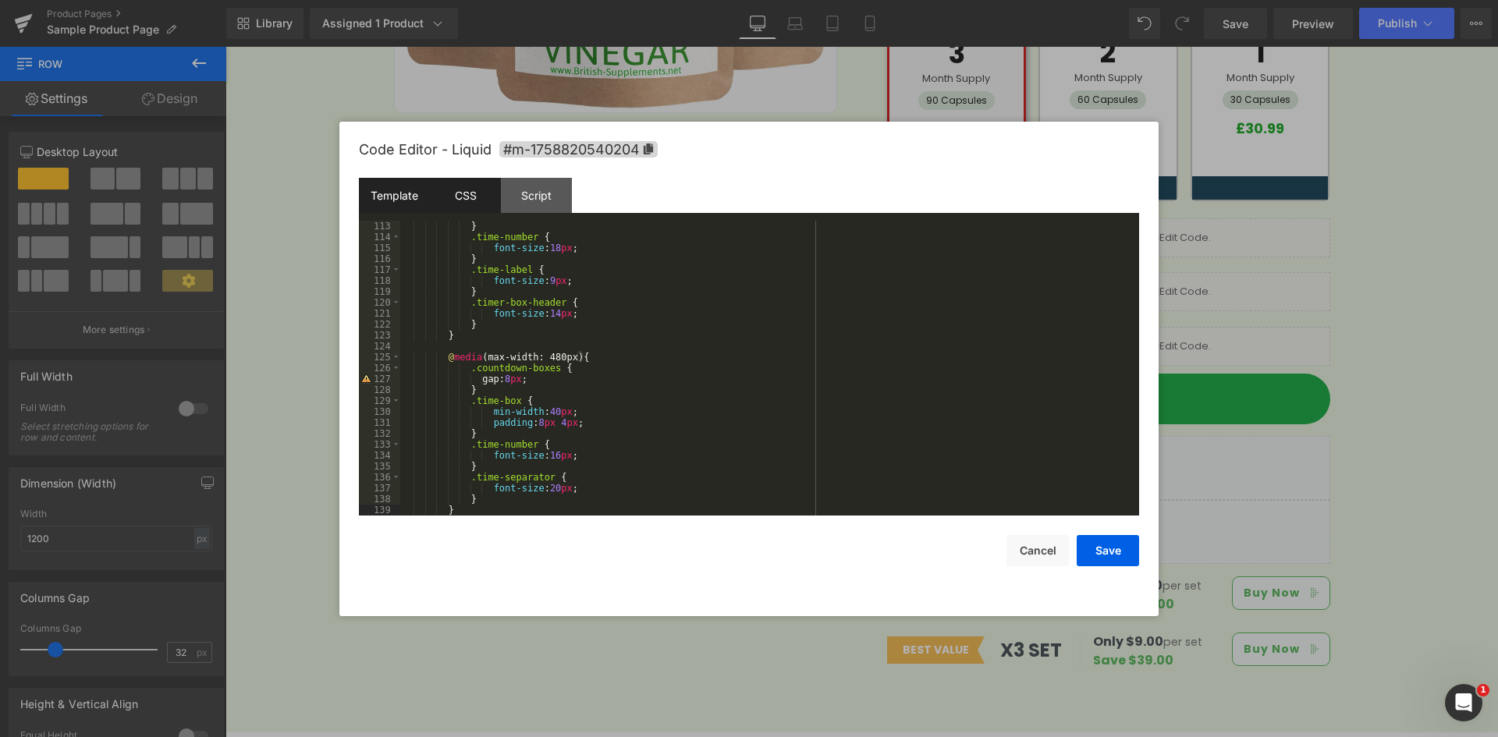
click at [395, 205] on div "Template" at bounding box center [394, 195] width 71 height 35
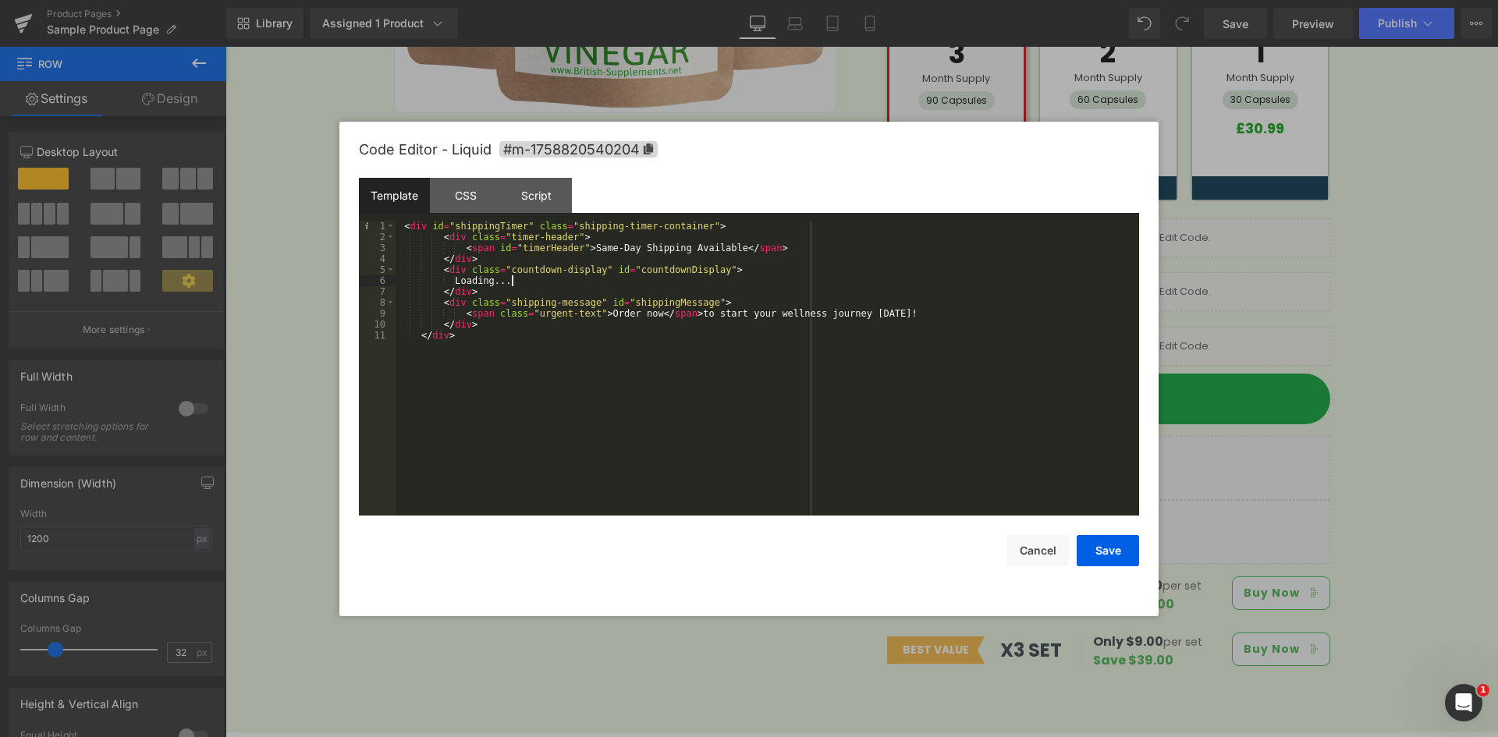
click at [530, 277] on div "< div id = "shippingTimer" class = "shipping-timer-container" > < div class = "…" at bounding box center [766, 379] width 743 height 317
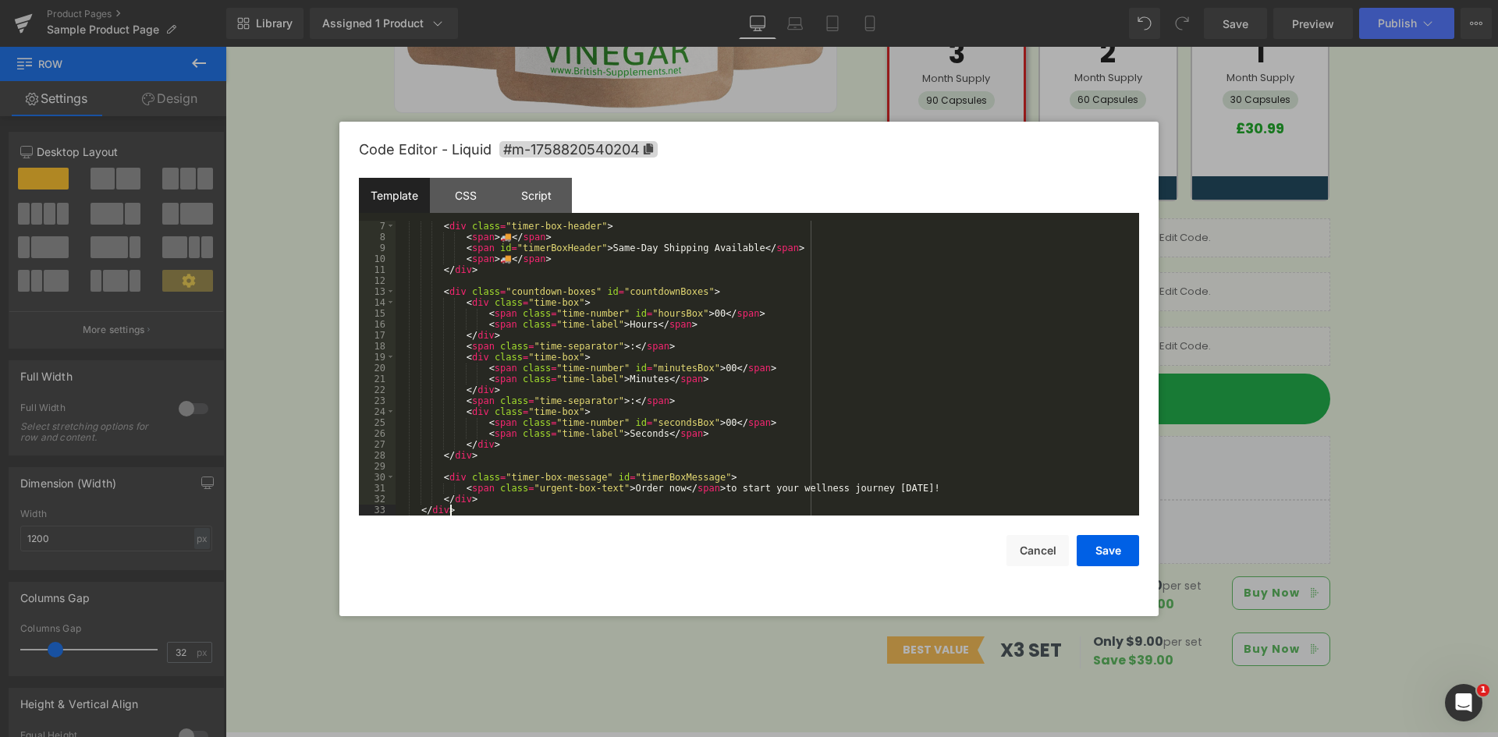
scroll to position [76, 0]
click at [469, 200] on div "CSS" at bounding box center [465, 195] width 71 height 35
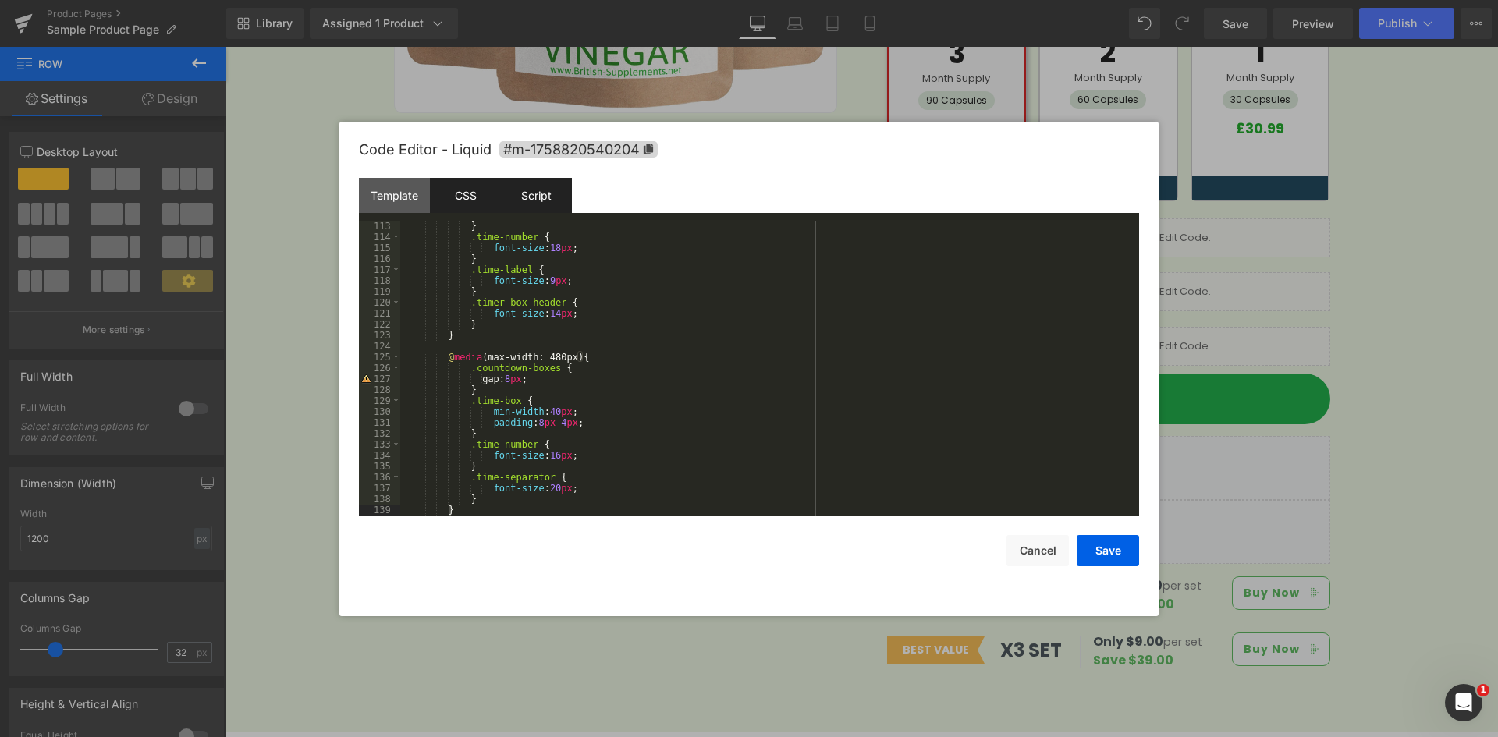
click at [515, 186] on div "Script" at bounding box center [536, 195] width 71 height 35
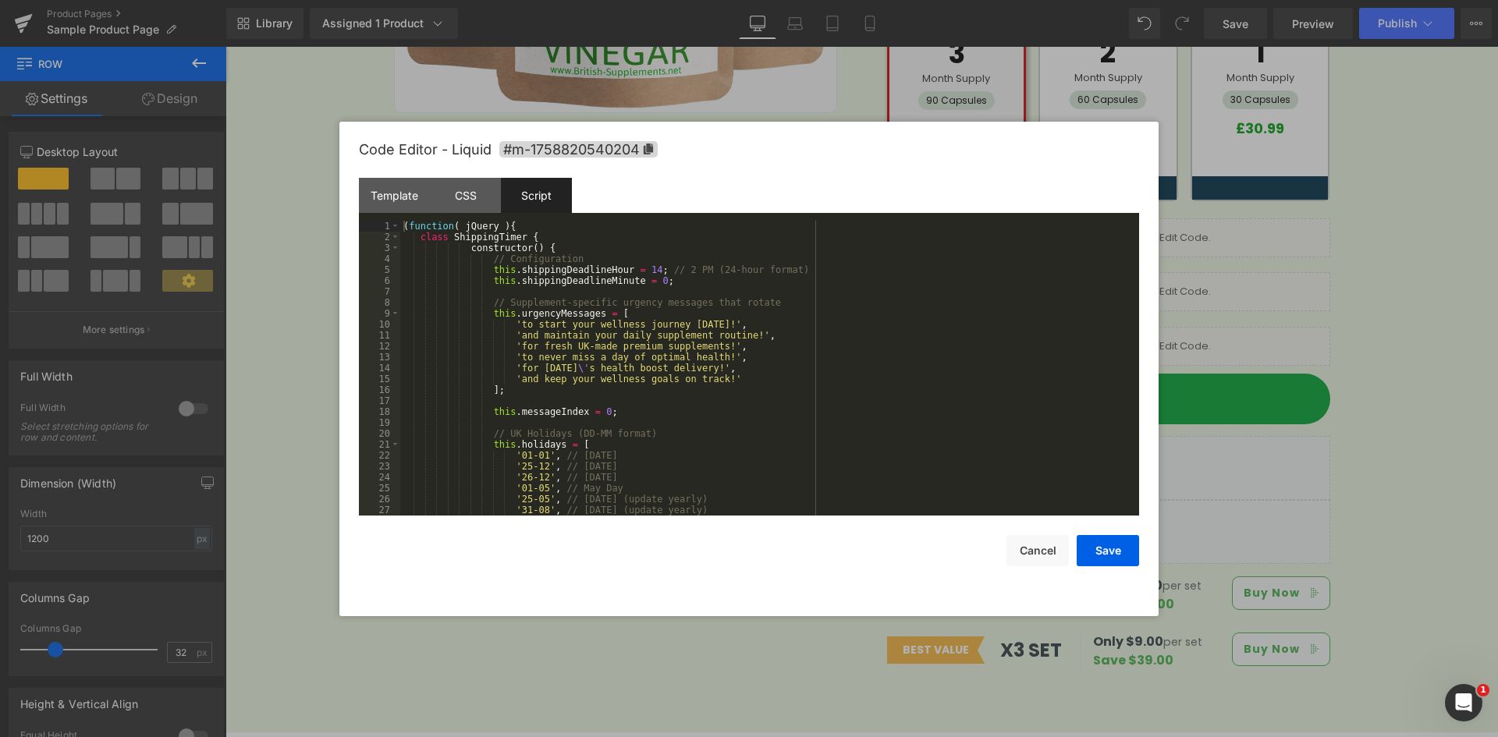
click at [418, 239] on div "( function ( jQuery ) { class ShippingTimer { constructor ( ) { // Configuratio…" at bounding box center [766, 379] width 732 height 317
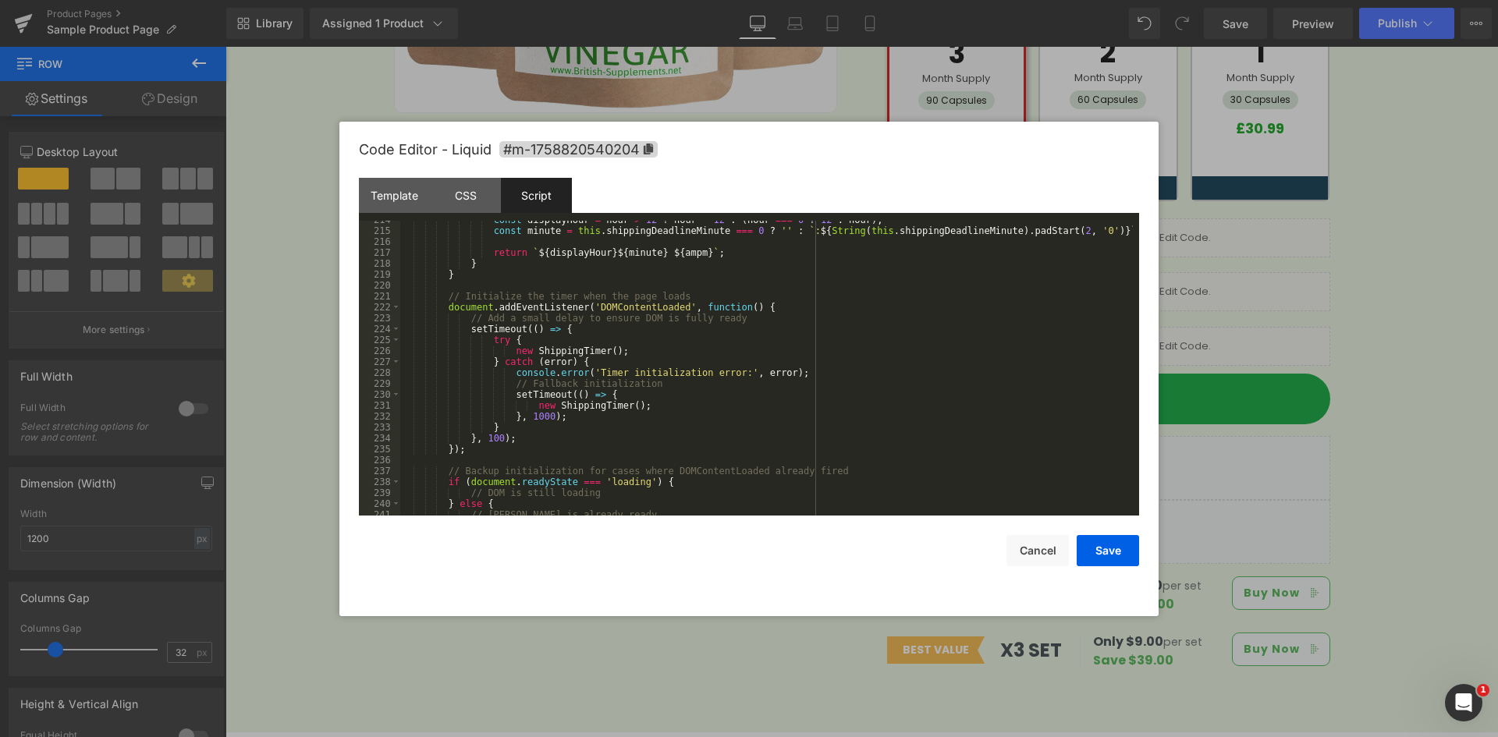
scroll to position [2534, 0]
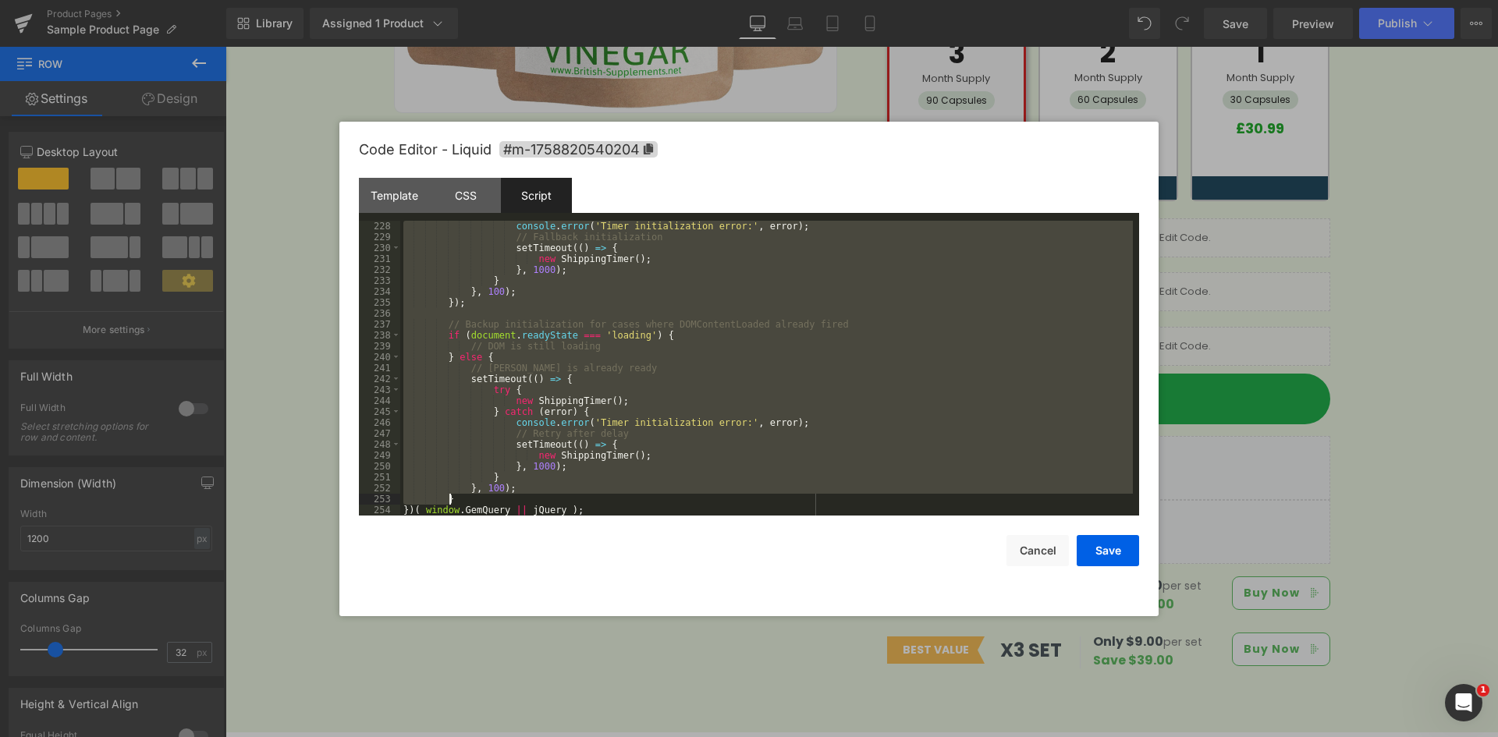
click at [463, 499] on div "console . error ( 'Timer initialization error:' , error ) ; // Fallback initial…" at bounding box center [766, 379] width 732 height 317
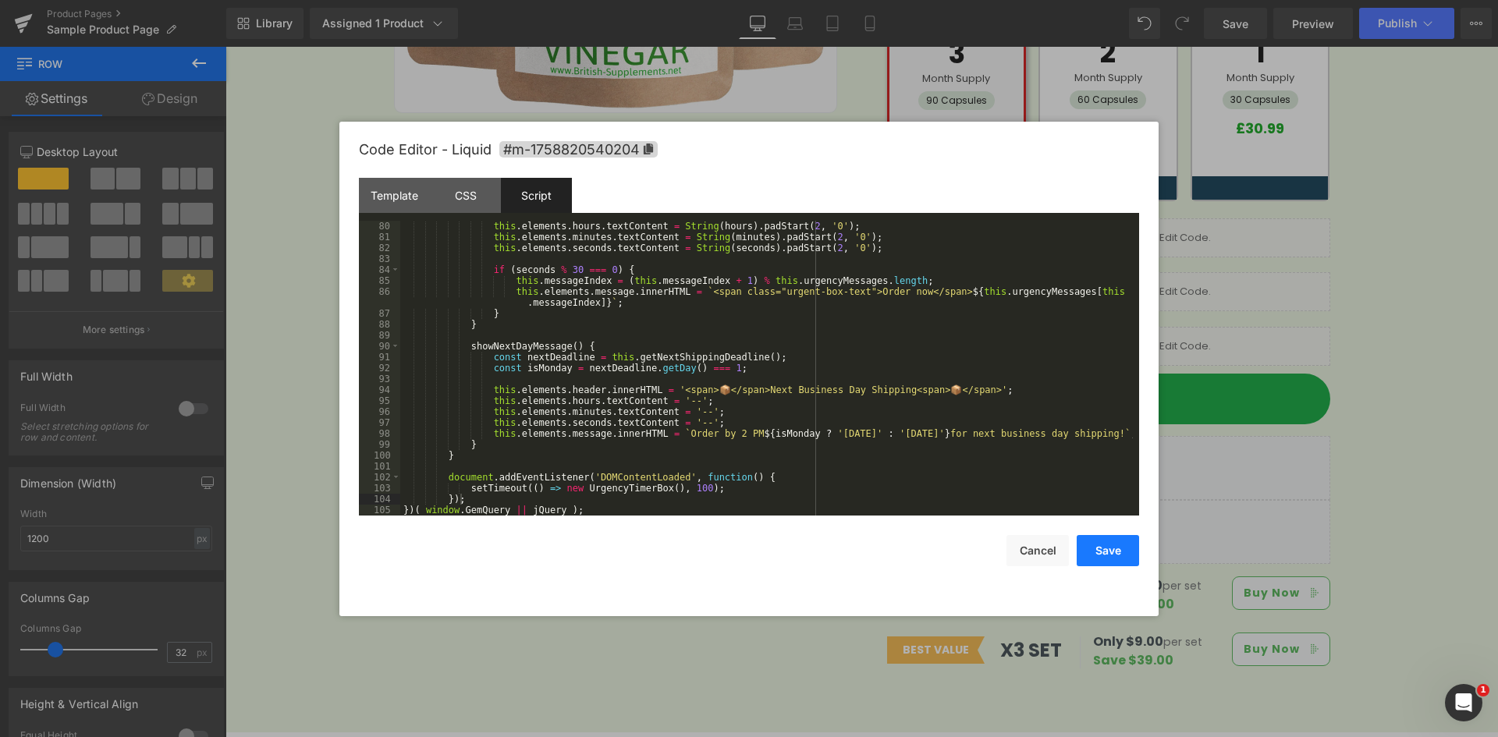
drag, startPoint x: 1108, startPoint y: 553, endPoint x: 914, endPoint y: 506, distance: 199.0
click at [1108, 553] on button "Save" at bounding box center [1107, 550] width 62 height 31
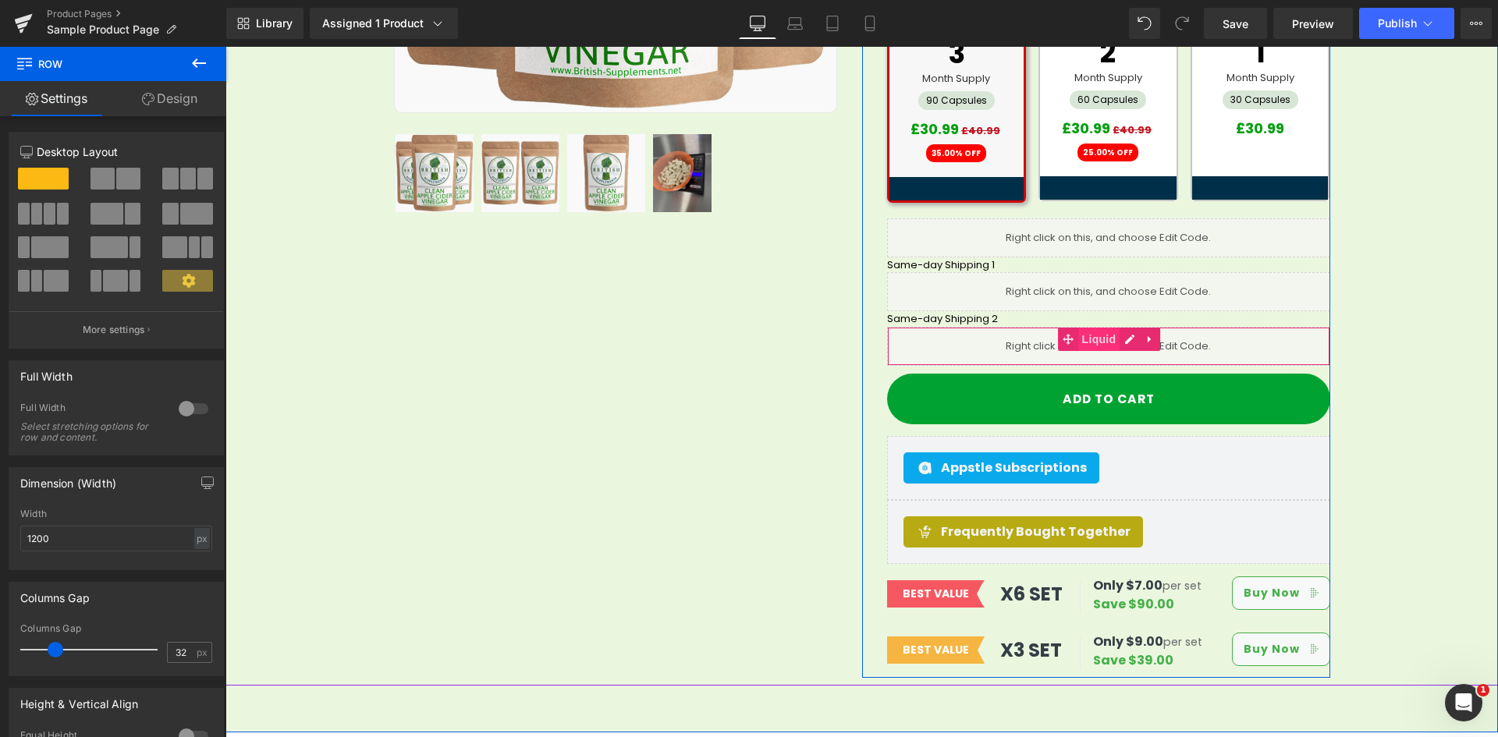
scroll to position [624, 0]
click at [1124, 333] on icon at bounding box center [1129, 339] width 11 height 12
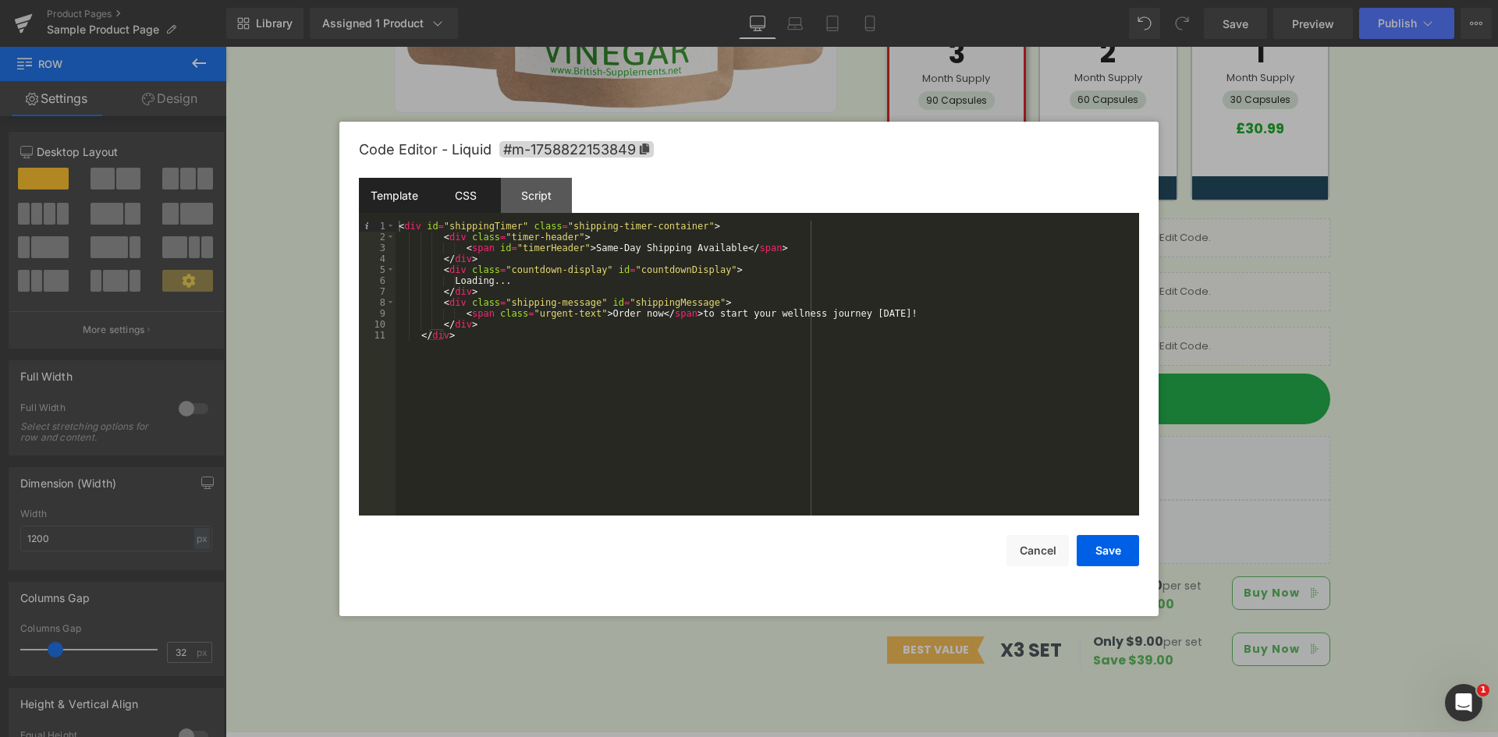
click at [473, 198] on div "CSS" at bounding box center [465, 195] width 71 height 35
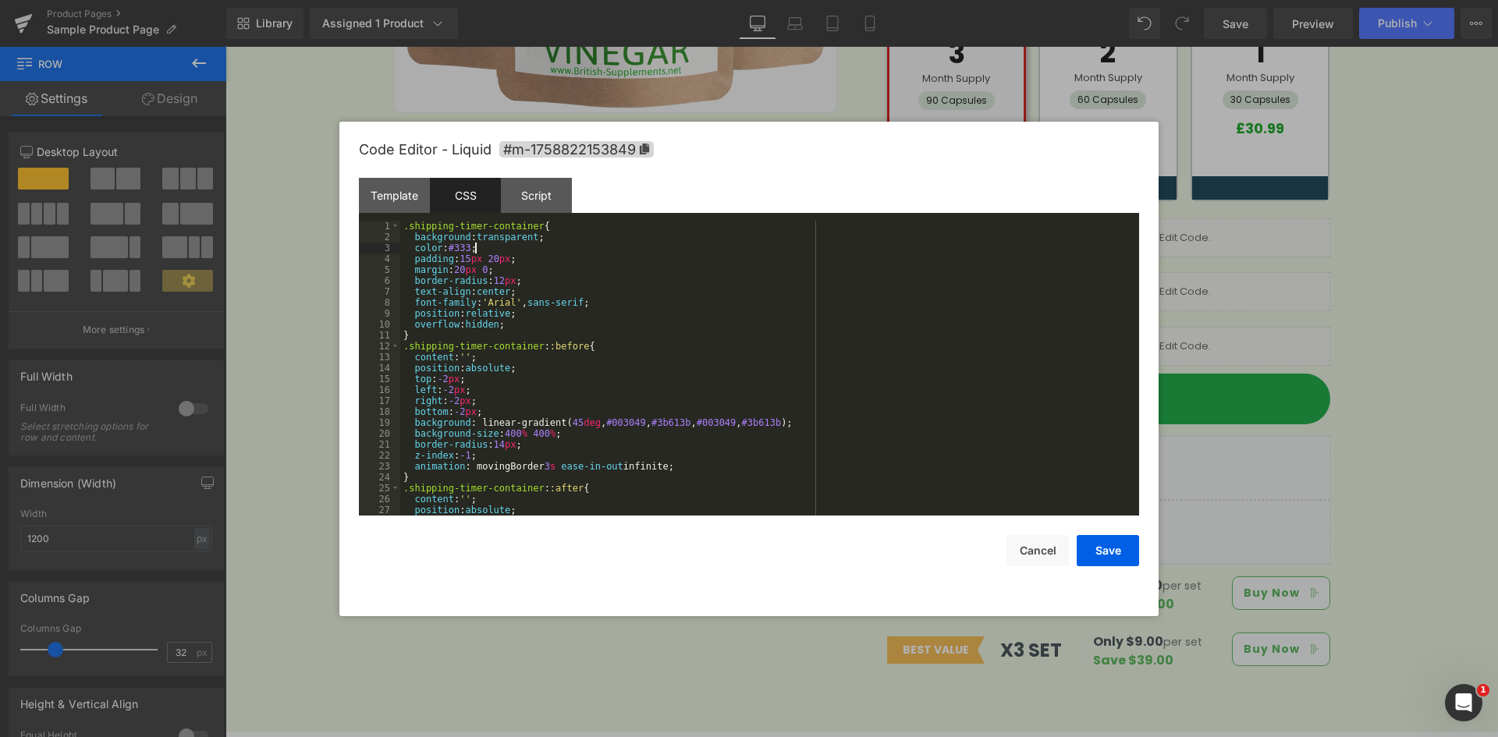
click at [511, 247] on div ".shipping-timer-container { background : transparent ; color : #333 ; padding :…" at bounding box center [766, 379] width 732 height 317
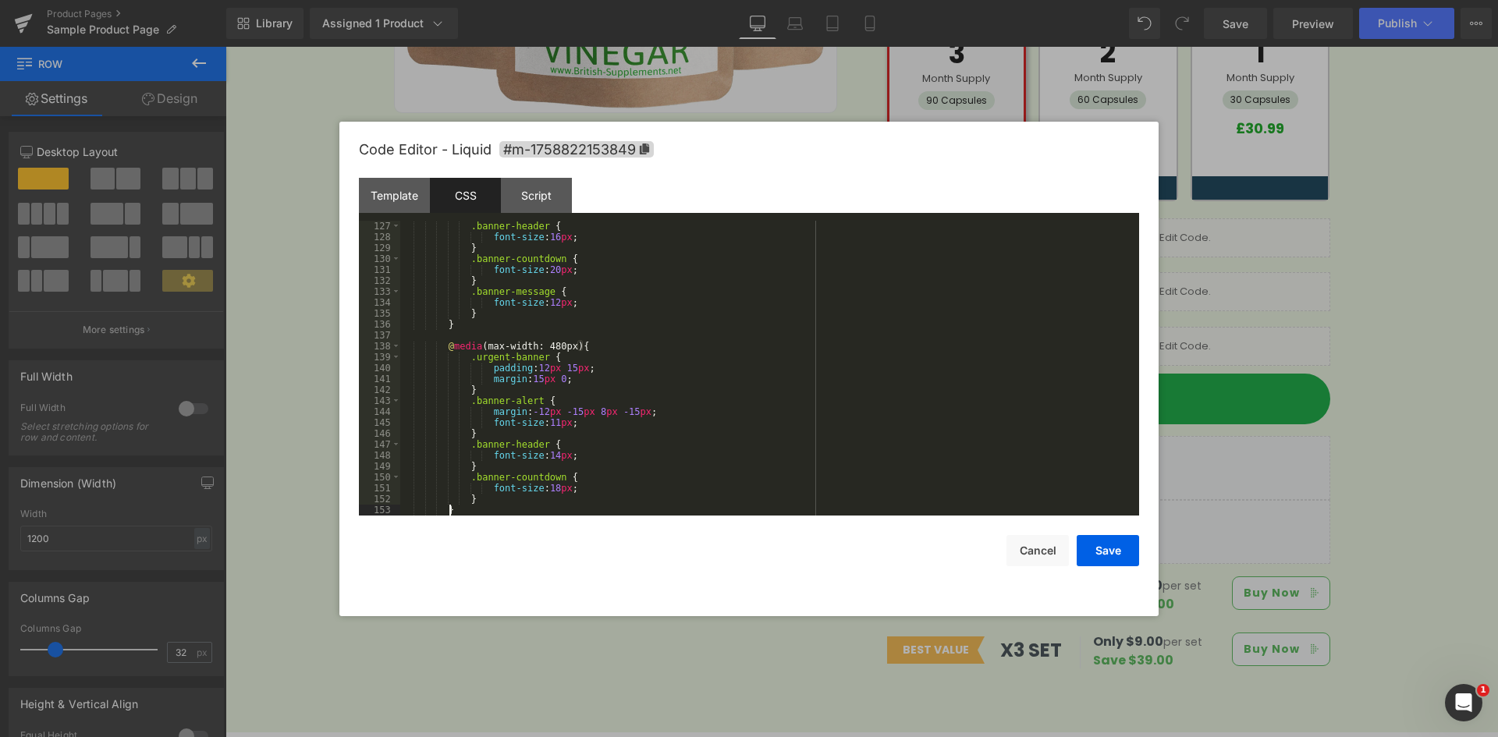
scroll to position [1376, 0]
click at [375, 192] on div "Template" at bounding box center [394, 195] width 71 height 35
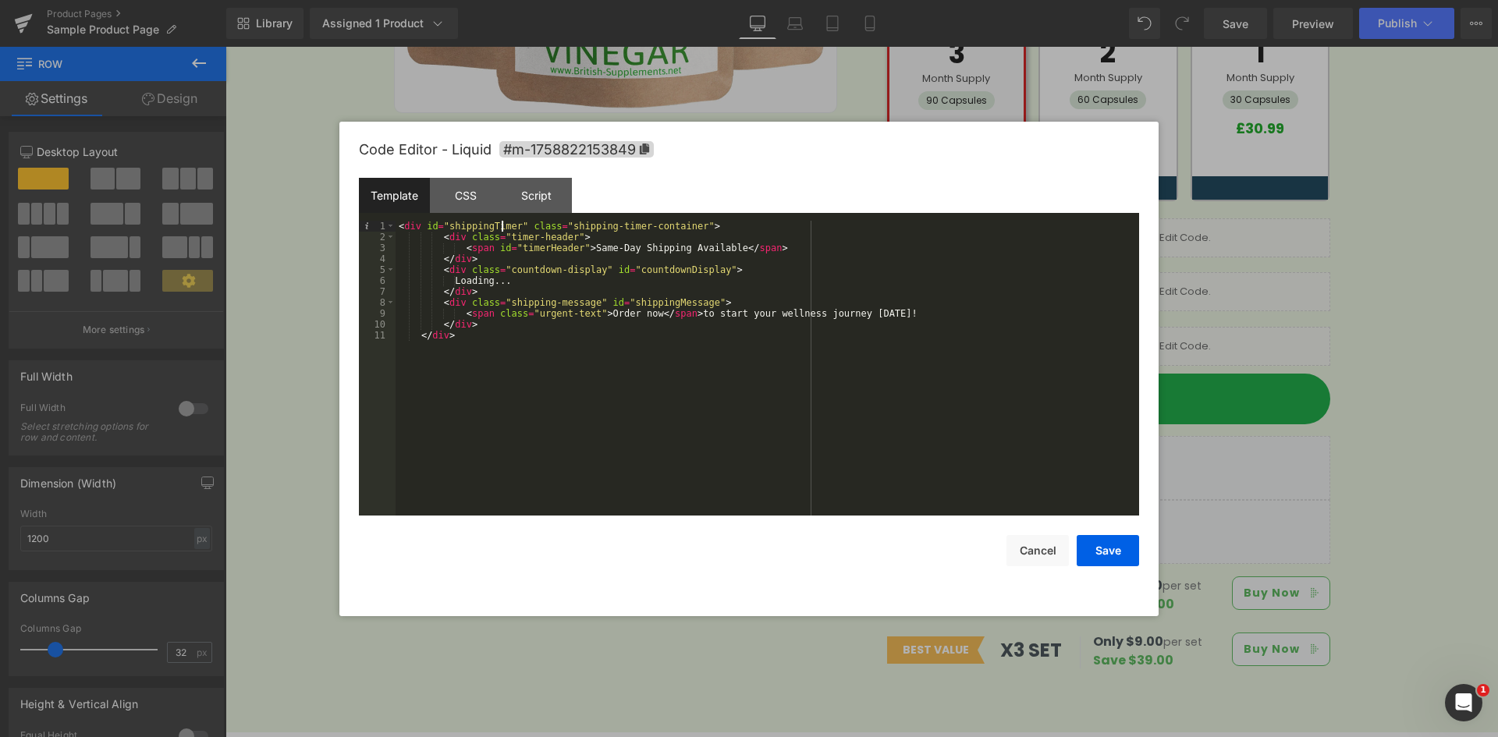
click at [500, 223] on div "< div id = "shippingTimer" class = "shipping-timer-container" > < div class = "…" at bounding box center [766, 379] width 743 height 317
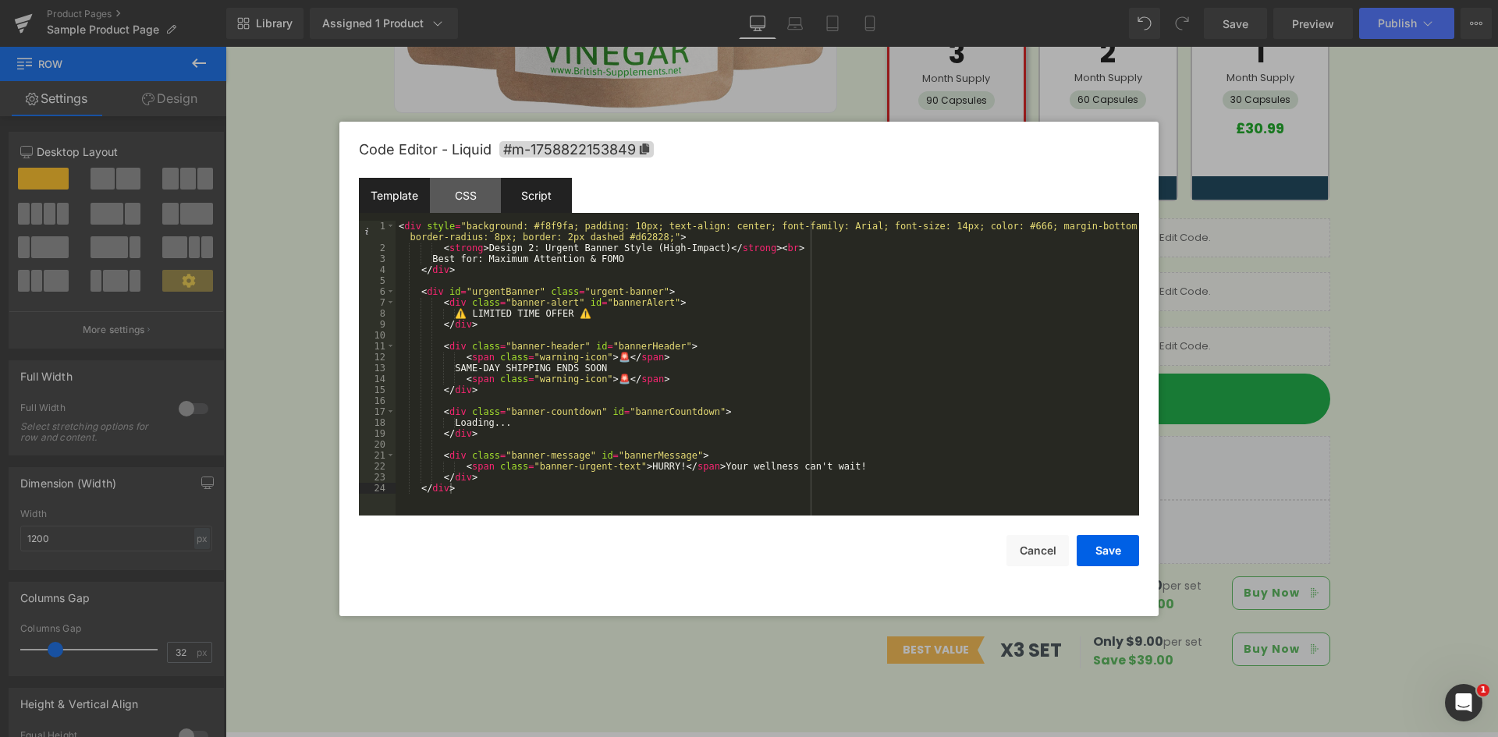
click at [562, 204] on div "Script" at bounding box center [536, 195] width 71 height 35
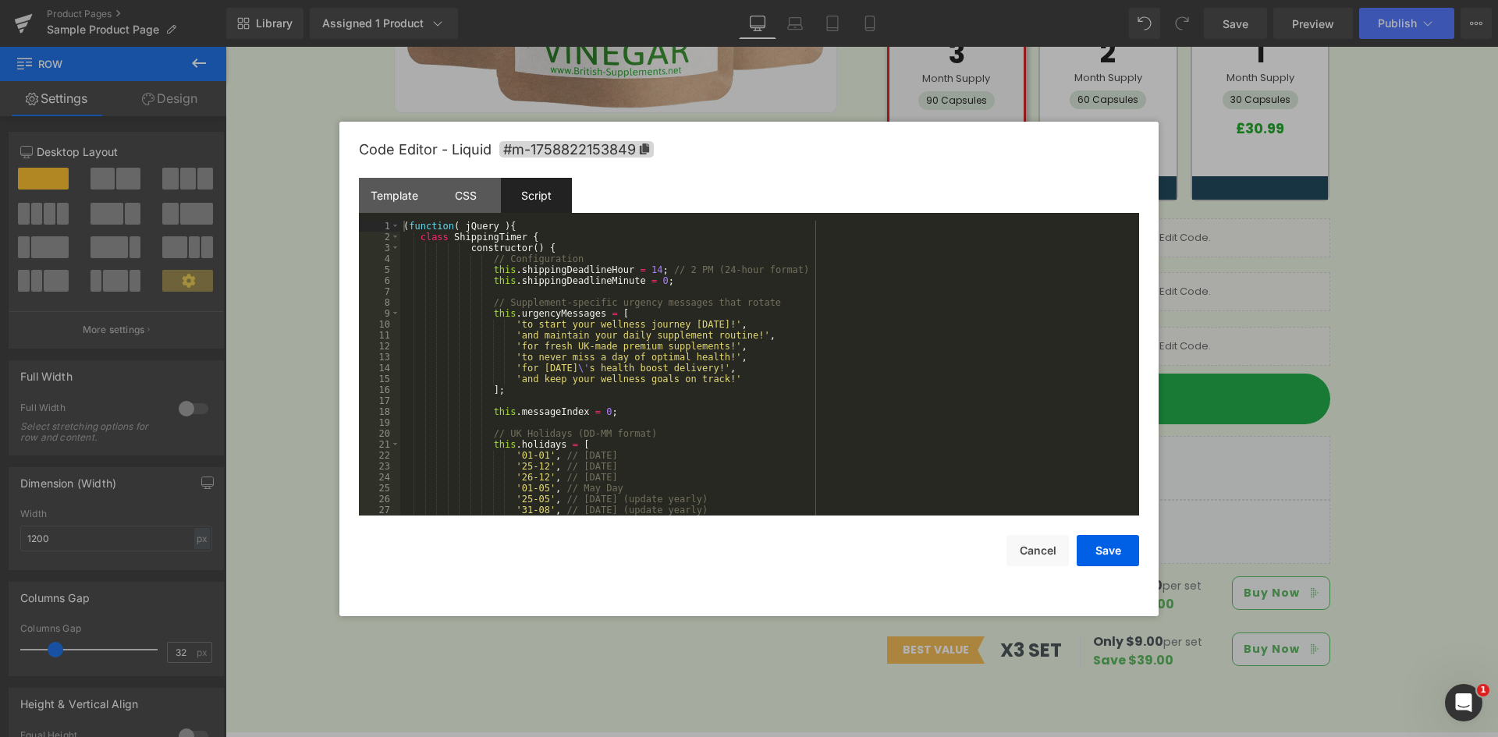
drag, startPoint x: 420, startPoint y: 239, endPoint x: 496, endPoint y: 284, distance: 88.4
click at [420, 239] on div "( function ( jQuery ) { class ShippingTimer { constructor ( ) { // Configuratio…" at bounding box center [766, 379] width 732 height 317
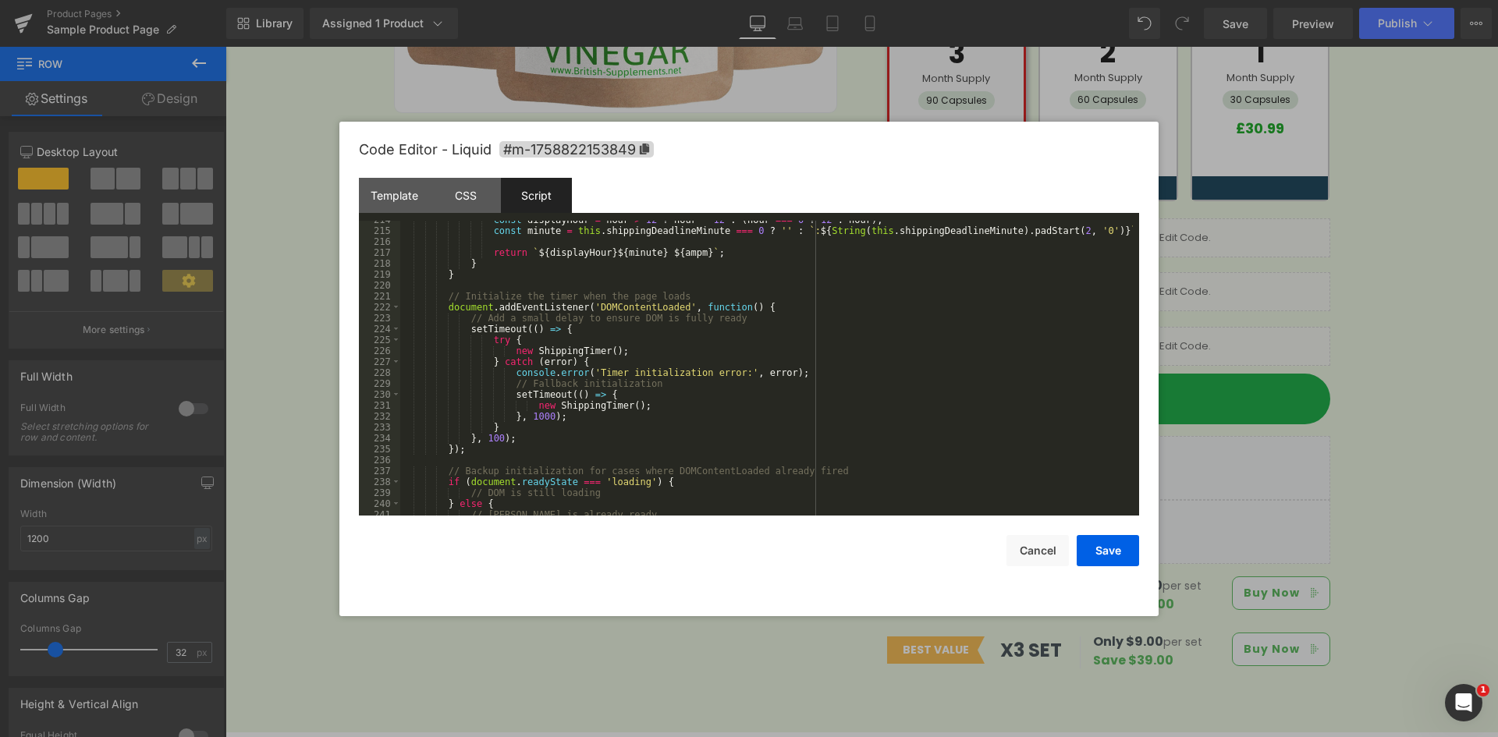
scroll to position [2534, 0]
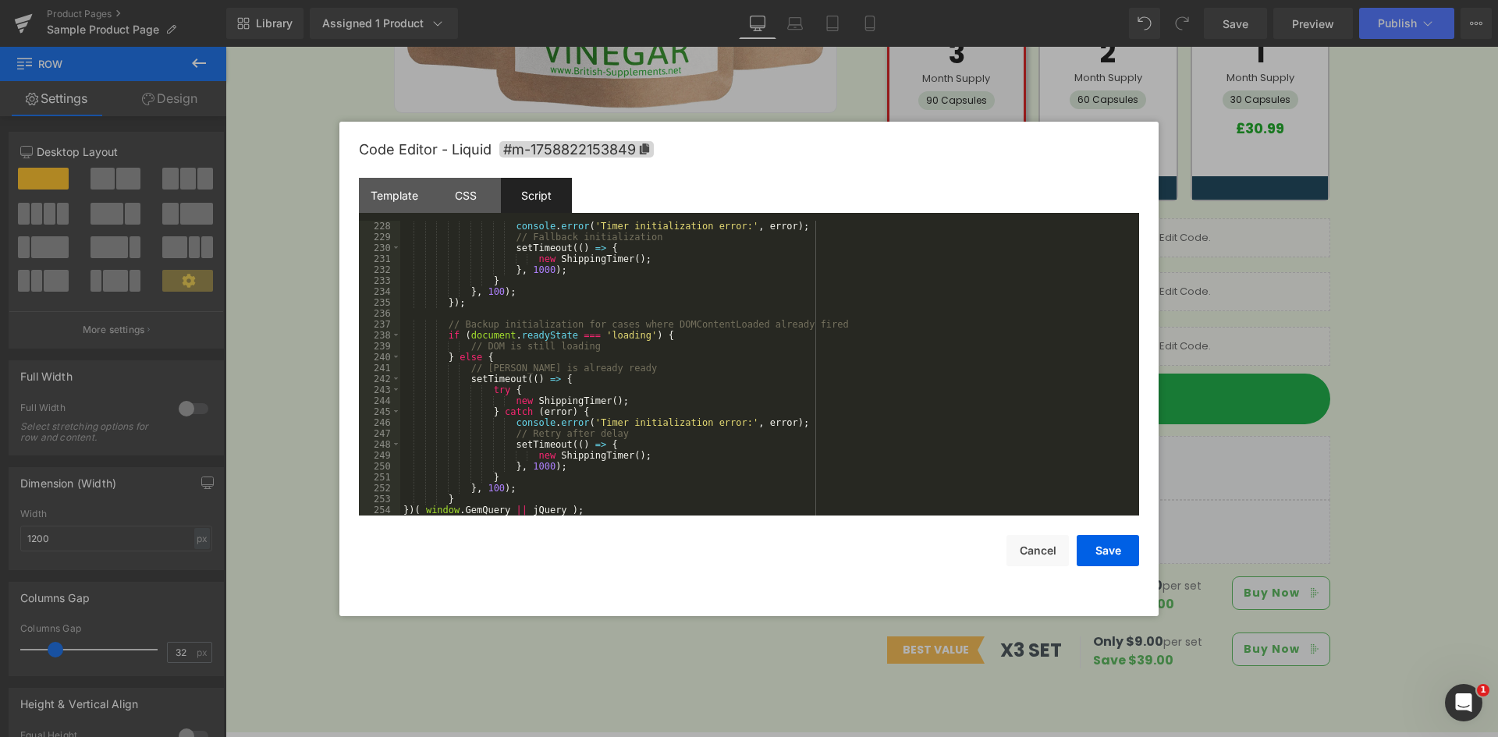
click at [457, 501] on div "console . error ( 'Timer initialization error:' , error ) ; // Fallback initial…" at bounding box center [766, 379] width 732 height 317
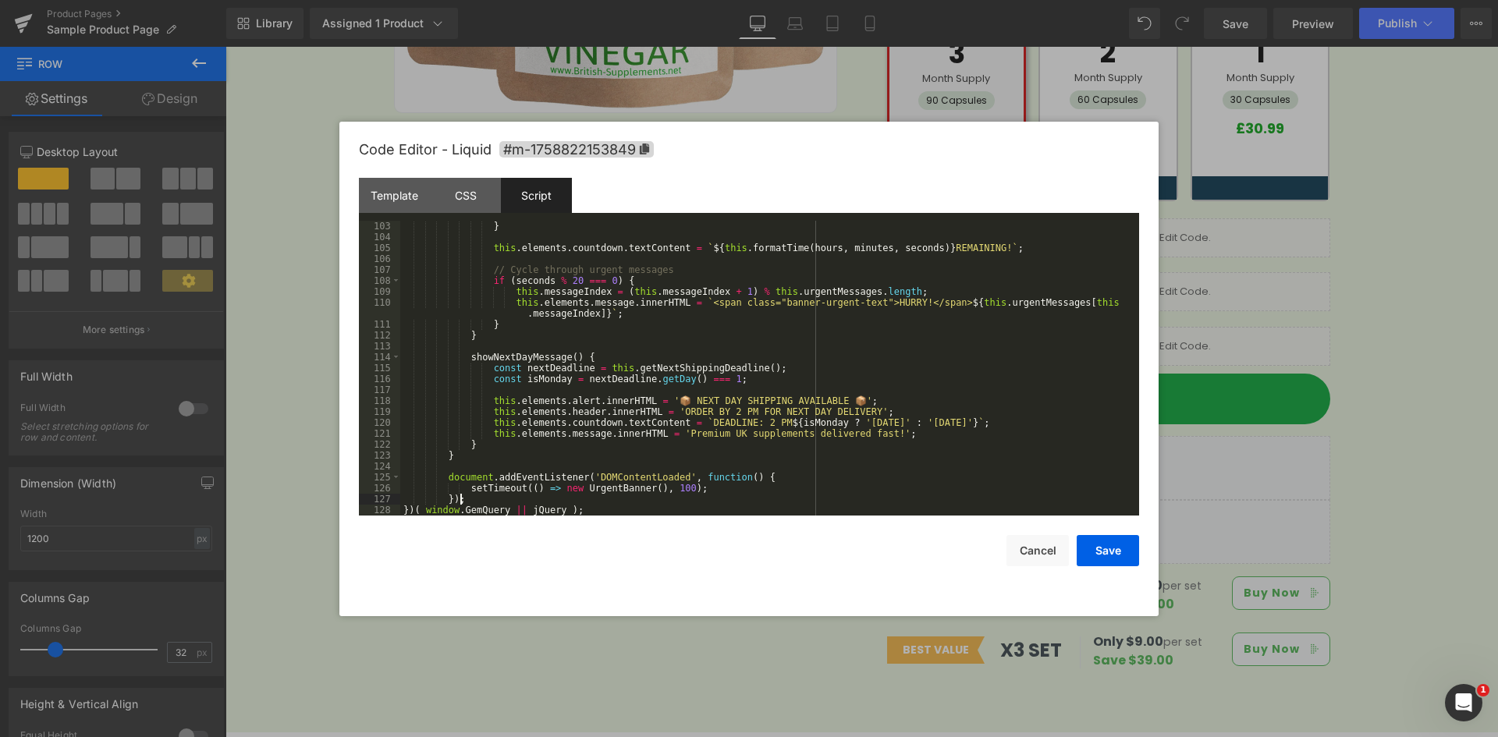
scroll to position [1125, 0]
click at [629, 462] on div "} this . elements . countdown . textContent = ` ${ this . formatTime ( hours , …" at bounding box center [766, 379] width 732 height 317
click at [718, 410] on div "} this . elements . countdown . textContent = ` ${ this . formatTime ( hours , …" at bounding box center [766, 379] width 732 height 317
drag, startPoint x: 1108, startPoint y: 545, endPoint x: 1105, endPoint y: 537, distance: 8.4
click at [1107, 541] on button "Save" at bounding box center [1107, 550] width 62 height 31
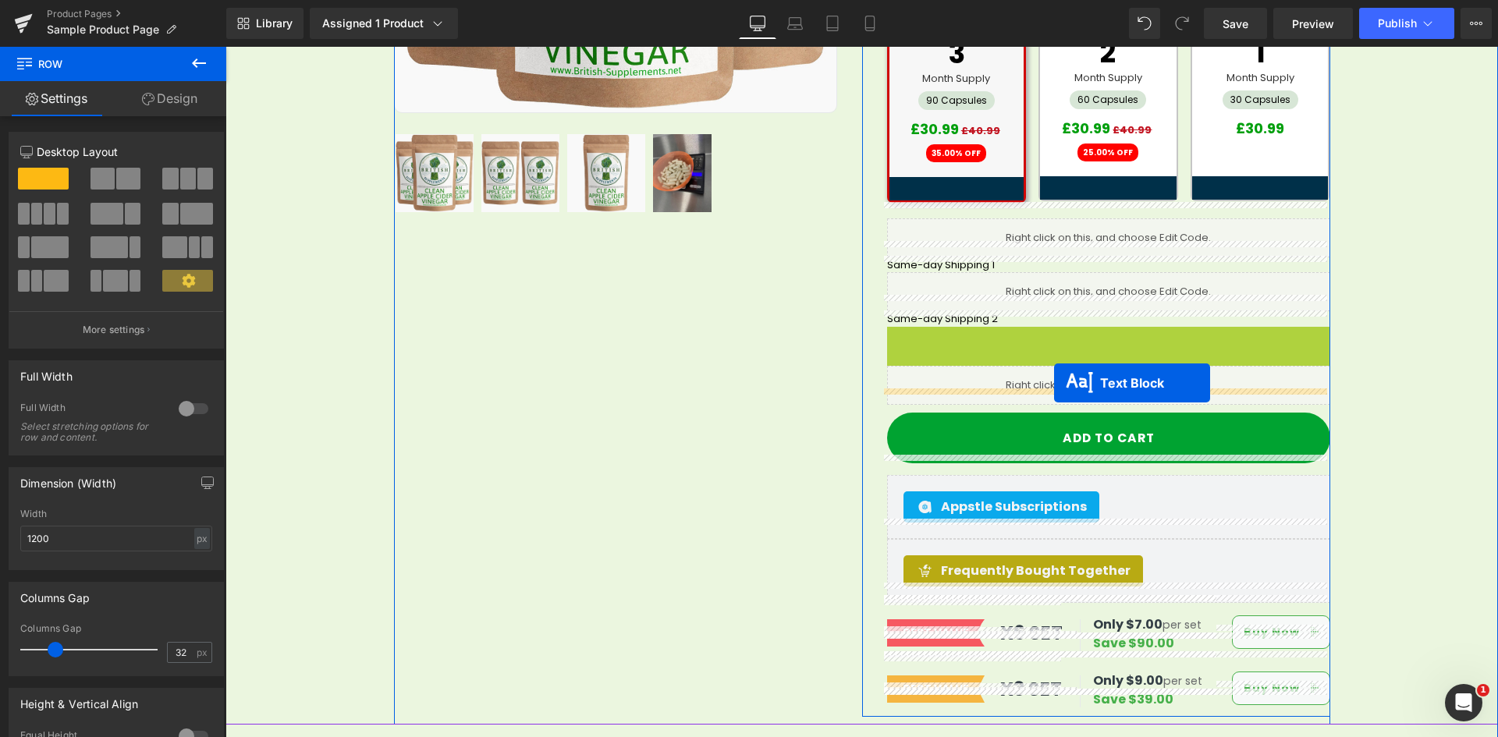
drag, startPoint x: 1060, startPoint y: 315, endPoint x: 1054, endPoint y: 383, distance: 68.2
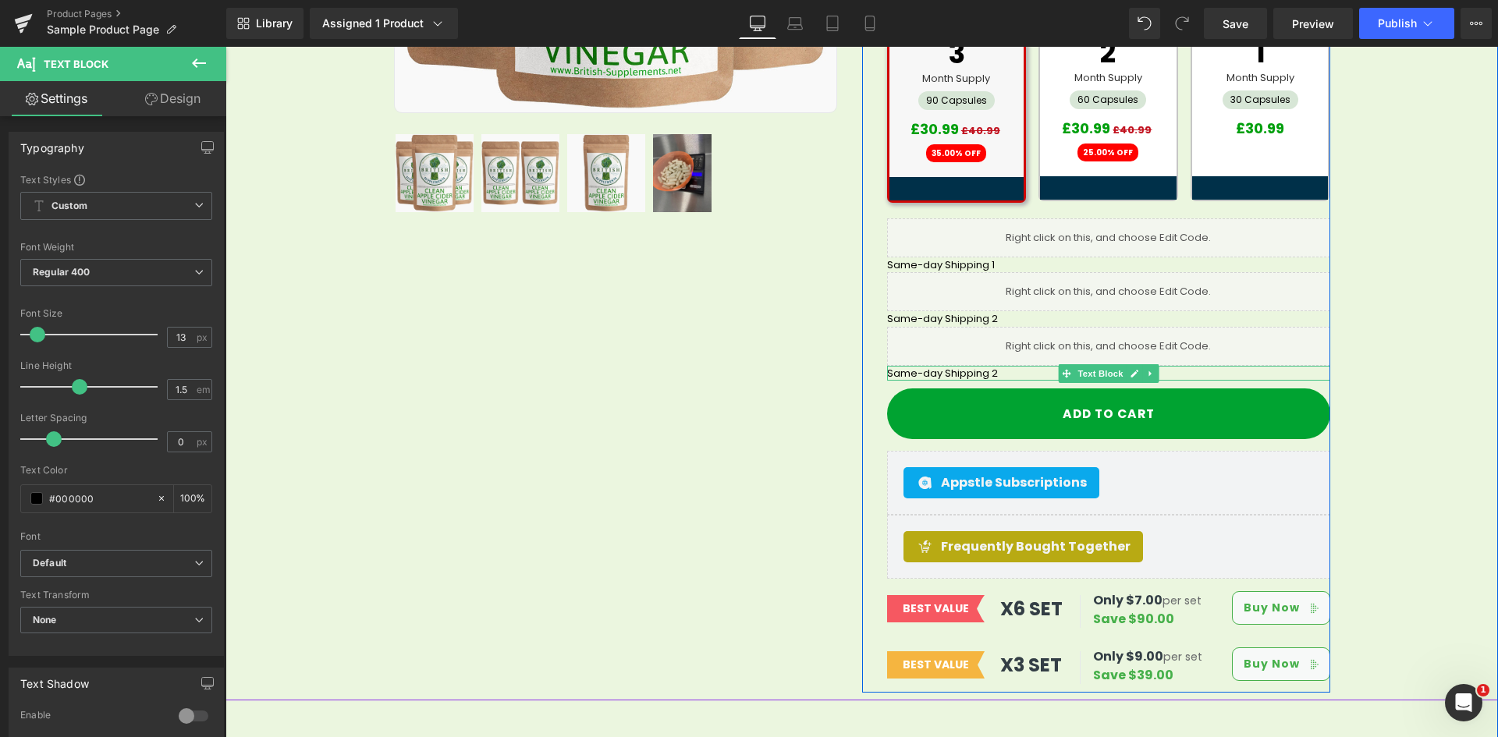
click at [987, 366] on p "Same-day Shipping 2" at bounding box center [1108, 374] width 443 height 16
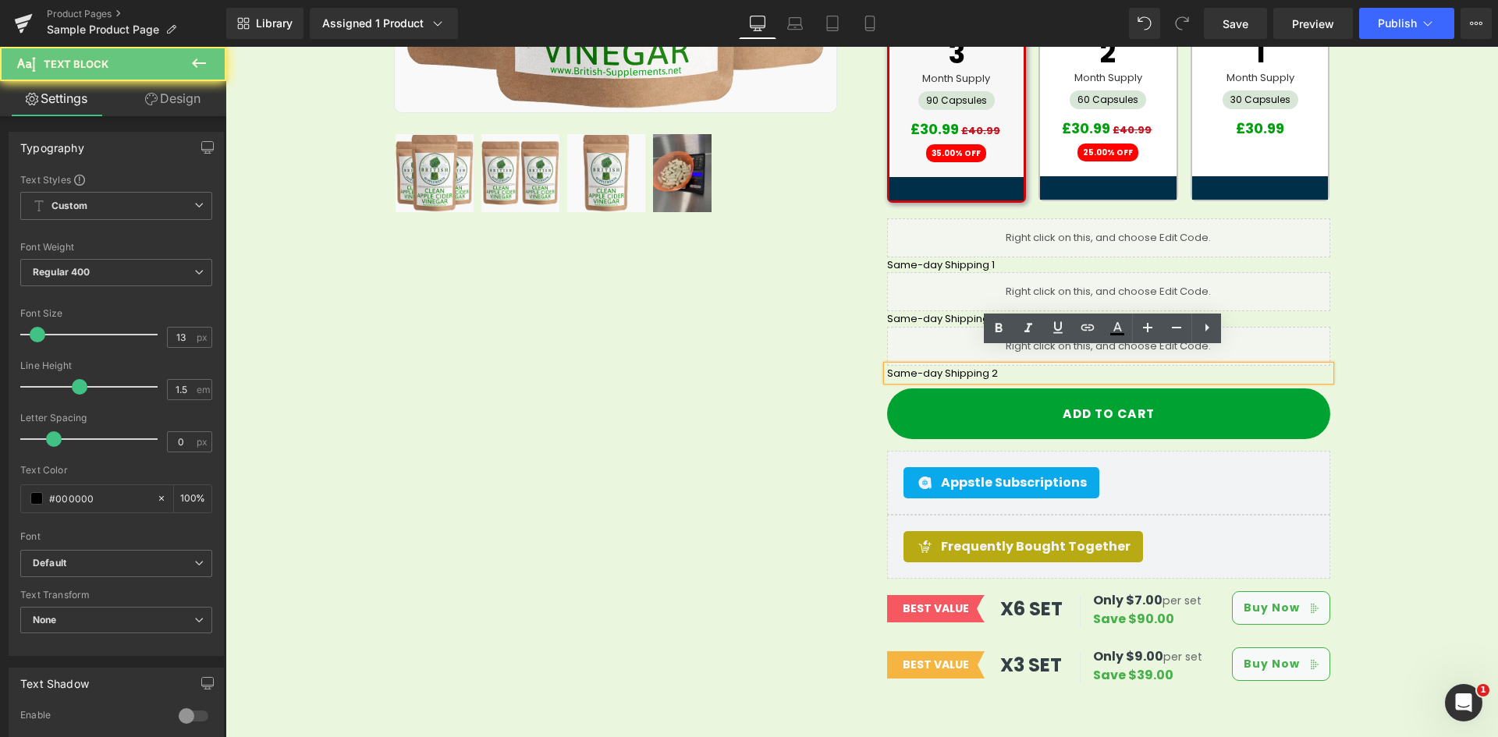
click at [979, 366] on p "Same-day Shipping 2" at bounding box center [1108, 374] width 443 height 16
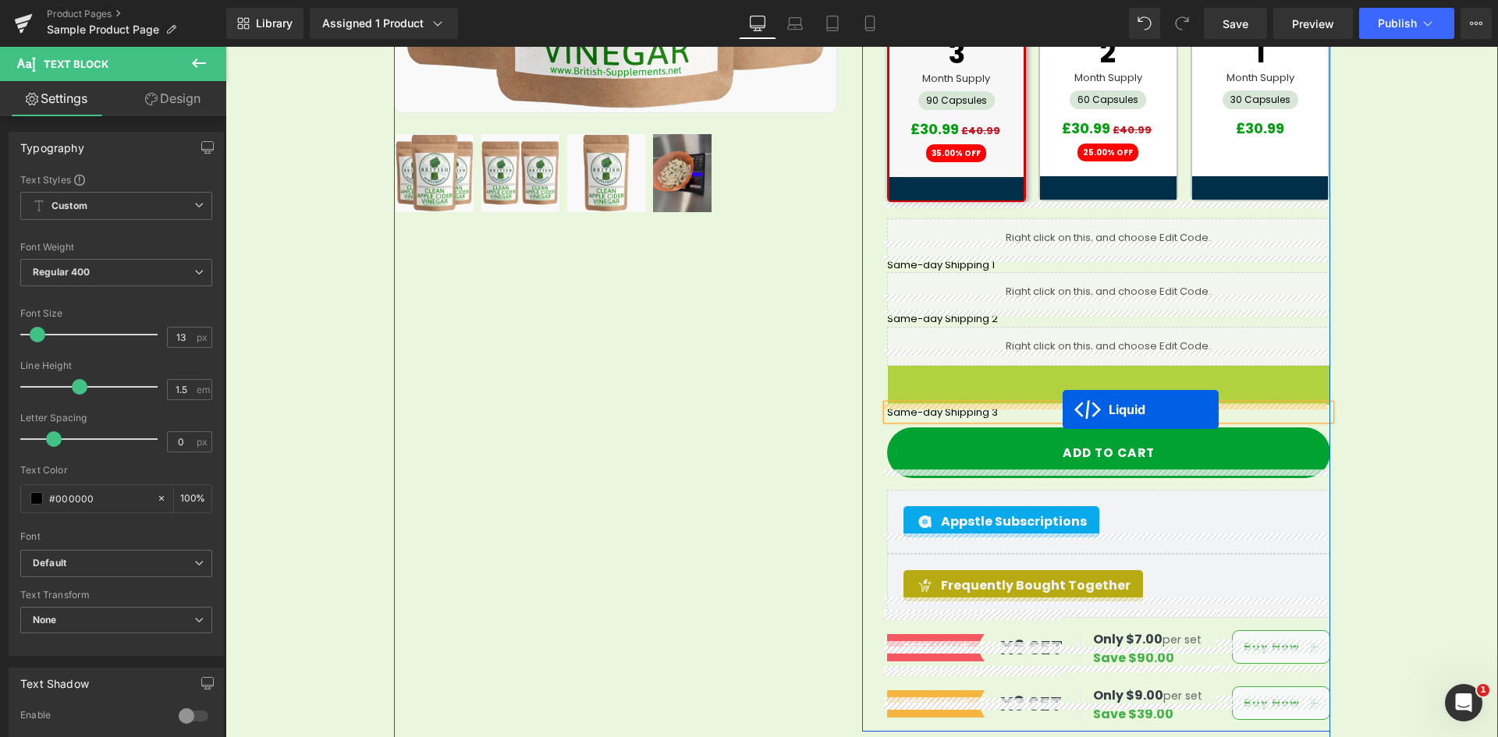
drag, startPoint x: 1060, startPoint y: 364, endPoint x: 1062, endPoint y: 410, distance: 46.1
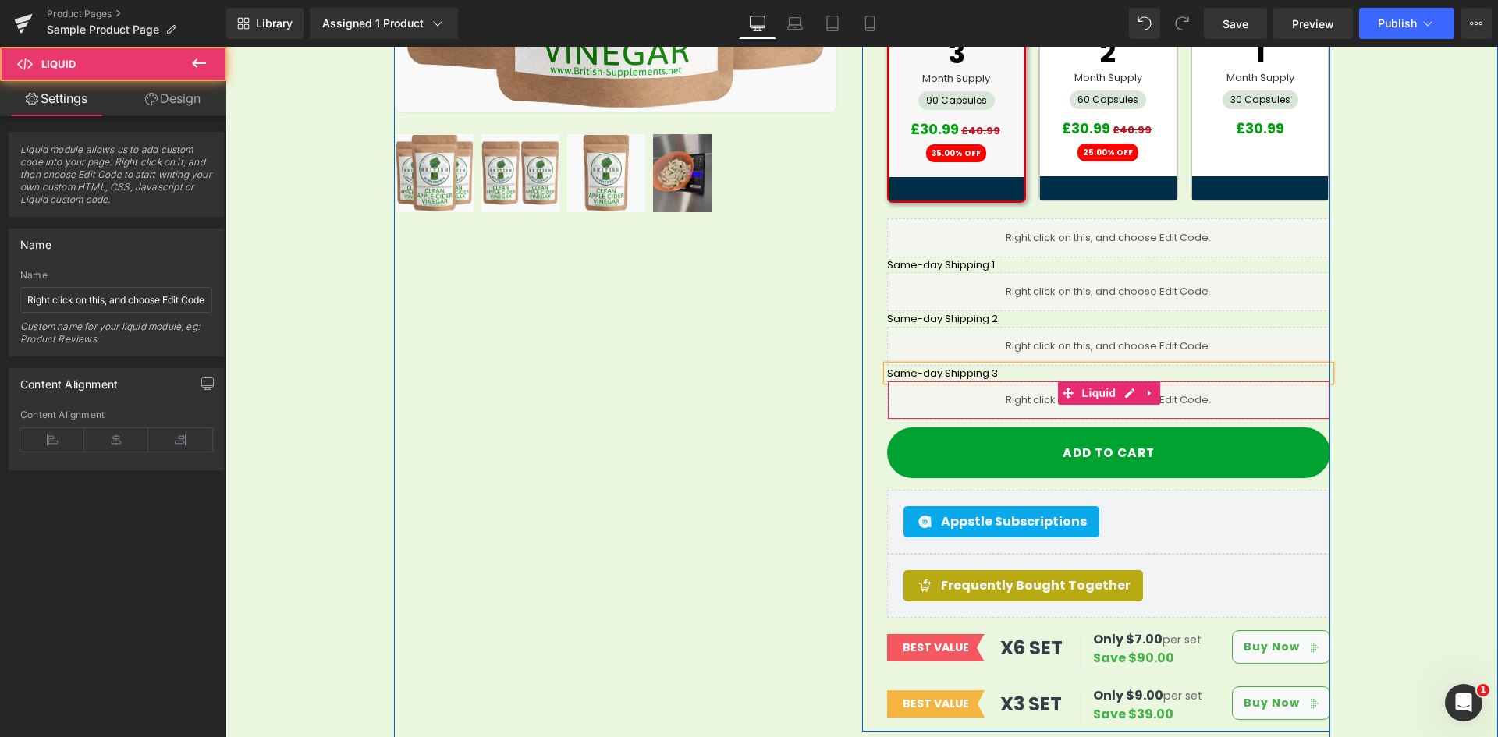
scroll to position [585, 0]
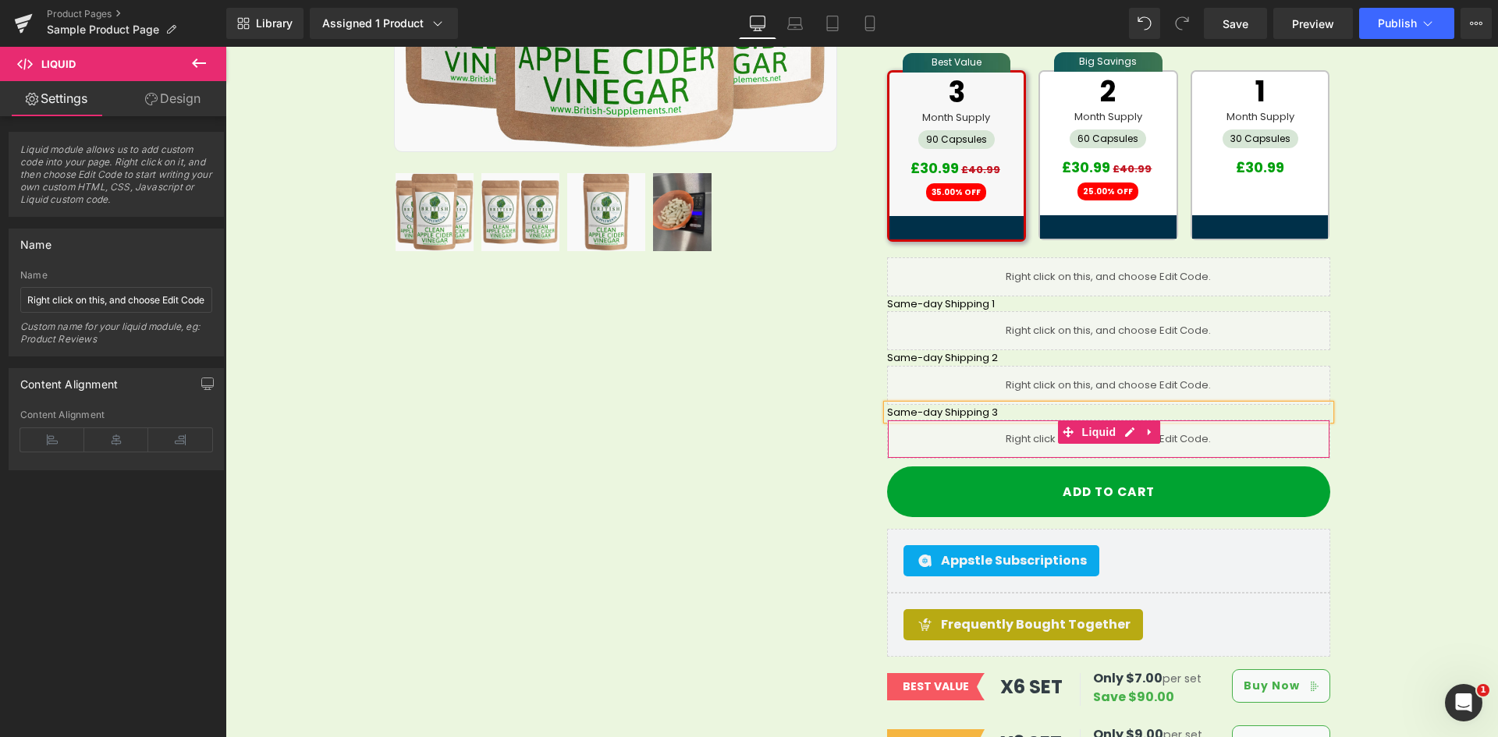
click at [1122, 427] on div "Liquid" at bounding box center [1108, 439] width 443 height 39
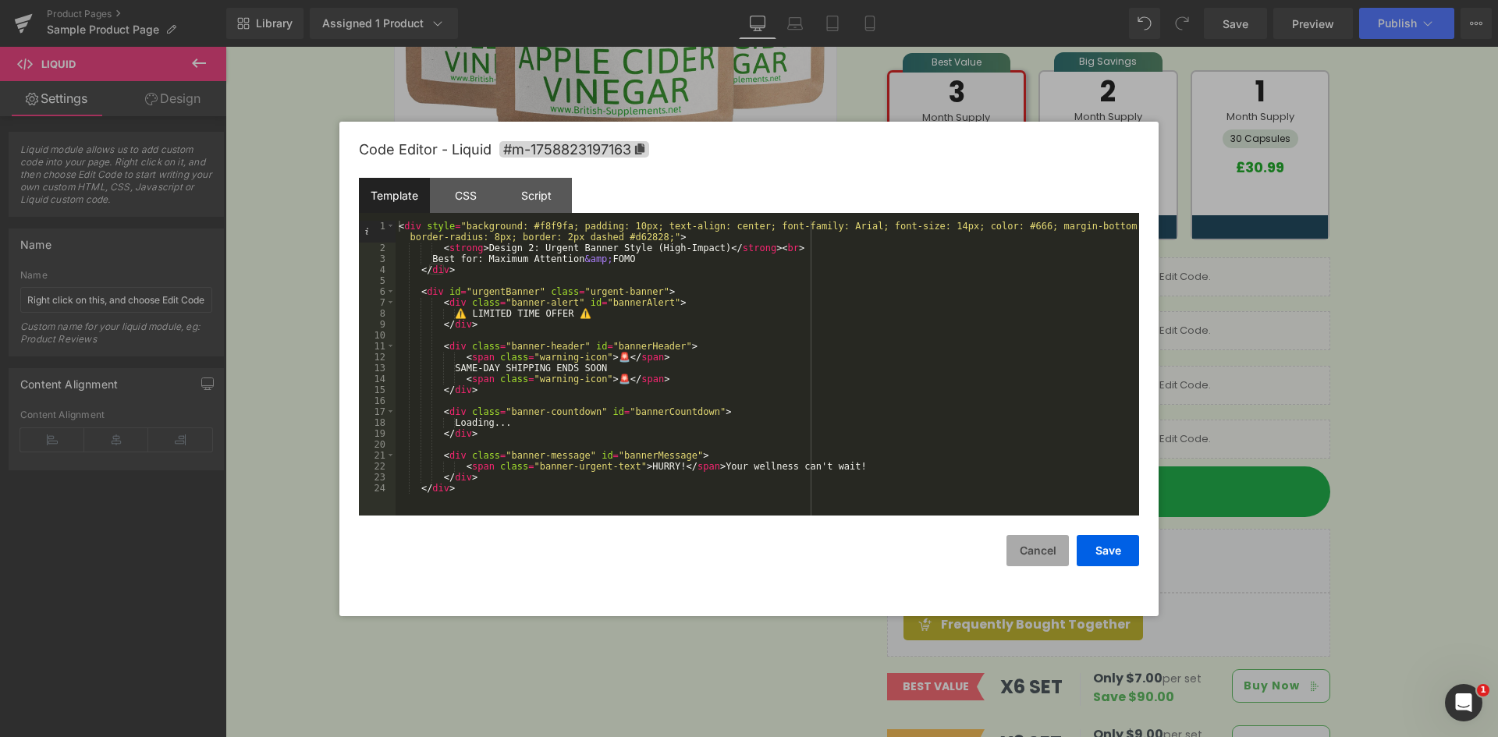
click at [1042, 548] on button "Cancel" at bounding box center [1037, 550] width 62 height 31
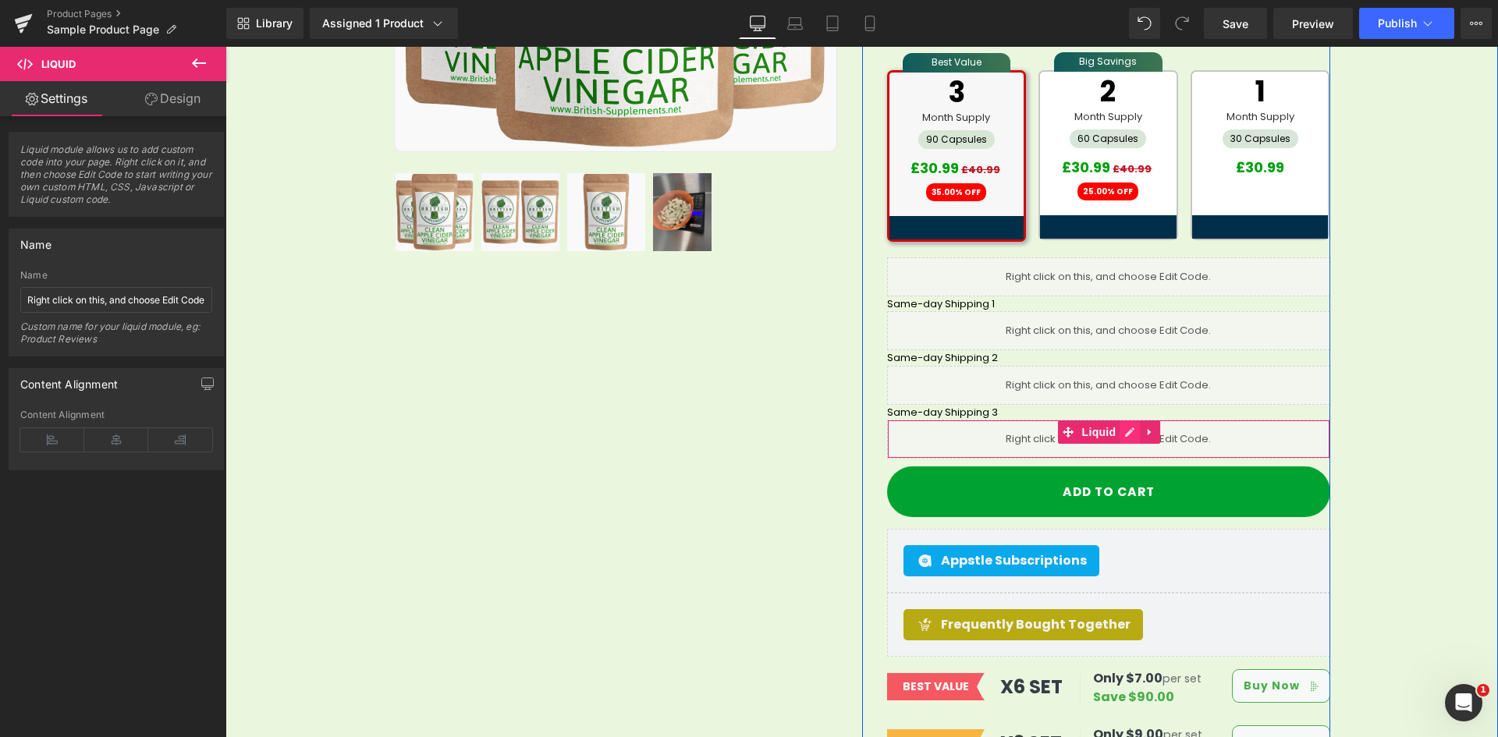
click at [1124, 427] on icon at bounding box center [1129, 433] width 11 height 12
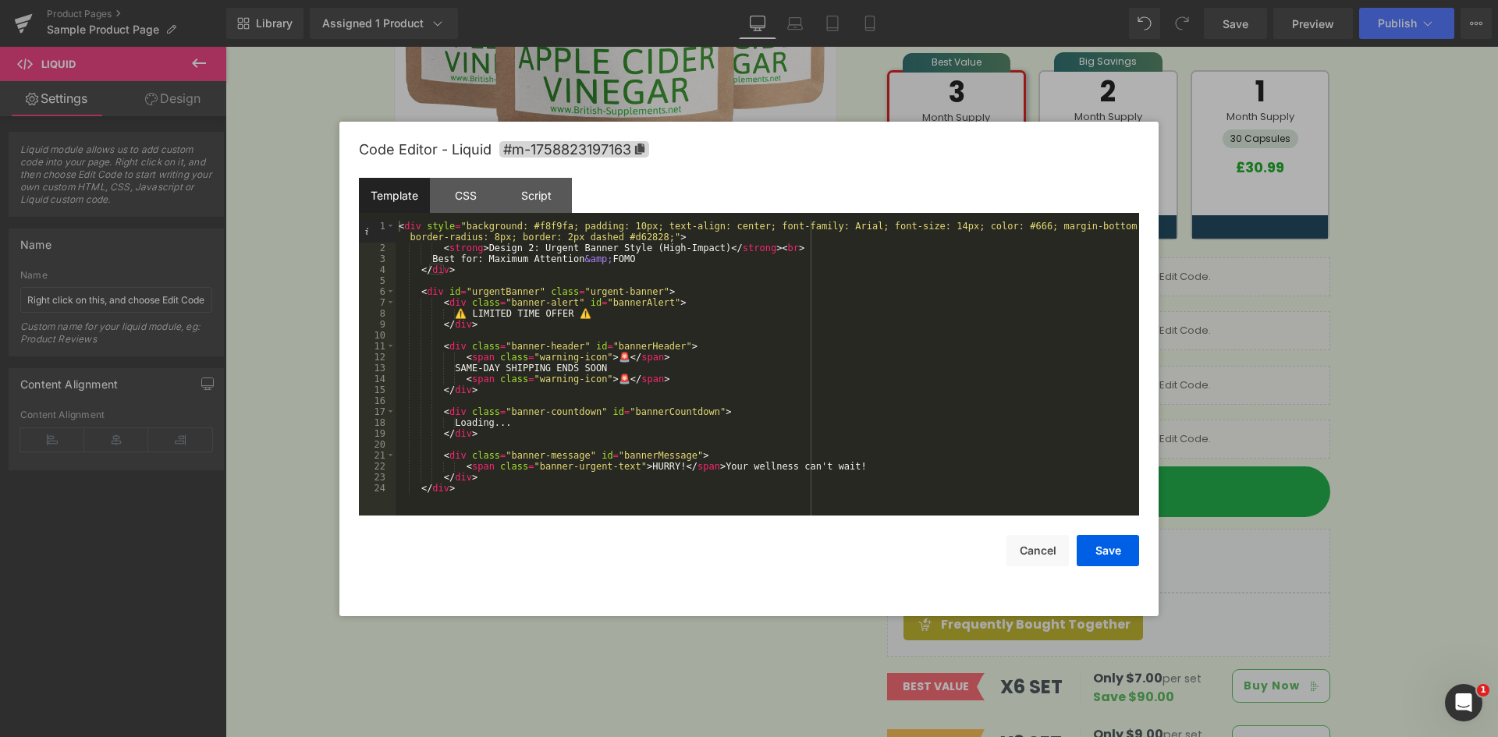
click at [391, 198] on div "Template" at bounding box center [394, 195] width 71 height 35
click at [470, 192] on div "CSS" at bounding box center [465, 195] width 71 height 35
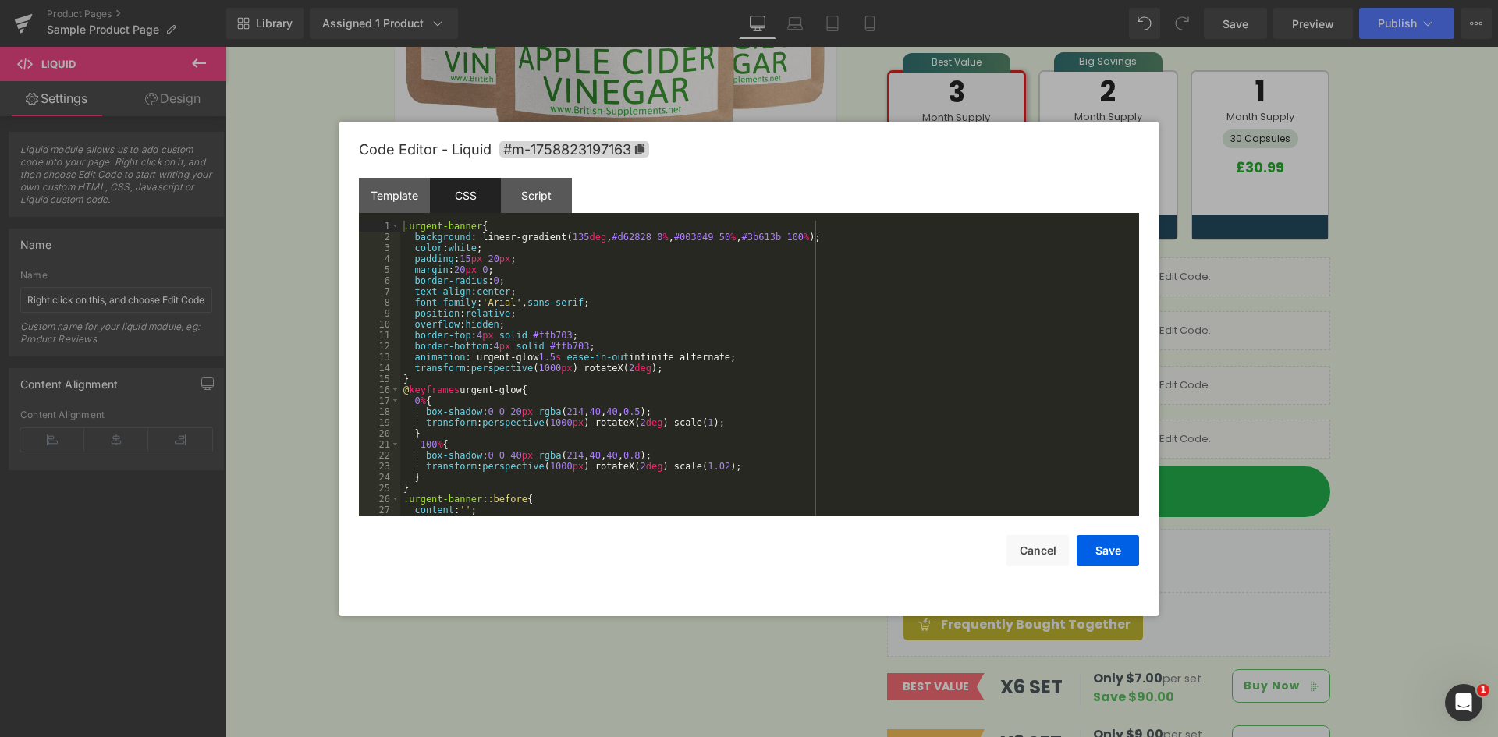
click at [552, 272] on div ".urgent-banner { background : linear-gradient( 135 deg , #d62828 0 % , #003049 …" at bounding box center [766, 379] width 732 height 317
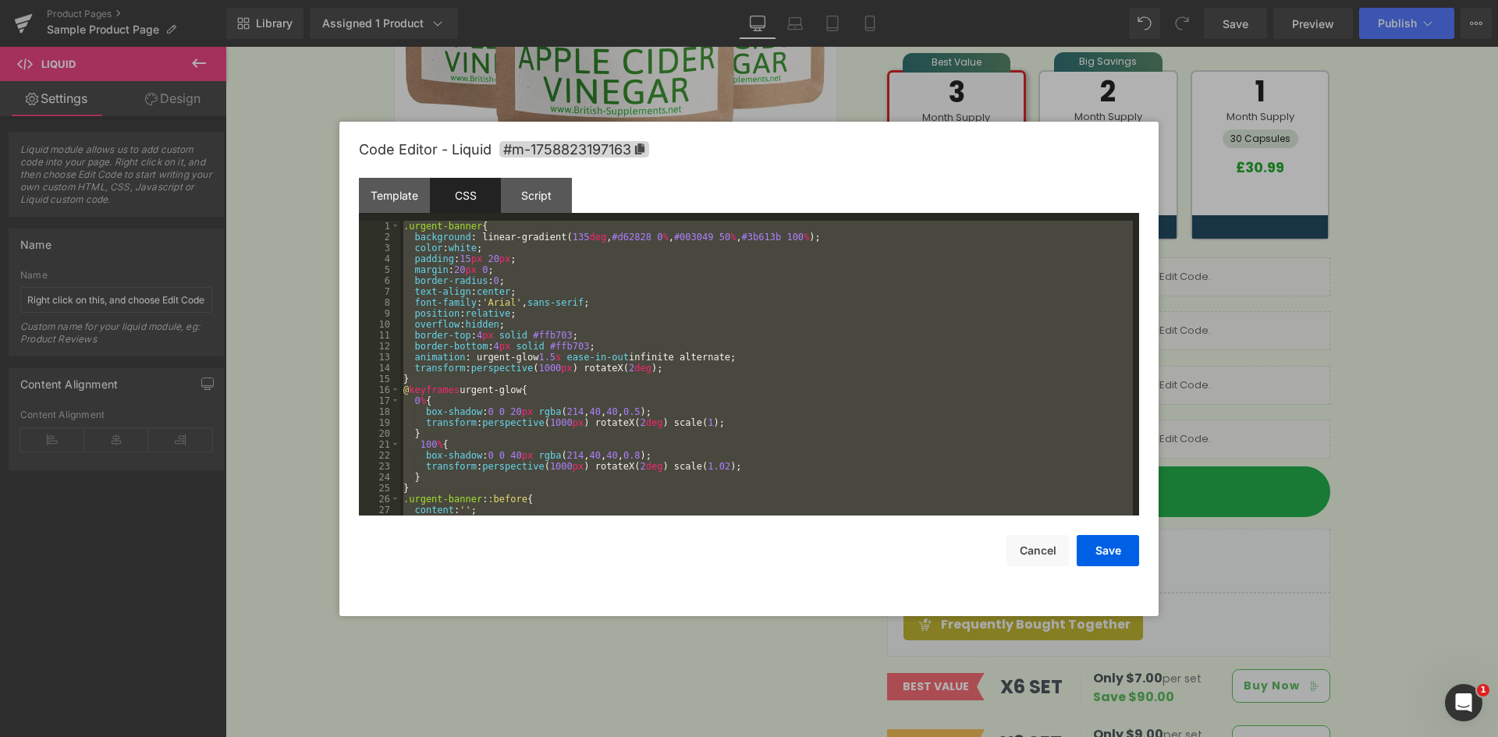
scroll to position [2523, 0]
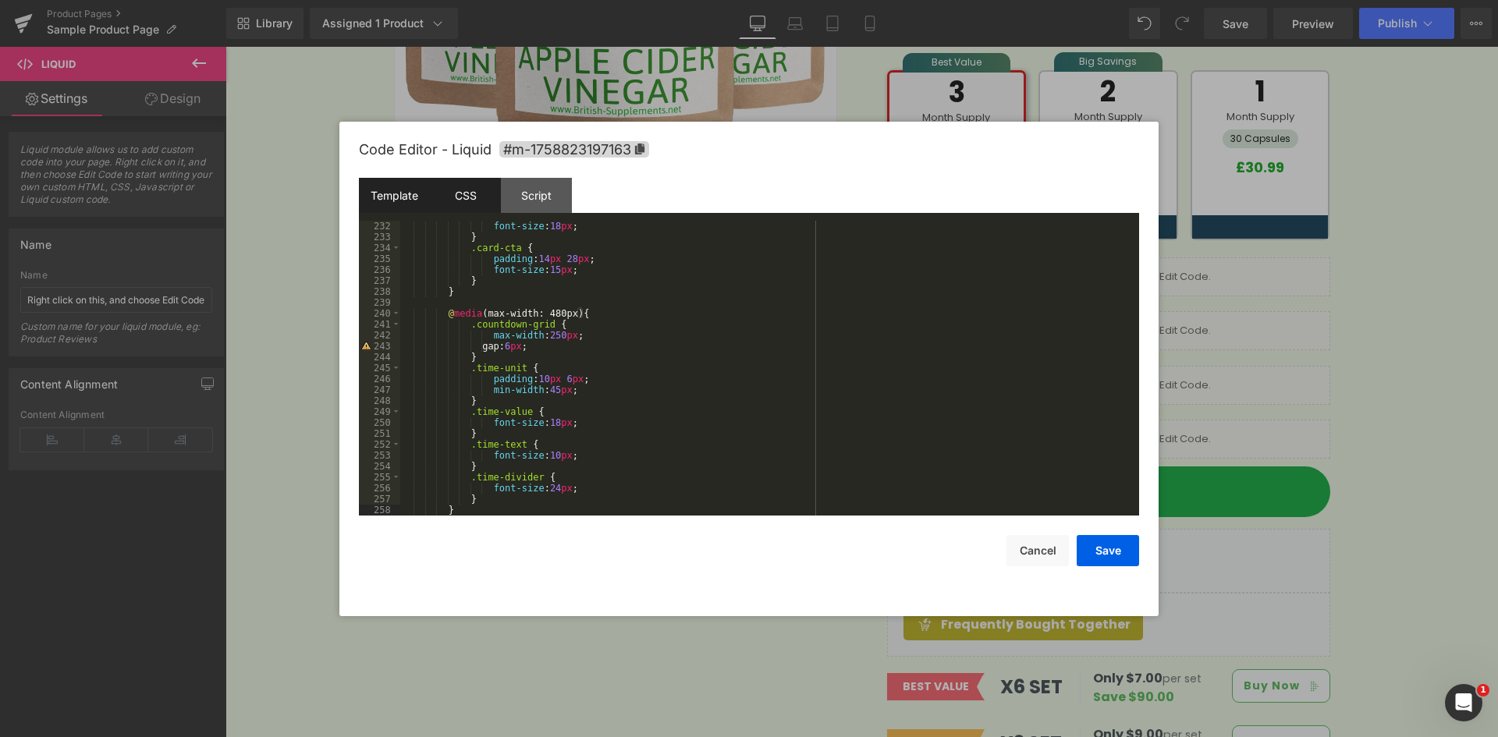
click at [425, 204] on div "Template" at bounding box center [394, 195] width 71 height 35
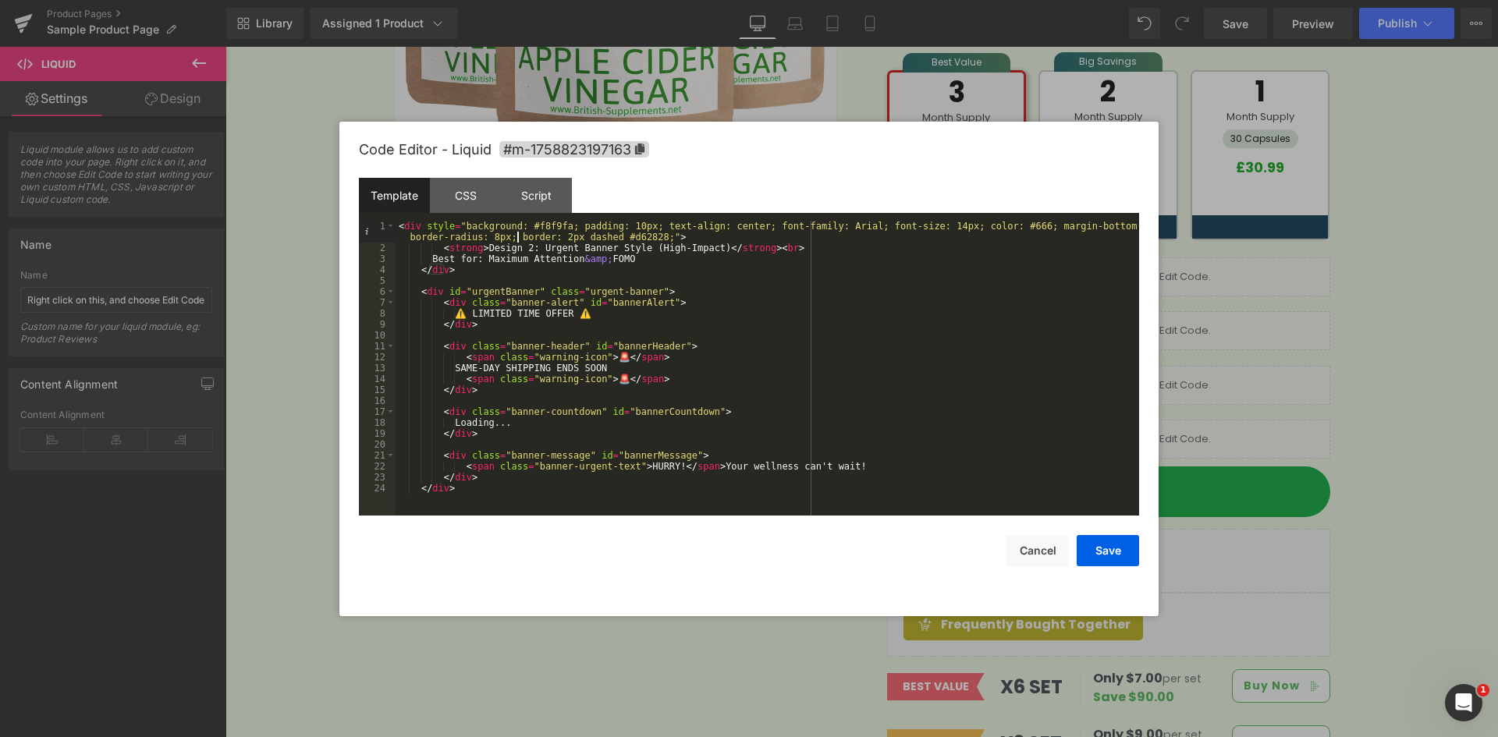
click at [519, 235] on div "< div style = "background: #f8f9fa; padding: 10px; text-align: center; font-fam…" at bounding box center [766, 385] width 743 height 328
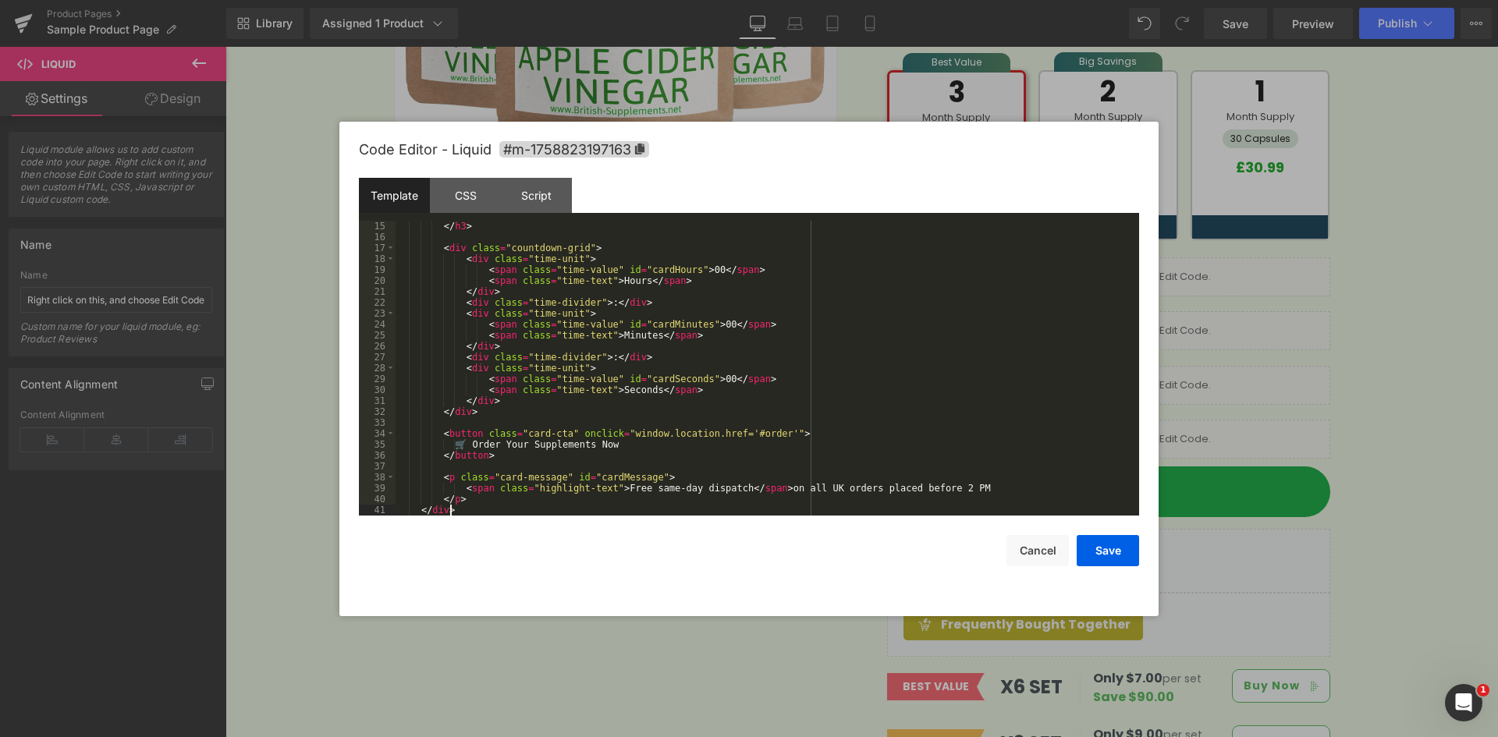
scroll to position [164, 0]
click at [534, 176] on div "Code Editor - Liquid #m-1758823197163" at bounding box center [749, 150] width 780 height 56
drag, startPoint x: 537, startPoint y: 186, endPoint x: 563, endPoint y: 202, distance: 31.2
click at [537, 186] on div "Script" at bounding box center [536, 195] width 71 height 35
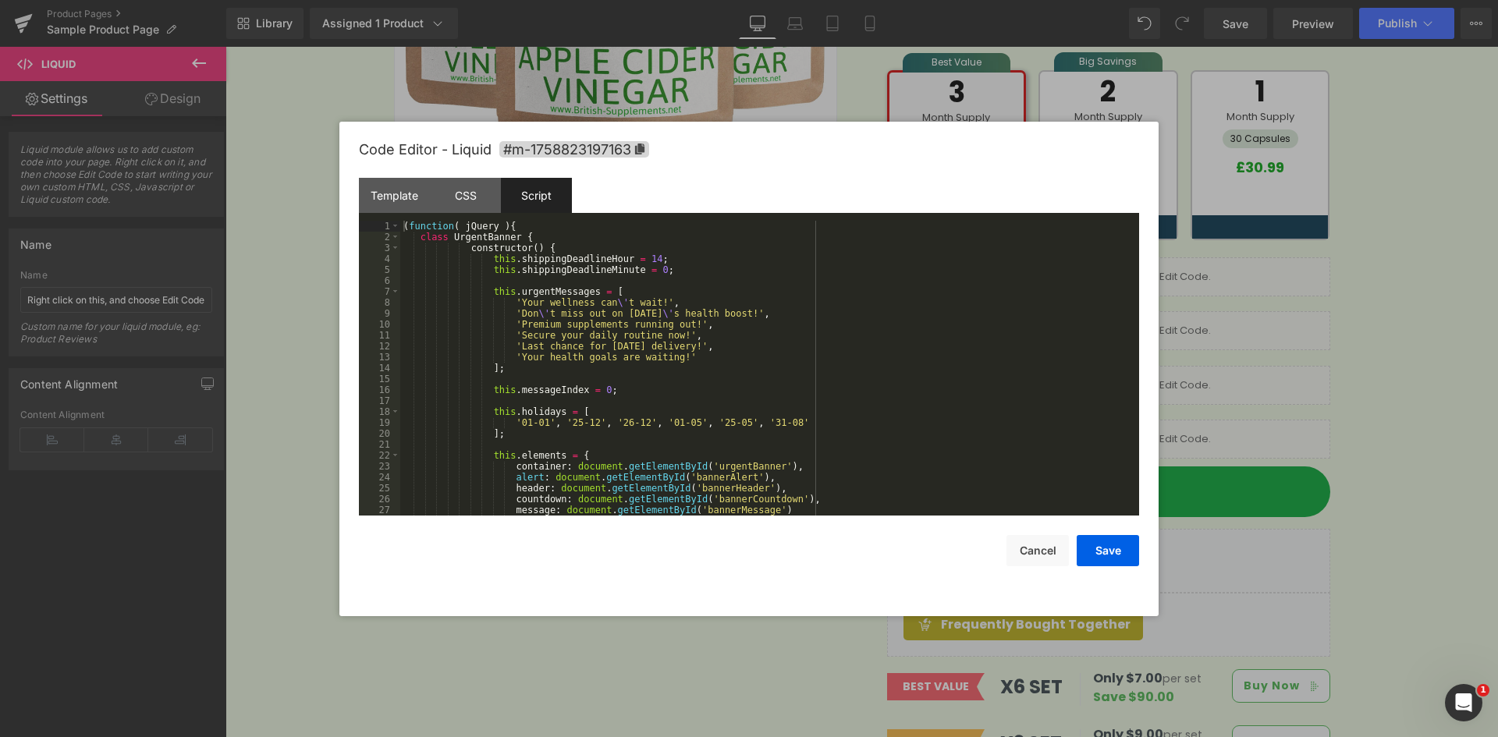
click at [418, 239] on div "( function ( jQuery ) { class UrgentBanner { constructor ( ) { this . shippingD…" at bounding box center [766, 379] width 732 height 317
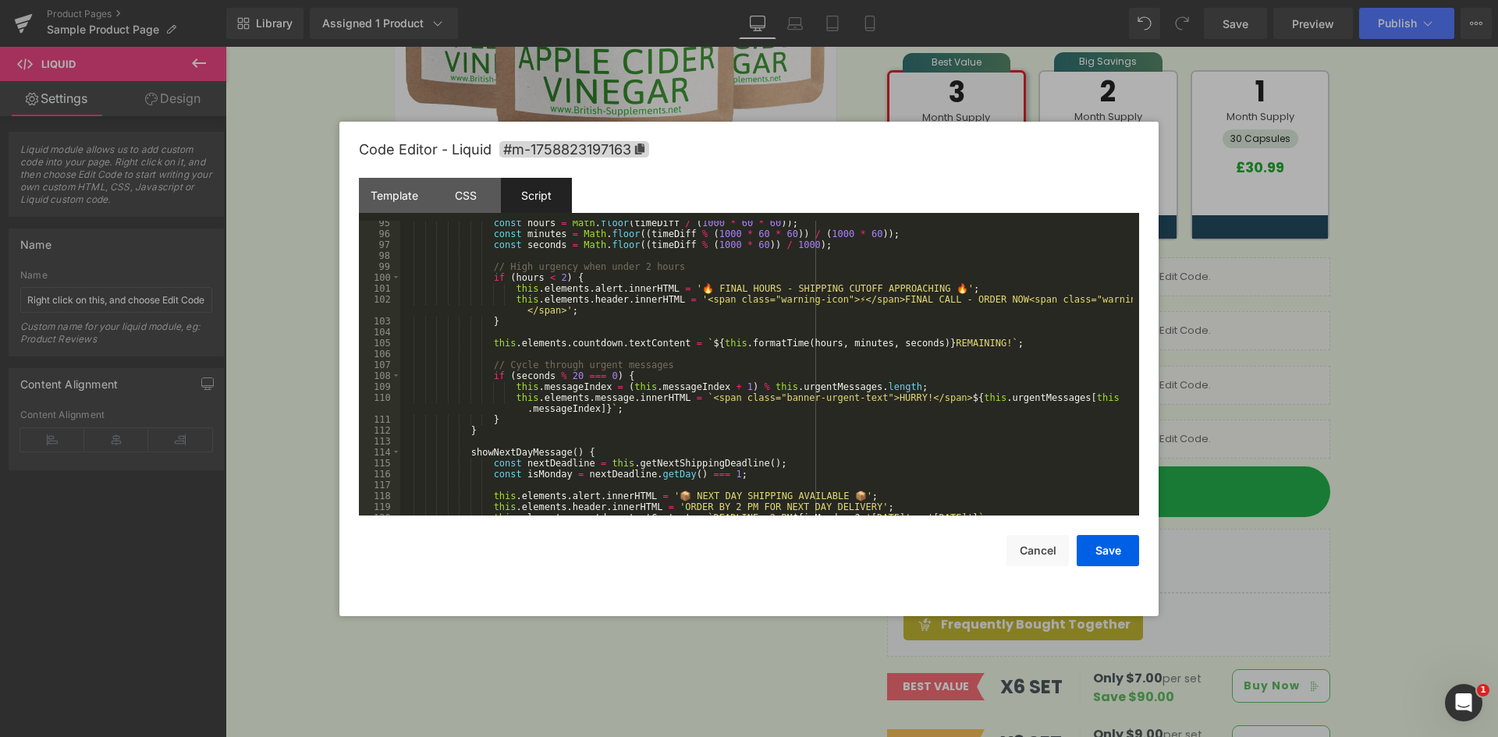
scroll to position [1125, 0]
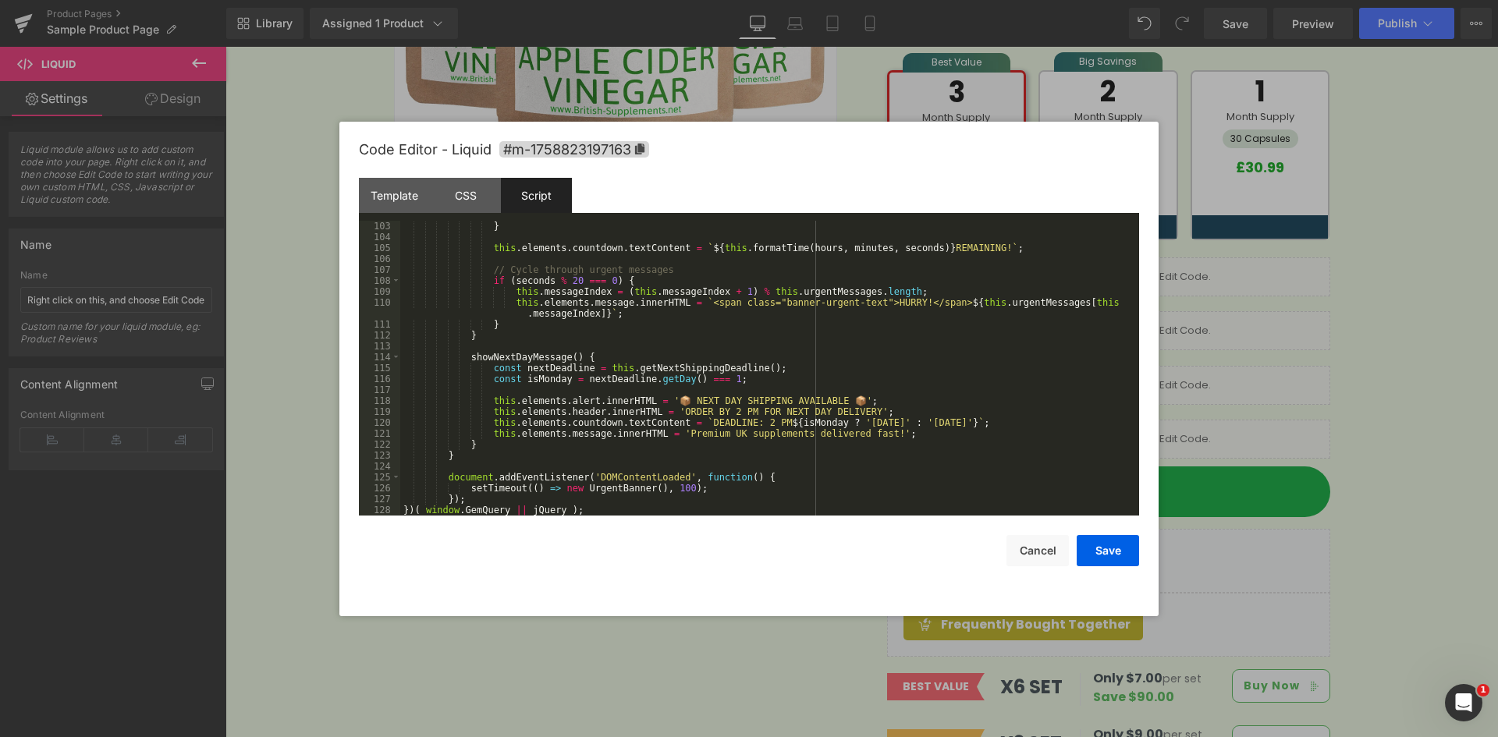
click at [469, 496] on div "} this . elements . countdown . textContent = ` ${ this . formatTime ( hours , …" at bounding box center [766, 379] width 732 height 317
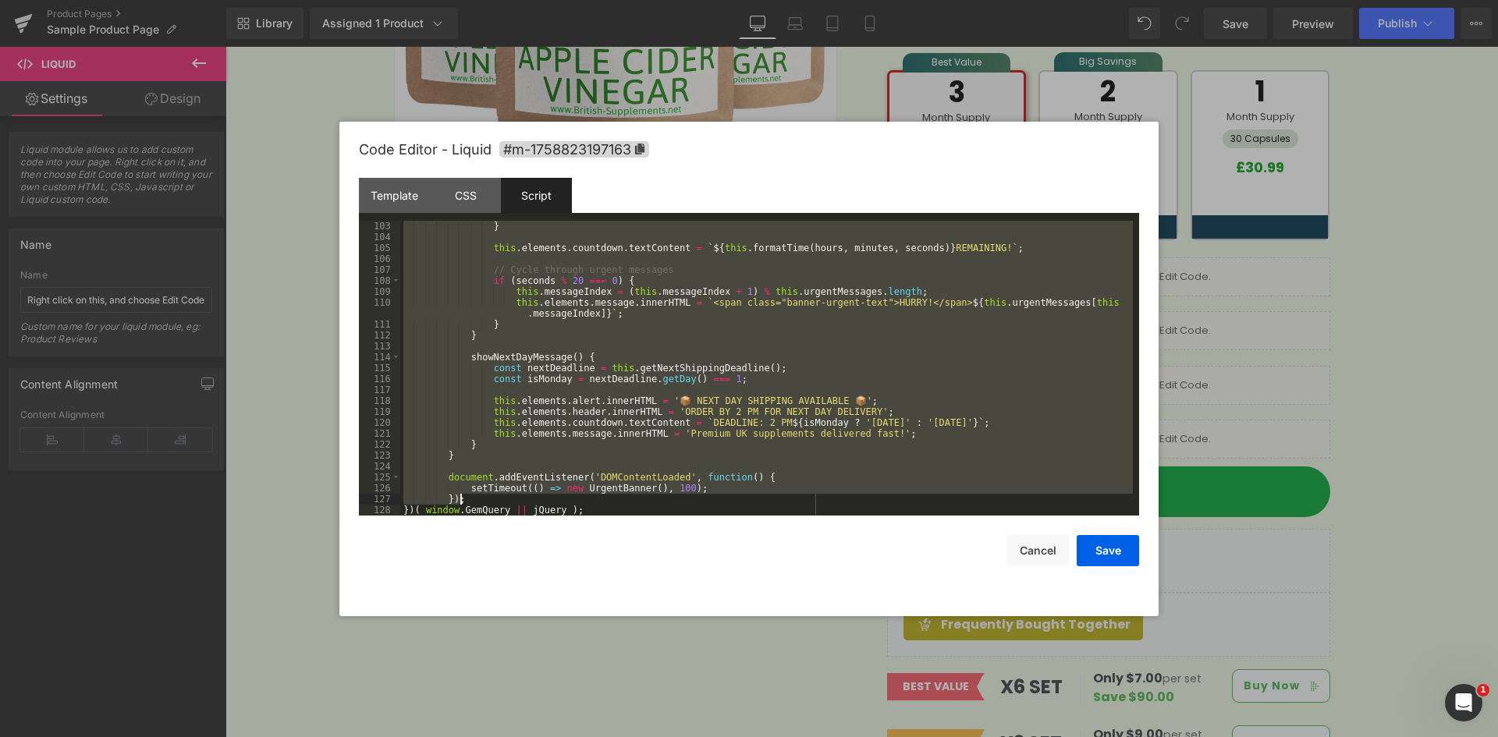
scroll to position [983, 0]
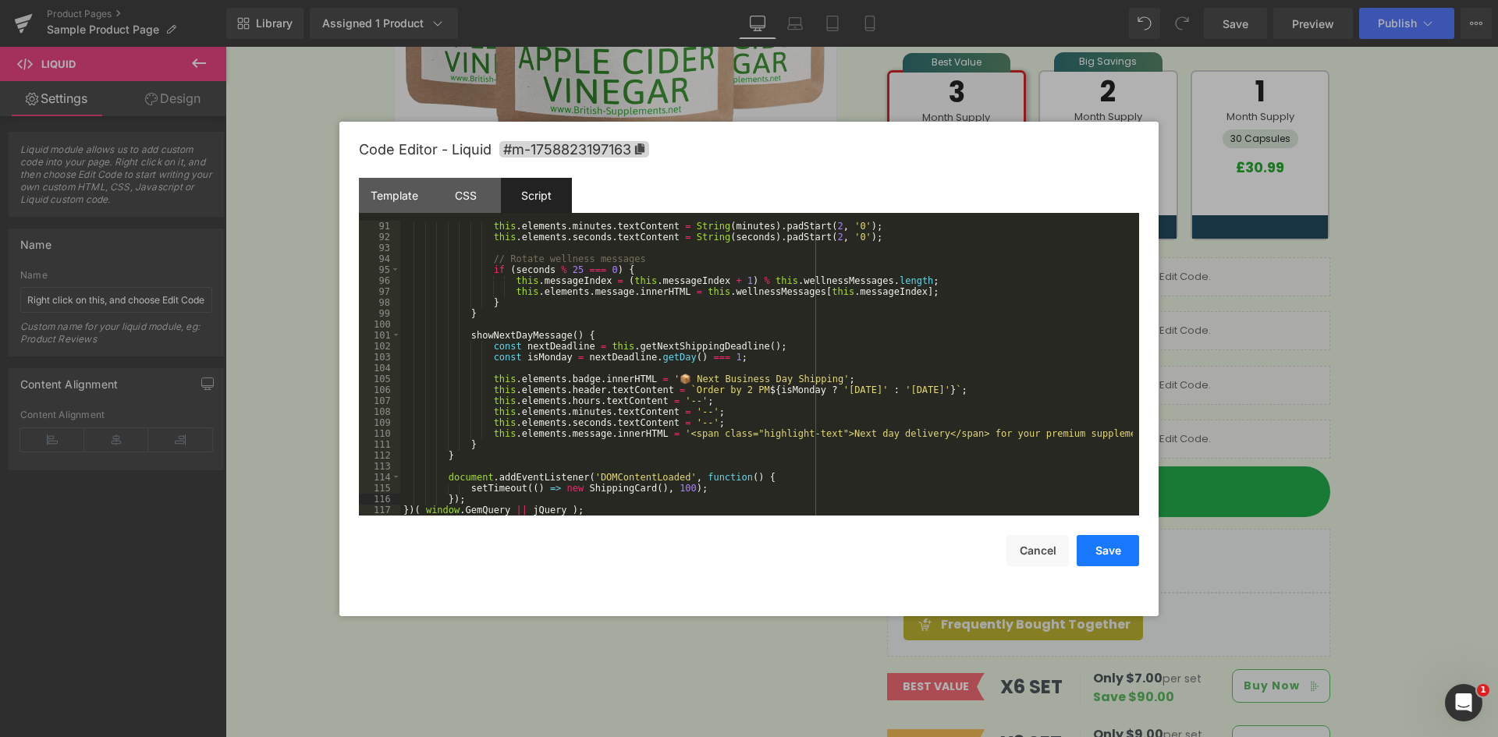
click at [1123, 559] on button "Save" at bounding box center [1107, 550] width 62 height 31
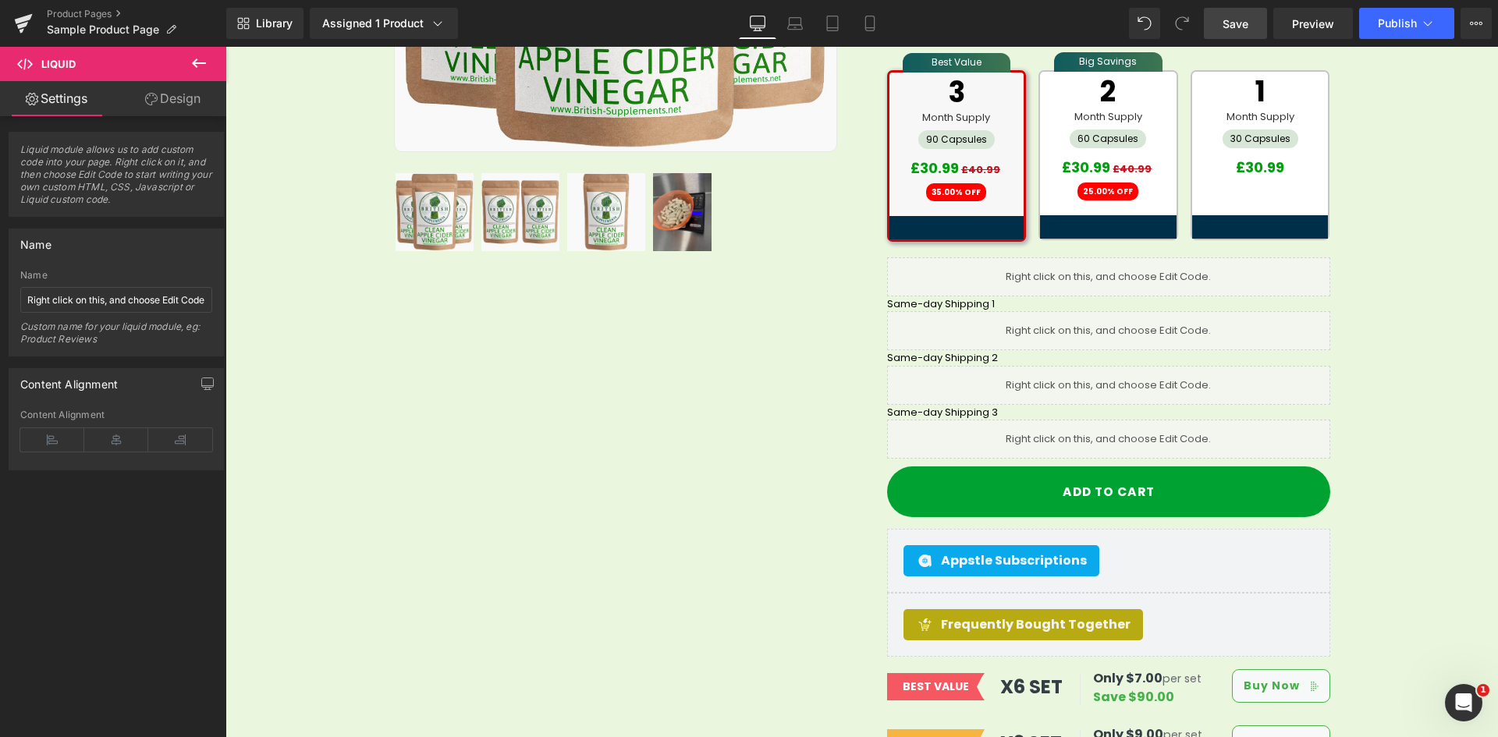
click at [1243, 23] on span "Save" at bounding box center [1235, 24] width 26 height 16
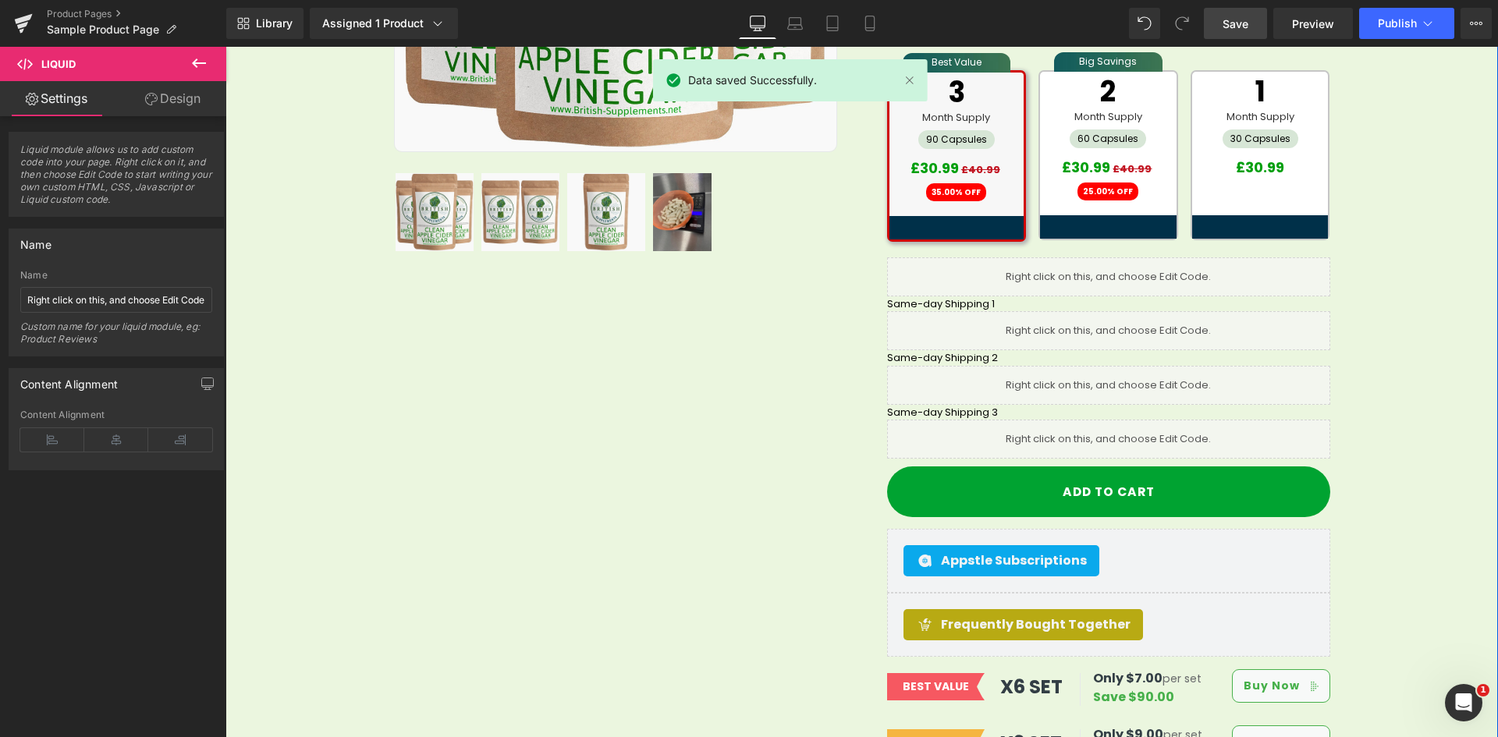
click at [1420, 236] on div "Sale Off (P) Image Row 32px" at bounding box center [861, 225] width 1272 height 1107
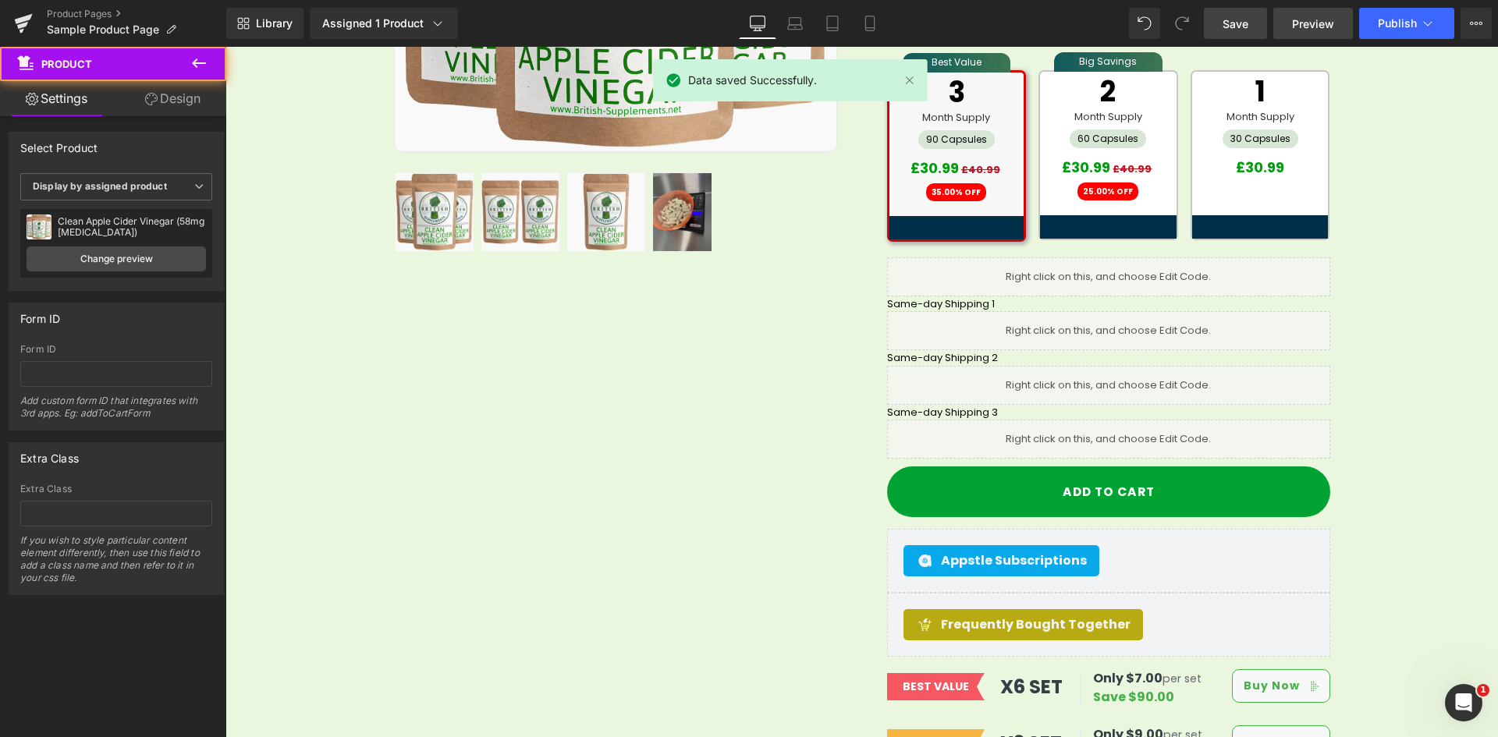
click at [1314, 24] on span "Preview" at bounding box center [1313, 24] width 42 height 16
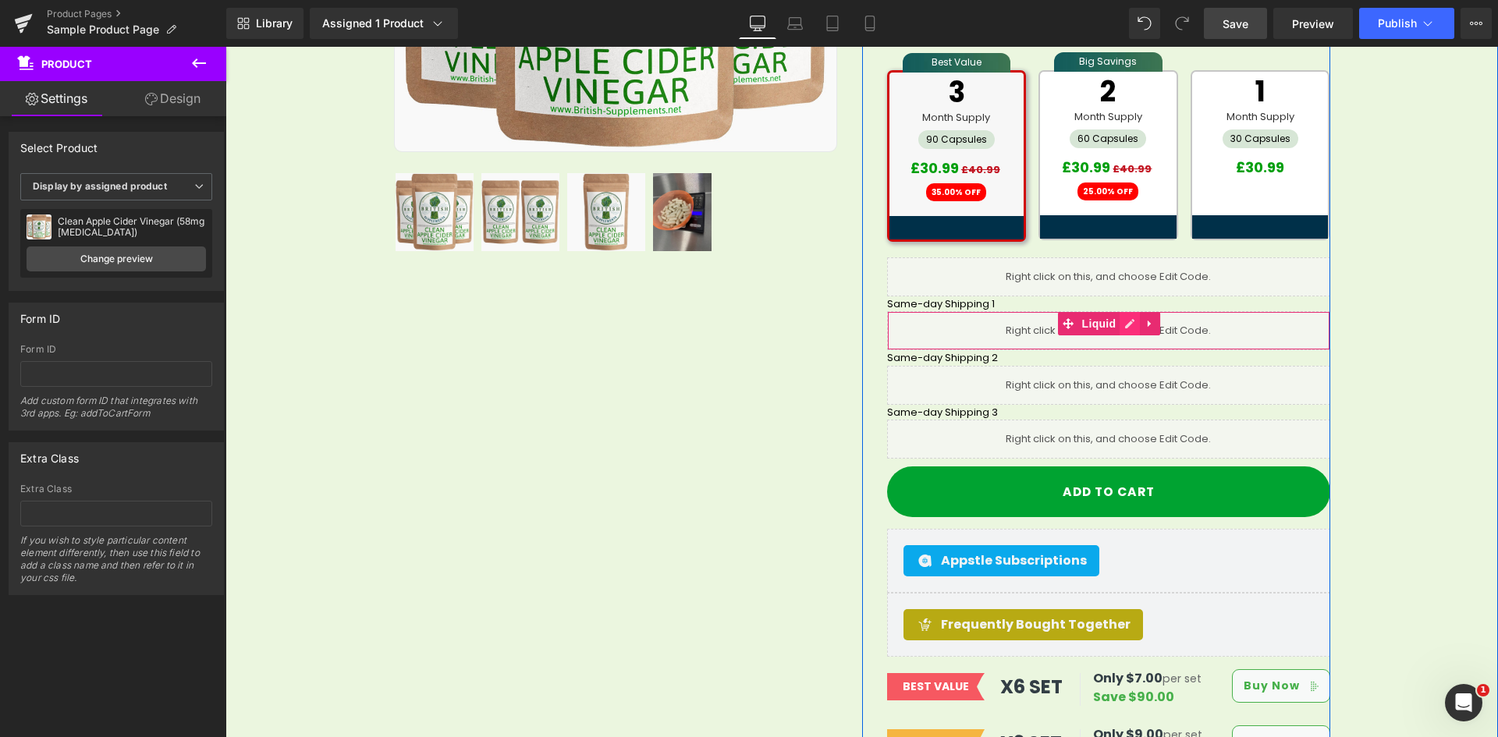
click at [1124, 318] on icon at bounding box center [1129, 324] width 11 height 12
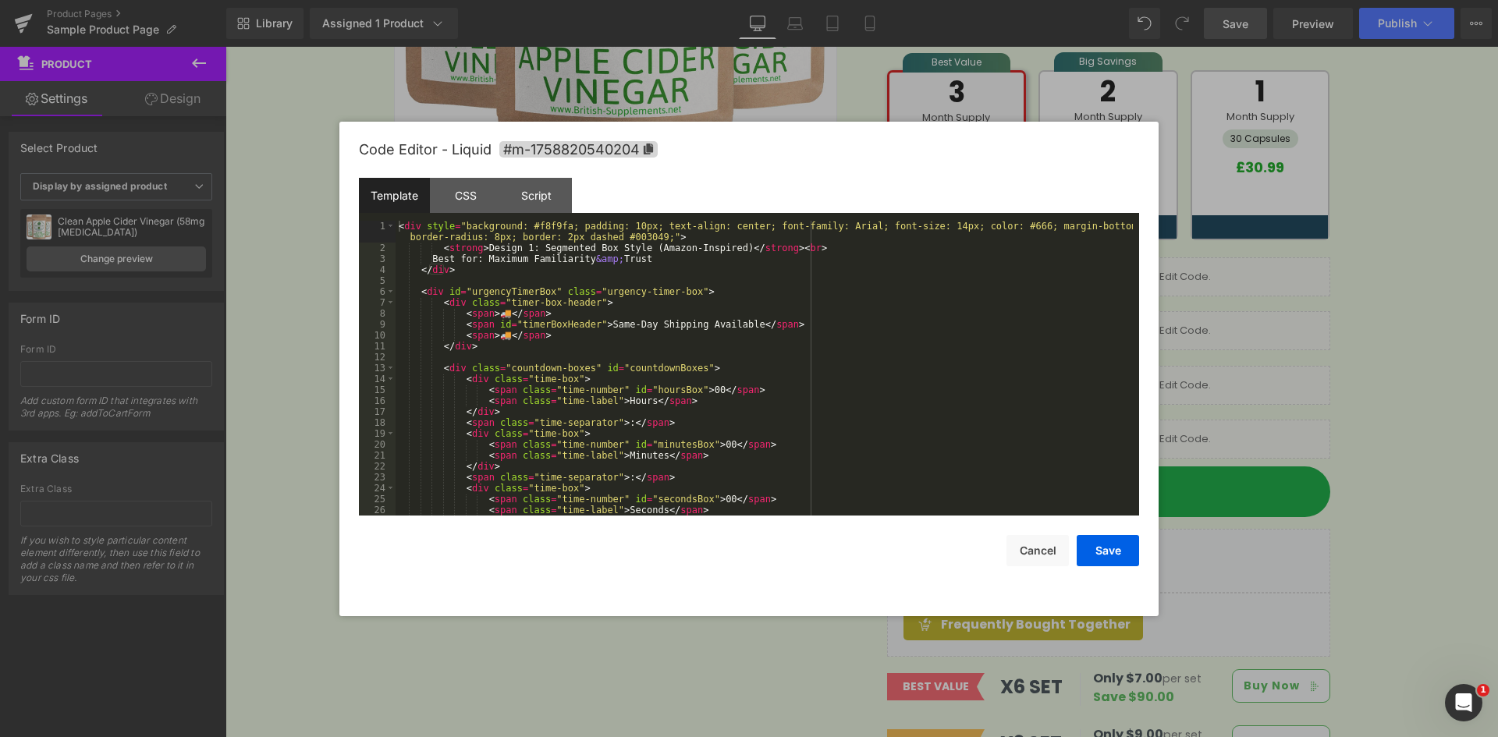
click at [621, 299] on div "< div style = "background: #f8f9fa; padding: 10px; text-align: center; font-fam…" at bounding box center [763, 385] width 737 height 328
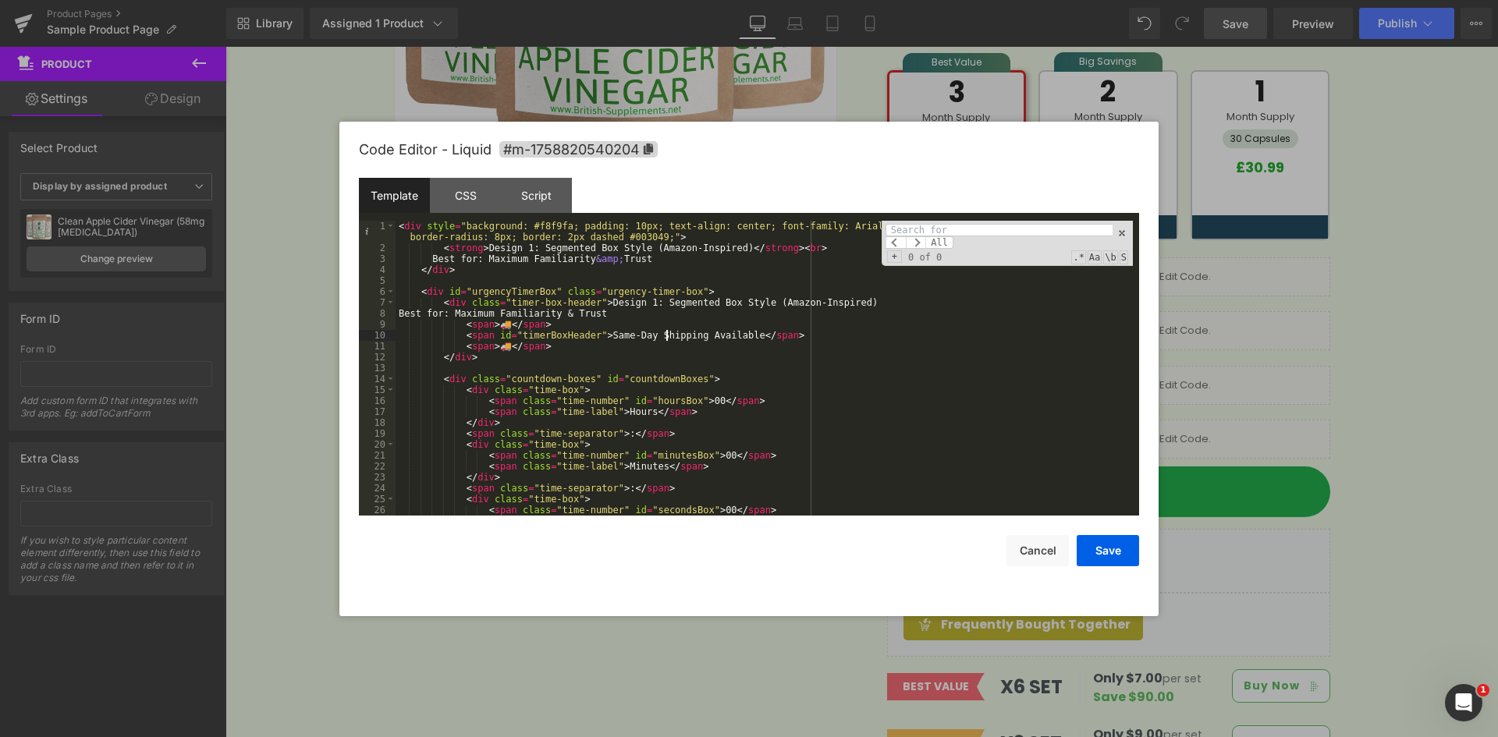
click at [667, 331] on div "< div style = "background: #f8f9fa; padding: 10px; text-align: center; font-fam…" at bounding box center [763, 385] width 737 height 328
click at [595, 318] on div "< div style = "background: #f8f9fa; padding: 10px; text-align: center; font-fam…" at bounding box center [763, 385] width 737 height 328
click at [621, 288] on div "< div style = "background: #f8f9fa; padding: 10px; text-align: center; font-fam…" at bounding box center [763, 385] width 737 height 328
click at [640, 263] on div "< div style = "background: #f8f9fa; padding: 10px; text-align: center; font-fam…" at bounding box center [763, 385] width 737 height 328
click at [406, 227] on div "< div style = "background: #f8f9fa; padding: 10px; text-align: center; font-fam…" at bounding box center [763, 385] width 737 height 328
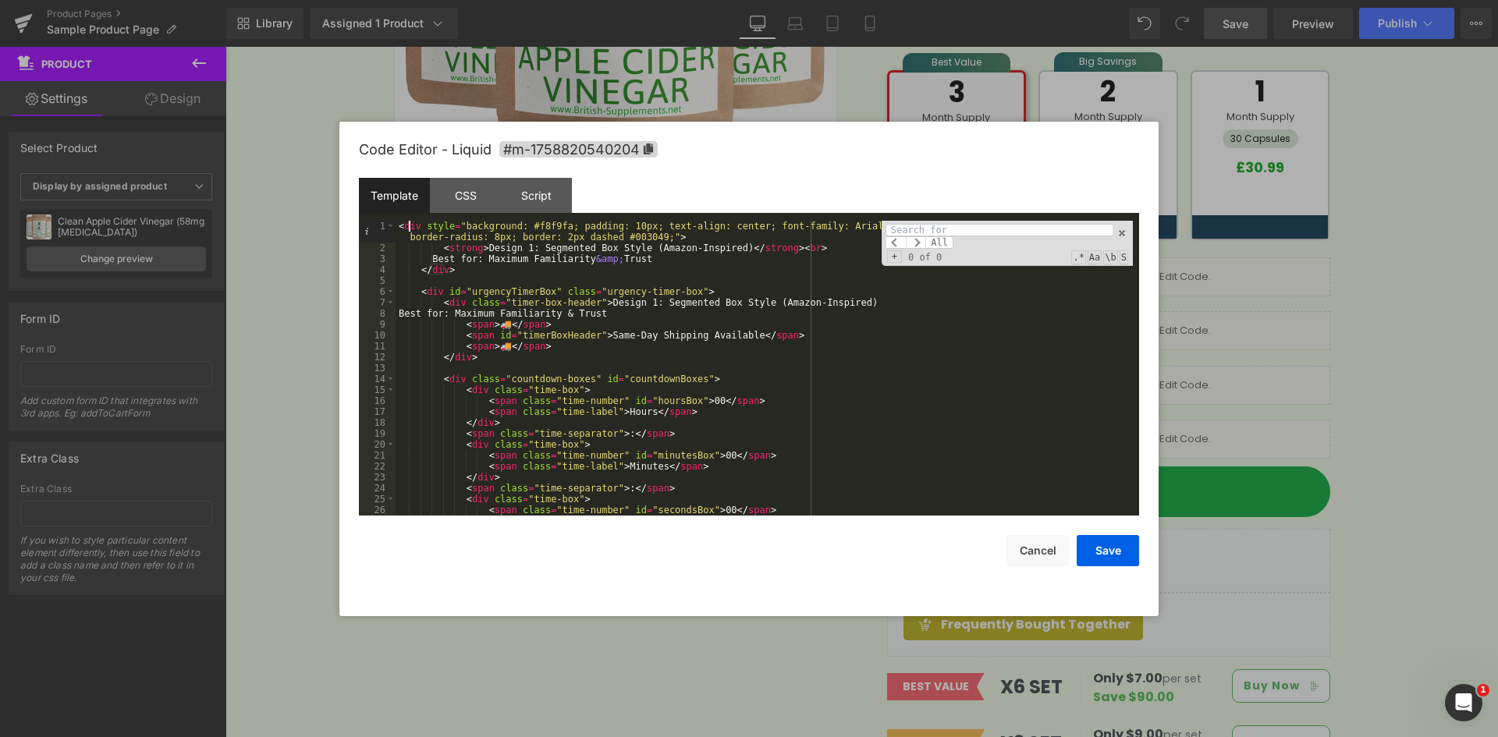
click at [455, 291] on div "< div style = "background: #f8f9fa; padding: 10px; text-align: center; font-fam…" at bounding box center [763, 385] width 737 height 328
click at [559, 299] on div "< div style = "background: #f8f9fa; padding: 10px; text-align: center; font-fam…" at bounding box center [763, 385] width 737 height 328
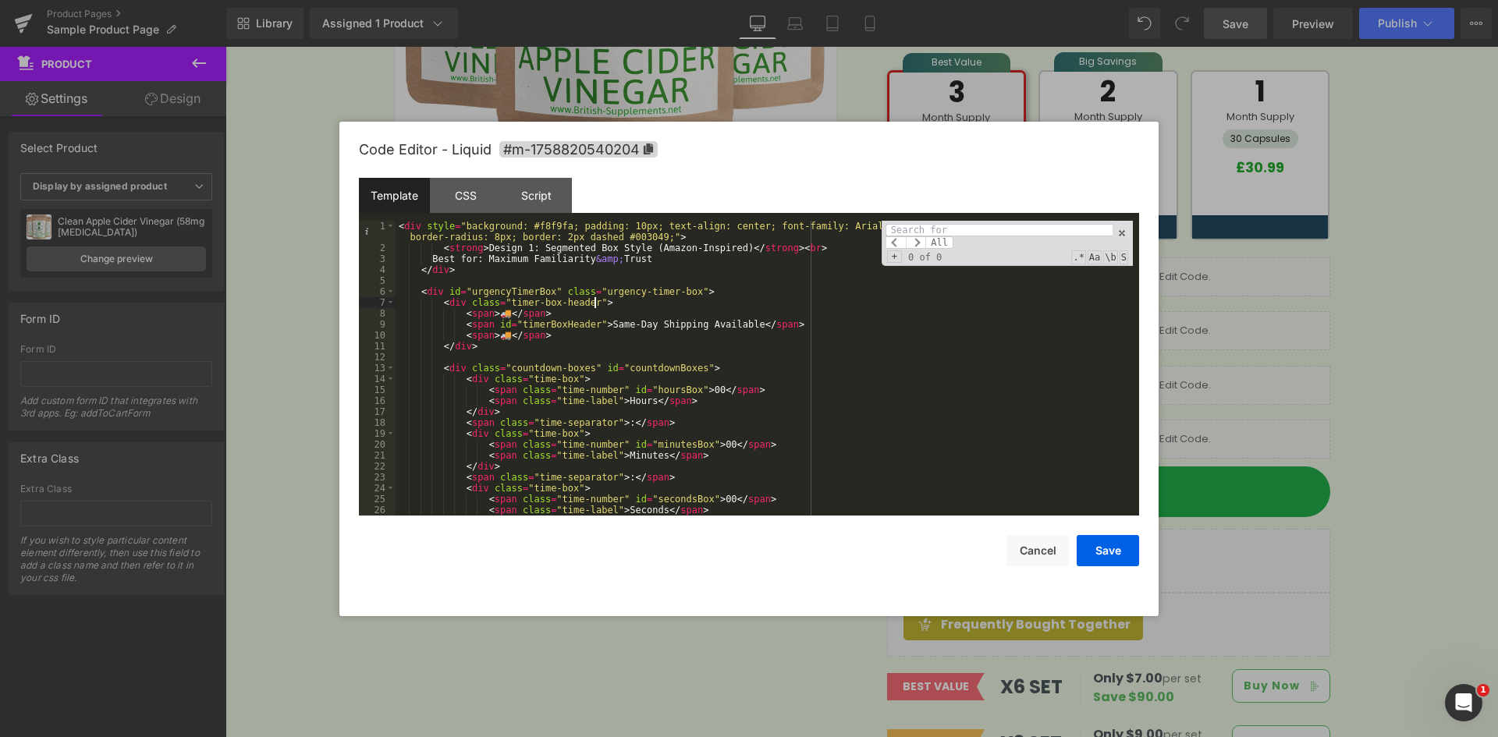
click at [400, 228] on div "< div style = "background: #f8f9fa; padding: 10px; text-align: center; font-fam…" at bounding box center [763, 385] width 737 height 328
click at [459, 272] on div "< div style = "background: #f8f9fa; padding: 10px; text-align: center; font-fam…" at bounding box center [763, 385] width 737 height 328
click at [400, 228] on div "< div style = "background: #f8f9fa; padding: 10px; text-align: center; font-fam…" at bounding box center [763, 385] width 737 height 328
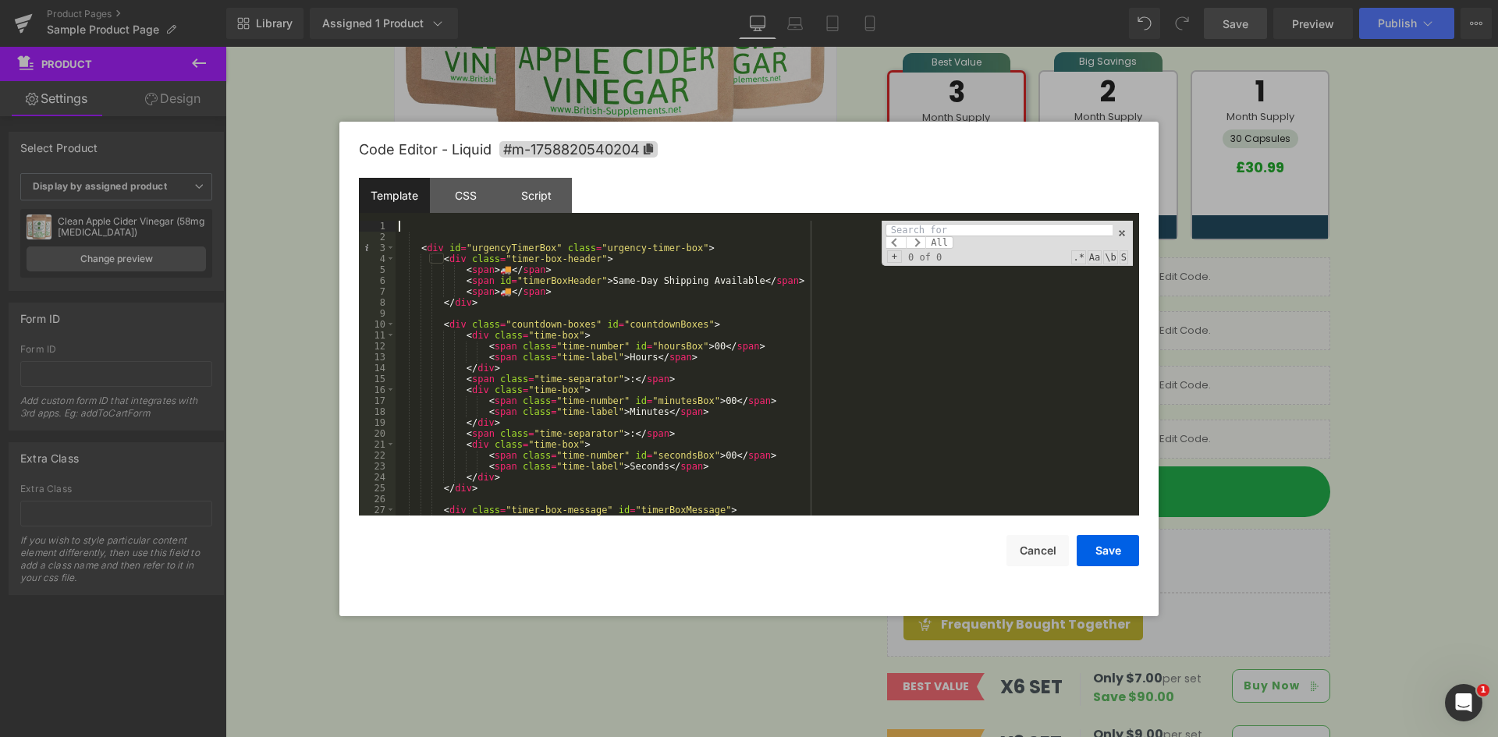
click at [421, 250] on div "< div id = "urgencyTimerBox" class = "urgency-timer-box" > < div class = "timer…" at bounding box center [763, 379] width 737 height 317
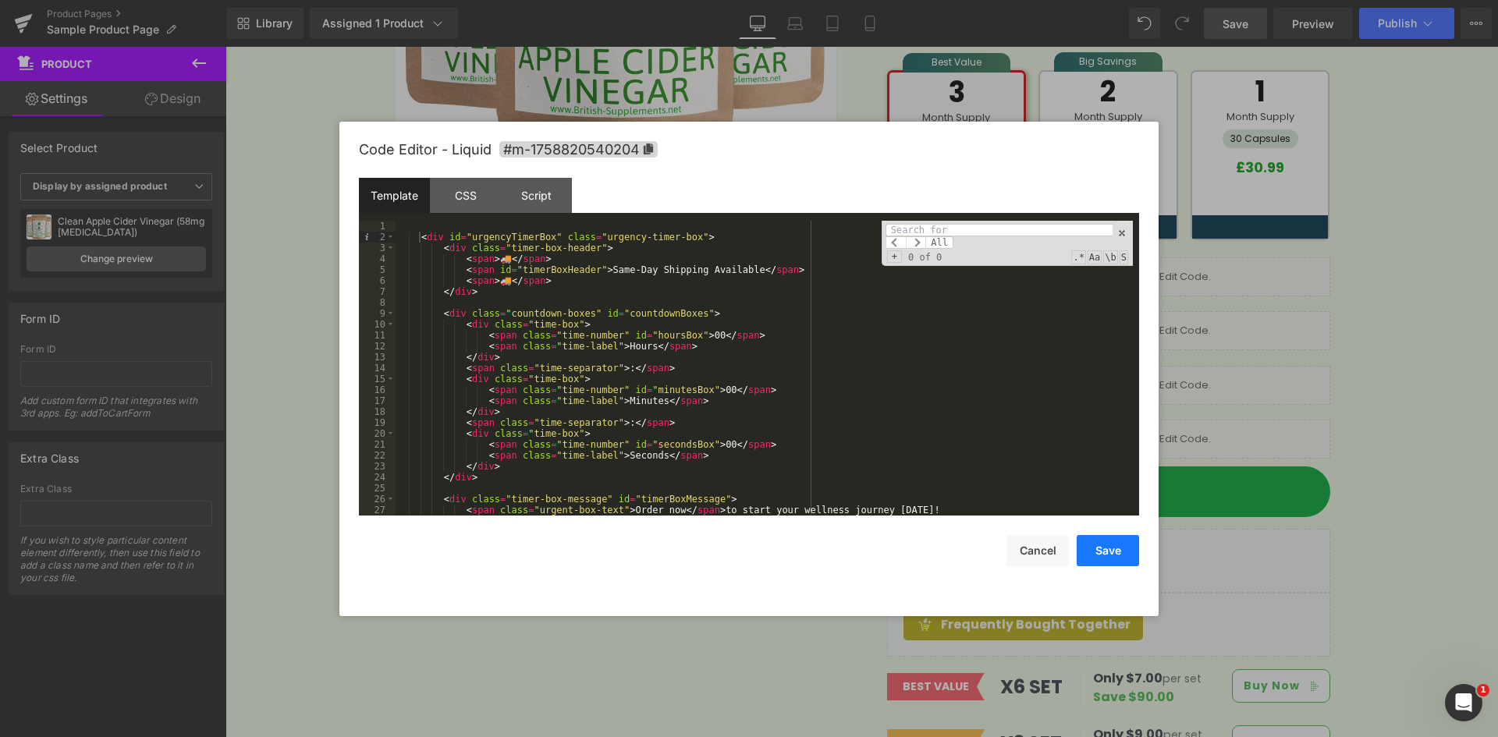
click at [1101, 556] on button "Save" at bounding box center [1107, 550] width 62 height 31
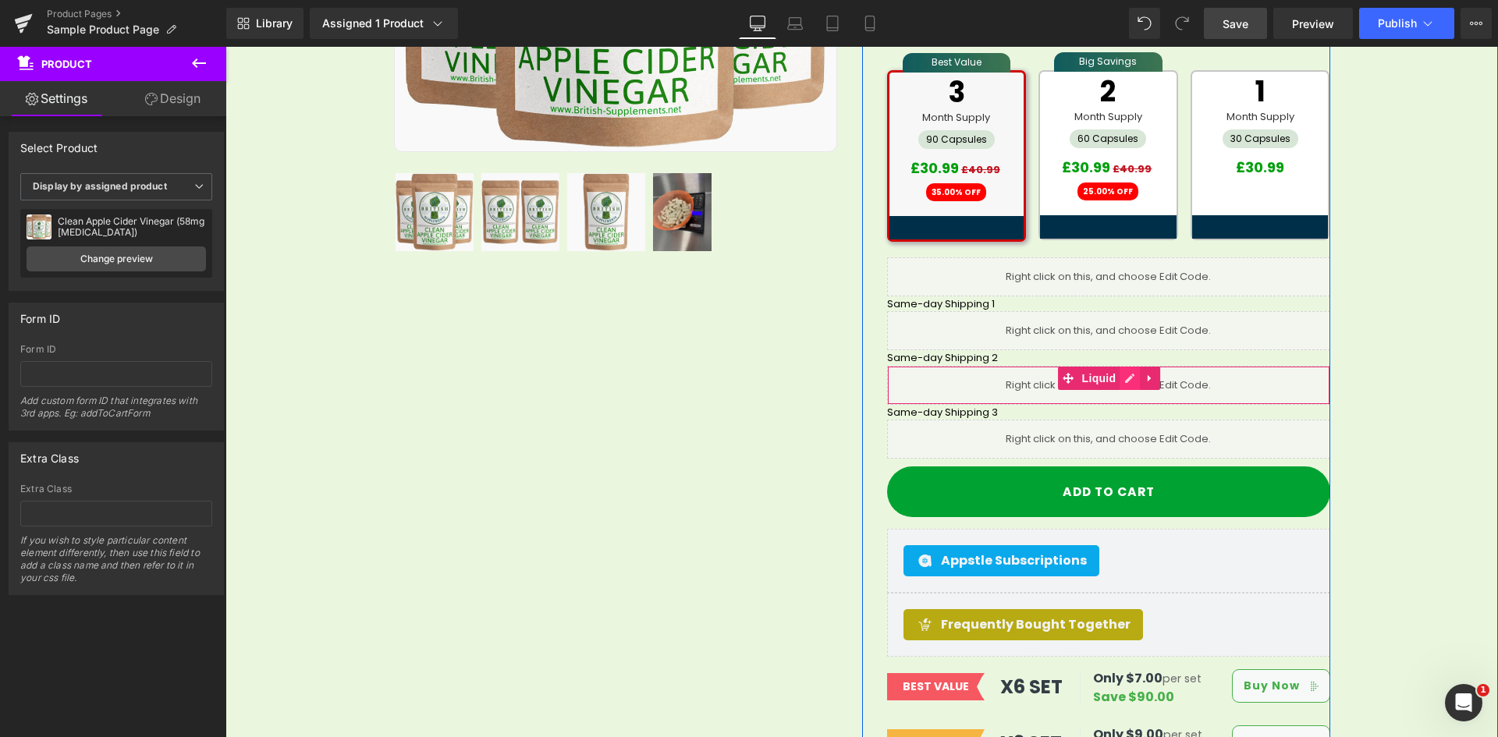
click at [1124, 372] on icon at bounding box center [1129, 378] width 11 height 12
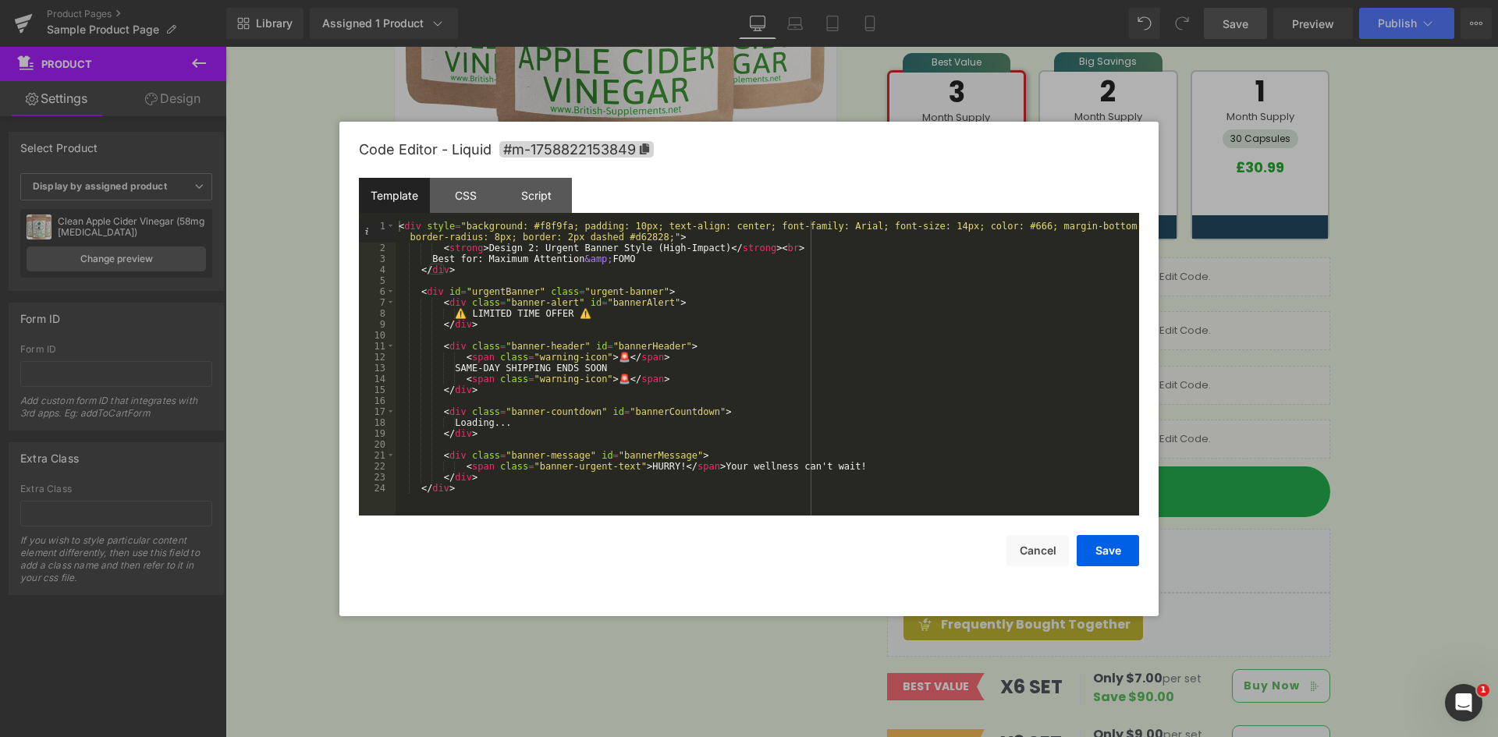
click at [398, 222] on div "< div style = "background: #f8f9fa; padding: 10px; text-align: center; font-fam…" at bounding box center [766, 385] width 743 height 328
click at [458, 268] on div "< div style = "background: #f8f9fa; padding: 10px; text-align: center; font-fam…" at bounding box center [766, 385] width 743 height 328
drag, startPoint x: 399, startPoint y: 225, endPoint x: 407, endPoint y: 225, distance: 7.8
click at [401, 225] on div "< div style = "background: #f8f9fa; padding: 10px; text-align: center; font-fam…" at bounding box center [766, 385] width 743 height 328
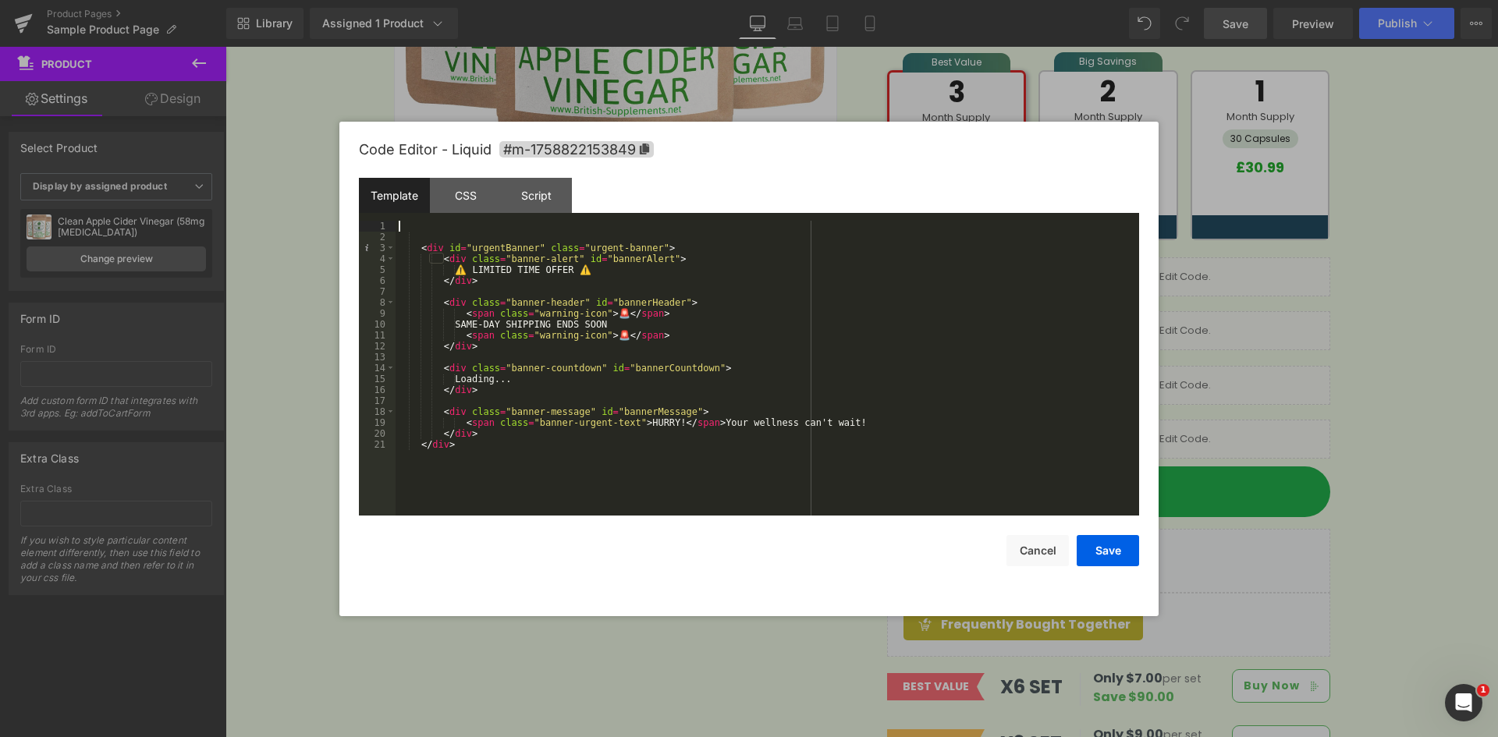
click at [418, 246] on div "< div id = "urgentBanner" class = "urgent-banner" > < div class = "banner-alert…" at bounding box center [766, 379] width 743 height 317
click at [1137, 544] on button "Save" at bounding box center [1107, 550] width 62 height 31
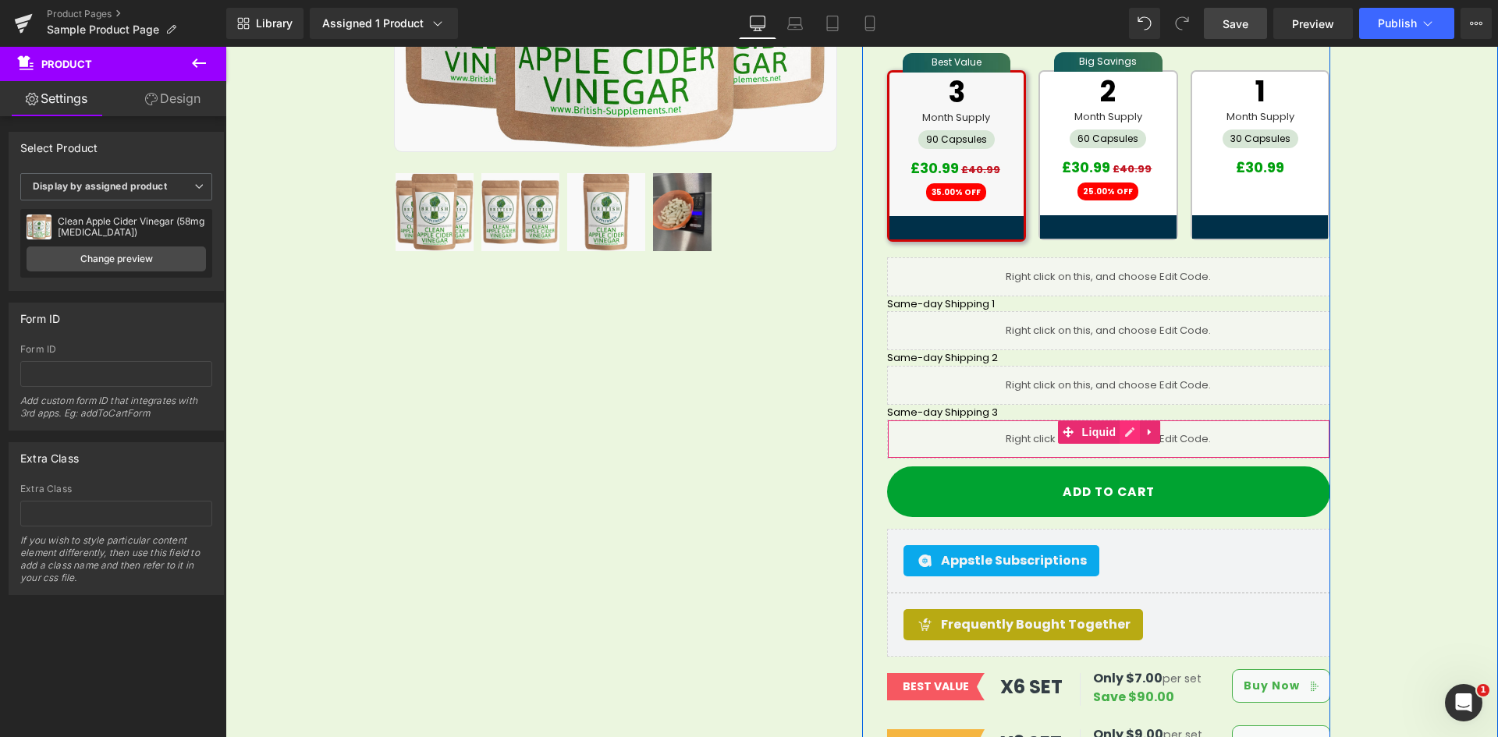
click at [1125, 421] on link at bounding box center [1129, 431] width 20 height 23
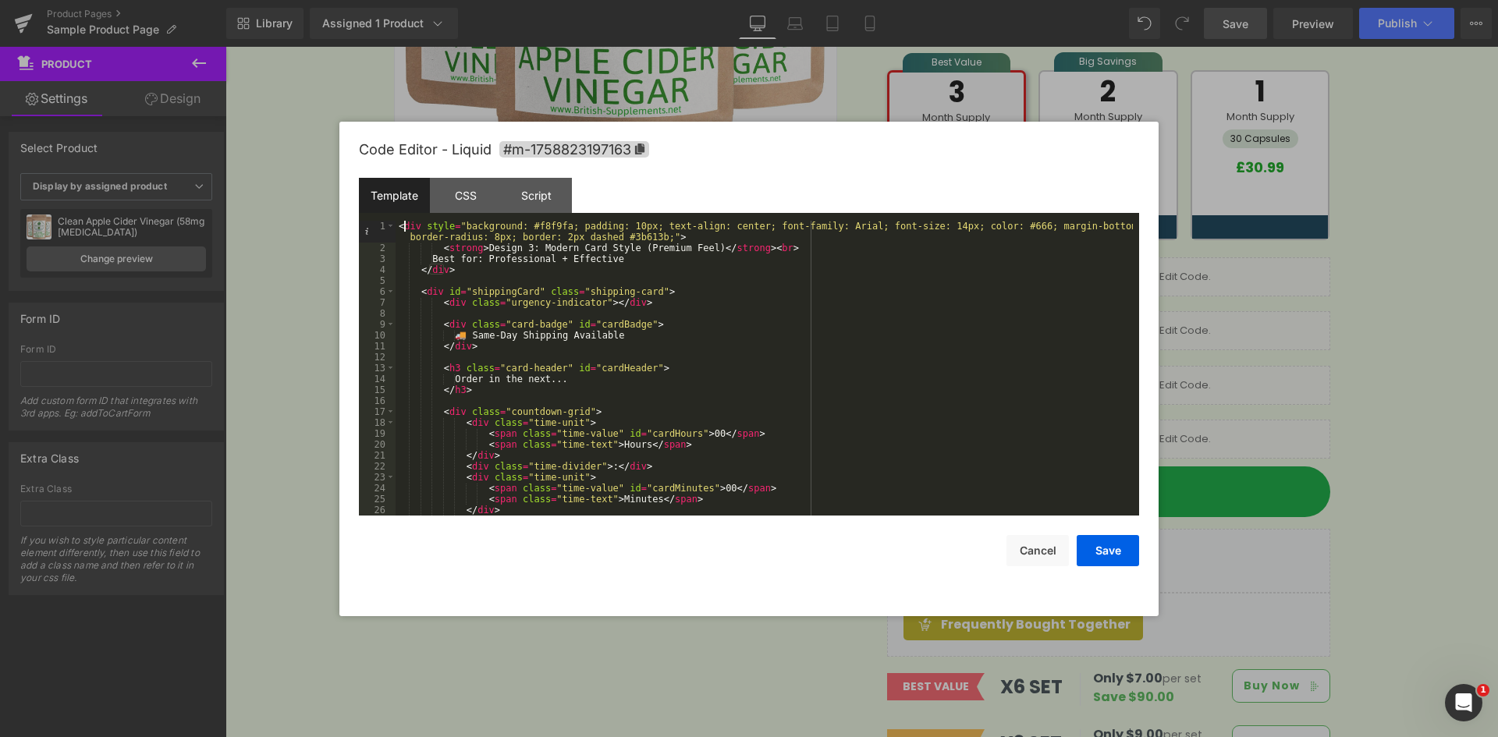
click at [405, 229] on div "< div style = "background: #f8f9fa; padding: 10px; text-align: center; font-fam…" at bounding box center [763, 385] width 737 height 328
click at [452, 268] on div "< div style = "background: #f8f9fa; padding: 10px; text-align: center; font-fam…" at bounding box center [763, 385] width 737 height 328
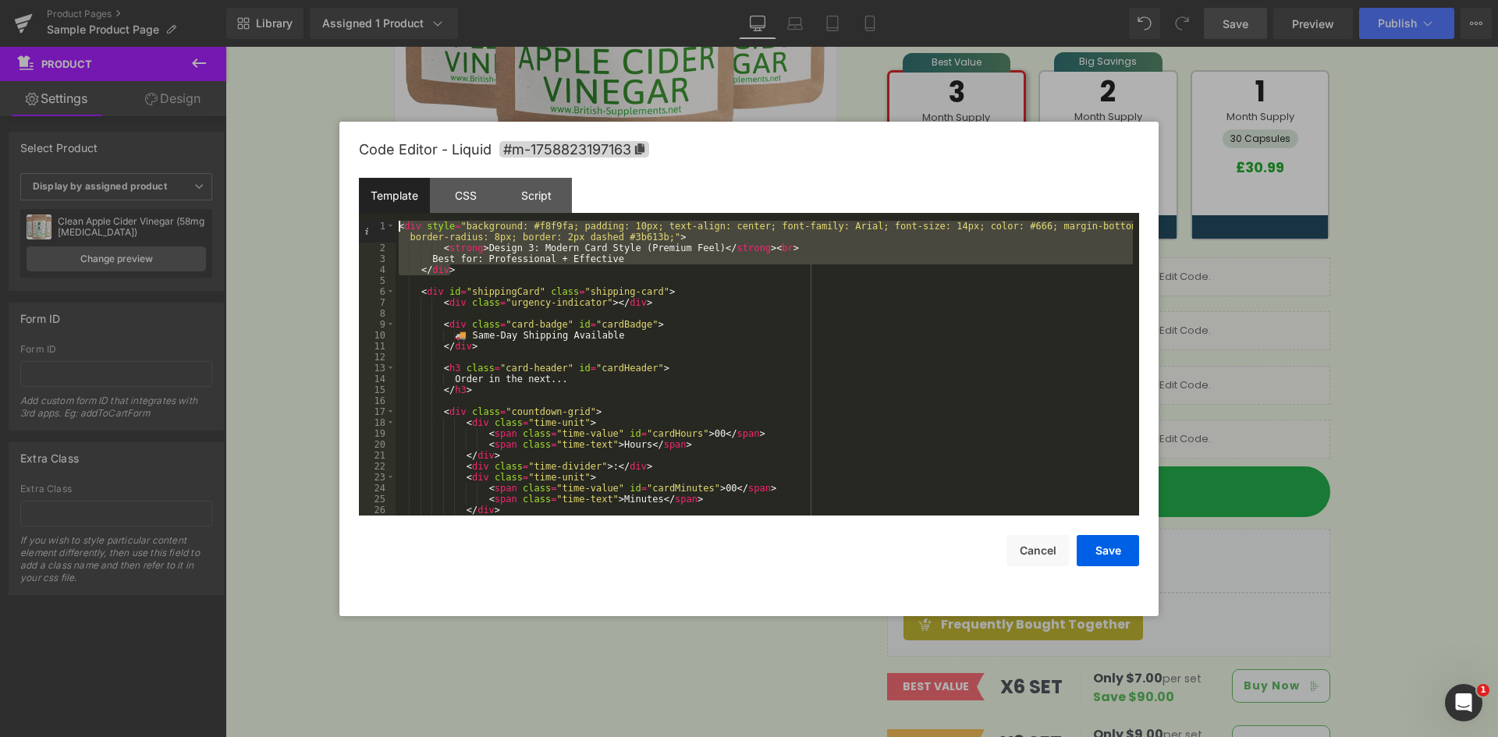
click at [400, 226] on div "< div style = "background: #f8f9fa; padding: 10px; text-align: center; font-fam…" at bounding box center [763, 385] width 737 height 328
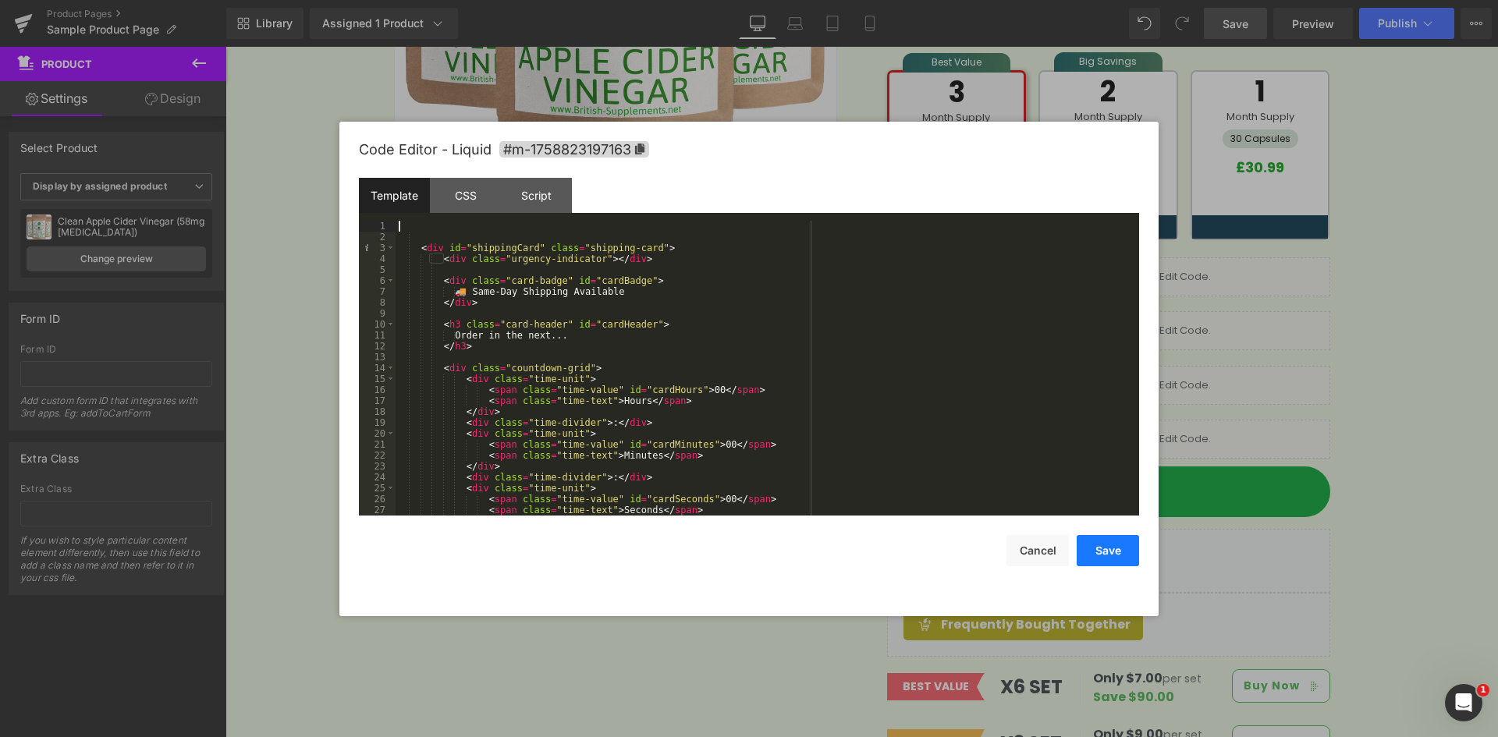
click at [1108, 562] on button "Save" at bounding box center [1107, 550] width 62 height 31
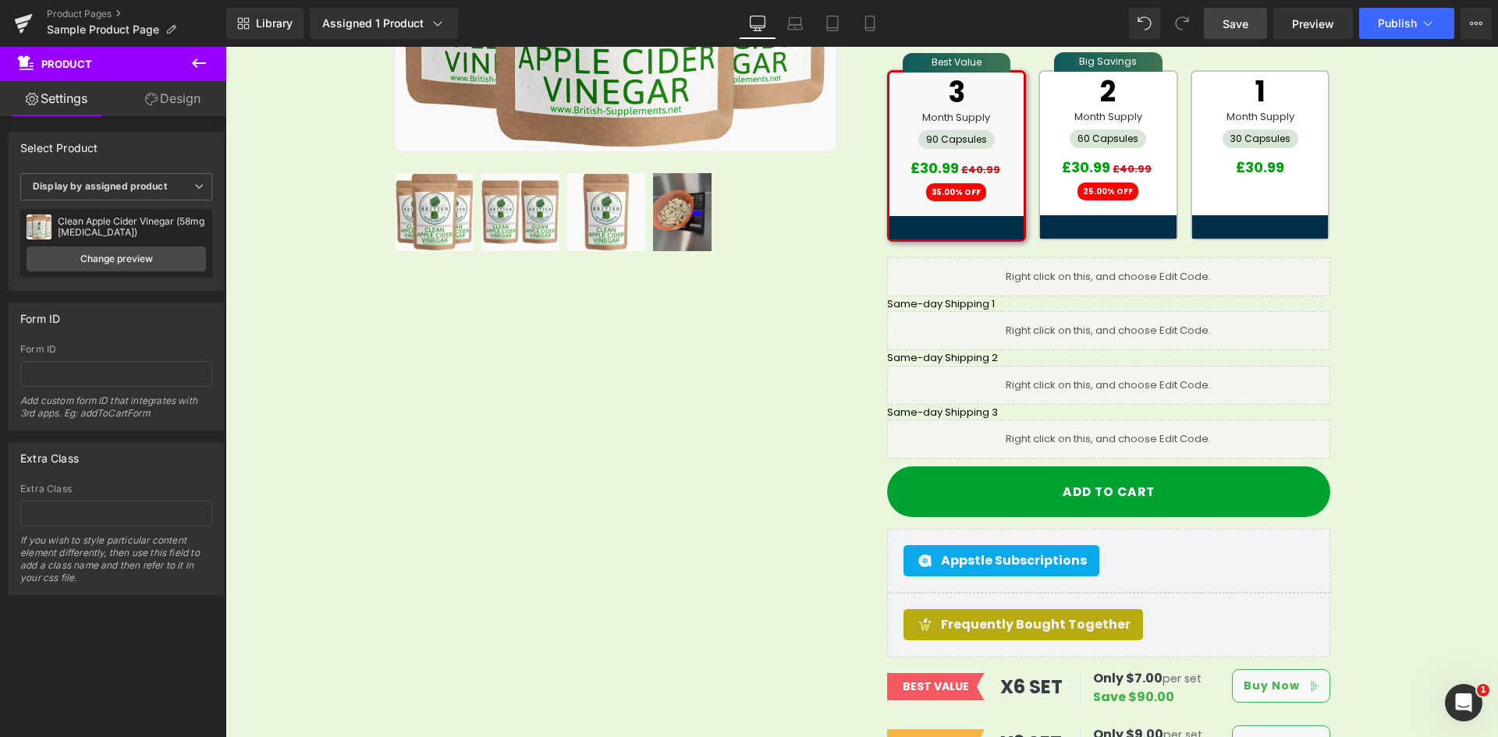
click at [1242, 34] on link "Save" at bounding box center [1235, 23] width 63 height 31
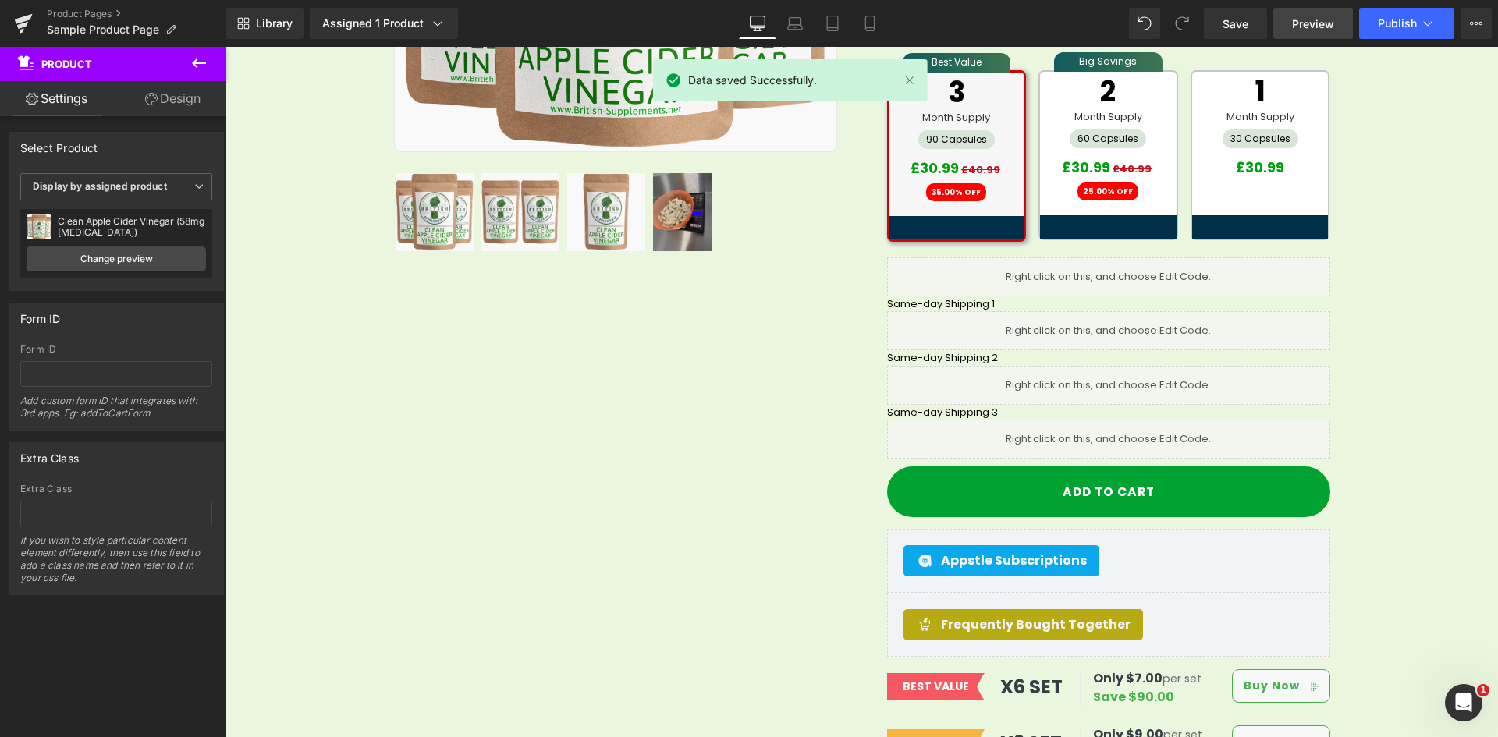
drag, startPoint x: 1314, startPoint y: 19, endPoint x: 1326, endPoint y: 23, distance: 13.1
click at [1314, 19] on span "Preview" at bounding box center [1313, 24] width 42 height 16
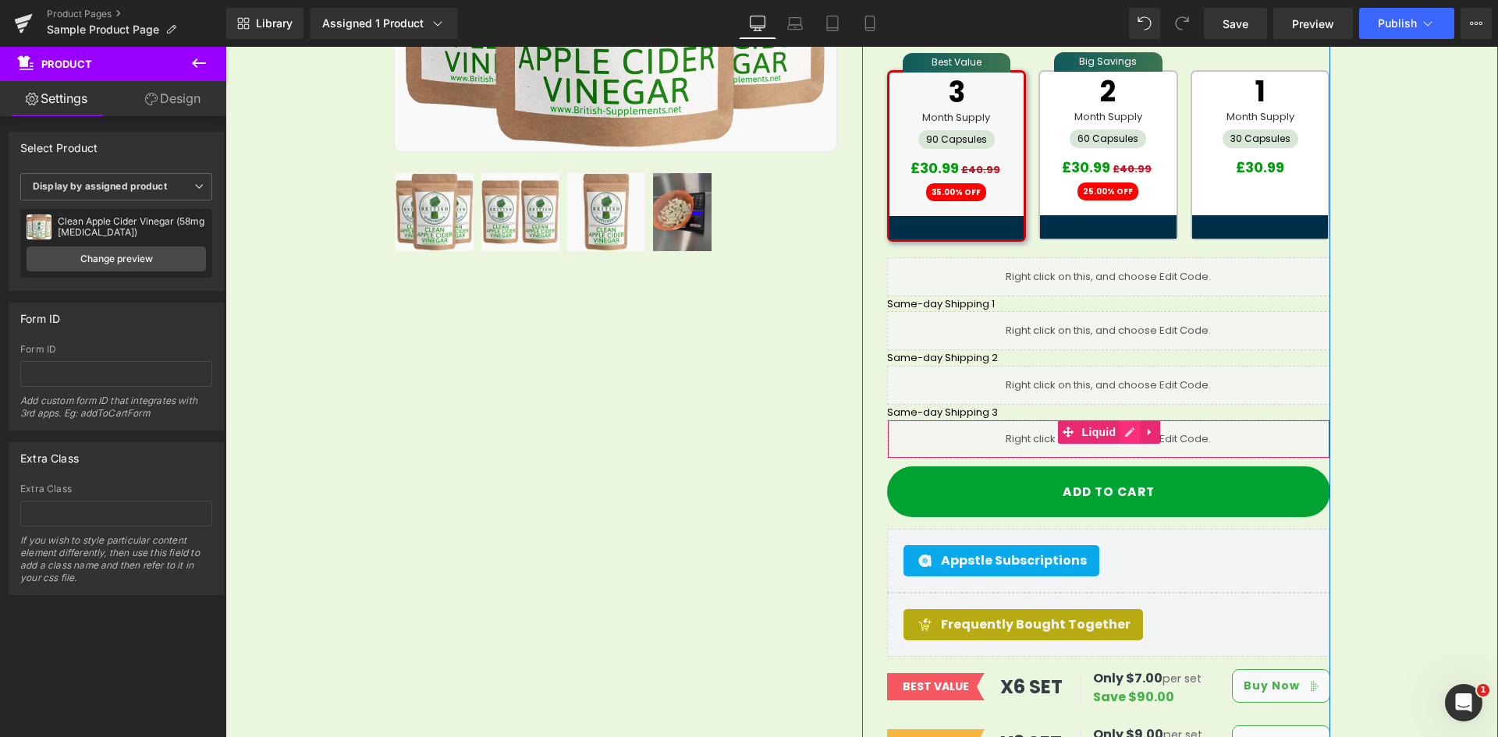
click at [1119, 420] on link at bounding box center [1129, 431] width 20 height 23
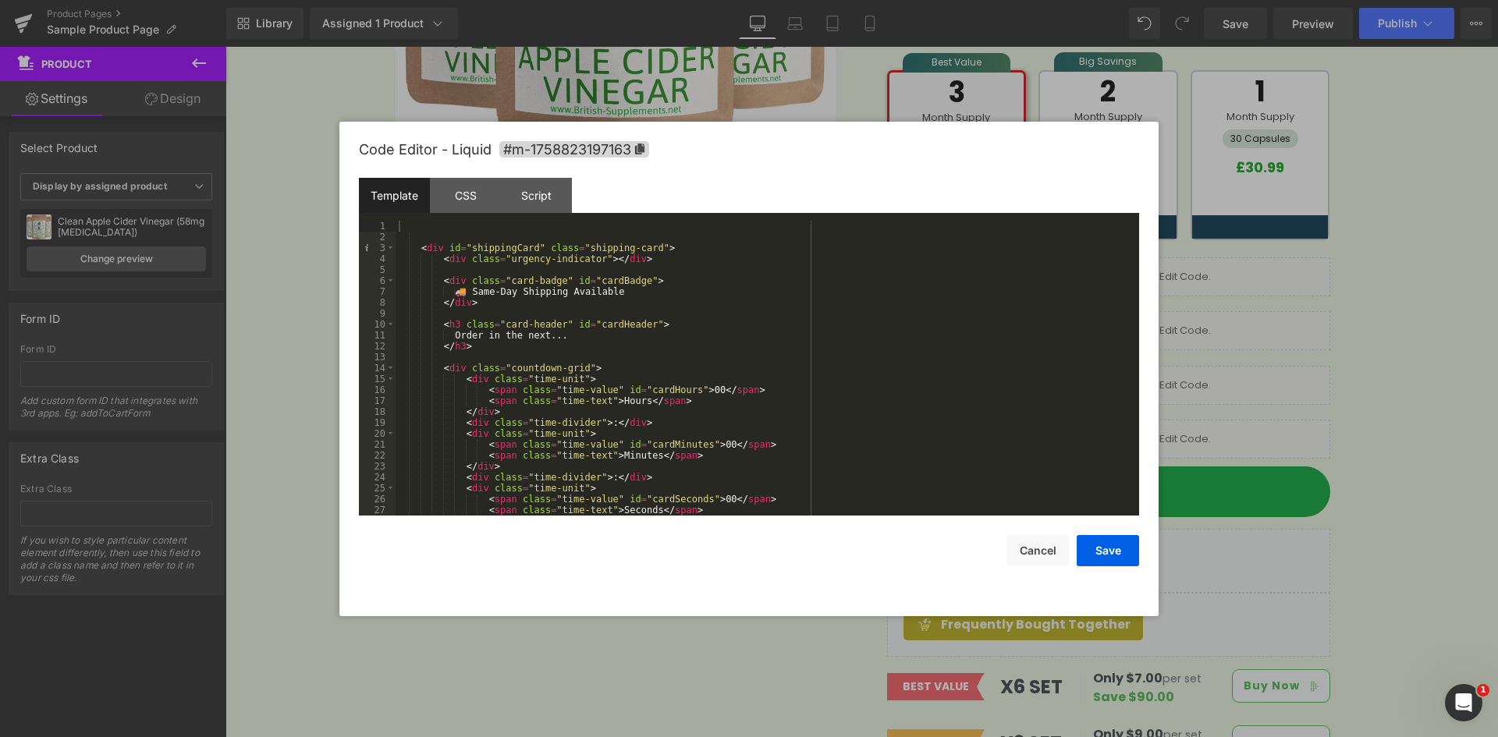
click at [424, 192] on div "Template" at bounding box center [394, 195] width 71 height 35
click at [457, 192] on div "CSS" at bounding box center [465, 195] width 71 height 35
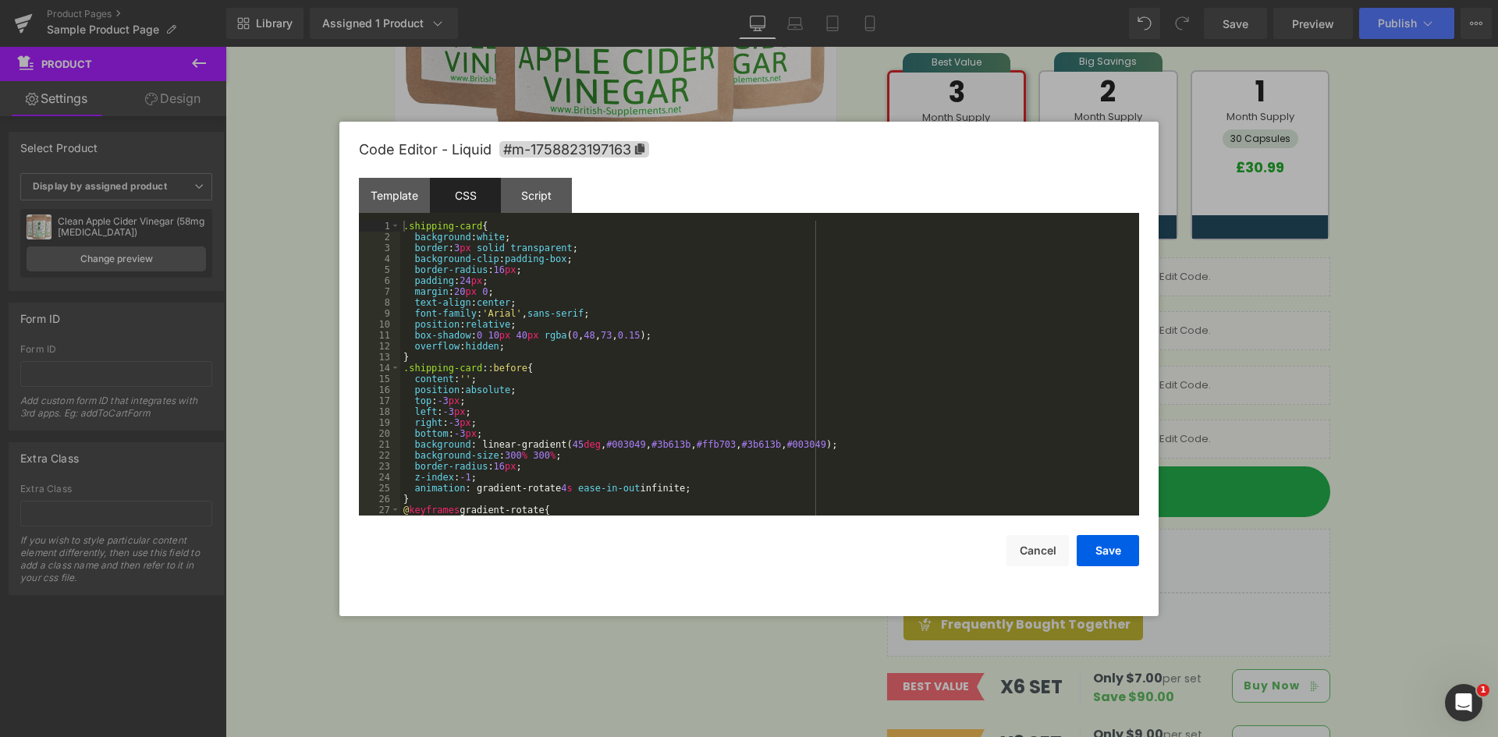
click at [753, 386] on div ".shipping-card { background : white ; border : 3 px solid transparent ; backgro…" at bounding box center [766, 379] width 732 height 317
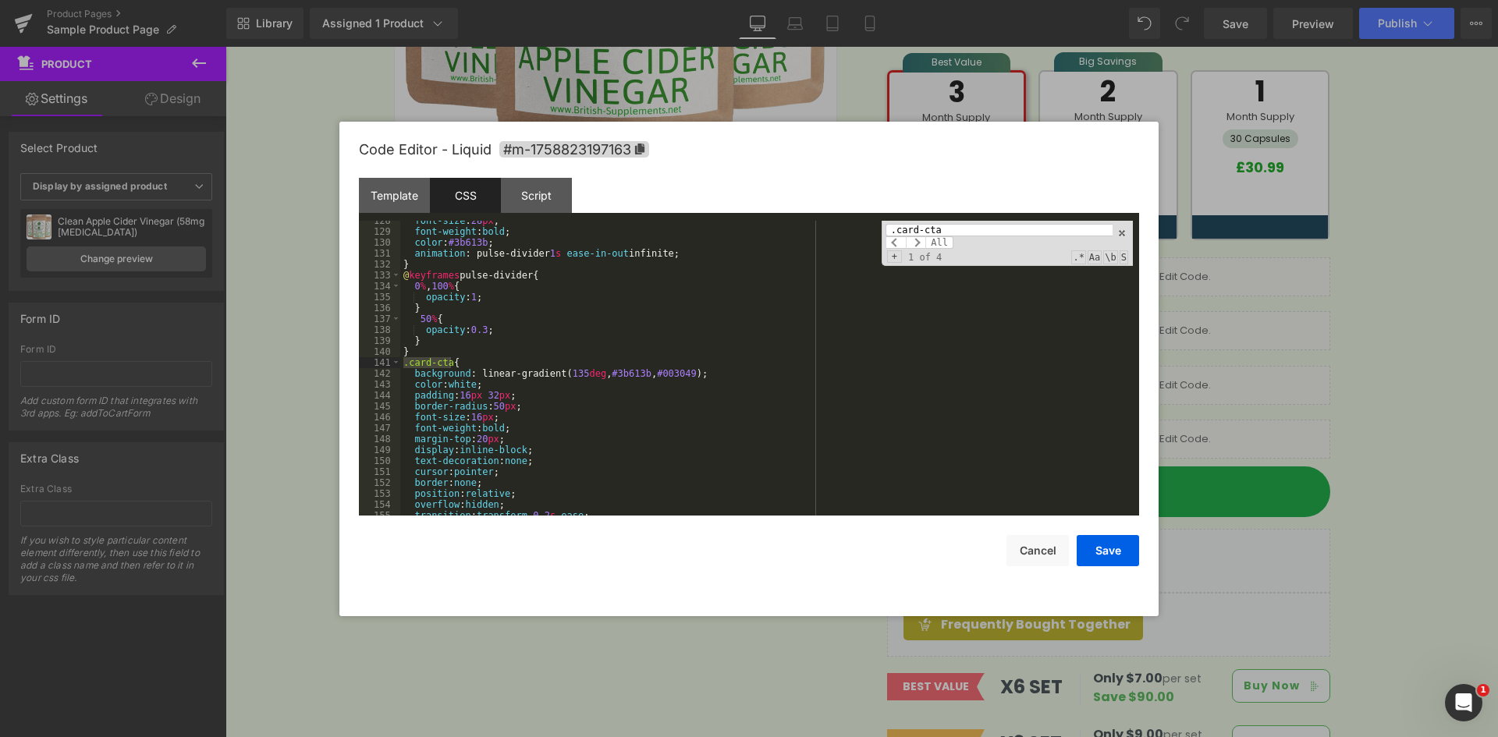
scroll to position [1439, 0]
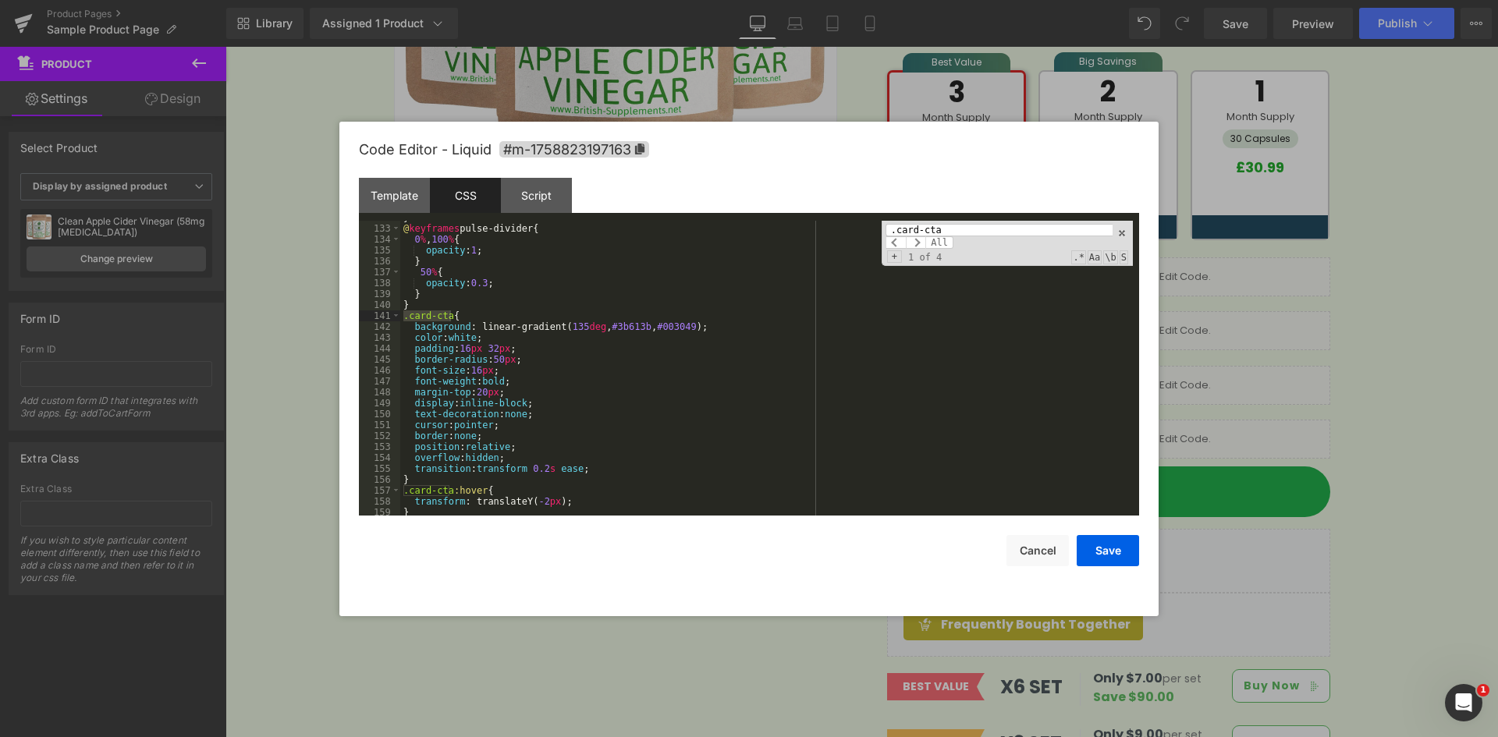
type input ".card-cta"
click at [414, 393] on div "} @ keyframes pulse-divider { 0 % , 100 % { opacity : 1 ; } 50 % { opacity : 0.…" at bounding box center [766, 370] width 732 height 317
click at [504, 392] on div "} @ keyframes pulse-divider { 0 % , 100 % { opacity : 1 ; } 50 % { opacity : 0.…" at bounding box center [766, 370] width 732 height 317
drag, startPoint x: 469, startPoint y: 349, endPoint x: 460, endPoint y: 347, distance: 8.9
click at [460, 347] on div "} @ keyframes pulse-divider { 0 % , 100 % { opacity : 1 ; } 50 % { opacity : 0.…" at bounding box center [766, 370] width 732 height 317
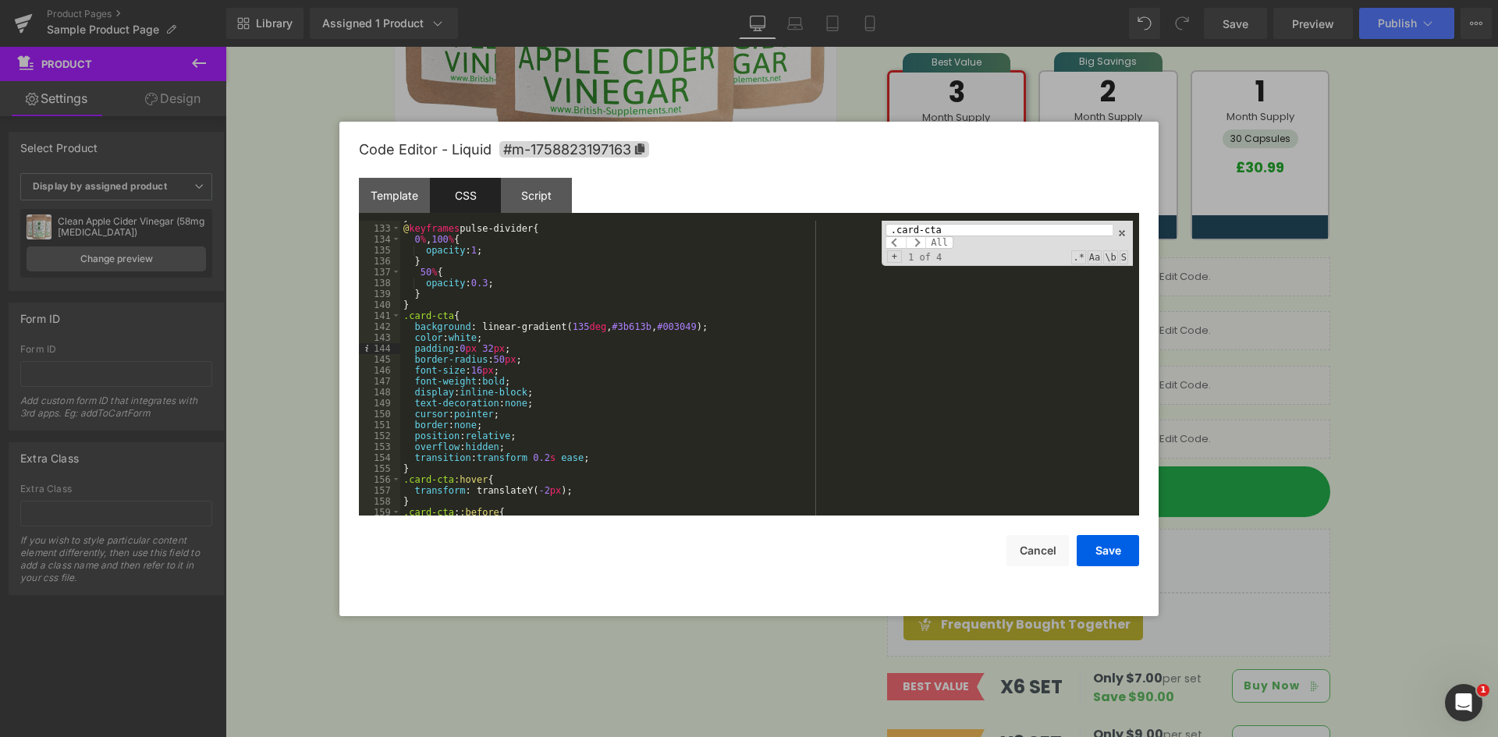
drag, startPoint x: 491, startPoint y: 354, endPoint x: 516, endPoint y: 343, distance: 28.0
click at [493, 353] on div "} @ keyframes pulse-divider { 0 % , 100 % { opacity : 1 ; } 50 % { opacity : 0.…" at bounding box center [766, 370] width 732 height 317
click at [1116, 556] on button "Save" at bounding box center [1107, 550] width 62 height 31
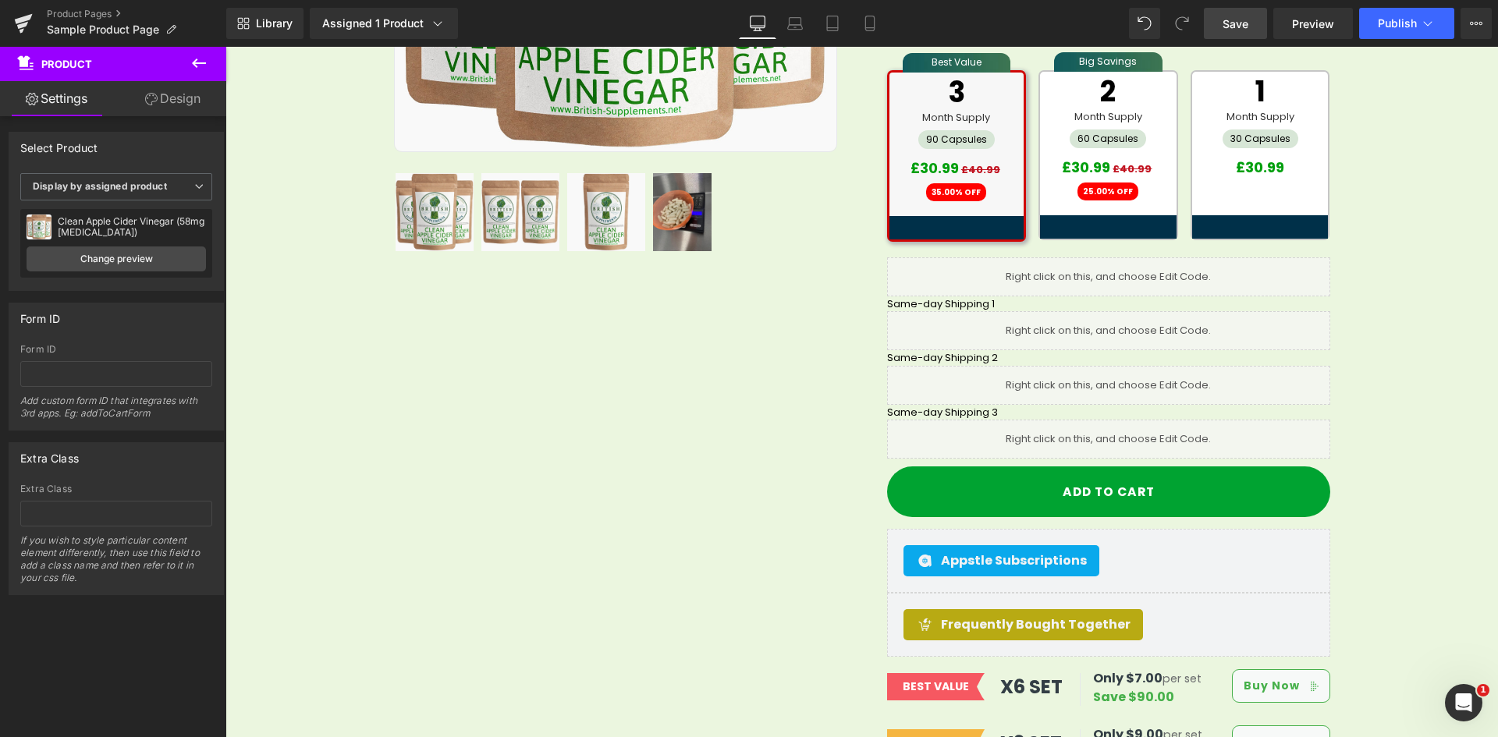
click at [1234, 13] on link "Save" at bounding box center [1235, 23] width 63 height 31
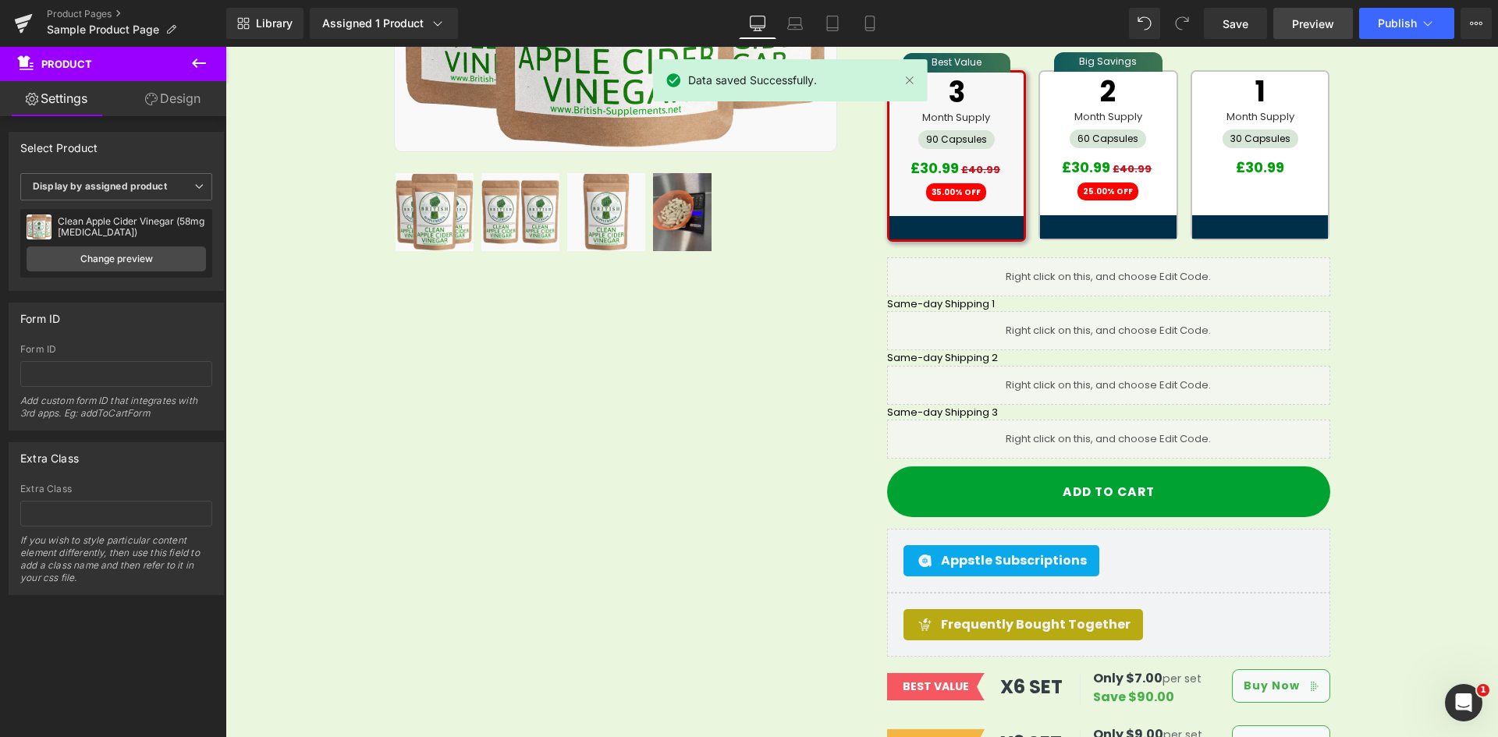
click at [1307, 23] on span "Preview" at bounding box center [1313, 24] width 42 height 16
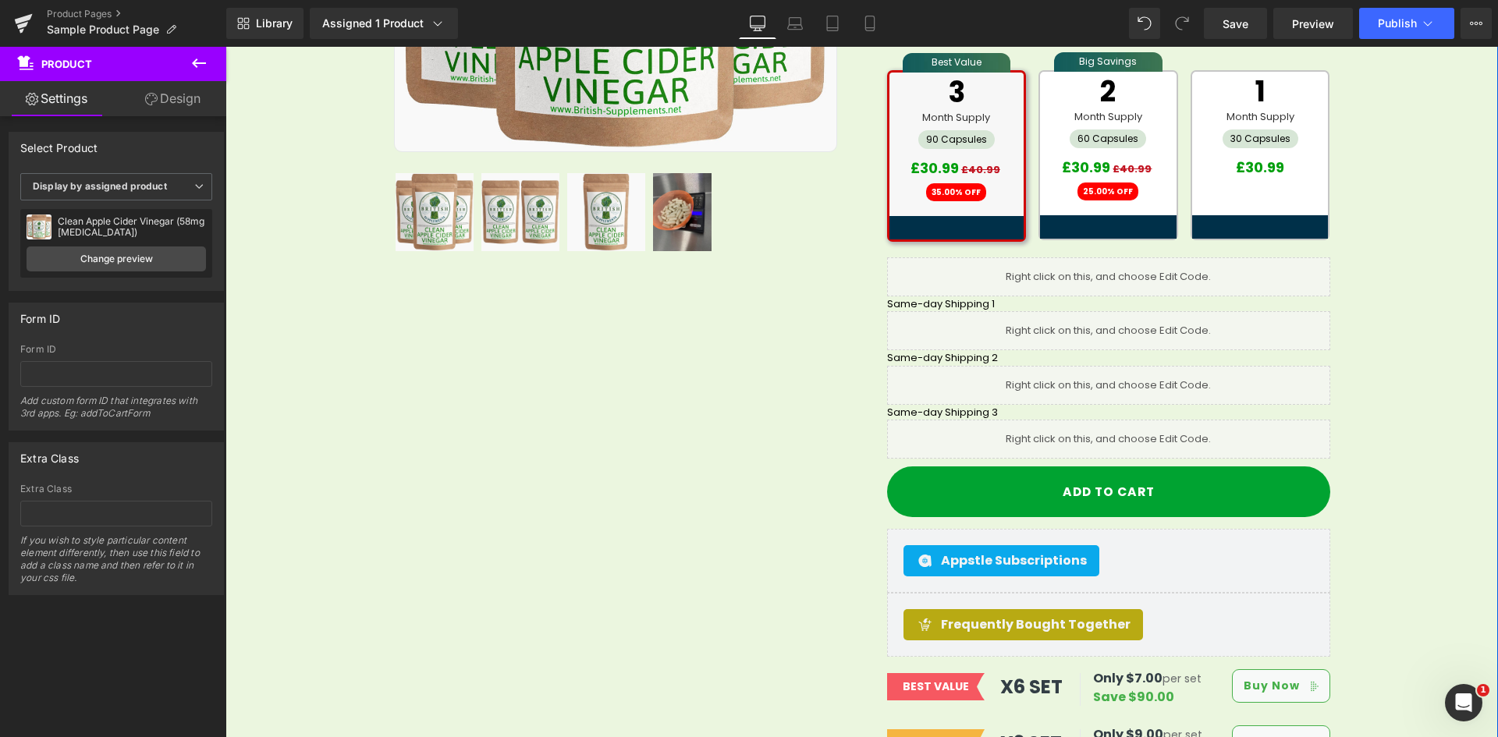
click at [417, 367] on div "Sale Off (P) Image Row 32px" at bounding box center [862, 225] width 936 height 1107
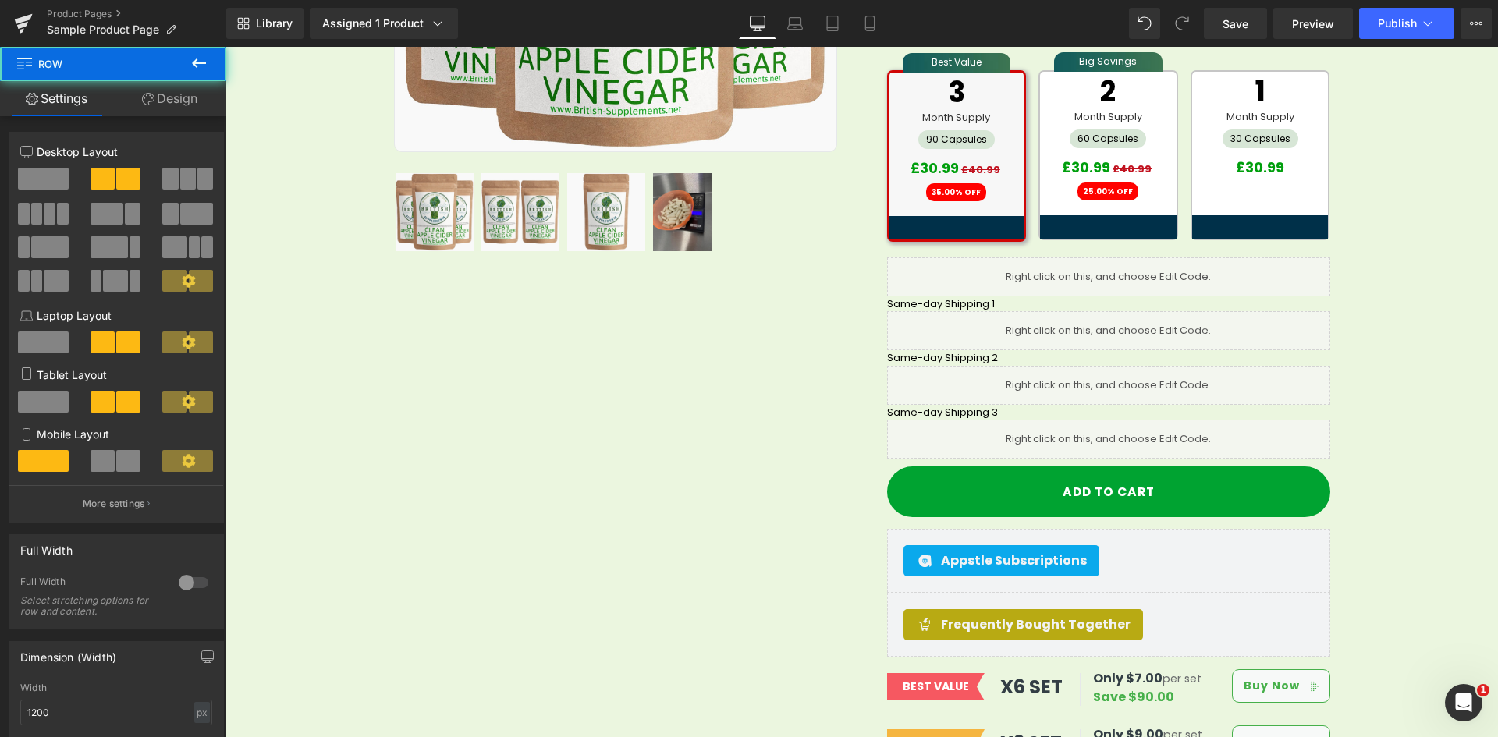
click at [639, 436] on div "Sale Off (P) Image Row 32px" at bounding box center [862, 225] width 936 height 1107
click at [1236, 23] on span "Save" at bounding box center [1235, 24] width 26 height 16
